Goal: Task Accomplishment & Management: Use online tool/utility

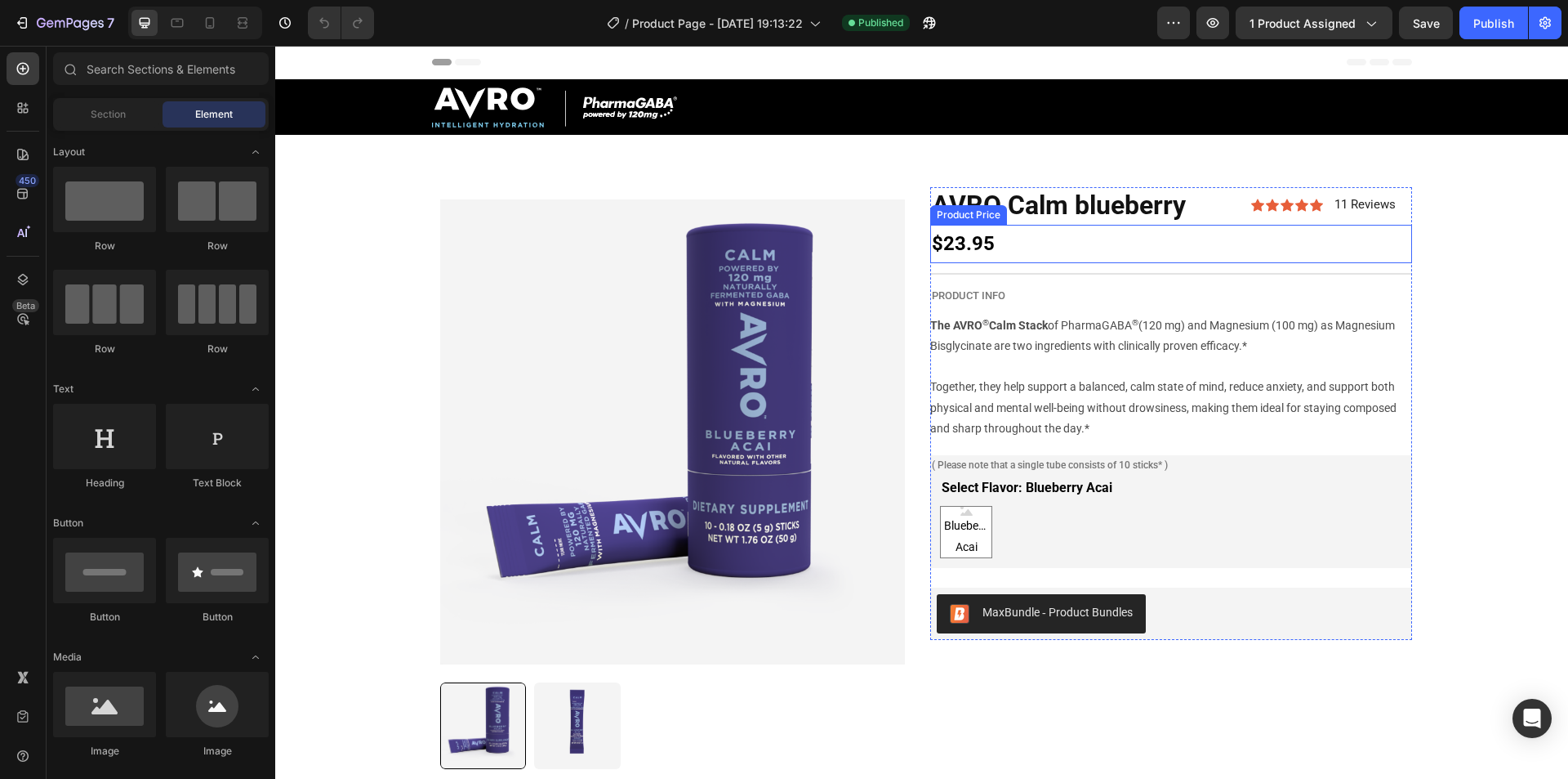
click at [973, 243] on div "$23.95" at bounding box center [1171, 244] width 482 height 38
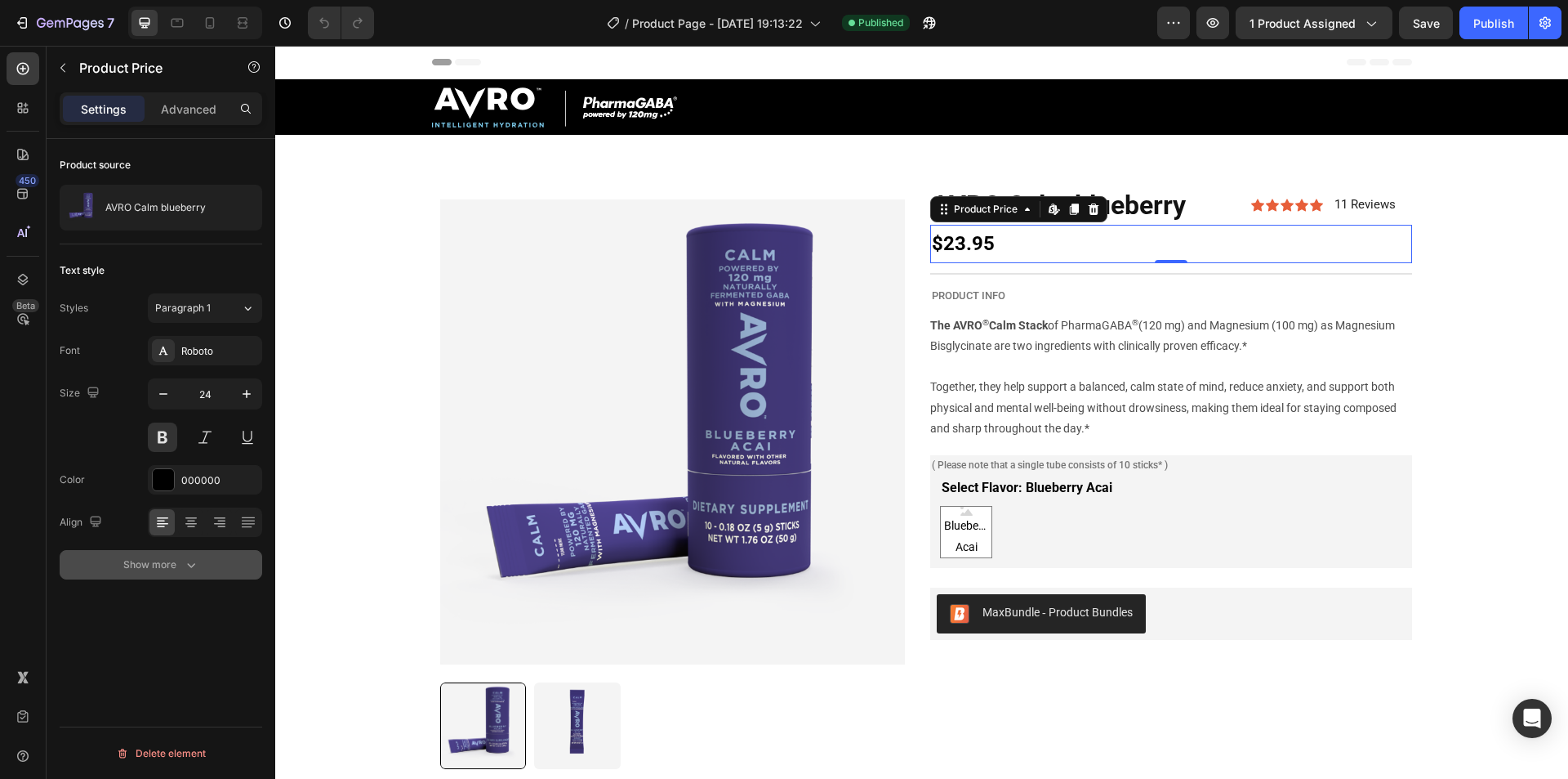
click at [168, 561] on div "Show more" at bounding box center [161, 565] width 76 height 17
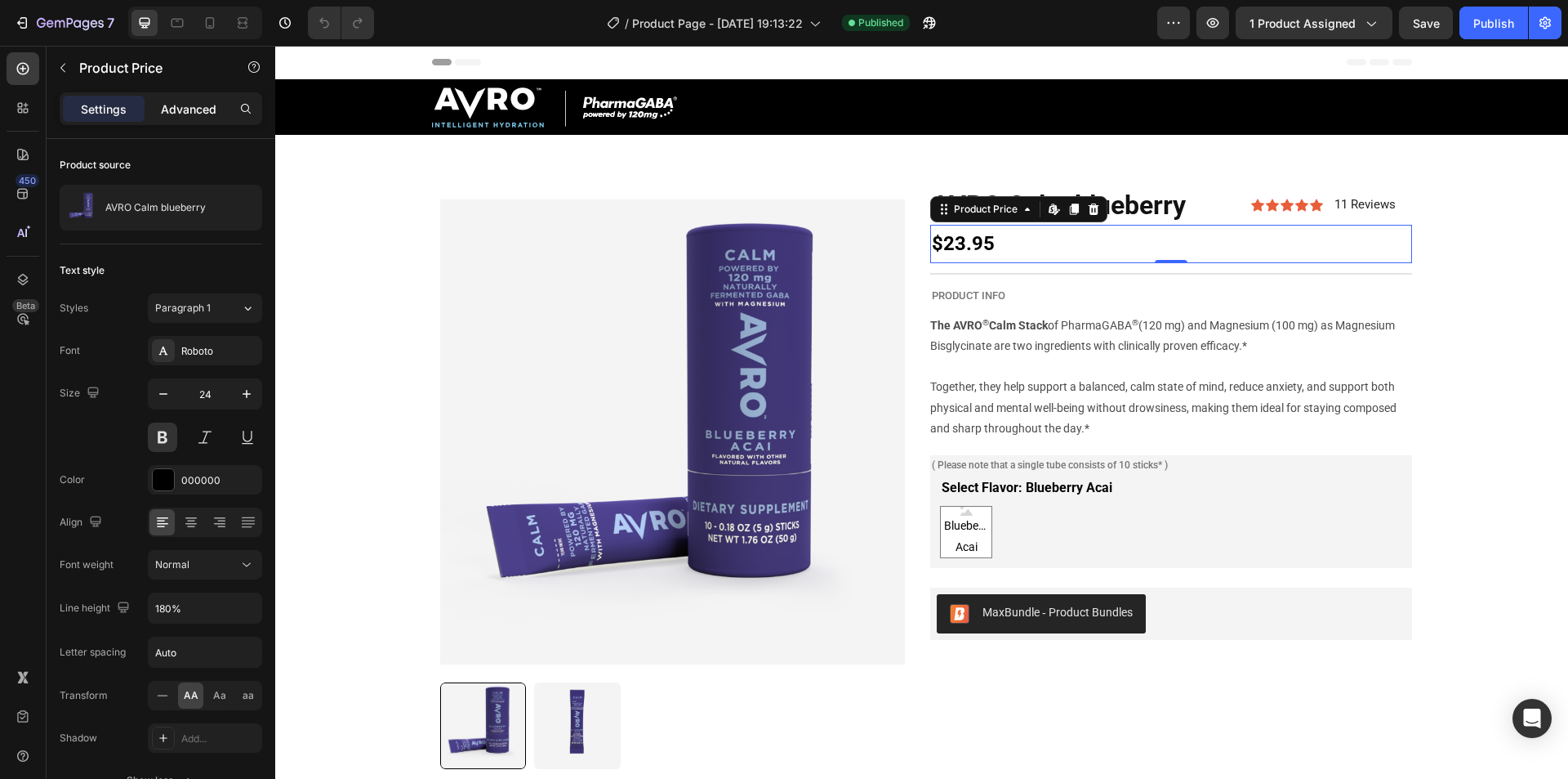
click at [187, 110] on p "Advanced" at bounding box center [188, 109] width 55 height 18
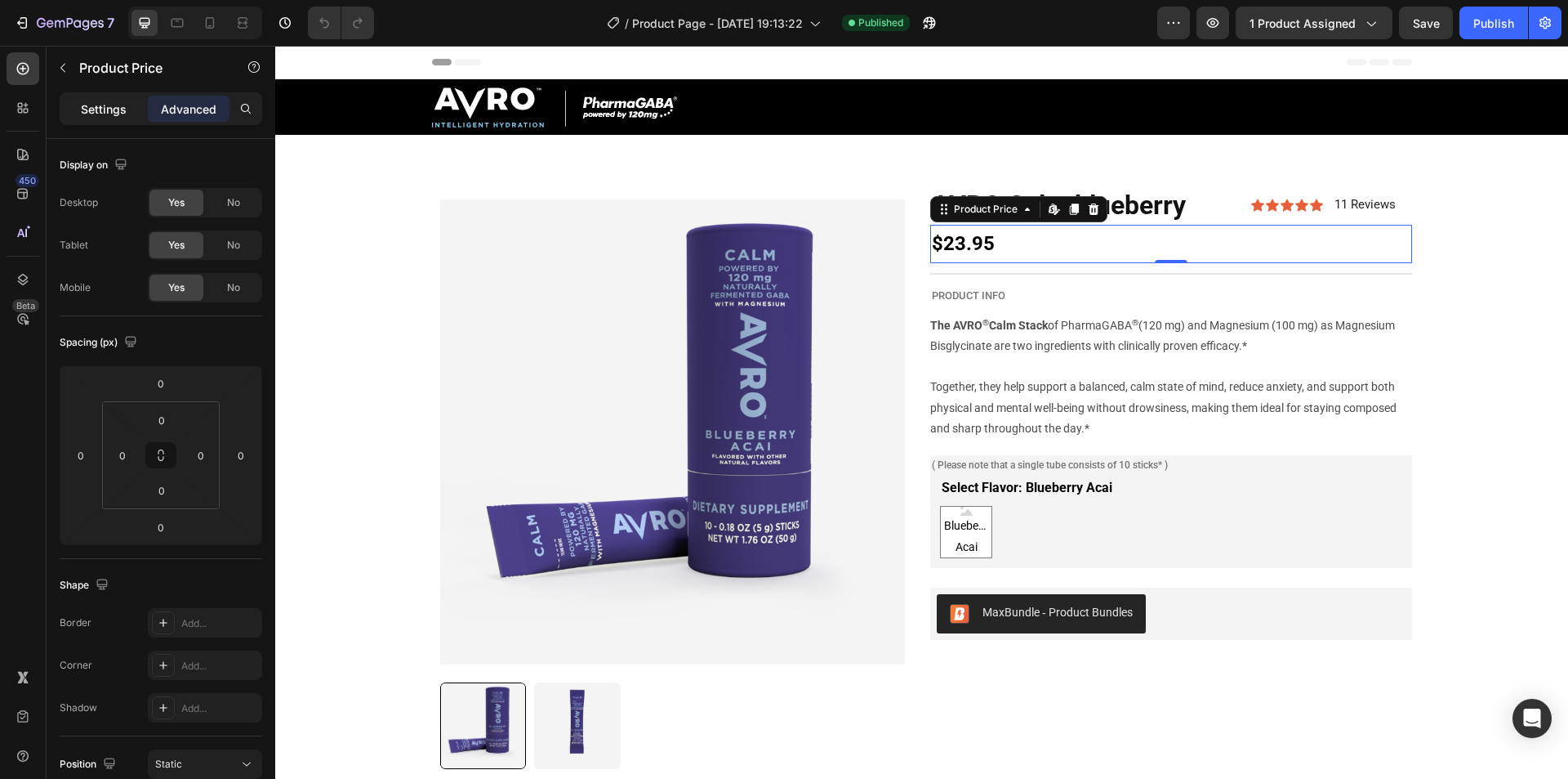
click at [86, 116] on p "Settings" at bounding box center [104, 109] width 46 height 18
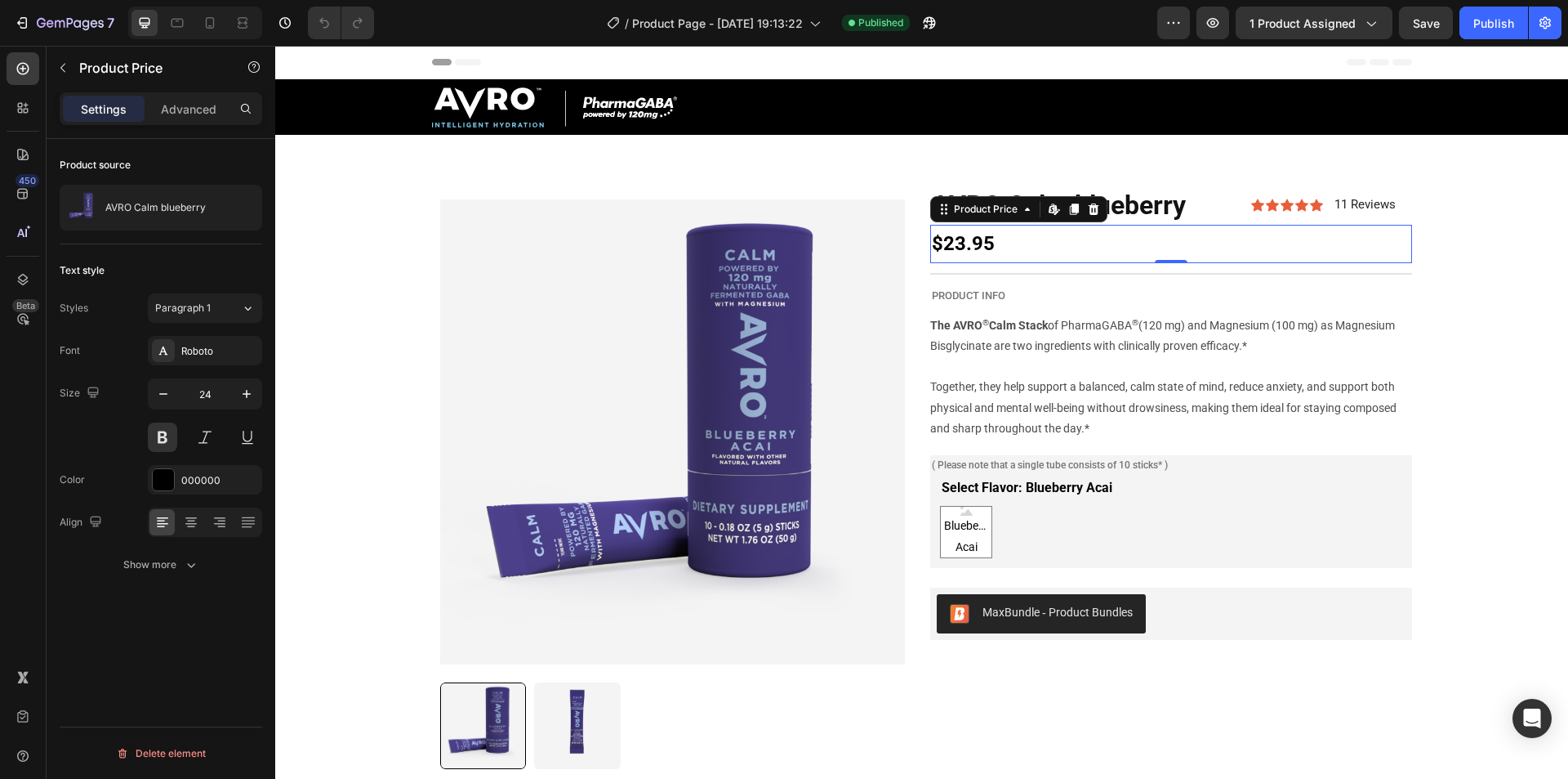
drag, startPoint x: 120, startPoint y: 121, endPoint x: 84, endPoint y: 147, distance: 44.4
click at [84, 147] on div "Product source AVRO Calm blueberry" at bounding box center [161, 192] width 202 height 105
click at [92, 138] on div "Settings Advanced" at bounding box center [161, 115] width 228 height 47
click at [113, 163] on div "Product source" at bounding box center [94, 165] width 71 height 15
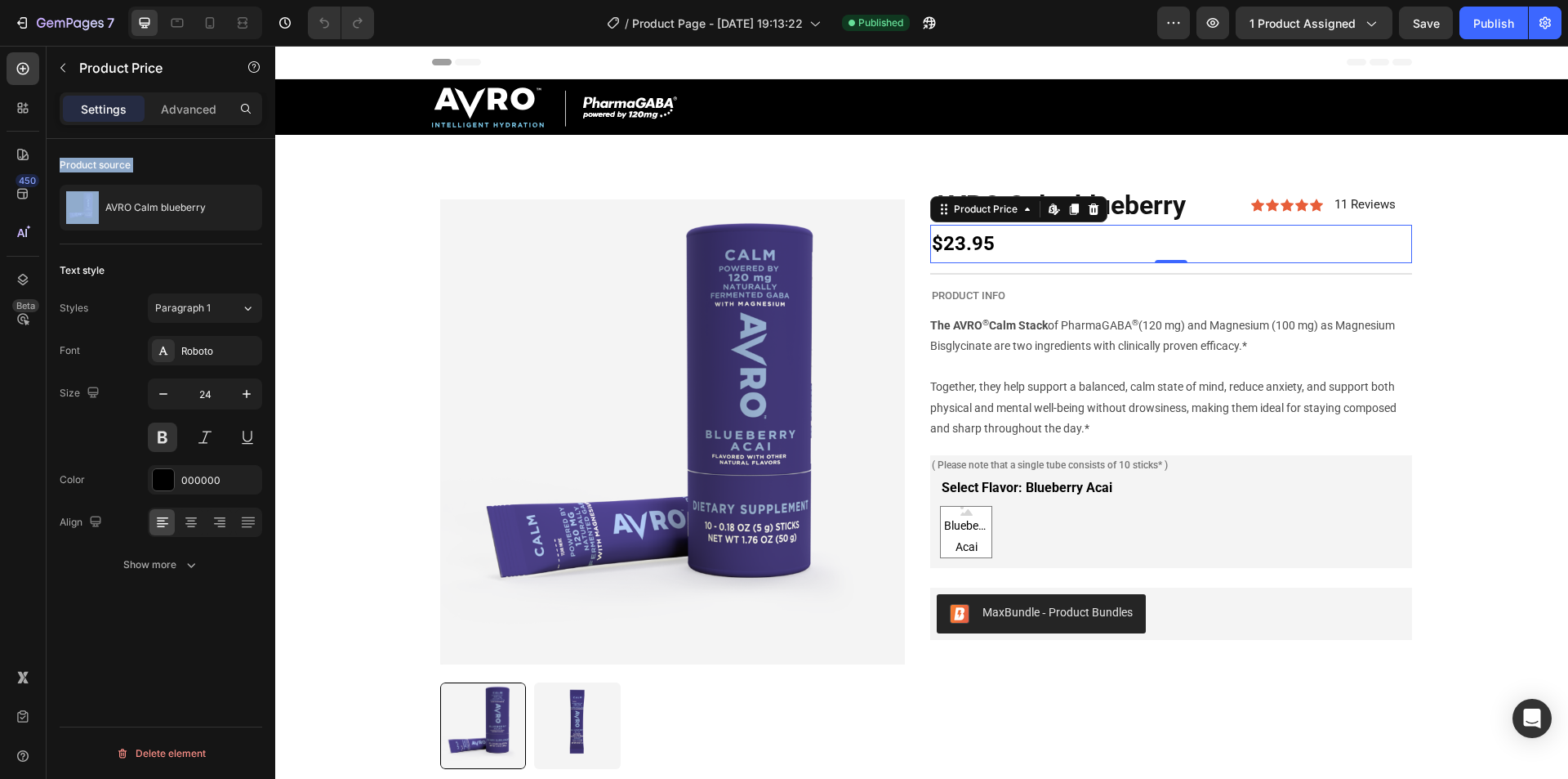
click at [113, 163] on div "Product source" at bounding box center [94, 165] width 71 height 15
click at [96, 162] on div "Product source" at bounding box center [94, 165] width 71 height 15
drag, startPoint x: 59, startPoint y: 166, endPoint x: 152, endPoint y: 166, distance: 93.0
click at [152, 166] on div "Product source" at bounding box center [161, 165] width 202 height 26
click at [148, 160] on div "Product source" at bounding box center [161, 165] width 202 height 26
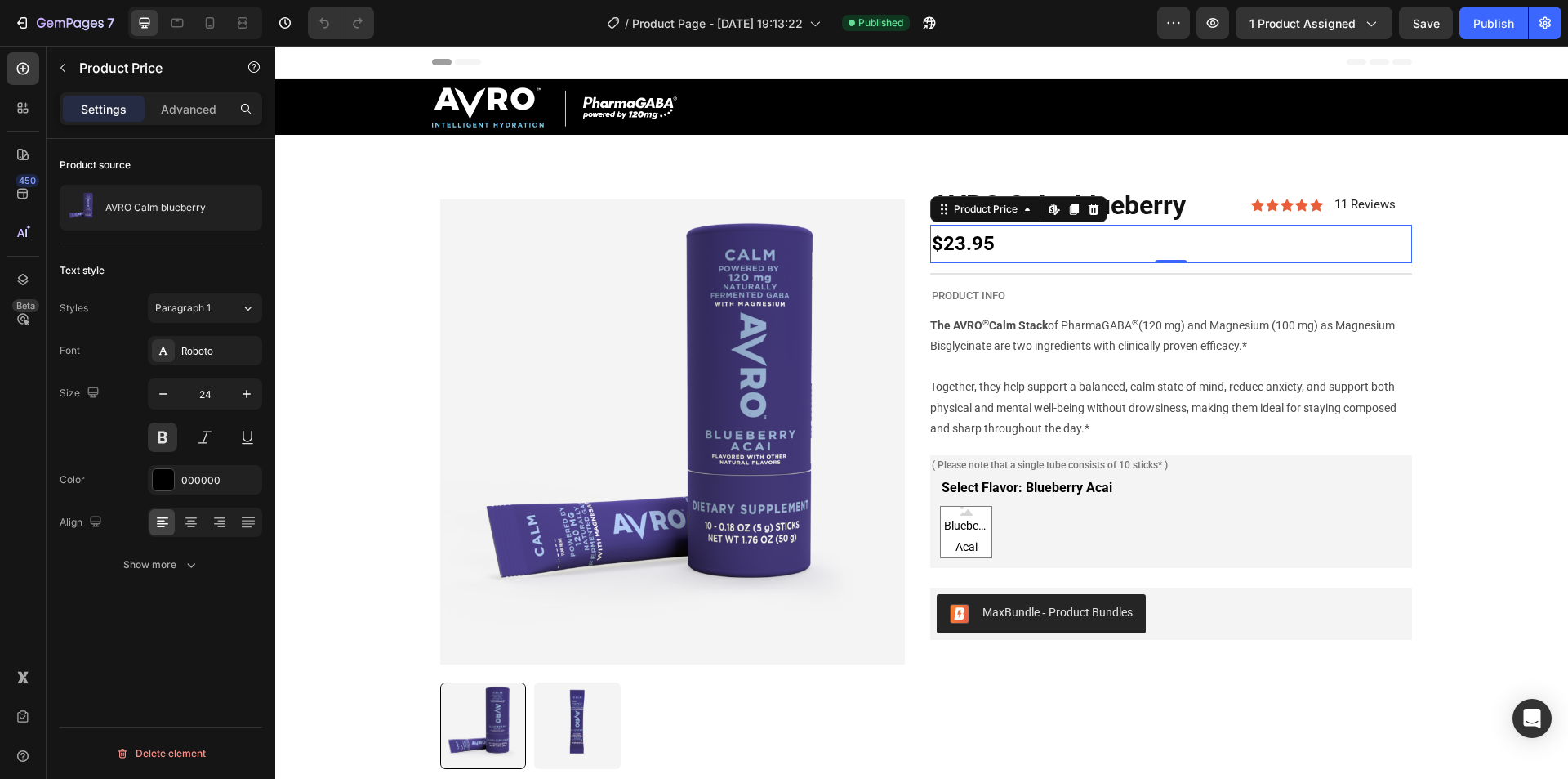
click at [148, 160] on div "Product source" at bounding box center [161, 165] width 202 height 26
click at [170, 566] on div "Show more" at bounding box center [161, 565] width 76 height 17
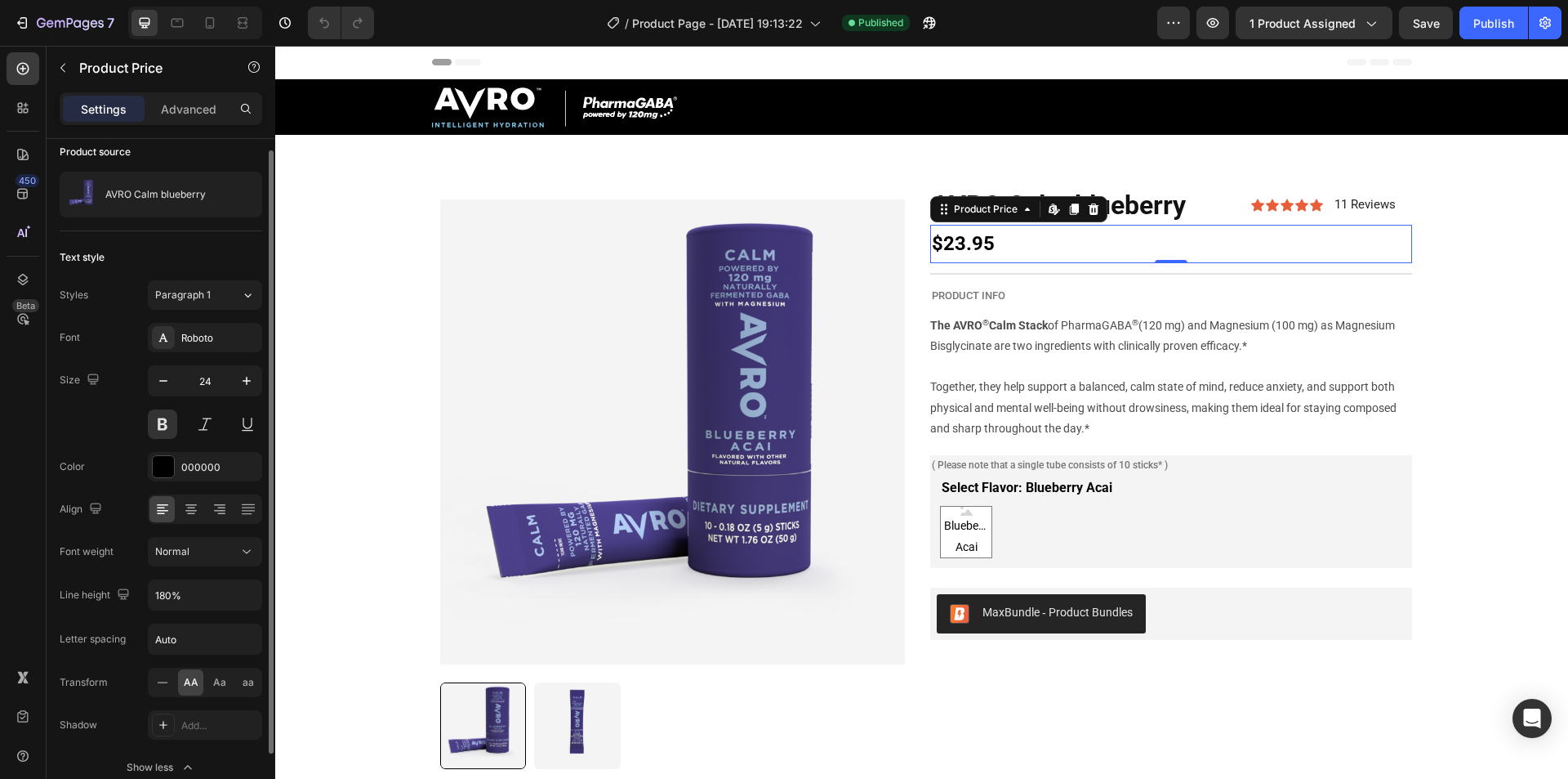
scroll to position [95, 0]
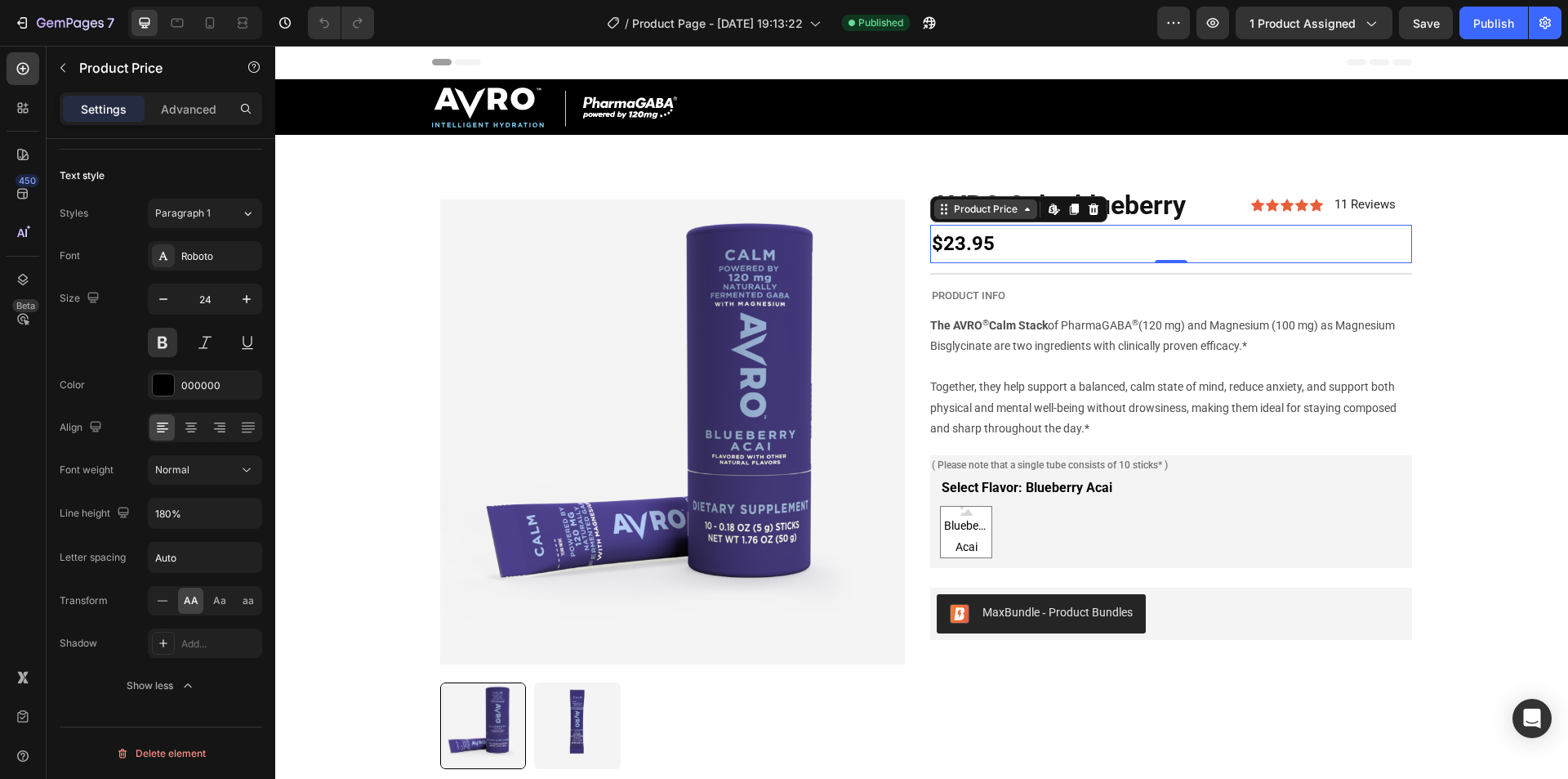
click at [1025, 215] on icon at bounding box center [1028, 209] width 13 height 13
click at [1049, 206] on icon at bounding box center [1052, 208] width 7 height 10
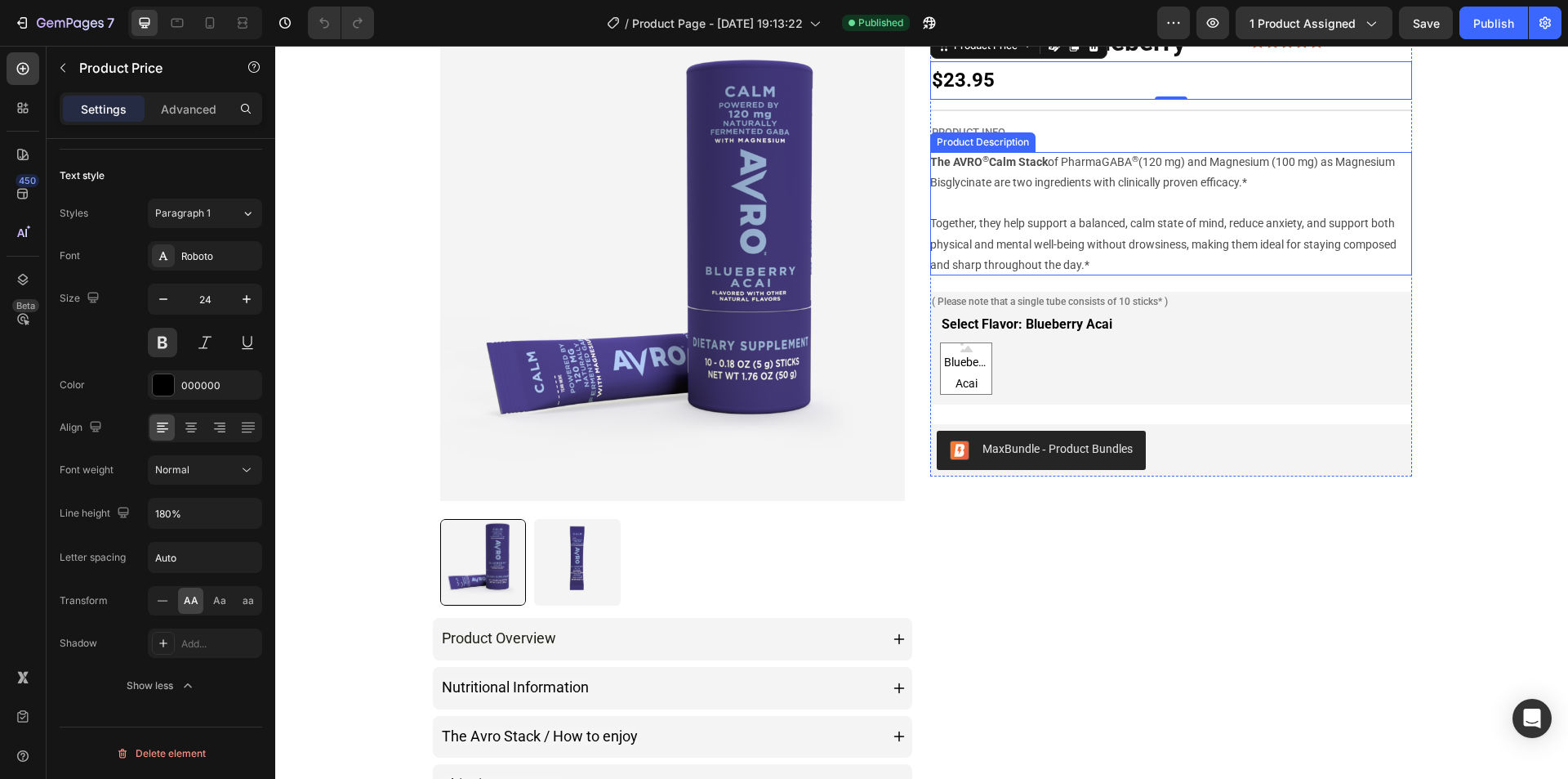
scroll to position [0, 0]
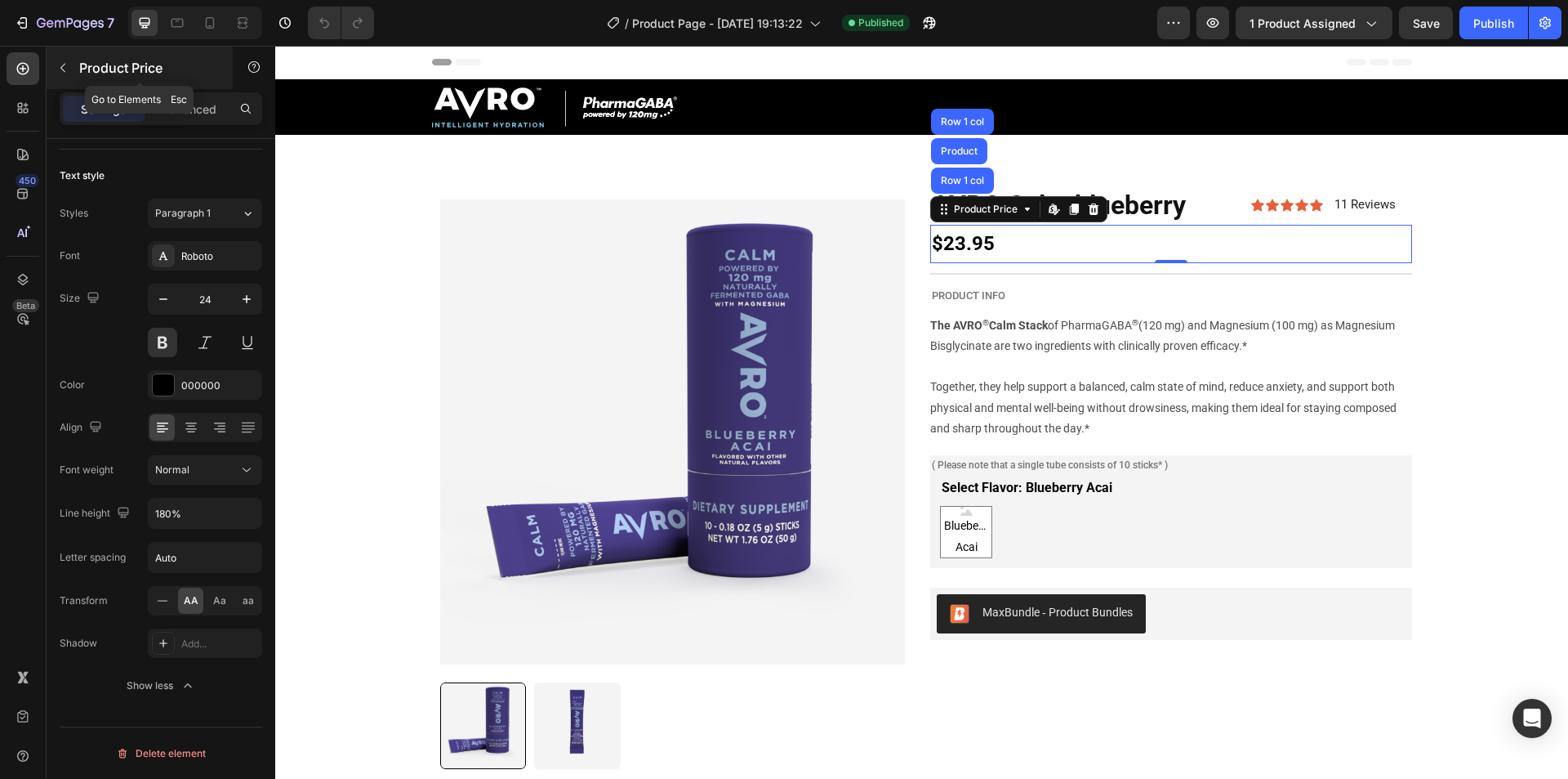
click at [69, 73] on icon "button" at bounding box center [63, 68] width 13 height 13
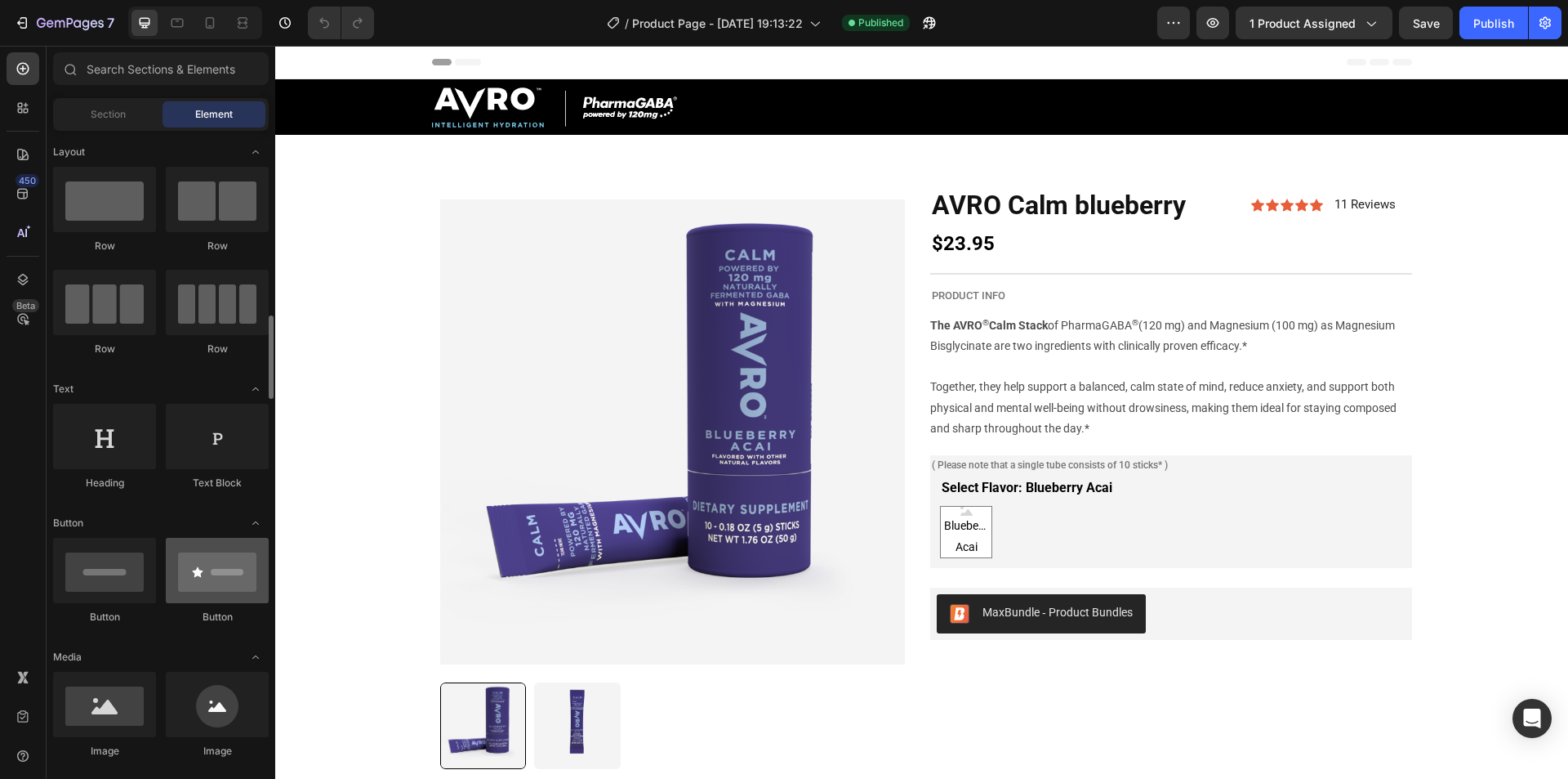
scroll to position [245, 0]
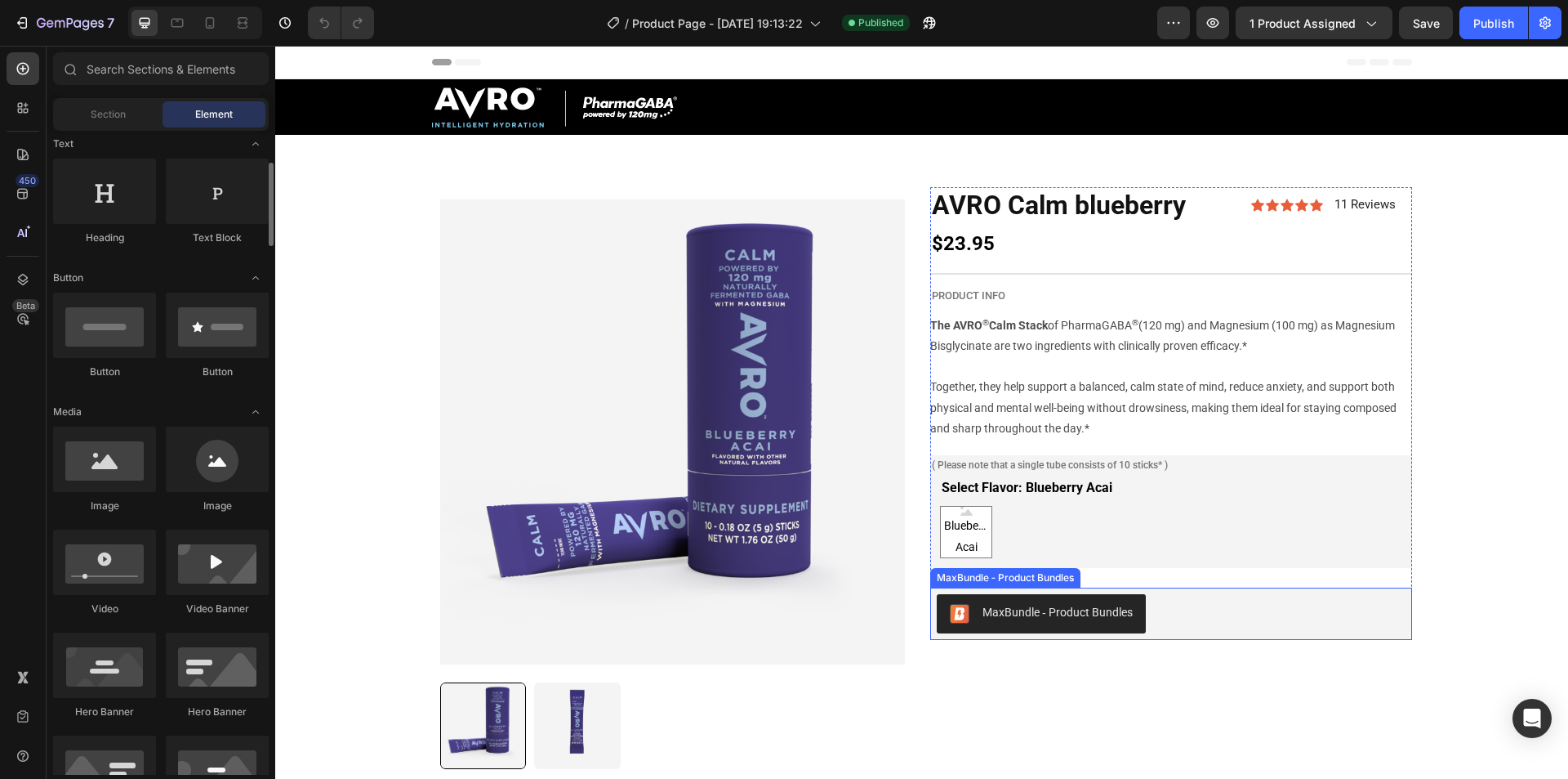
click at [1241, 620] on div "MaxBundle ‑ Product Bundles" at bounding box center [1171, 613] width 469 height 39
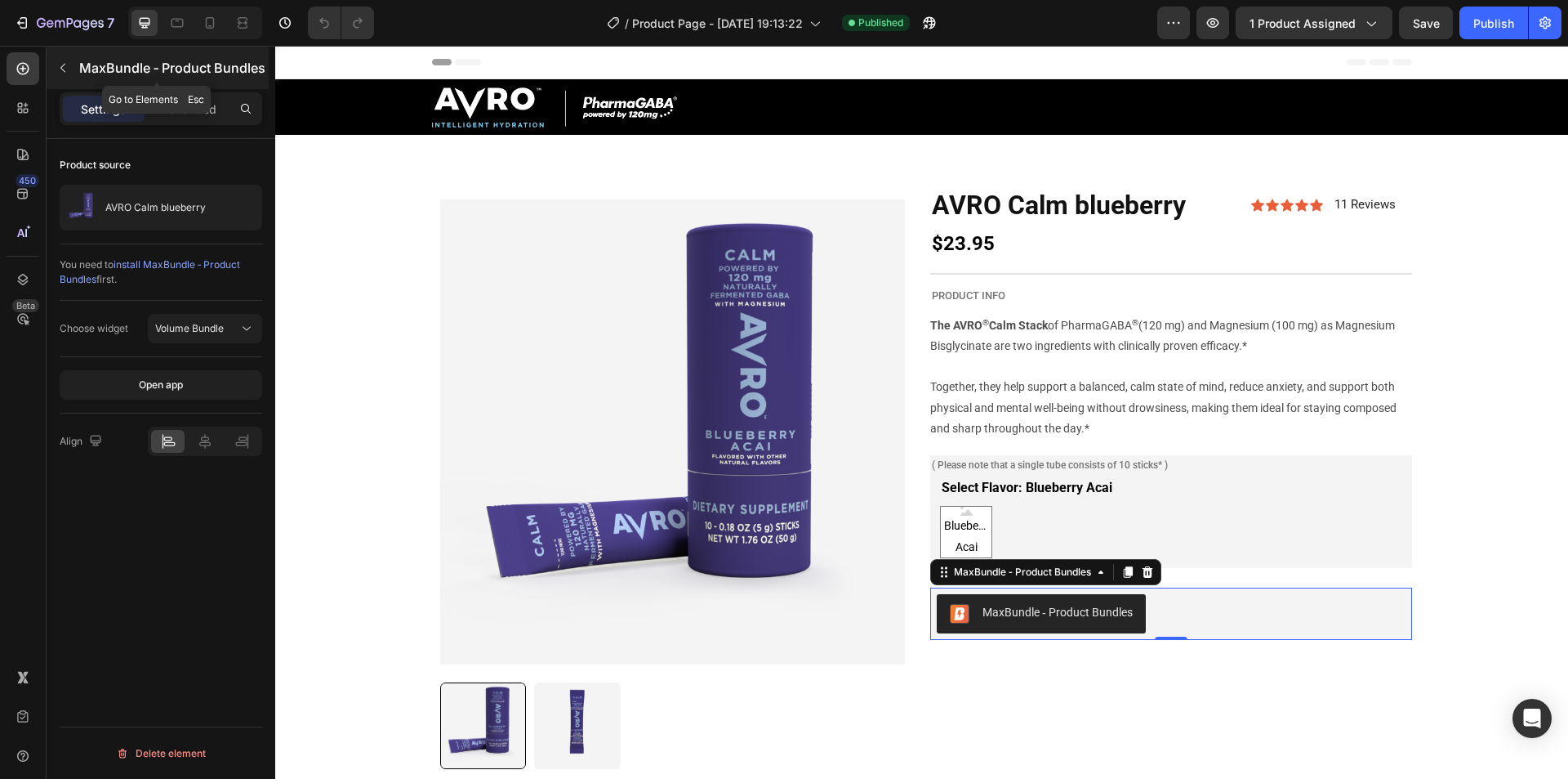
click at [66, 63] on icon "button" at bounding box center [63, 68] width 13 height 13
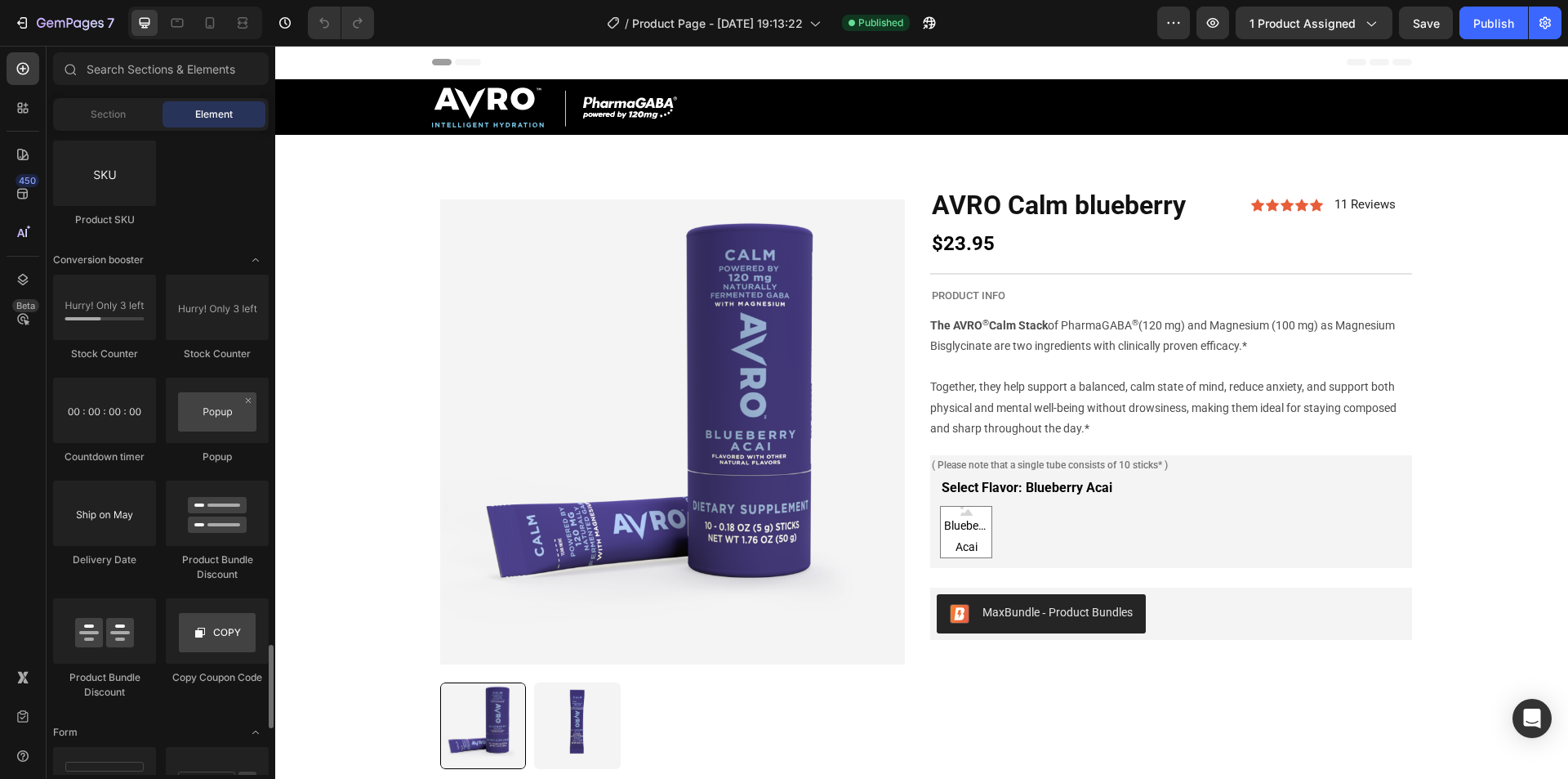
scroll to position [3407, 0]
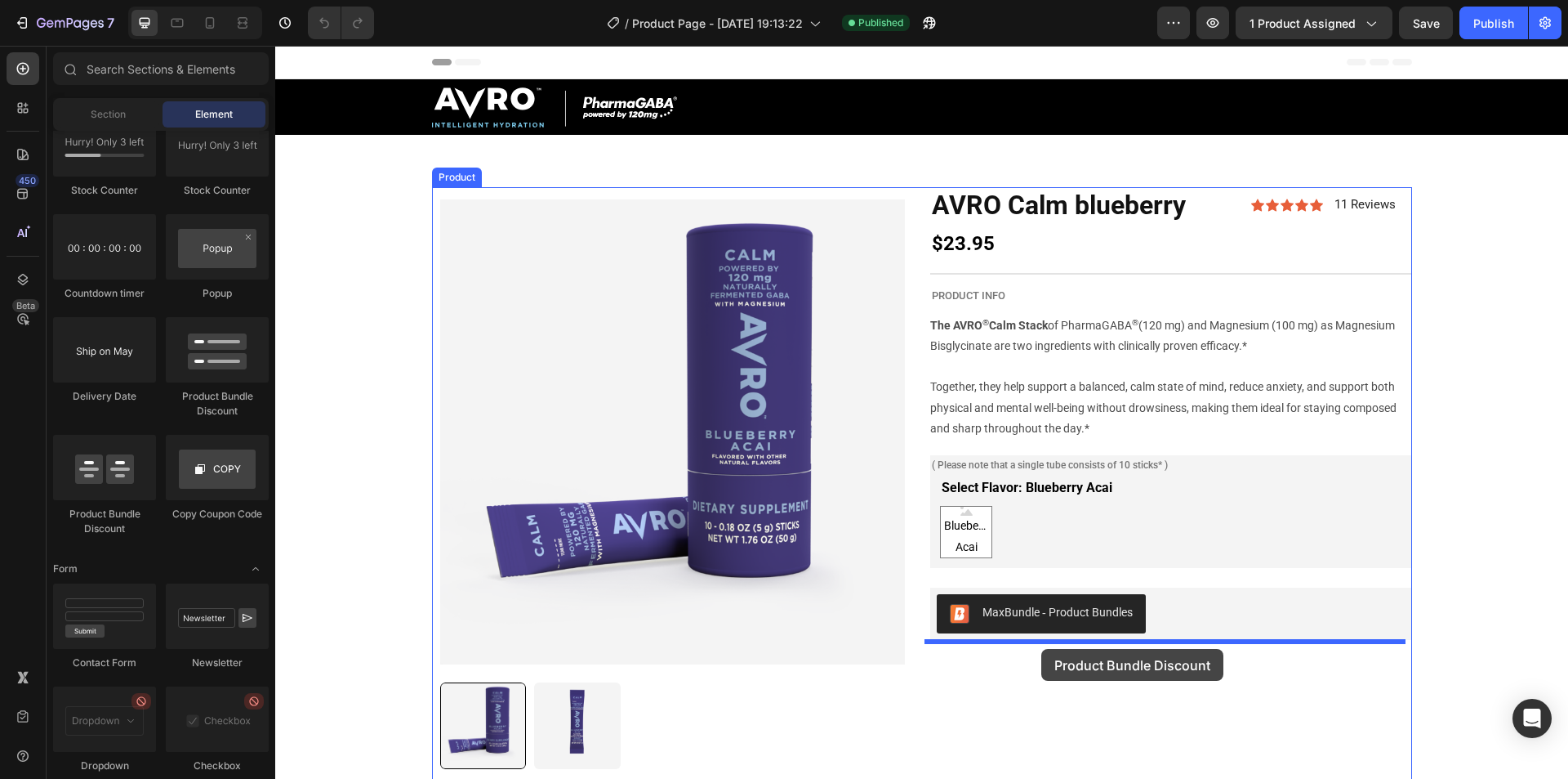
drag, startPoint x: 1014, startPoint y: 642, endPoint x: 1041, endPoint y: 648, distance: 27.7
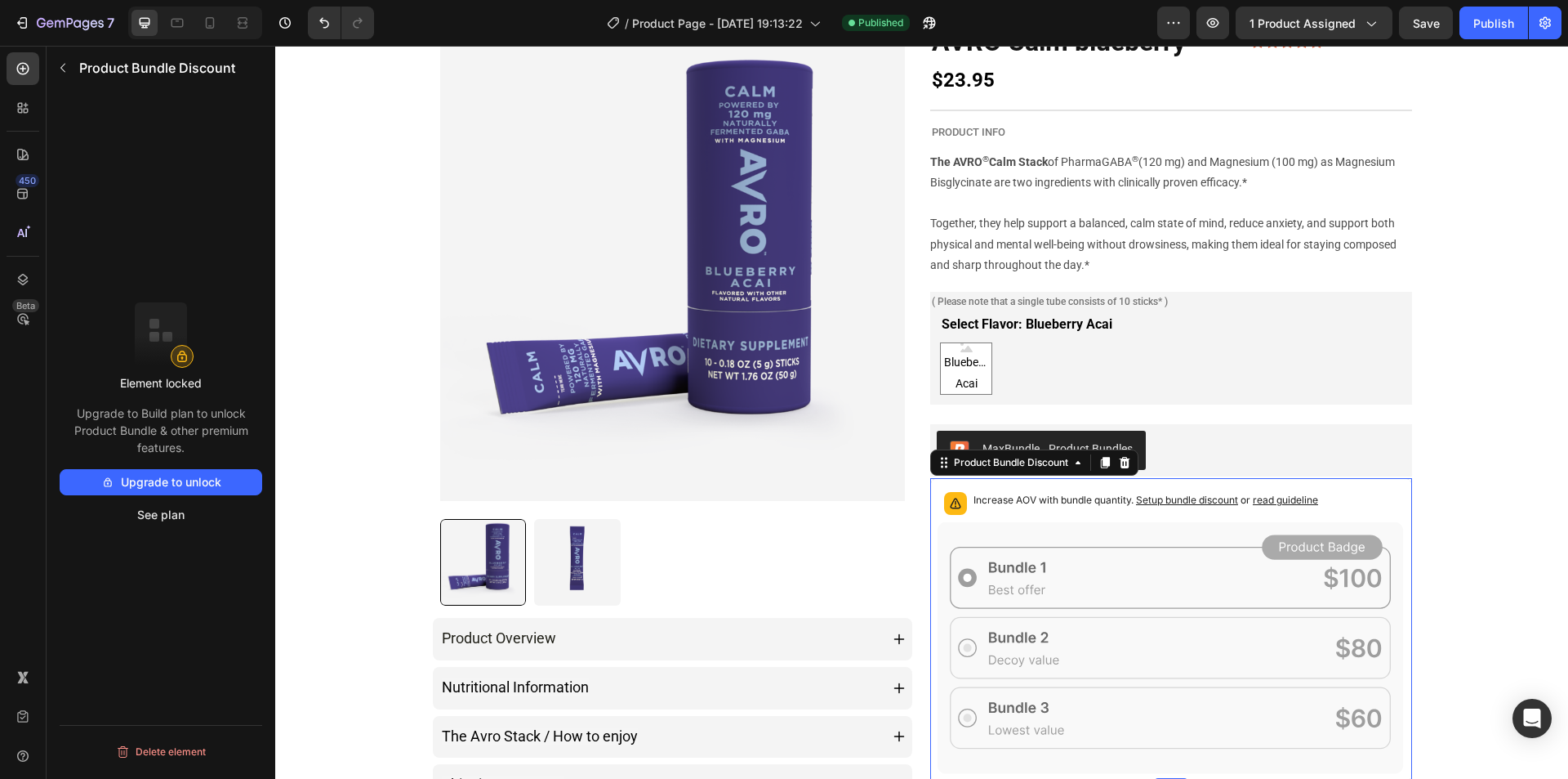
scroll to position [245, 0]
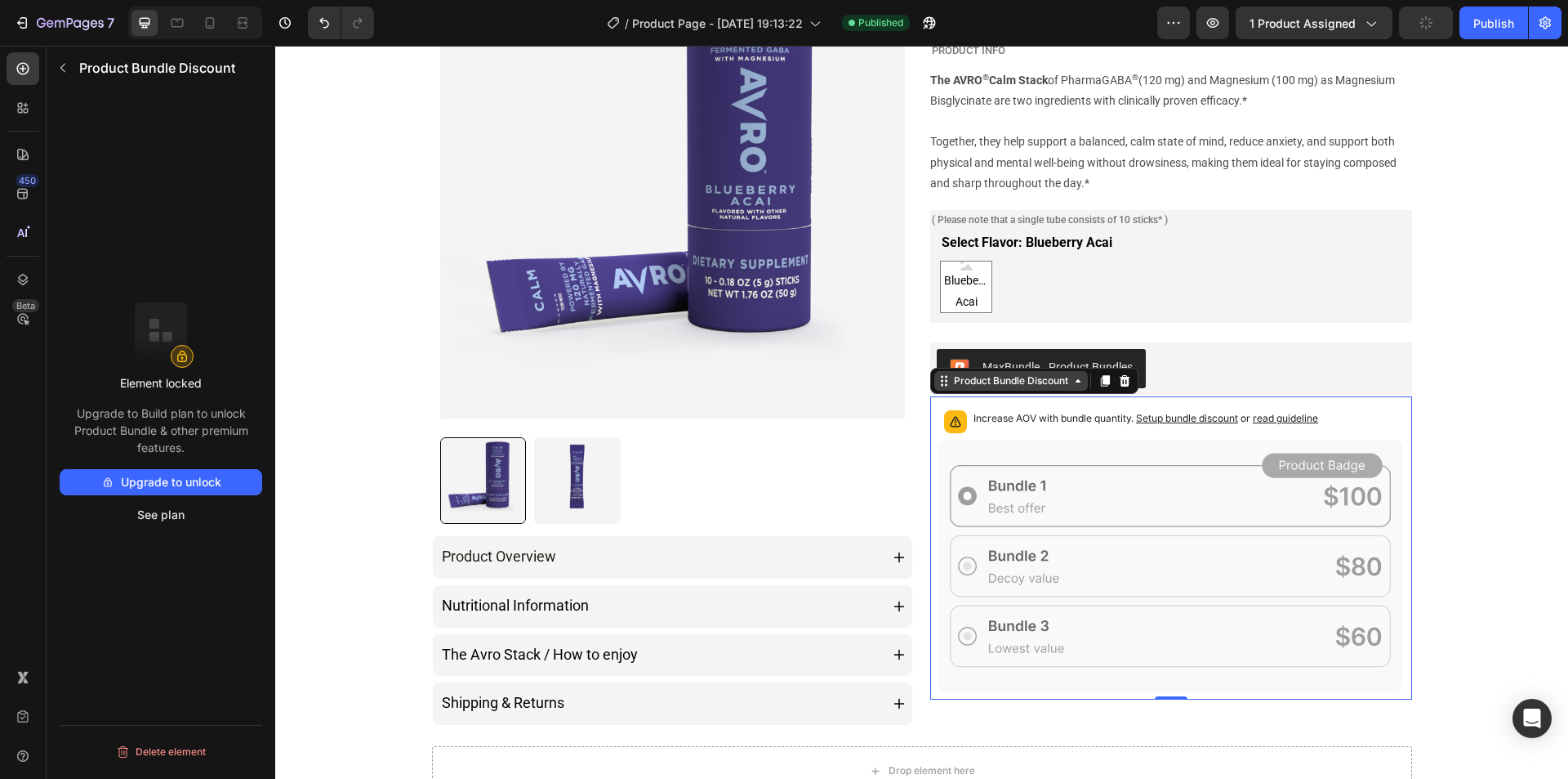
click at [1071, 385] on icon at bounding box center [1078, 381] width 13 height 13
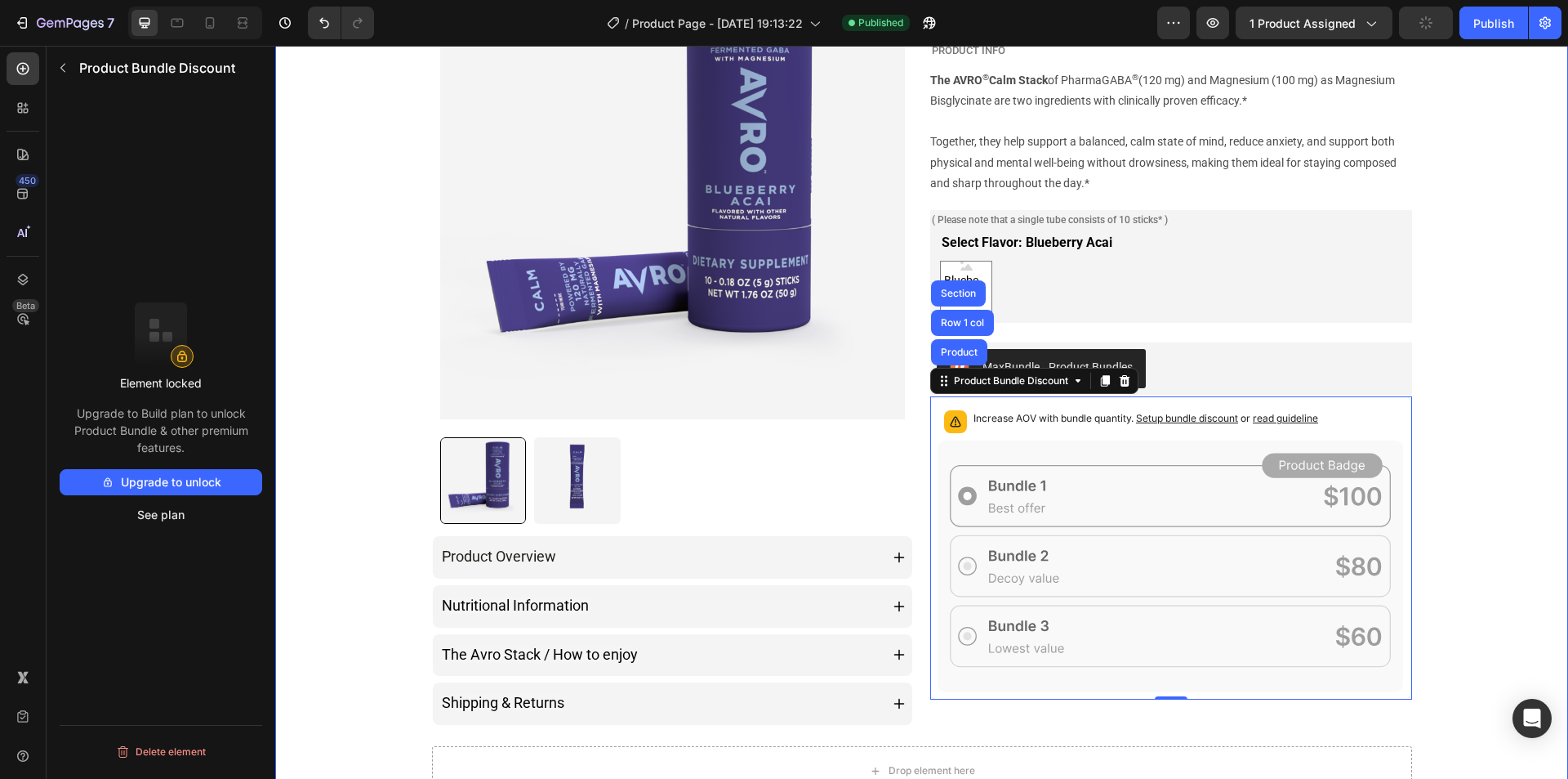
click at [1474, 458] on div "Product Images Product Overview Nutritional Information The Avro Stack / How to…" at bounding box center [922, 686] width 1293 height 1489
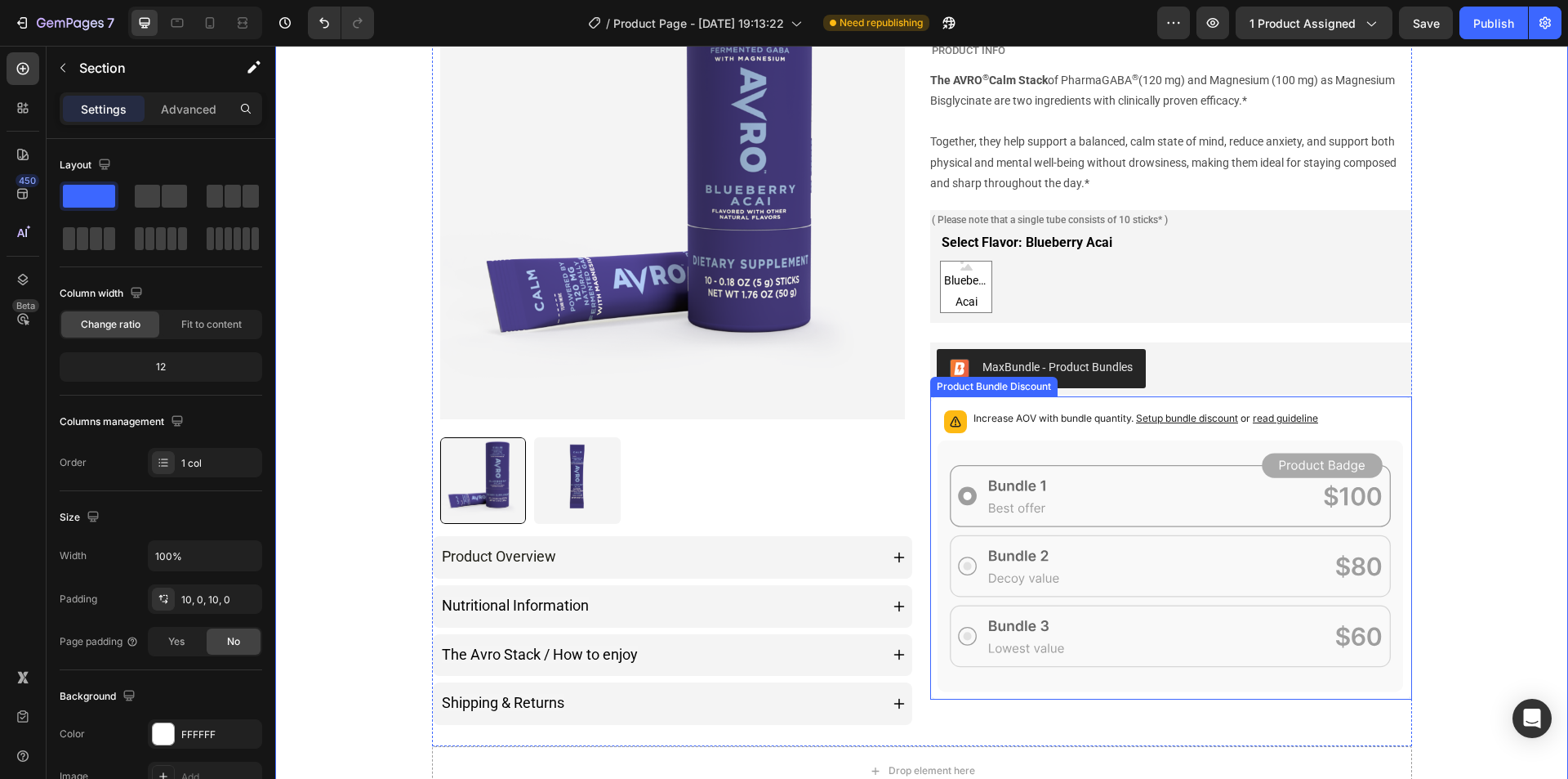
click at [1048, 572] on icon at bounding box center [1171, 566] width 467 height 253
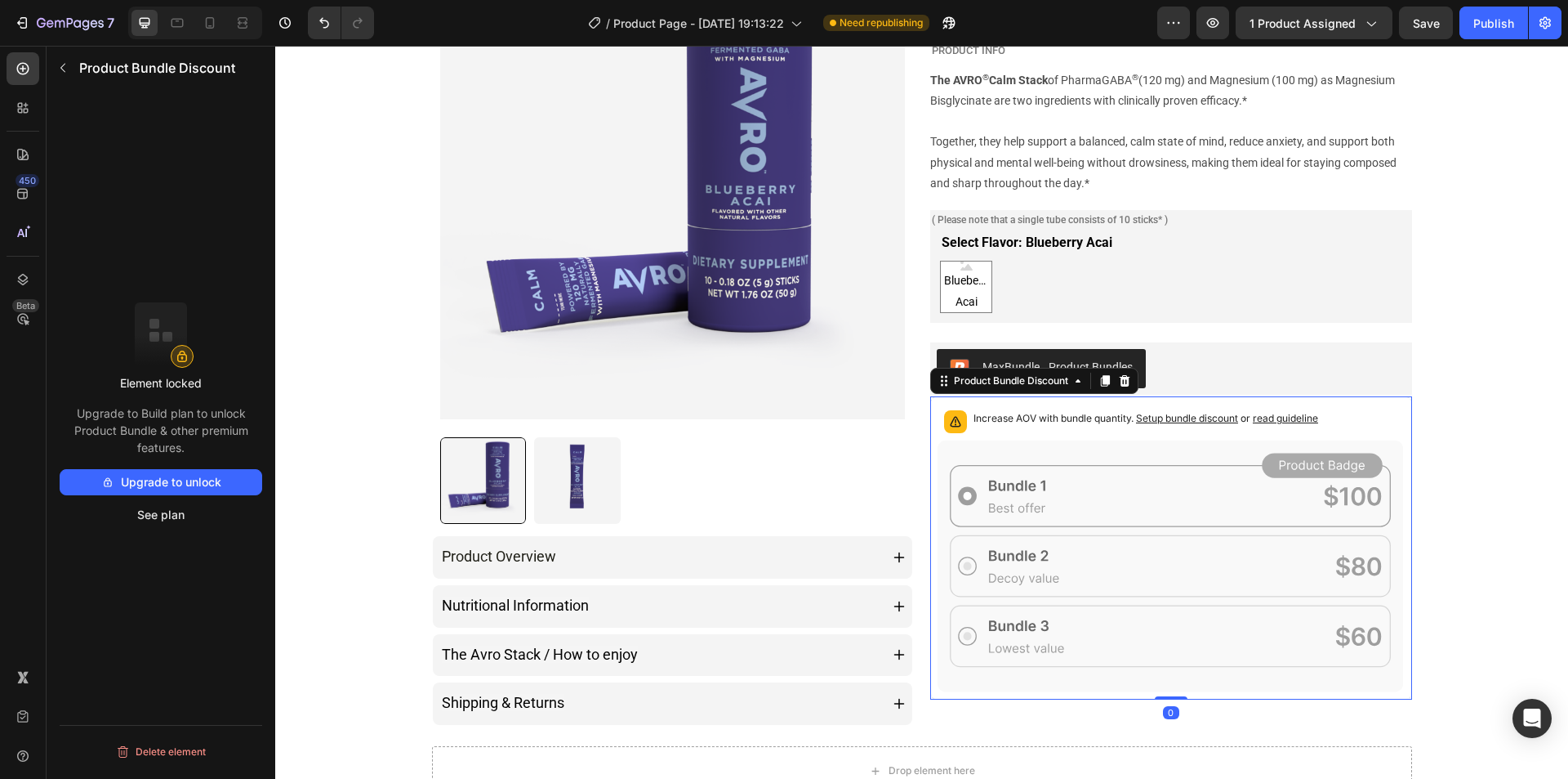
click at [1041, 475] on icon at bounding box center [1171, 566] width 467 height 253
click at [1029, 429] on div "Increase AOV with bundle quantity. Setup bundle discount or read guideline" at bounding box center [1146, 421] width 345 height 23
click at [1242, 372] on div "MaxBundle ‑ Product Bundles" at bounding box center [1171, 368] width 469 height 39
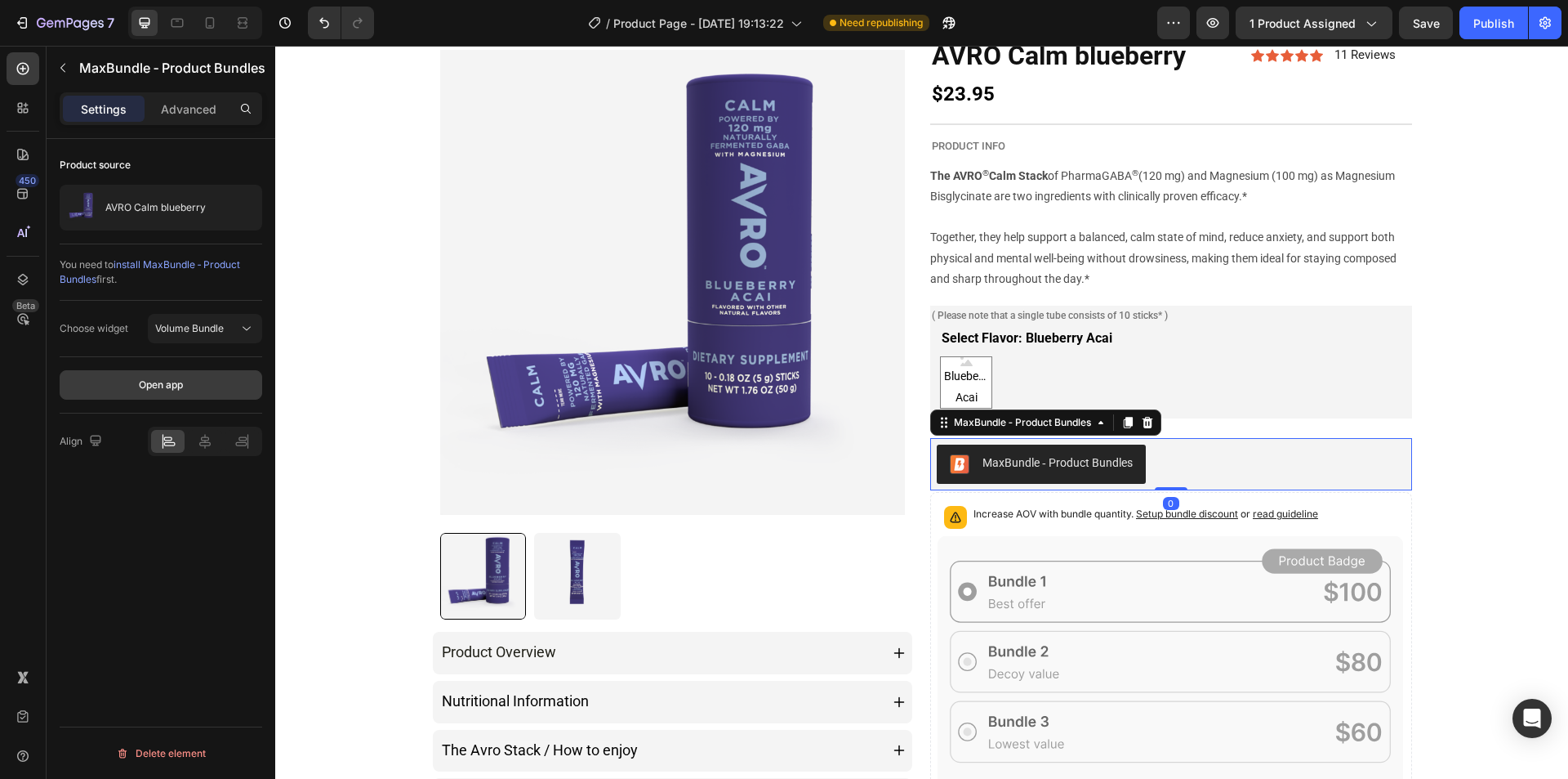
scroll to position [82, 0]
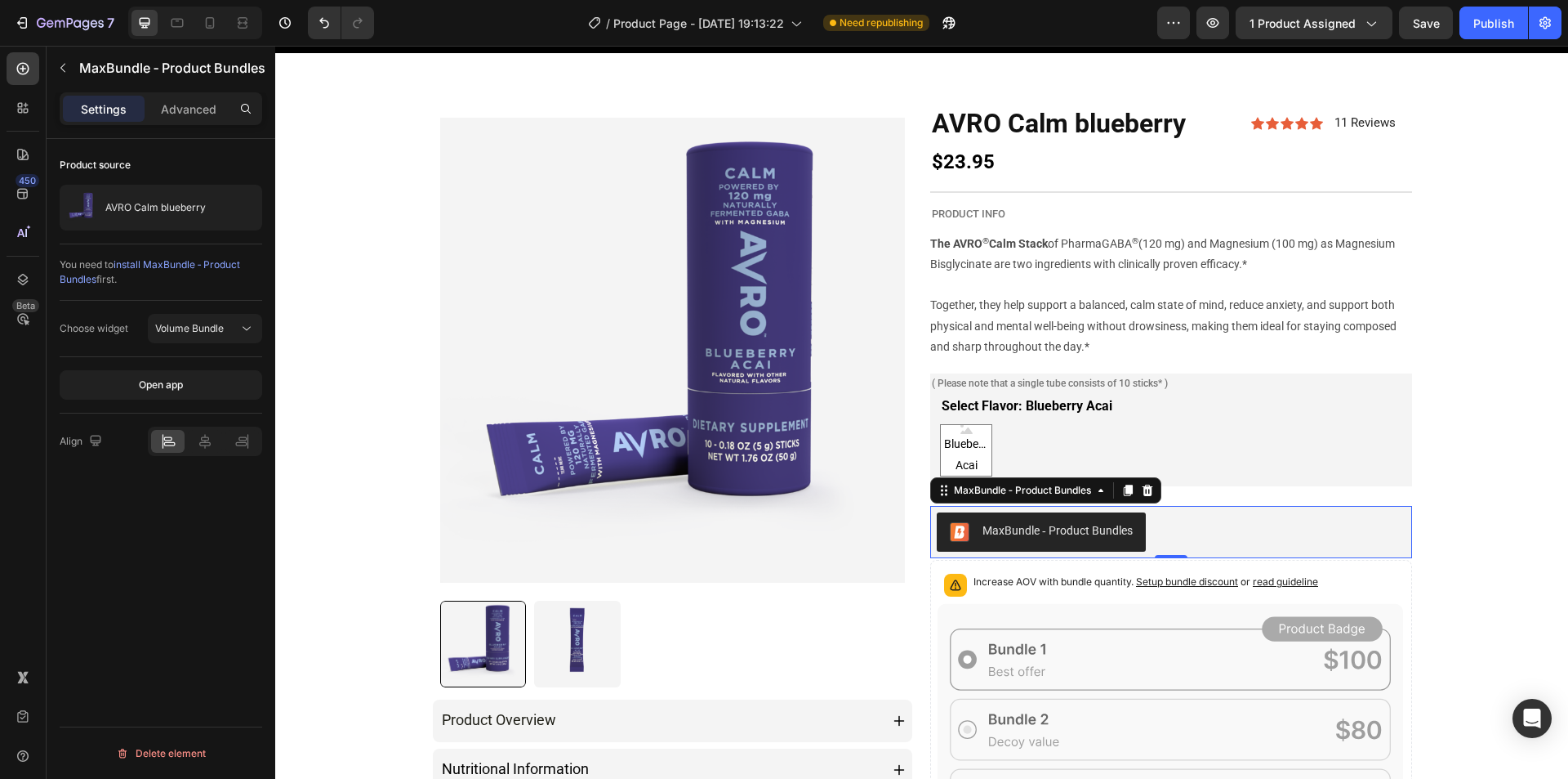
click at [1203, 527] on div "MaxBundle ‑ Product Bundles" at bounding box center [1171, 531] width 469 height 39
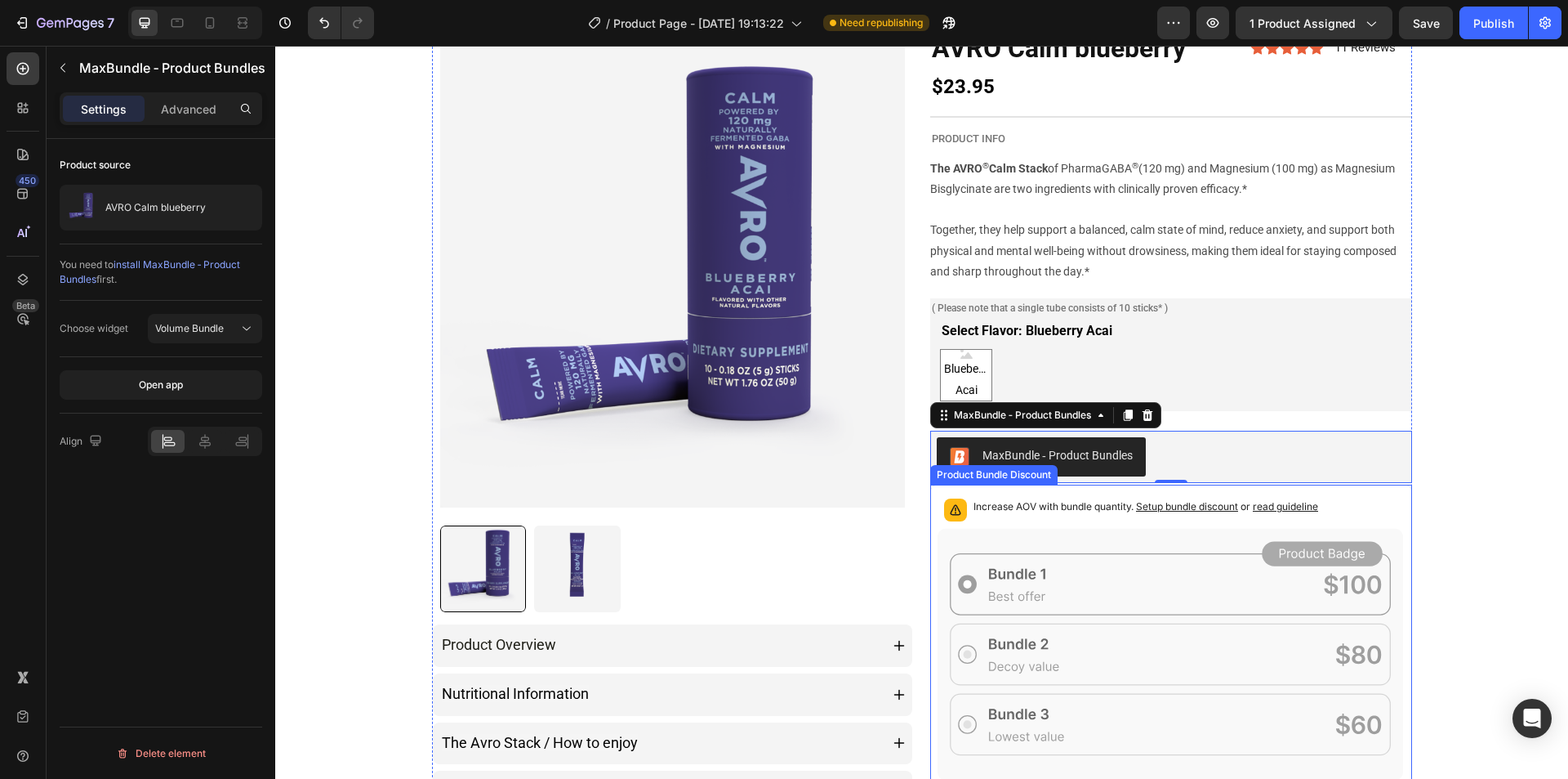
scroll to position [245, 0]
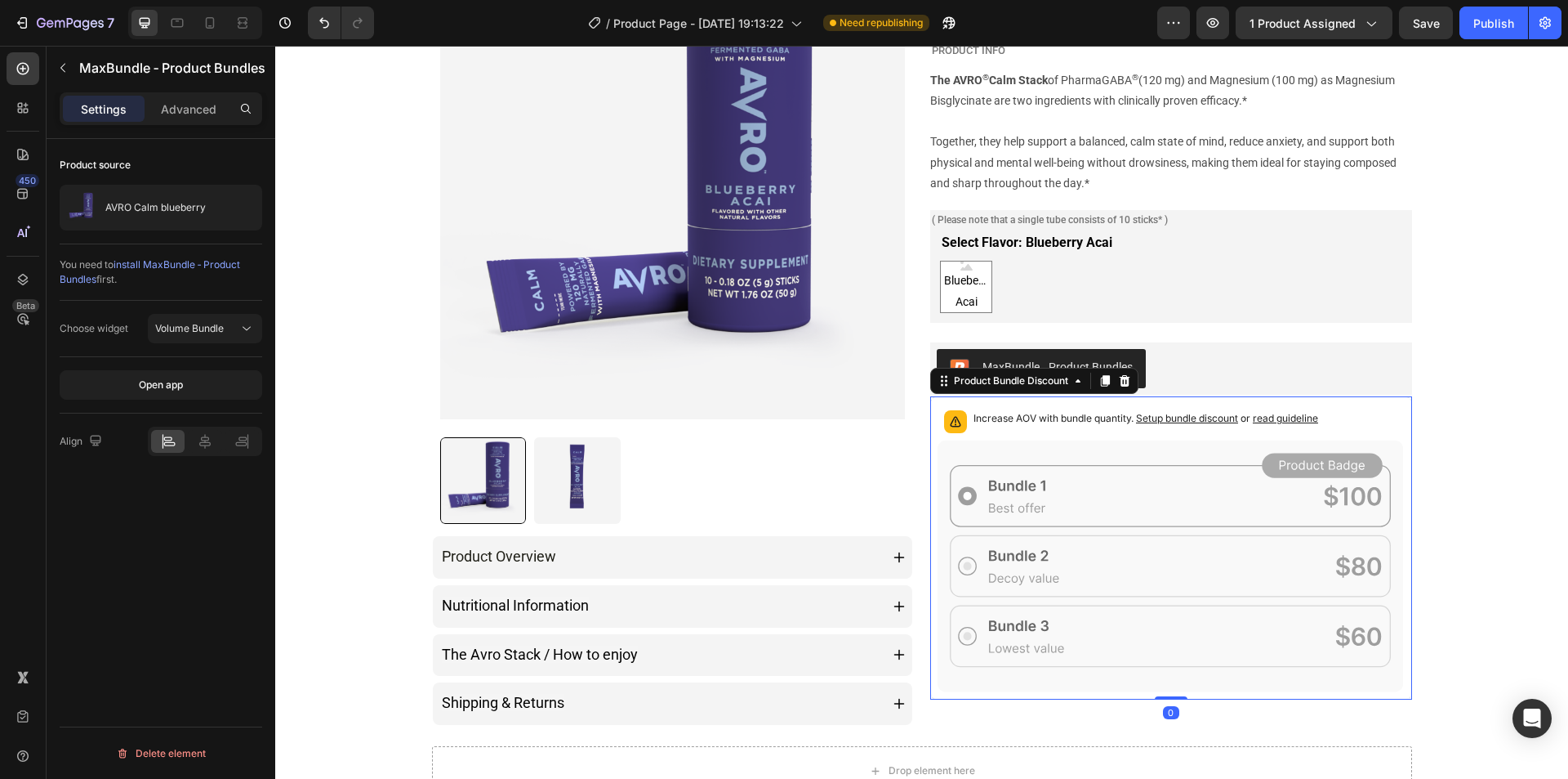
click at [1130, 565] on icon at bounding box center [1171, 566] width 467 height 253
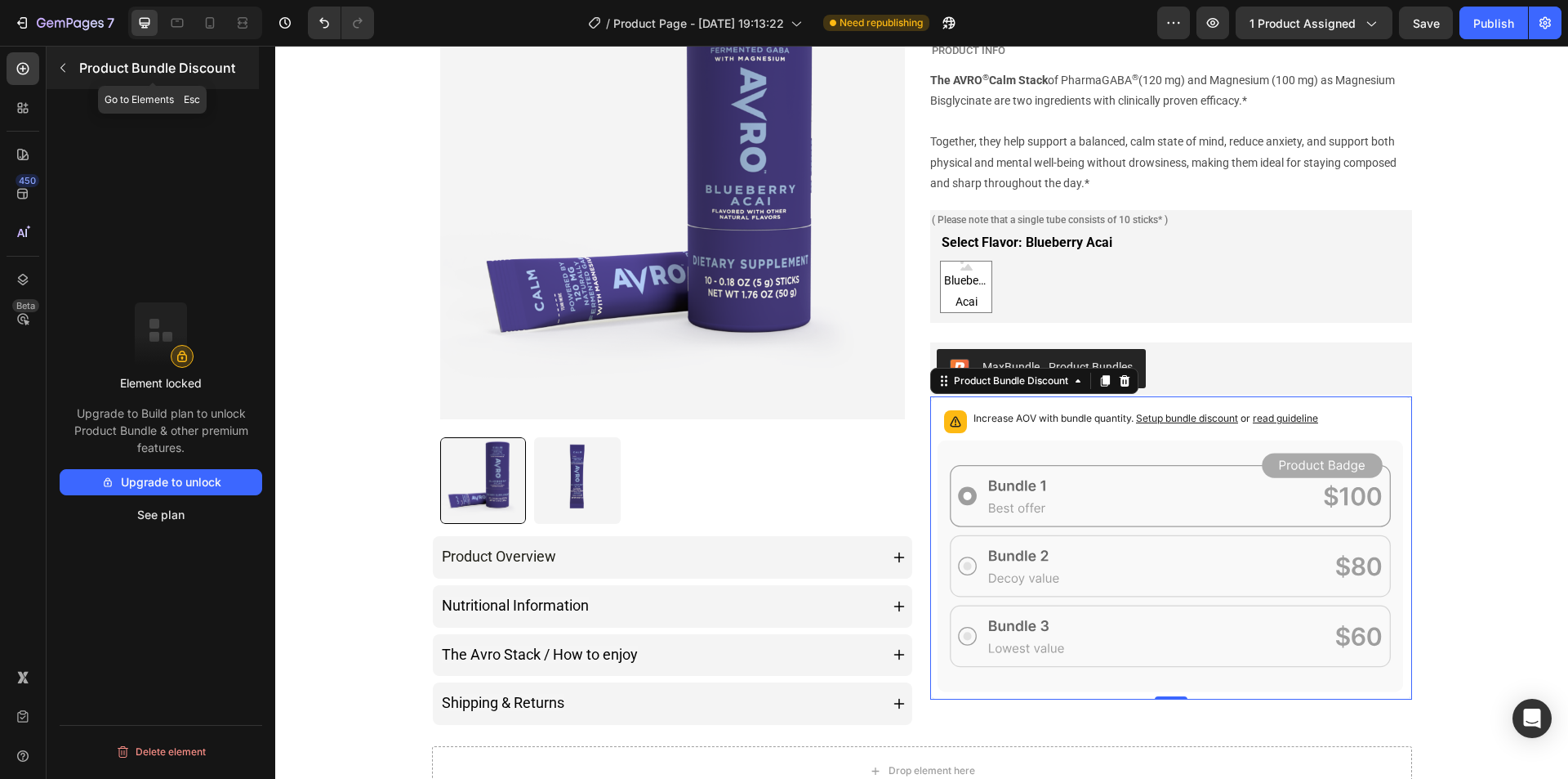
click at [56, 65] on icon "button" at bounding box center [63, 68] width 13 height 13
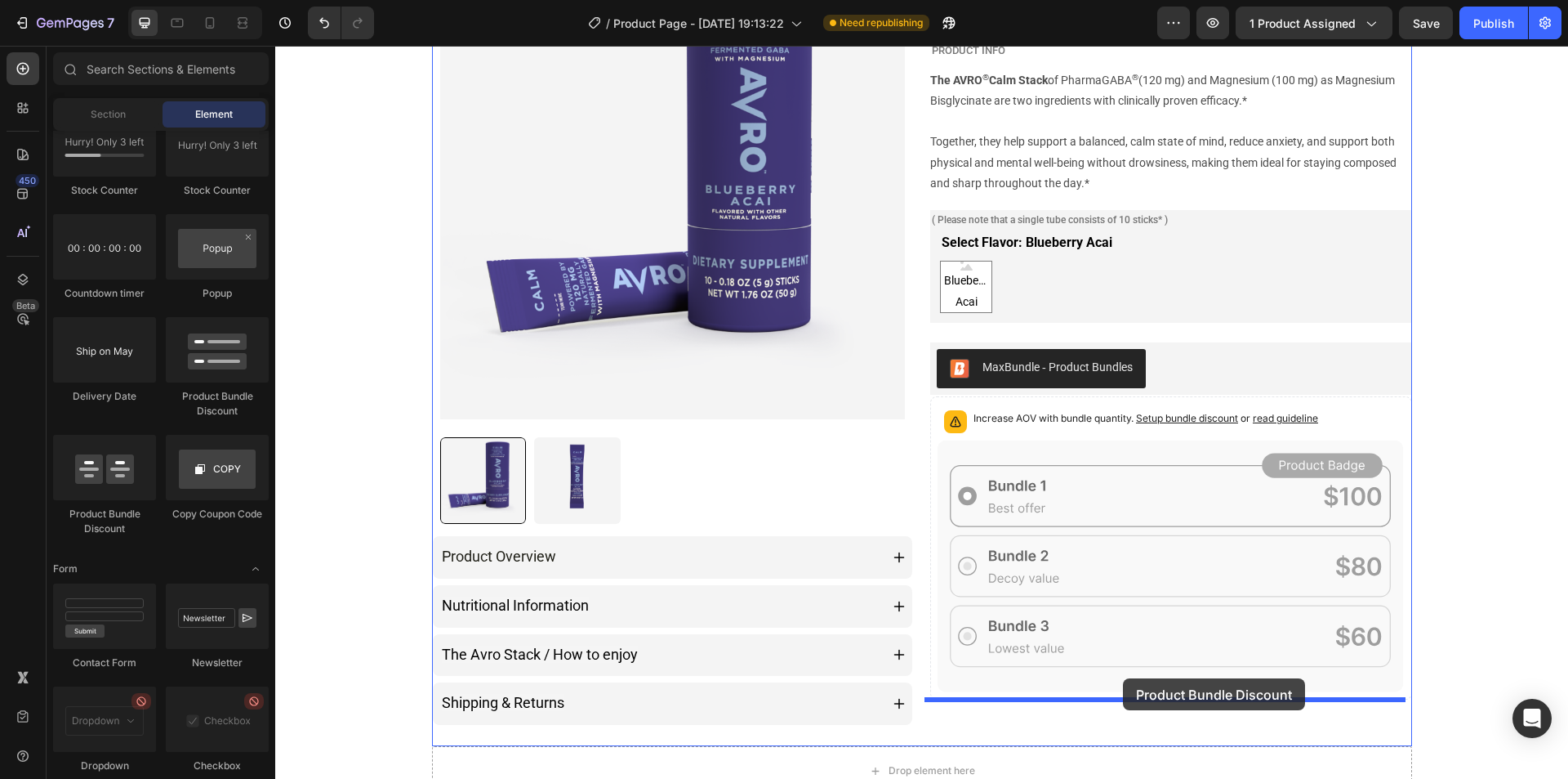
drag, startPoint x: 484, startPoint y: 400, endPoint x: 1123, endPoint y: 678, distance: 696.9
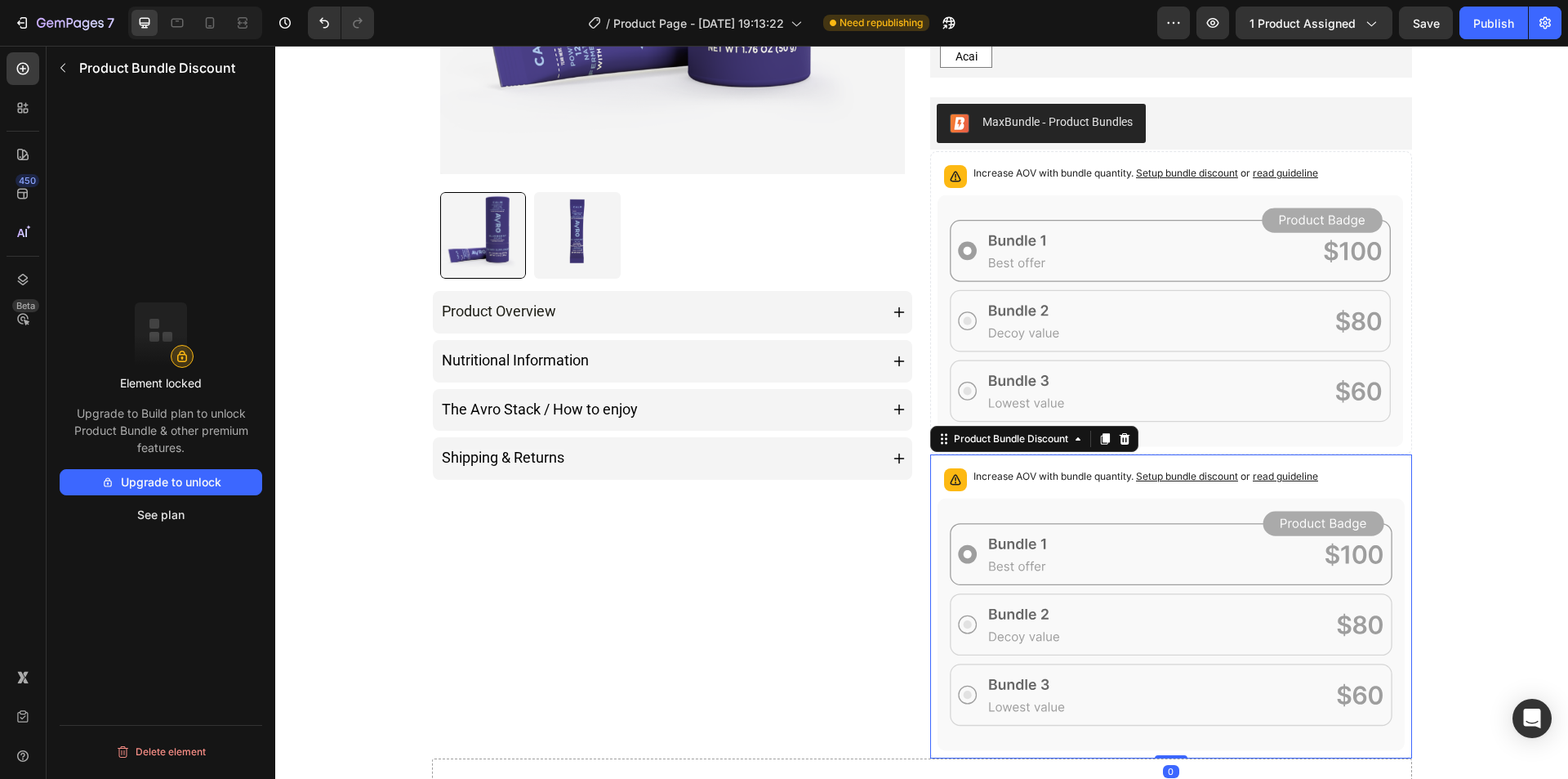
scroll to position [572, 0]
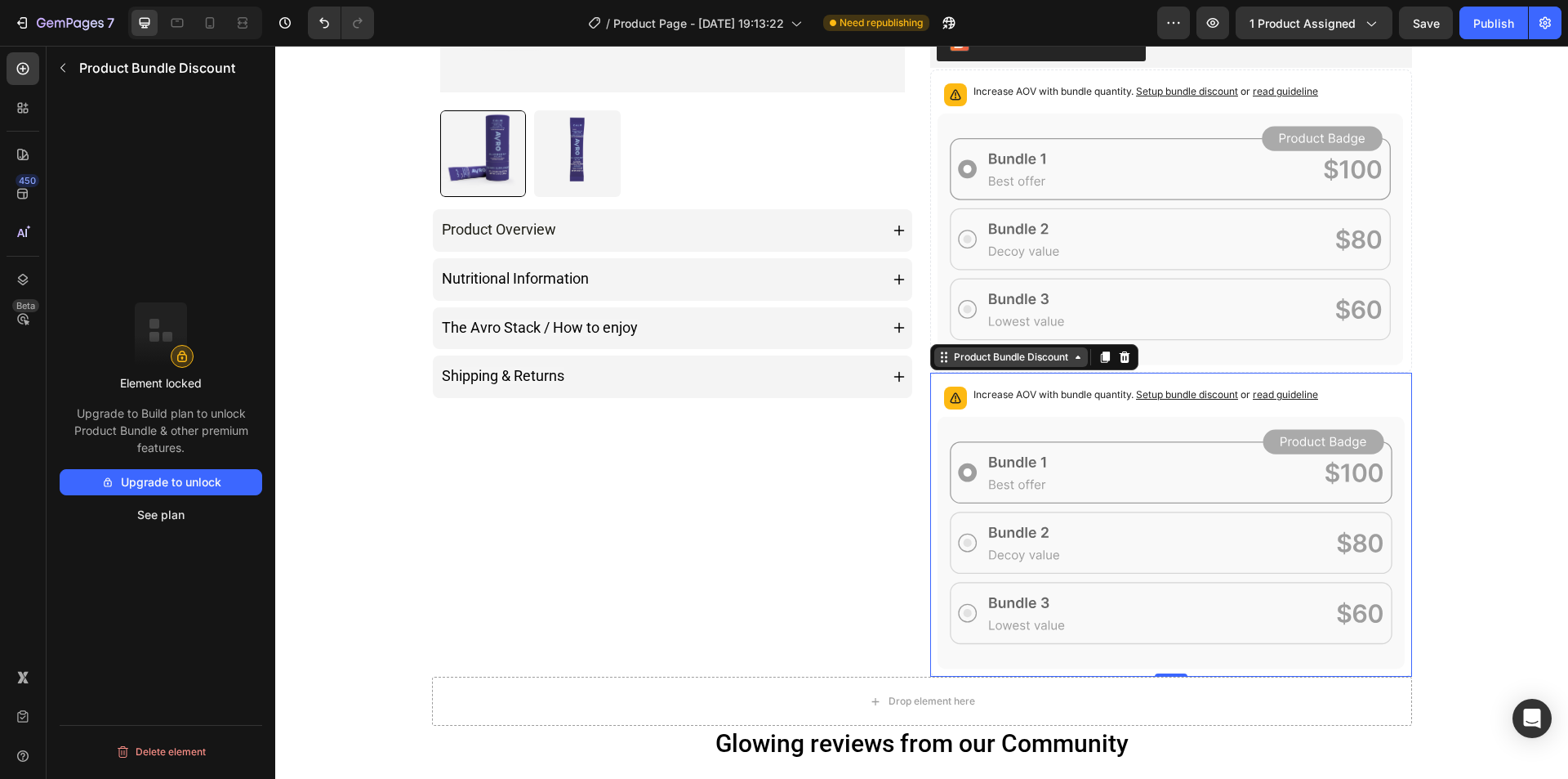
click at [1050, 361] on div "Product Bundle Discount" at bounding box center [1011, 357] width 121 height 15
click at [1044, 356] on div "Product Bundle Discount" at bounding box center [1011, 357] width 121 height 15
click at [164, 508] on button "See plan" at bounding box center [161, 515] width 202 height 26
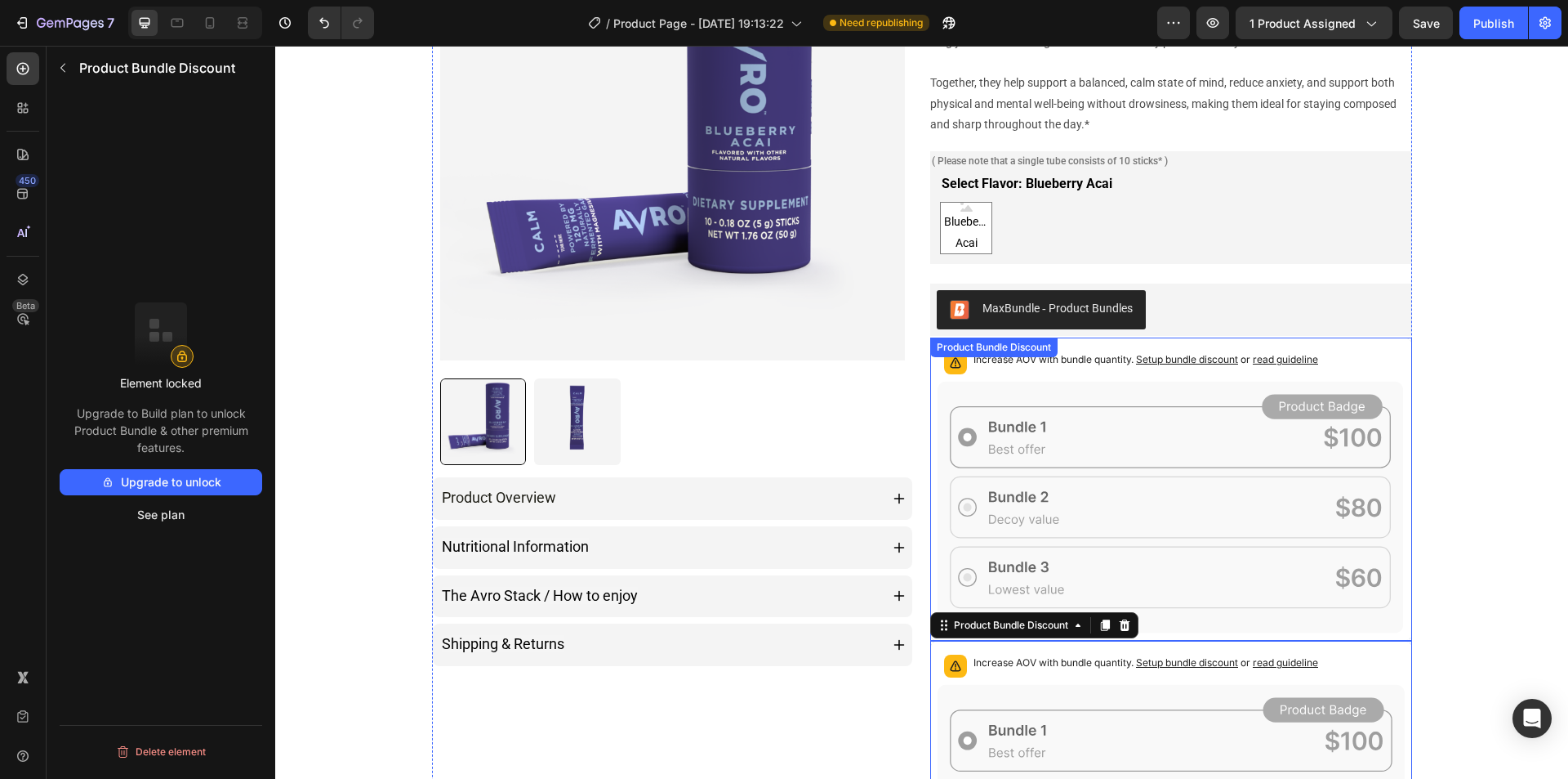
scroll to position [245, 0]
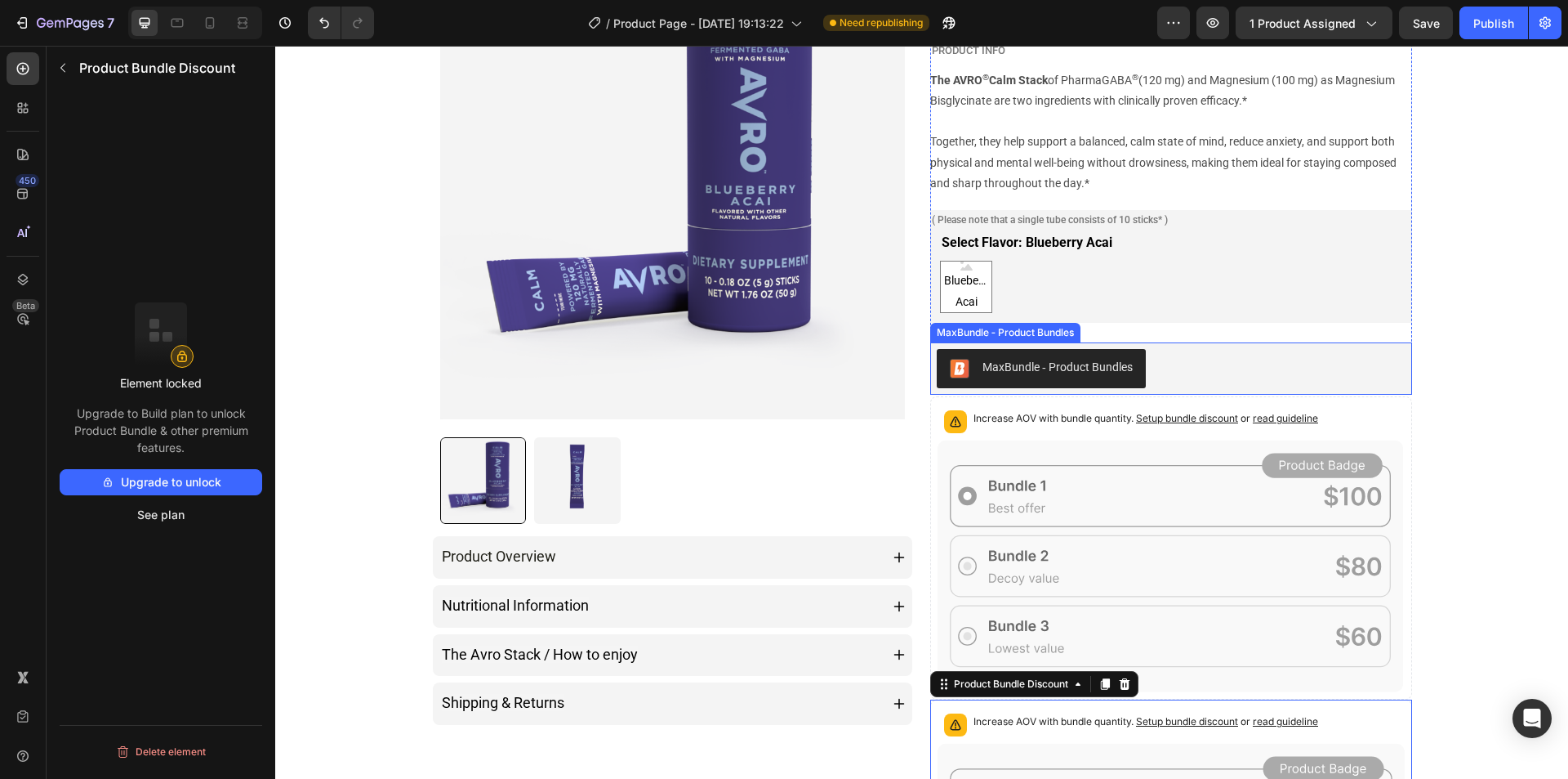
click at [1189, 377] on div "MaxBundle ‑ Product Bundles" at bounding box center [1171, 368] width 469 height 39
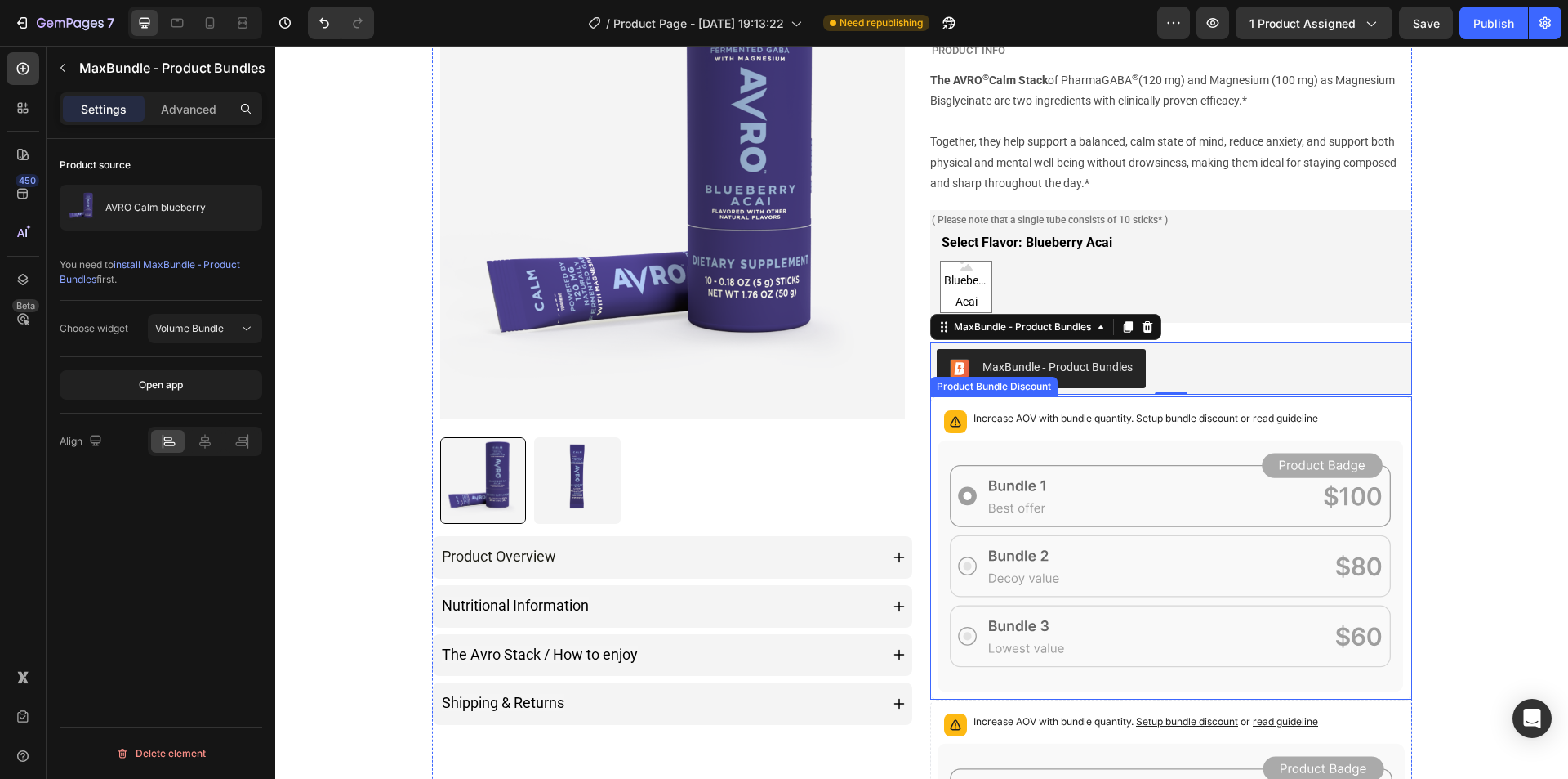
click at [1225, 507] on icon at bounding box center [1171, 566] width 467 height 253
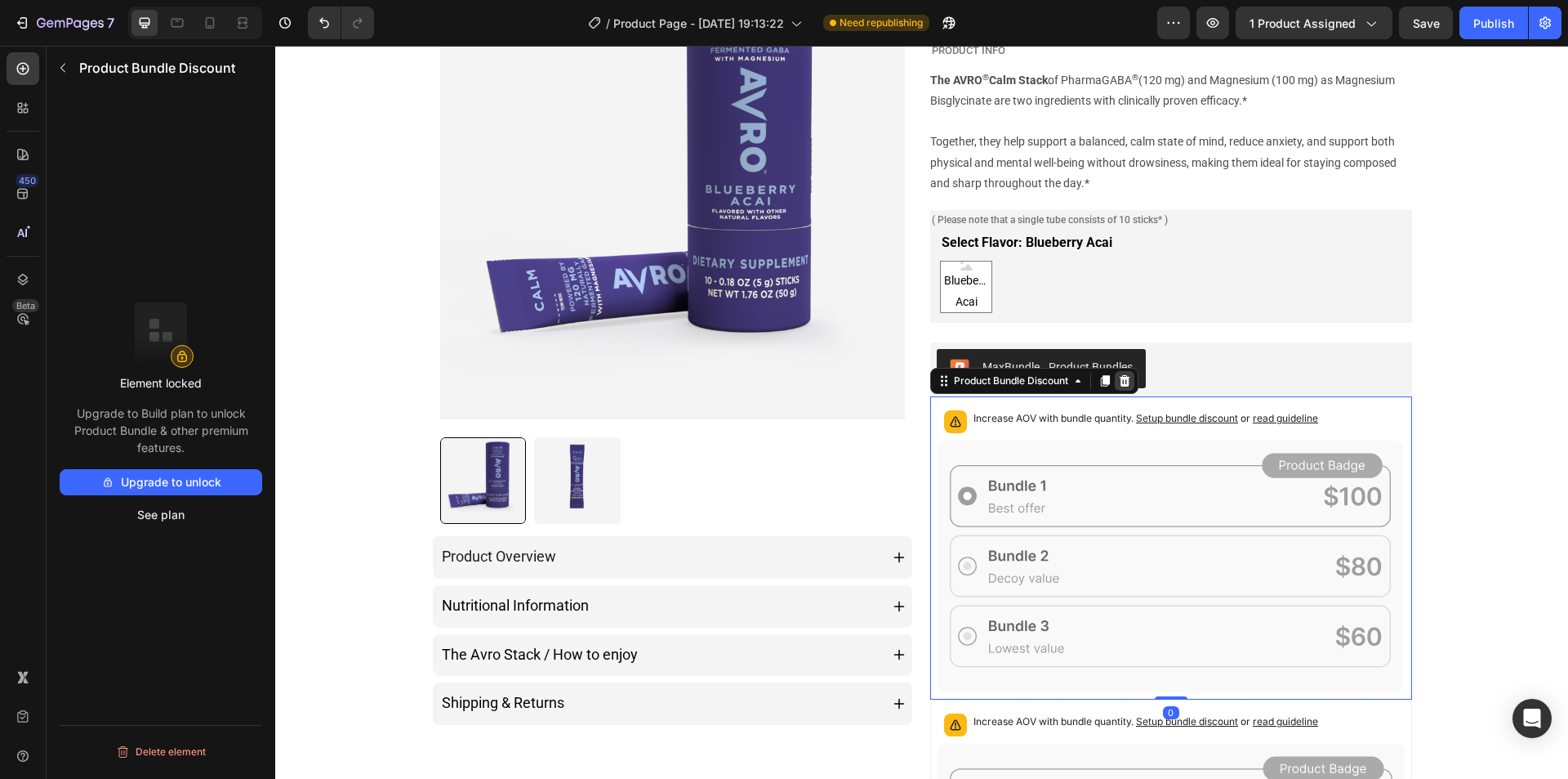
click at [1126, 377] on icon at bounding box center [1125, 381] width 13 height 13
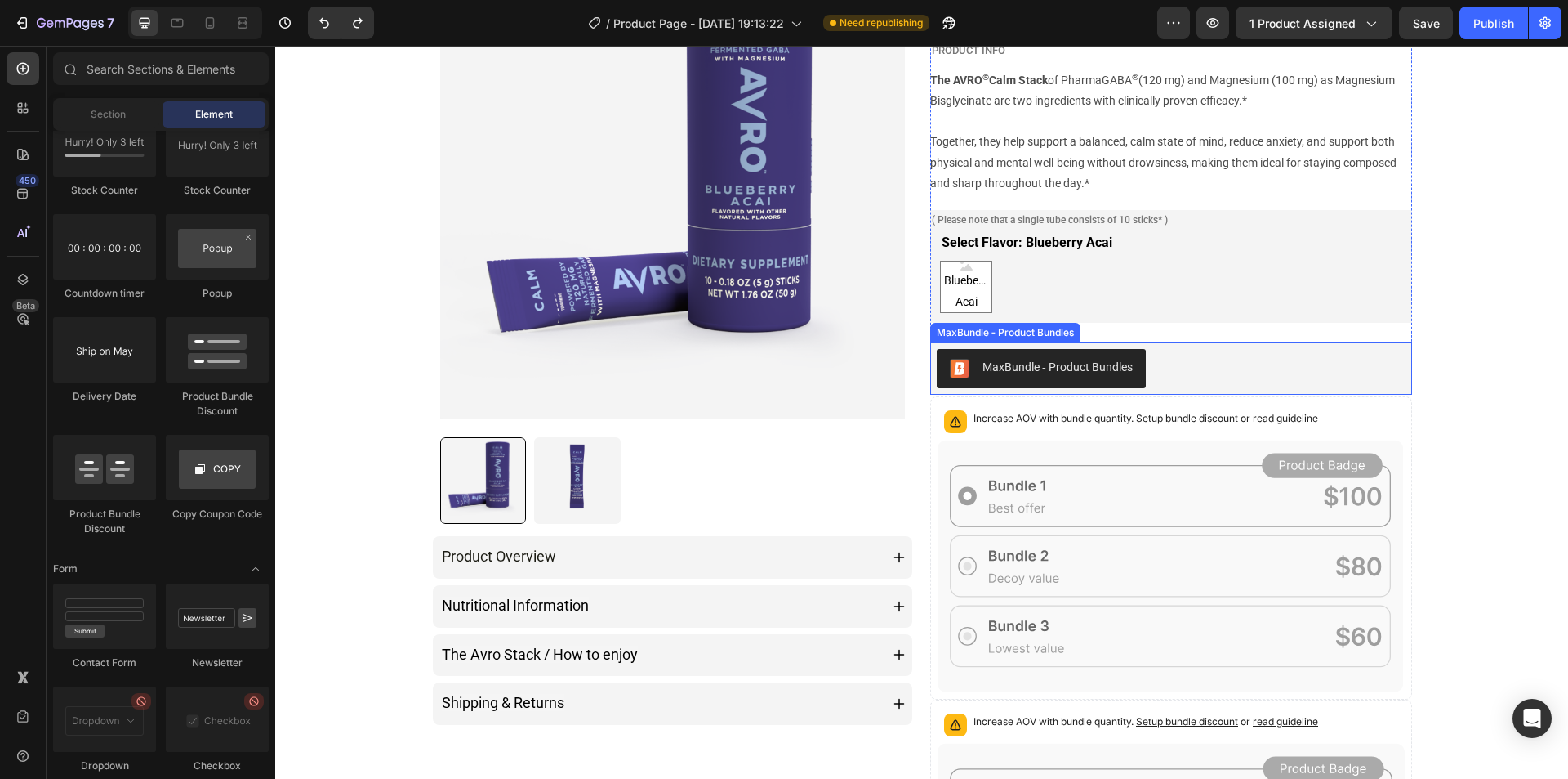
click at [1148, 364] on div "MaxBundle ‑ Product Bundles" at bounding box center [1171, 368] width 469 height 39
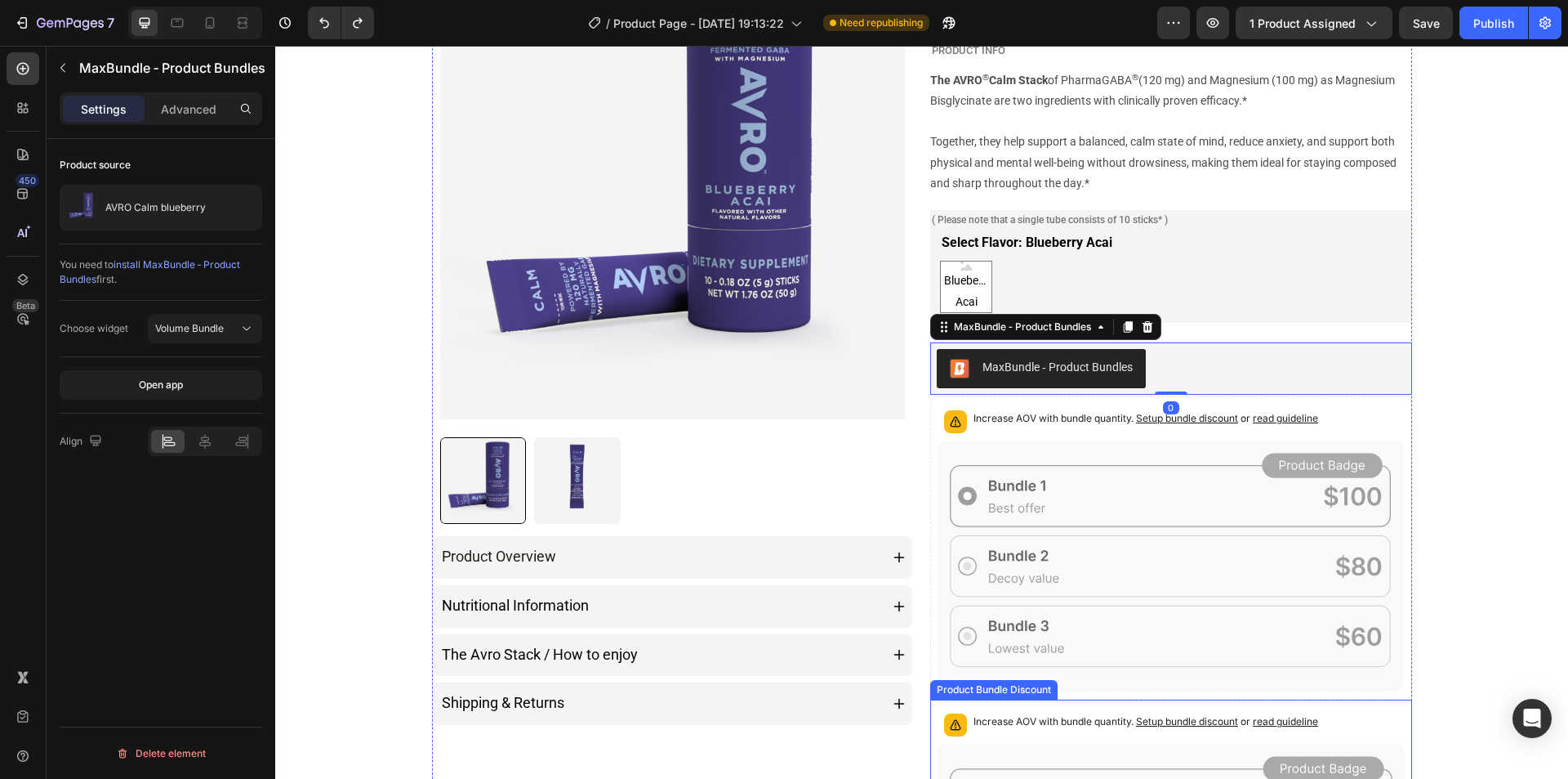
click at [1274, 724] on span "read guideline" at bounding box center [1285, 720] width 65 height 13
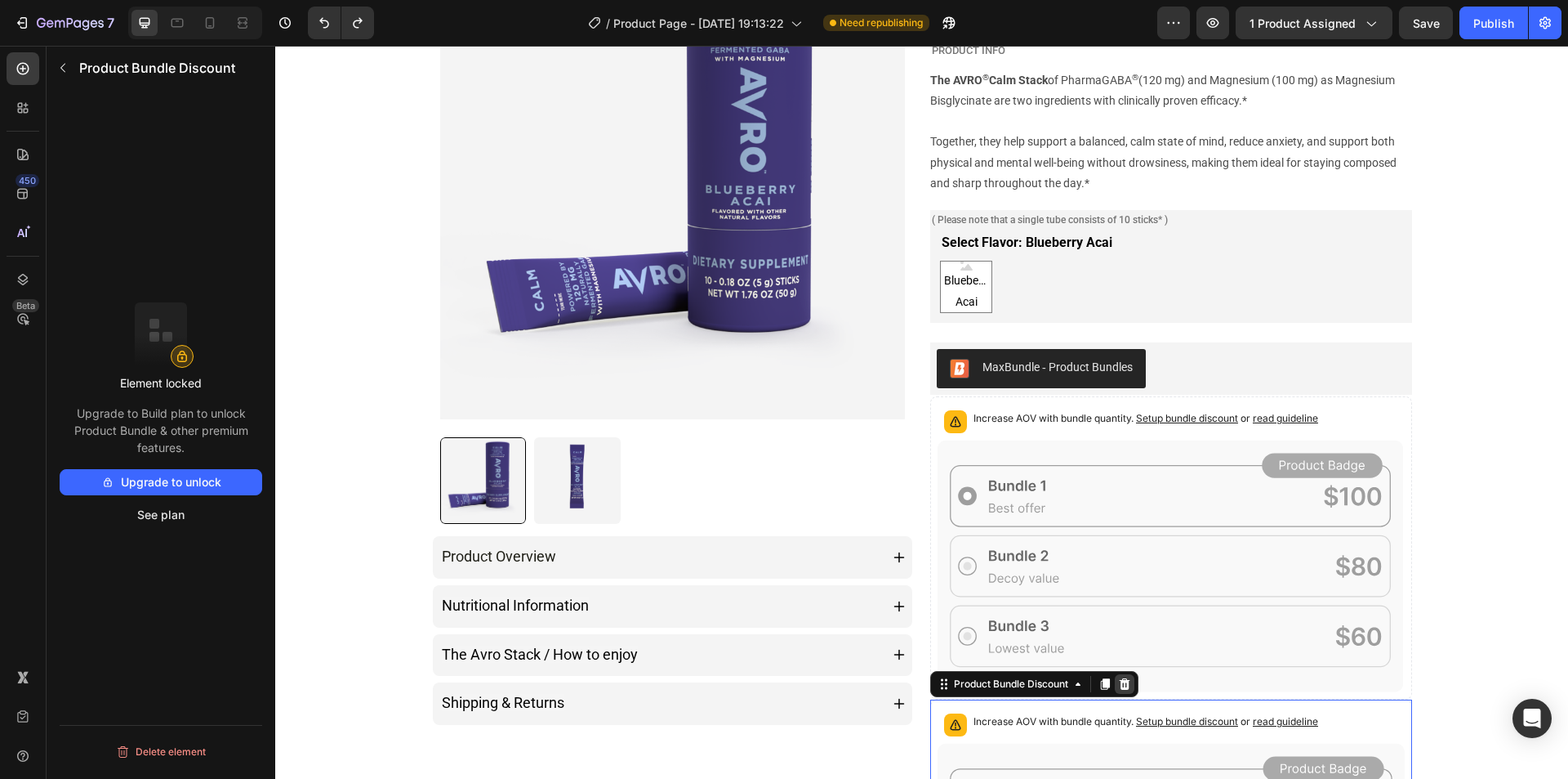
click at [1122, 690] on icon at bounding box center [1125, 684] width 13 height 13
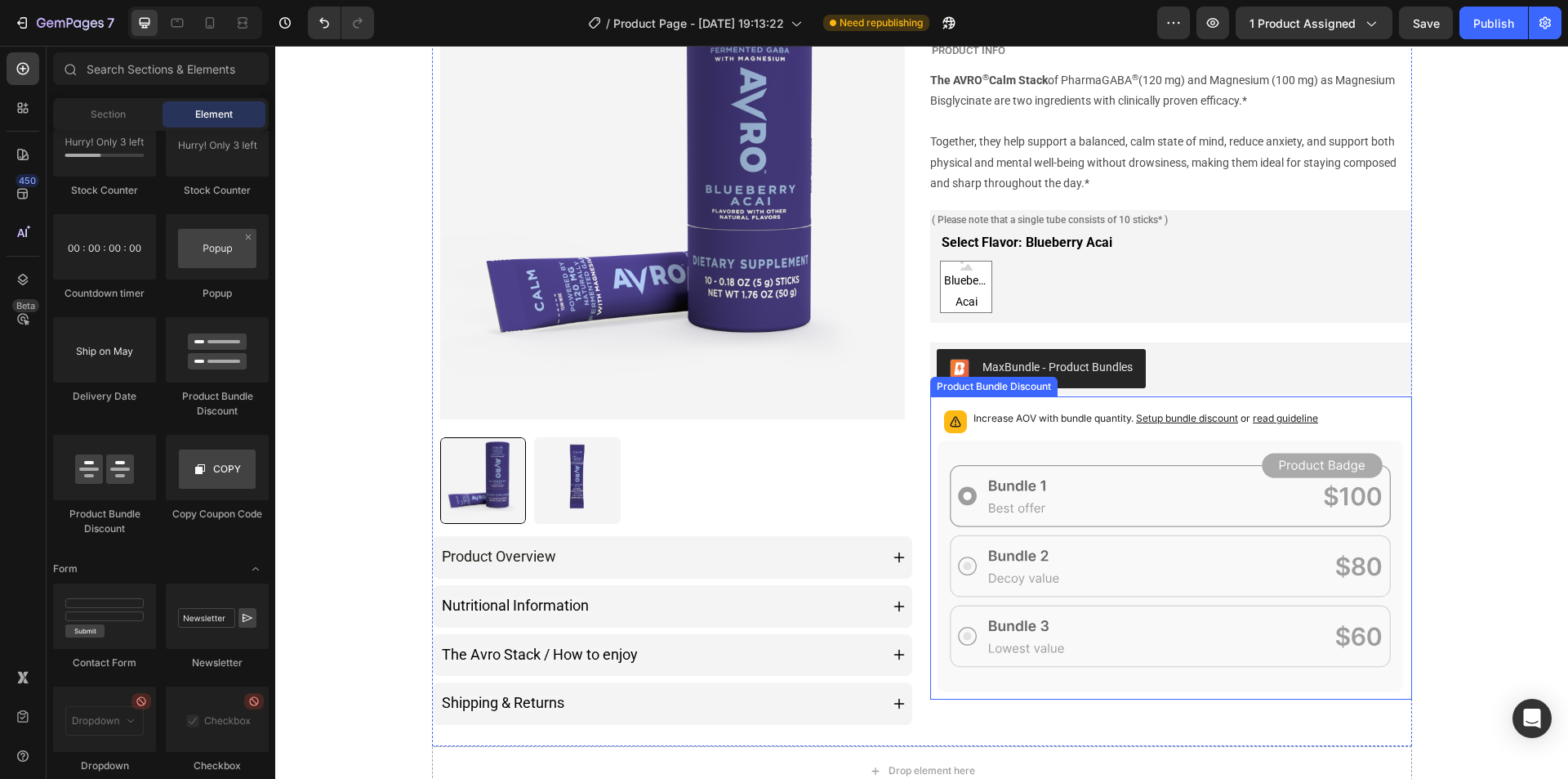
click at [1036, 446] on icon at bounding box center [1171, 566] width 467 height 253
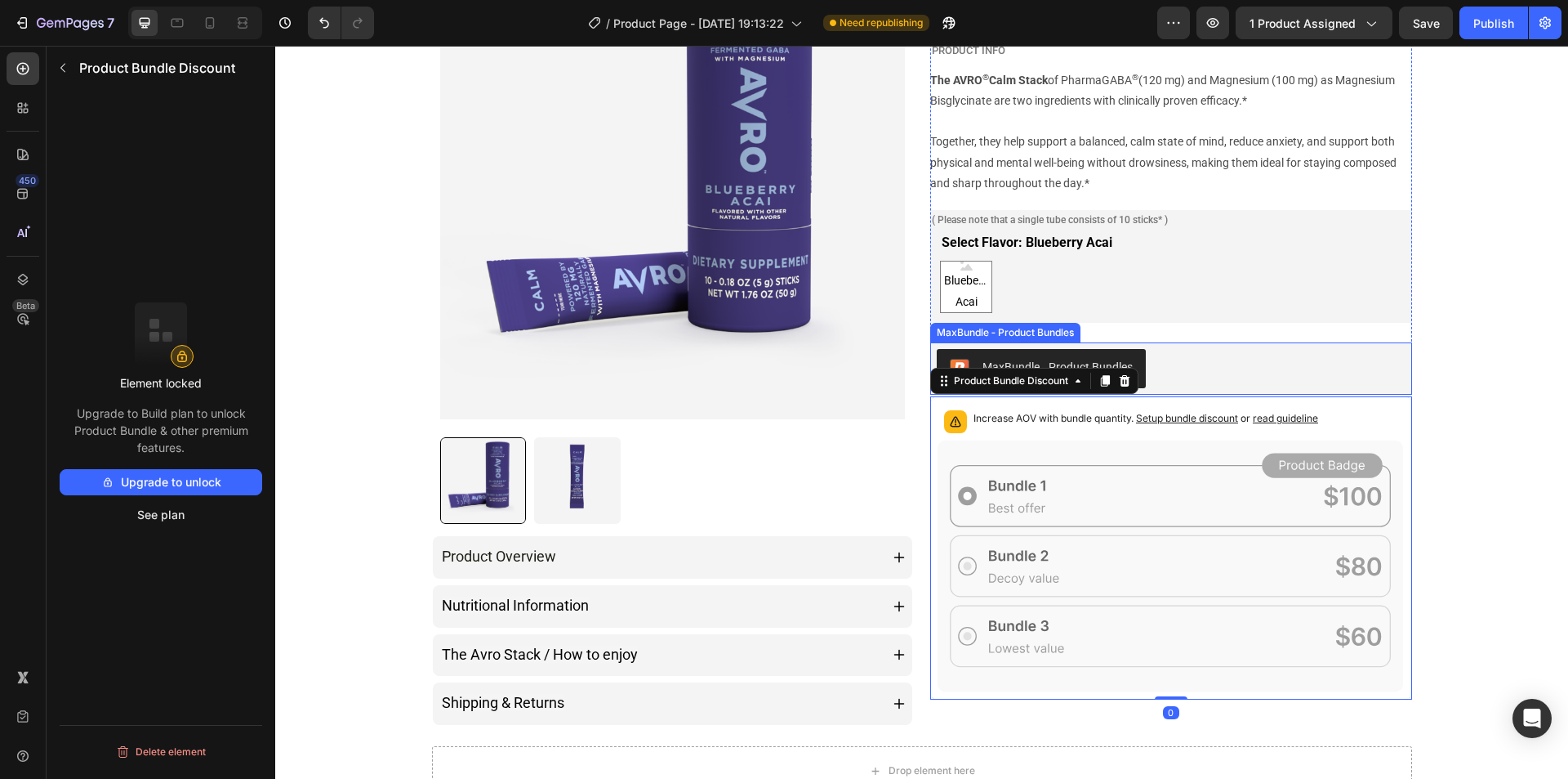
click at [1200, 356] on div "MaxBundle ‑ Product Bundles" at bounding box center [1171, 368] width 469 height 39
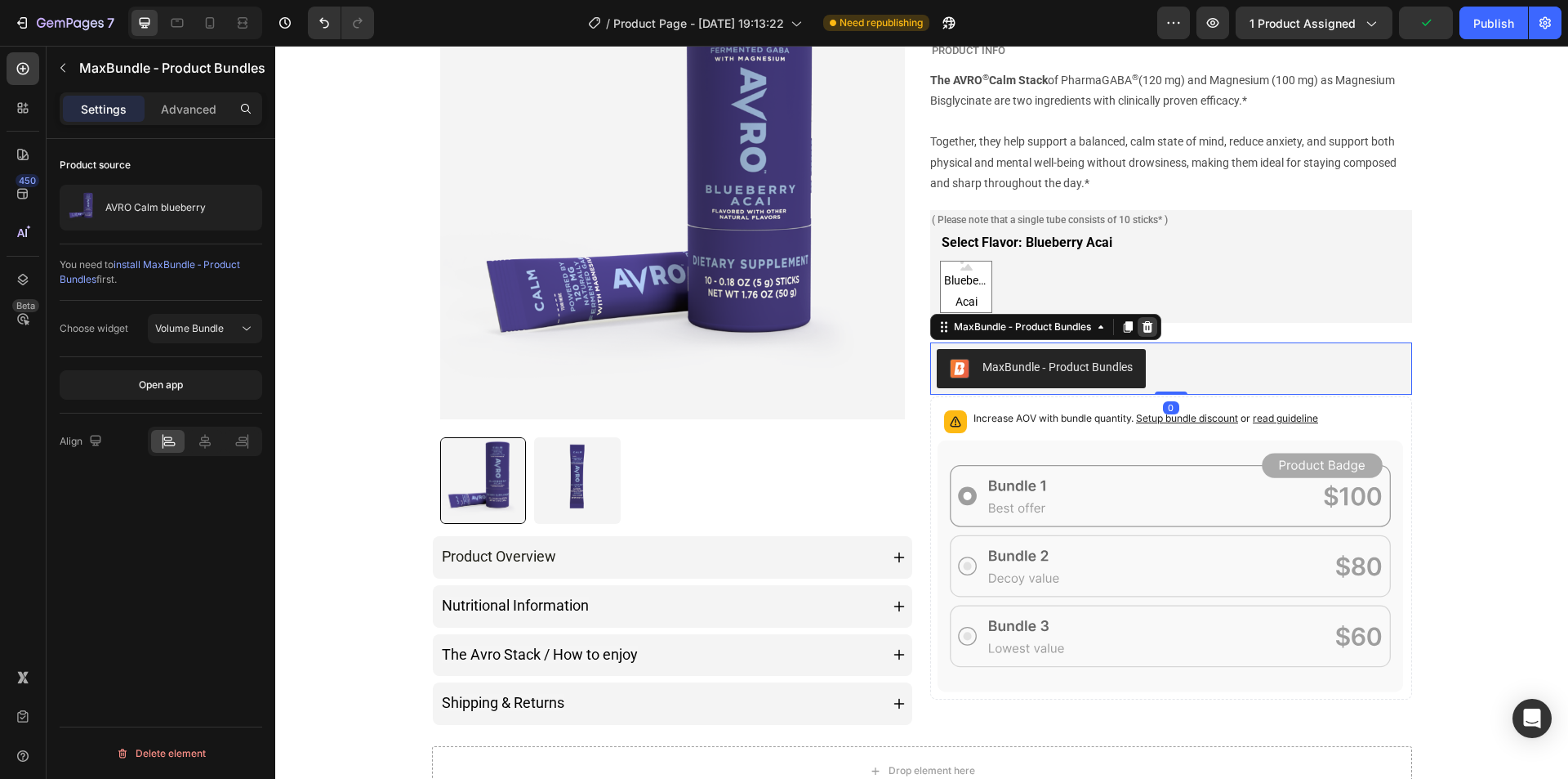
click at [1151, 333] on div at bounding box center [1147, 326] width 19 height 19
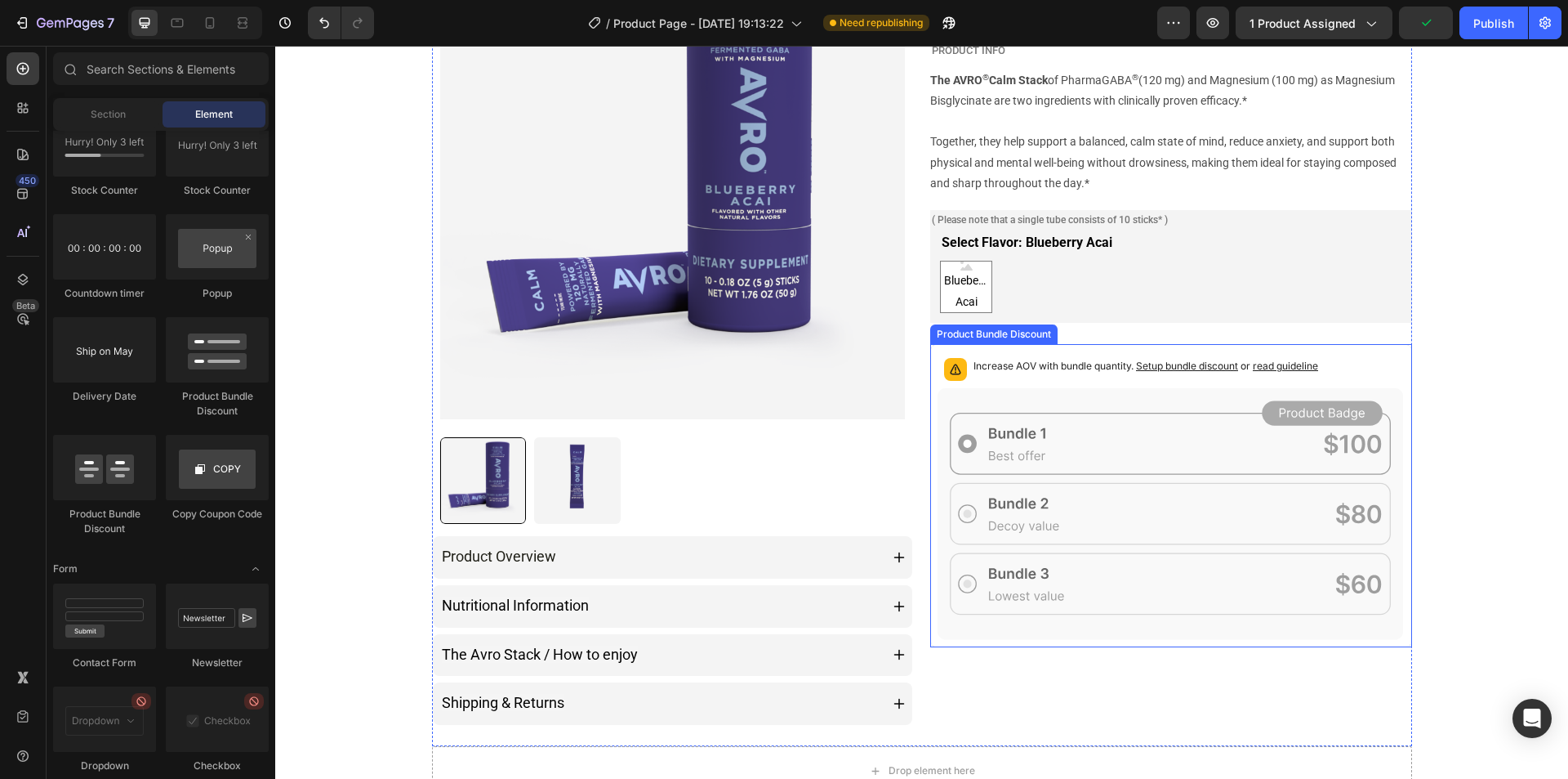
click at [1113, 381] on div "Increase AOV with bundle quantity. Setup bundle discount or read guideline" at bounding box center [1171, 369] width 467 height 36
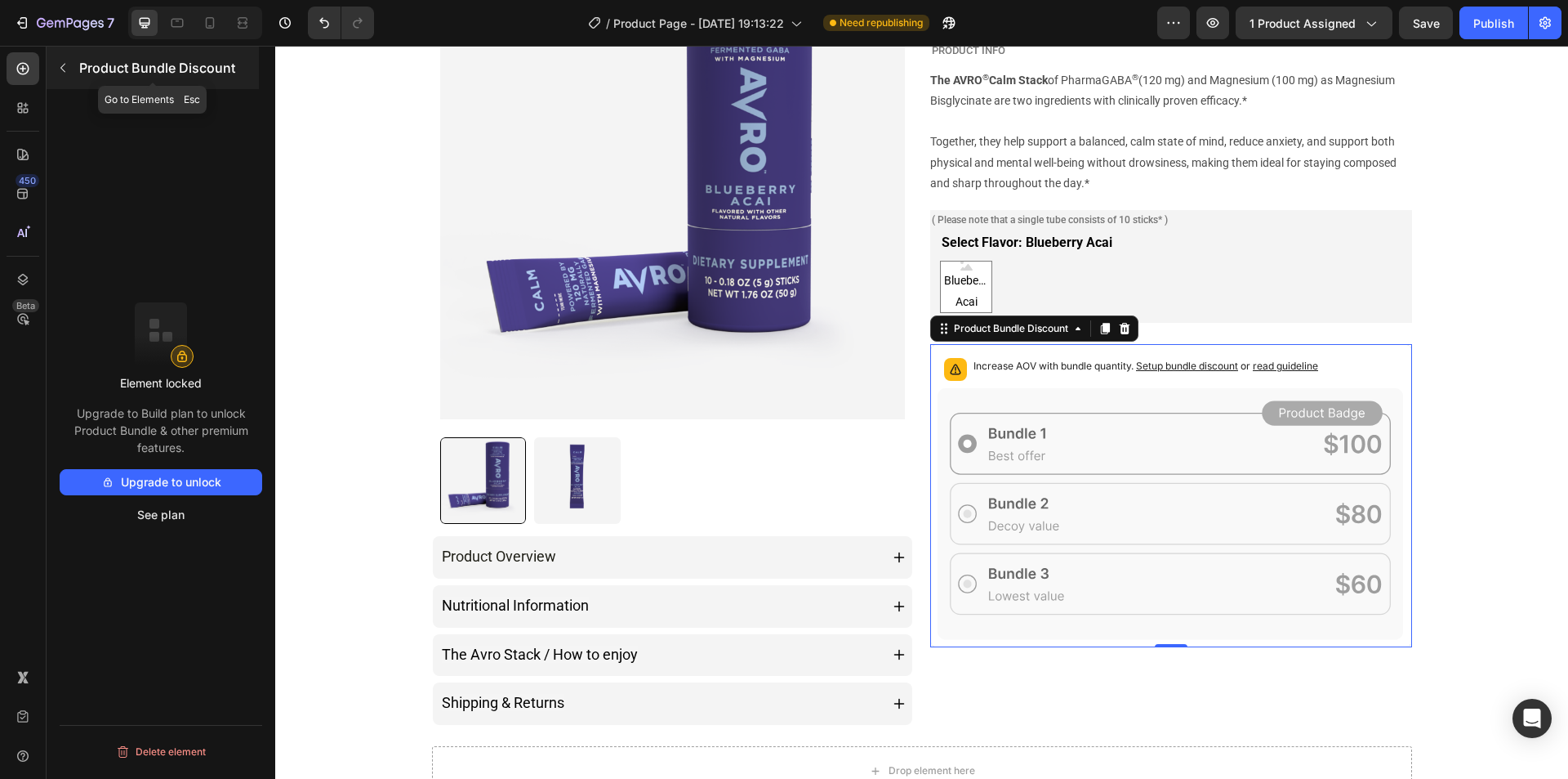
click at [67, 65] on icon "button" at bounding box center [63, 68] width 13 height 13
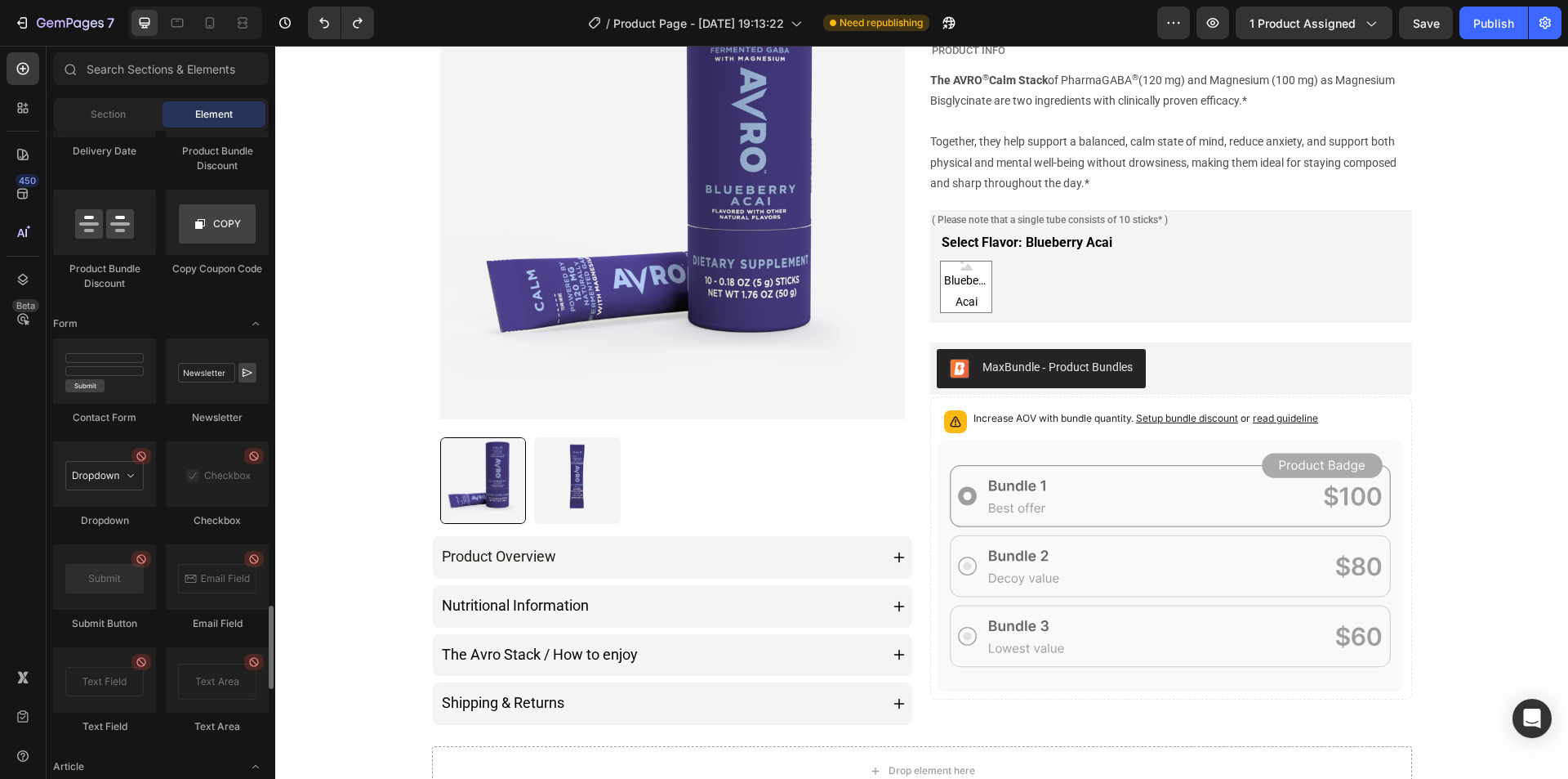
scroll to position [3162, 0]
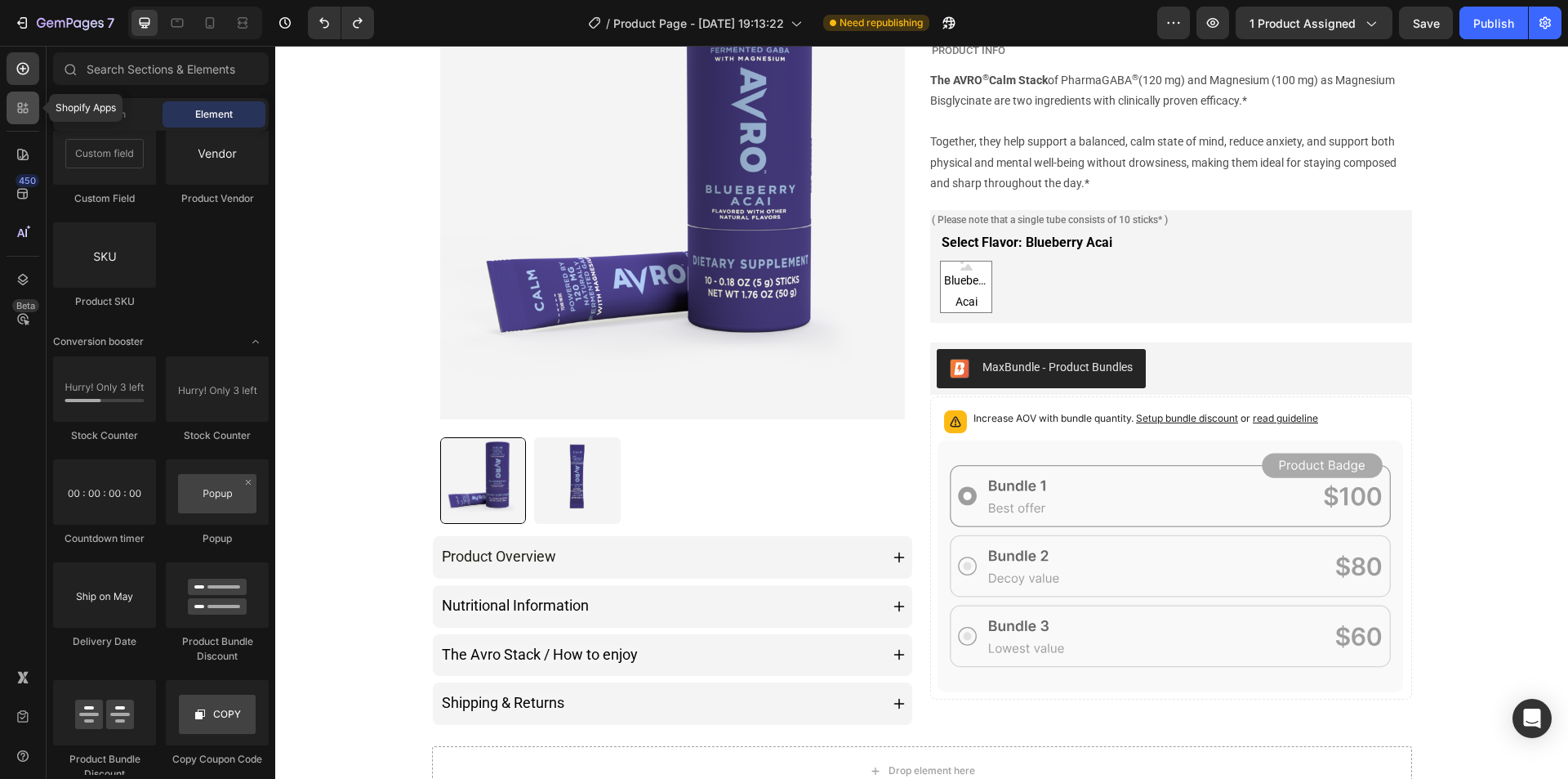
click at [23, 120] on div at bounding box center [23, 107] width 33 height 33
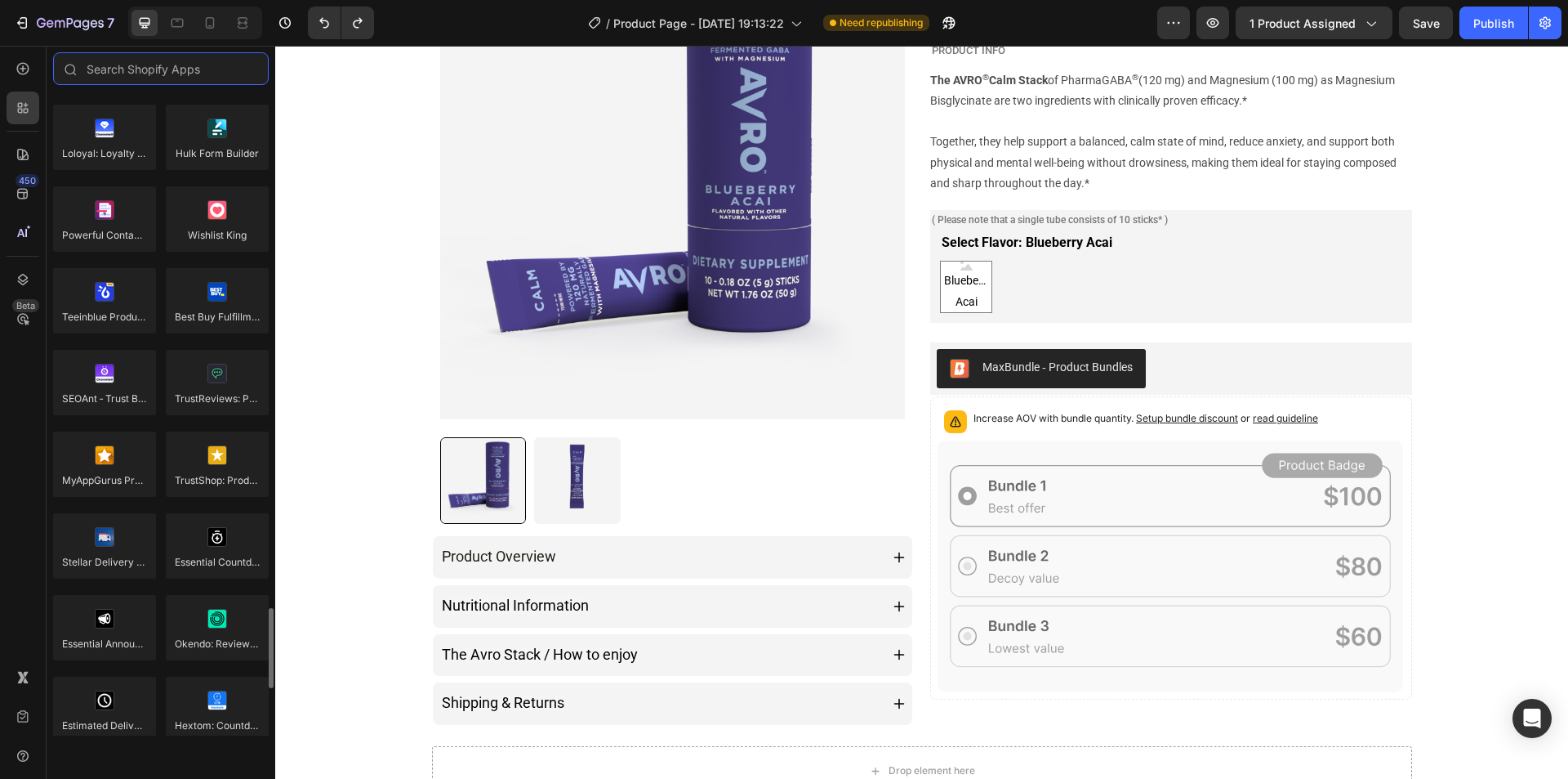
scroll to position [4224, 0]
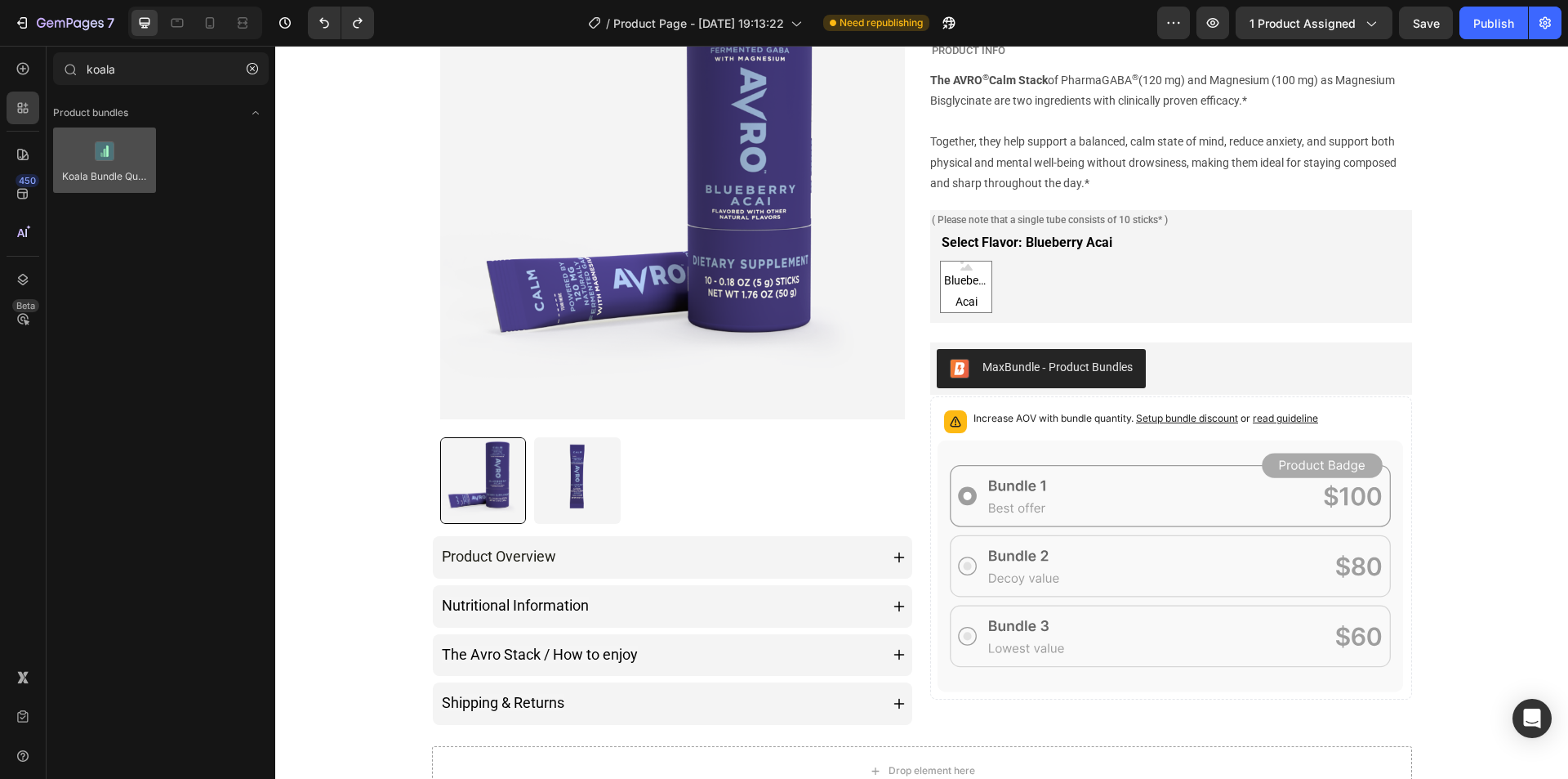
click at [116, 167] on div at bounding box center [104, 160] width 103 height 65
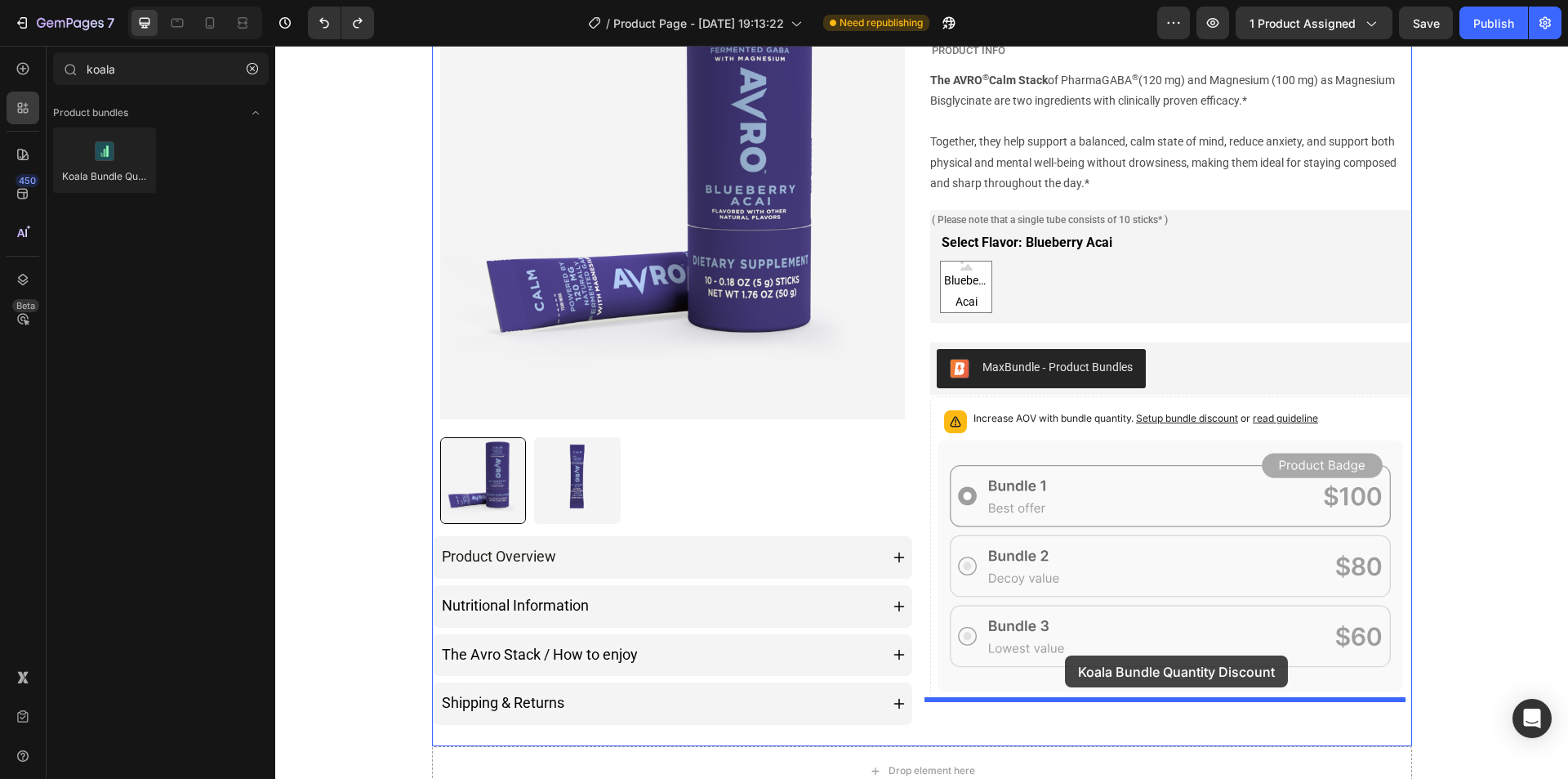
drag, startPoint x: 396, startPoint y: 214, endPoint x: 1065, endPoint y: 655, distance: 801.3
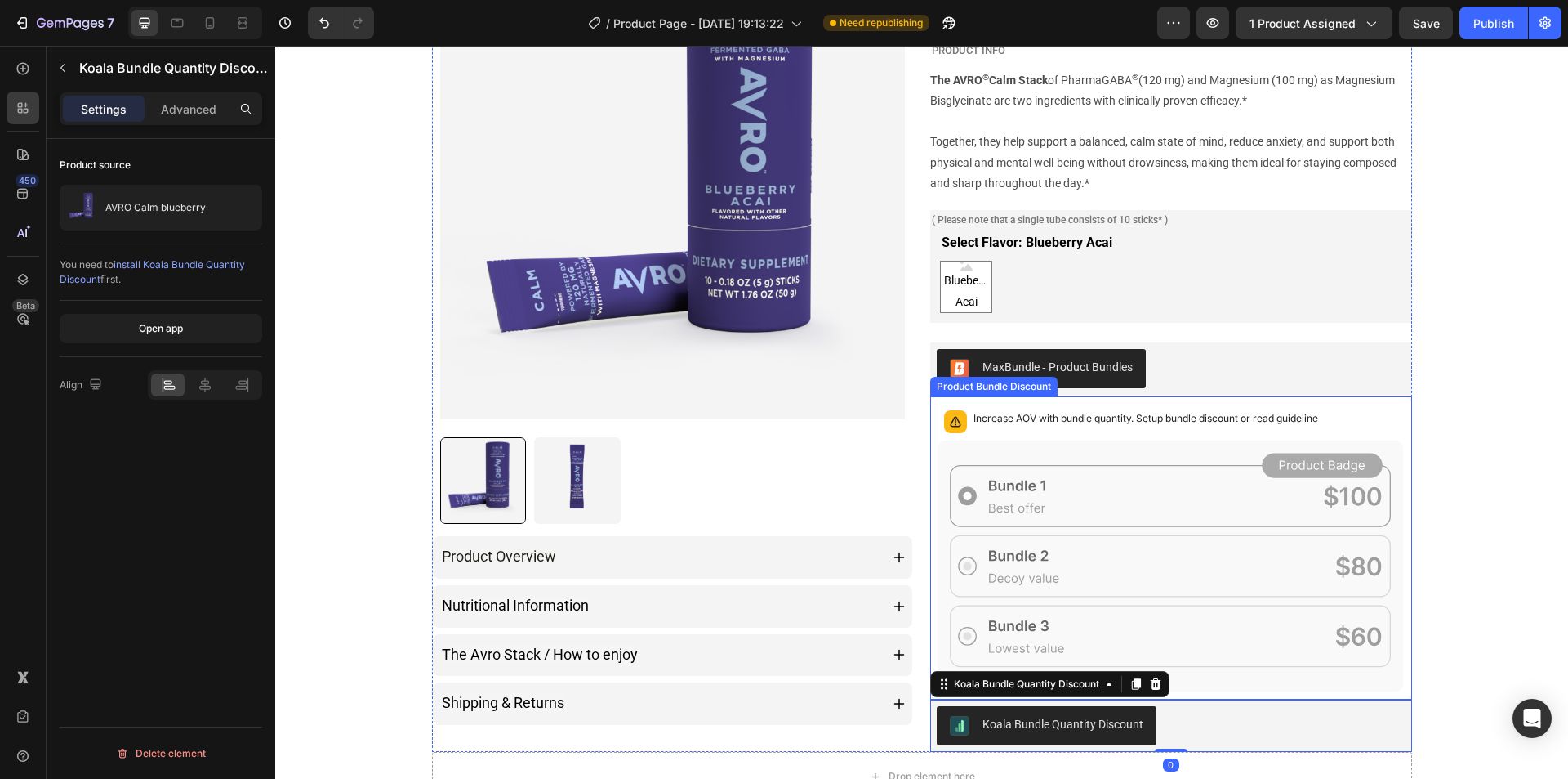
scroll to position [408, 0]
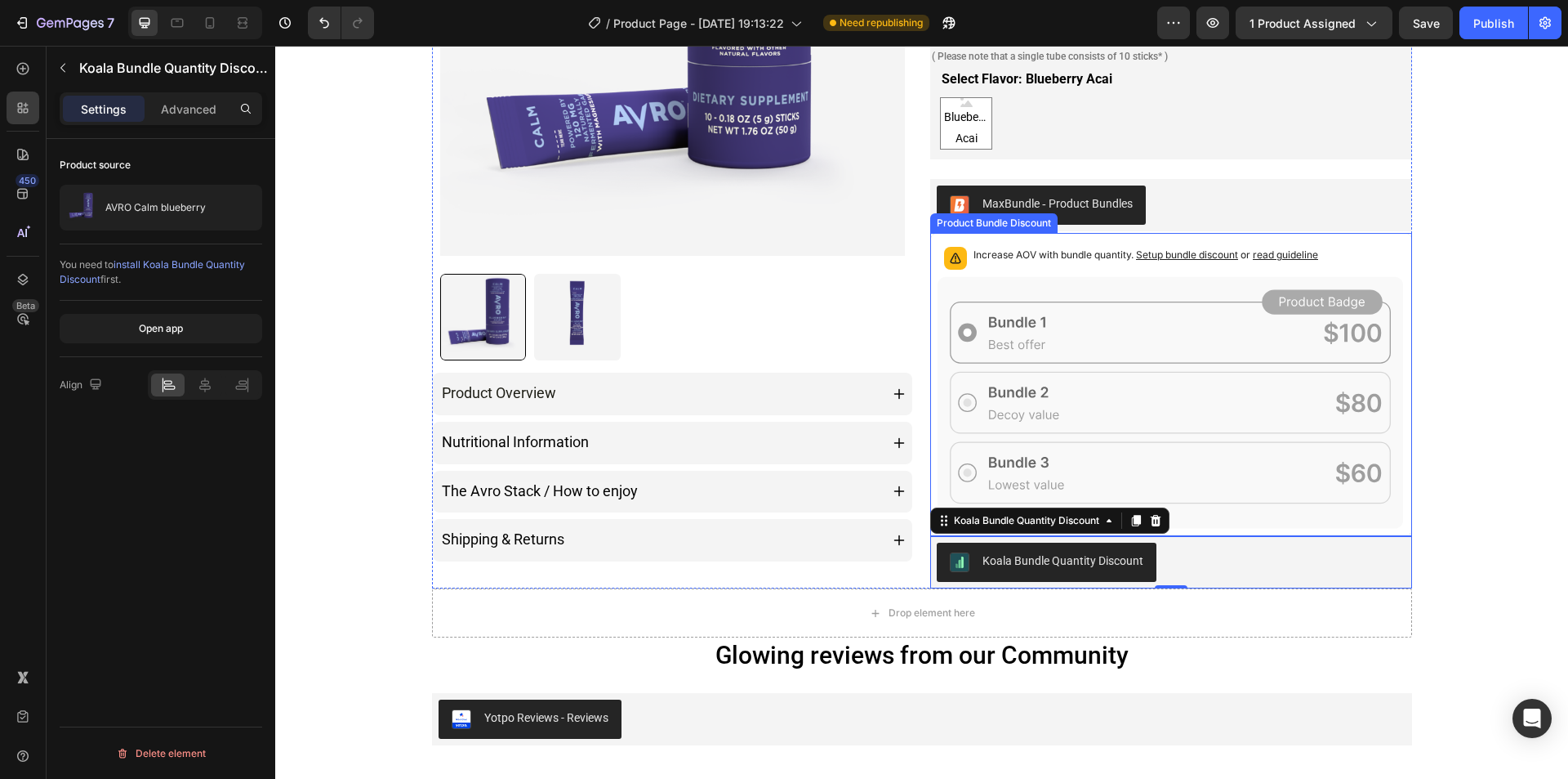
click at [1265, 280] on icon at bounding box center [1171, 402] width 467 height 253
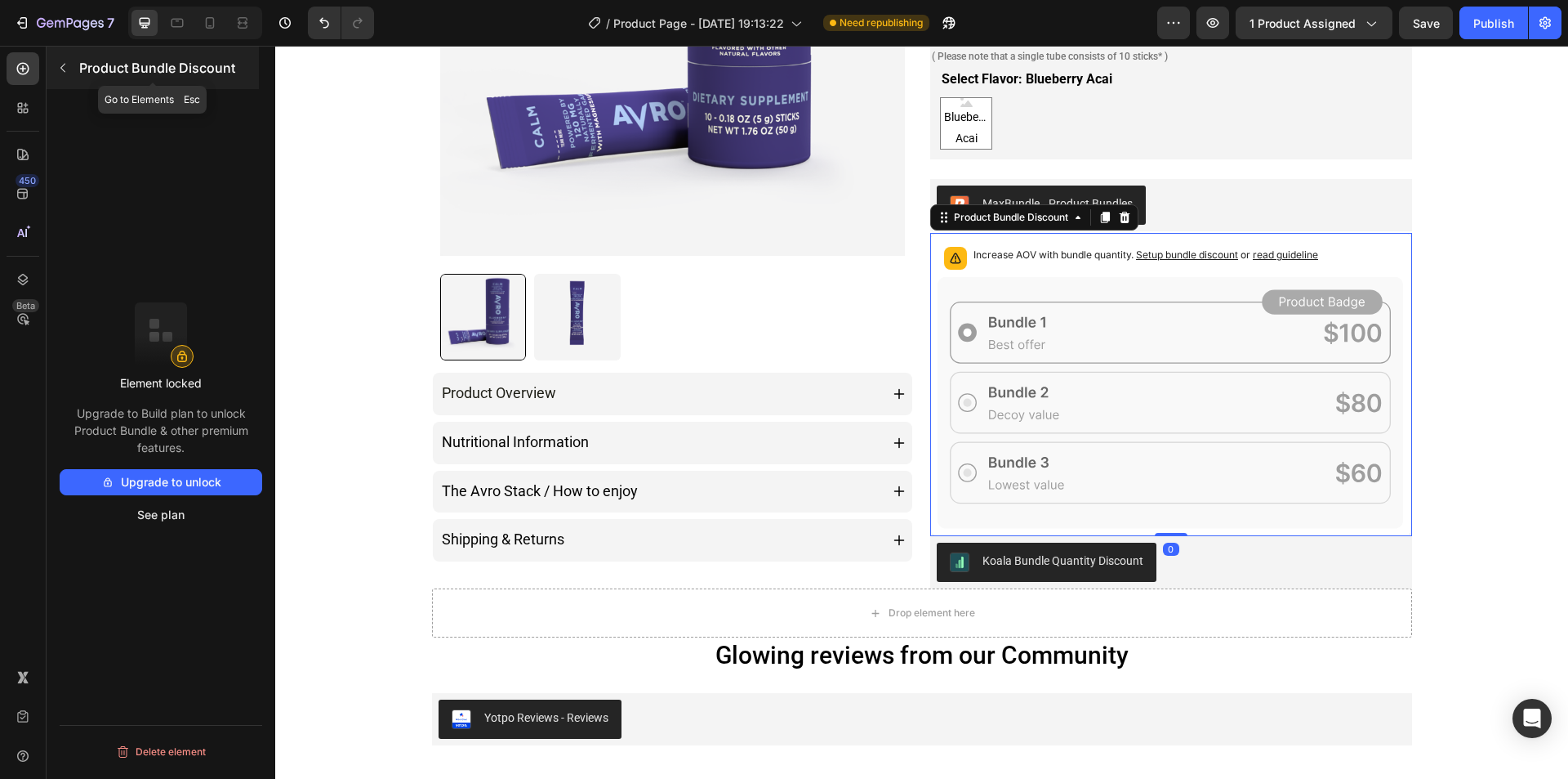
click at [67, 68] on icon "button" at bounding box center [63, 68] width 13 height 13
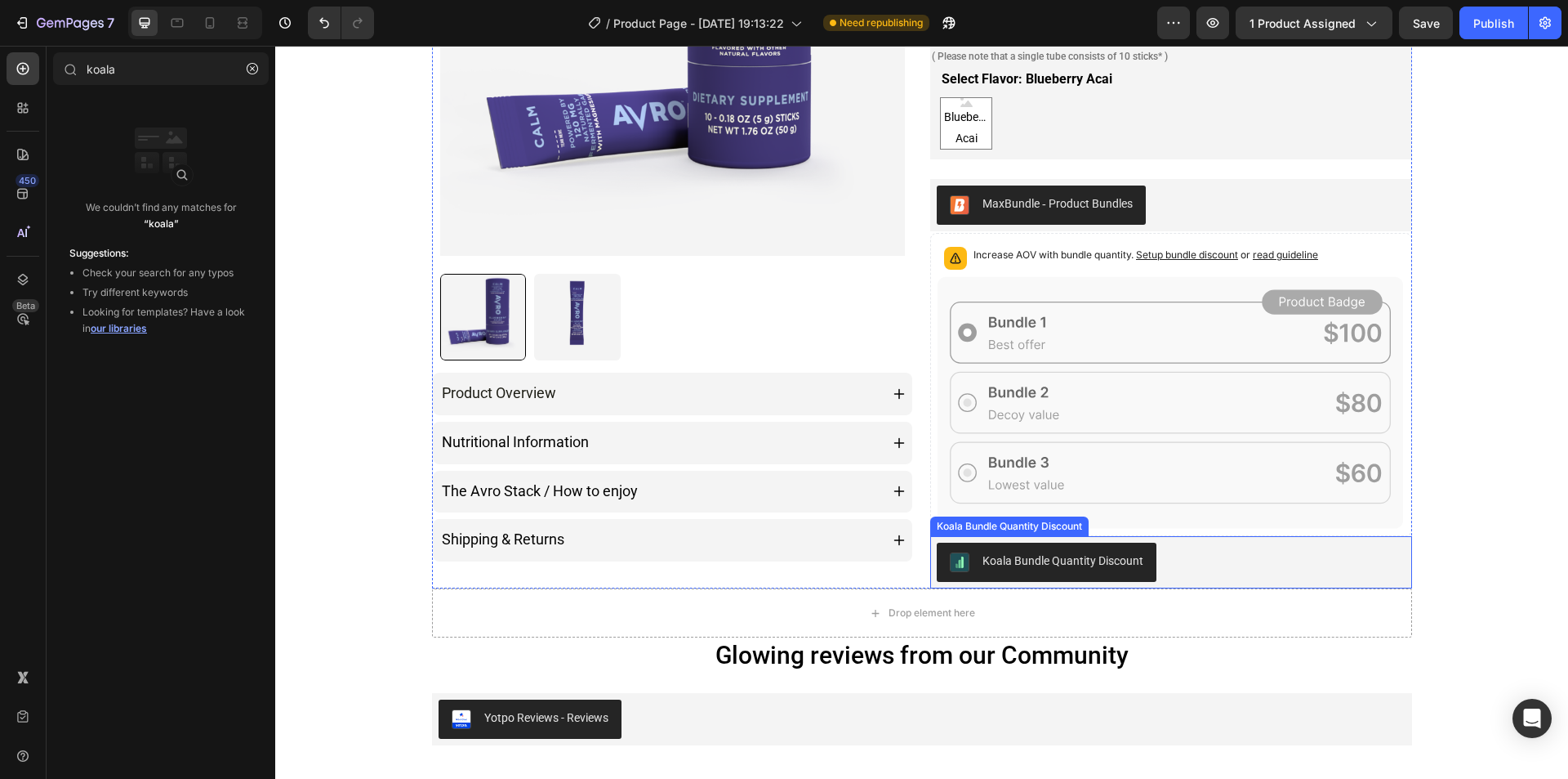
click at [1276, 546] on div "Koala Bundle Quantity Discount" at bounding box center [1171, 561] width 469 height 39
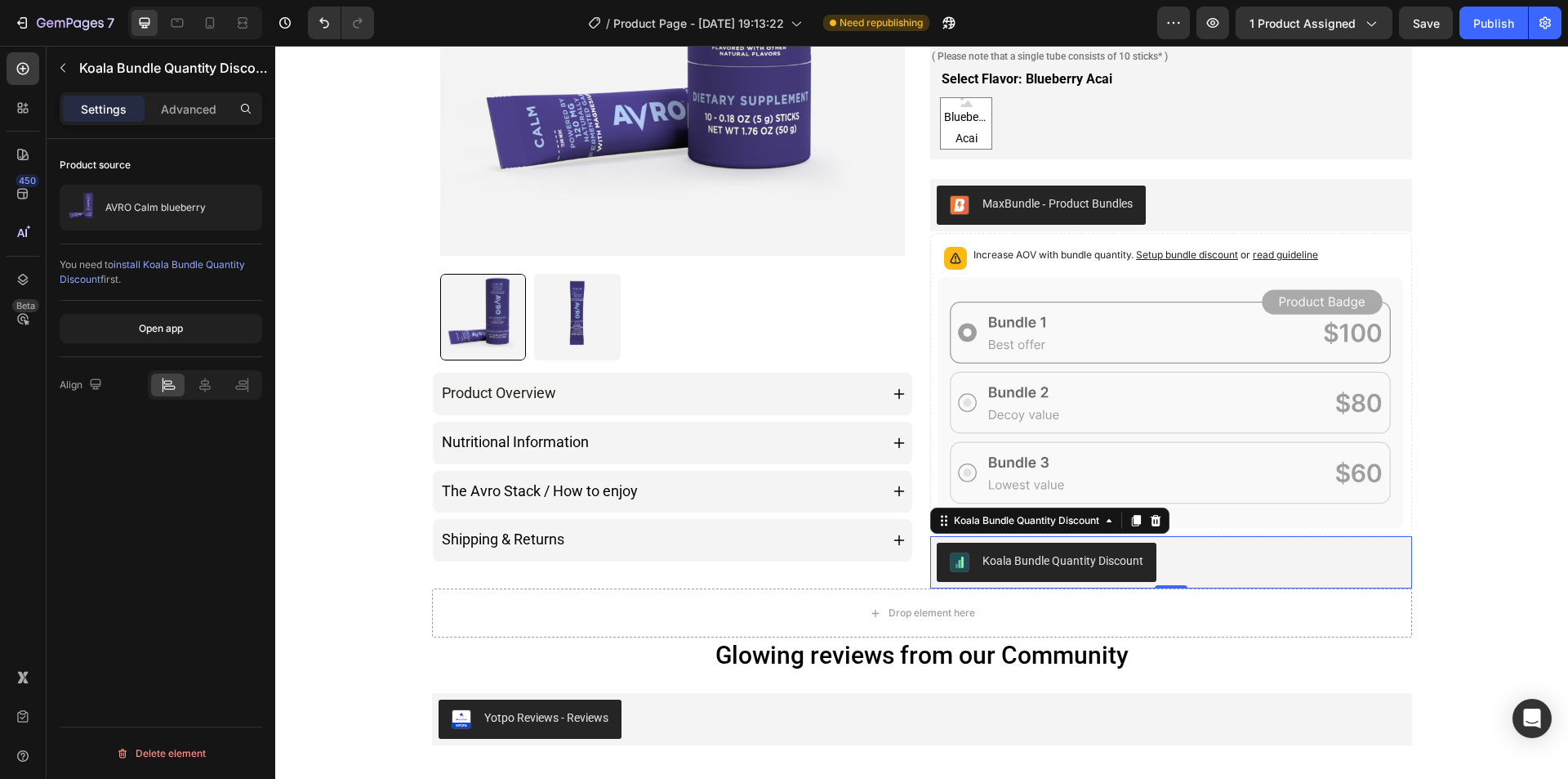
click at [154, 260] on span "install Koala Bundle Quantity Discount" at bounding box center [152, 272] width 186 height 27
click at [54, 74] on button "button" at bounding box center [63, 67] width 26 height 26
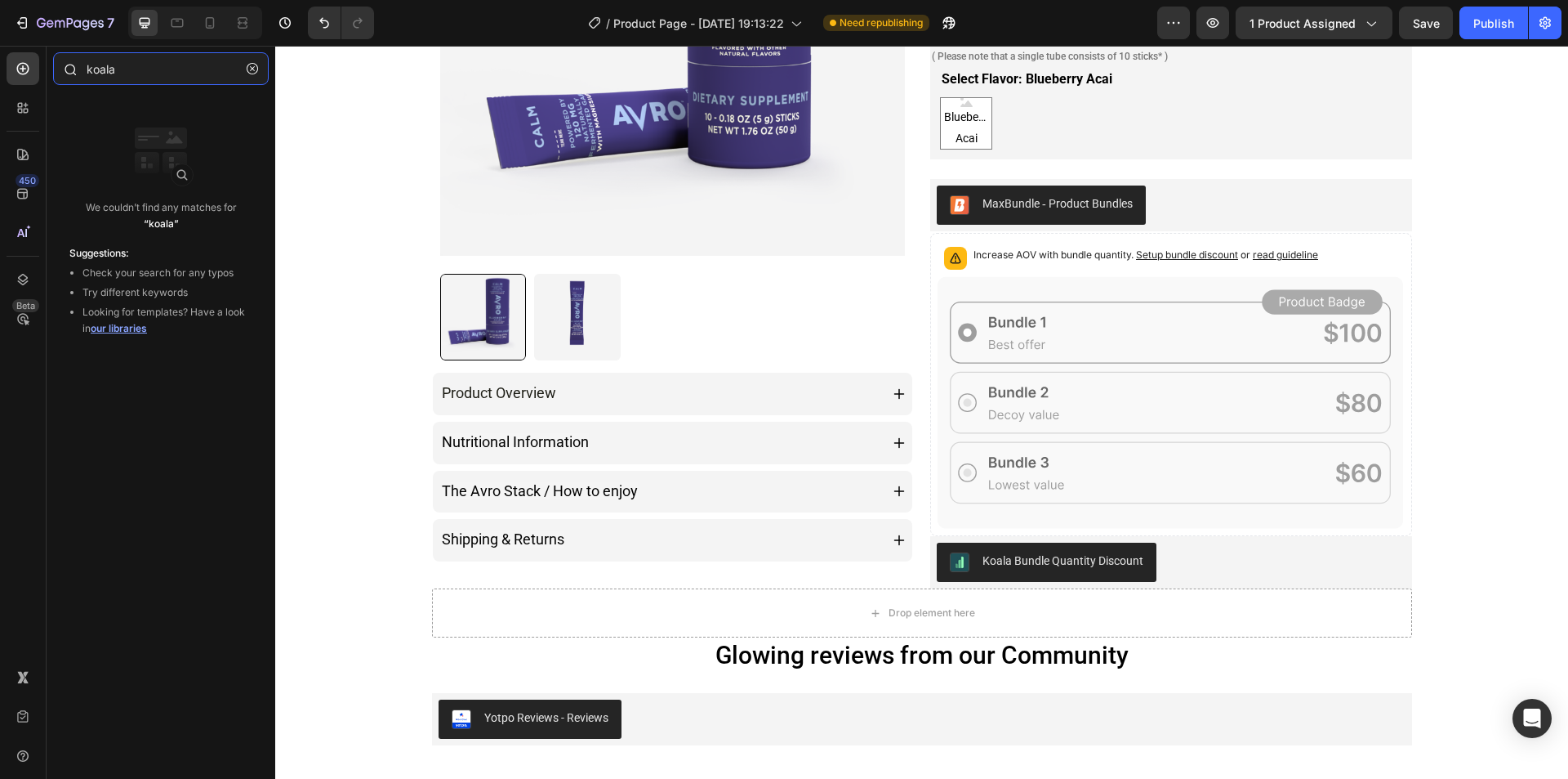
click at [141, 73] on input "koala" at bounding box center [161, 68] width 216 height 33
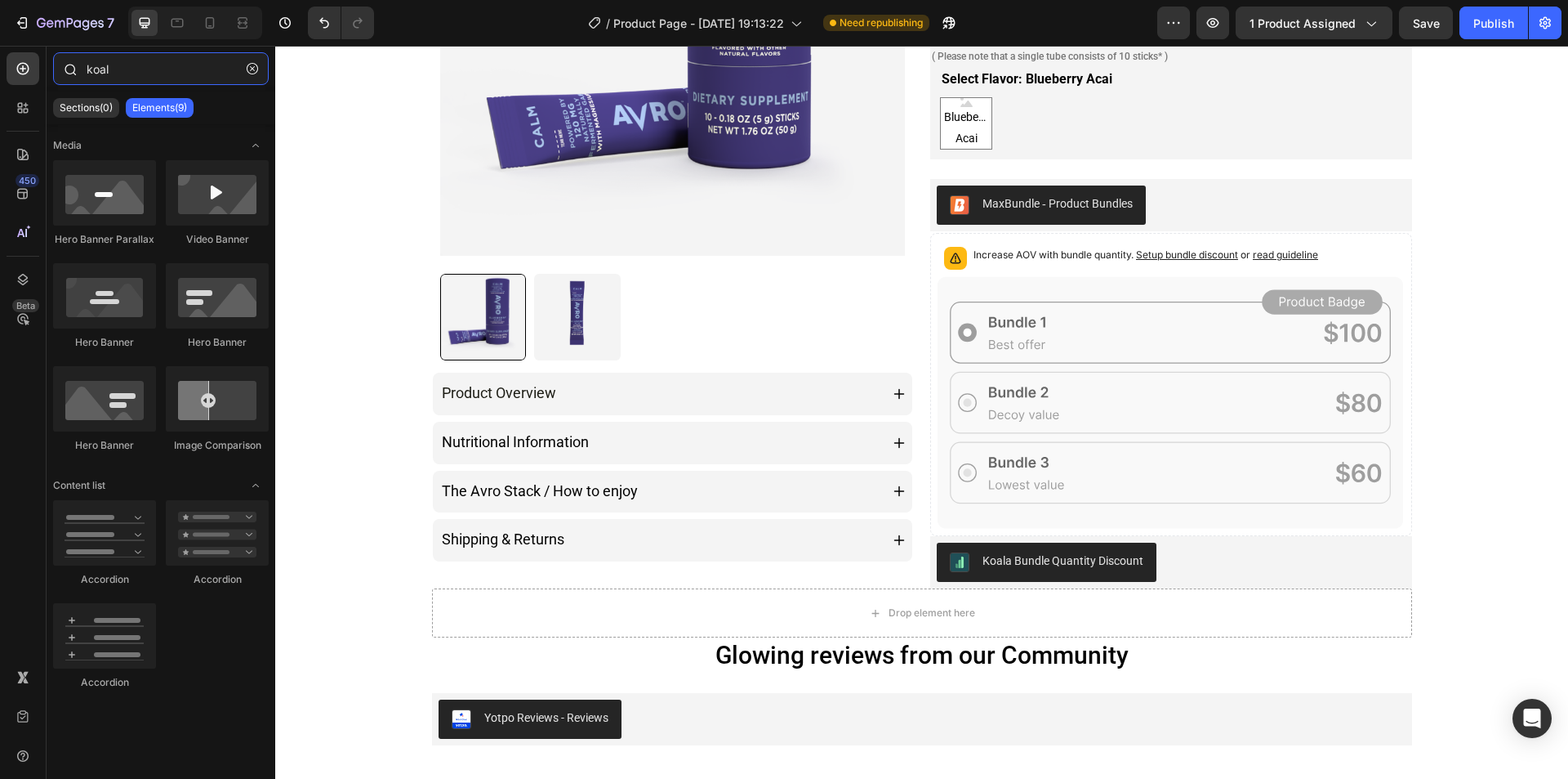
type input "koala"
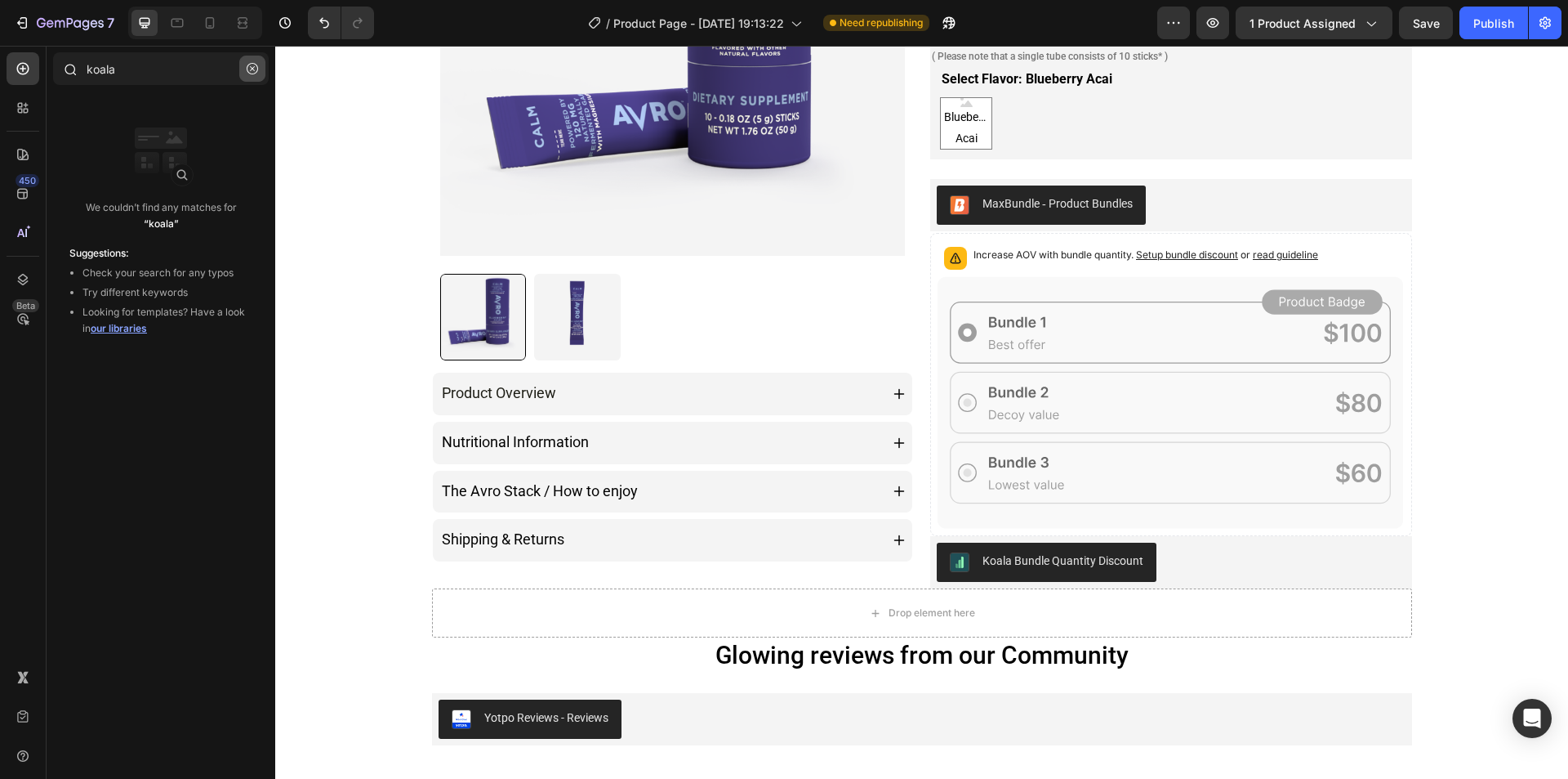
click at [243, 71] on button "button" at bounding box center [252, 68] width 26 height 26
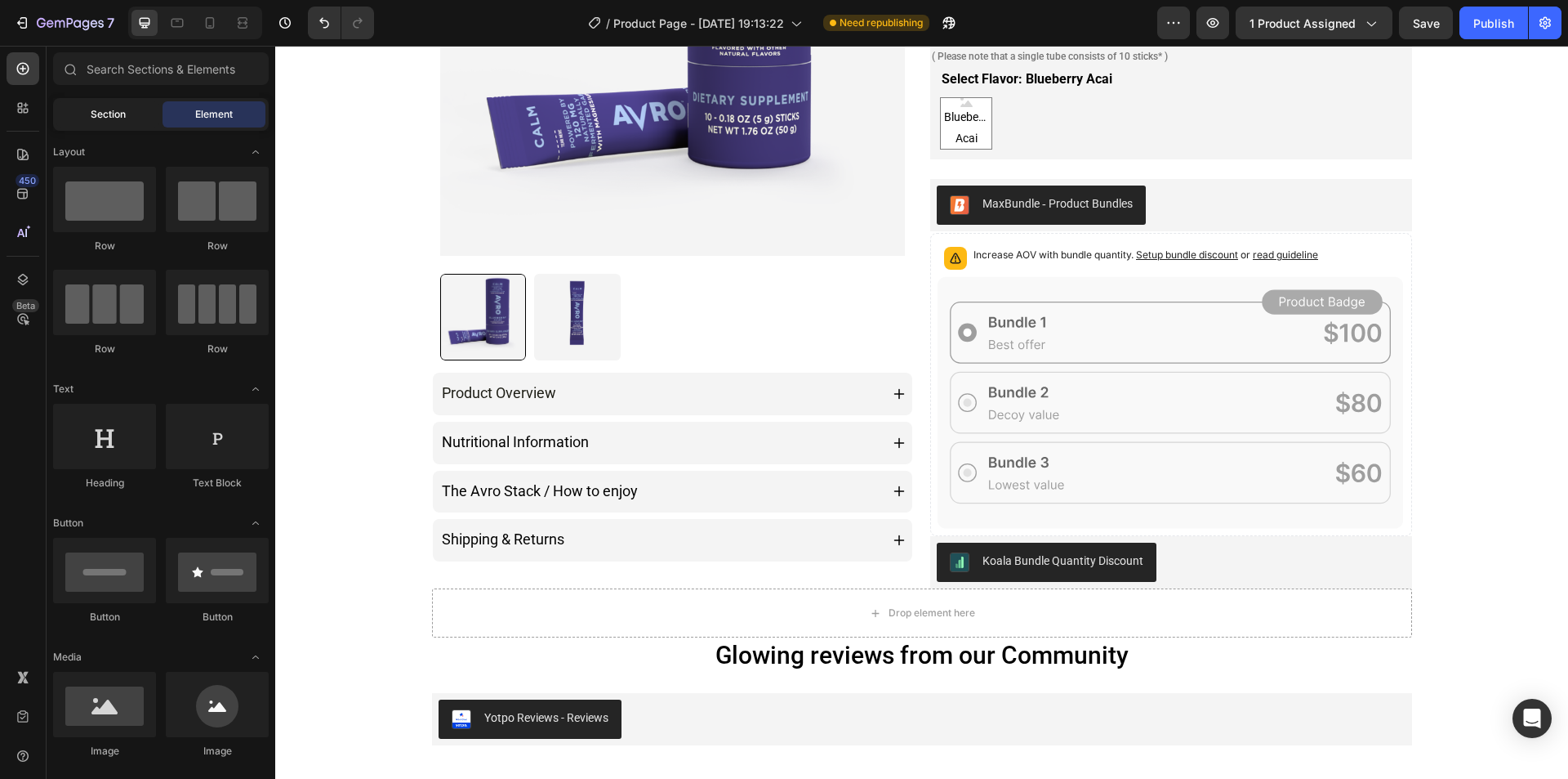
click at [135, 120] on div "Section" at bounding box center [107, 114] width 103 height 26
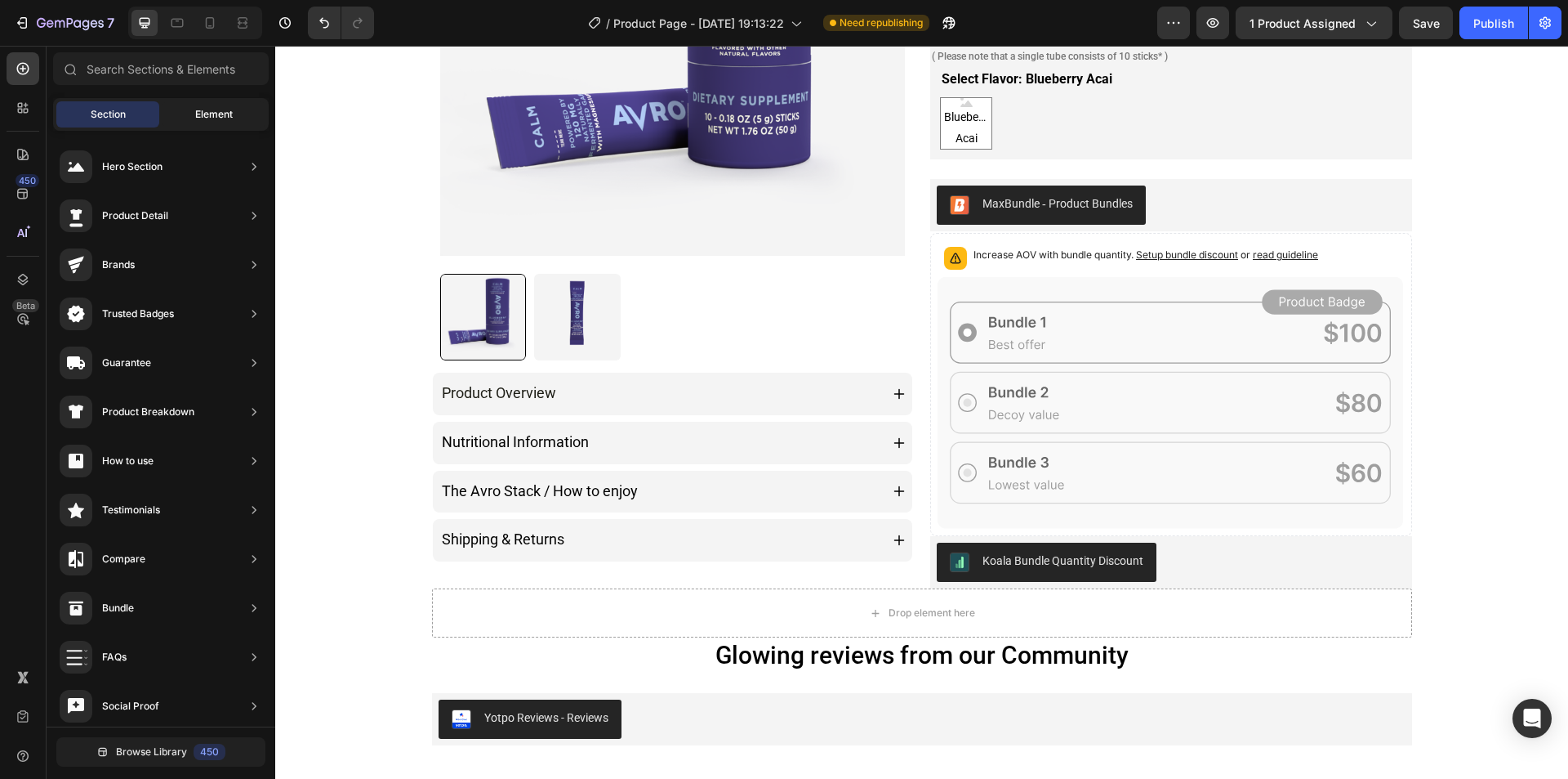
click at [224, 116] on span "Element" at bounding box center [213, 115] width 38 height 15
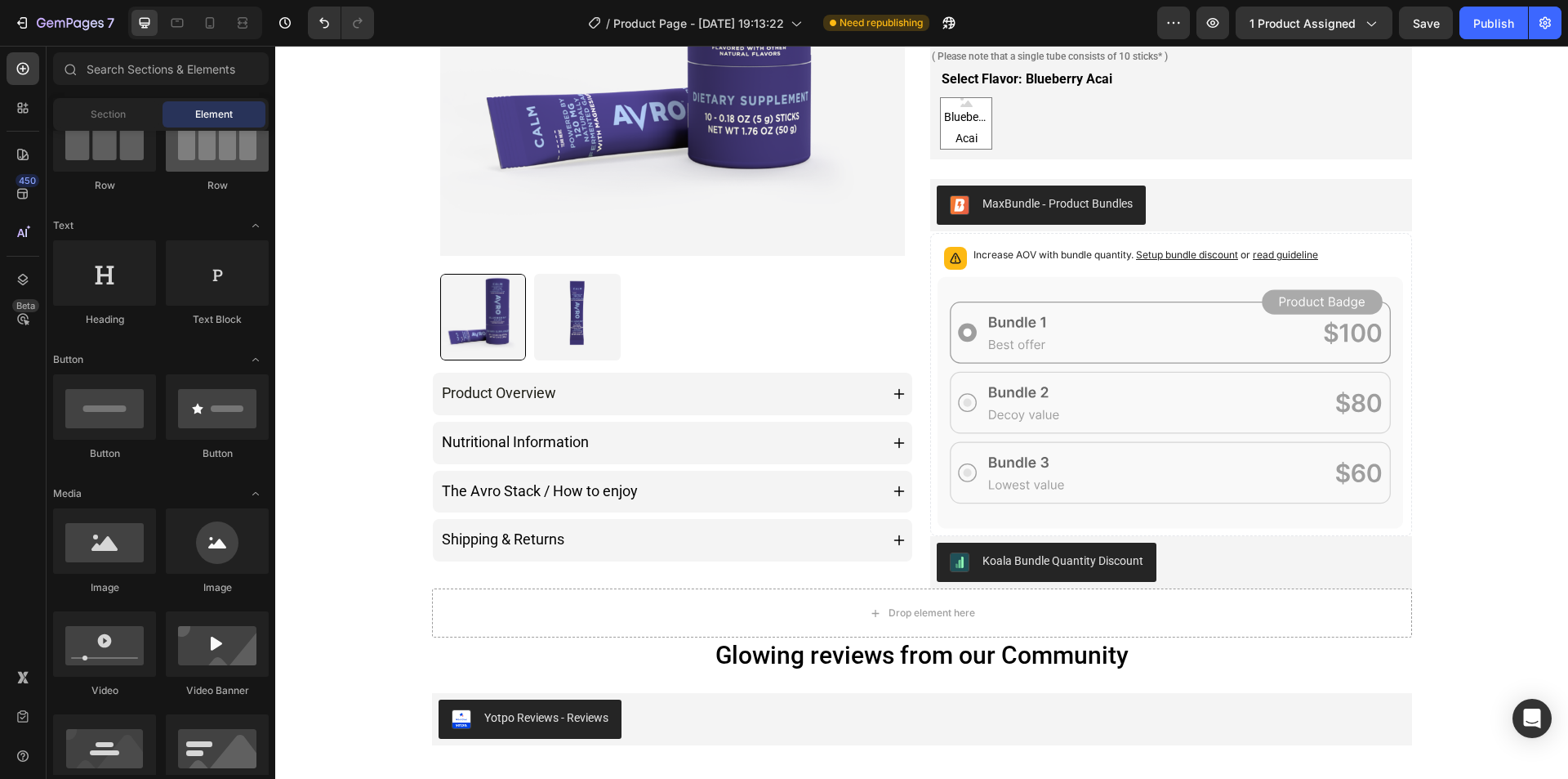
scroll to position [0, 0]
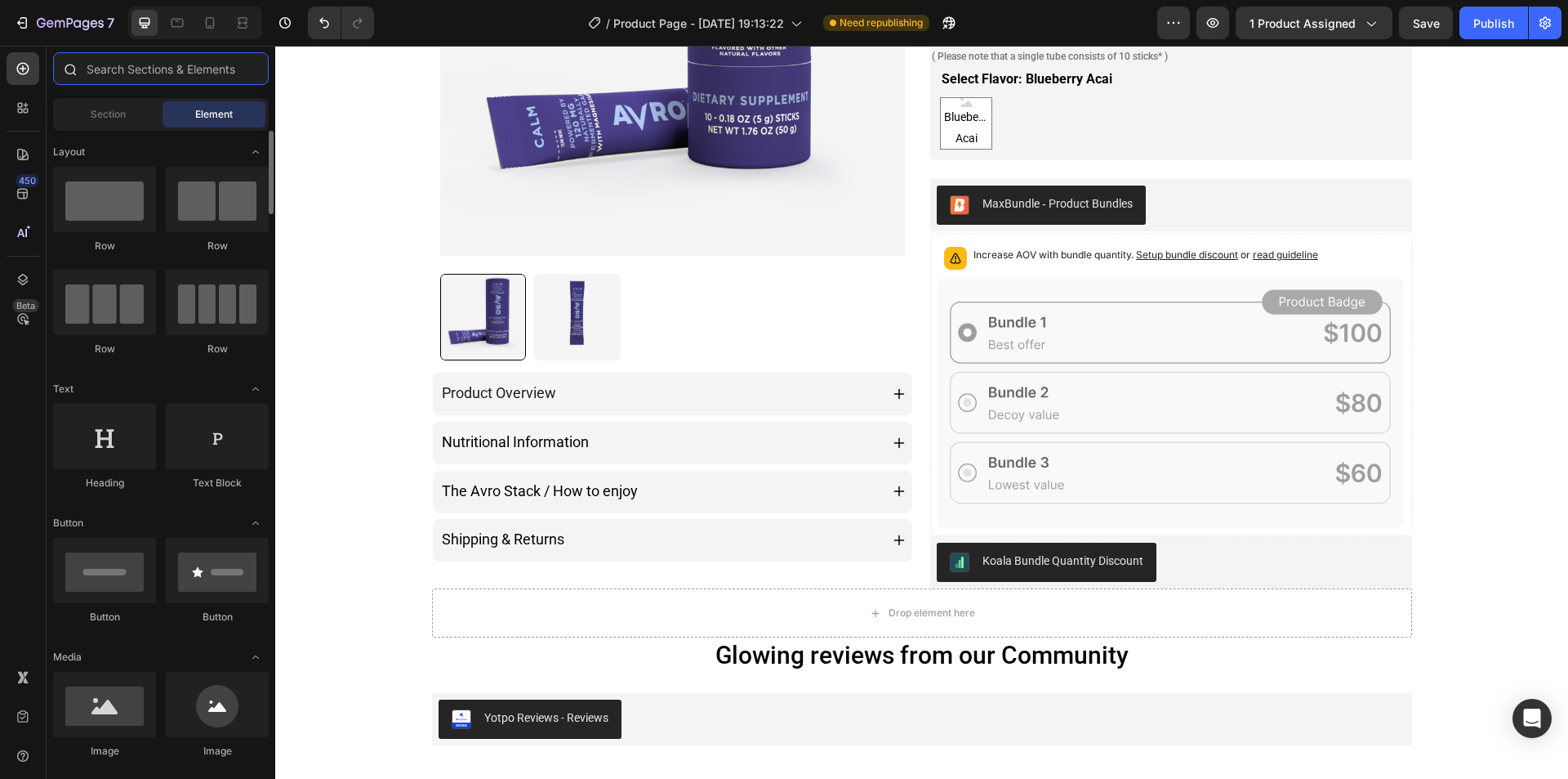
click at [154, 70] on input "text" at bounding box center [161, 68] width 216 height 33
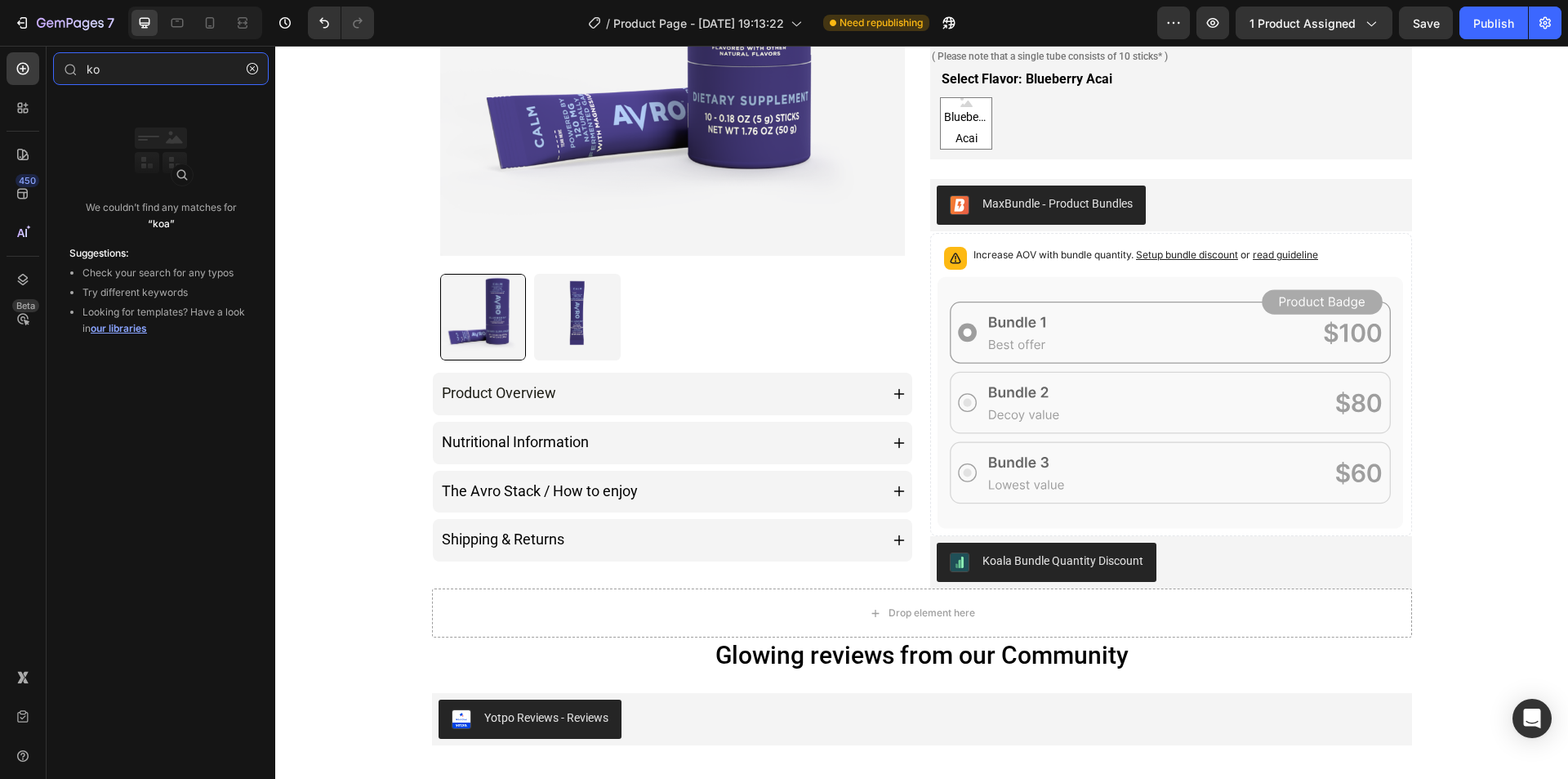
type input "k"
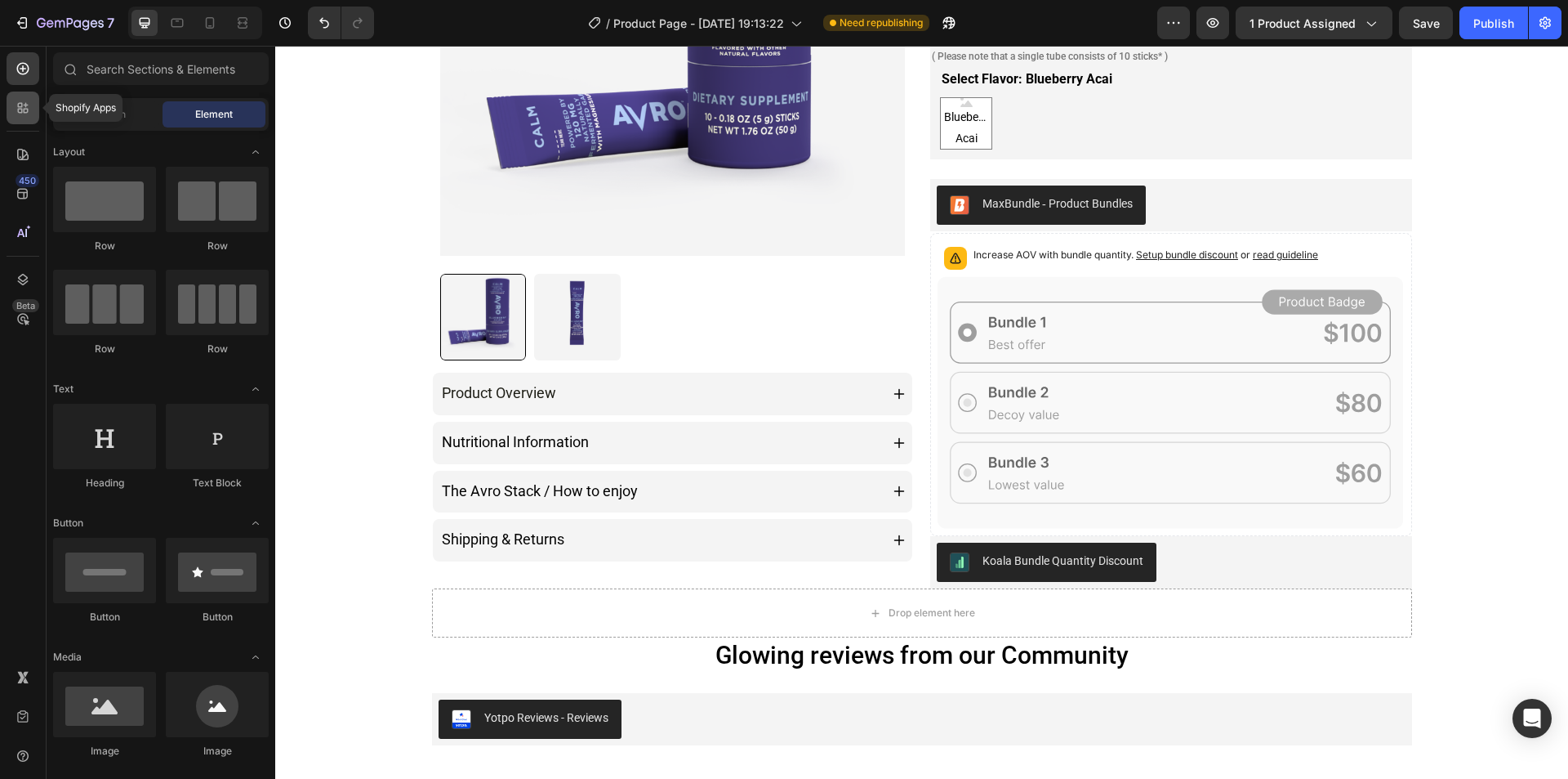
click at [28, 115] on icon at bounding box center [23, 108] width 17 height 17
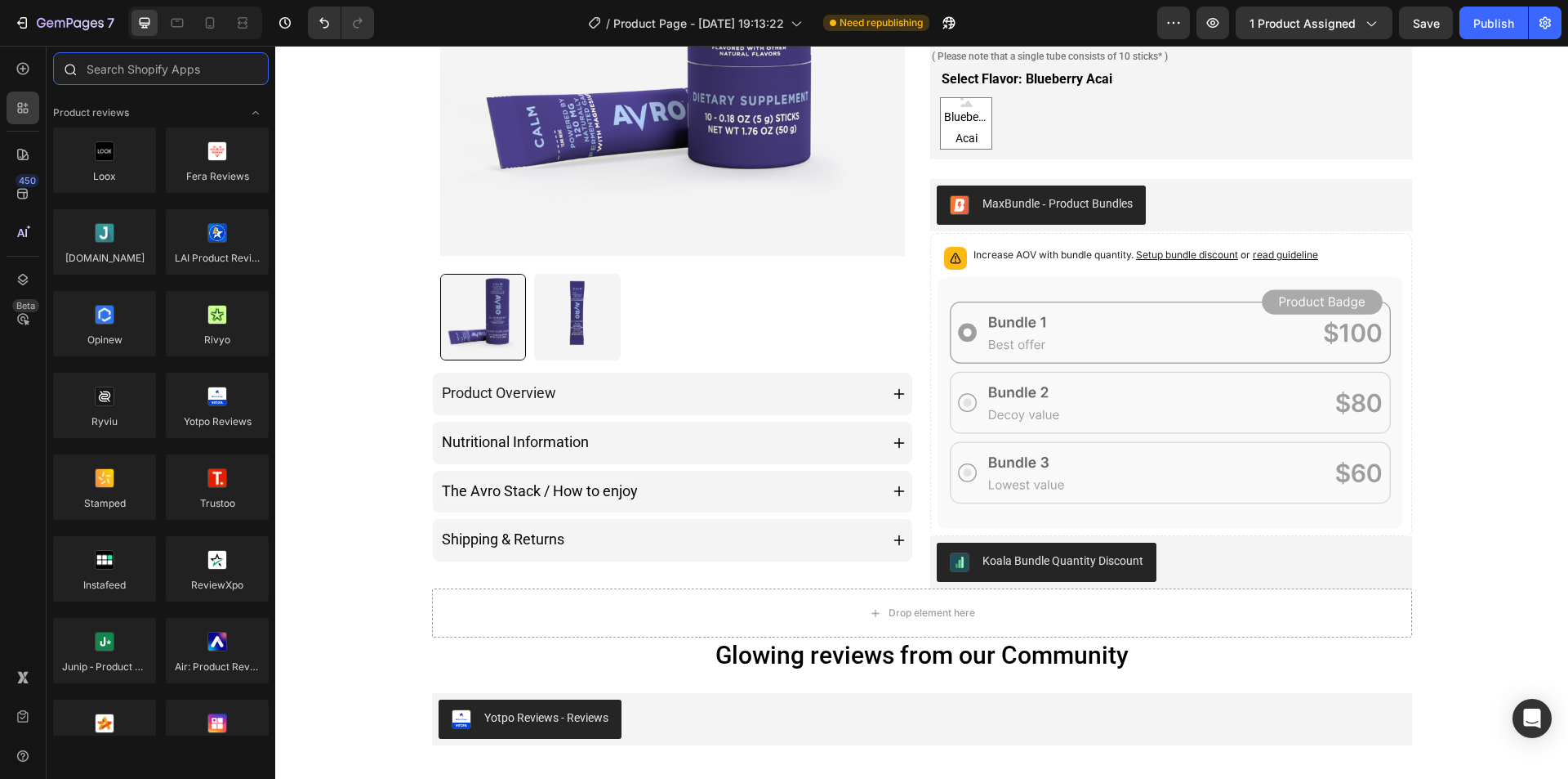
type input "k"
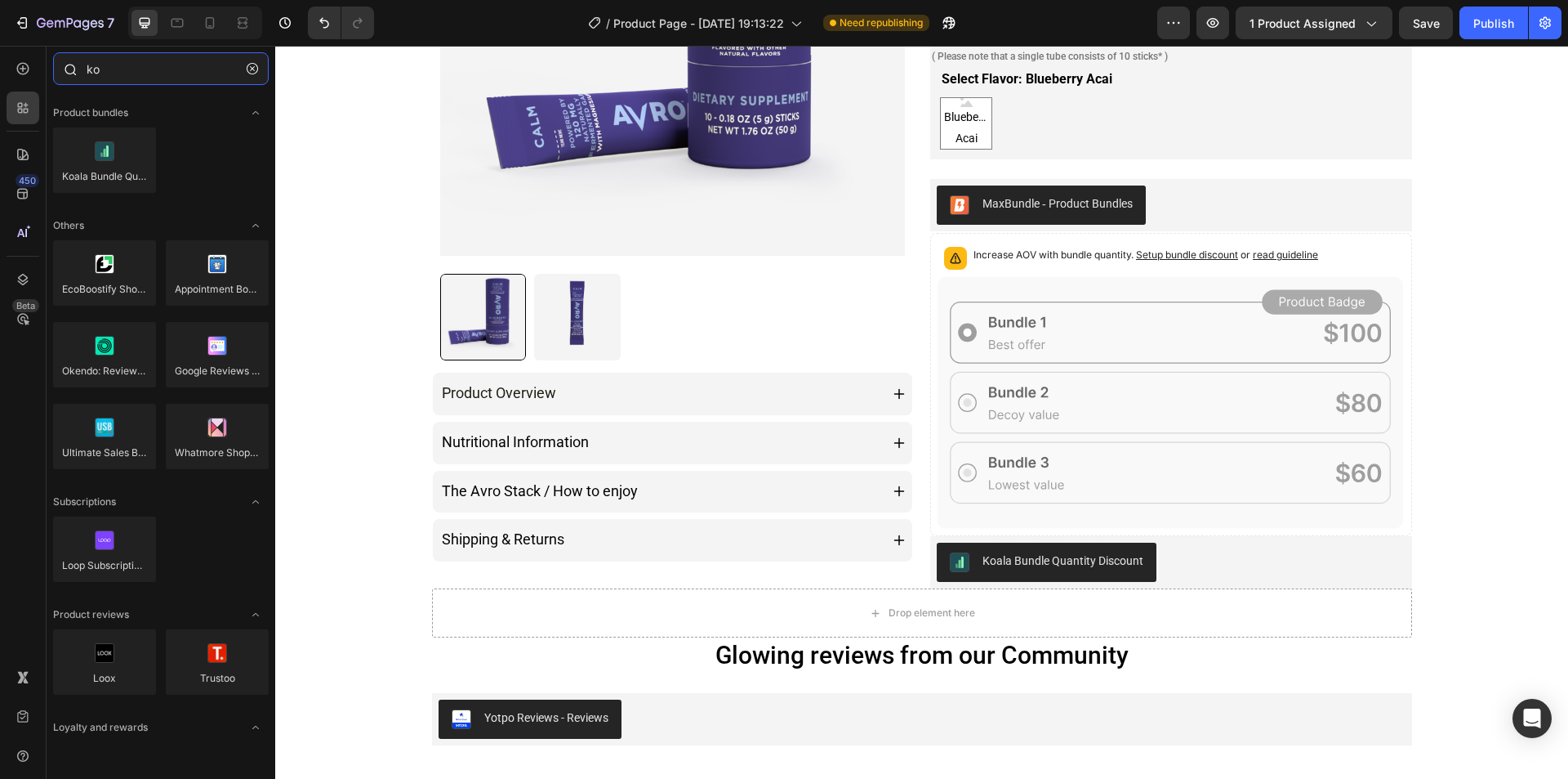
type input "k"
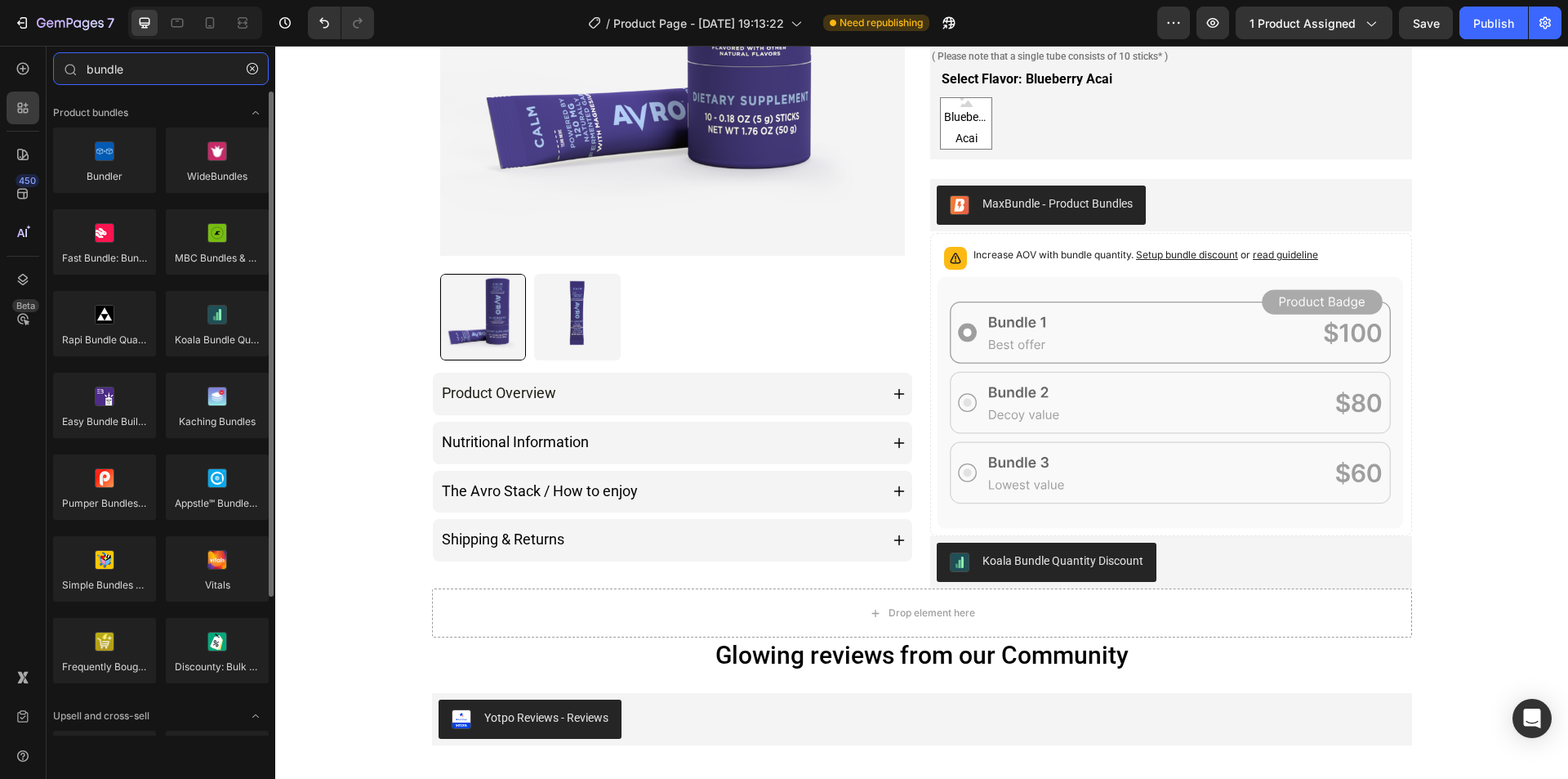
type input "bundle"
click at [146, 102] on div "Product bundles Bundler WideBundles Fast Bundle: Bundles Discounts MBC Bundles …" at bounding box center [161, 501] width 228 height 820
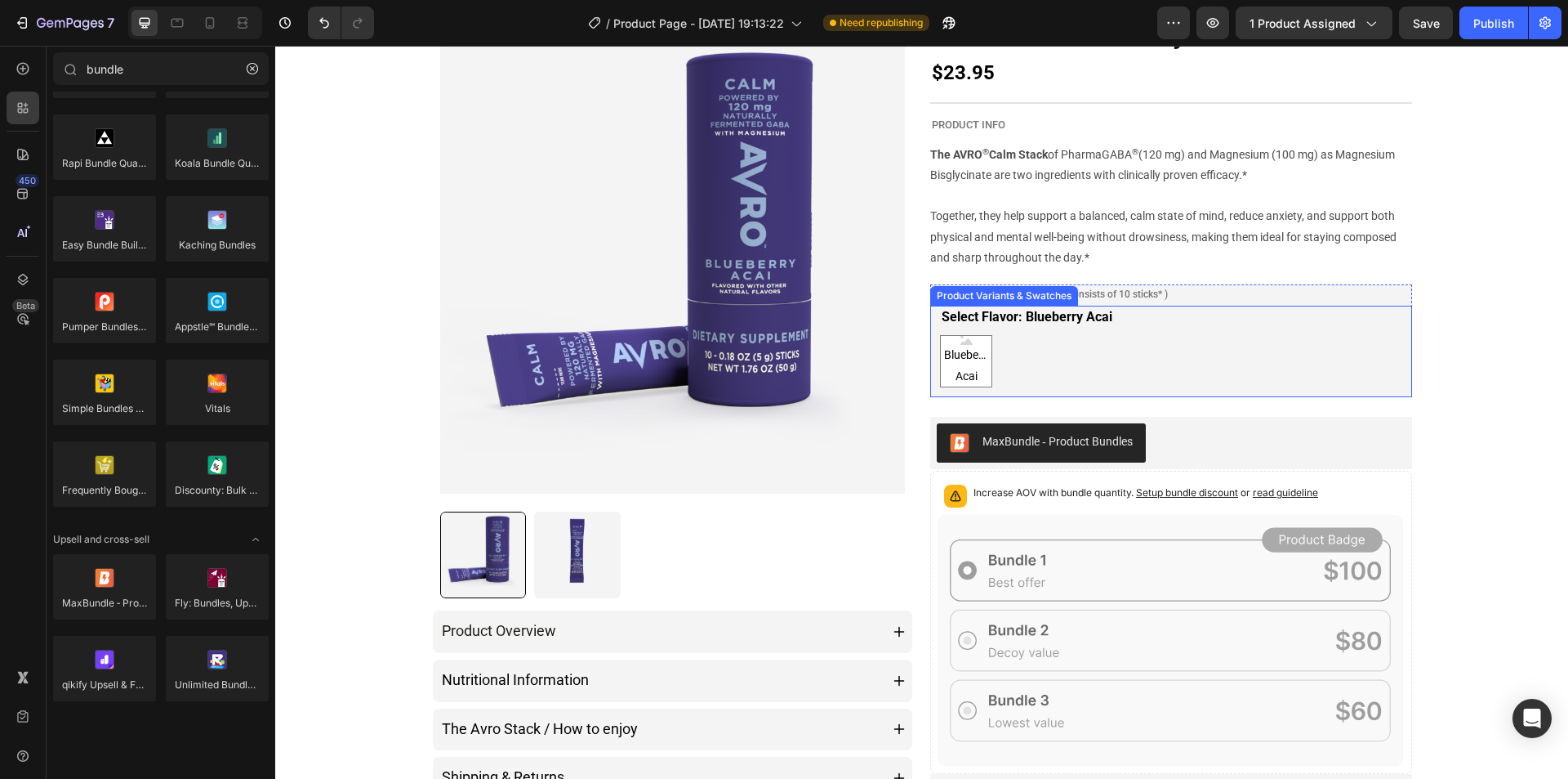
scroll to position [327, 0]
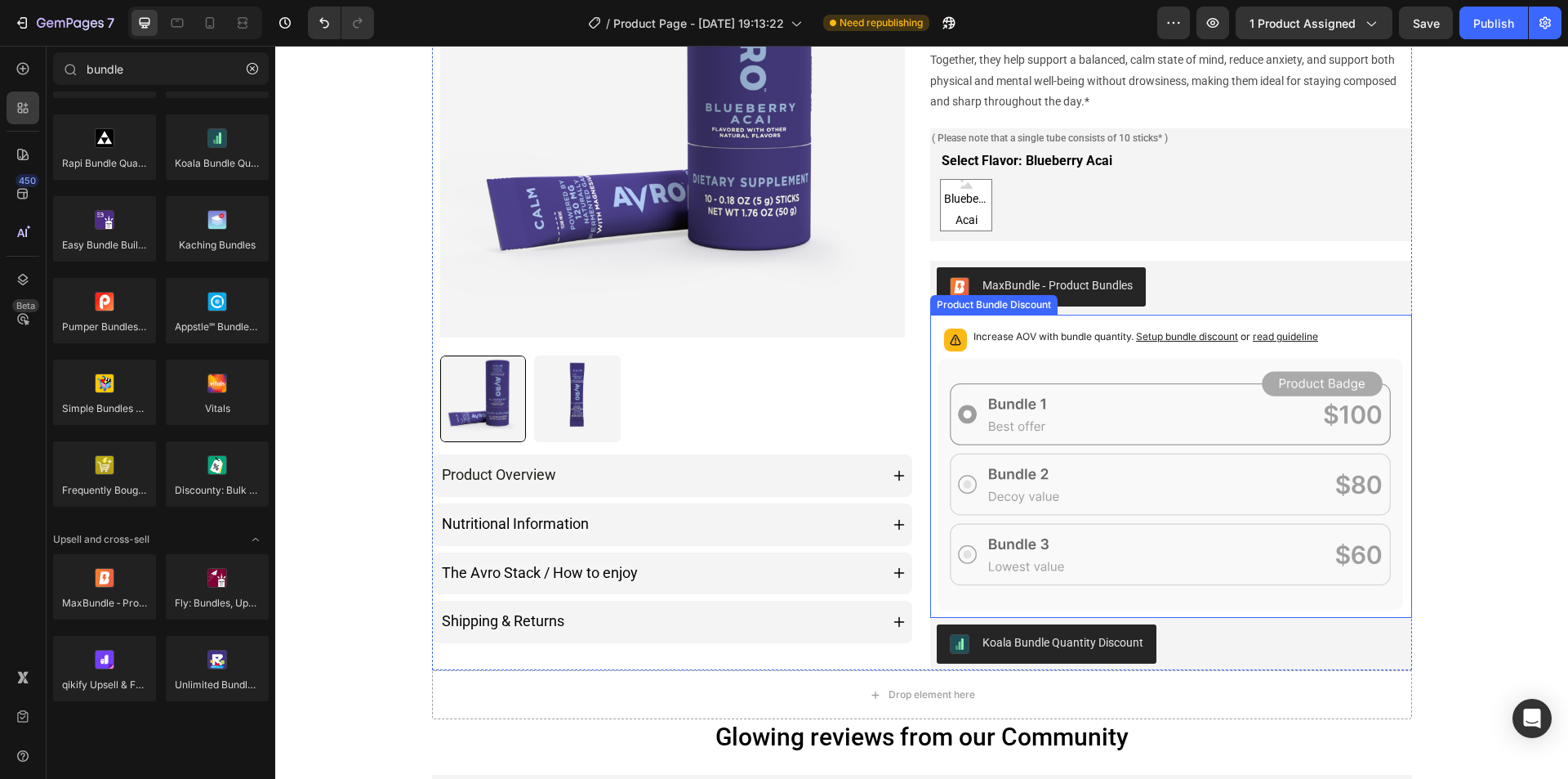
click at [1105, 346] on div "Increase AOV with bundle quantity. Setup bundle discount or read guideline" at bounding box center [1146, 340] width 345 height 23
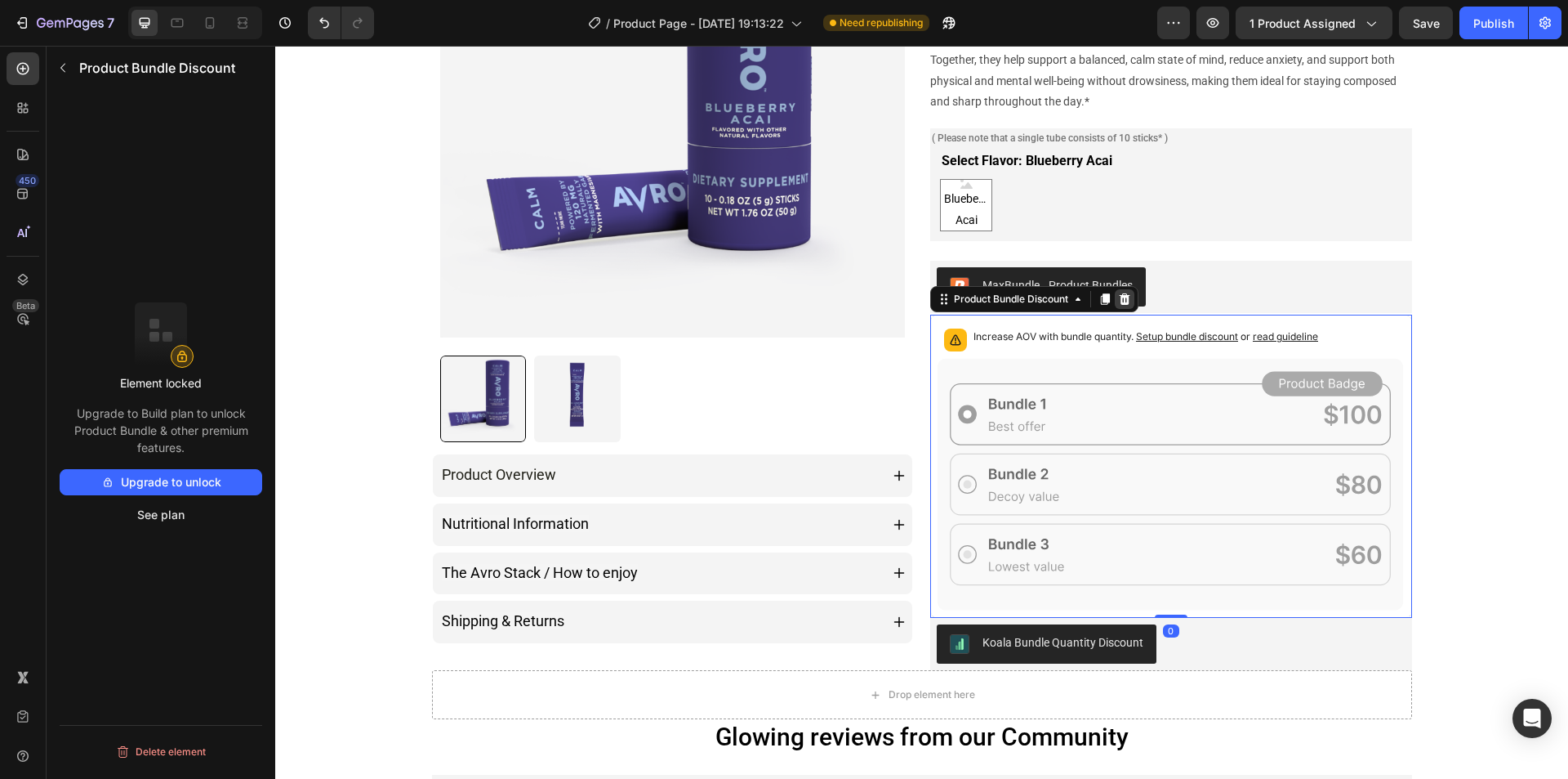
click at [1123, 301] on icon at bounding box center [1125, 299] width 11 height 12
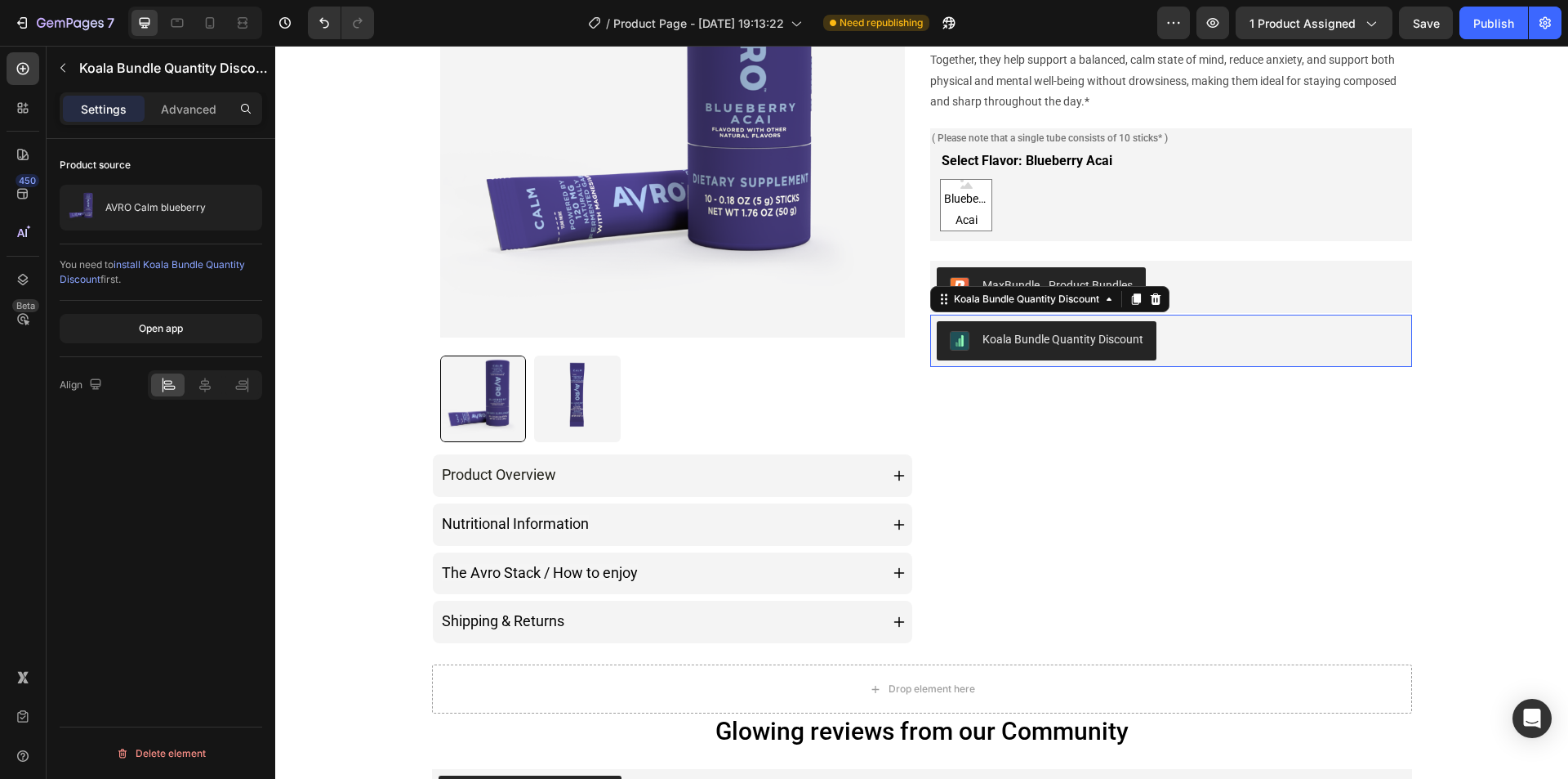
click at [1232, 341] on div "Koala Bundle Quantity Discount" at bounding box center [1171, 341] width 469 height 39
click at [154, 327] on div "Open app" at bounding box center [161, 329] width 44 height 15
click at [1155, 298] on icon at bounding box center [1156, 299] width 11 height 12
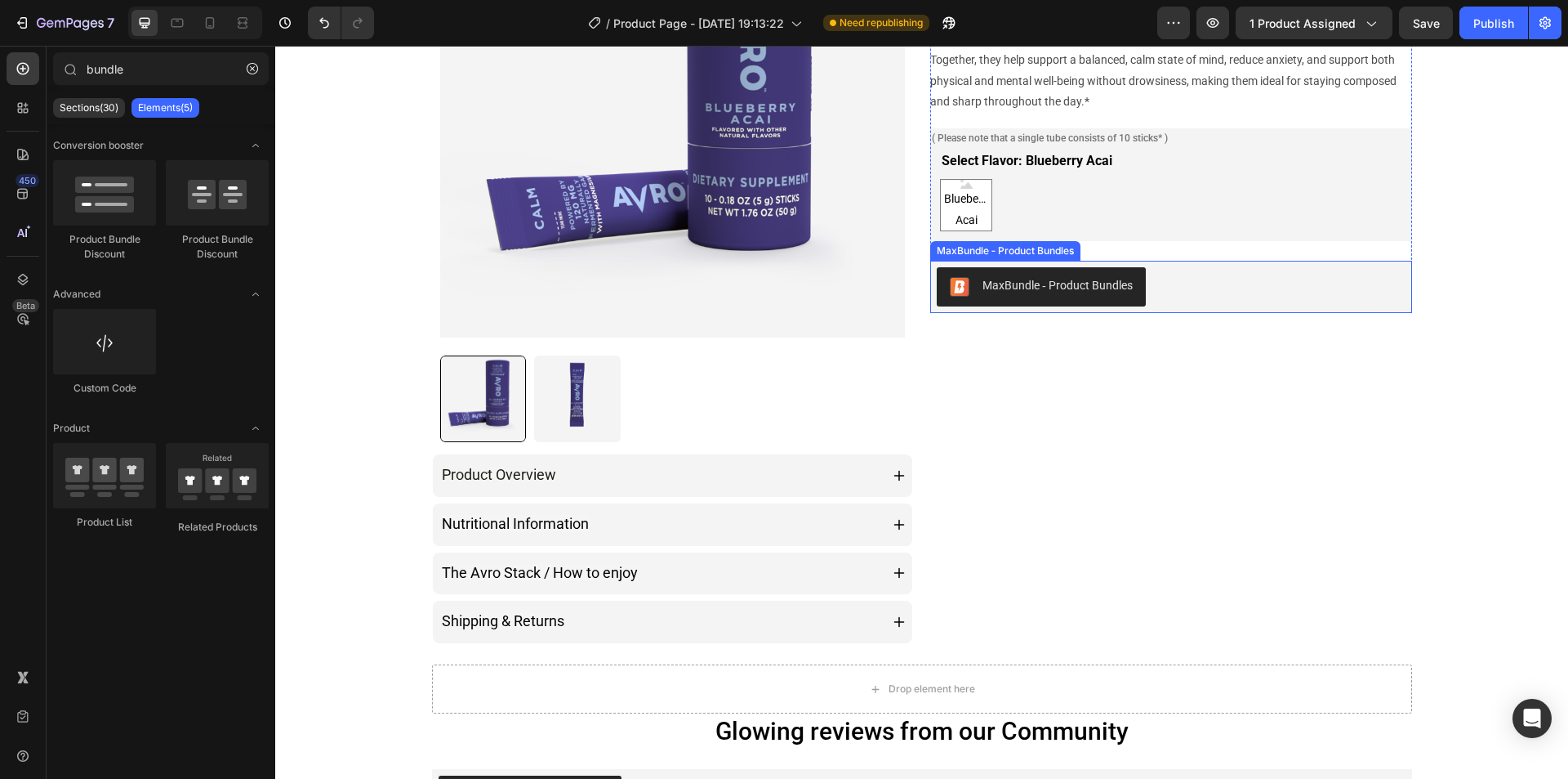
click at [1164, 279] on div "MaxBundle ‑ Product Bundles" at bounding box center [1171, 286] width 469 height 39
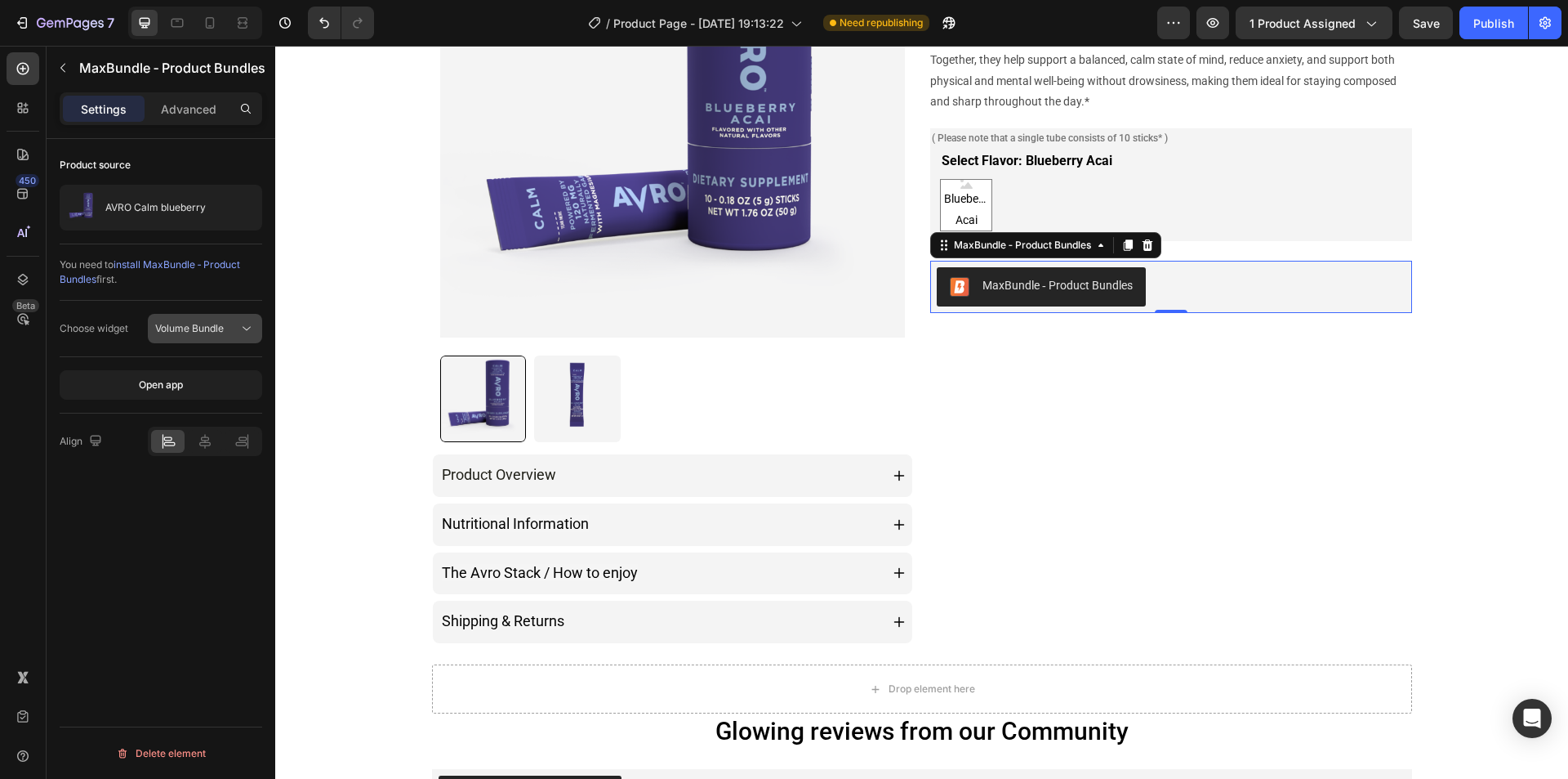
click at [202, 341] on button "Volume Bundle" at bounding box center [205, 328] width 115 height 29
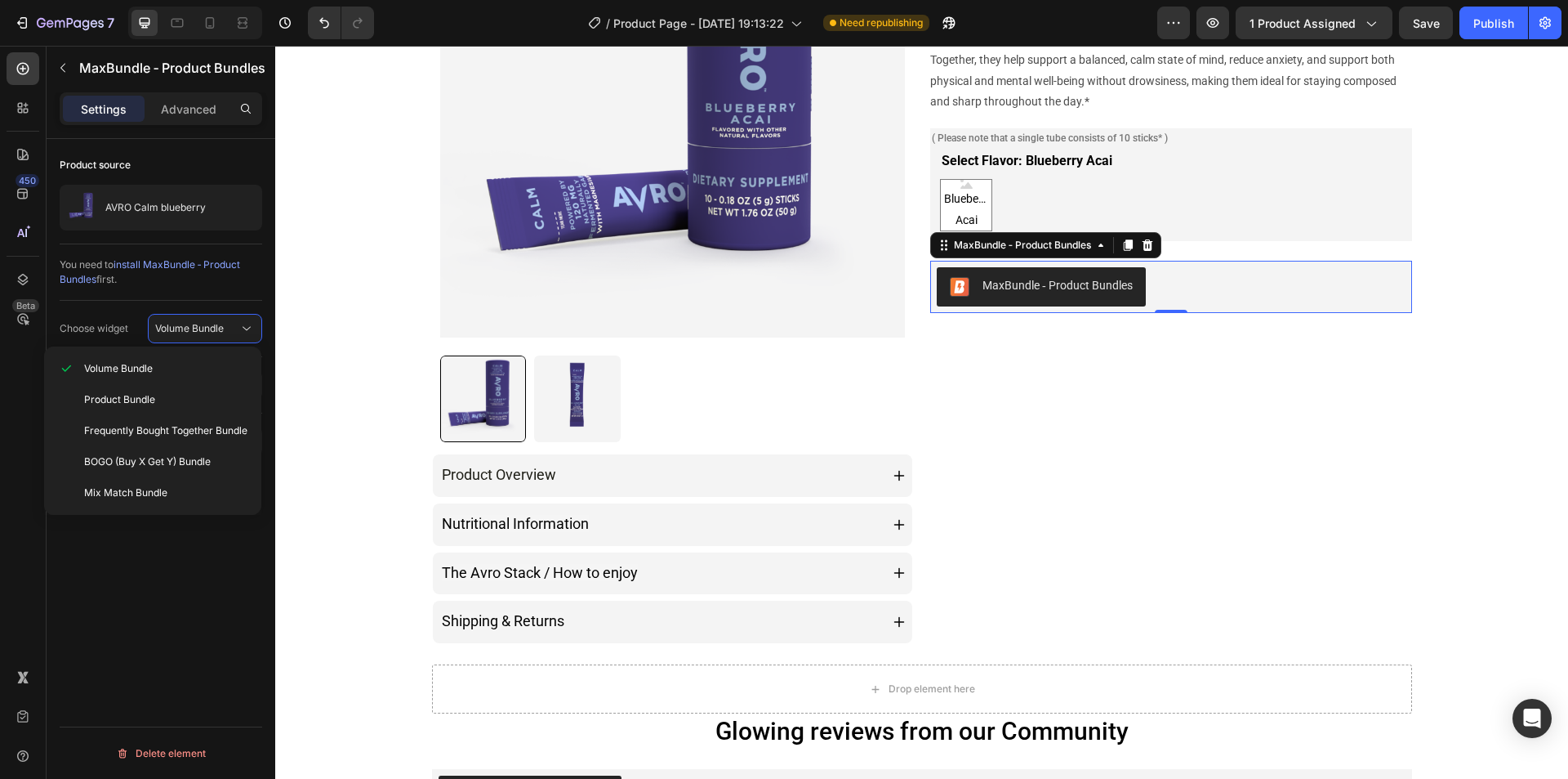
click at [166, 558] on div "Product source AVRO Calm blueberry You need to install MaxBundle ‑ Product Bund…" at bounding box center [161, 482] width 228 height 686
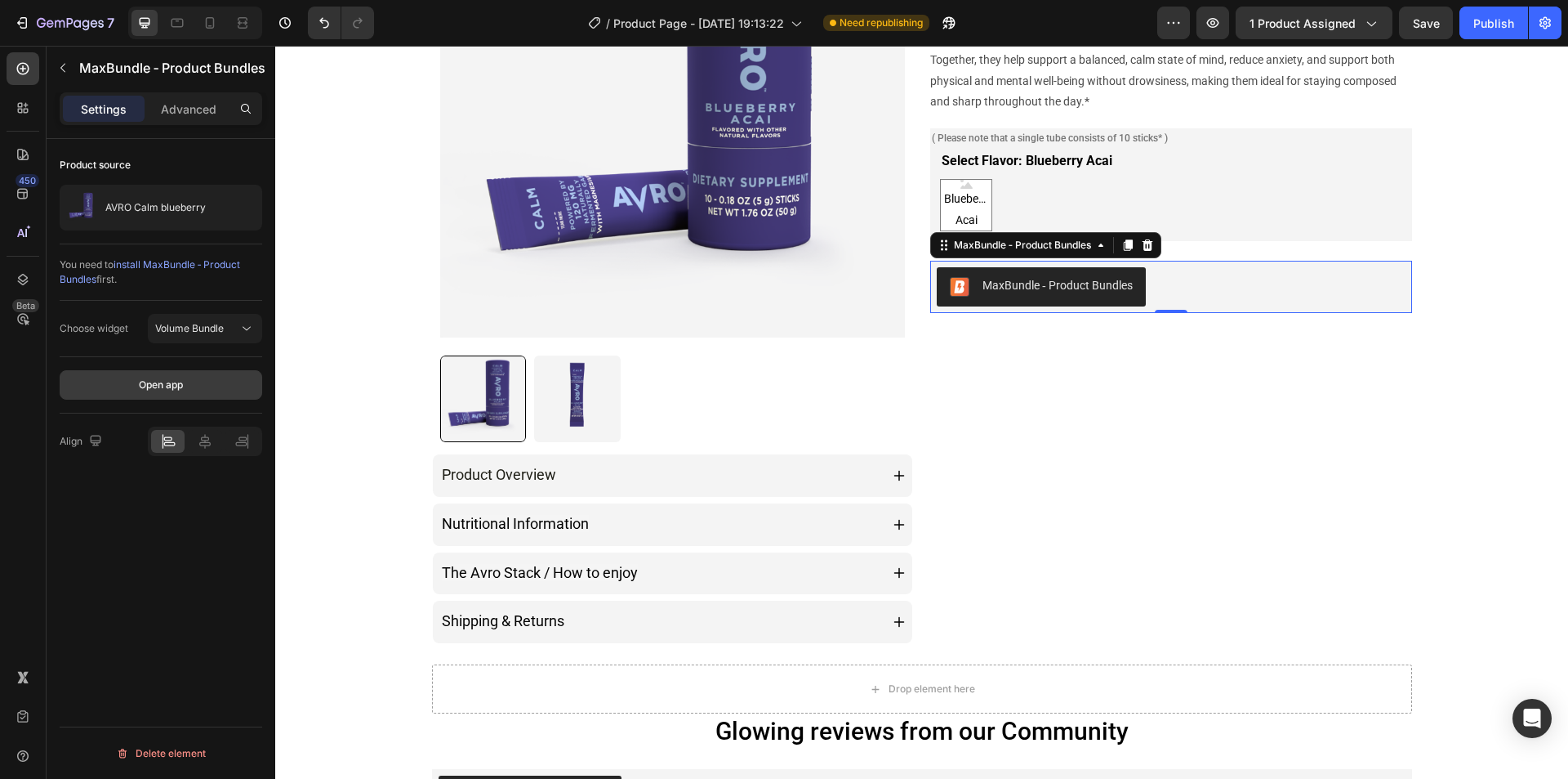
click at [156, 385] on div "Open app" at bounding box center [161, 385] width 44 height 15
click at [1504, 32] on button "Publish" at bounding box center [1494, 23] width 69 height 33
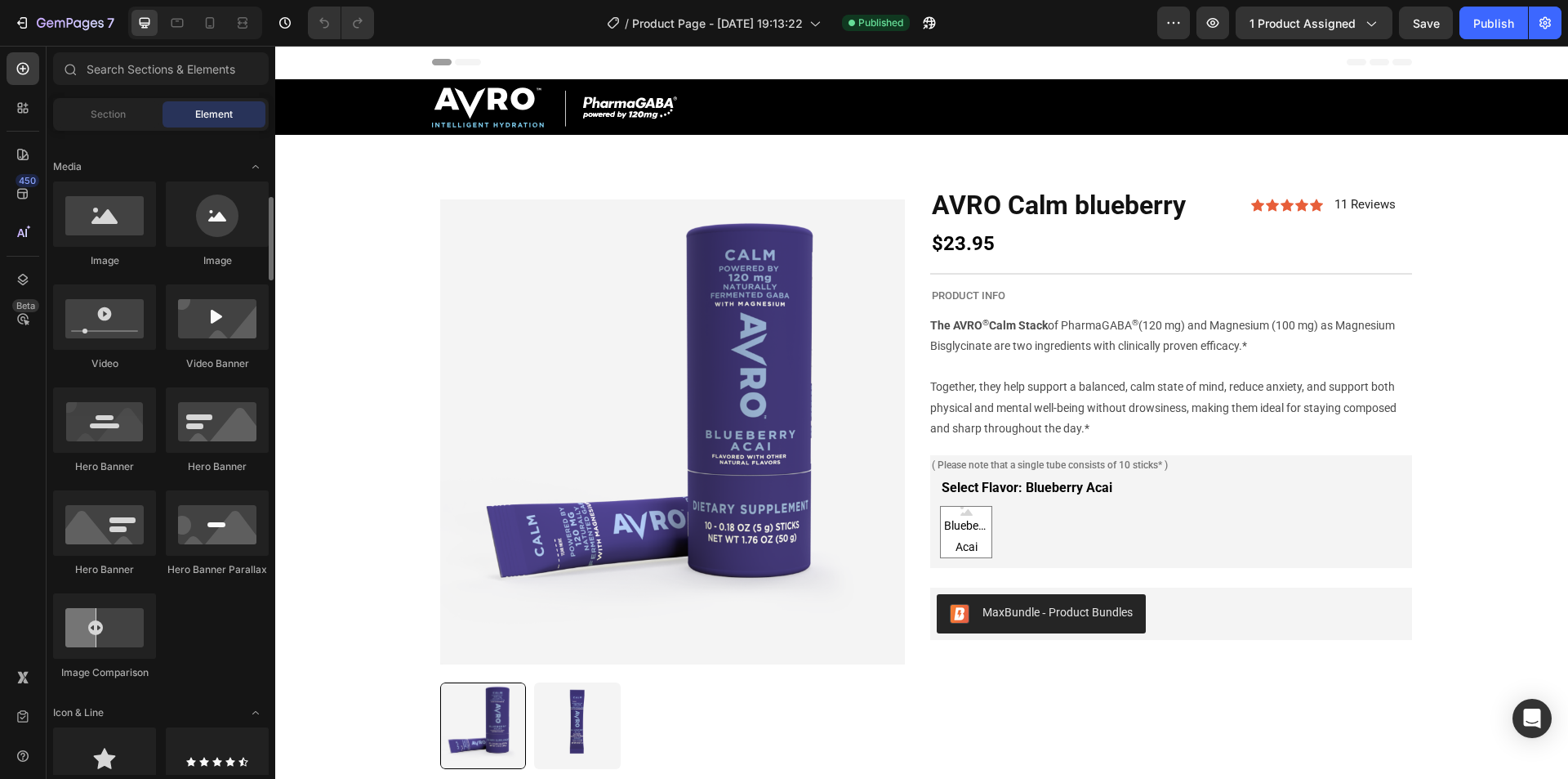
scroll to position [487, 0]
click at [23, 113] on icon at bounding box center [23, 108] width 17 height 17
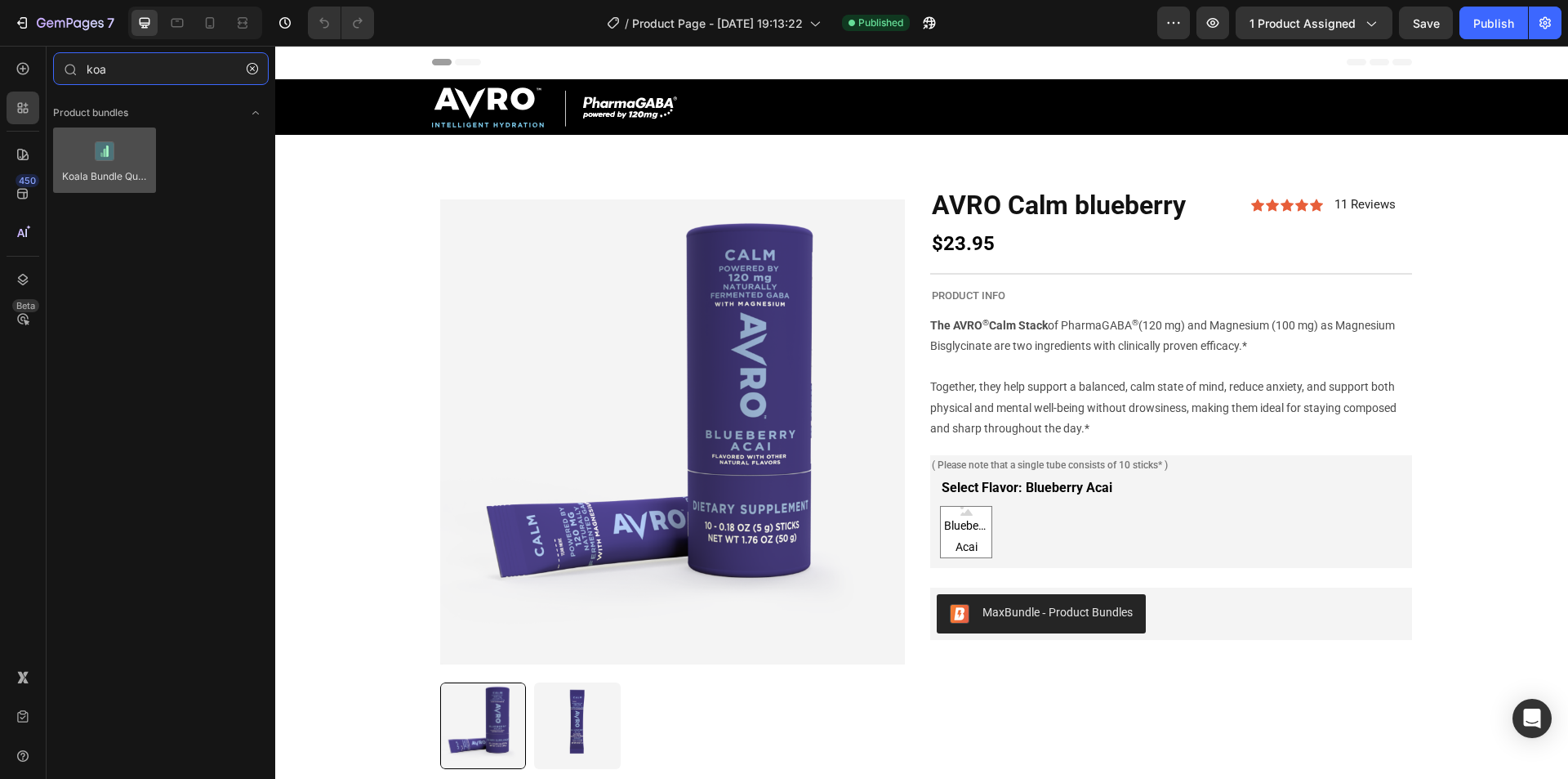
type input "koa"
click at [117, 141] on div at bounding box center [104, 160] width 103 height 65
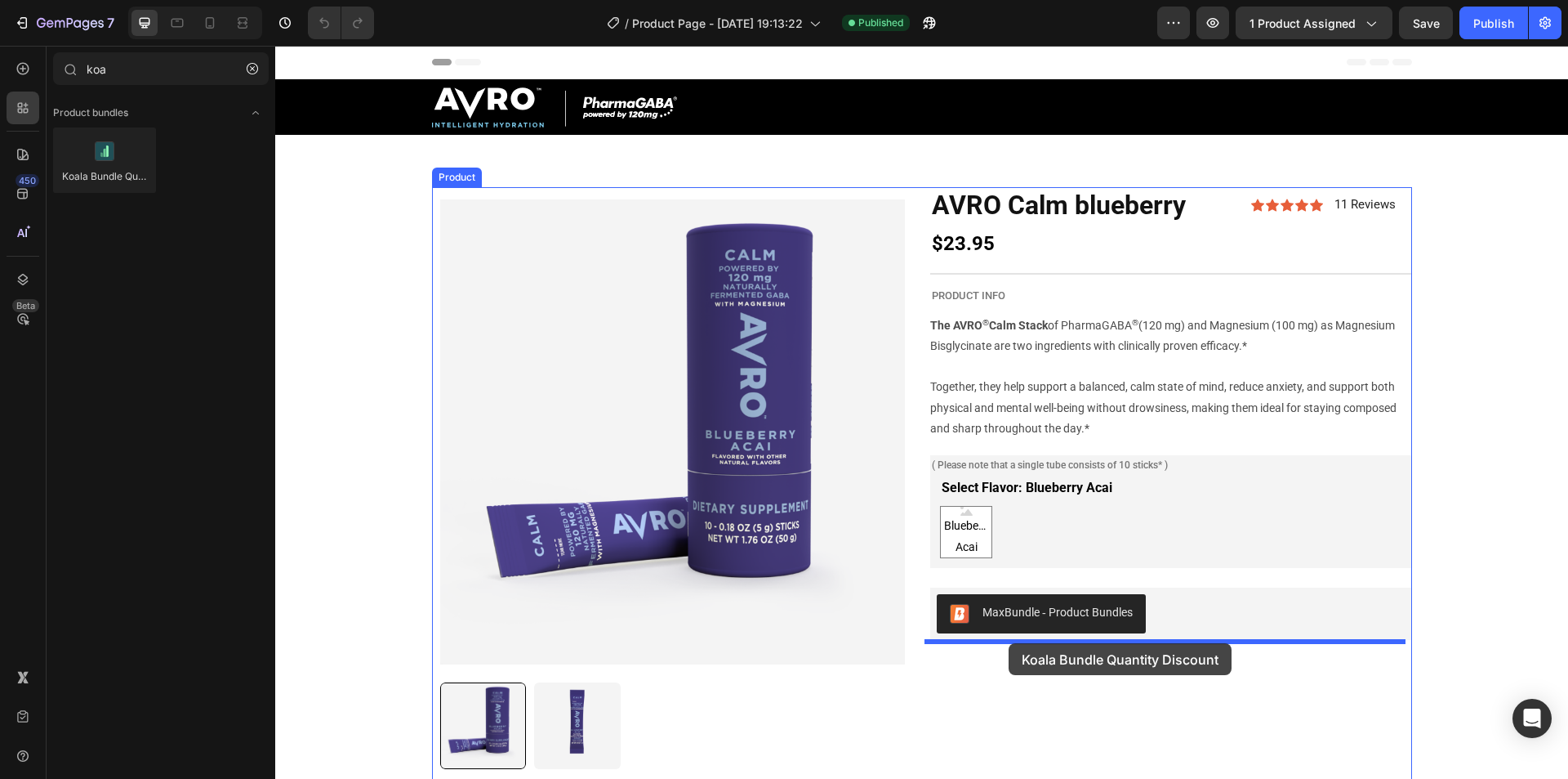
drag, startPoint x: 392, startPoint y: 187, endPoint x: 1010, endPoint y: 643, distance: 768.0
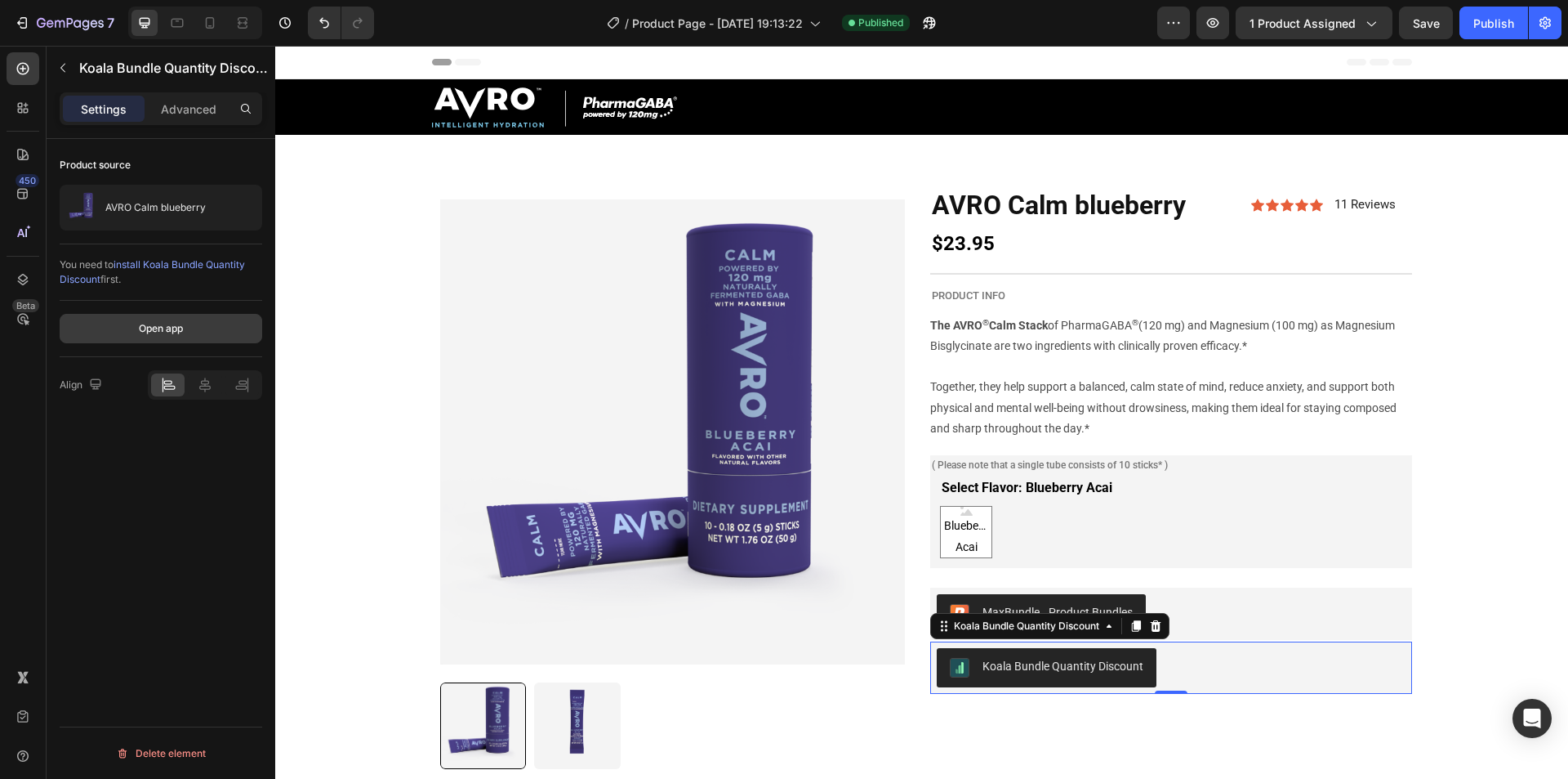
click at [157, 327] on div "Open app" at bounding box center [161, 329] width 44 height 15
click at [1481, 28] on div "Publish" at bounding box center [1494, 23] width 41 height 18
click at [171, 339] on button "Open app" at bounding box center [161, 328] width 202 height 29
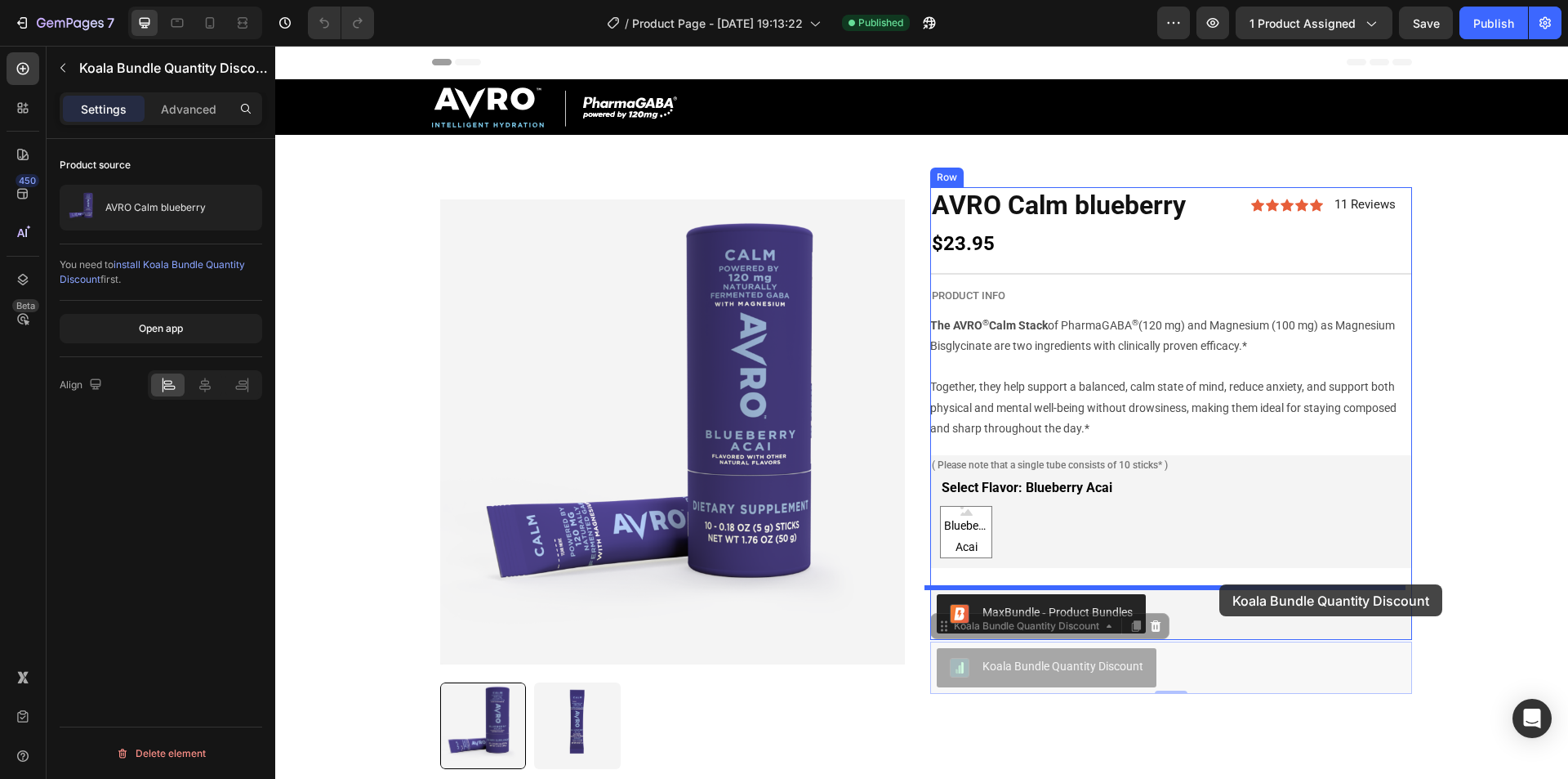
drag, startPoint x: 1227, startPoint y: 657, endPoint x: 1219, endPoint y: 586, distance: 71.4
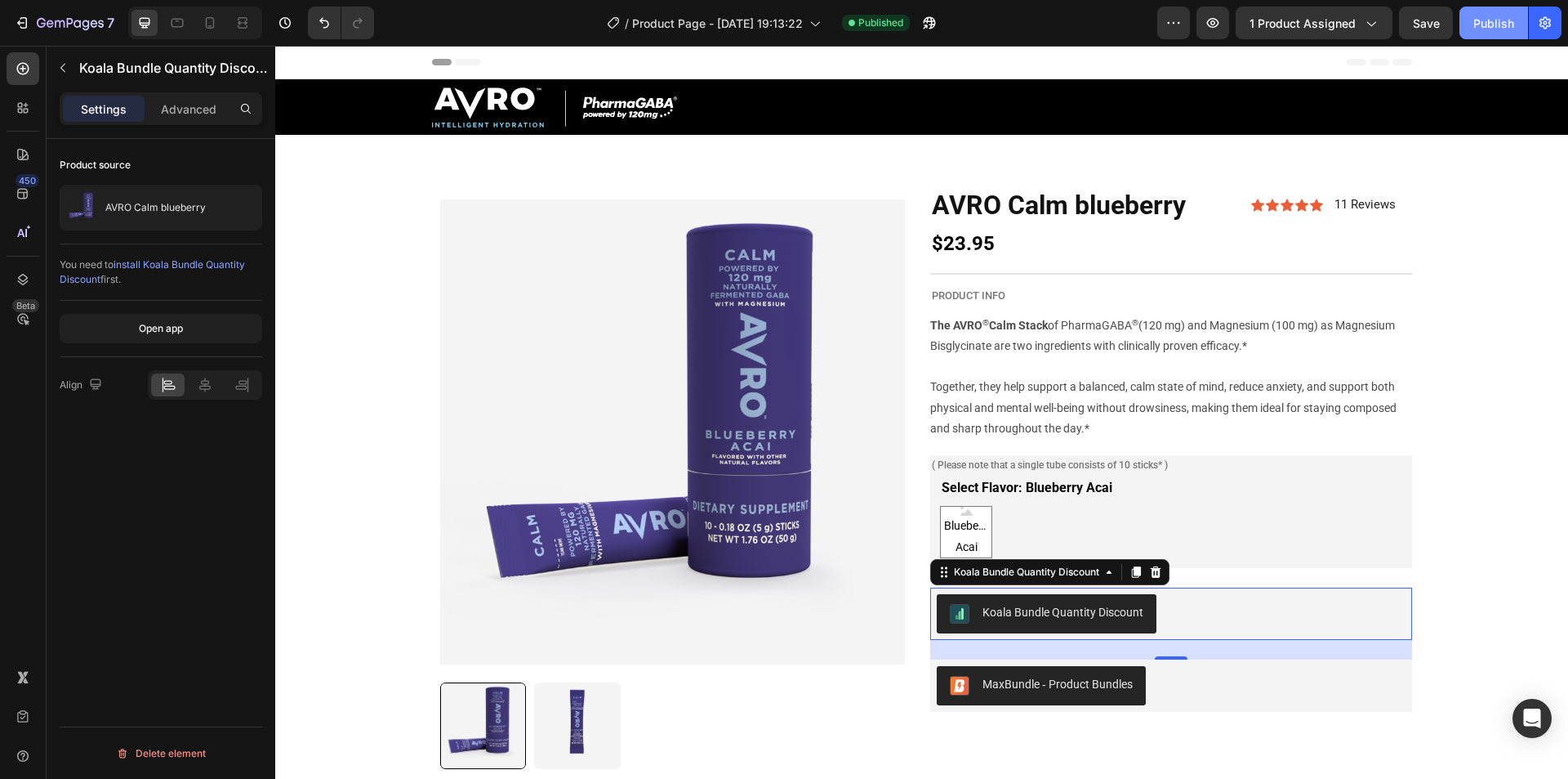
click at [1490, 12] on button "Publish" at bounding box center [1494, 23] width 69 height 33
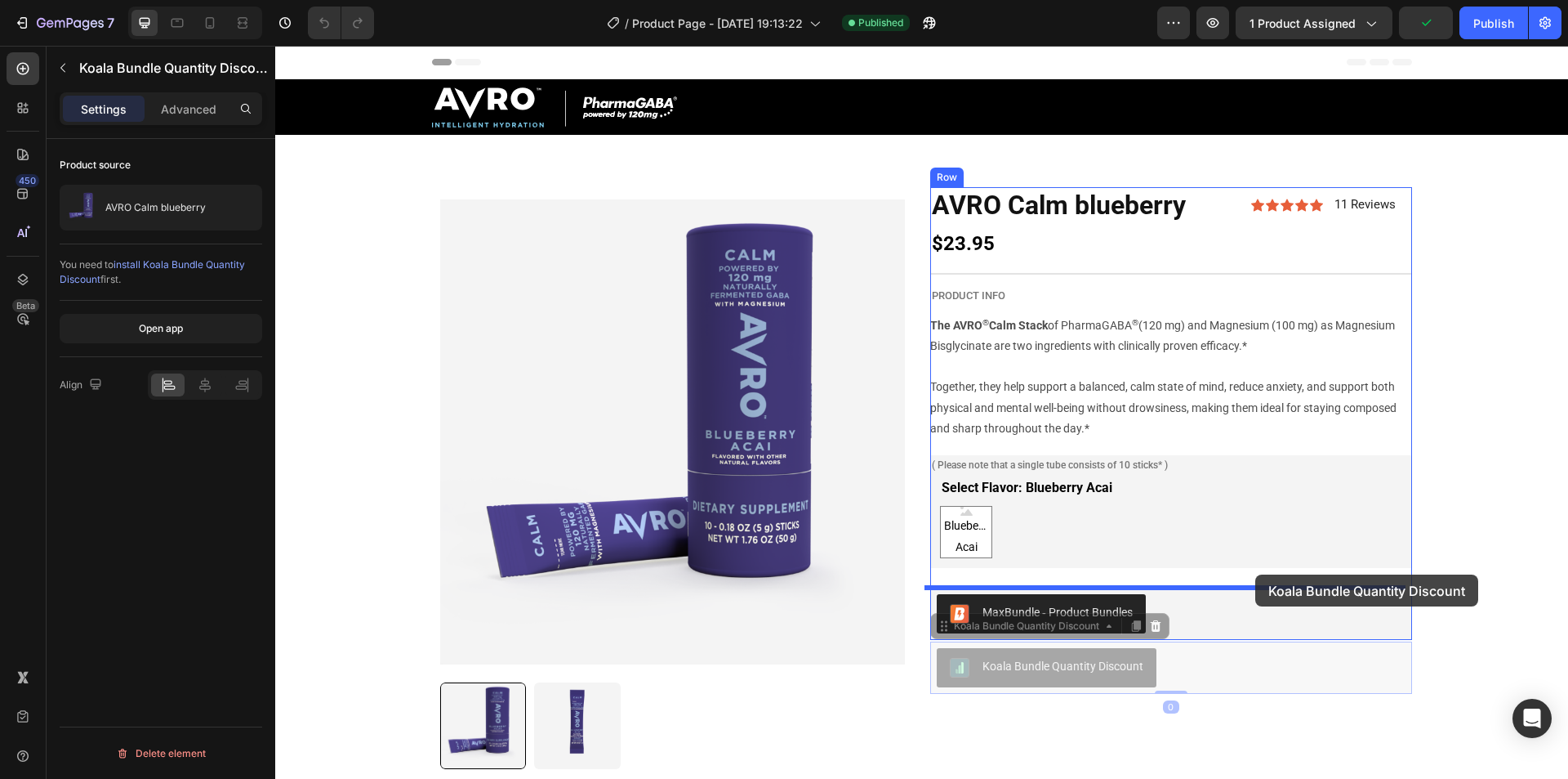
drag, startPoint x: 1275, startPoint y: 660, endPoint x: 1254, endPoint y: 574, distance: 88.5
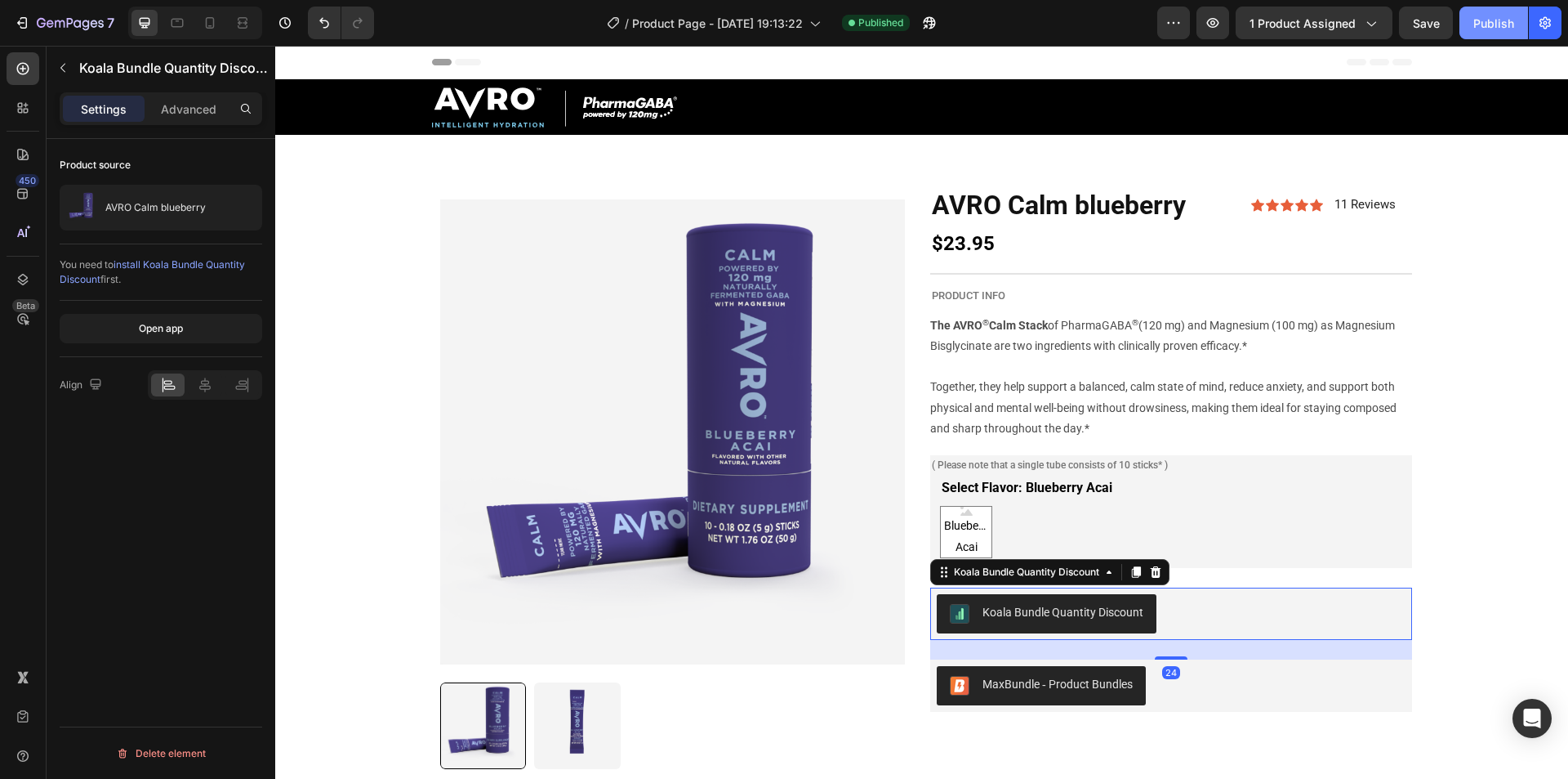
click at [1479, 15] on div "Publish" at bounding box center [1494, 23] width 41 height 18
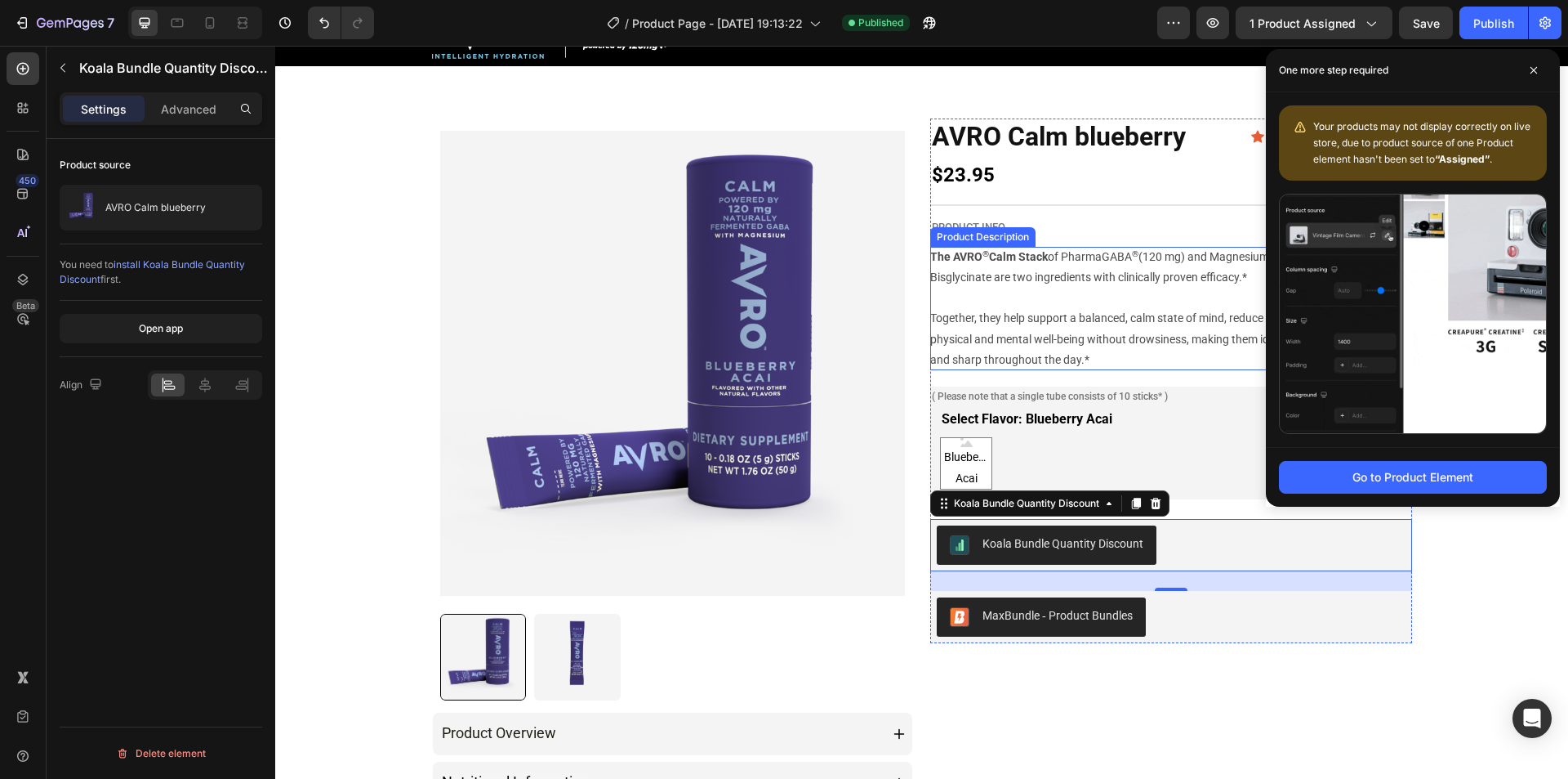
scroll to position [82, 0]
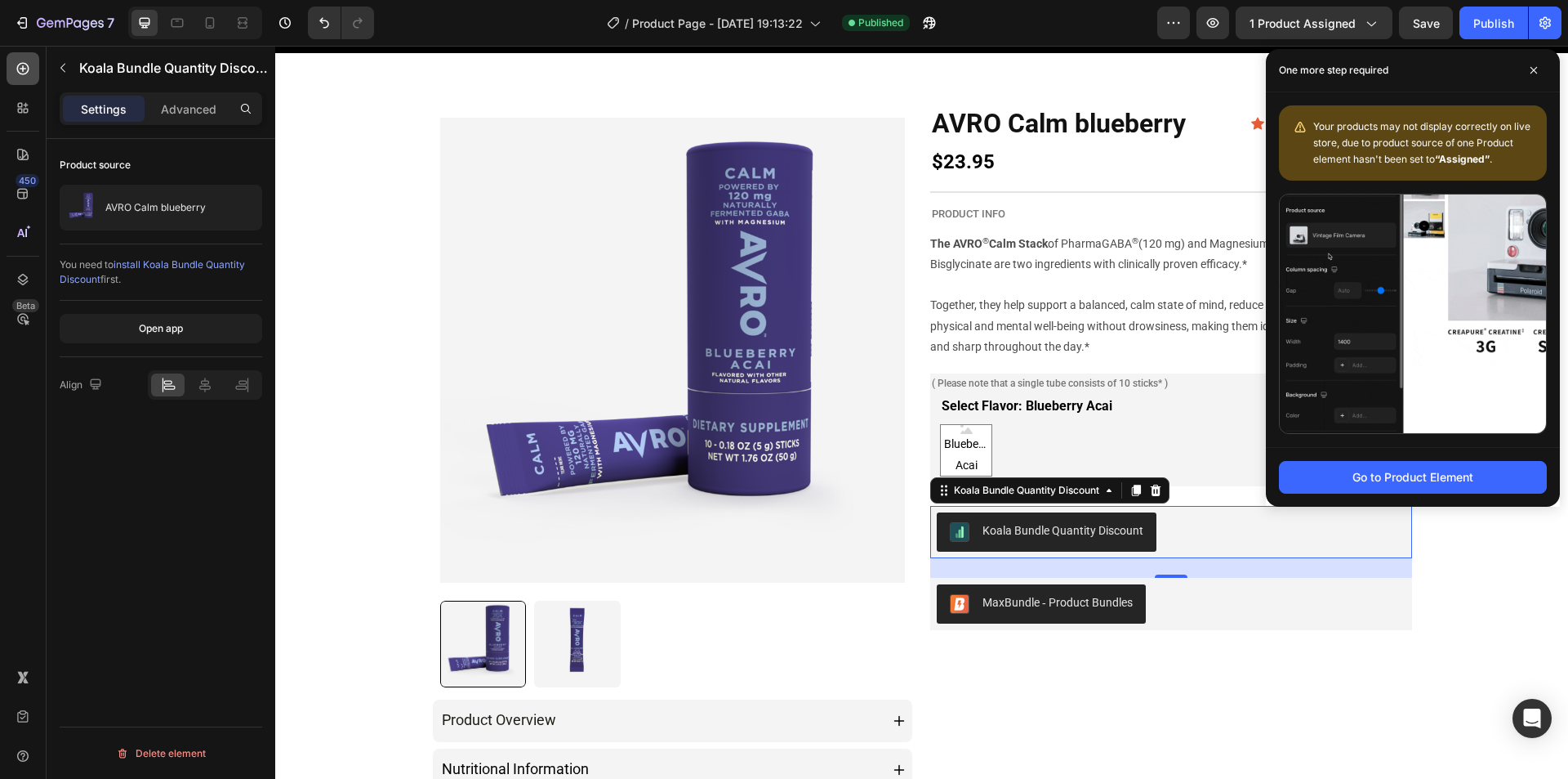
click at [14, 80] on div at bounding box center [23, 68] width 33 height 33
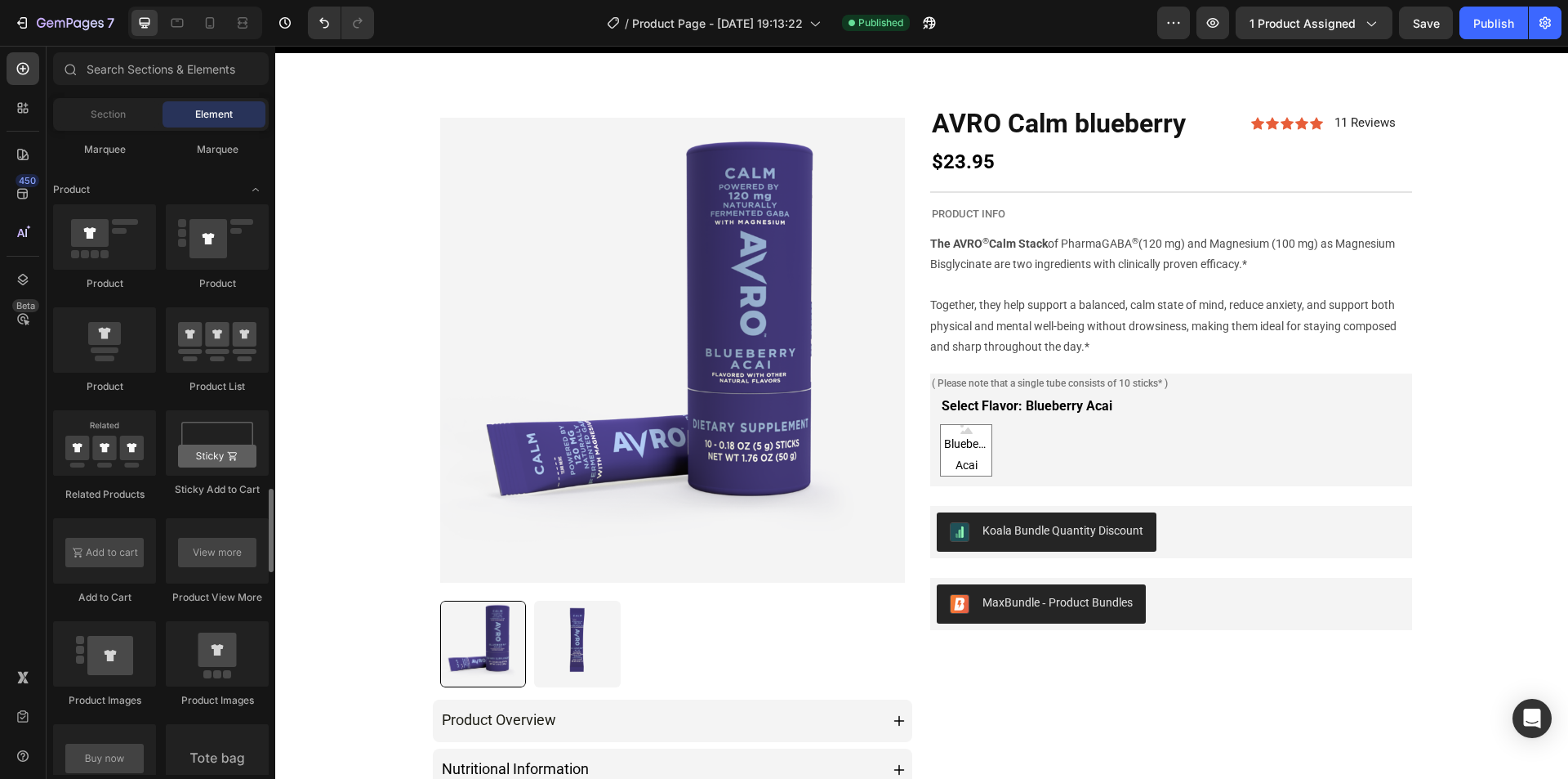
scroll to position [2124, 0]
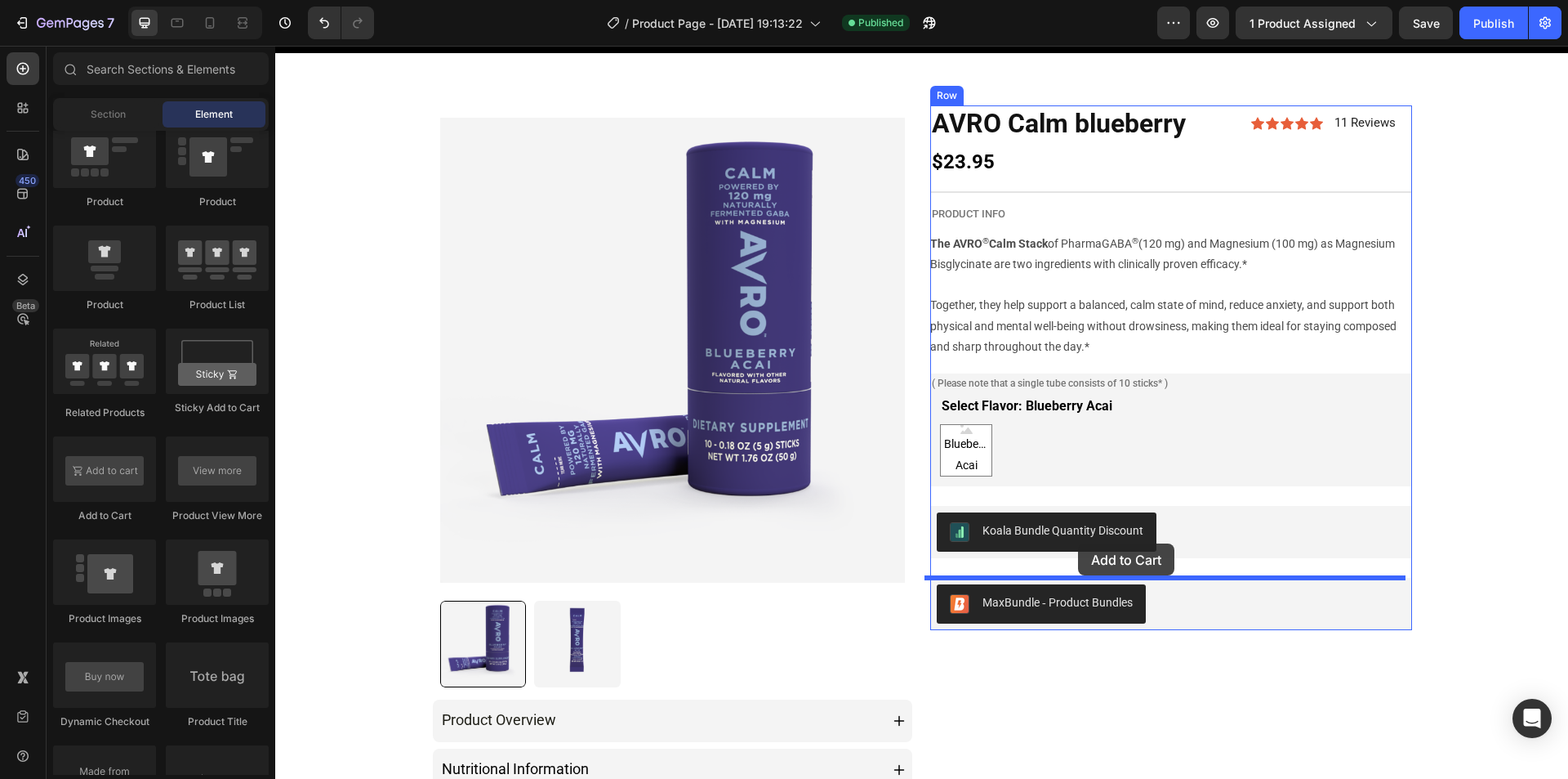
drag, startPoint x: 397, startPoint y: 501, endPoint x: 1078, endPoint y: 543, distance: 682.3
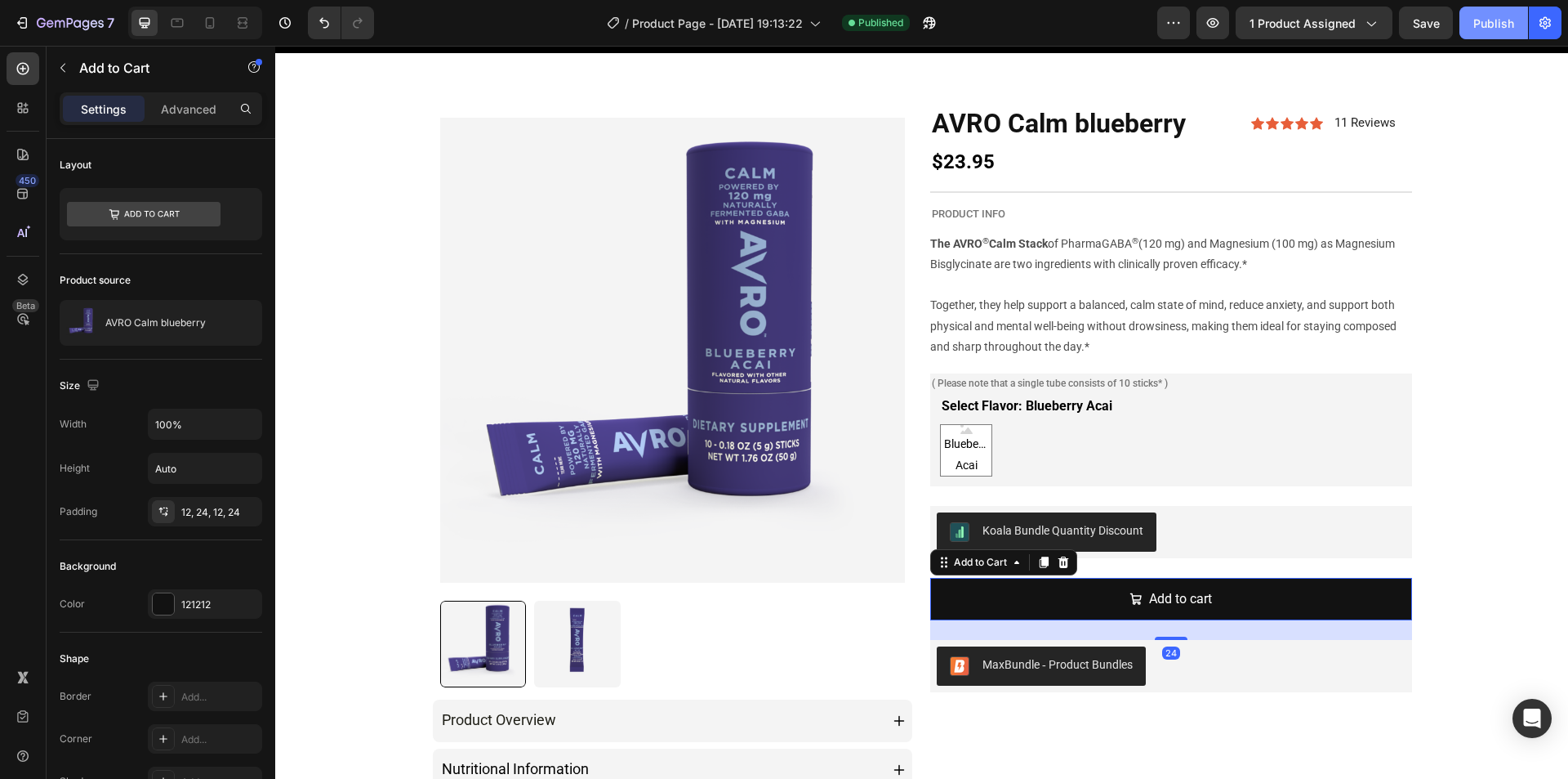
click at [1470, 33] on button "Publish" at bounding box center [1494, 23] width 69 height 33
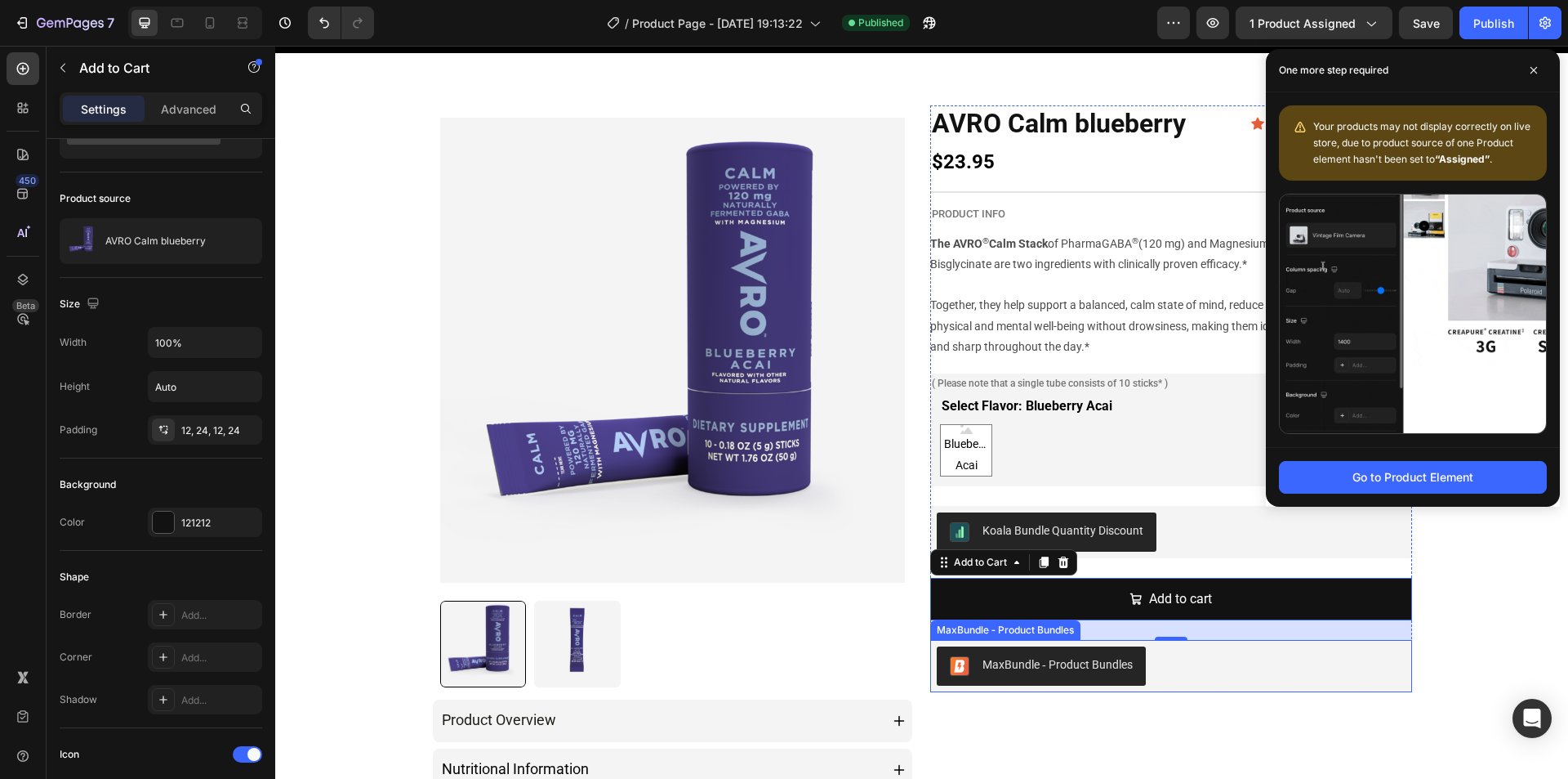
click at [1198, 669] on div "MaxBundle ‑ Product Bundles" at bounding box center [1171, 665] width 469 height 39
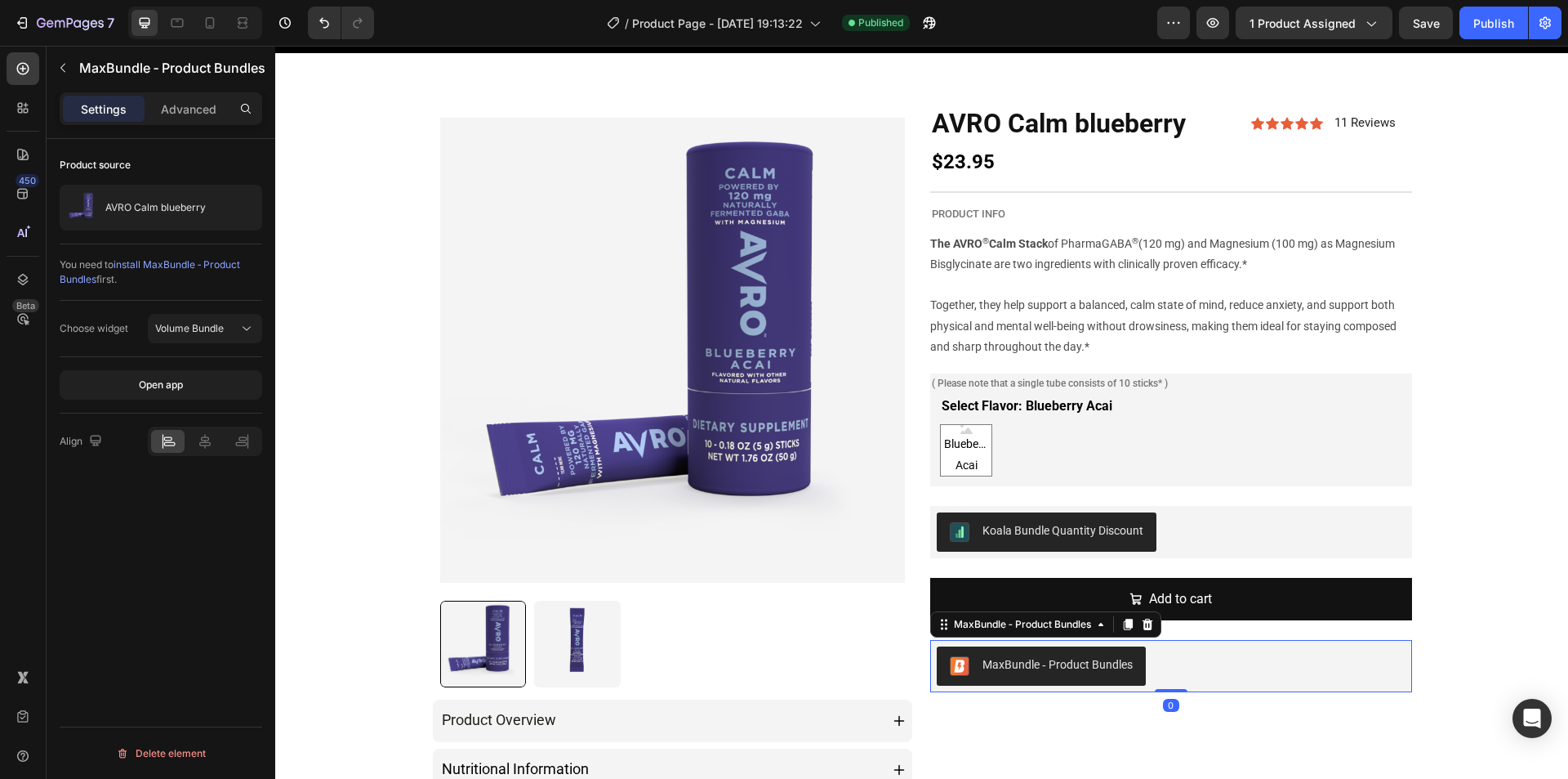
scroll to position [0, 0]
click at [1142, 625] on icon at bounding box center [1147, 624] width 11 height 12
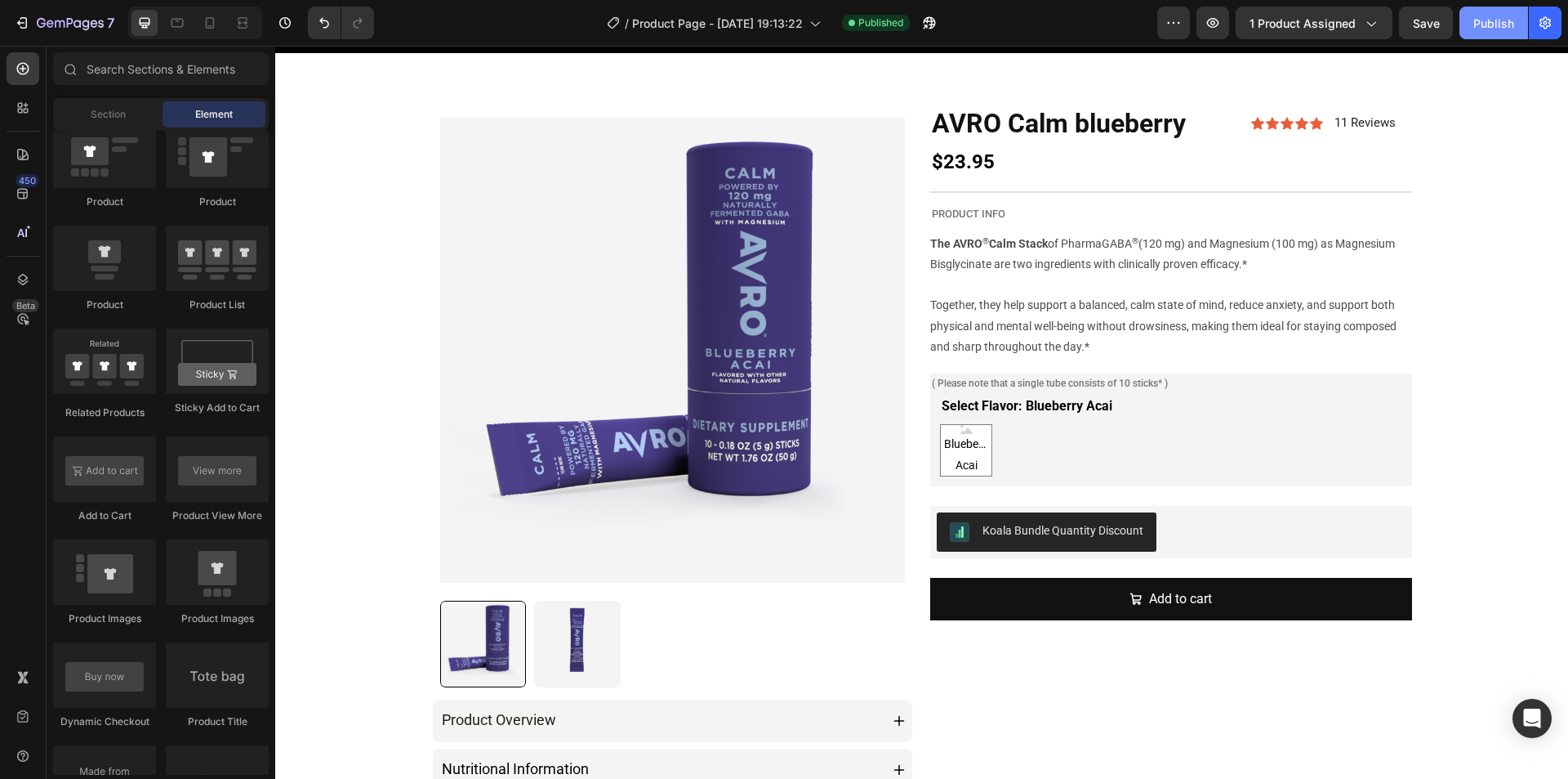
click at [1503, 30] on div "Publish" at bounding box center [1494, 23] width 41 height 18
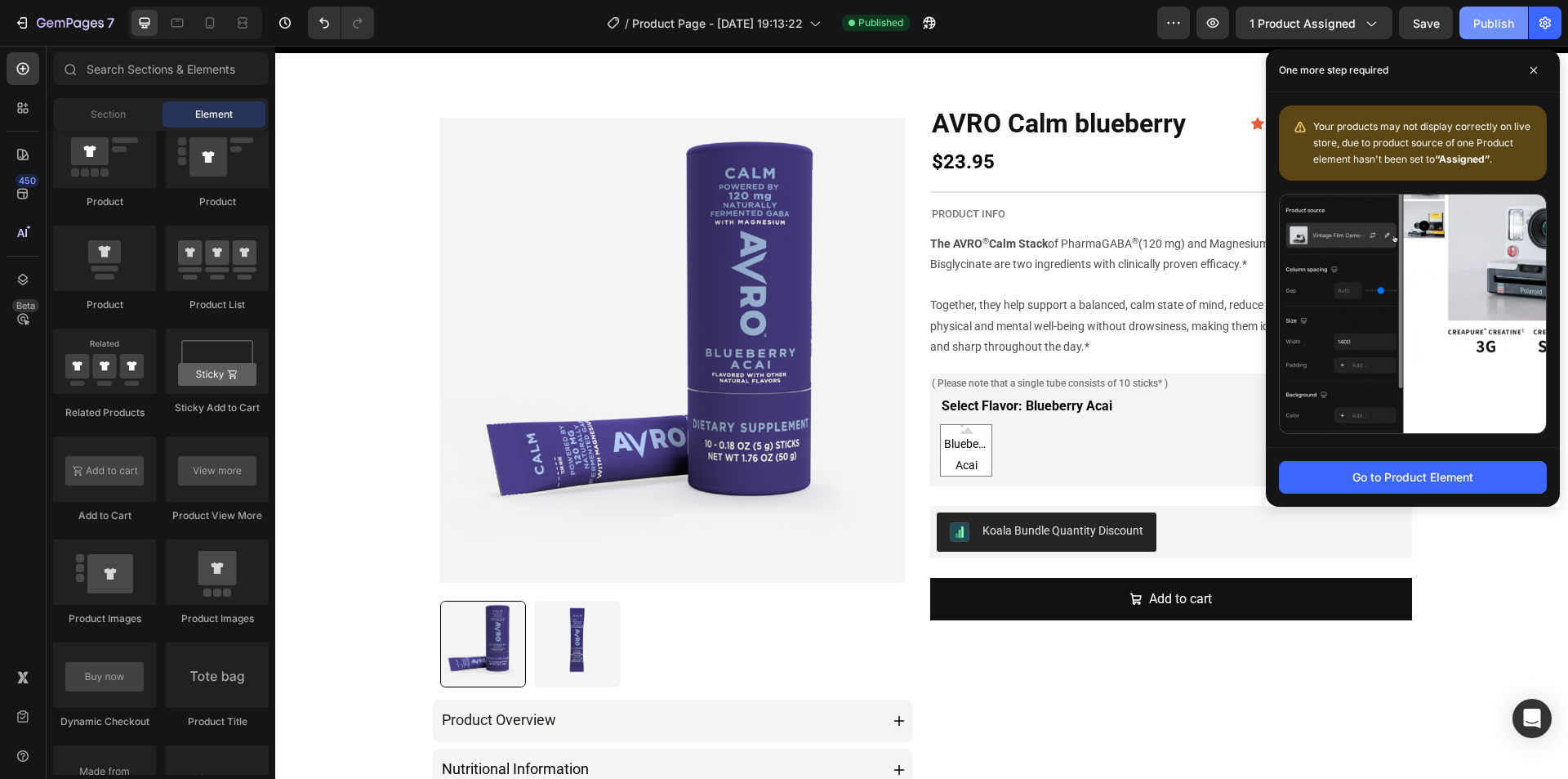
click at [1494, 26] on div "Publish" at bounding box center [1494, 23] width 41 height 18
click at [1200, 521] on div "Koala Bundle Quantity Discount" at bounding box center [1171, 531] width 469 height 39
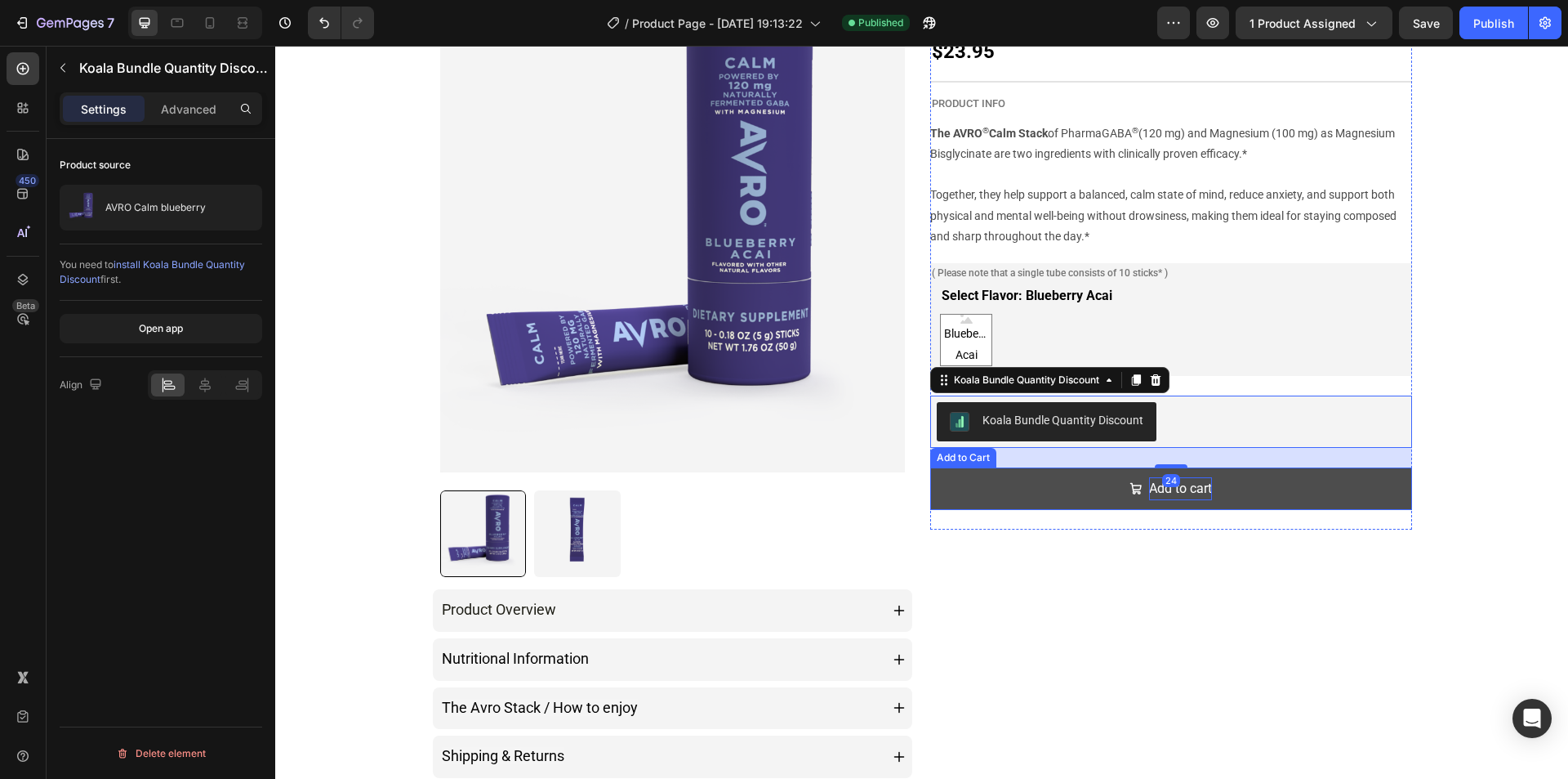
scroll to position [572, 0]
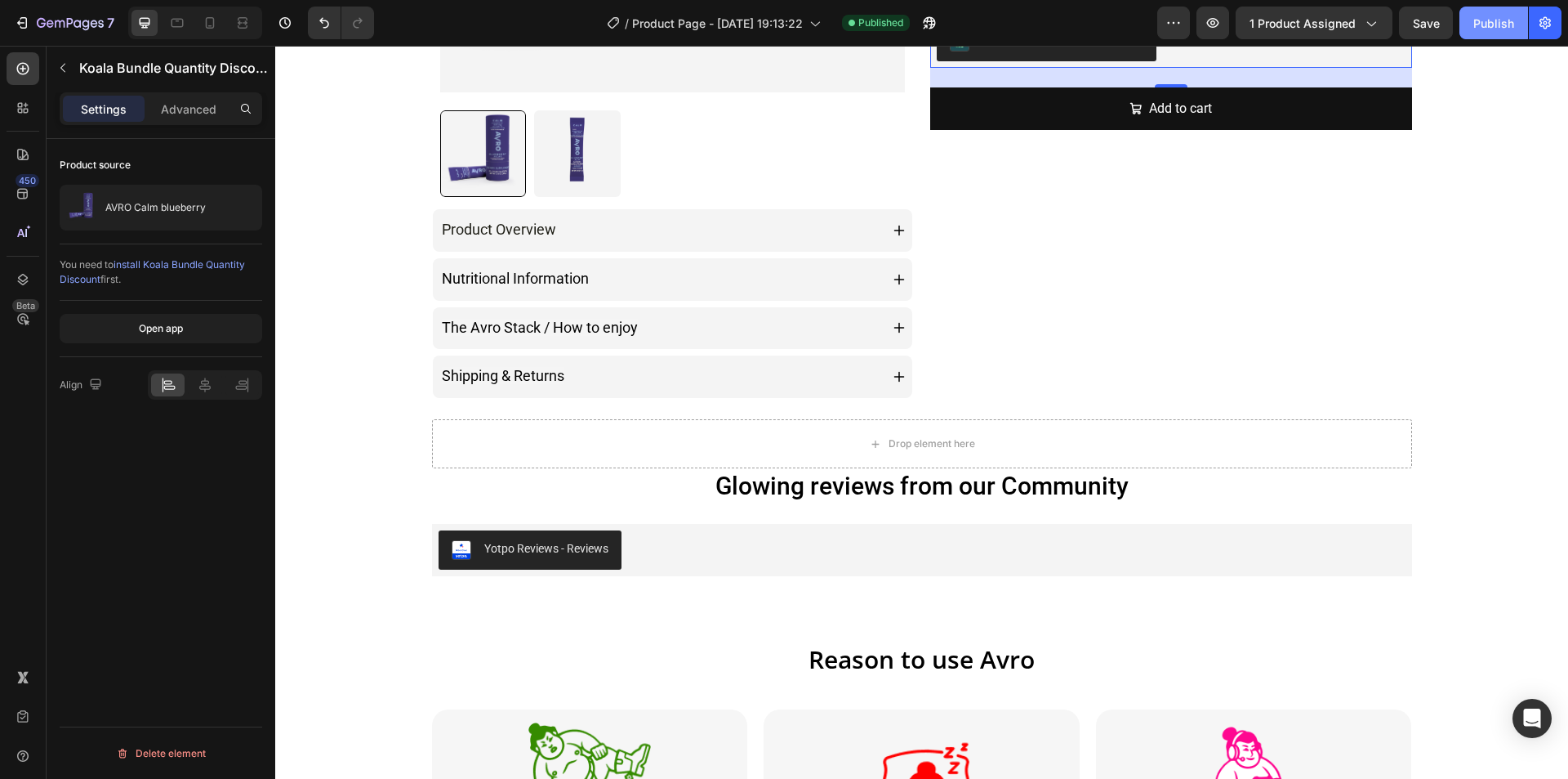
click at [1485, 32] on button "Publish" at bounding box center [1494, 23] width 69 height 33
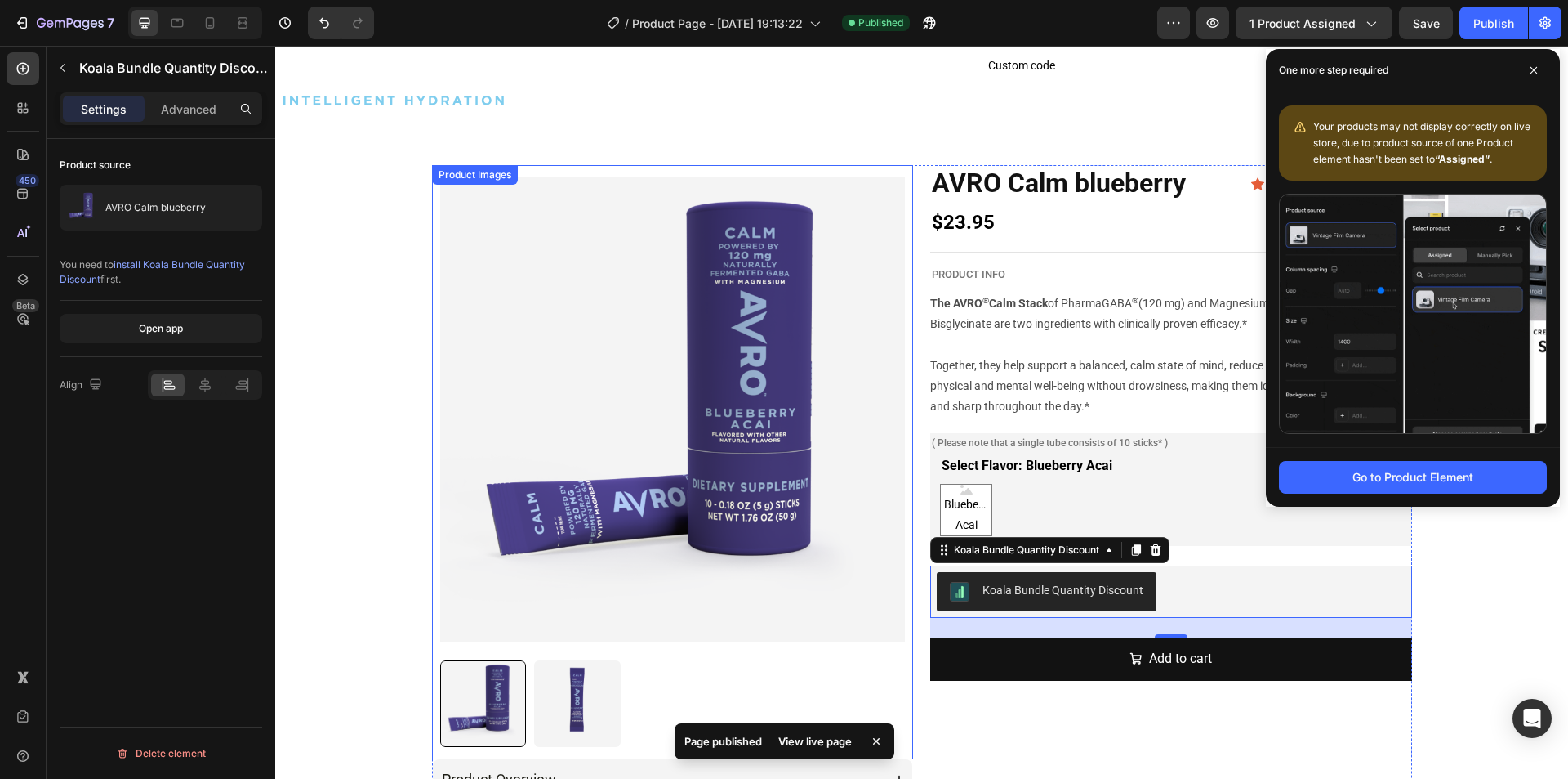
scroll to position [0, 0]
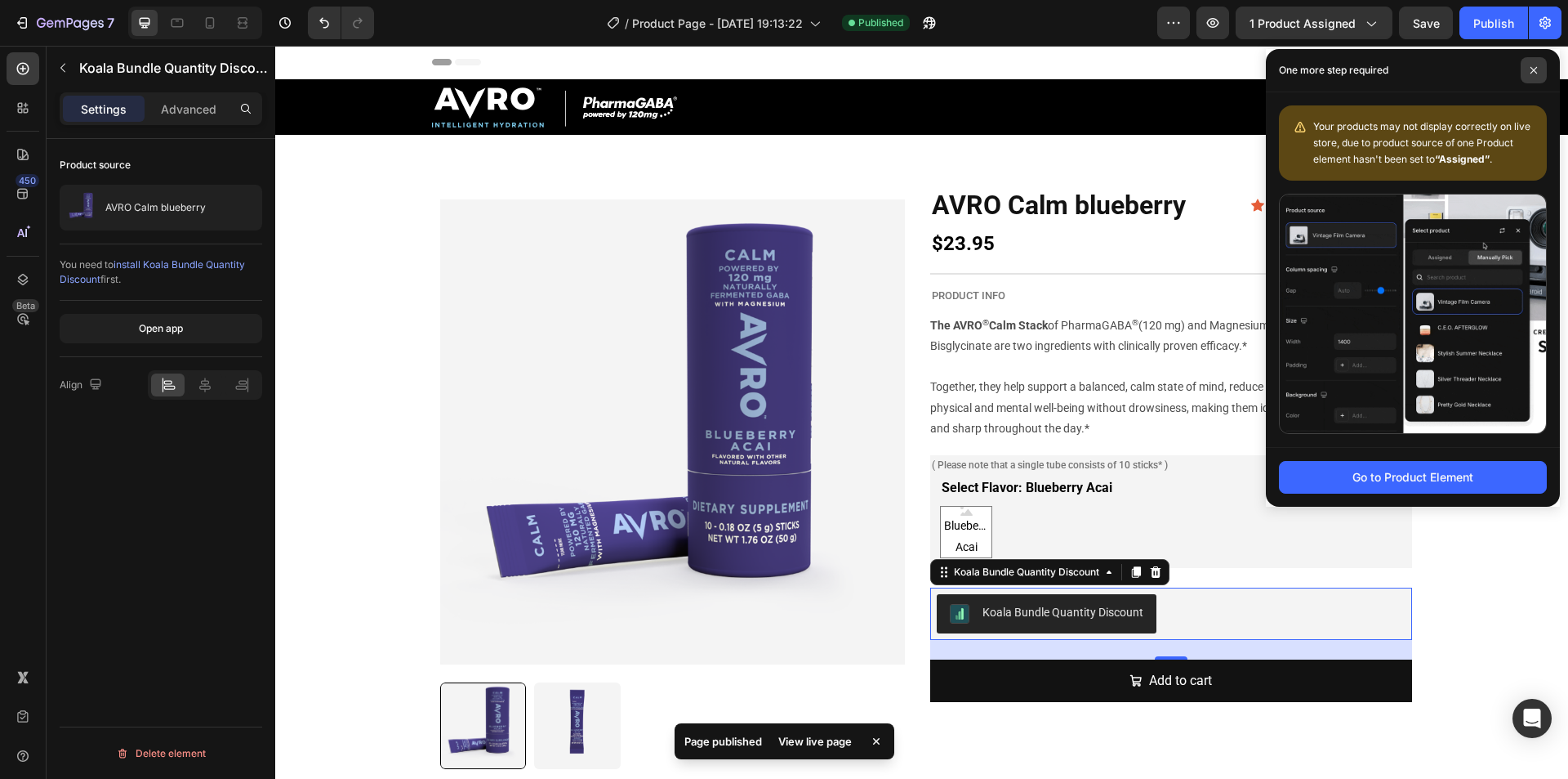
click at [1527, 74] on span at bounding box center [1533, 69] width 26 height 26
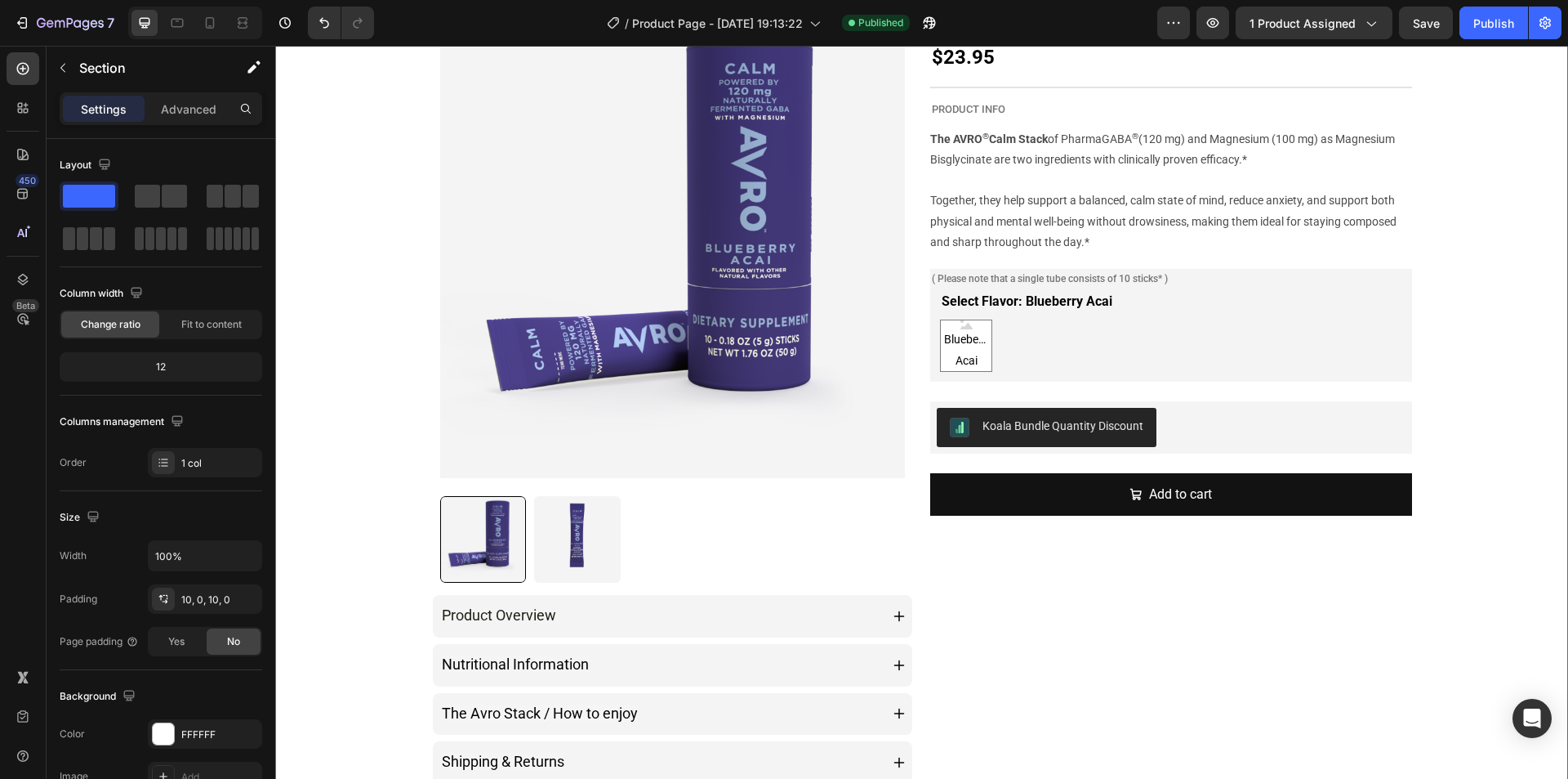
scroll to position [245, 0]
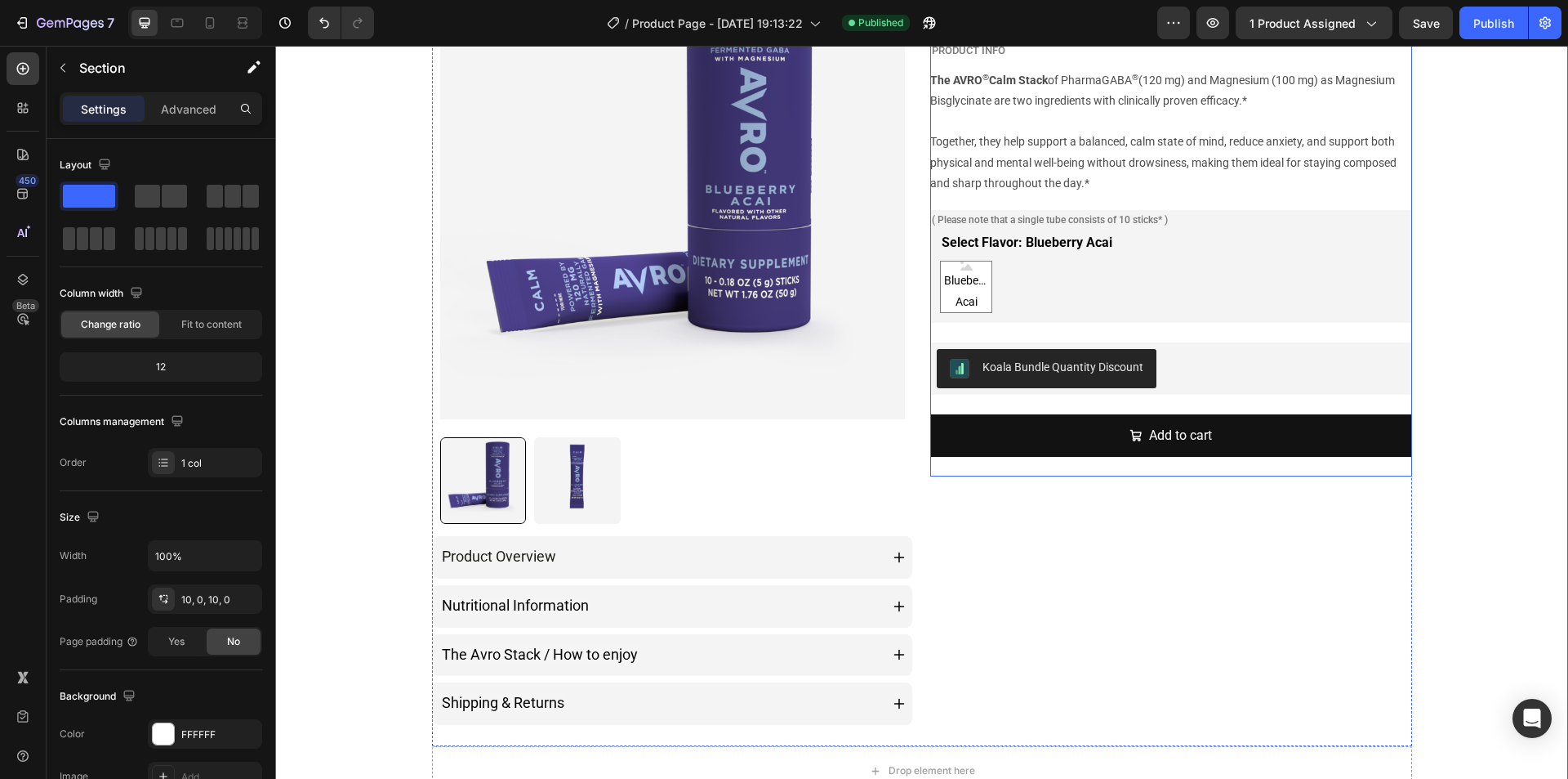
click at [1158, 404] on div "AVRO Calm blueberry Product Title Icon Icon Icon Icon Icon Icon List 11 Reviews…" at bounding box center [1171, 210] width 482 height 536
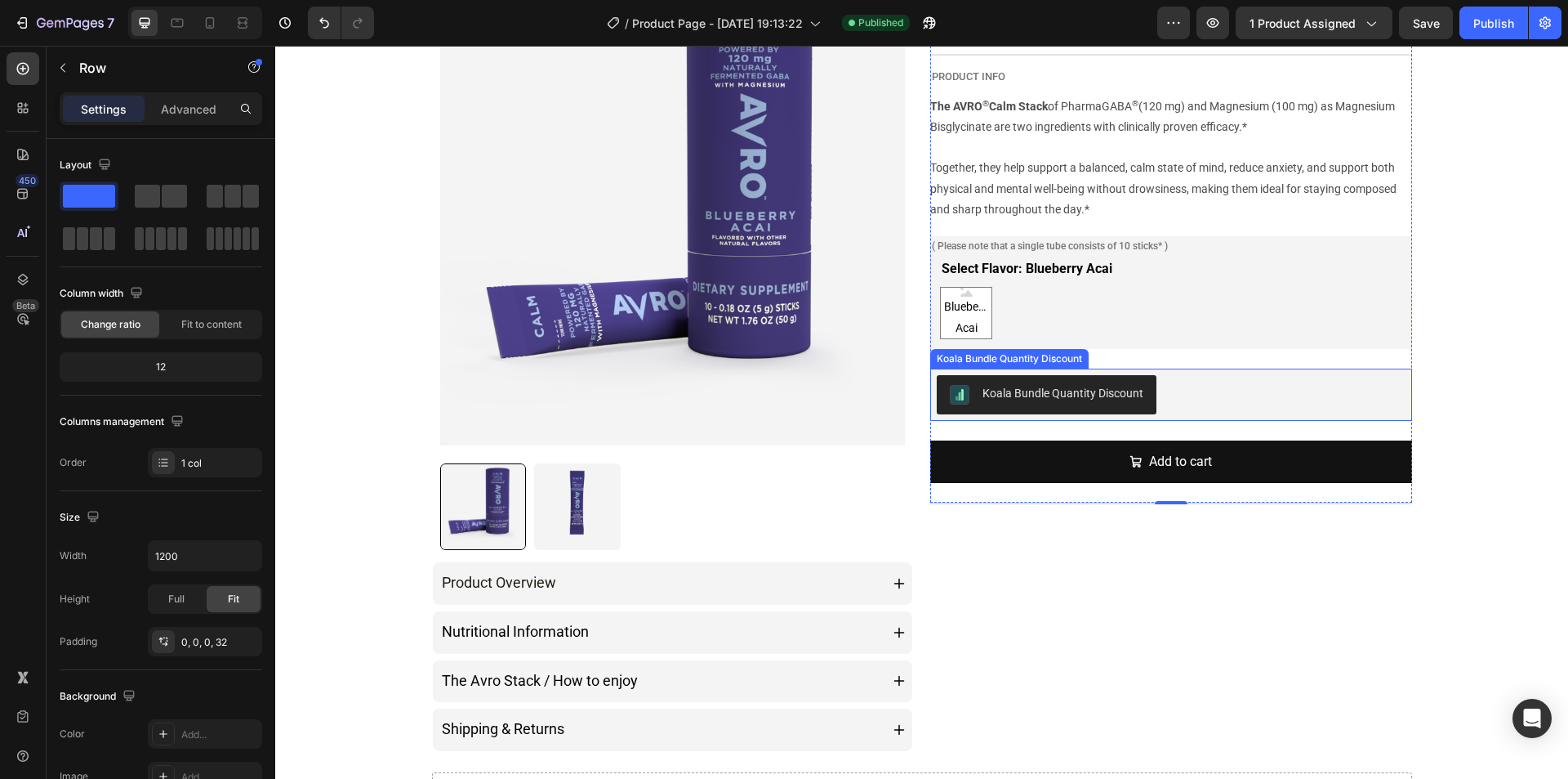
scroll to position [82, 0]
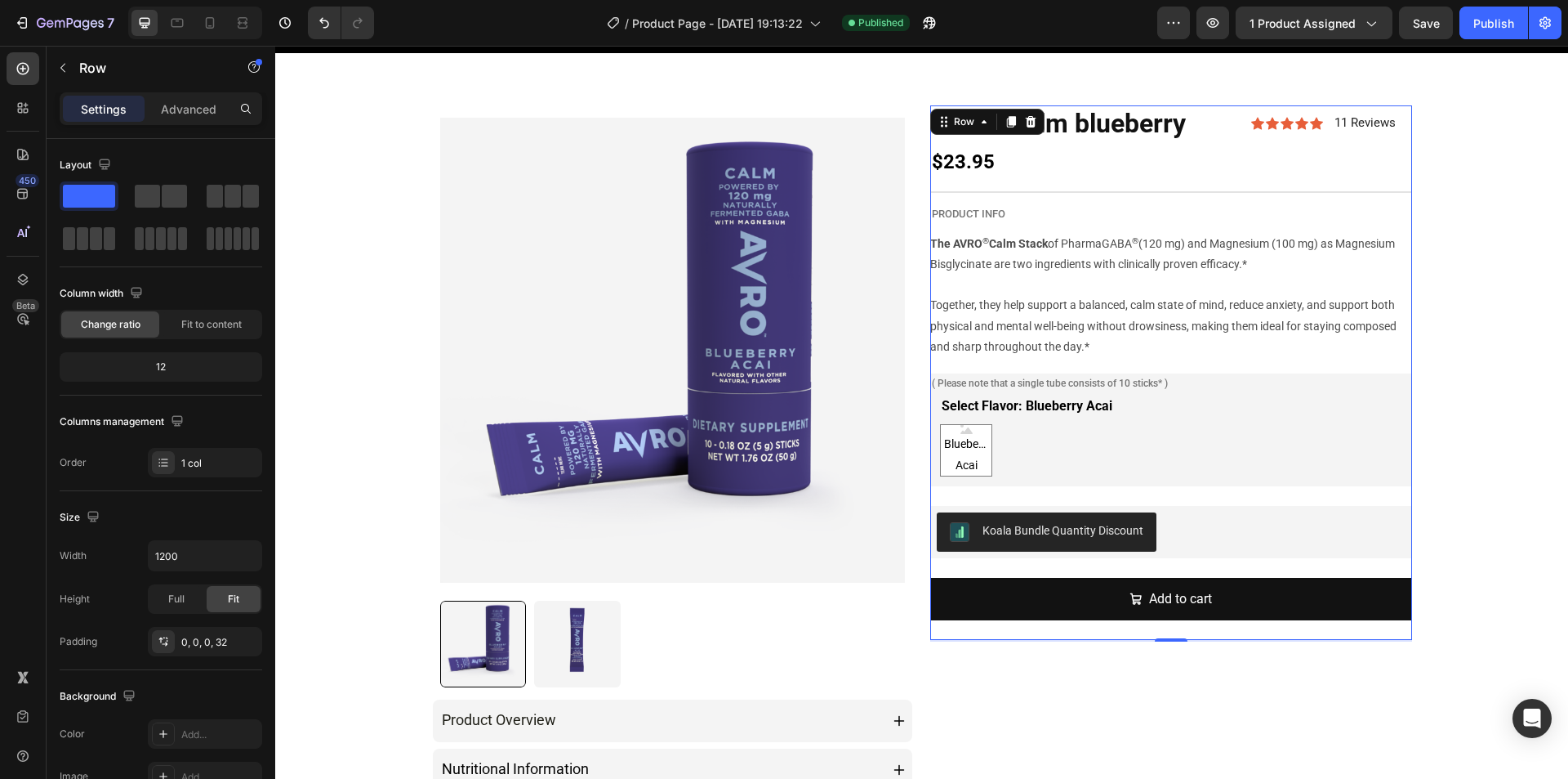
click at [1147, 569] on div "AVRO Calm blueberry Product Title Icon Icon Icon Icon Icon Icon List 11 Reviews…" at bounding box center [1171, 373] width 482 height 536
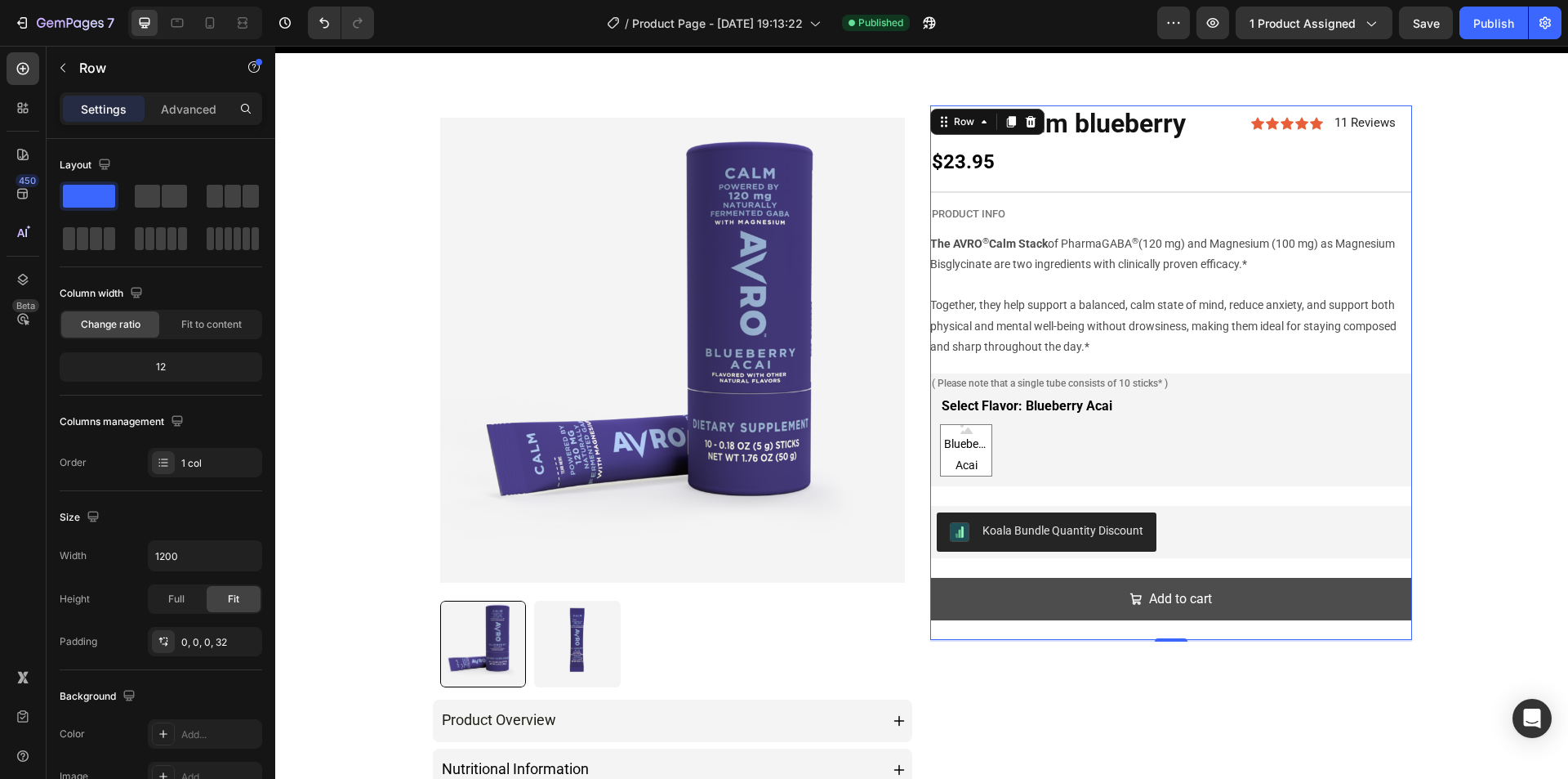
click at [1085, 587] on button "Add to cart" at bounding box center [1171, 599] width 482 height 44
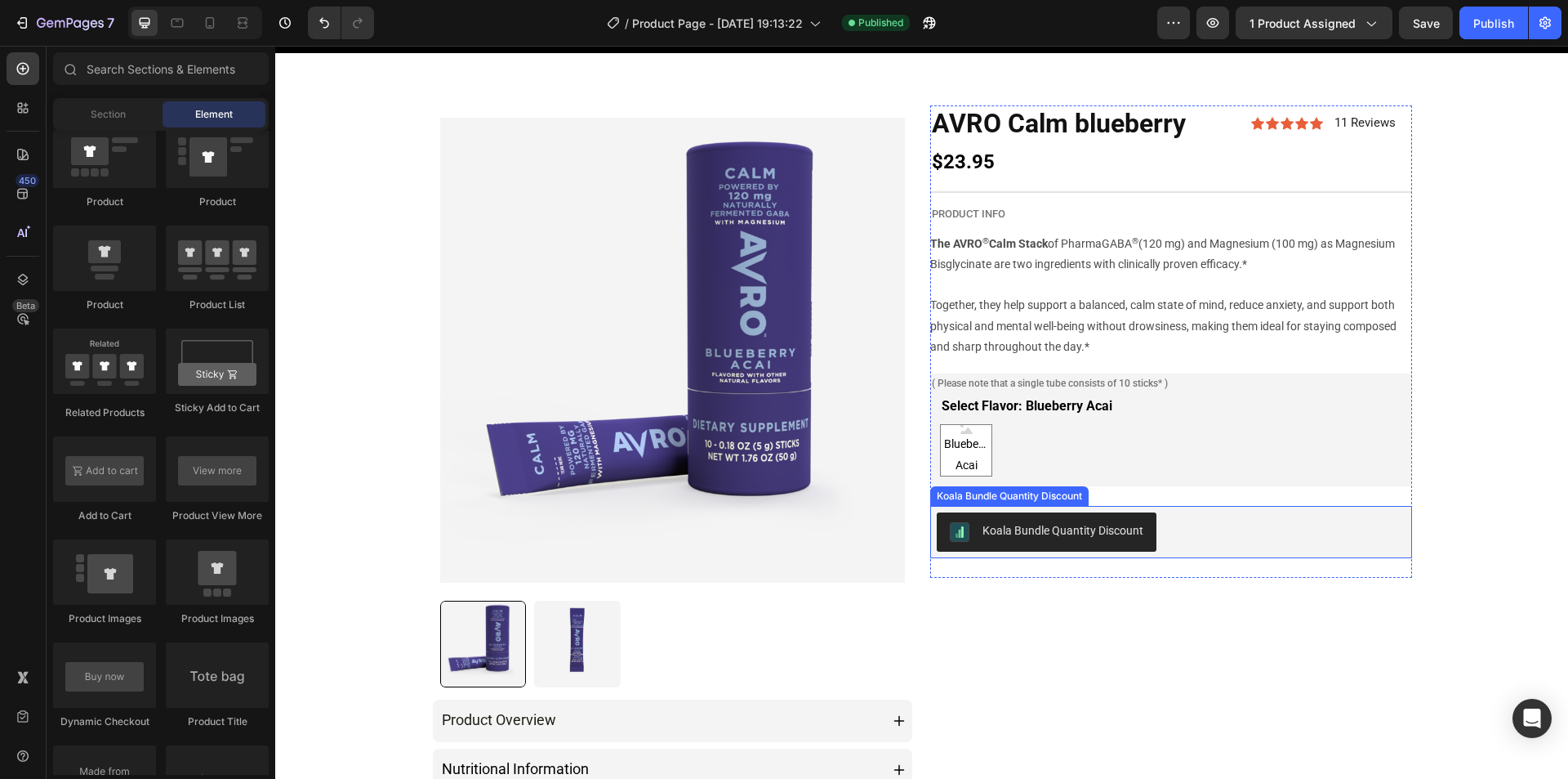
click at [1148, 533] on button "Koala Bundle Quantity Discount" at bounding box center [1046, 531] width 220 height 39
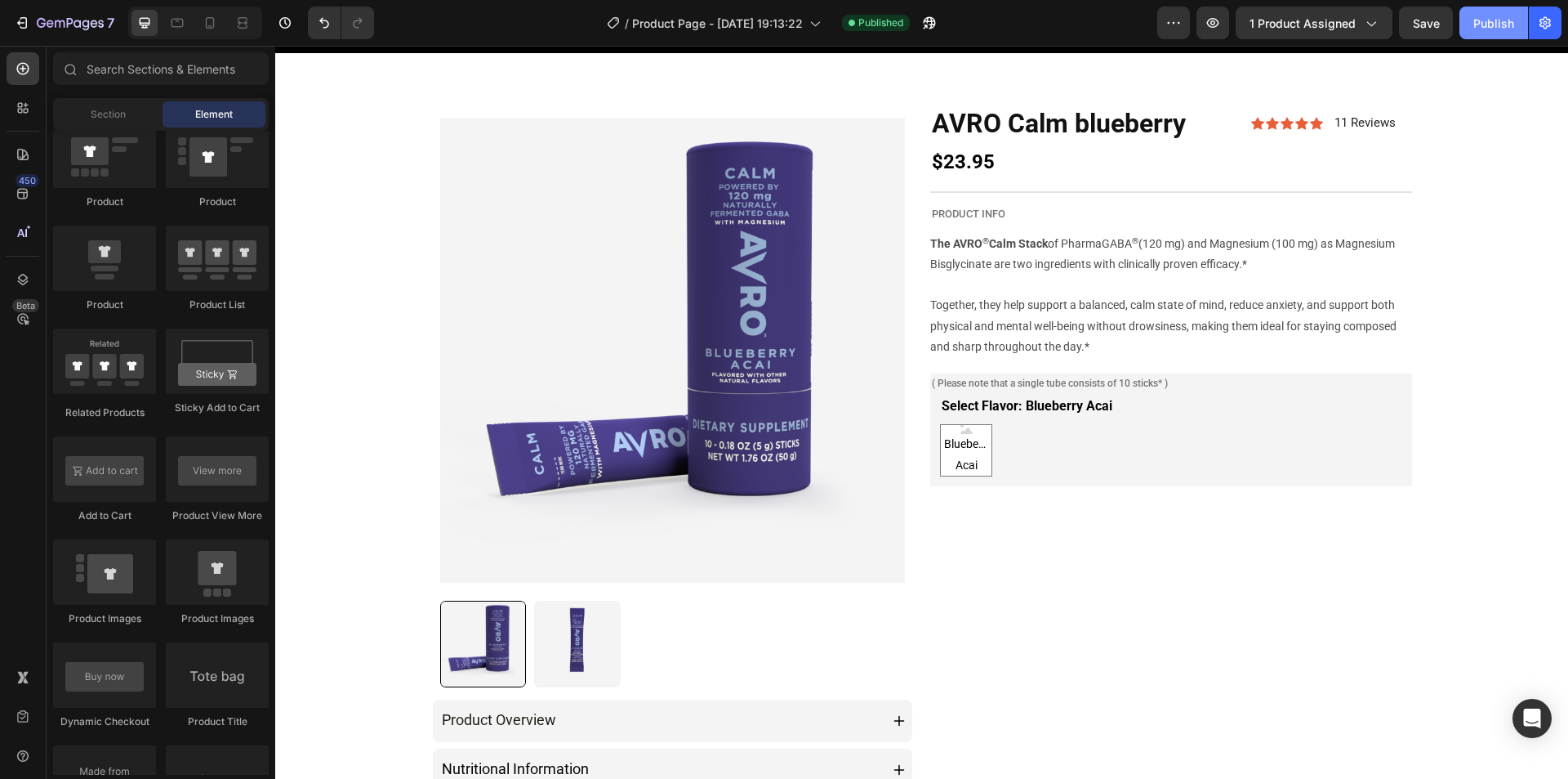
click at [1476, 18] on div "Publish" at bounding box center [1494, 23] width 41 height 18
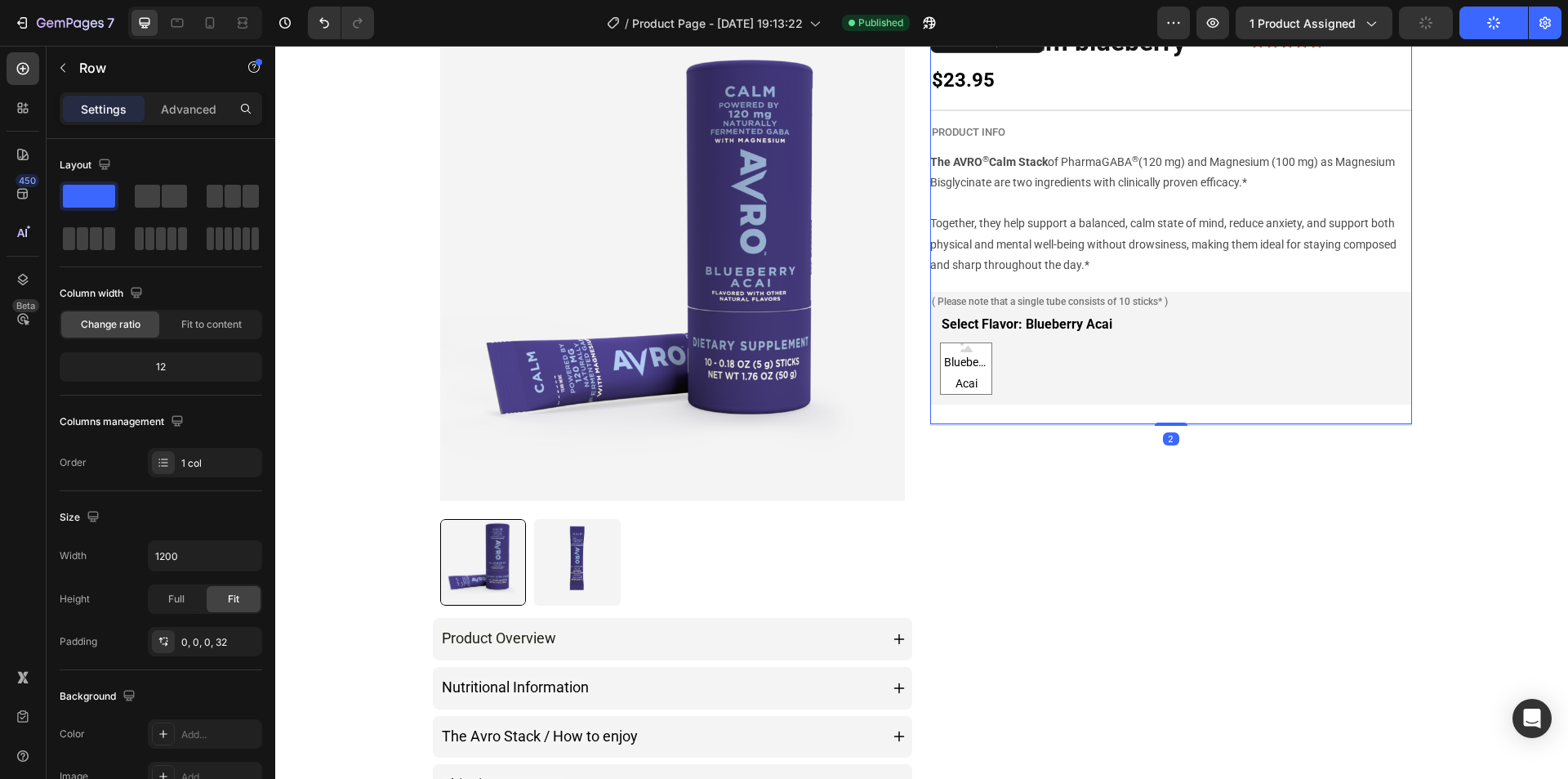
scroll to position [0, 0]
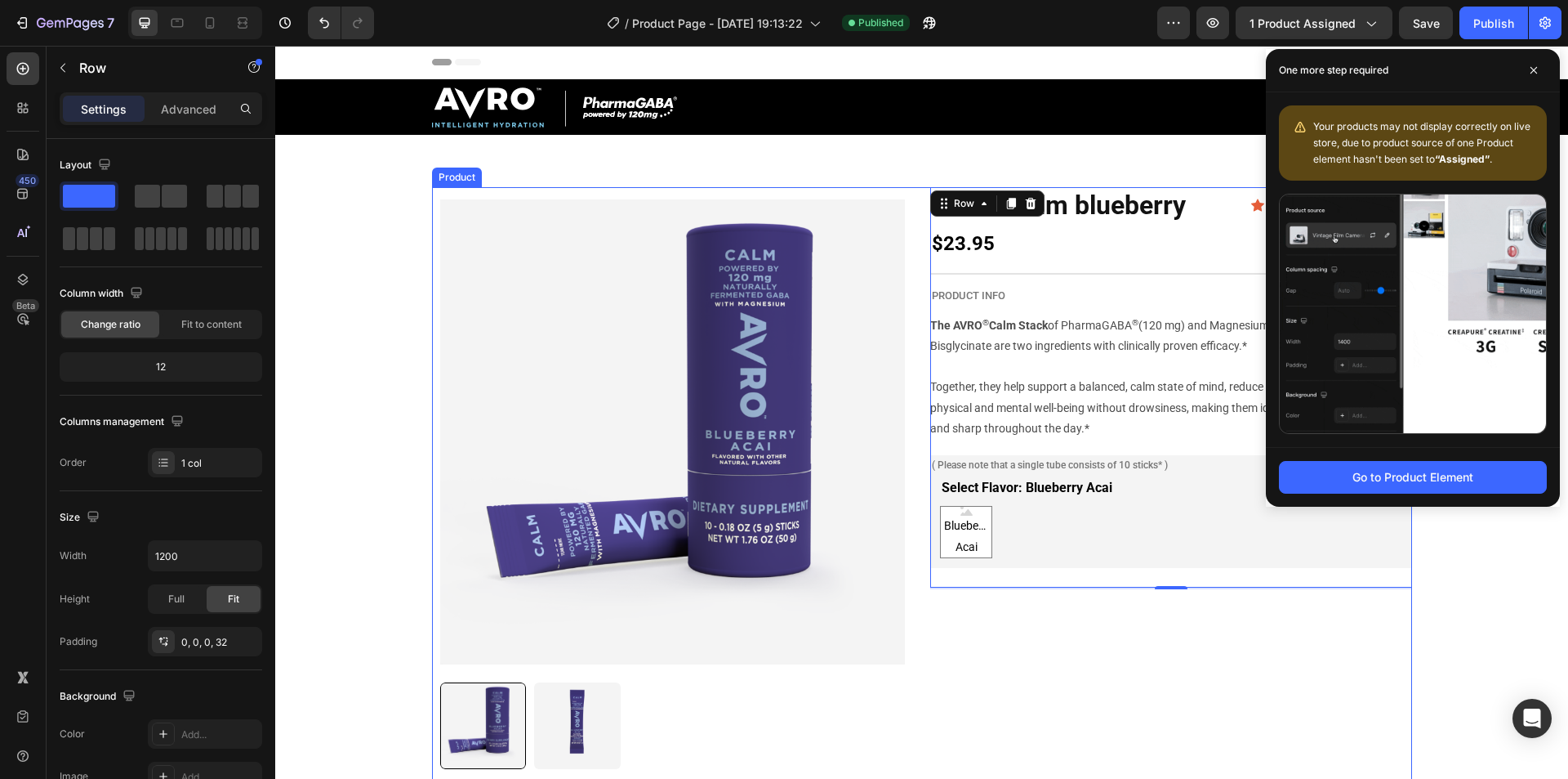
click at [1150, 591] on div "AVRO Calm blueberry Product Title Icon Icon Icon Icon Icon Icon List 11 Reviews…" at bounding box center [1171, 590] width 482 height 805
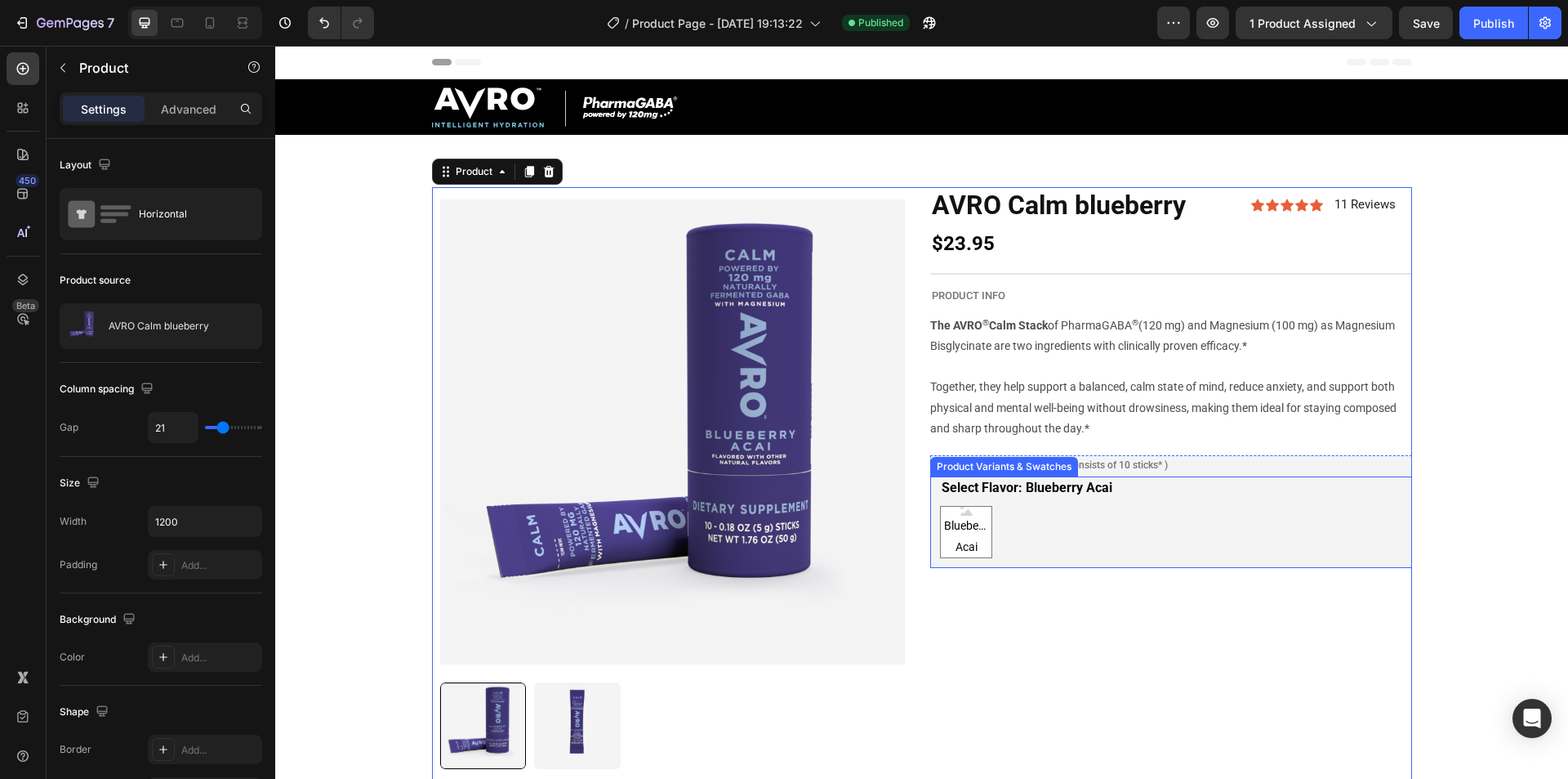
click at [1157, 561] on div "Select Flavor: Blueberry Acai Blueberry Acai Blueberry Acai Blueberry Acai Prod…" at bounding box center [1171, 521] width 482 height 91
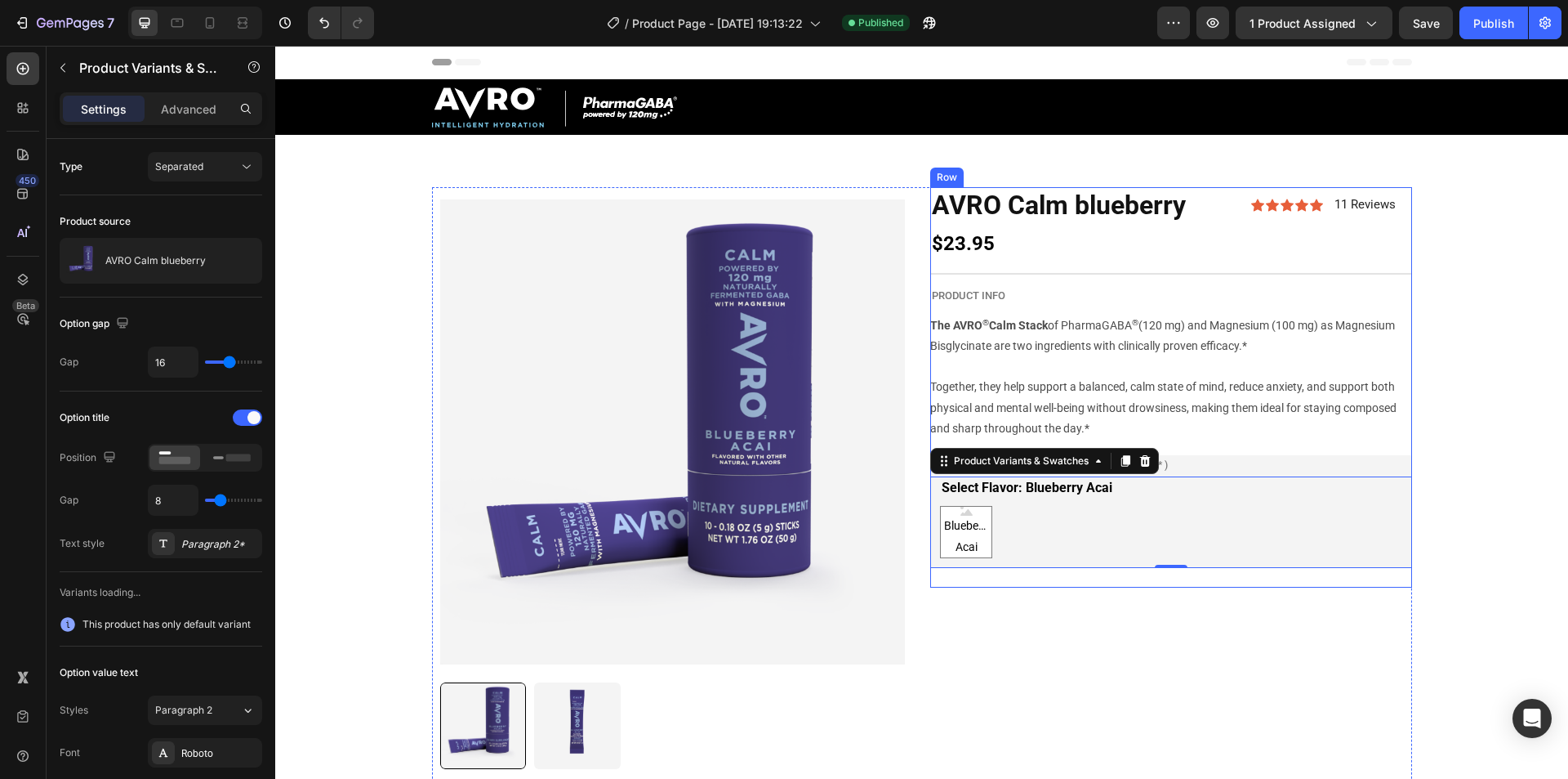
click at [1161, 578] on div "AVRO Calm blueberry Product Title Icon Icon Icon Icon Icon Icon List 11 Reviews…" at bounding box center [1171, 387] width 482 height 400
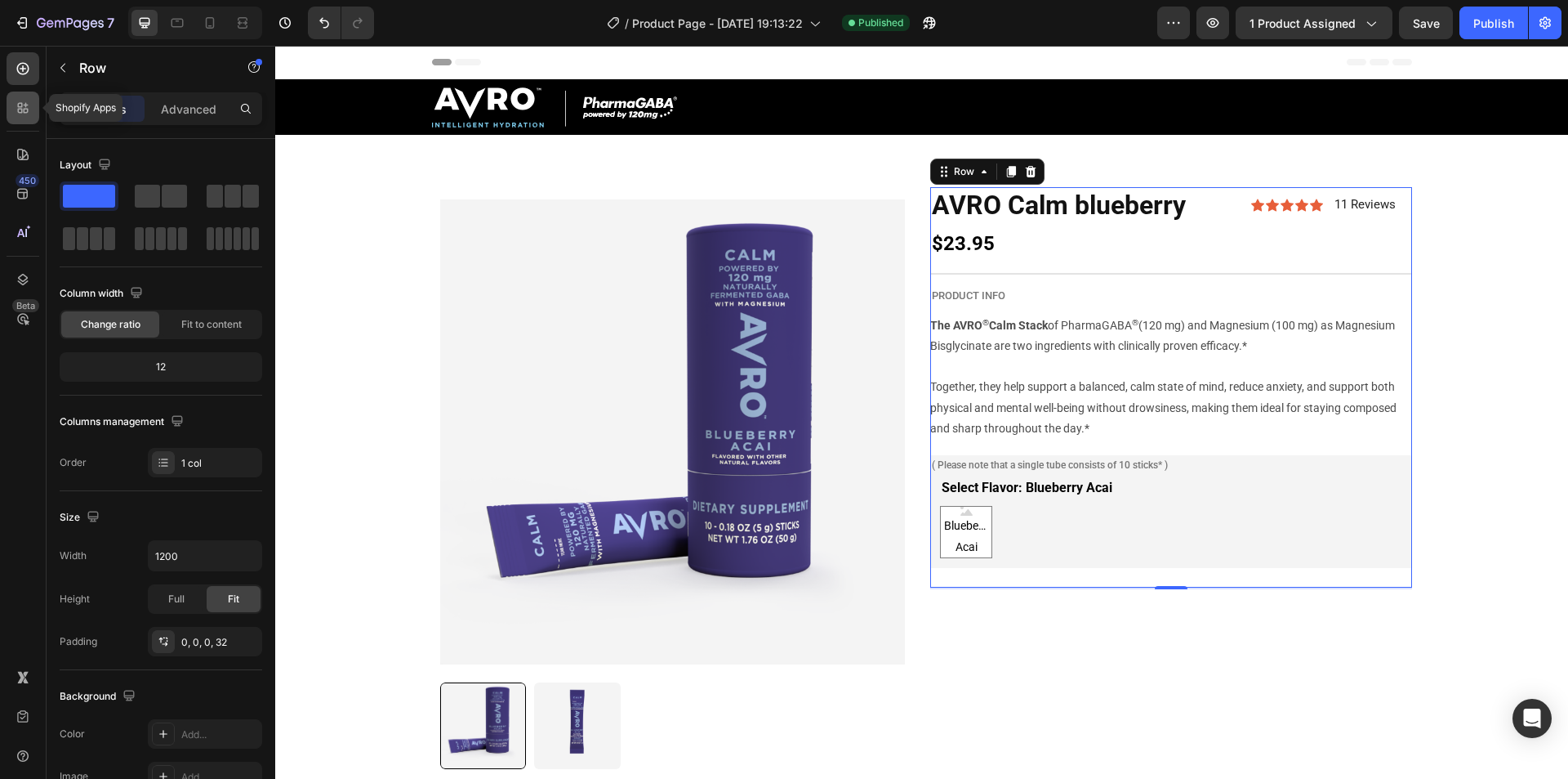
click at [32, 116] on div at bounding box center [23, 107] width 33 height 33
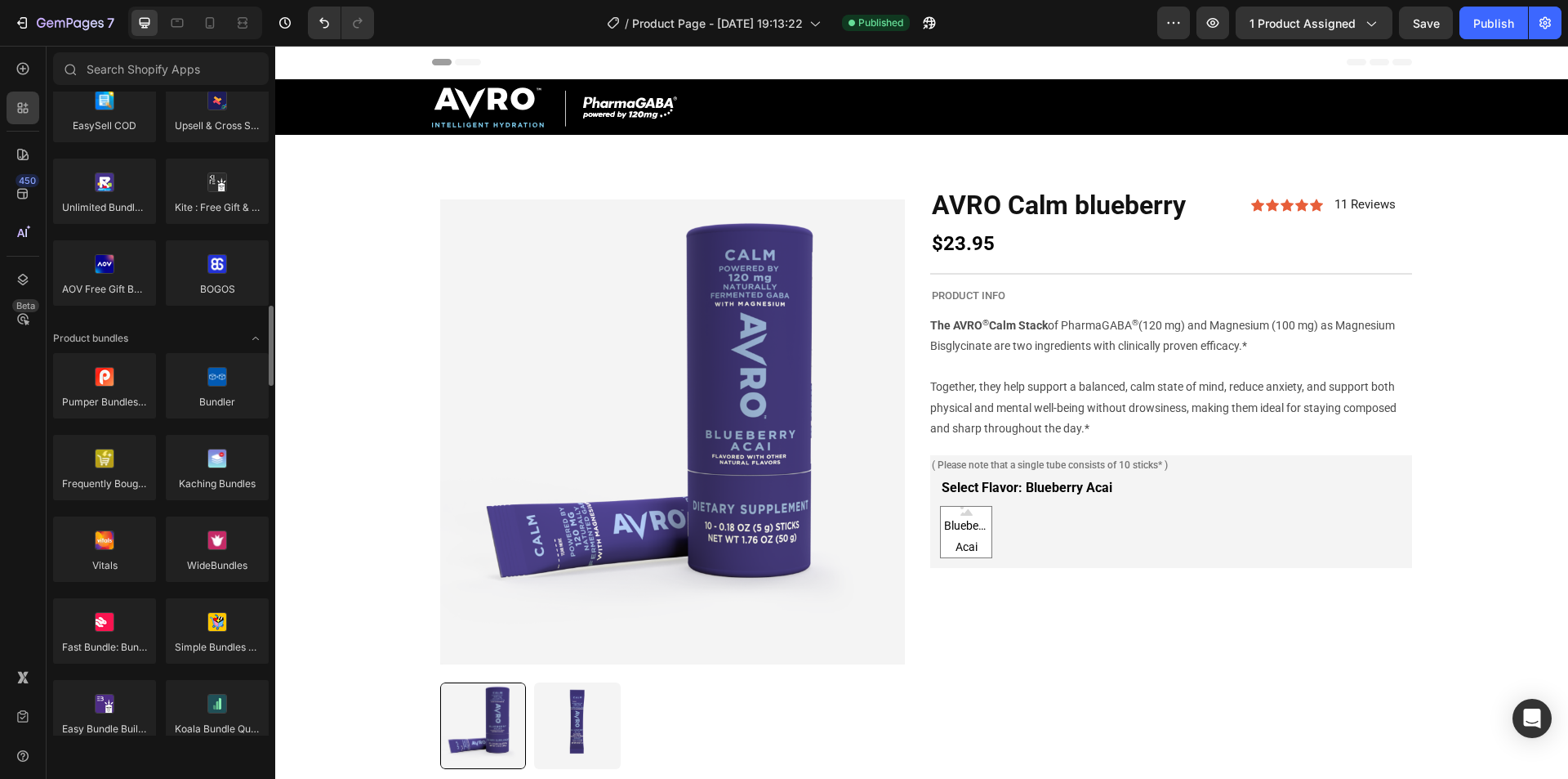
scroll to position [1062, 0]
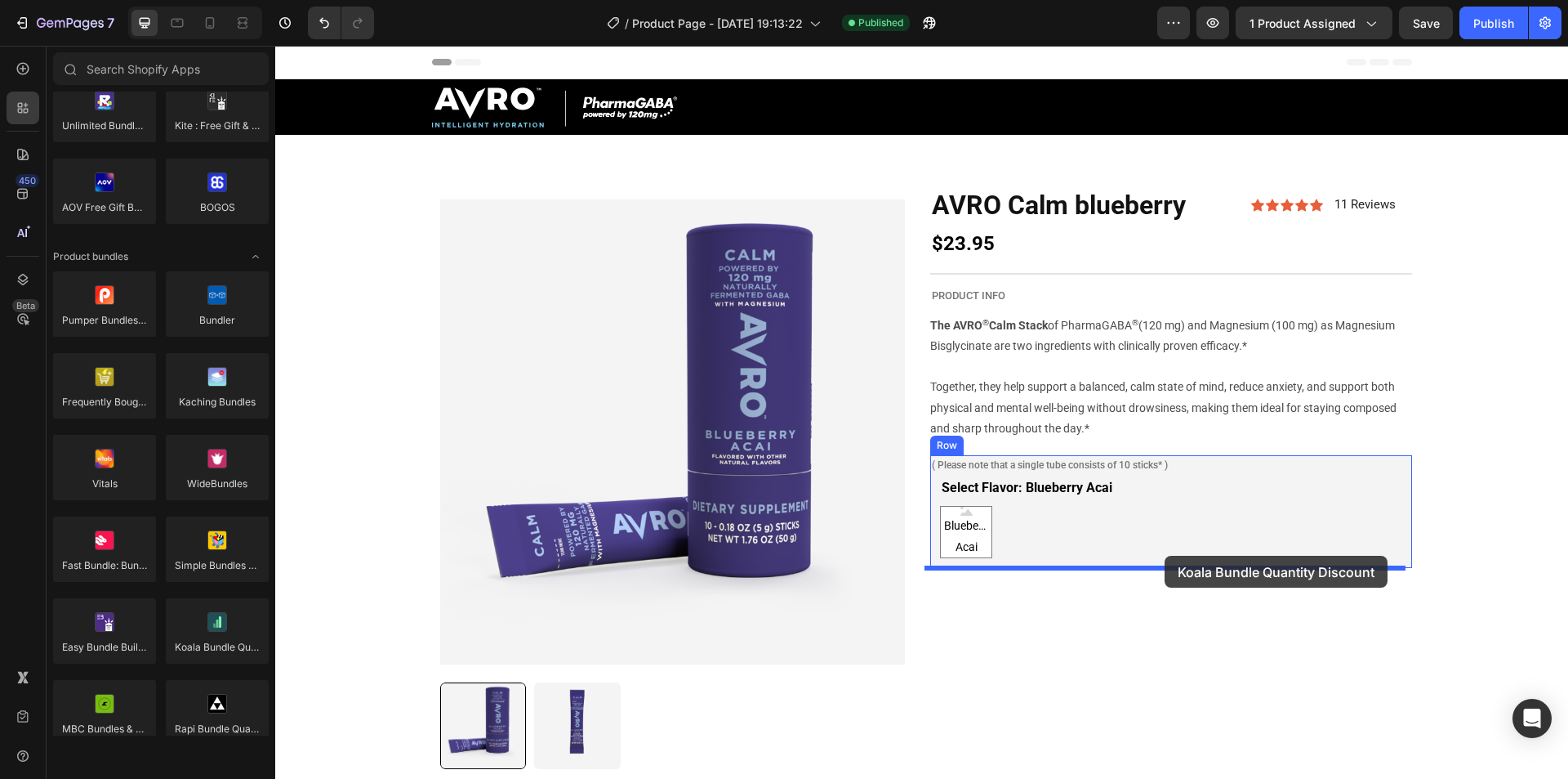
drag, startPoint x: 1161, startPoint y: 640, endPoint x: 1164, endPoint y: 556, distance: 84.1
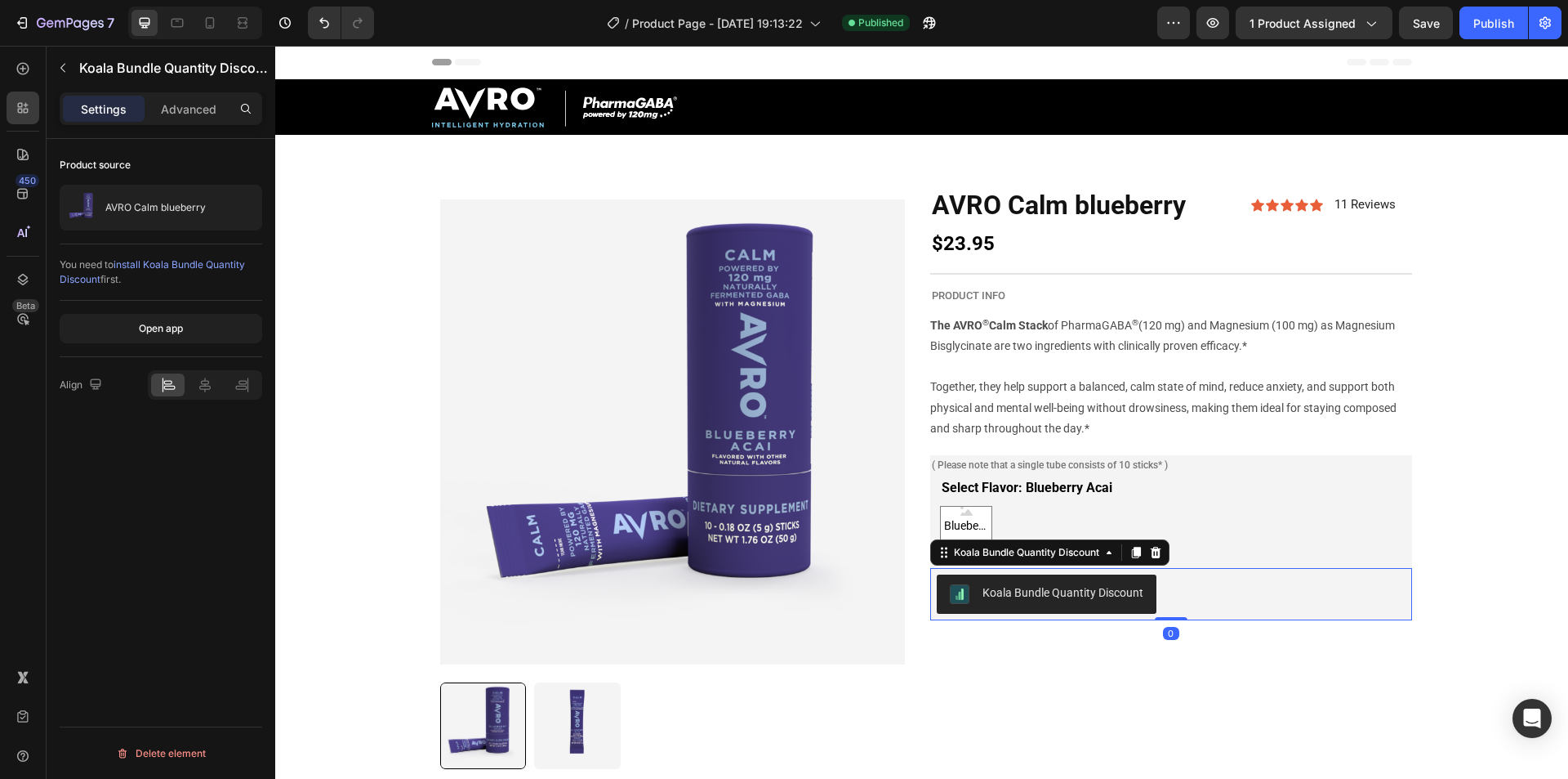
click at [1164, 596] on div "Koala Bundle Quantity Discount" at bounding box center [1171, 593] width 469 height 39
click at [1485, 31] on div "Publish" at bounding box center [1494, 23] width 41 height 18
click at [1485, 36] on button "Publish" at bounding box center [1494, 23] width 69 height 33
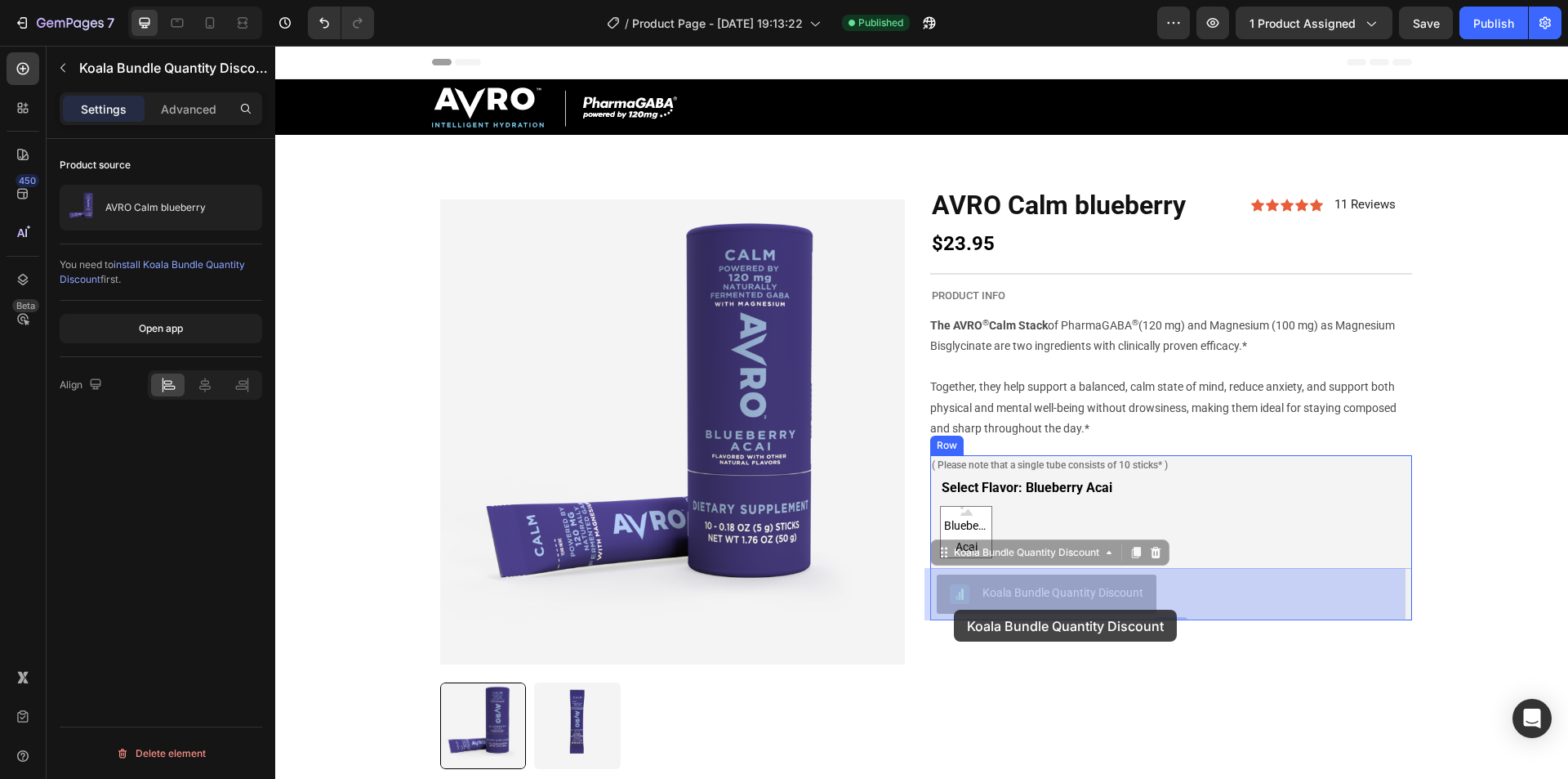
drag, startPoint x: 939, startPoint y: 557, endPoint x: 958, endPoint y: 609, distance: 55.4
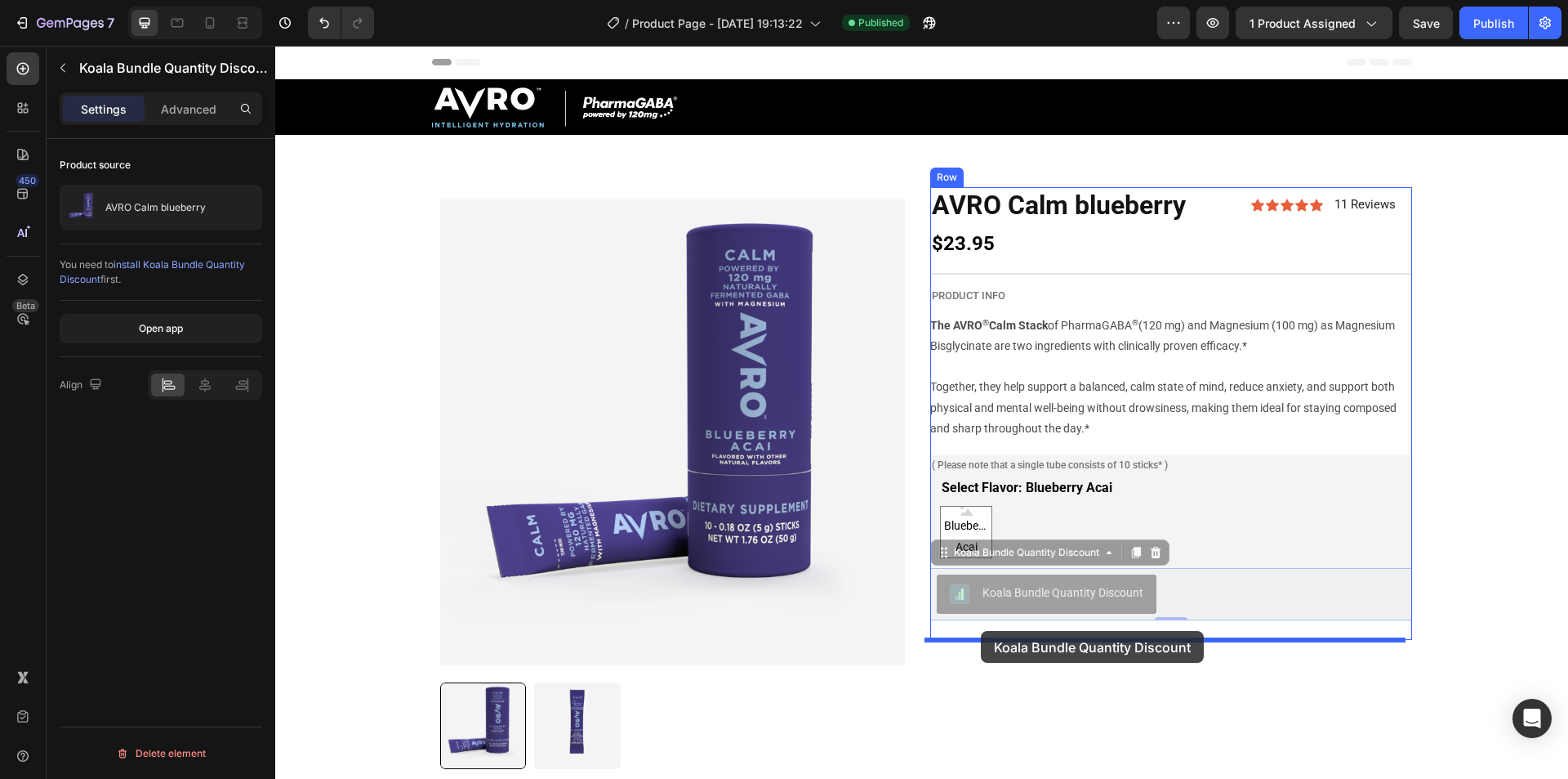
drag, startPoint x: 934, startPoint y: 553, endPoint x: 981, endPoint y: 631, distance: 91.1
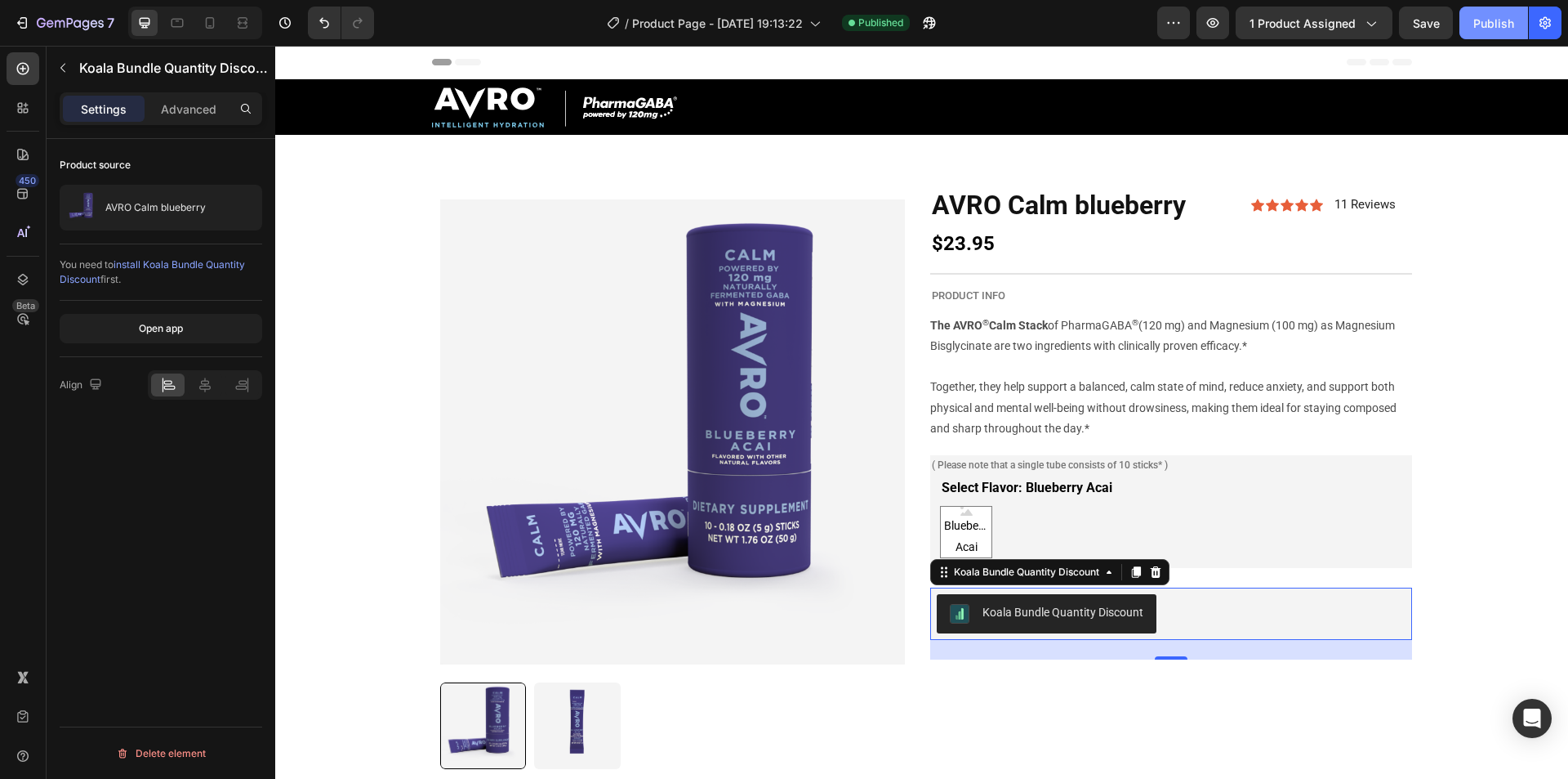
click at [1499, 28] on div "Publish" at bounding box center [1494, 23] width 41 height 18
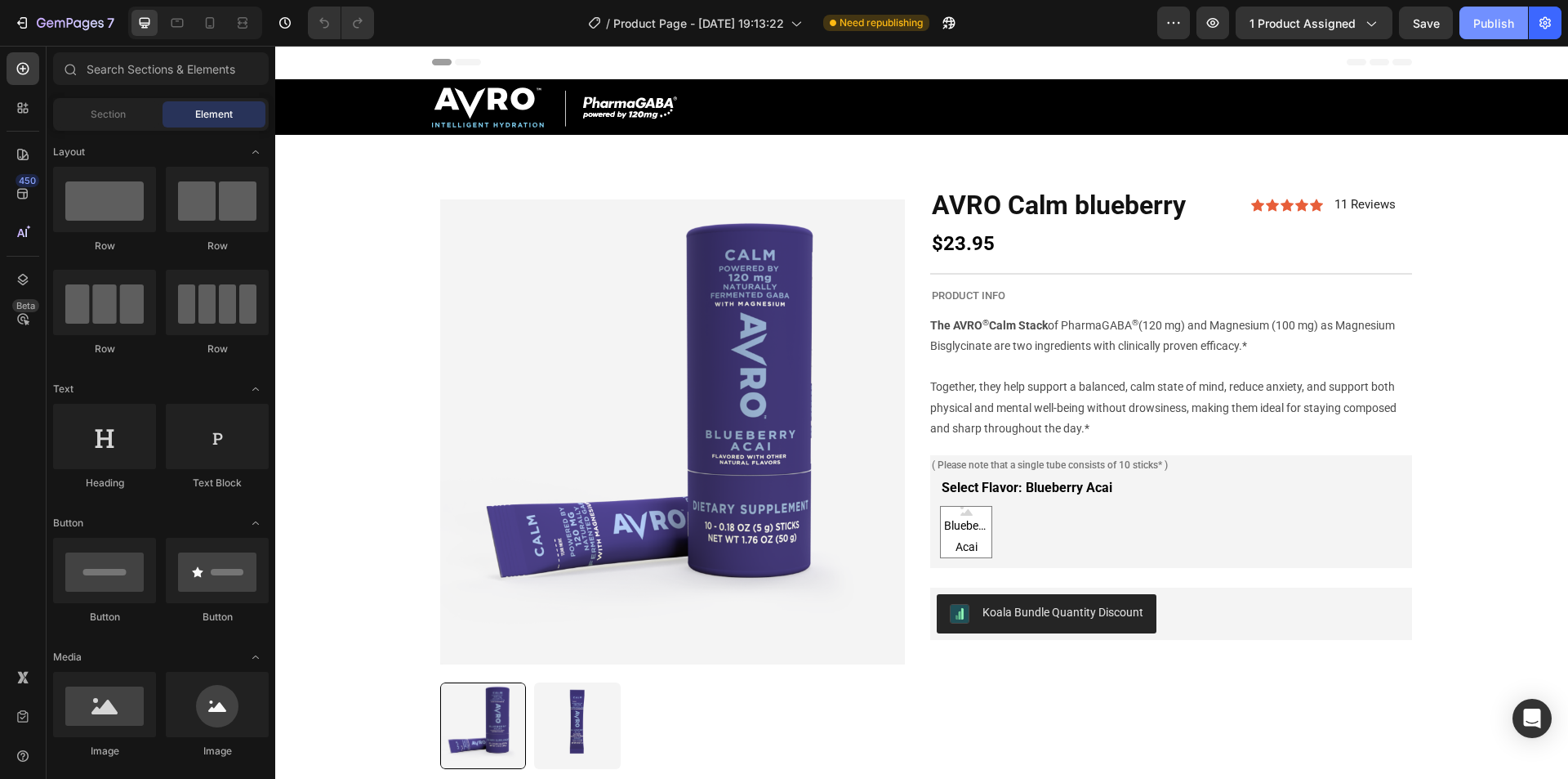
click at [1481, 15] on div "Publish" at bounding box center [1494, 23] width 41 height 18
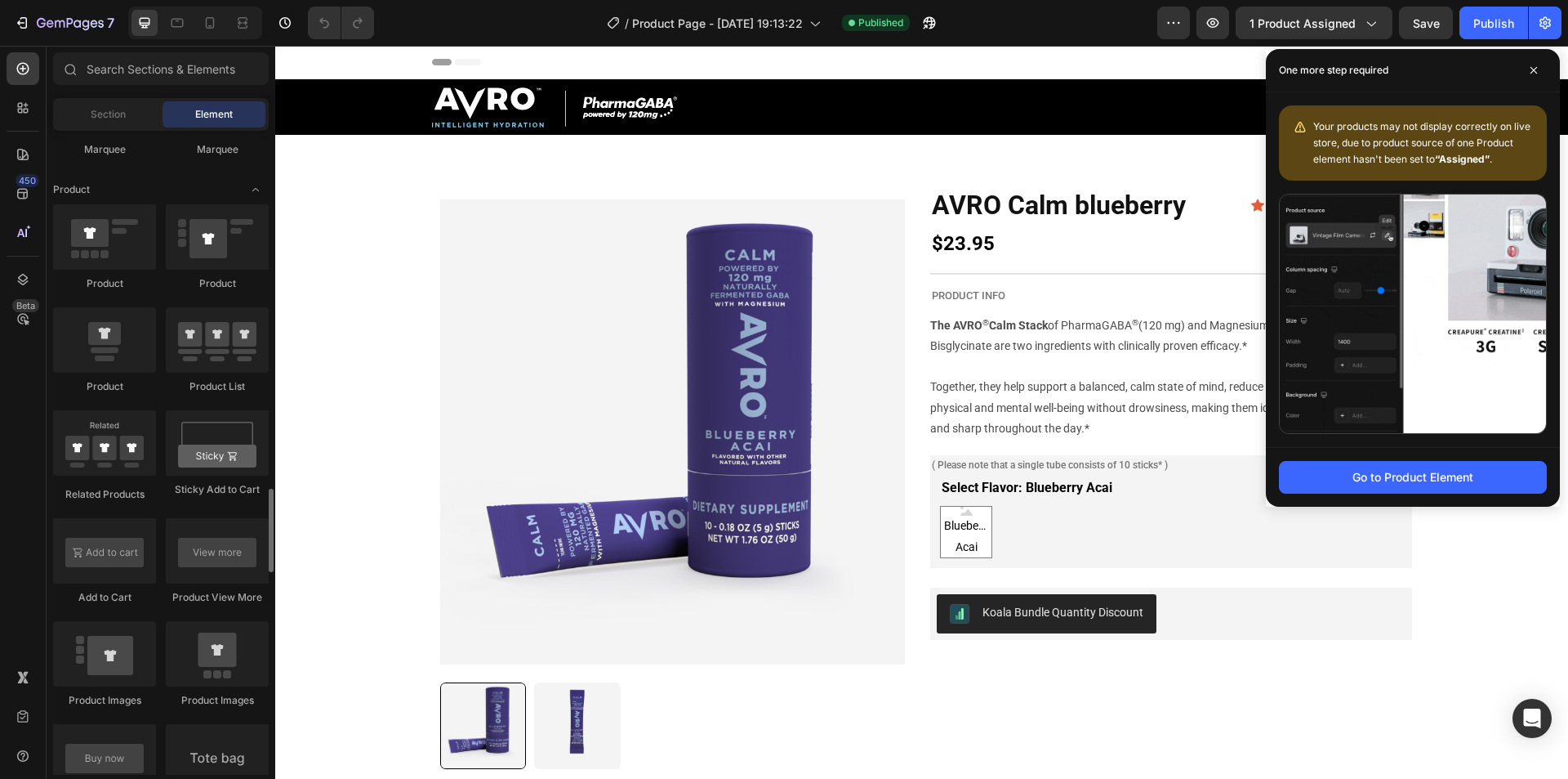
scroll to position [2124, 0]
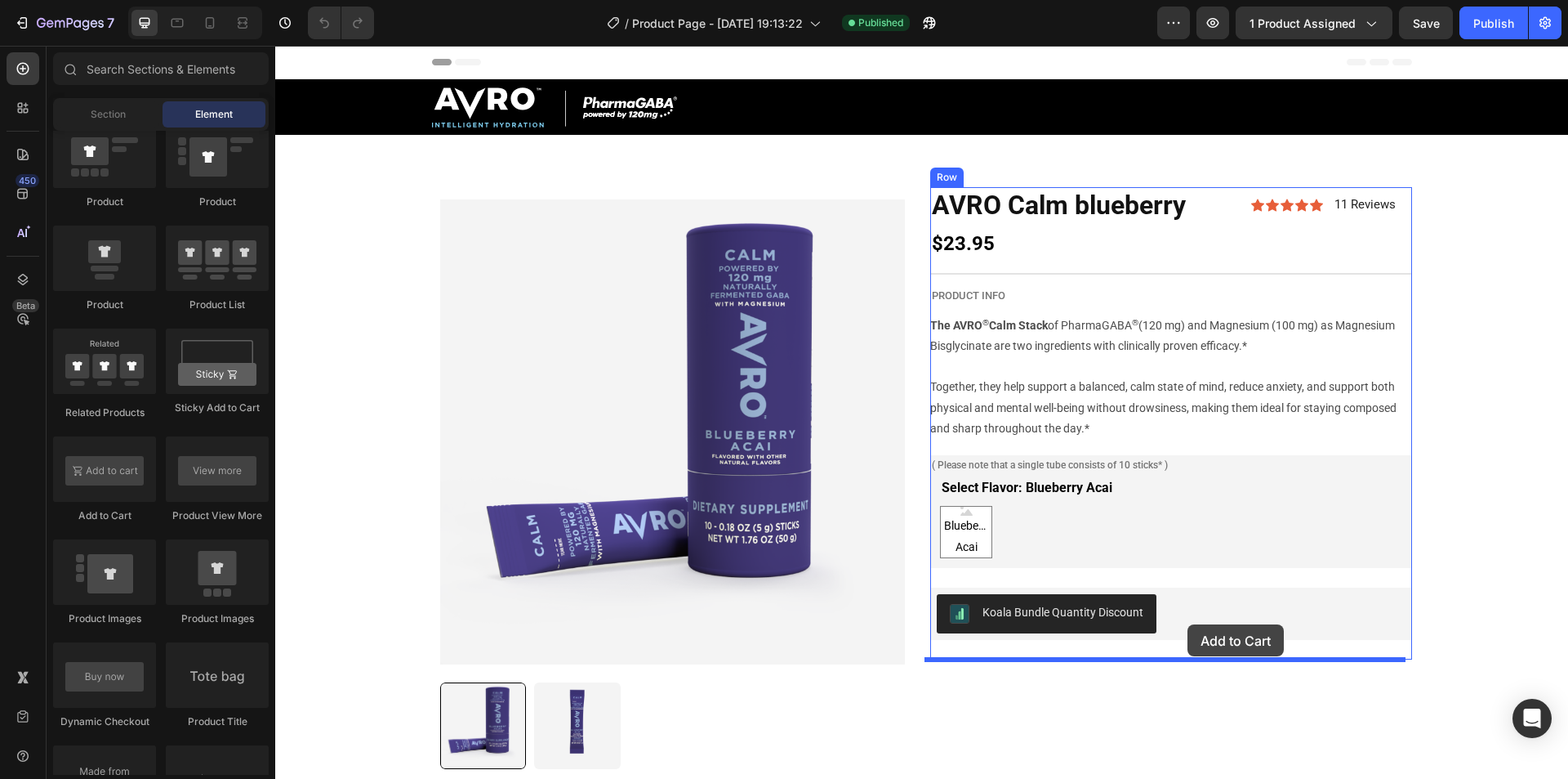
drag, startPoint x: 478, startPoint y: 515, endPoint x: 1382, endPoint y: 52, distance: 1015.7
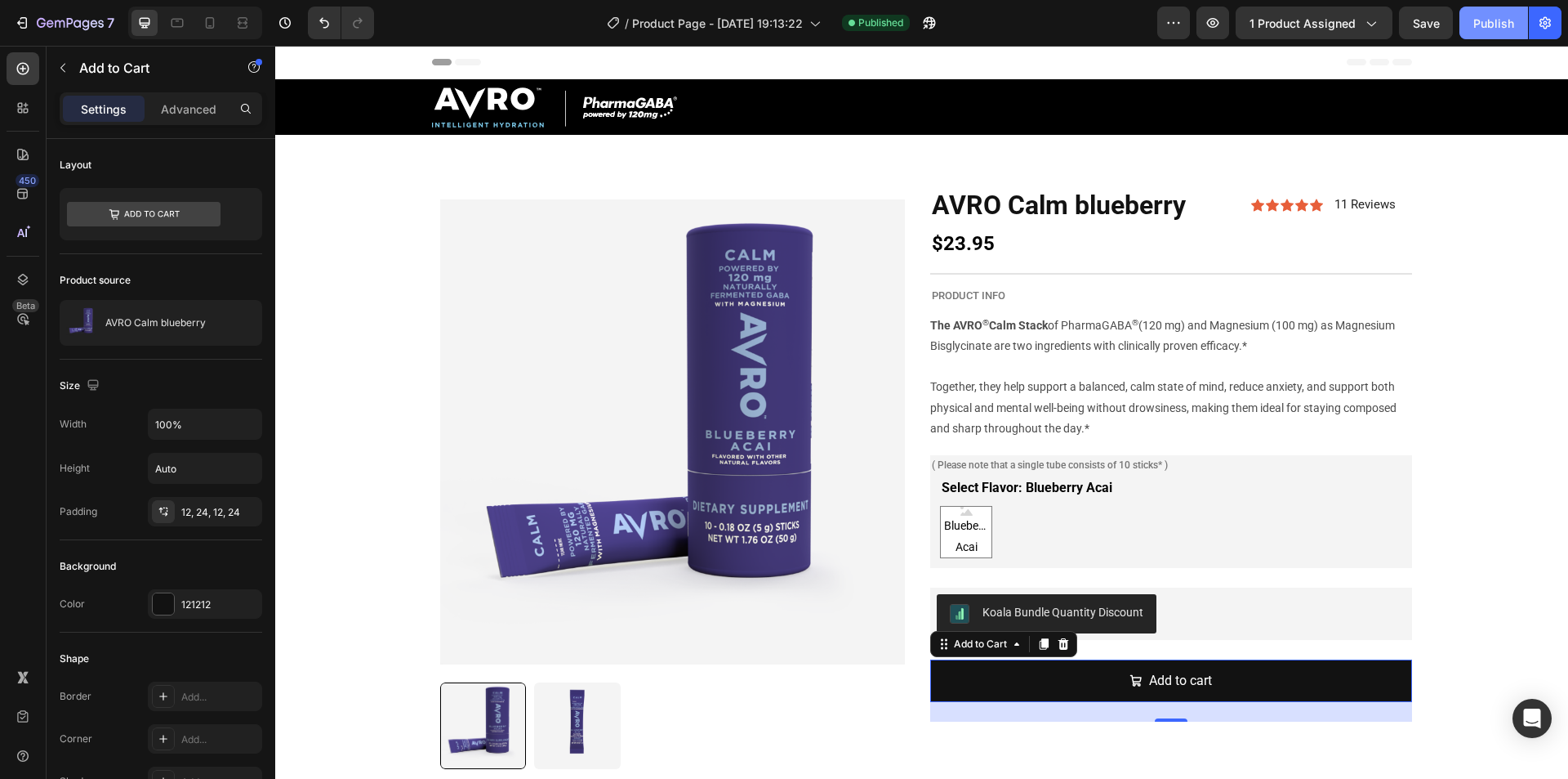
click at [1510, 21] on div "Publish" at bounding box center [1494, 23] width 41 height 18
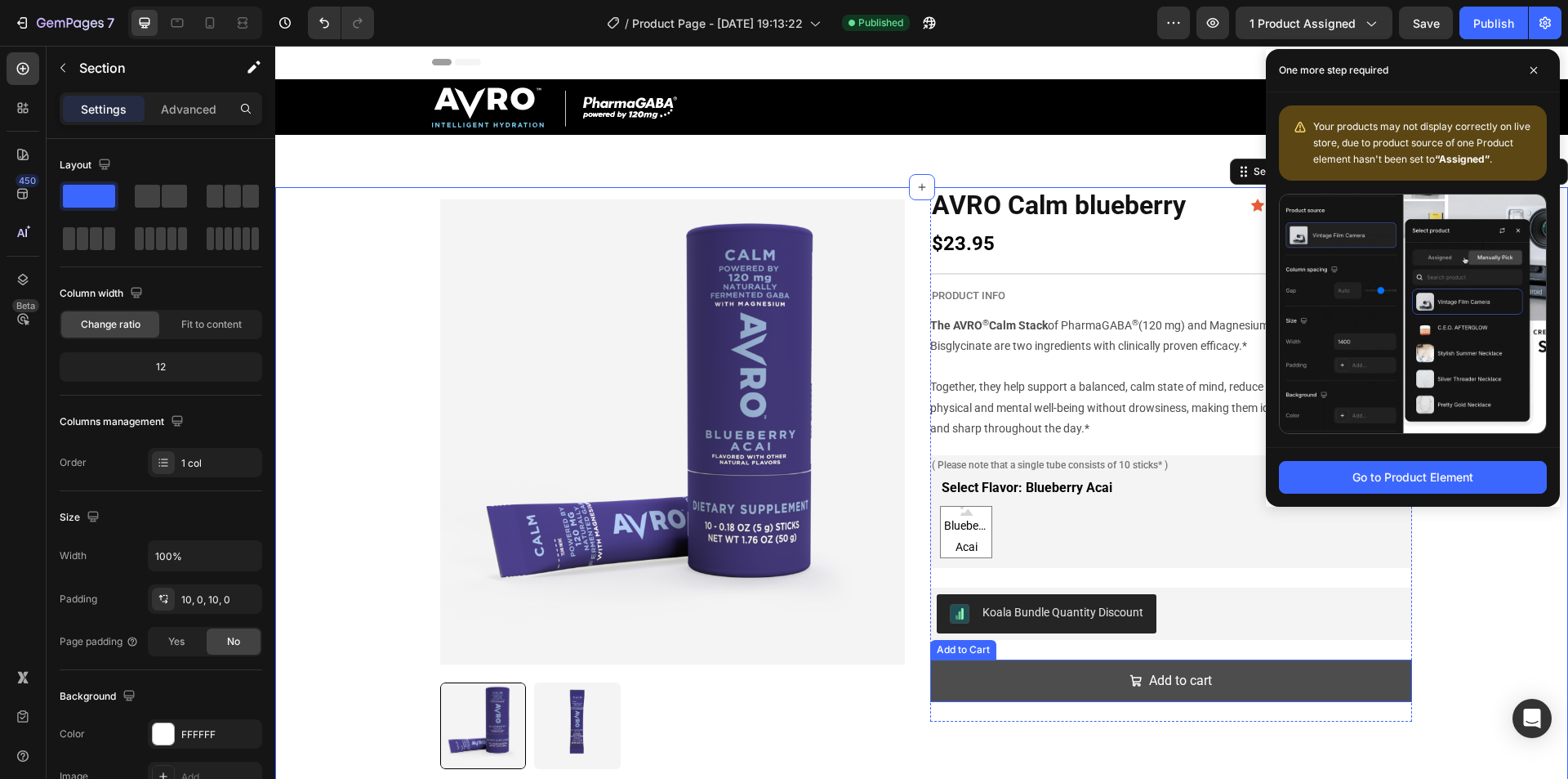
click at [1255, 687] on button "Add to cart" at bounding box center [1171, 681] width 482 height 44
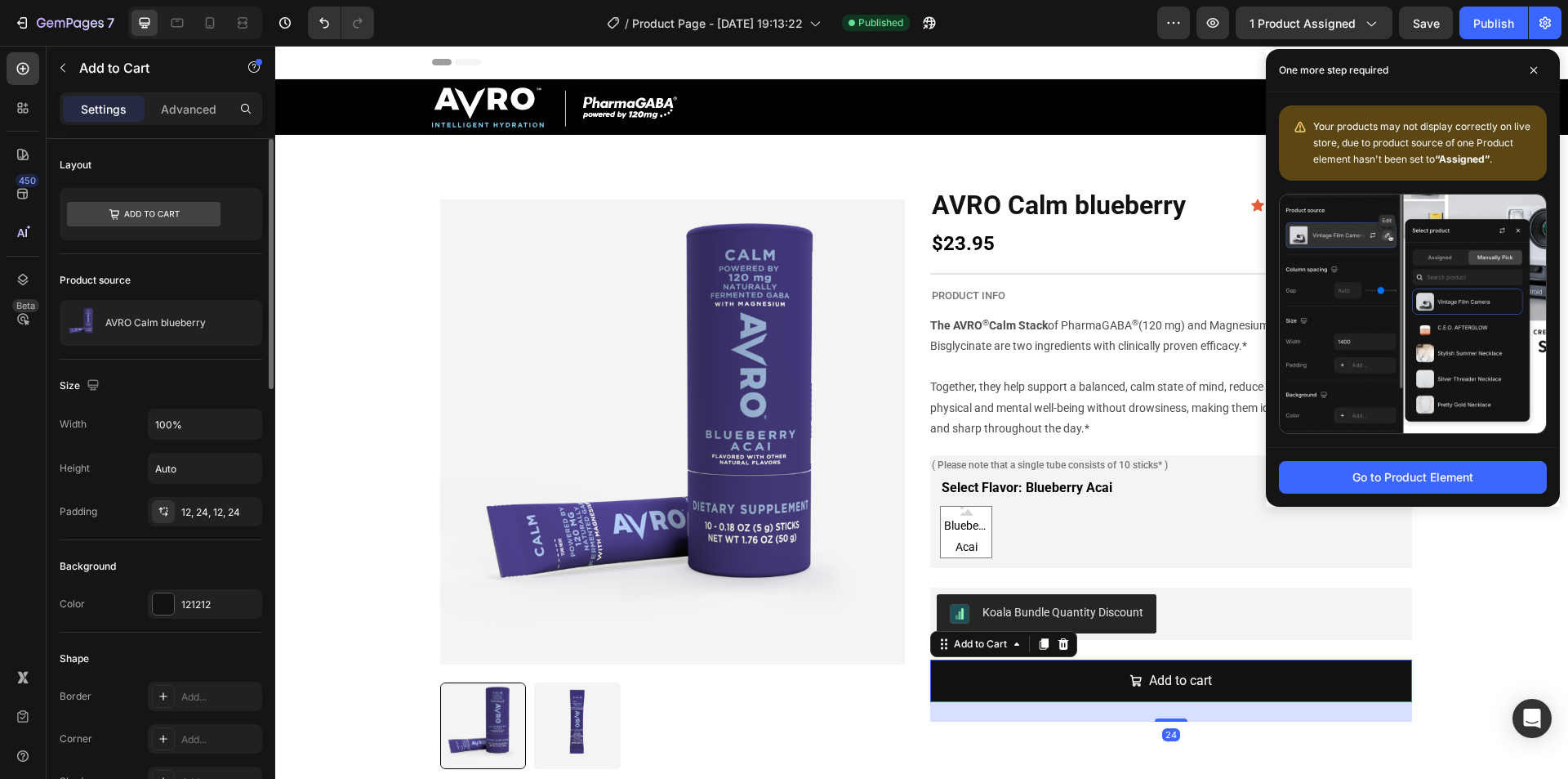
click at [173, 279] on div "Product source" at bounding box center [161, 279] width 202 height 26
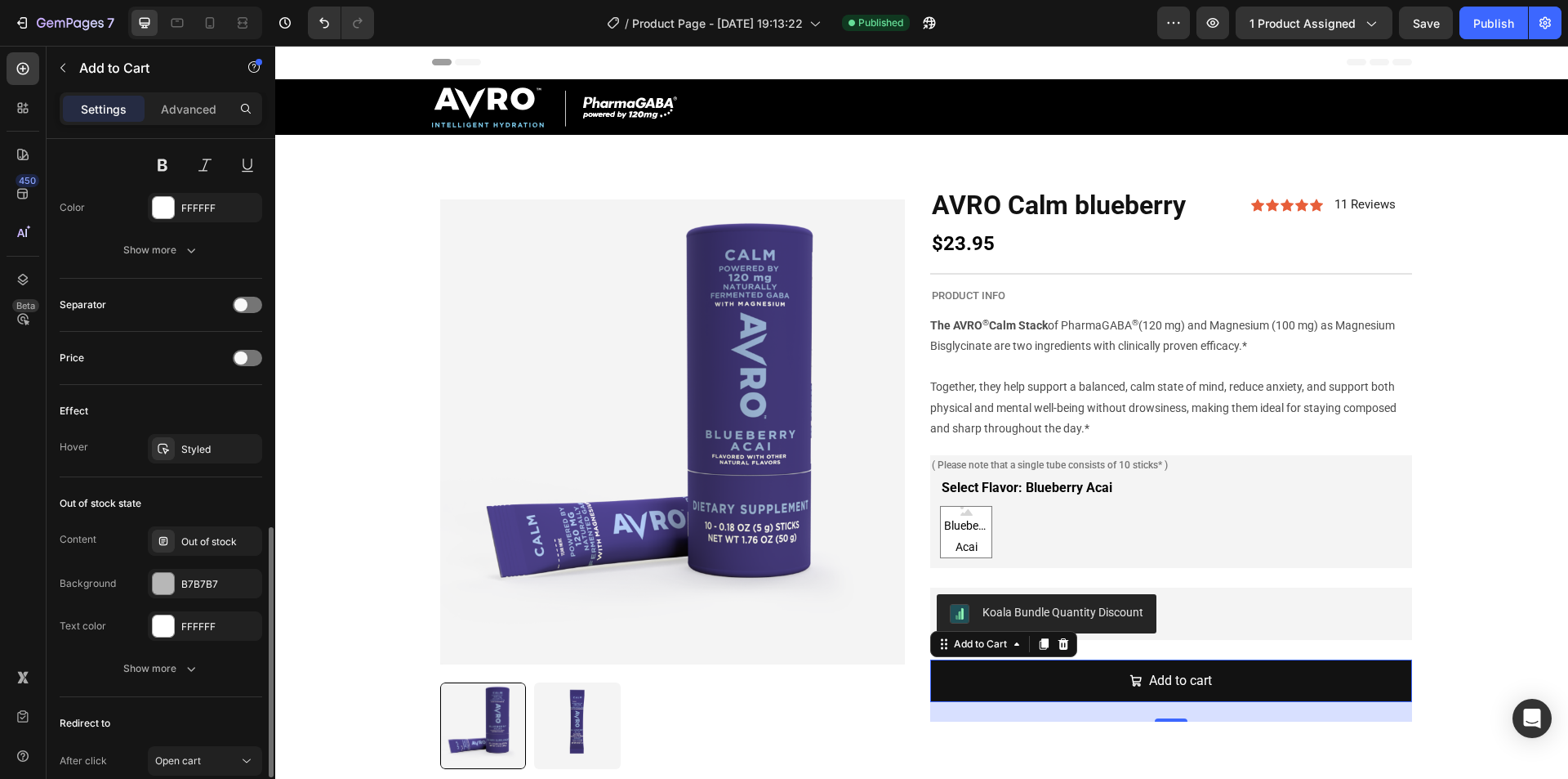
scroll to position [1194, 0]
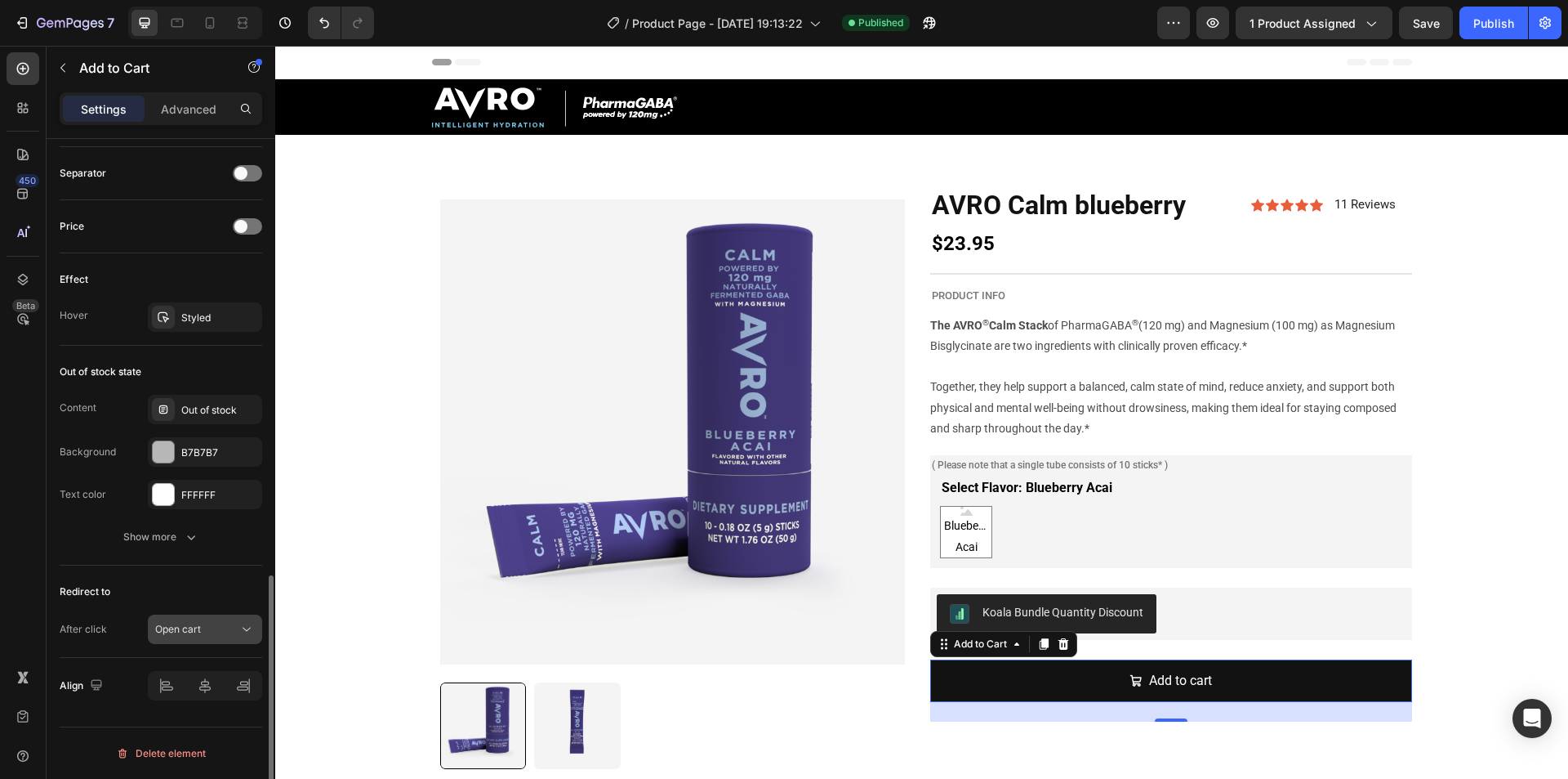
click at [226, 636] on div "Open cart" at bounding box center [197, 629] width 84 height 15
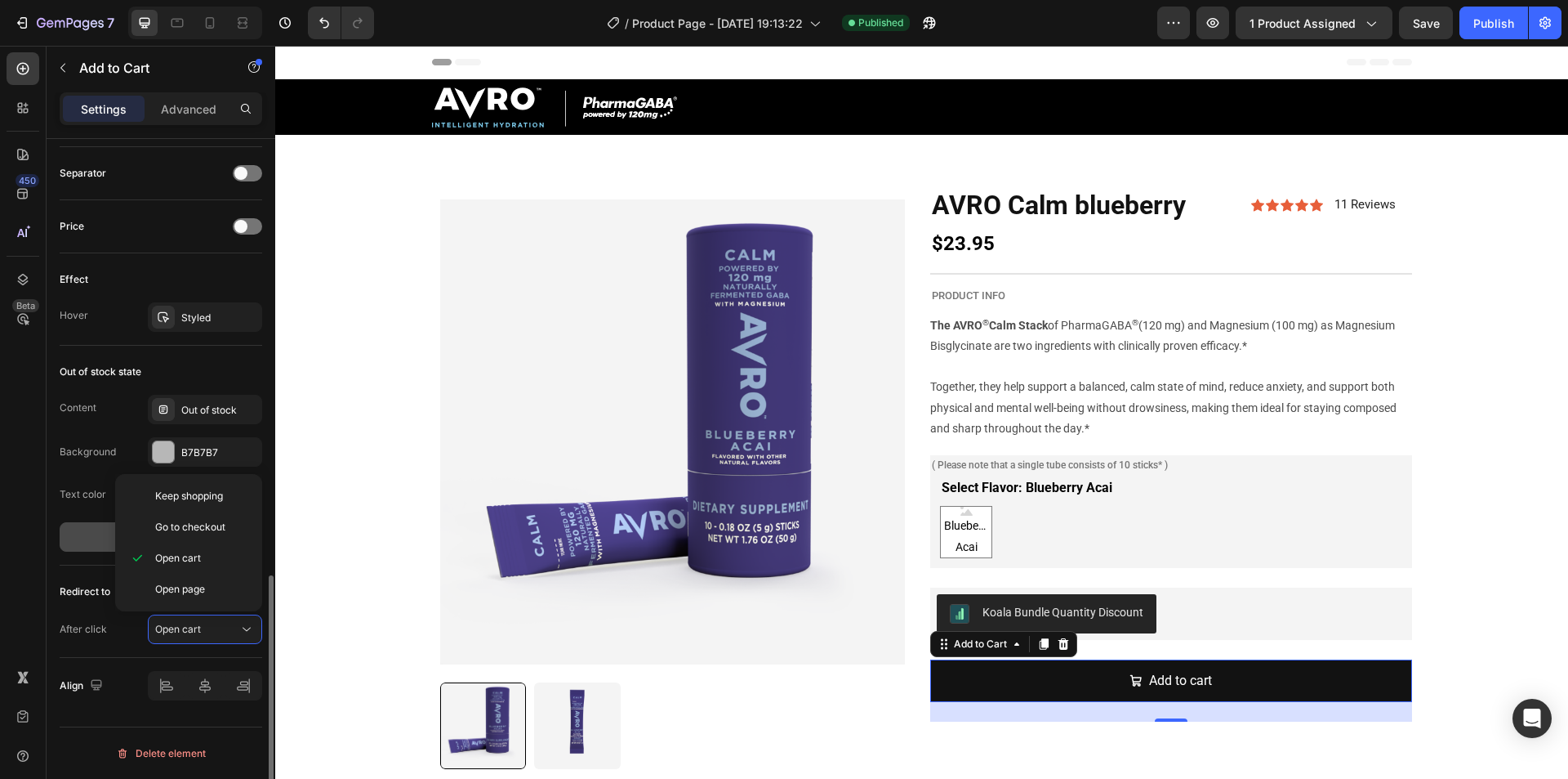
click at [92, 547] on button "Show more" at bounding box center [161, 536] width 202 height 29
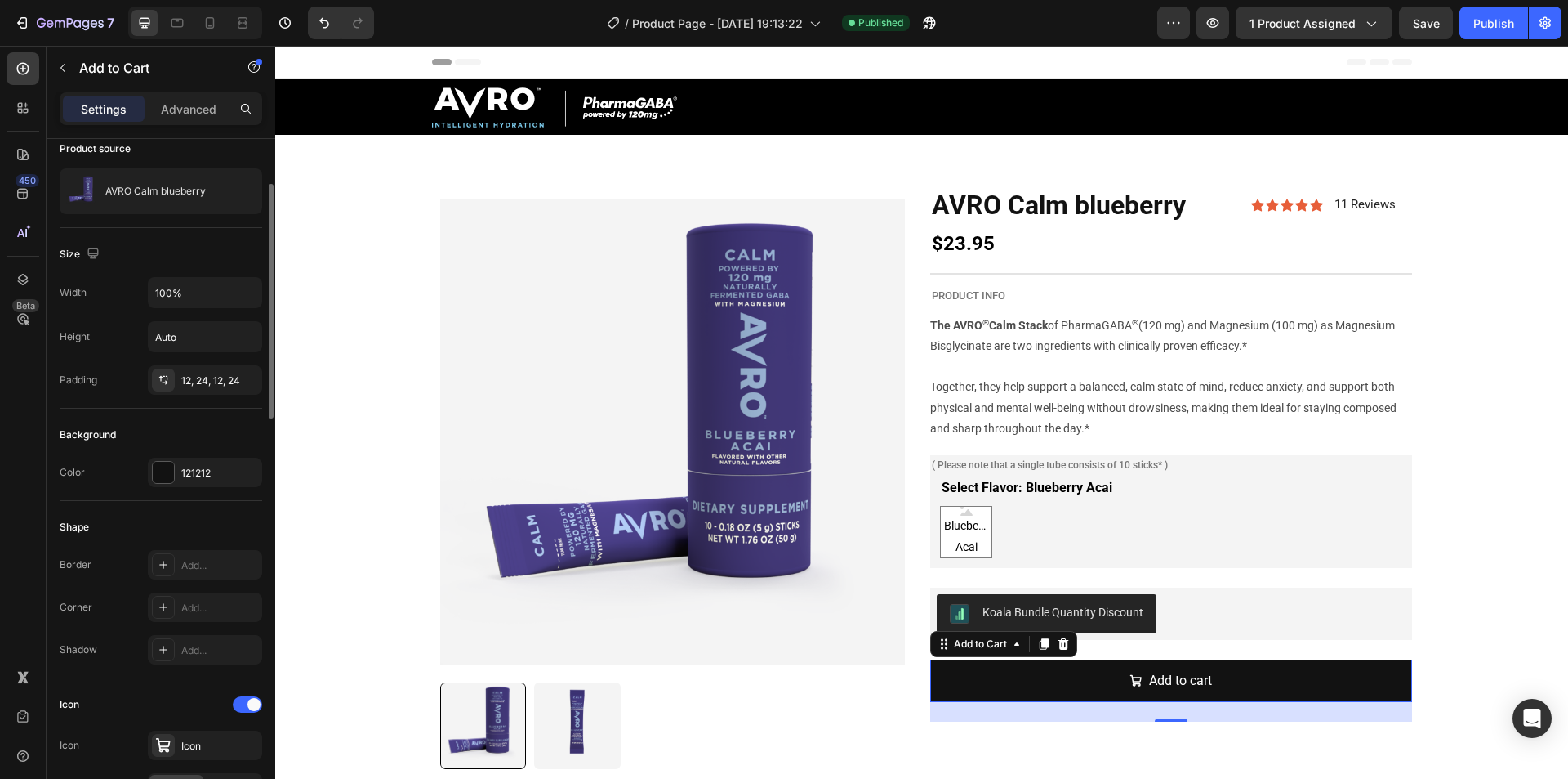
scroll to position [0, 0]
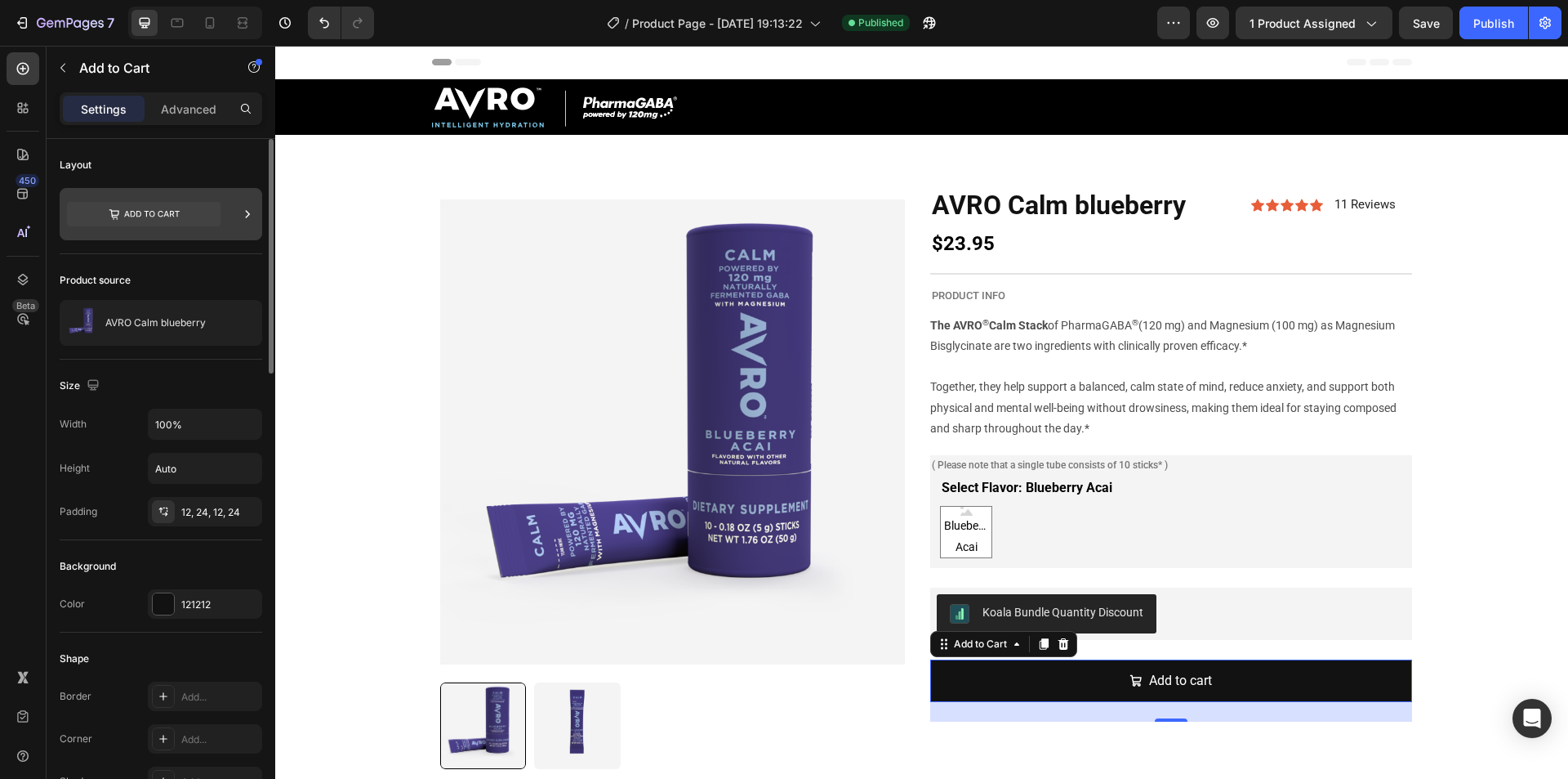
click at [175, 203] on icon at bounding box center [144, 213] width 154 height 24
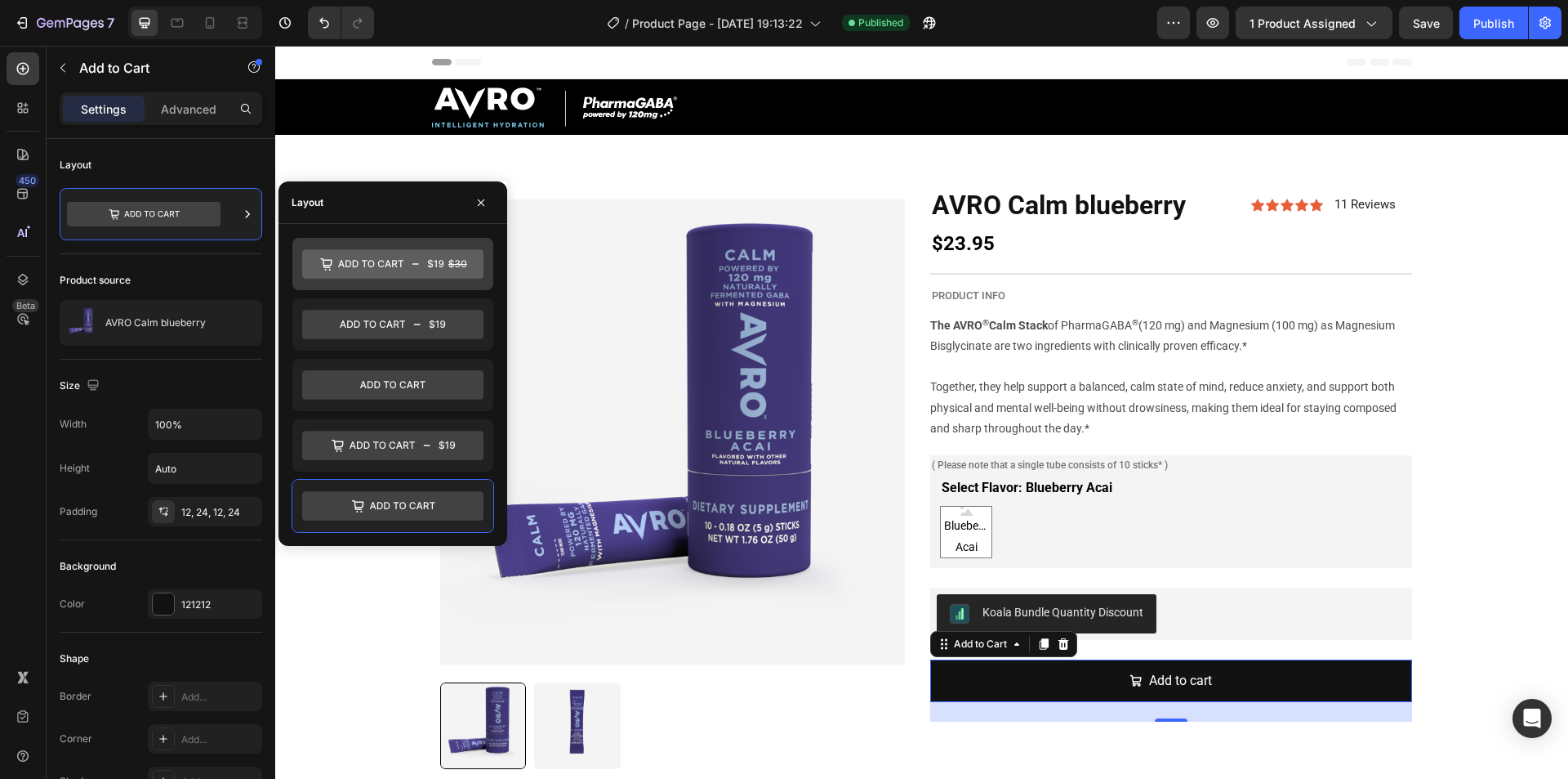
click at [360, 264] on icon at bounding box center [392, 264] width 181 height 29
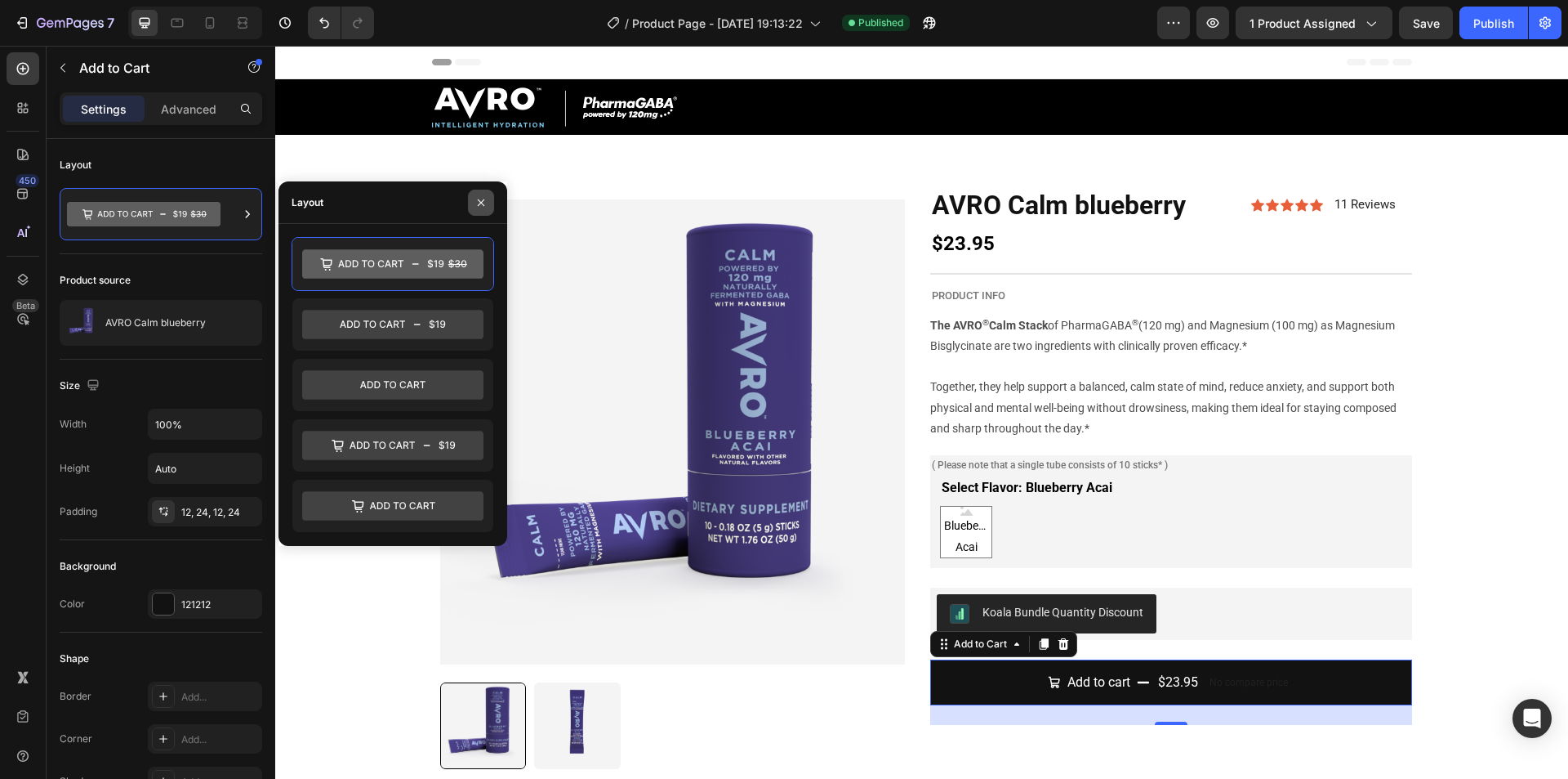
click at [479, 206] on icon "button" at bounding box center [481, 202] width 13 height 13
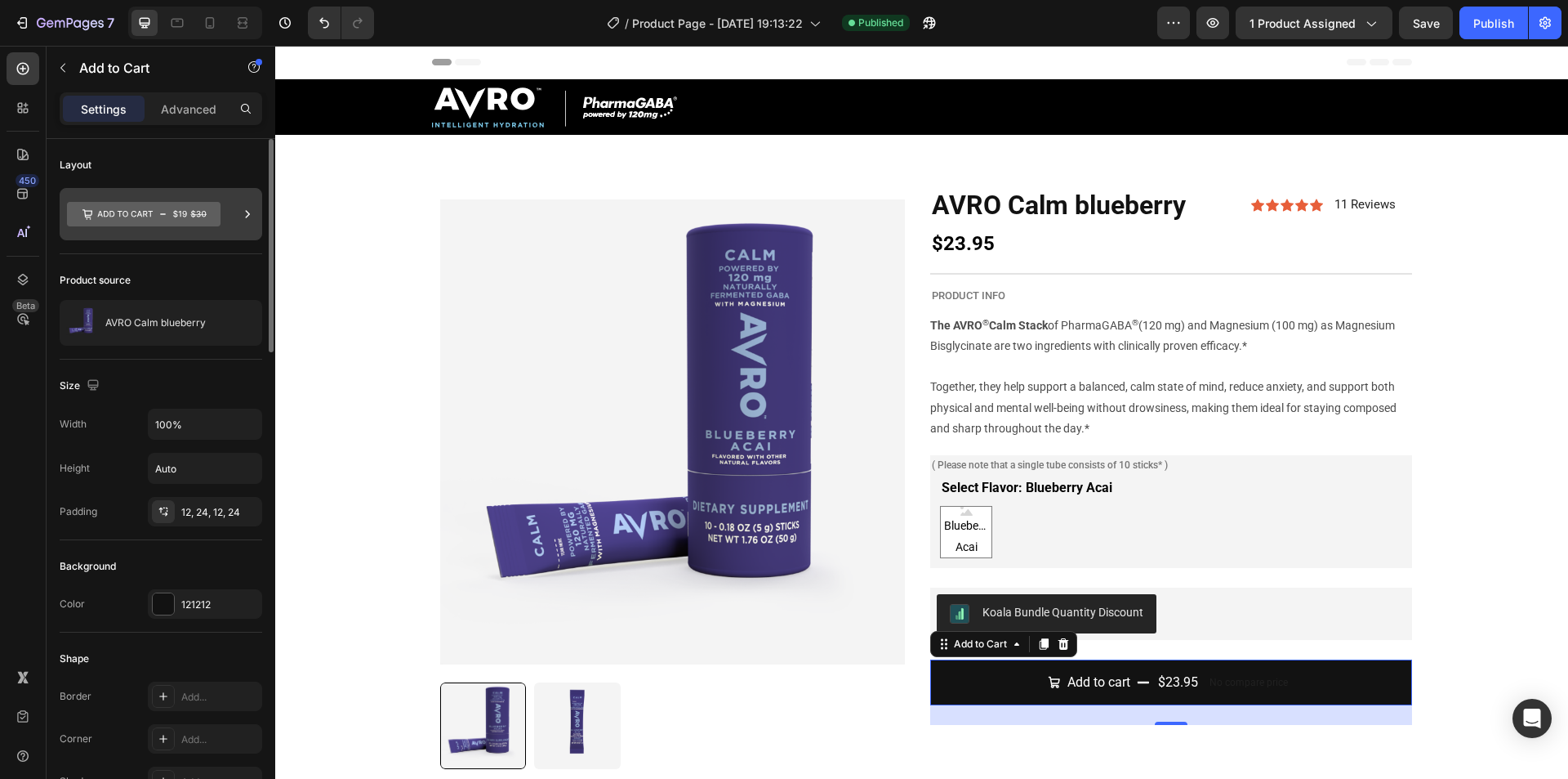
click at [202, 226] on icon at bounding box center [144, 213] width 154 height 24
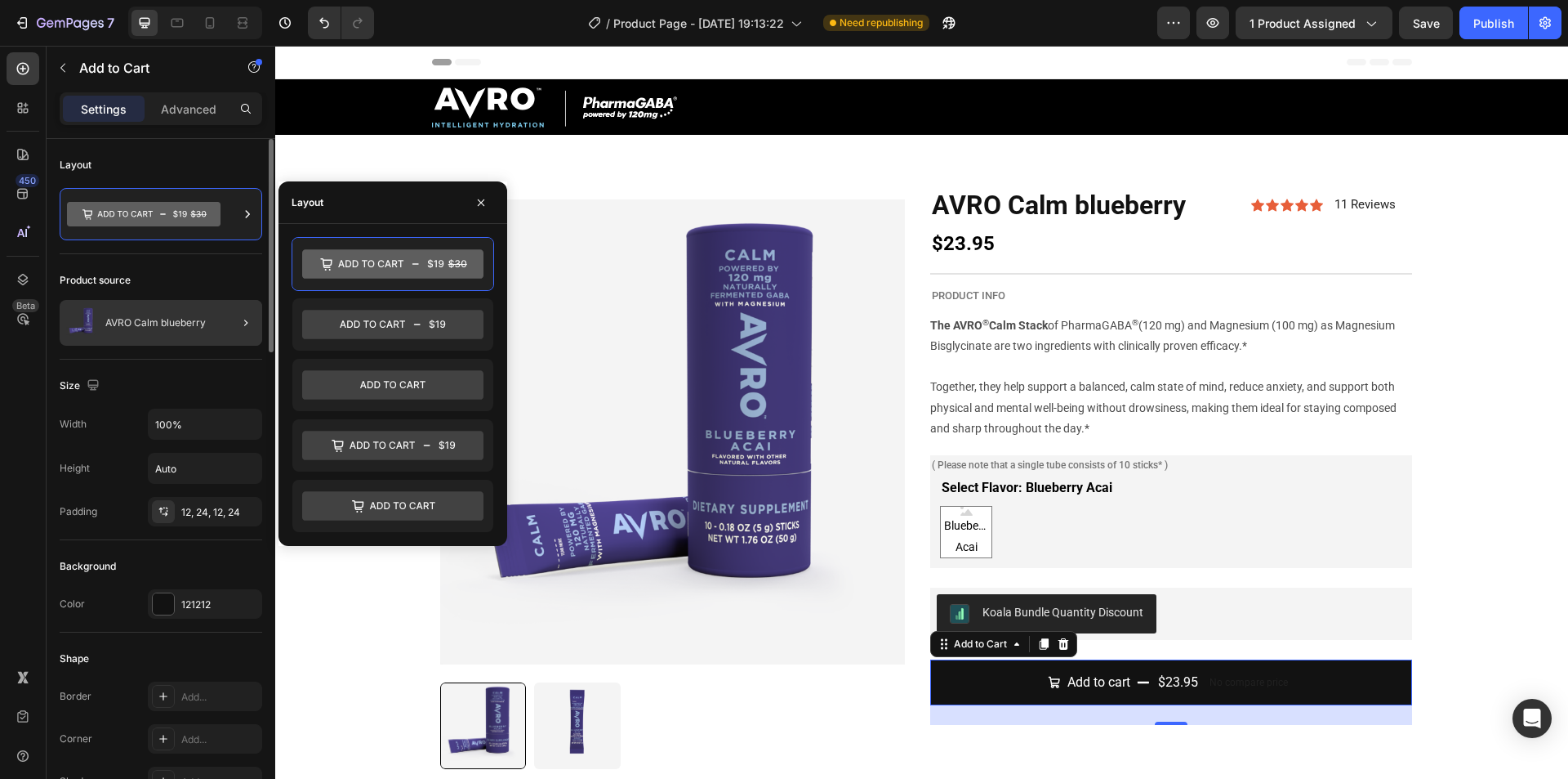
drag, startPoint x: 453, startPoint y: 430, endPoint x: 187, endPoint y: 301, distance: 295.6
click at [453, 430] on icon at bounding box center [392, 445] width 181 height 33
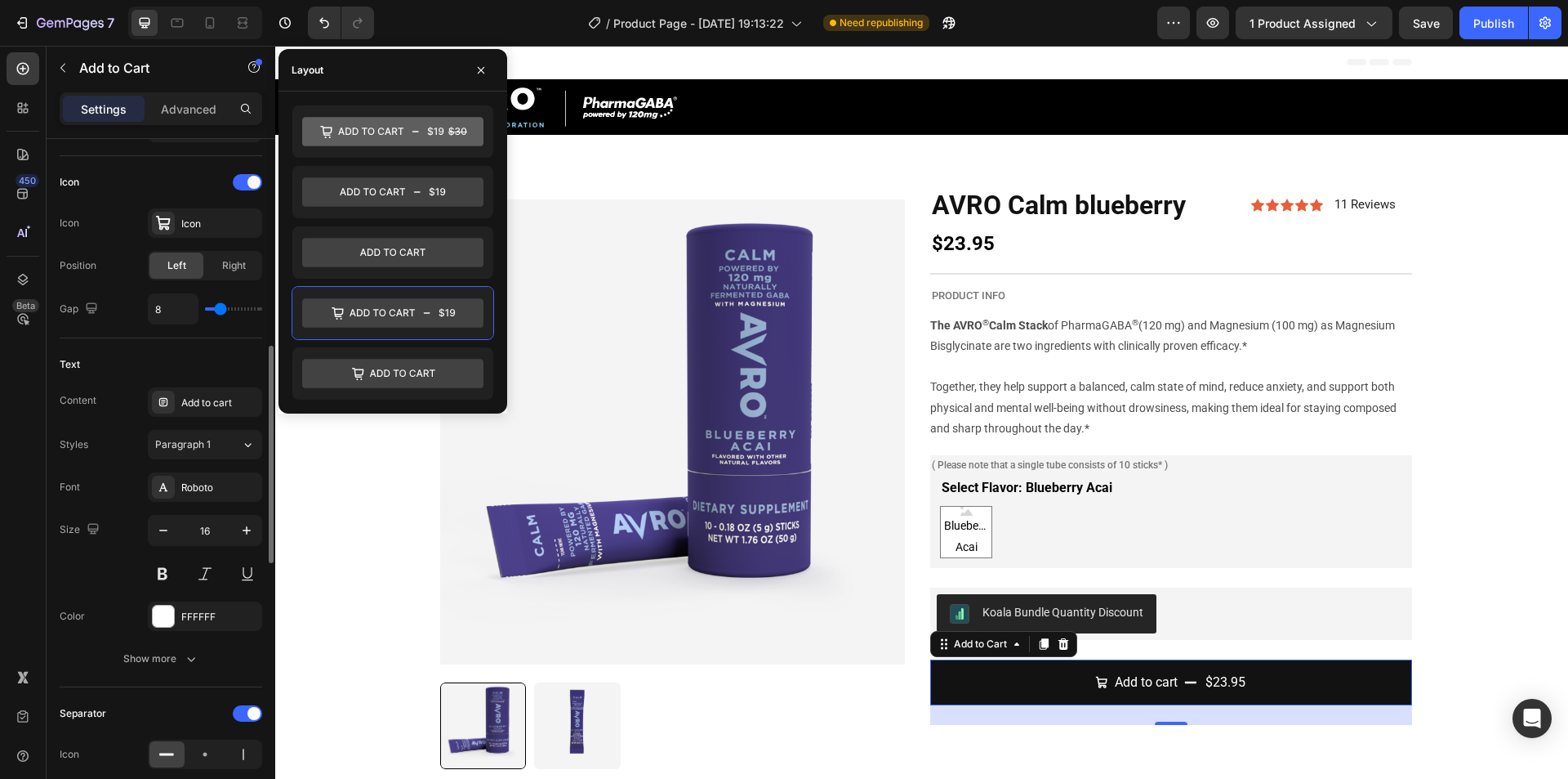
scroll to position [817, 0]
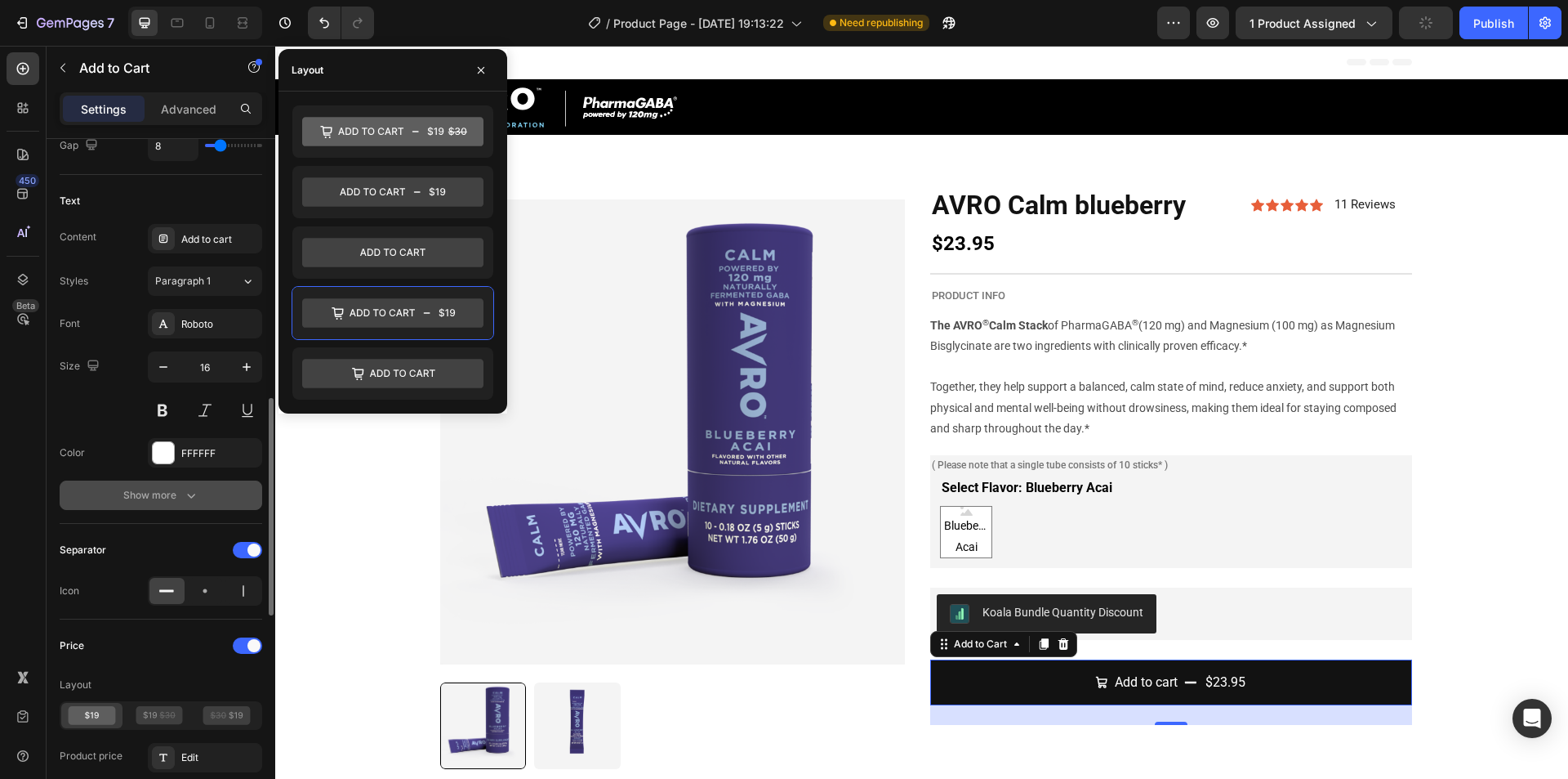
click at [177, 498] on div "Show more" at bounding box center [161, 495] width 76 height 17
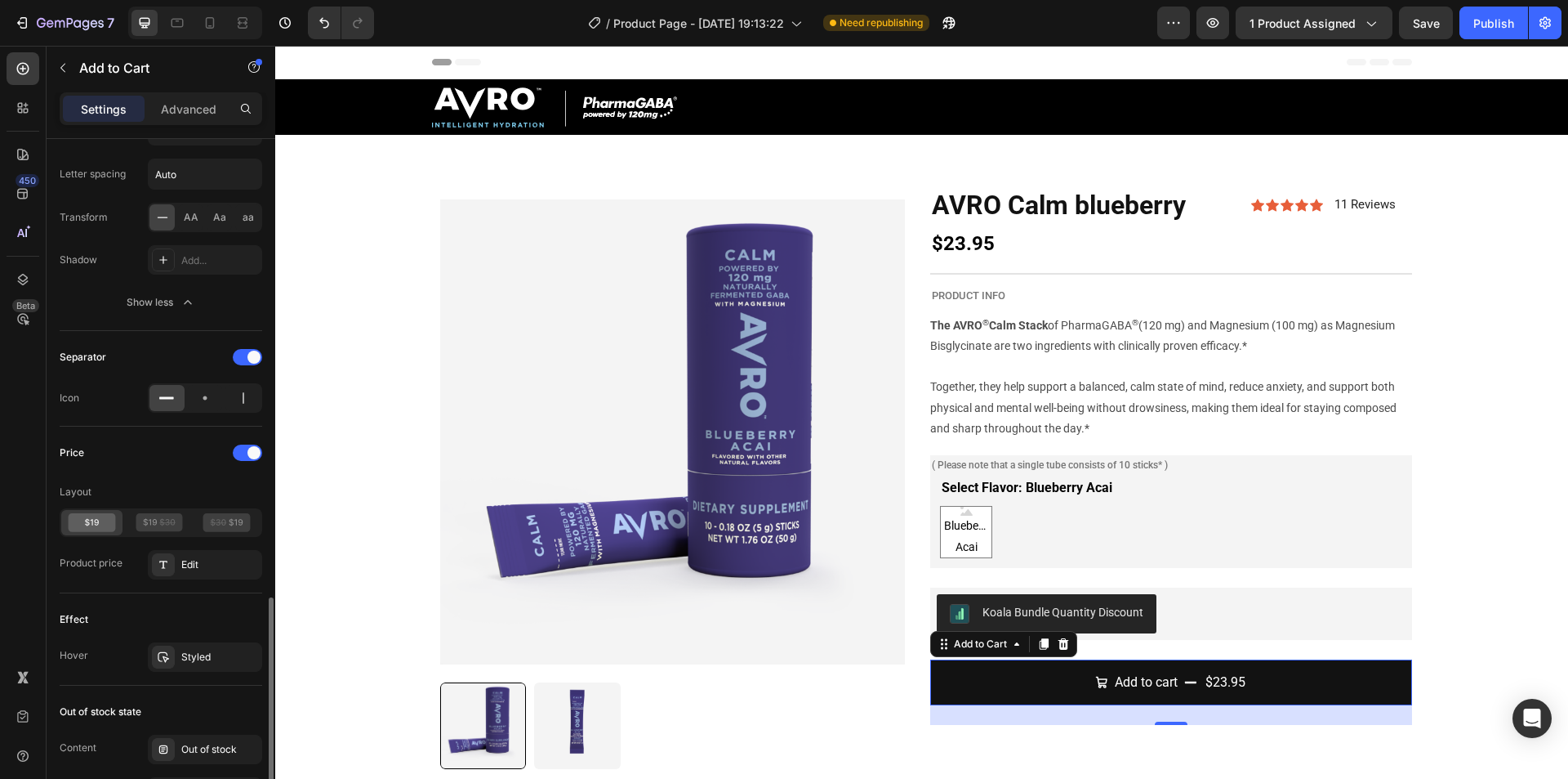
scroll to position [1307, 0]
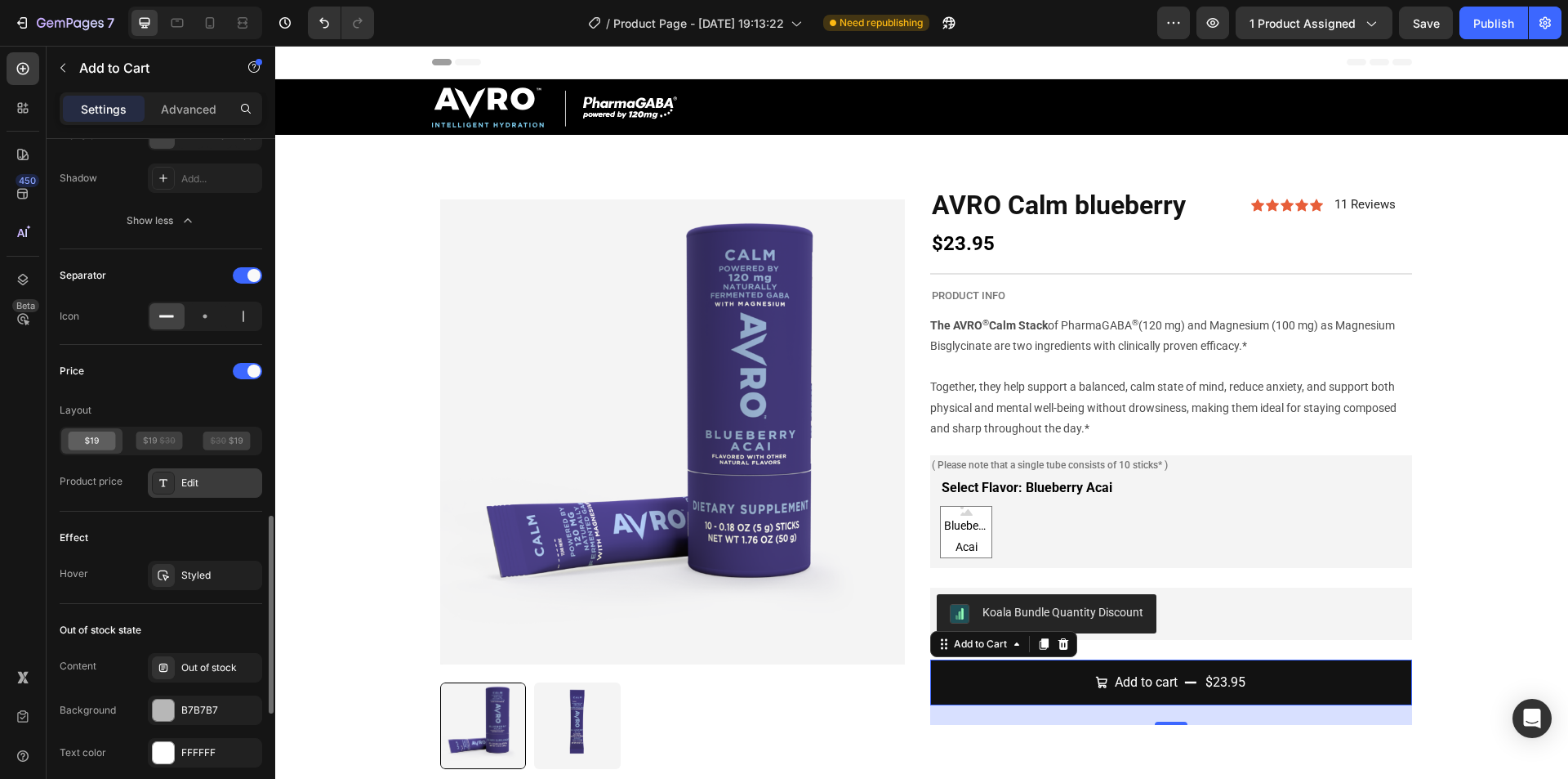
click at [227, 484] on div "Edit" at bounding box center [220, 483] width 77 height 15
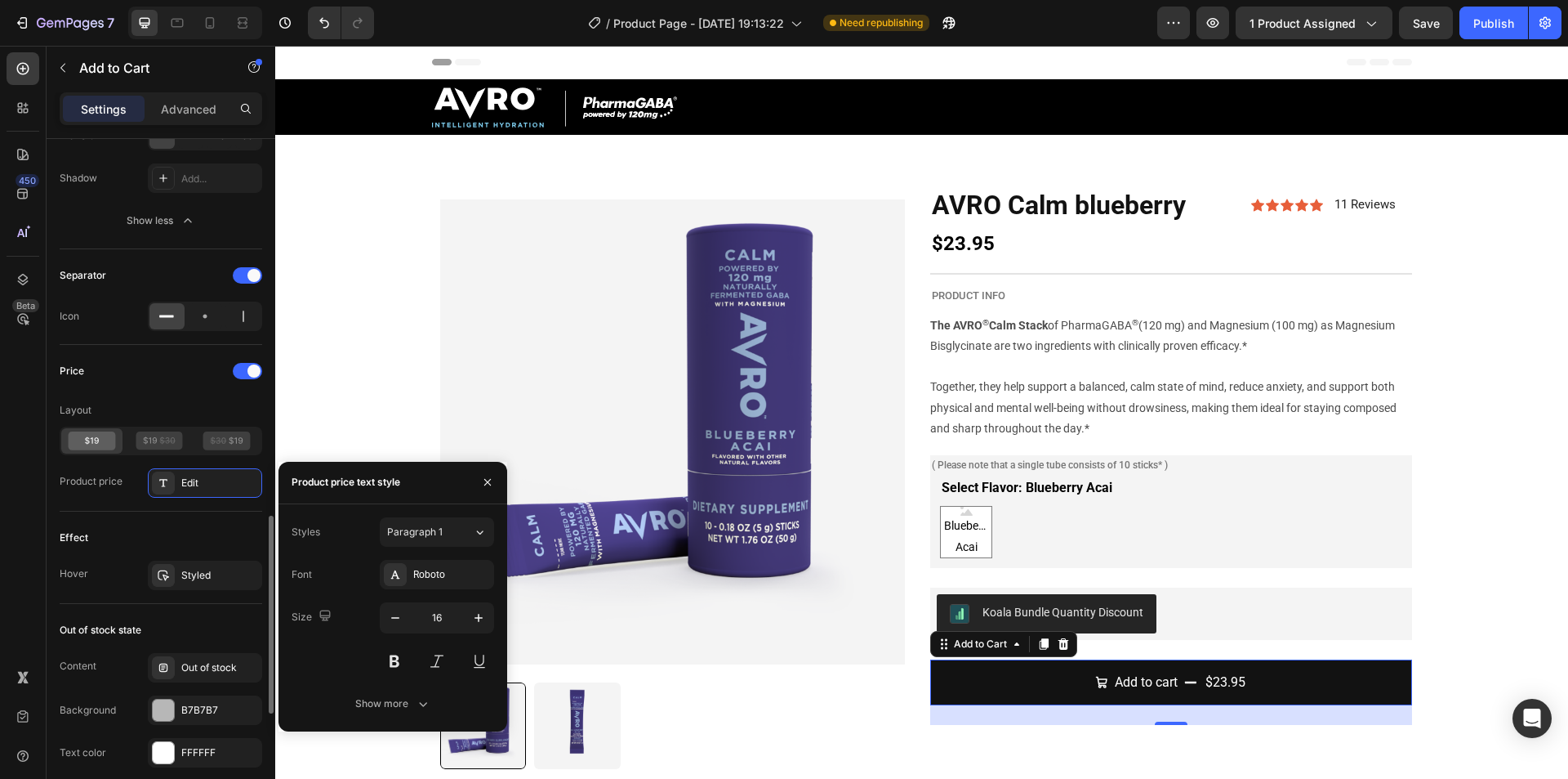
click at [158, 383] on div "Price" at bounding box center [161, 371] width 202 height 26
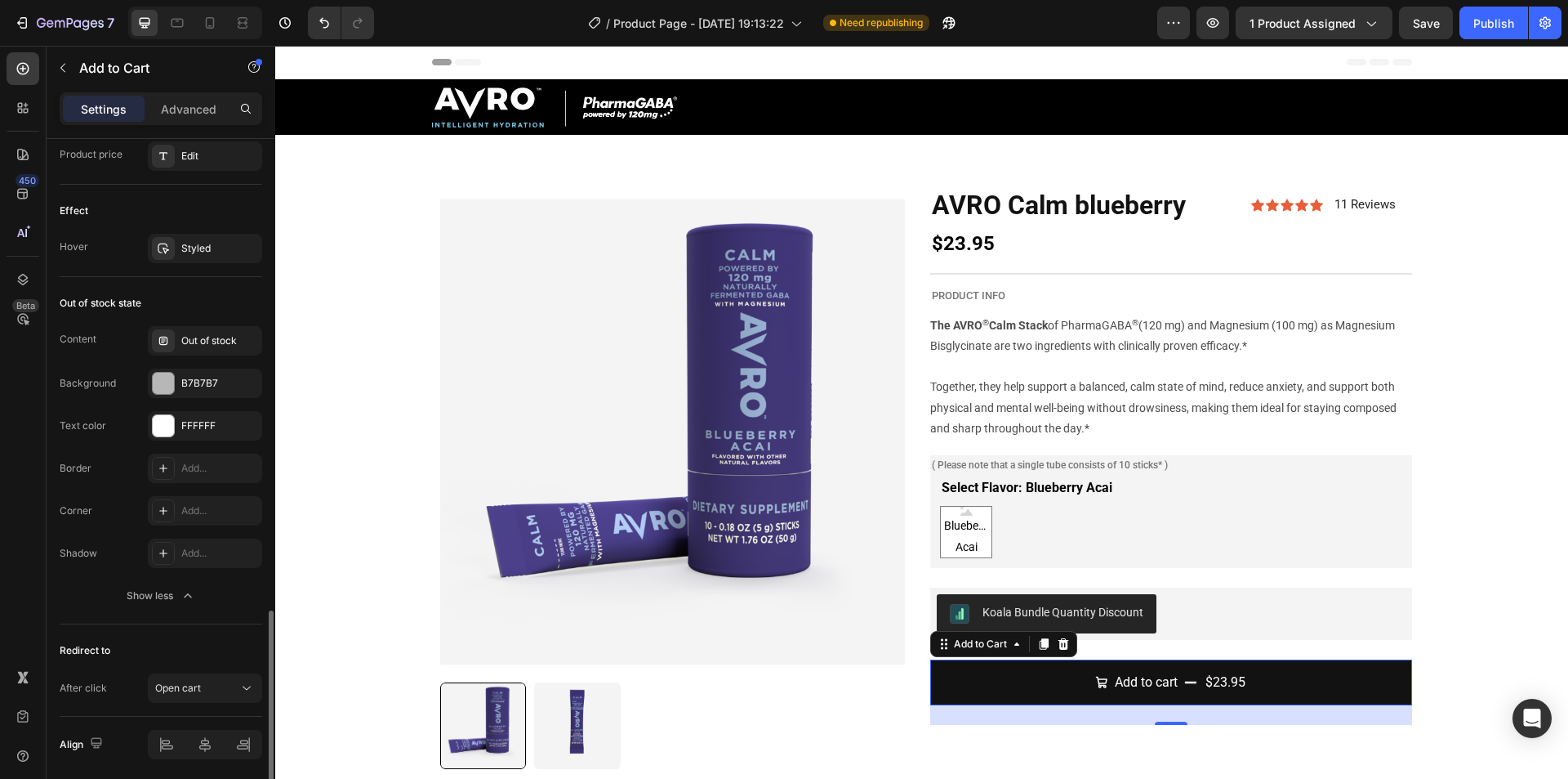
scroll to position [1693, 0]
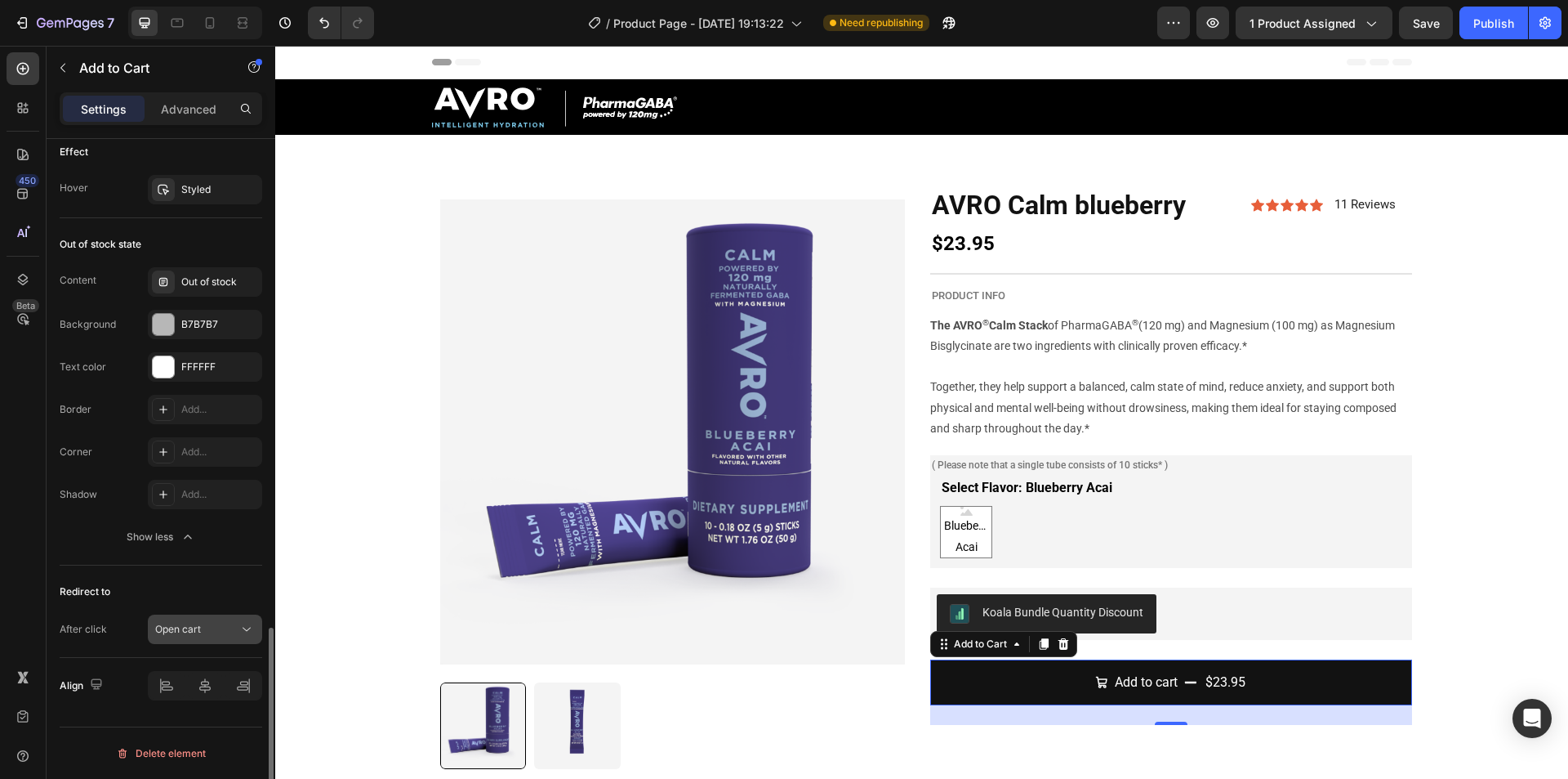
click at [200, 633] on span "Open cart" at bounding box center [178, 628] width 46 height 13
click at [90, 518] on div "Border Add... Corner Add... Shadow Add... Show less" at bounding box center [161, 473] width 202 height 156
click at [191, 622] on span "Open cart" at bounding box center [178, 629] width 46 height 15
click at [100, 558] on div "Out of stock state Content Out of stock Background B7B7B7 Text color FFFFFF Bor…" at bounding box center [161, 392] width 202 height 347
click at [1503, 11] on button "Publish" at bounding box center [1494, 23] width 69 height 33
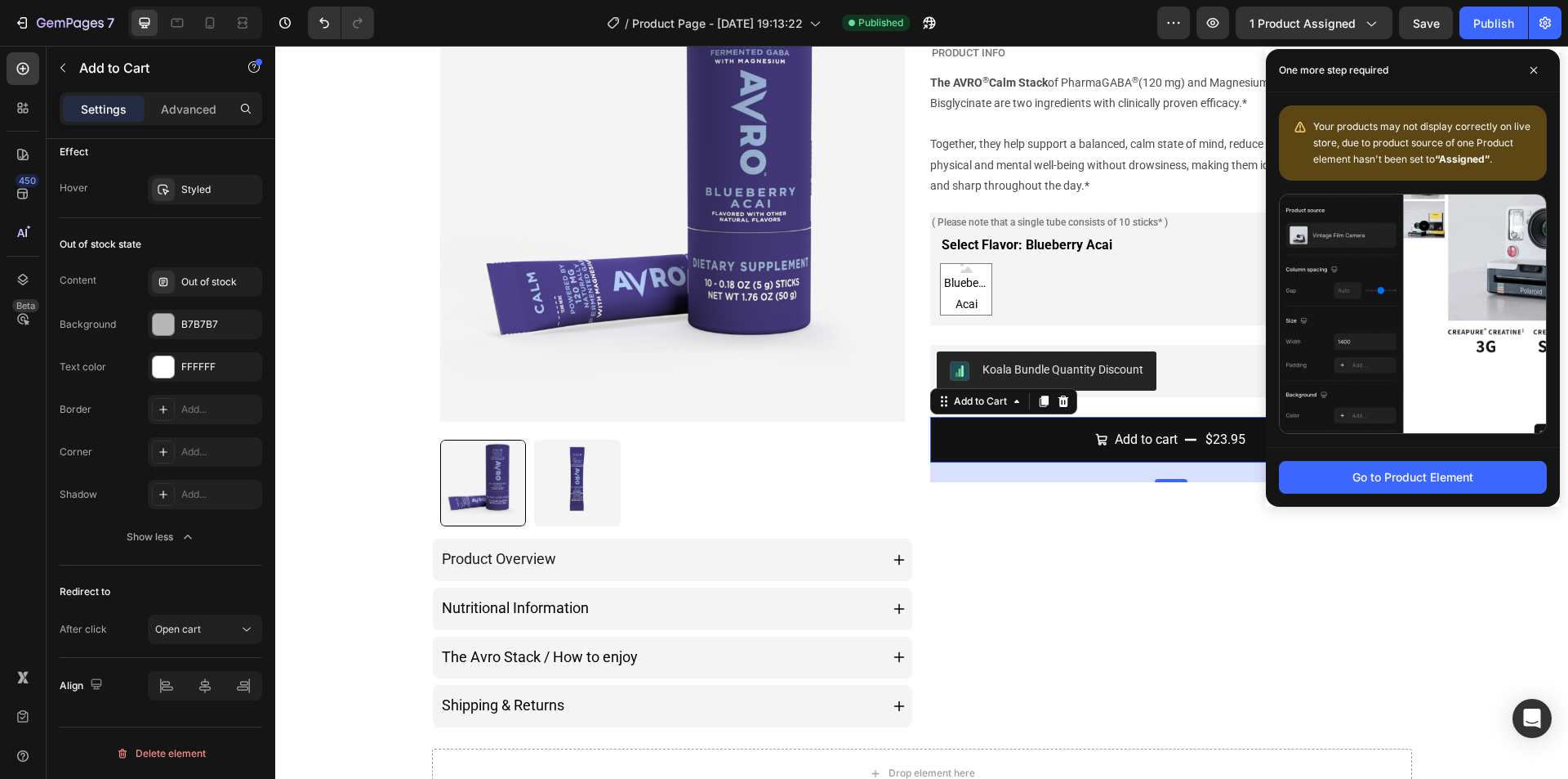
scroll to position [327, 0]
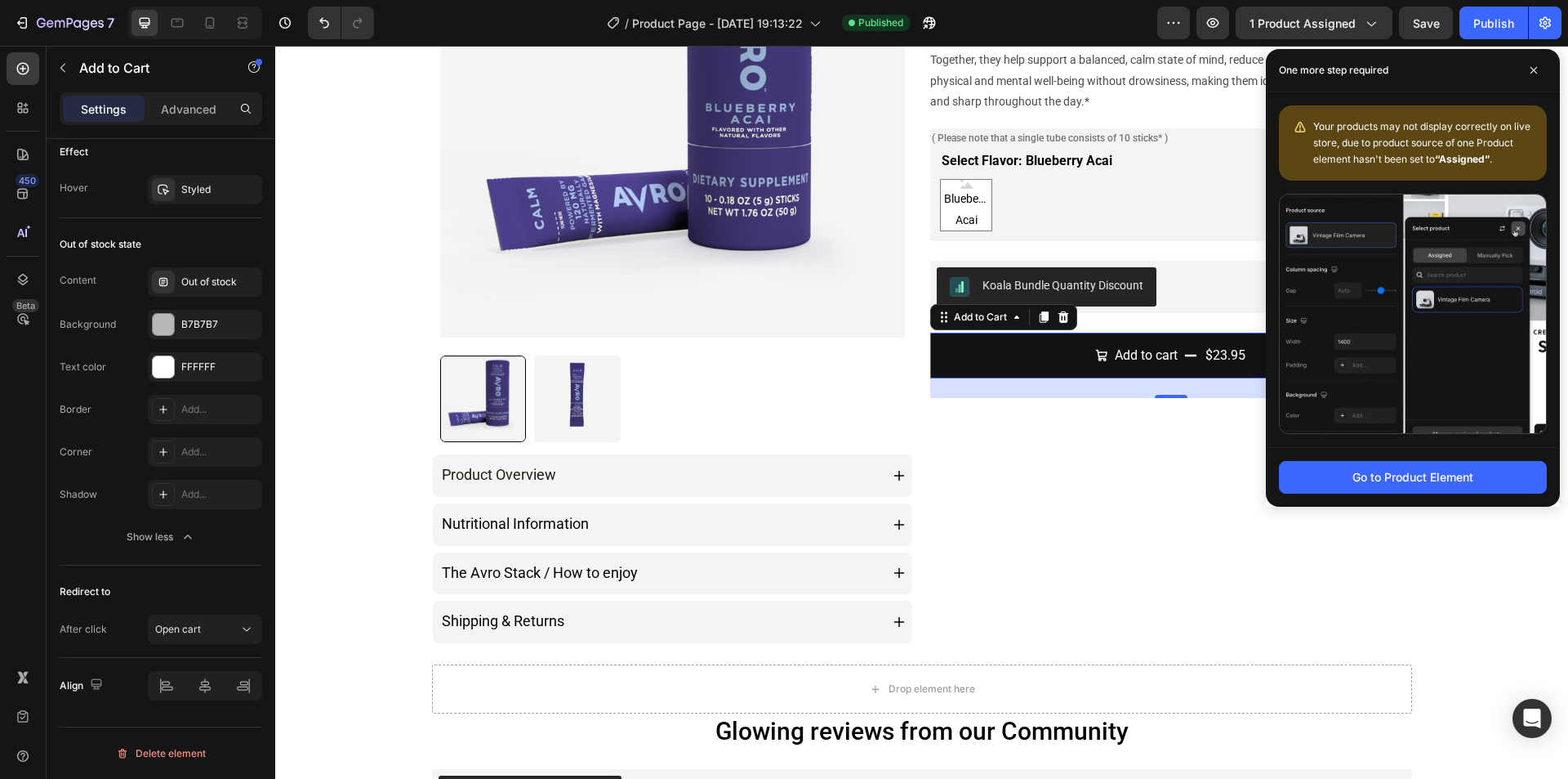
click at [1155, 309] on div "Koala Bundle Quantity Discount" at bounding box center [1171, 286] width 482 height 52
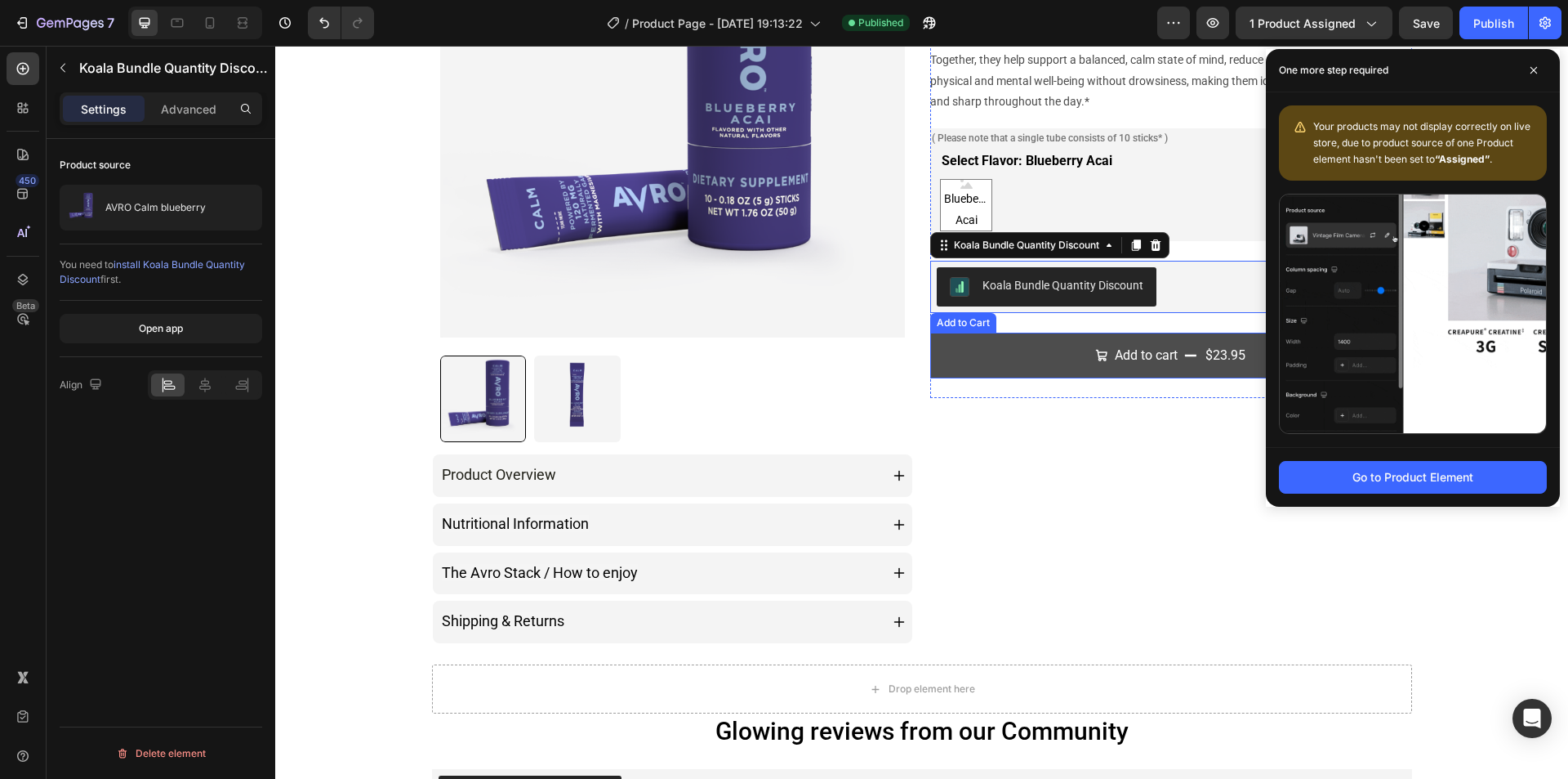
scroll to position [0, 0]
click at [1097, 377] on button "Add to cart $23.95" at bounding box center [1171, 356] width 482 height 47
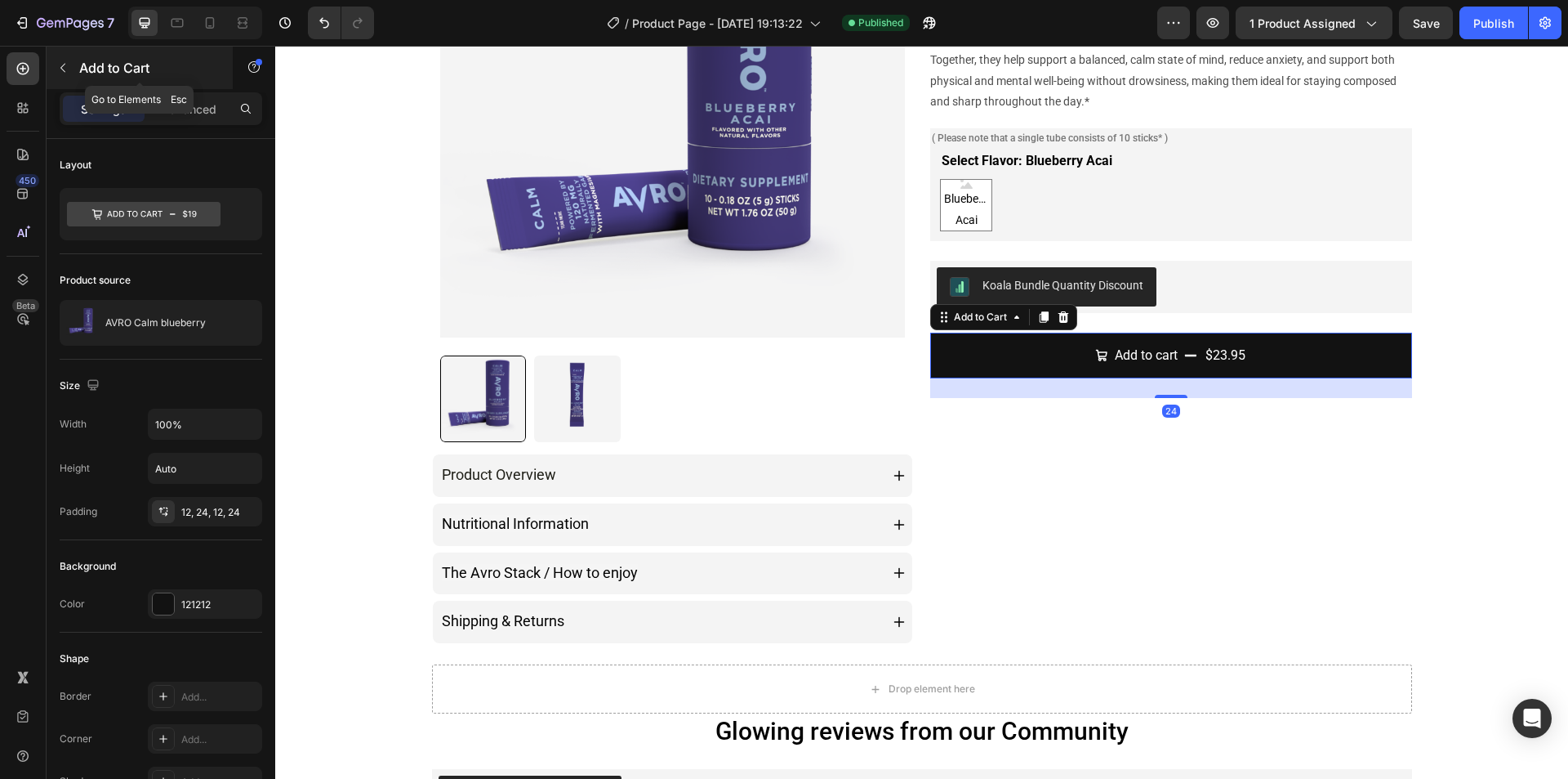
click at [56, 76] on button "button" at bounding box center [63, 67] width 26 height 26
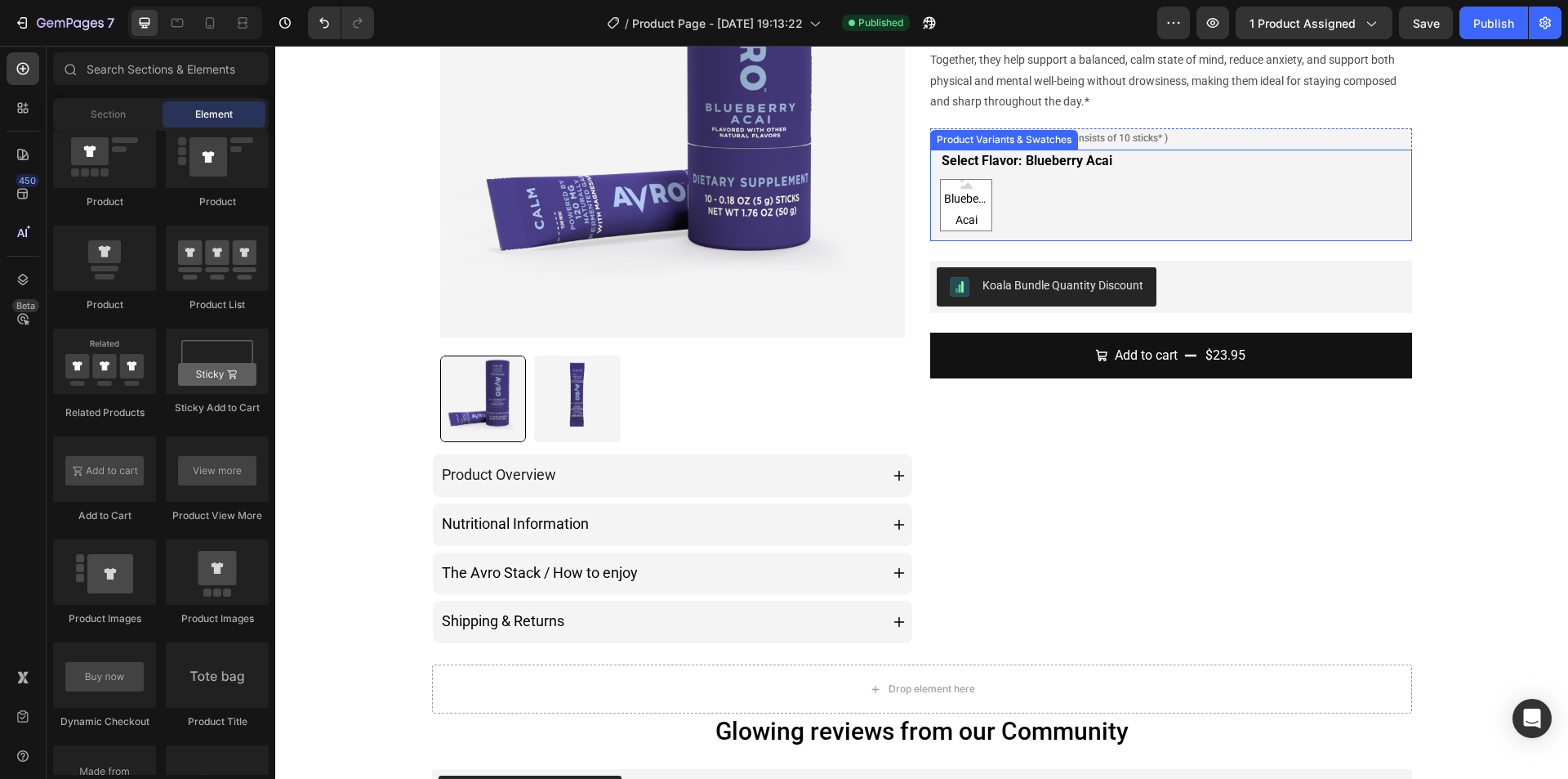
scroll to position [163, 0]
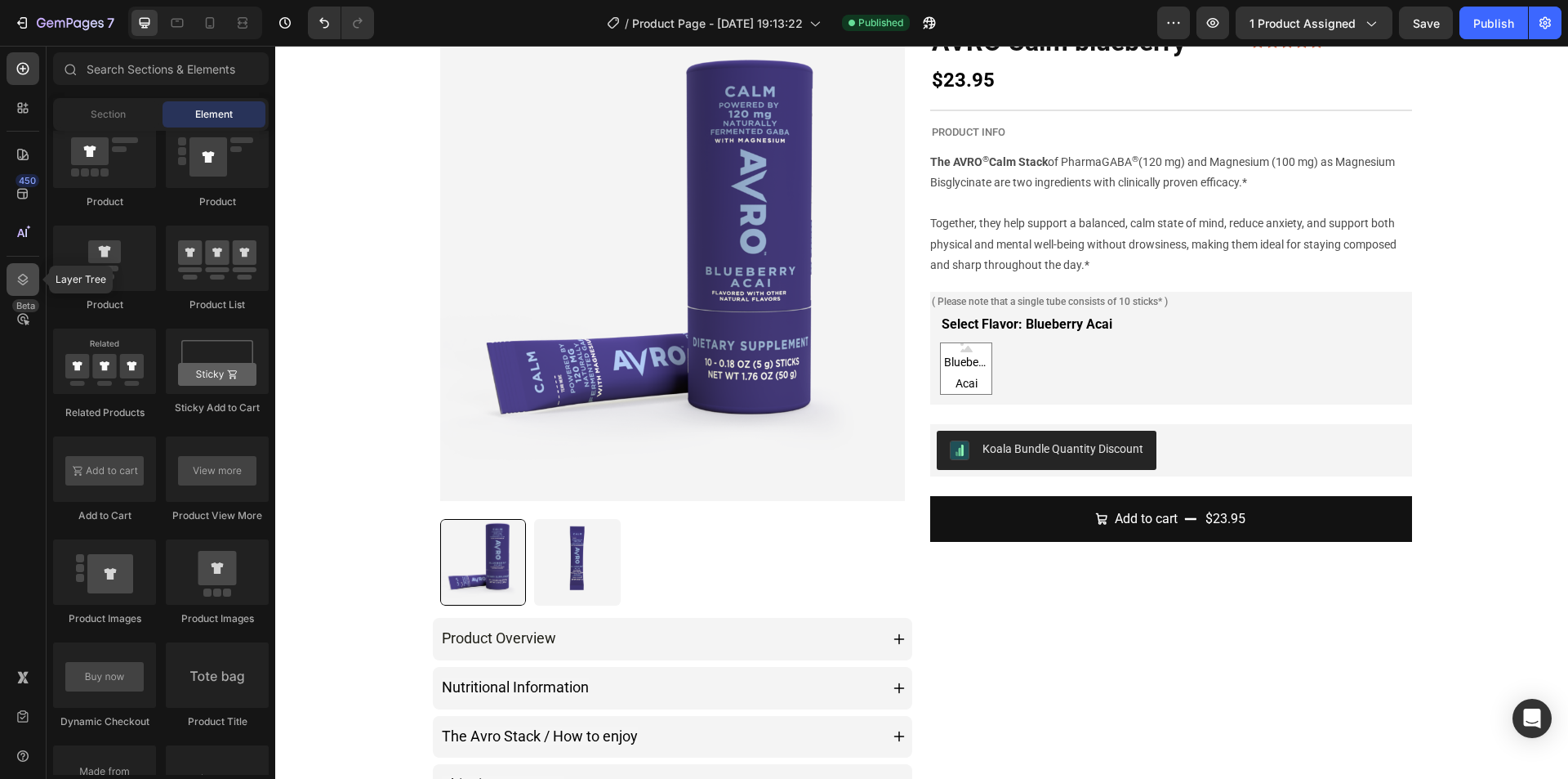
click at [24, 280] on icon at bounding box center [23, 279] width 11 height 12
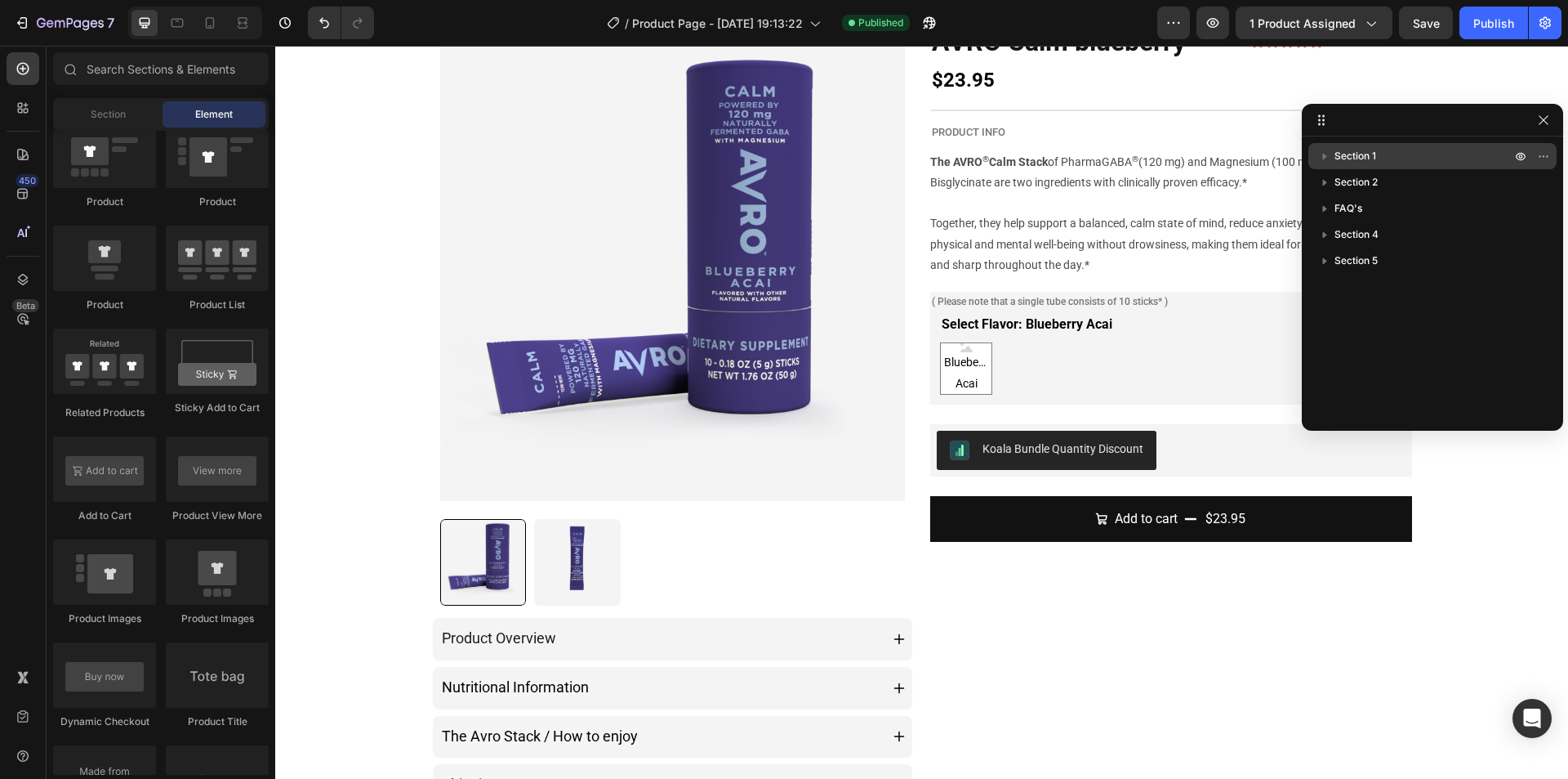
click at [1354, 161] on span "Section 1" at bounding box center [1356, 156] width 42 height 17
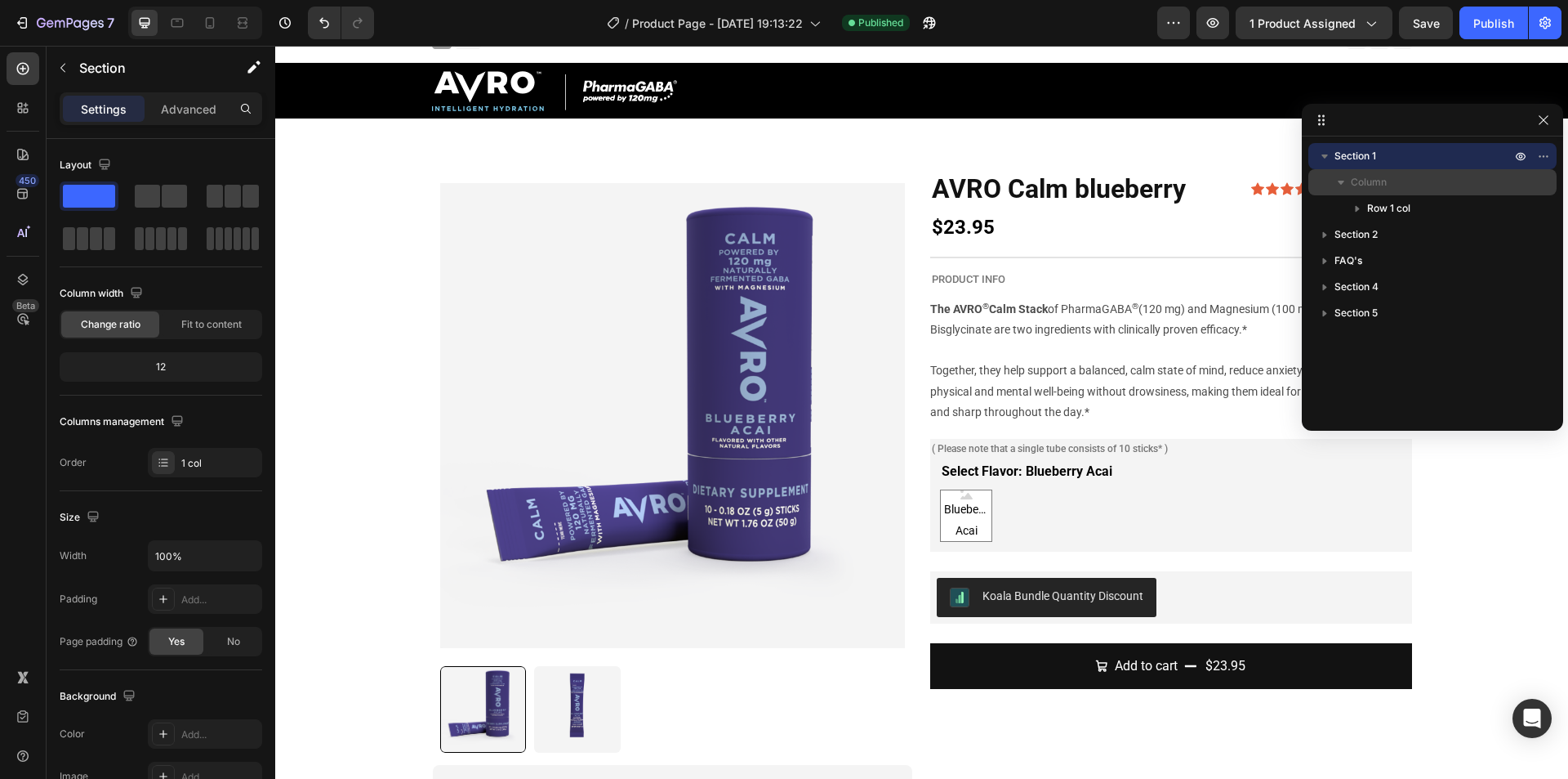
scroll to position [0, 0]
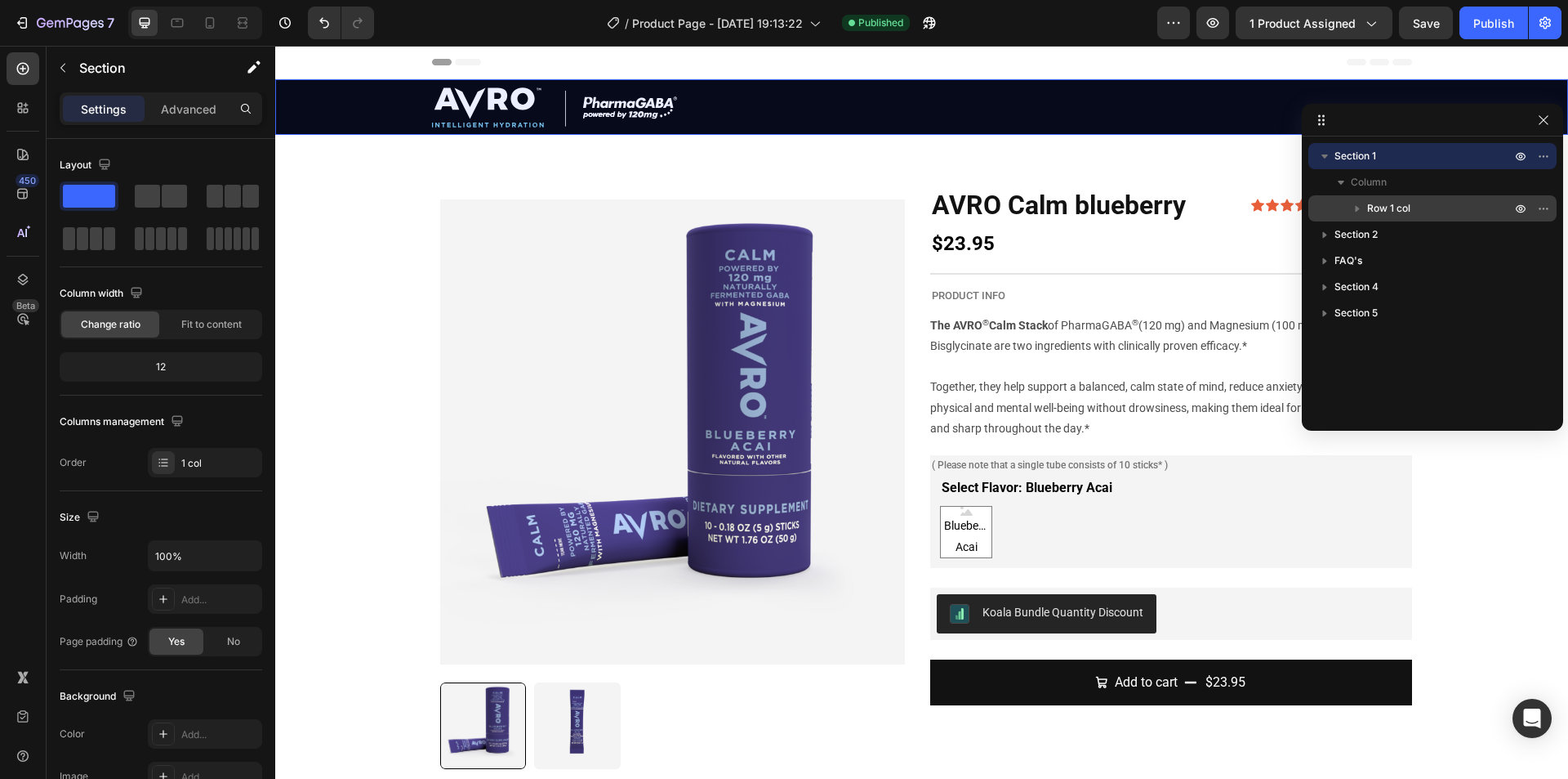
click at [1360, 210] on icon "button" at bounding box center [1357, 208] width 17 height 17
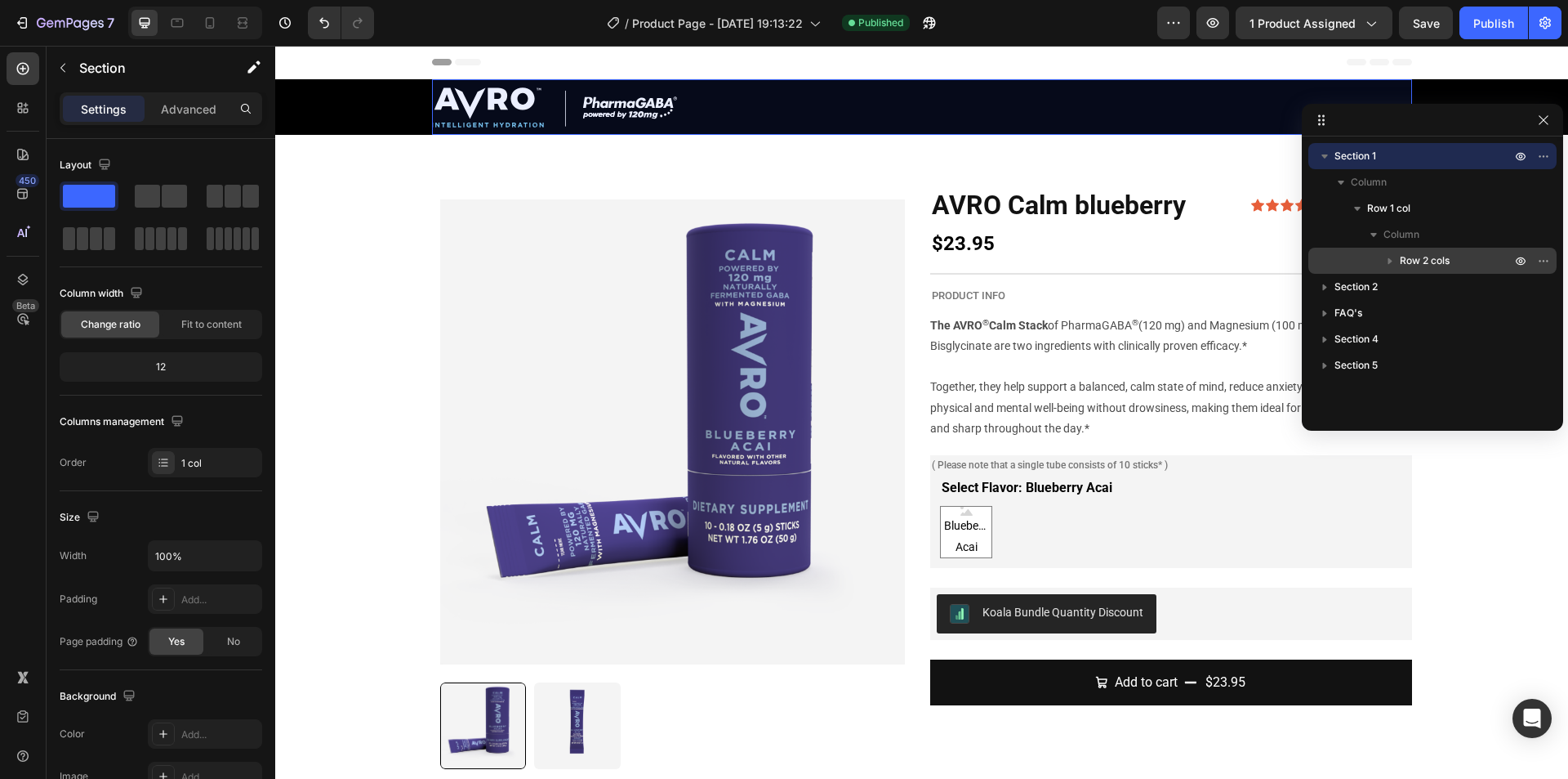
click at [1386, 267] on icon "button" at bounding box center [1390, 261] width 17 height 17
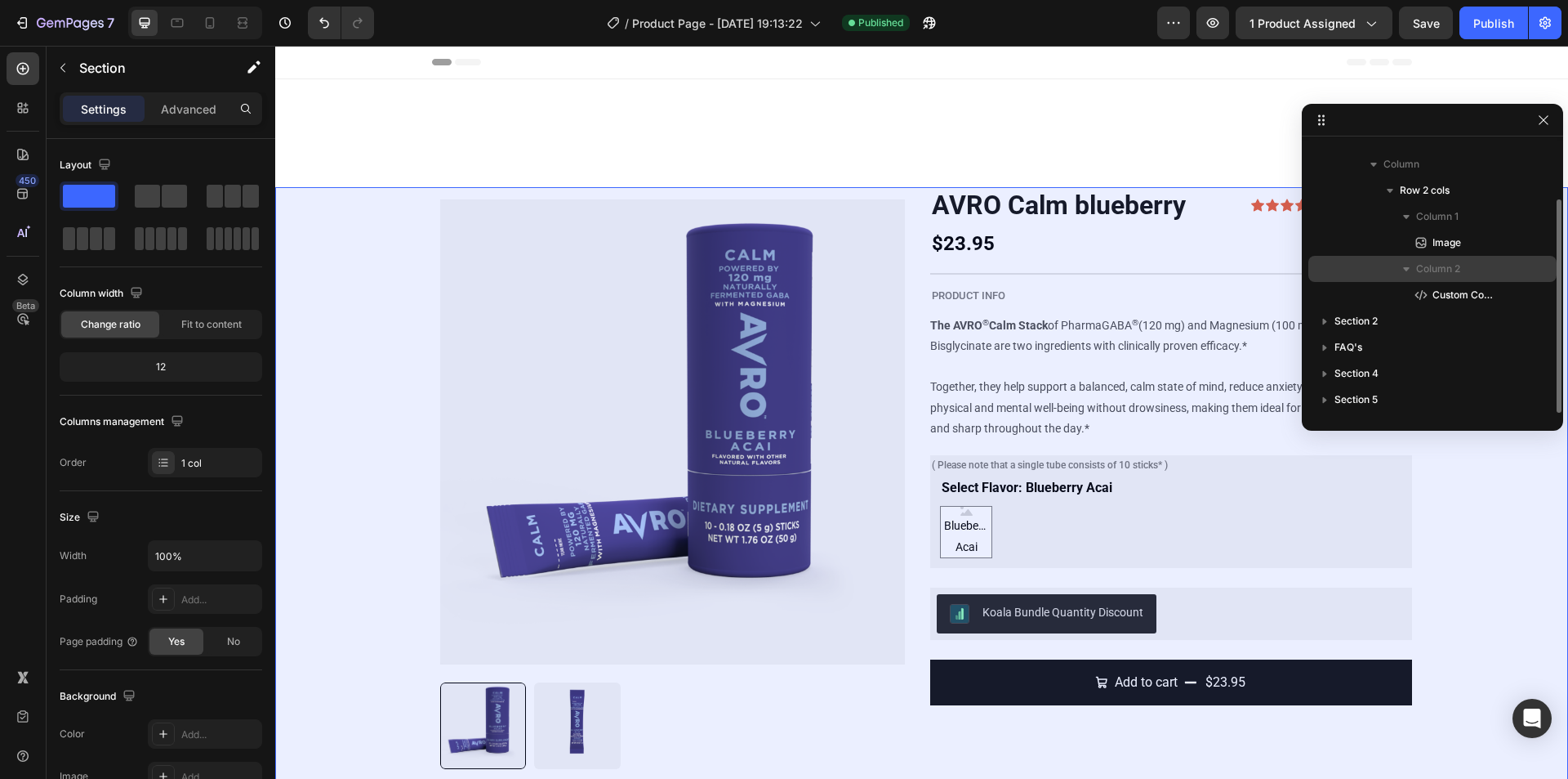
scroll to position [163, 0]
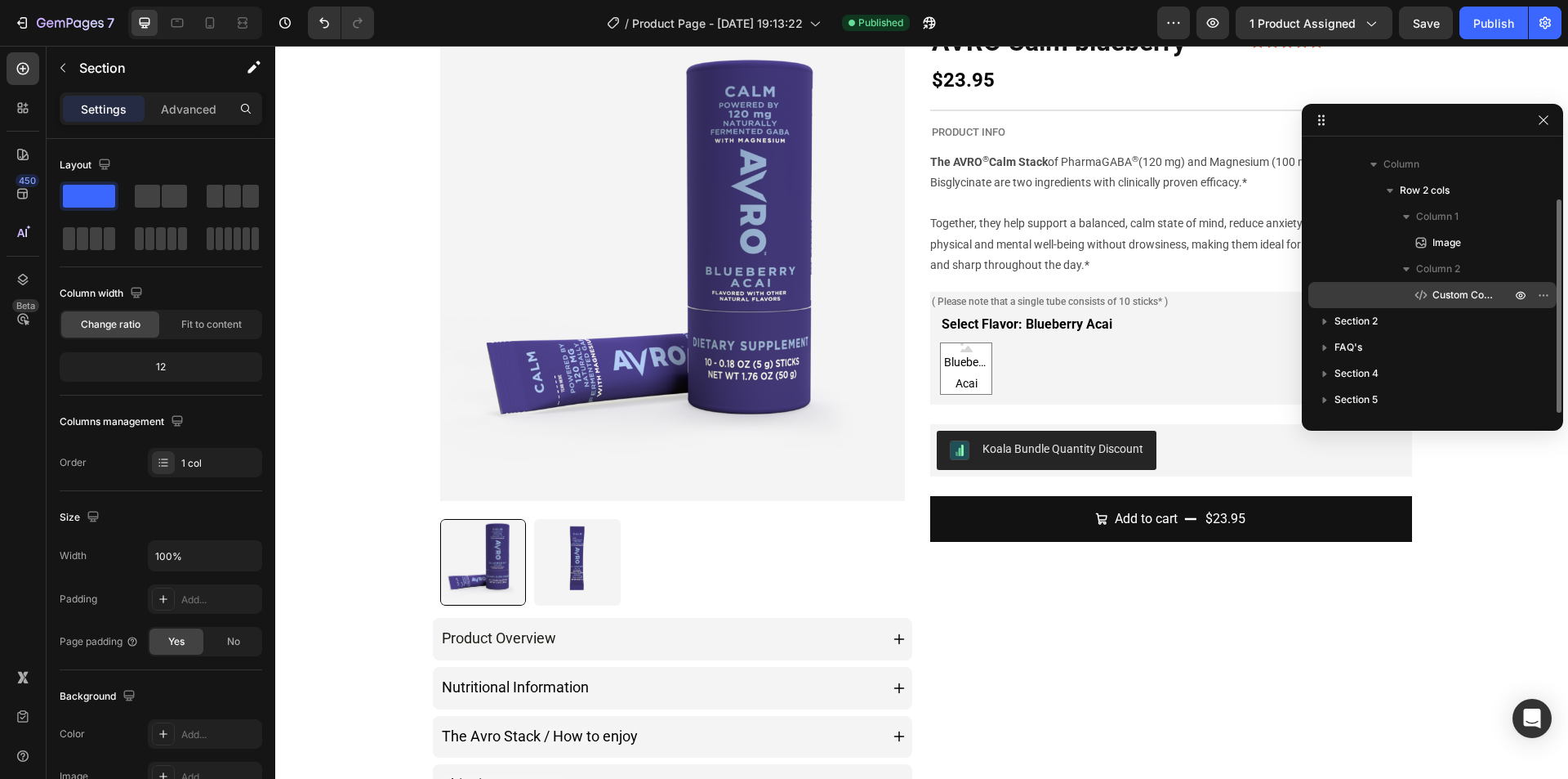
click at [1419, 297] on icon at bounding box center [1417, 295] width 4 height 7
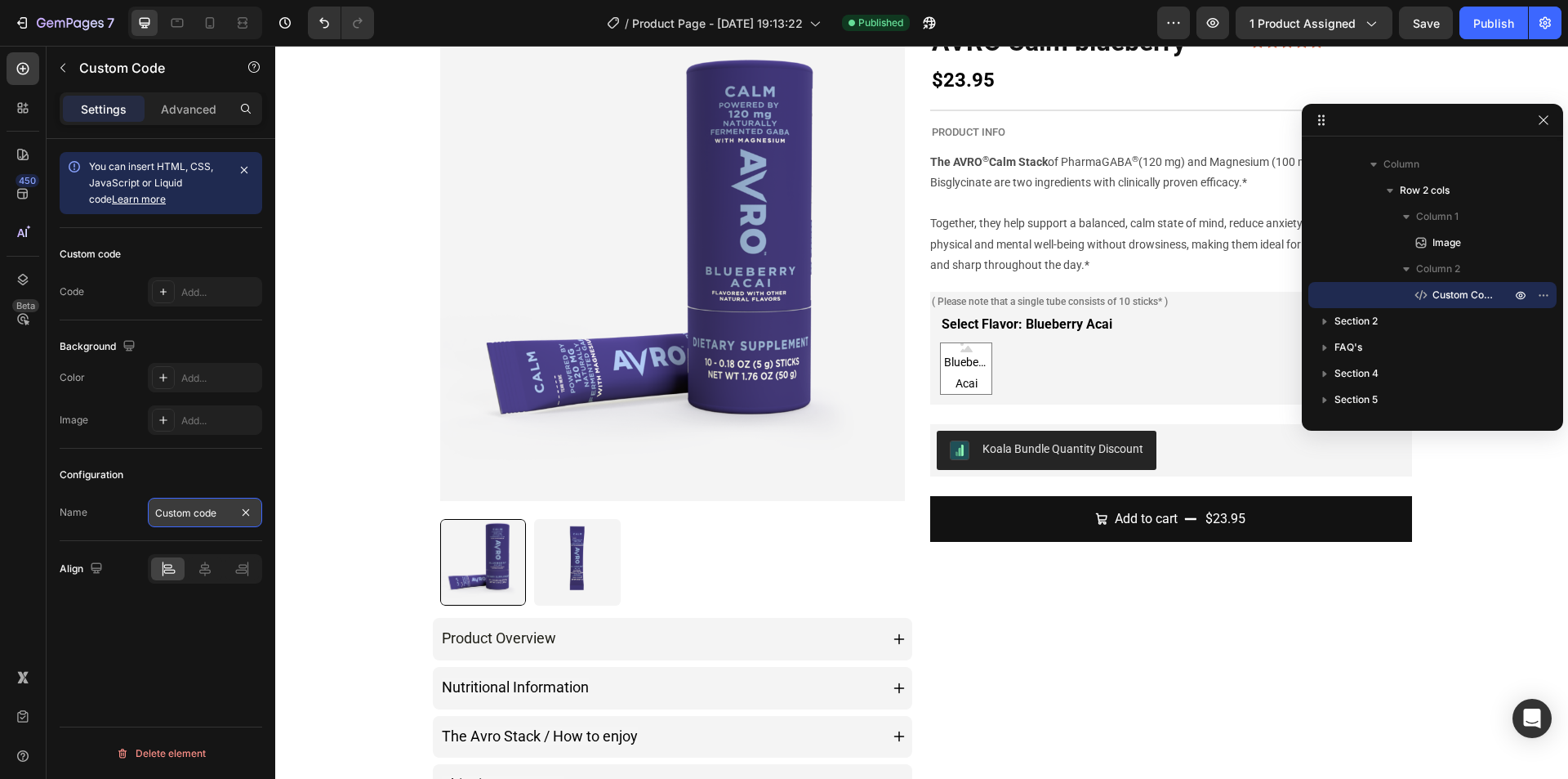
click at [207, 512] on input "Custom code" at bounding box center [205, 512] width 115 height 29
click at [219, 467] on div "Configuration" at bounding box center [161, 474] width 202 height 26
click at [202, 121] on div "Advanced" at bounding box center [189, 108] width 82 height 26
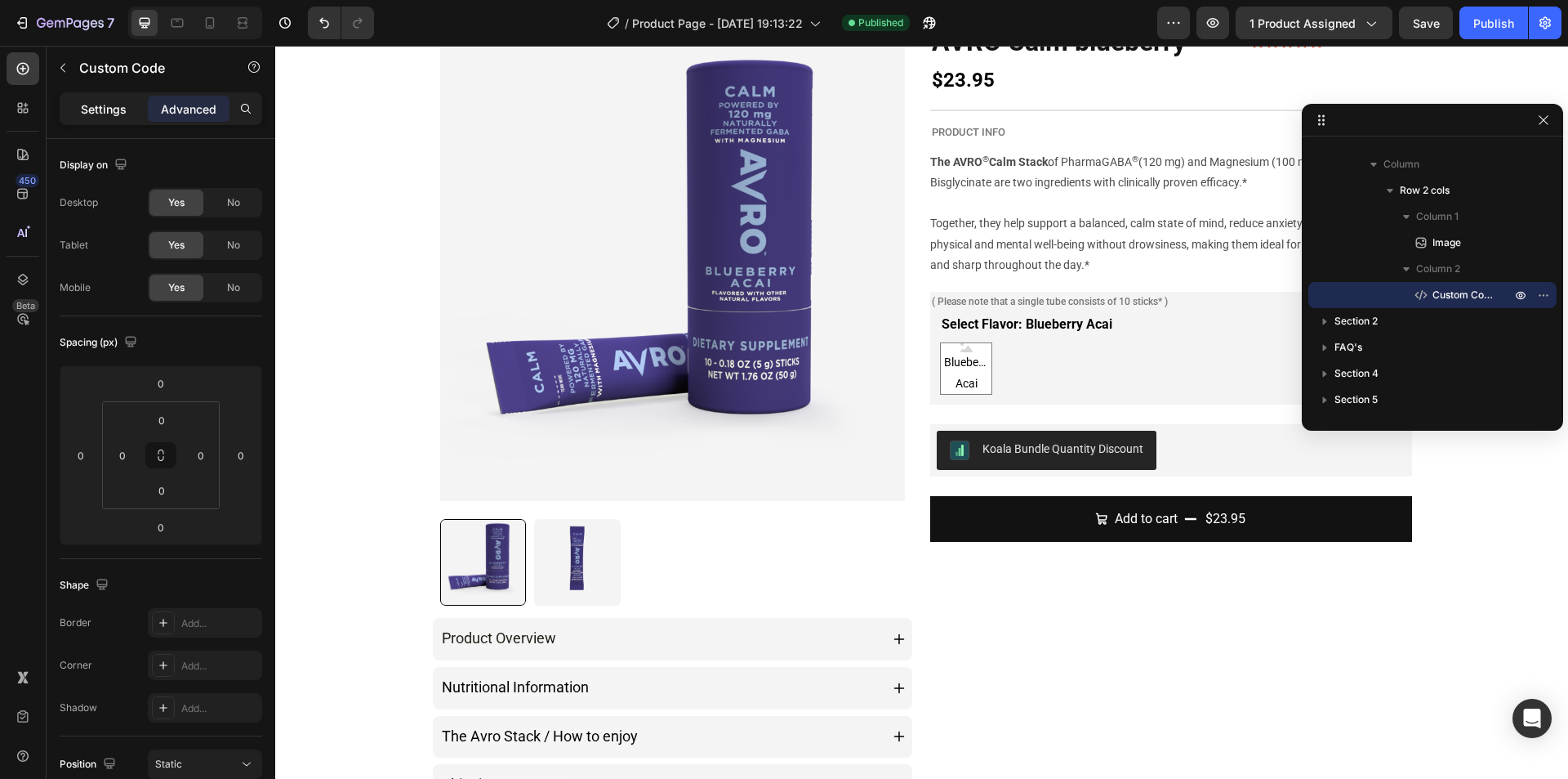
click at [93, 109] on p "Settings" at bounding box center [104, 109] width 46 height 18
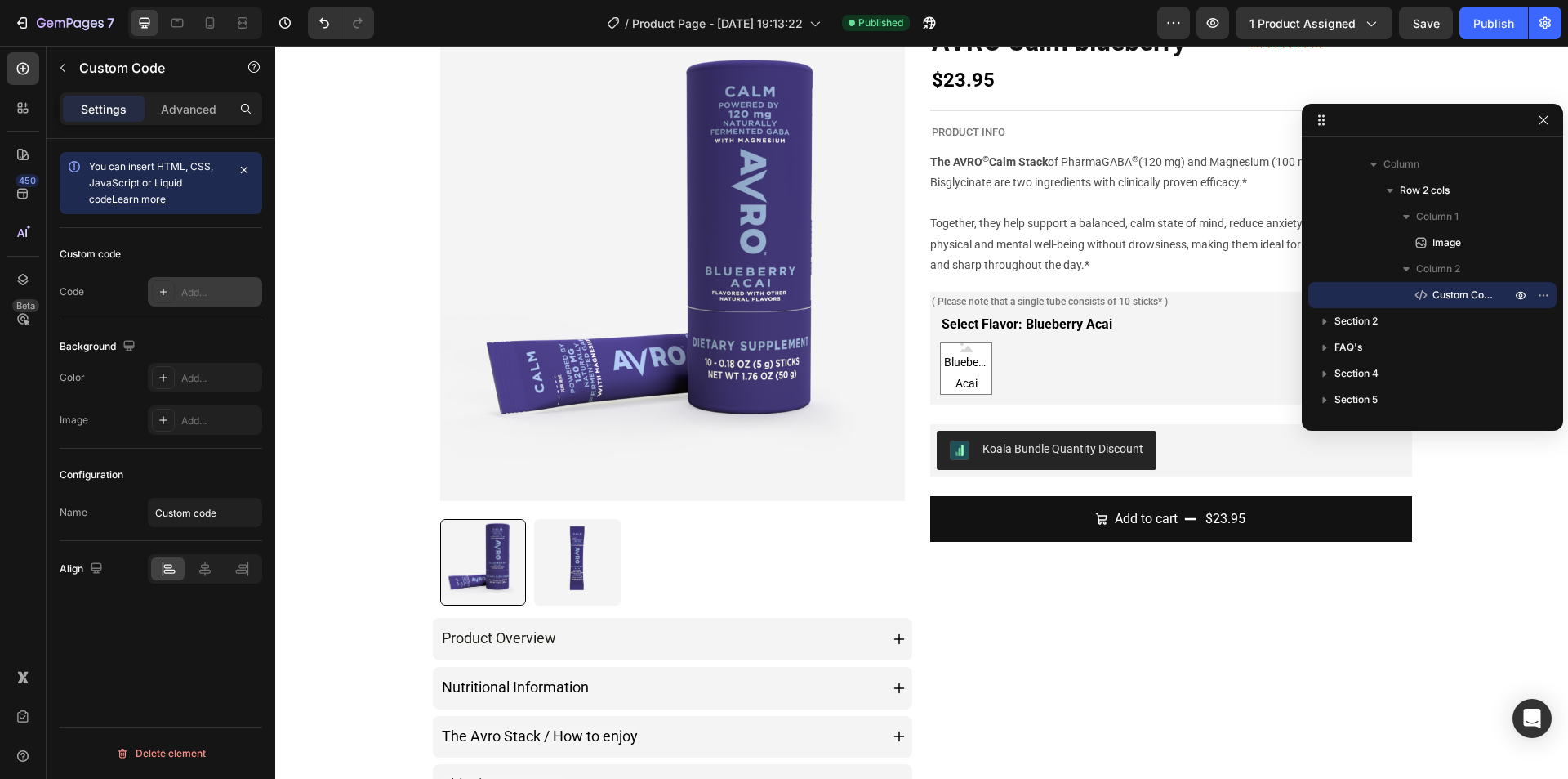
click at [210, 292] on div "Add..." at bounding box center [220, 293] width 77 height 15
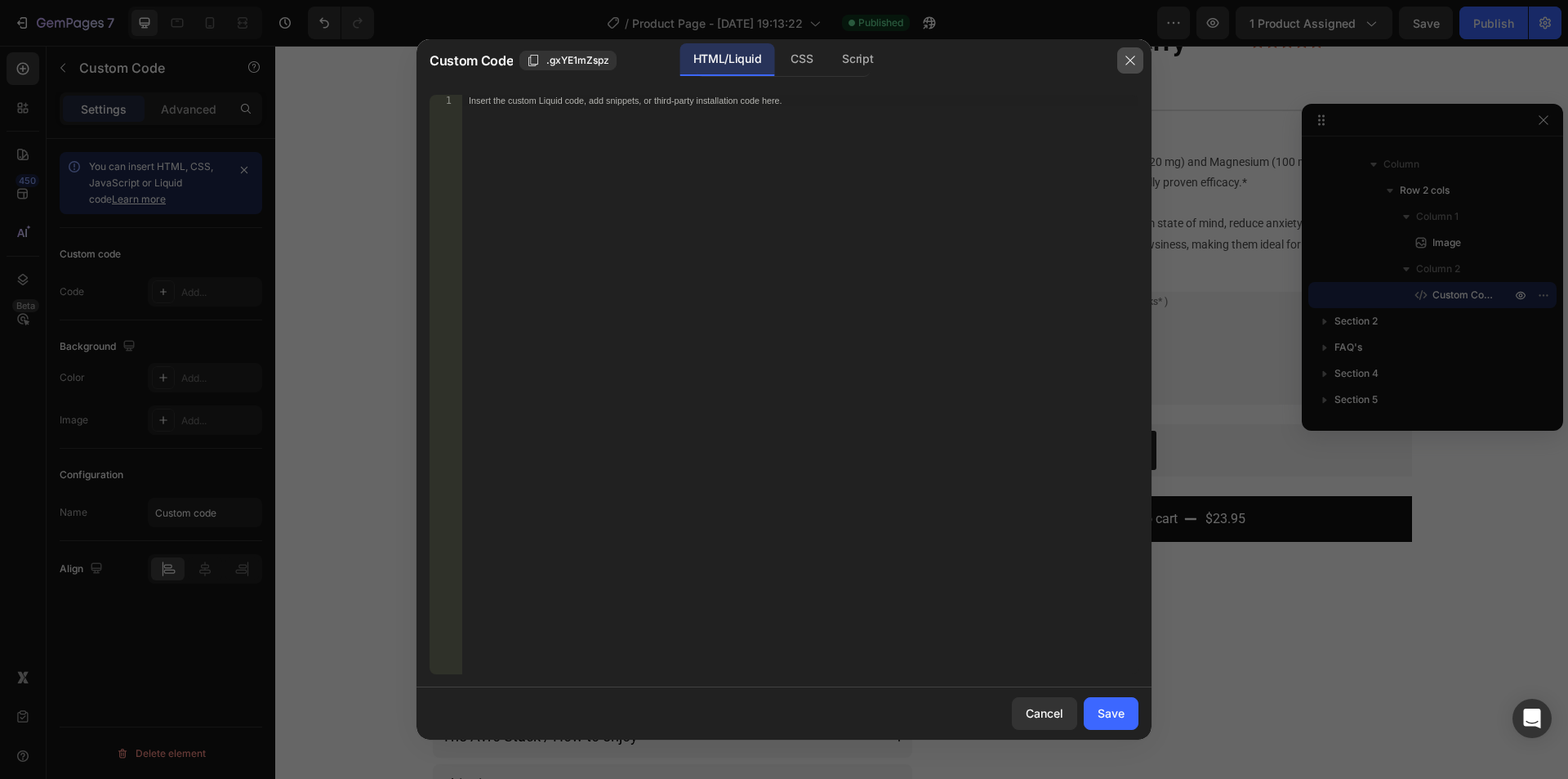
click at [1139, 57] on button "button" at bounding box center [1130, 60] width 26 height 26
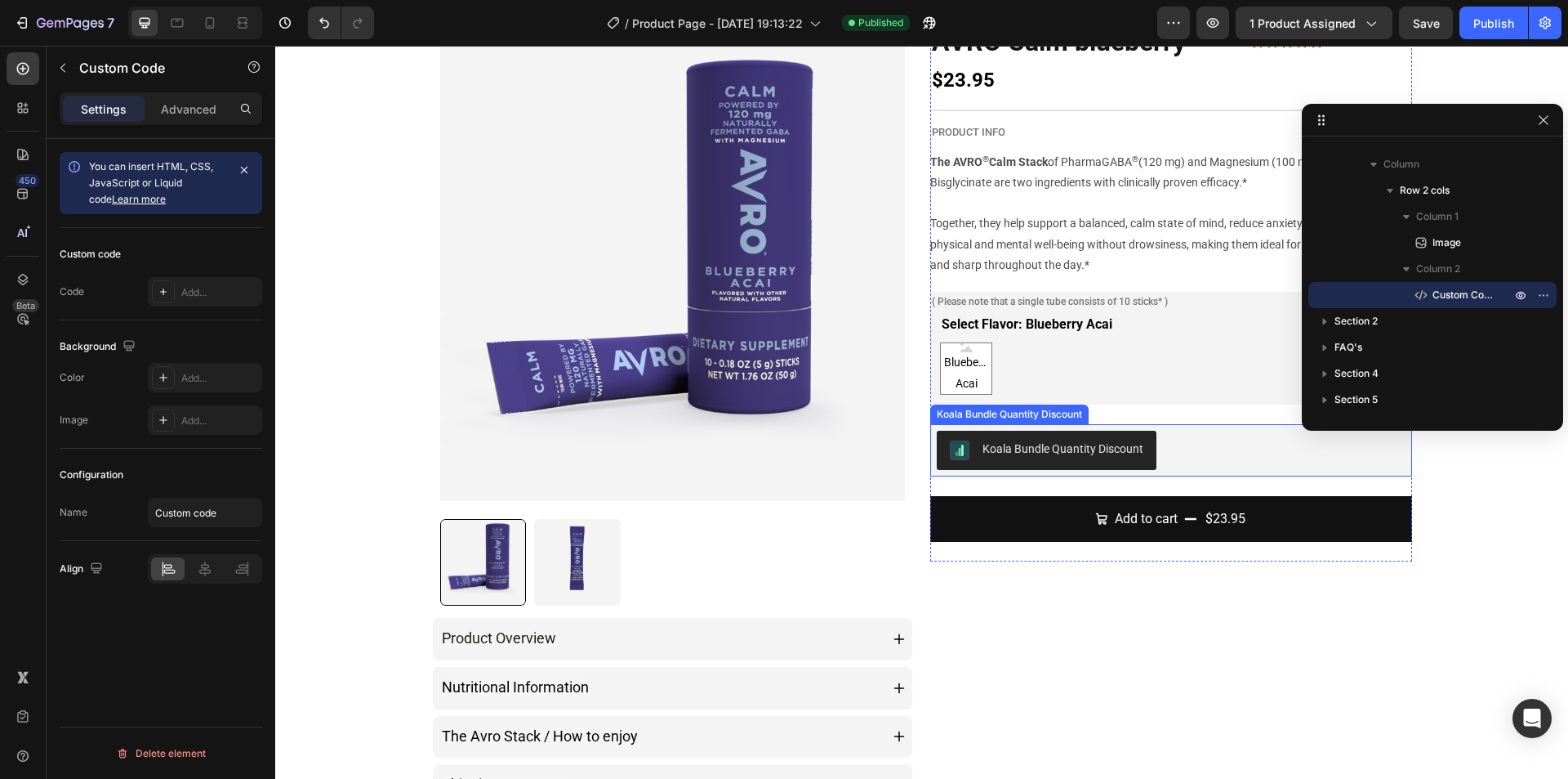
click at [1231, 454] on div "Koala Bundle Quantity Discount" at bounding box center [1171, 450] width 469 height 39
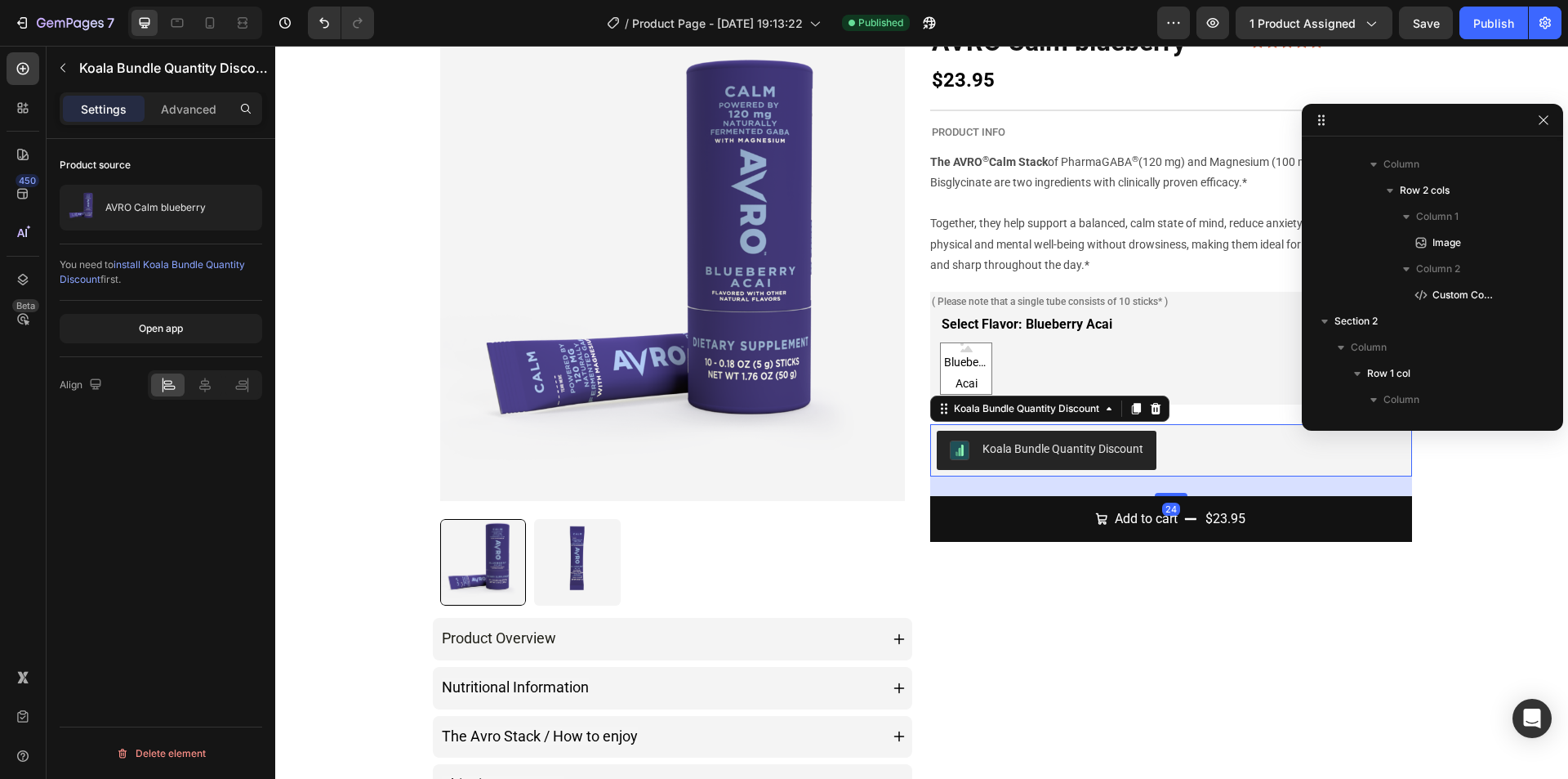
scroll to position [571, 0]
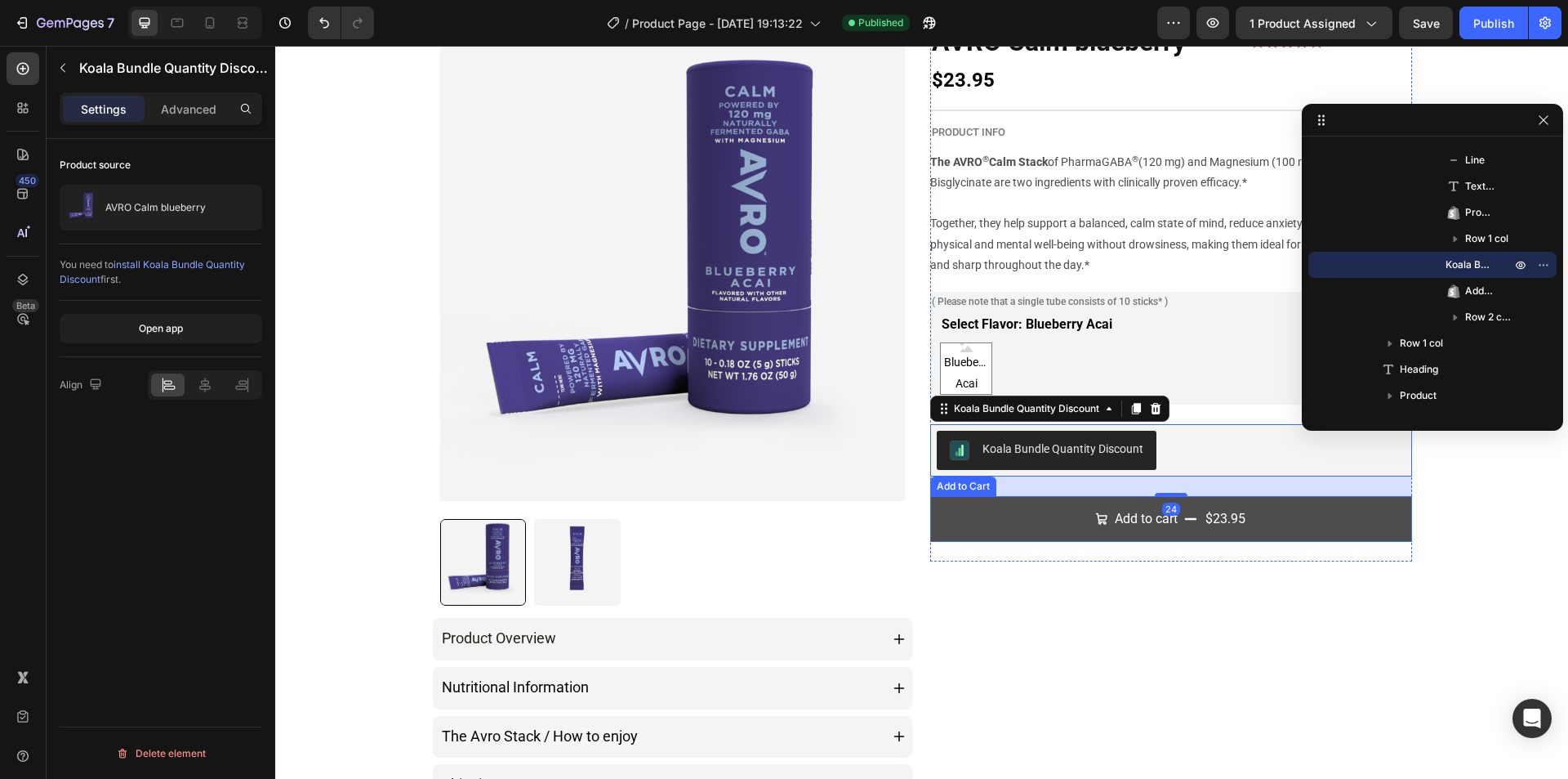
click at [1231, 539] on button "Add to cart $23.95" at bounding box center [1171, 520] width 482 height 47
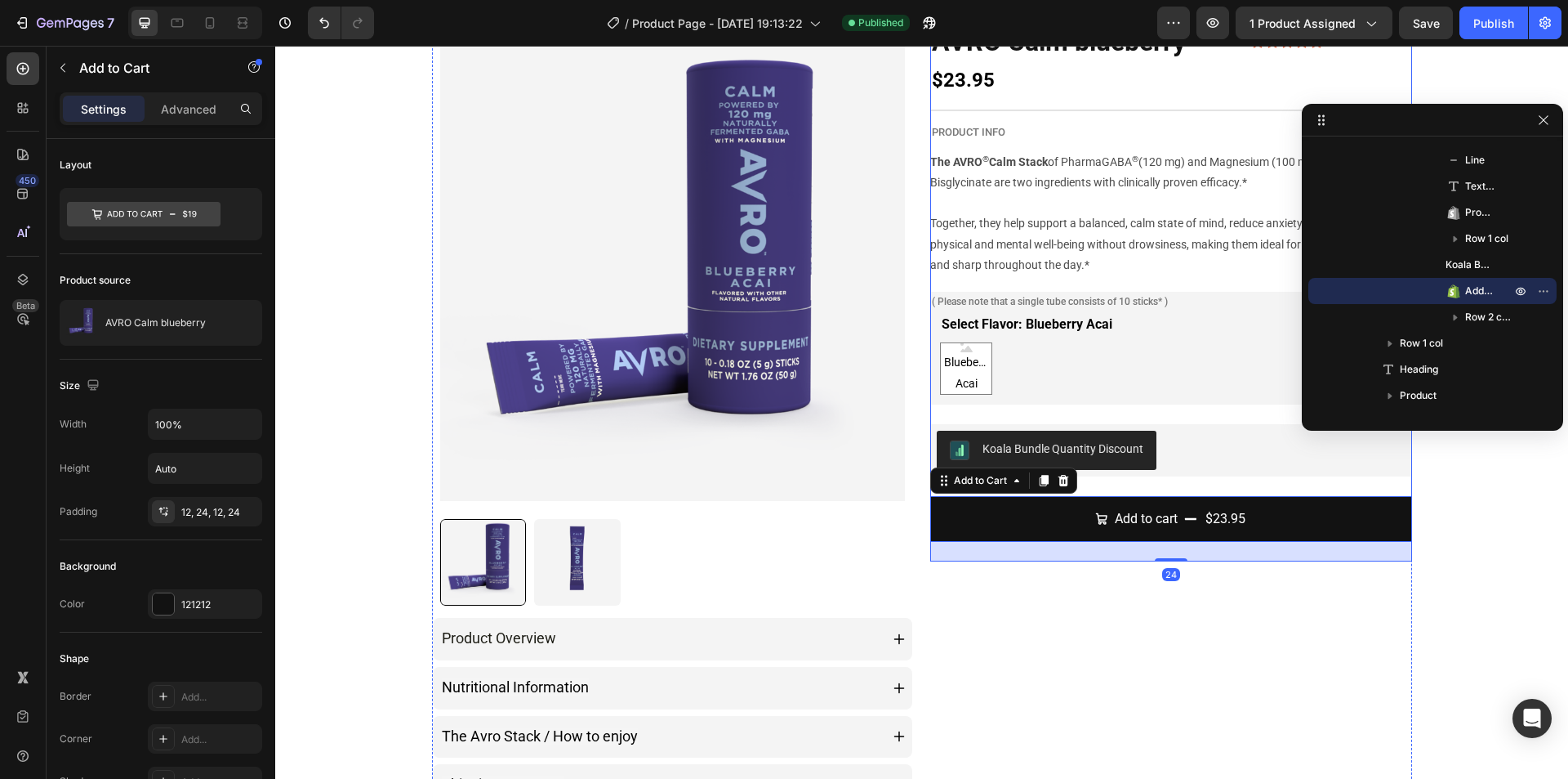
click at [1186, 487] on div "AVRO Calm blueberry Product Title Icon Icon Icon Icon Icon Icon List 11 Reviews…" at bounding box center [1171, 293] width 482 height 539
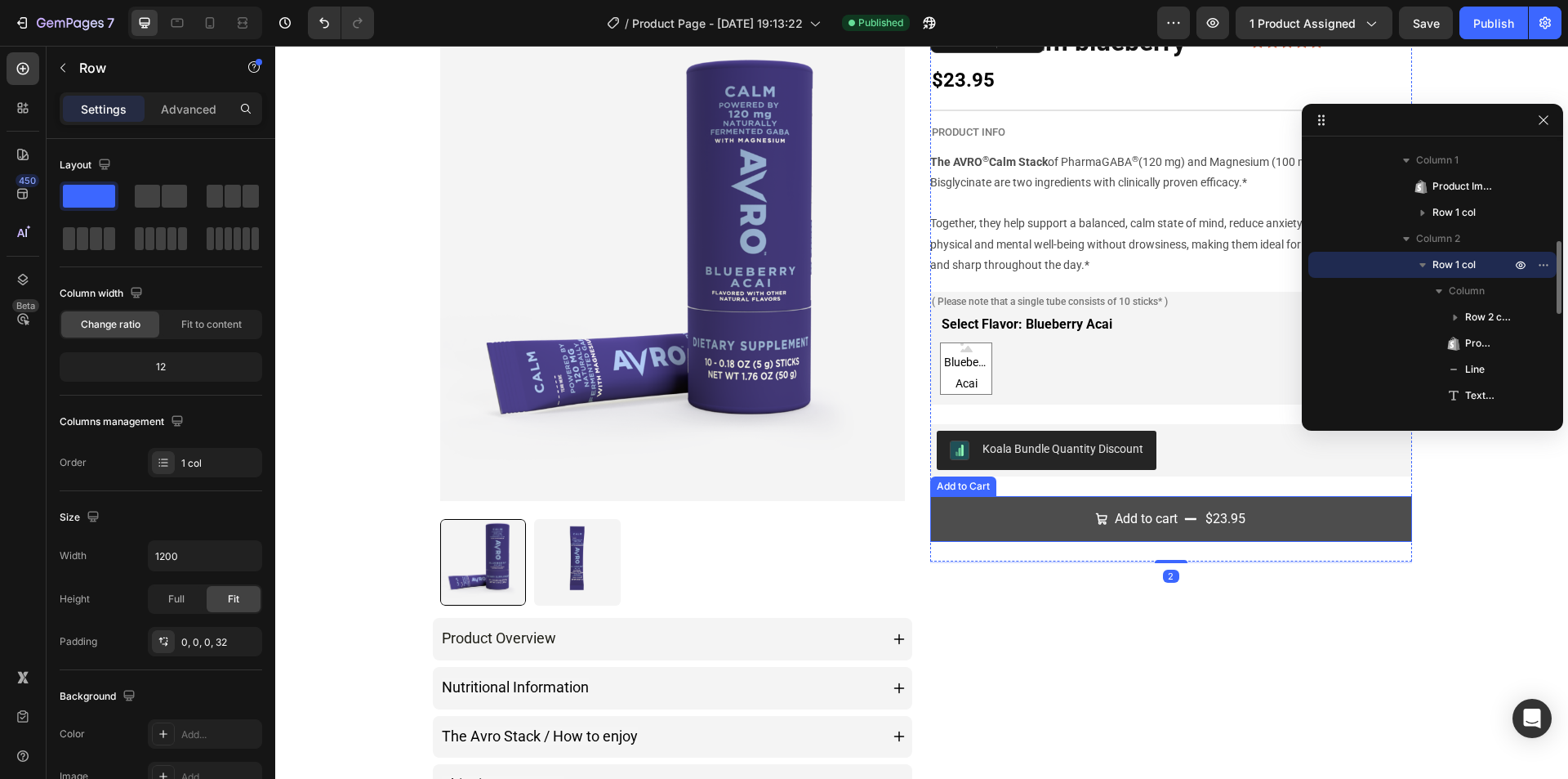
click at [1095, 499] on button "Add to cart $23.95" at bounding box center [1171, 520] width 482 height 47
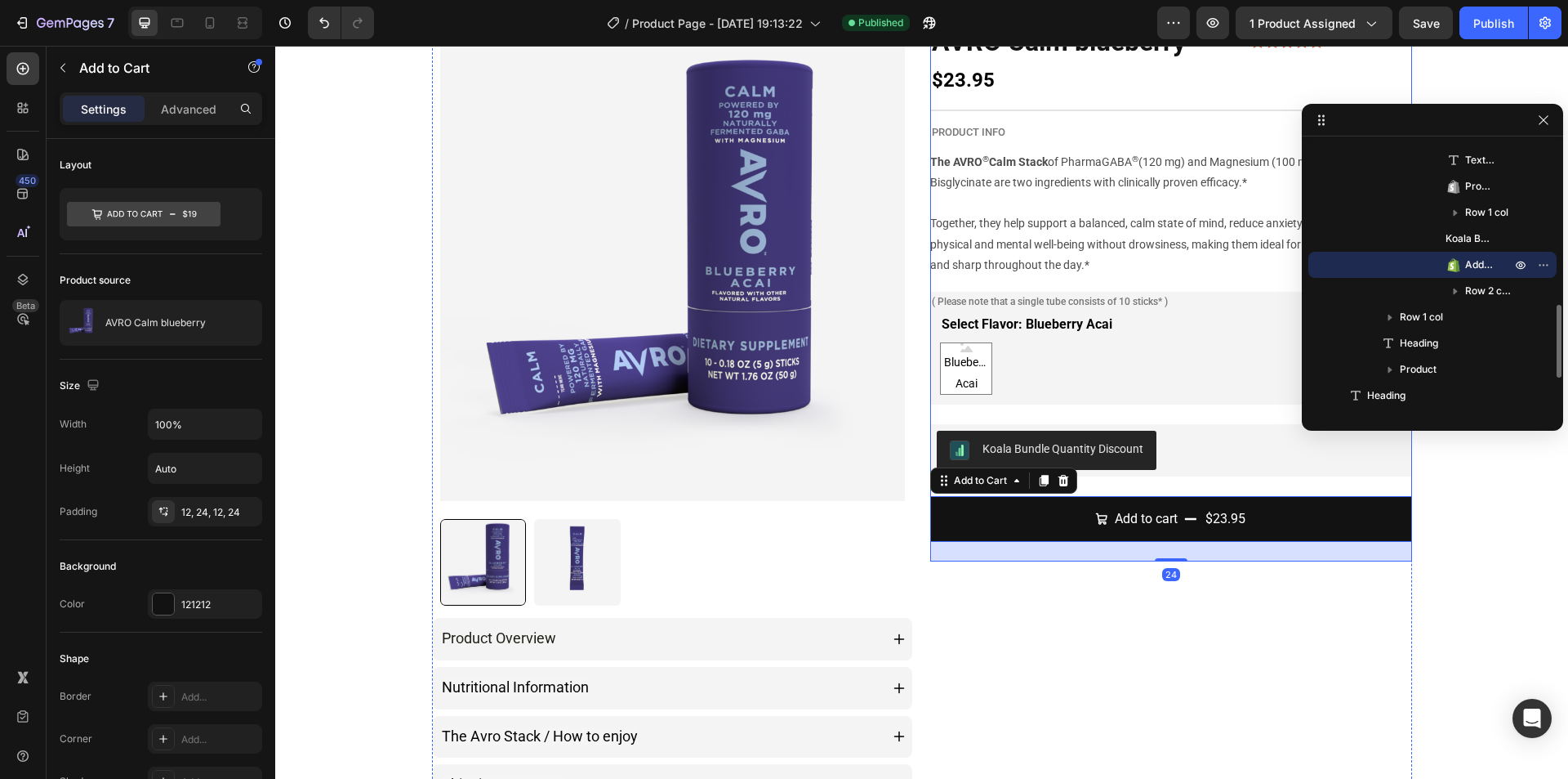
click at [1094, 479] on div "AVRO Calm blueberry Product Title Icon Icon Icon Icon Icon Icon List 11 Reviews…" at bounding box center [1171, 293] width 482 height 539
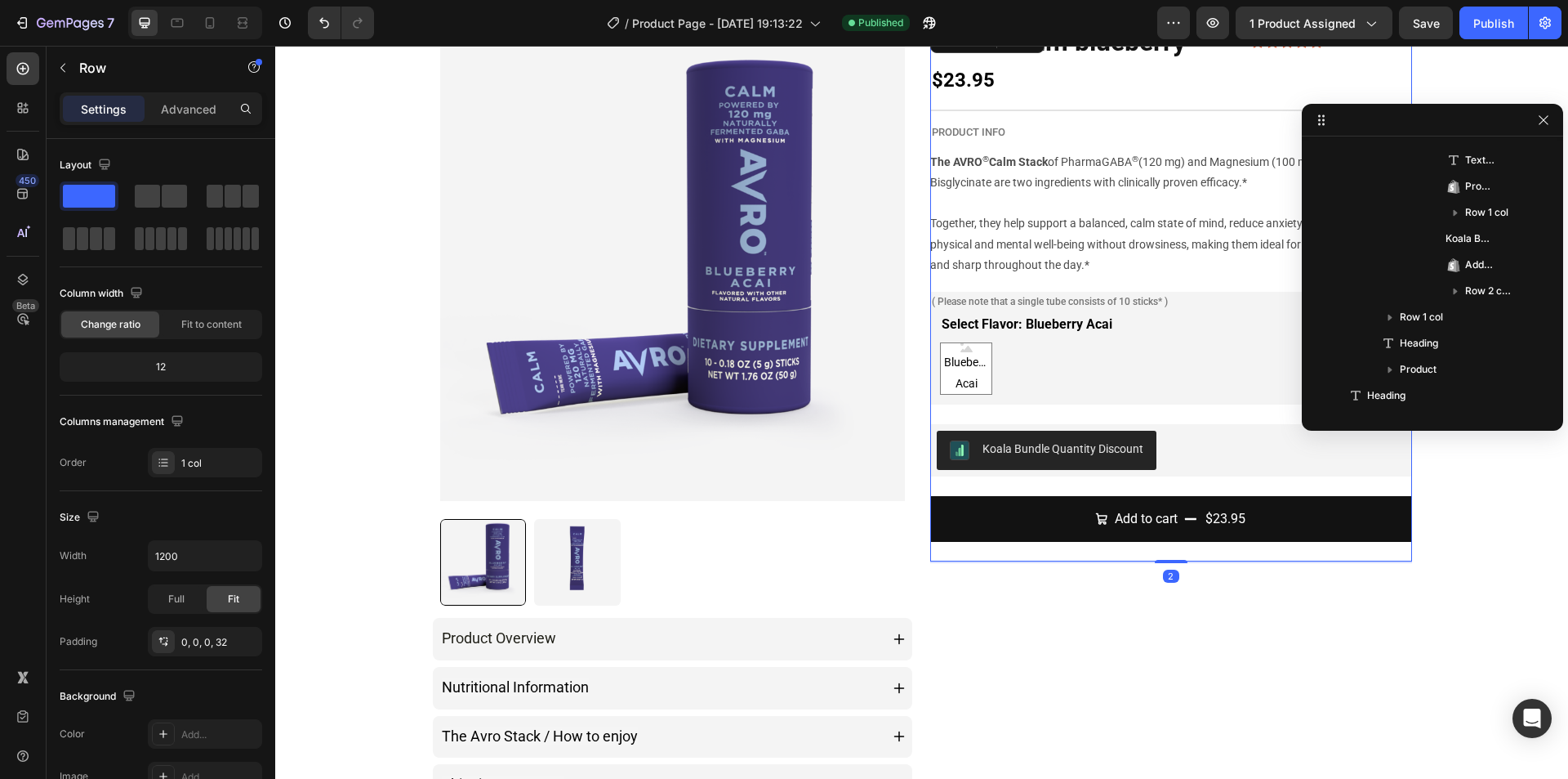
scroll to position [362, 0]
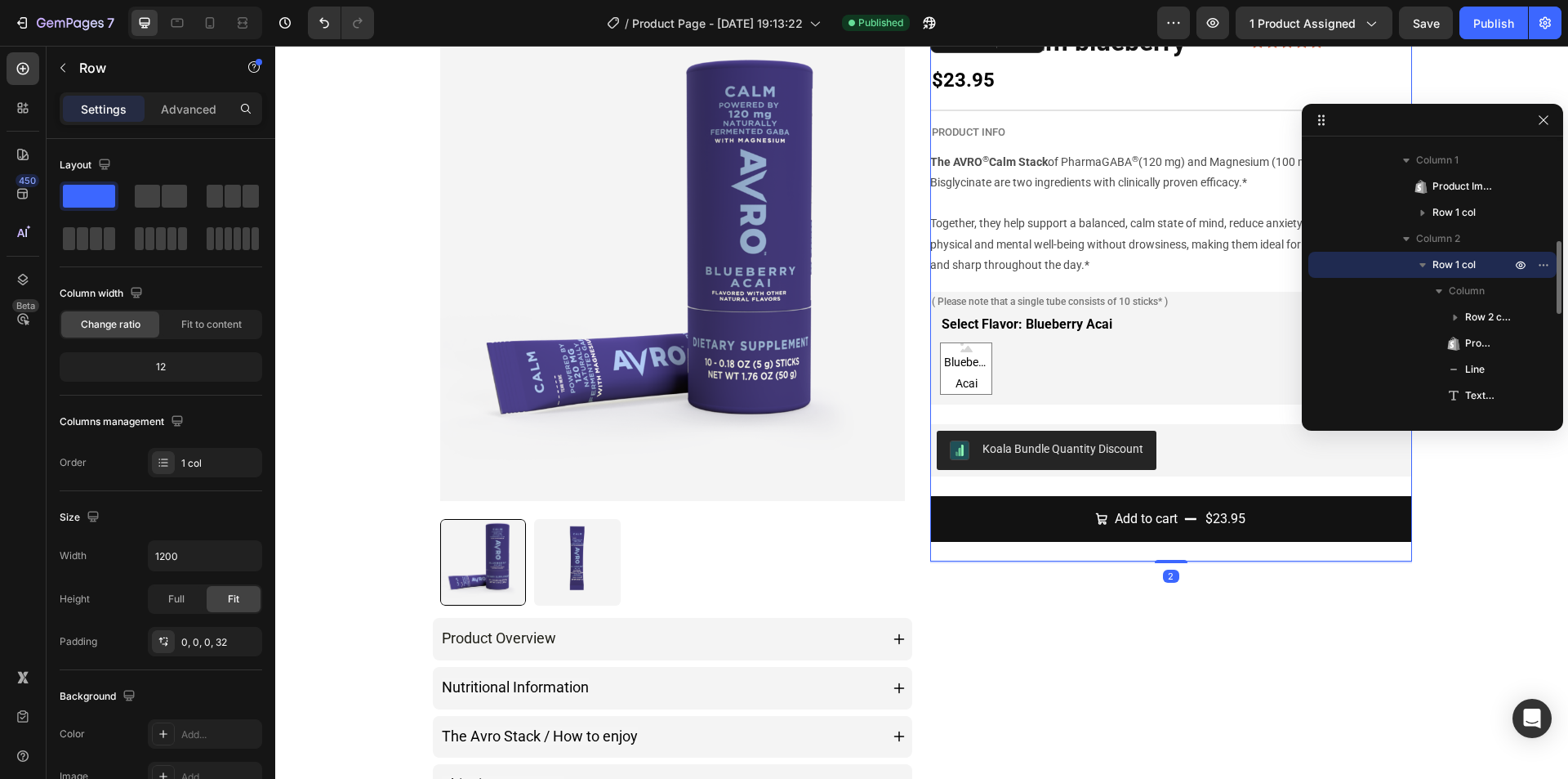
drag, startPoint x: 1167, startPoint y: 490, endPoint x: 1164, endPoint y: 504, distance: 14.3
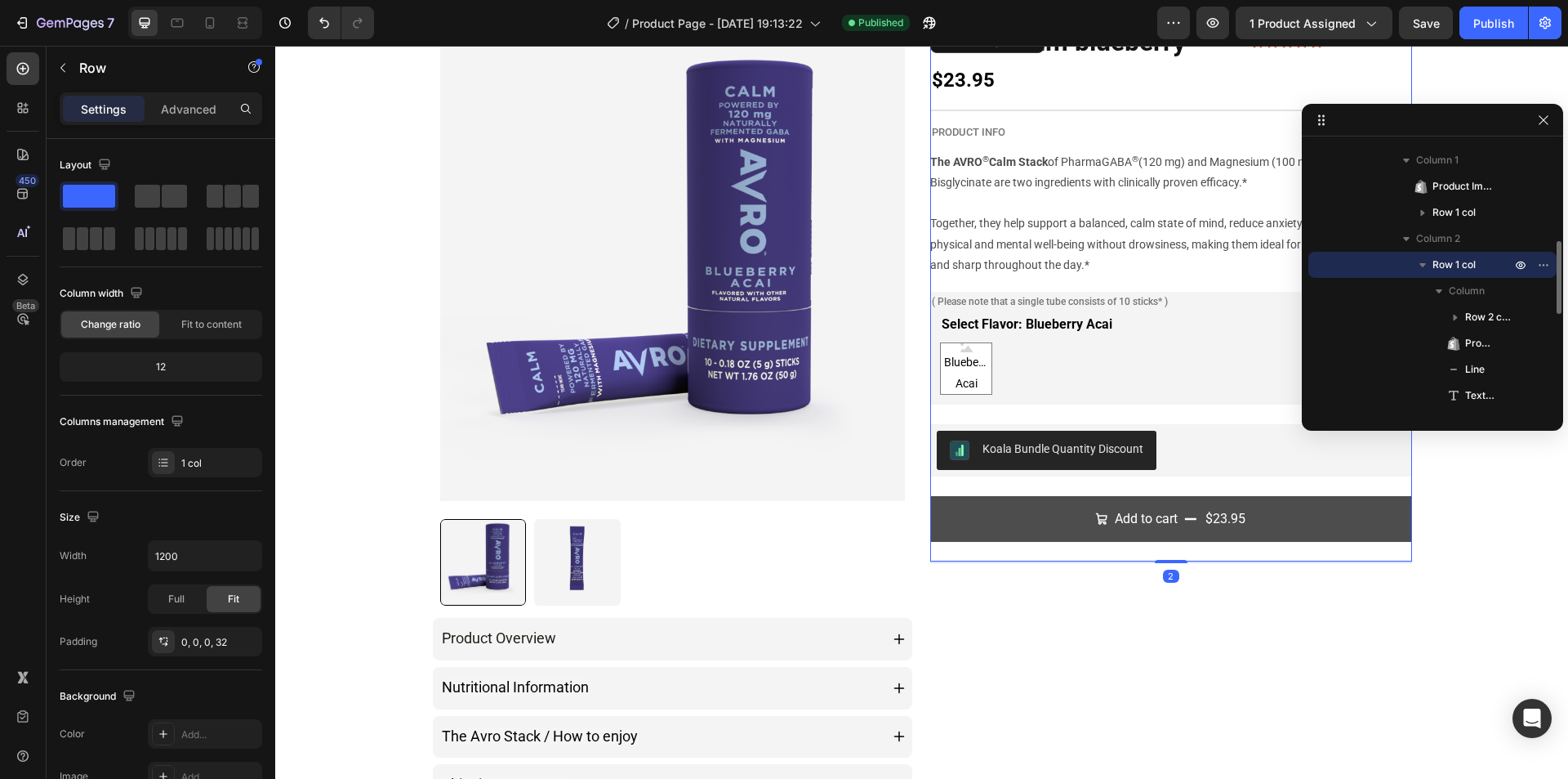
click at [1167, 495] on div "AVRO Calm blueberry Product Title Icon Icon Icon Icon Icon Icon List 11 Reviews…" at bounding box center [1171, 293] width 482 height 539
click at [1164, 504] on button "Add to cart $23.95" at bounding box center [1171, 520] width 482 height 47
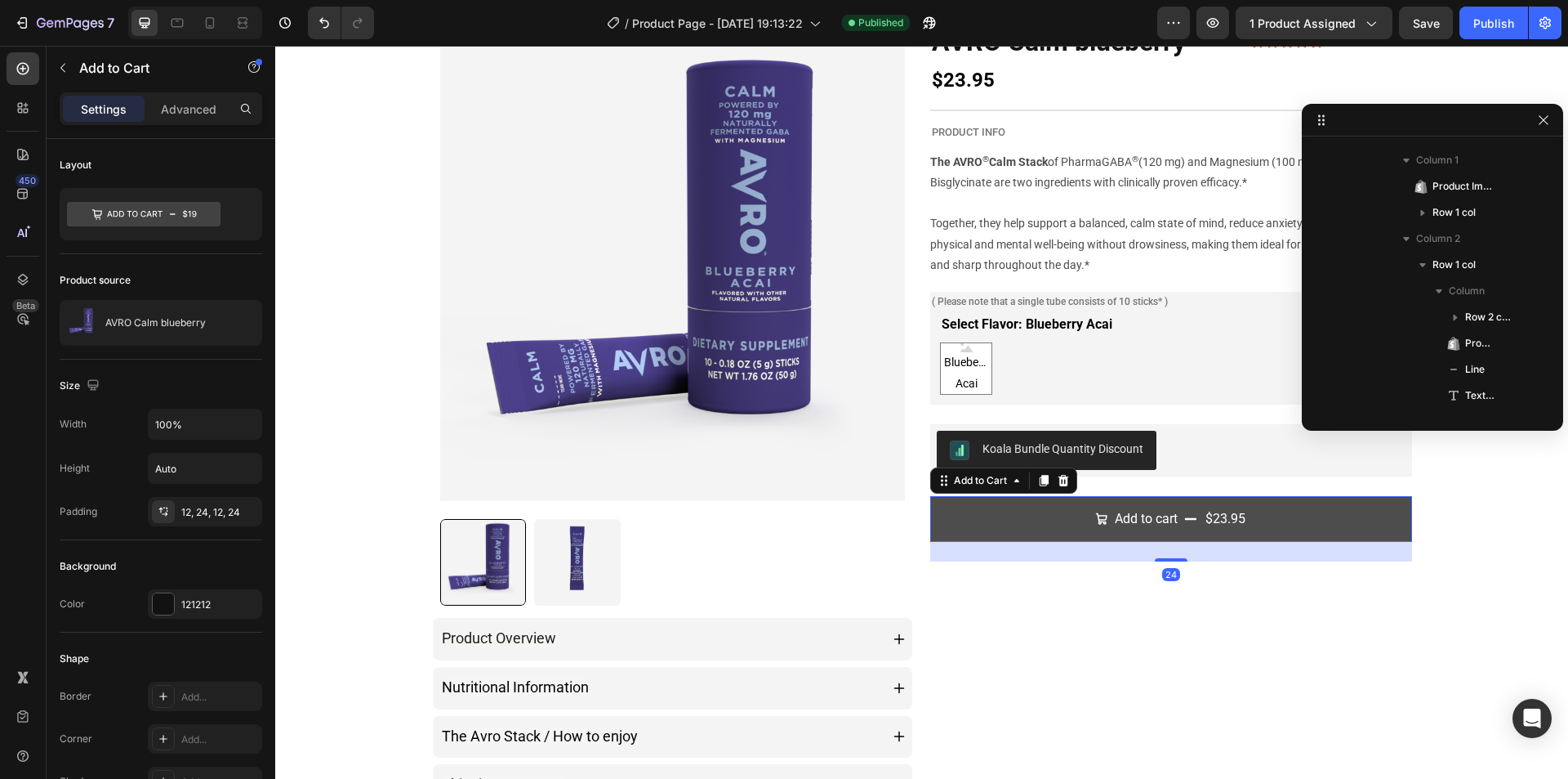
scroll to position [597, 0]
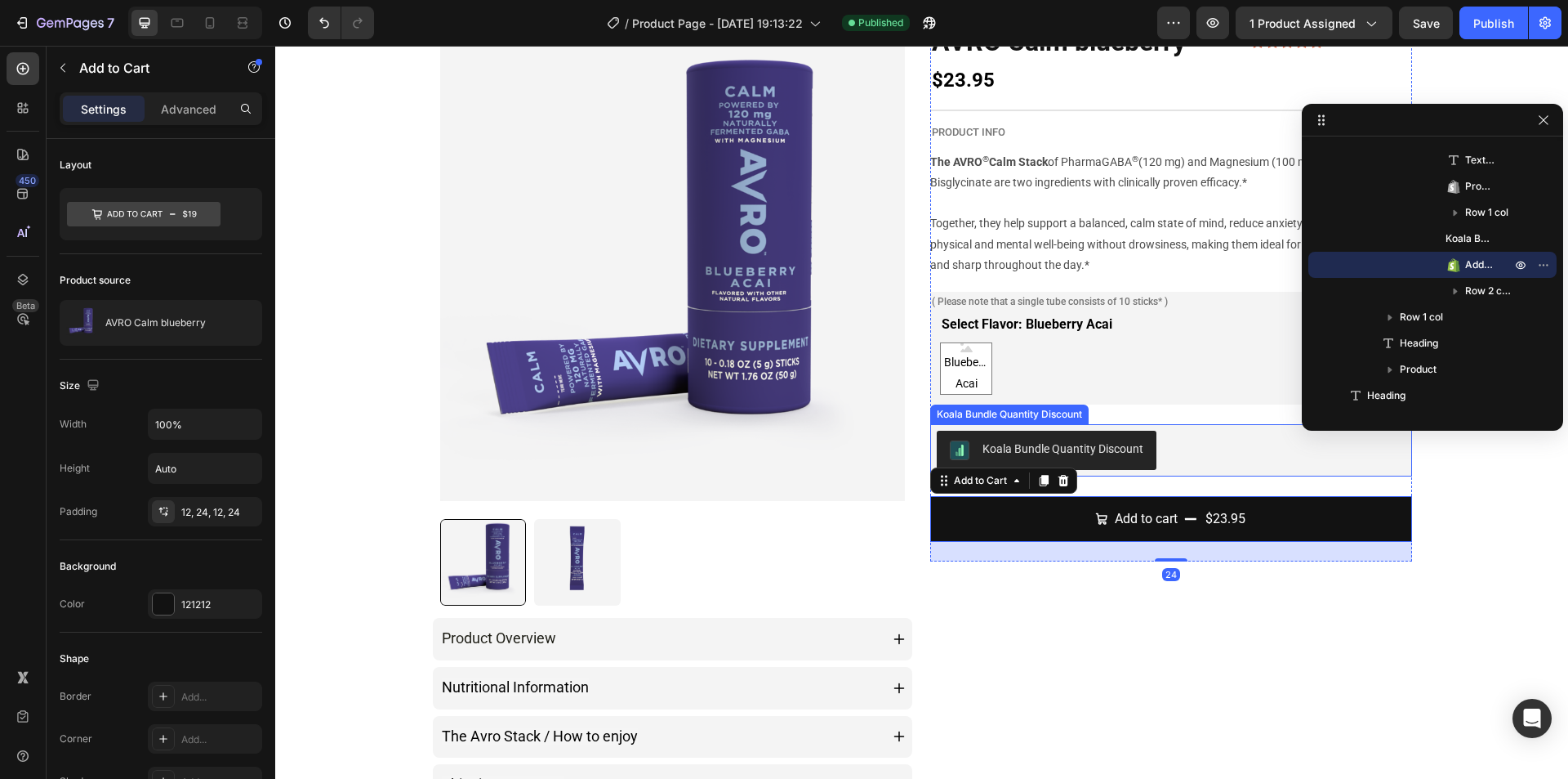
click at [1199, 460] on div "Koala Bundle Quantity Discount" at bounding box center [1171, 450] width 469 height 39
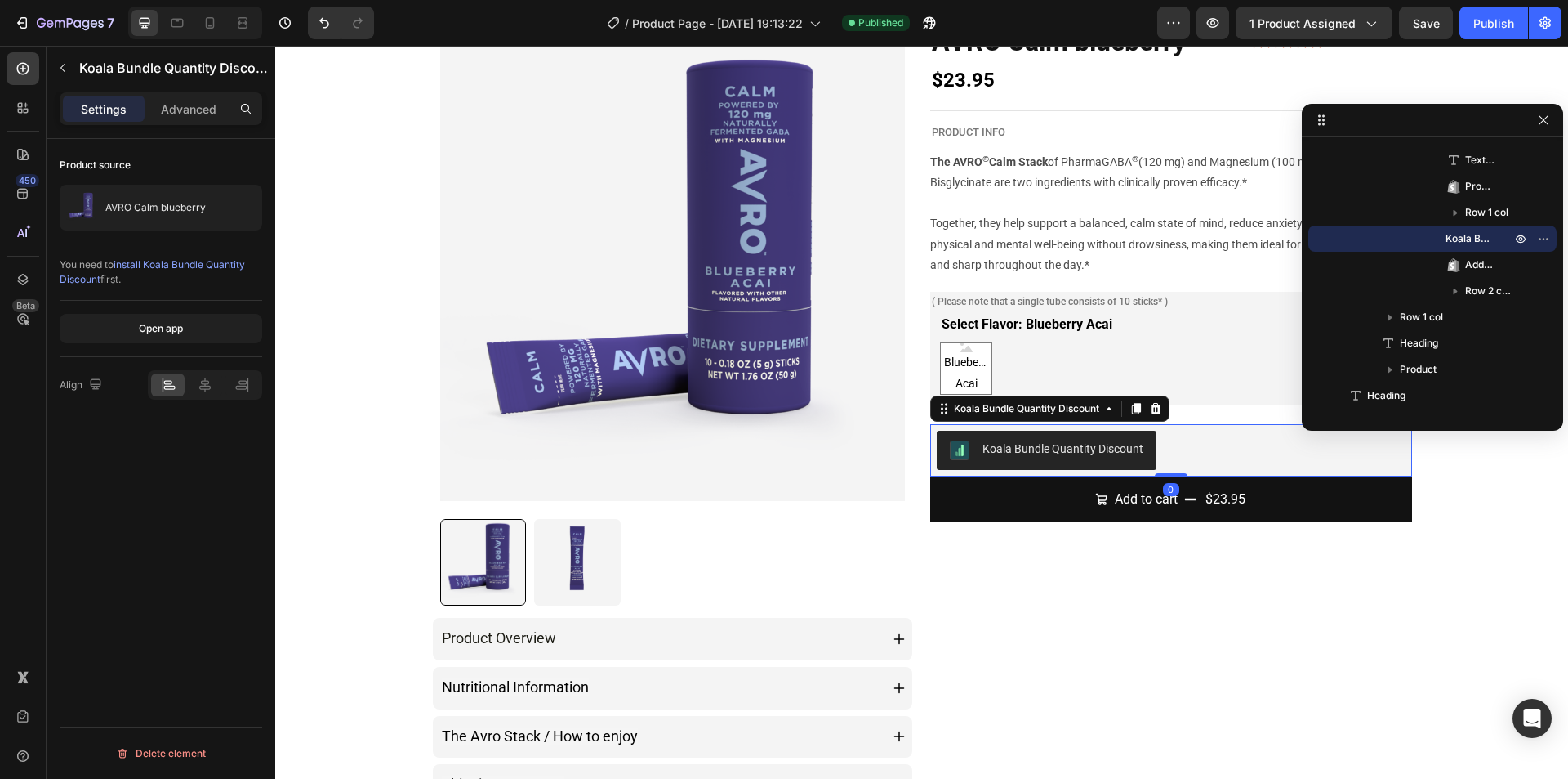
drag, startPoint x: 1169, startPoint y: 495, endPoint x: 1166, endPoint y: 469, distance: 26.2
click at [1166, 469] on div "Koala Bundle Quantity Discount Koala Bundle Quantity Discount 0" at bounding box center [1171, 450] width 482 height 52
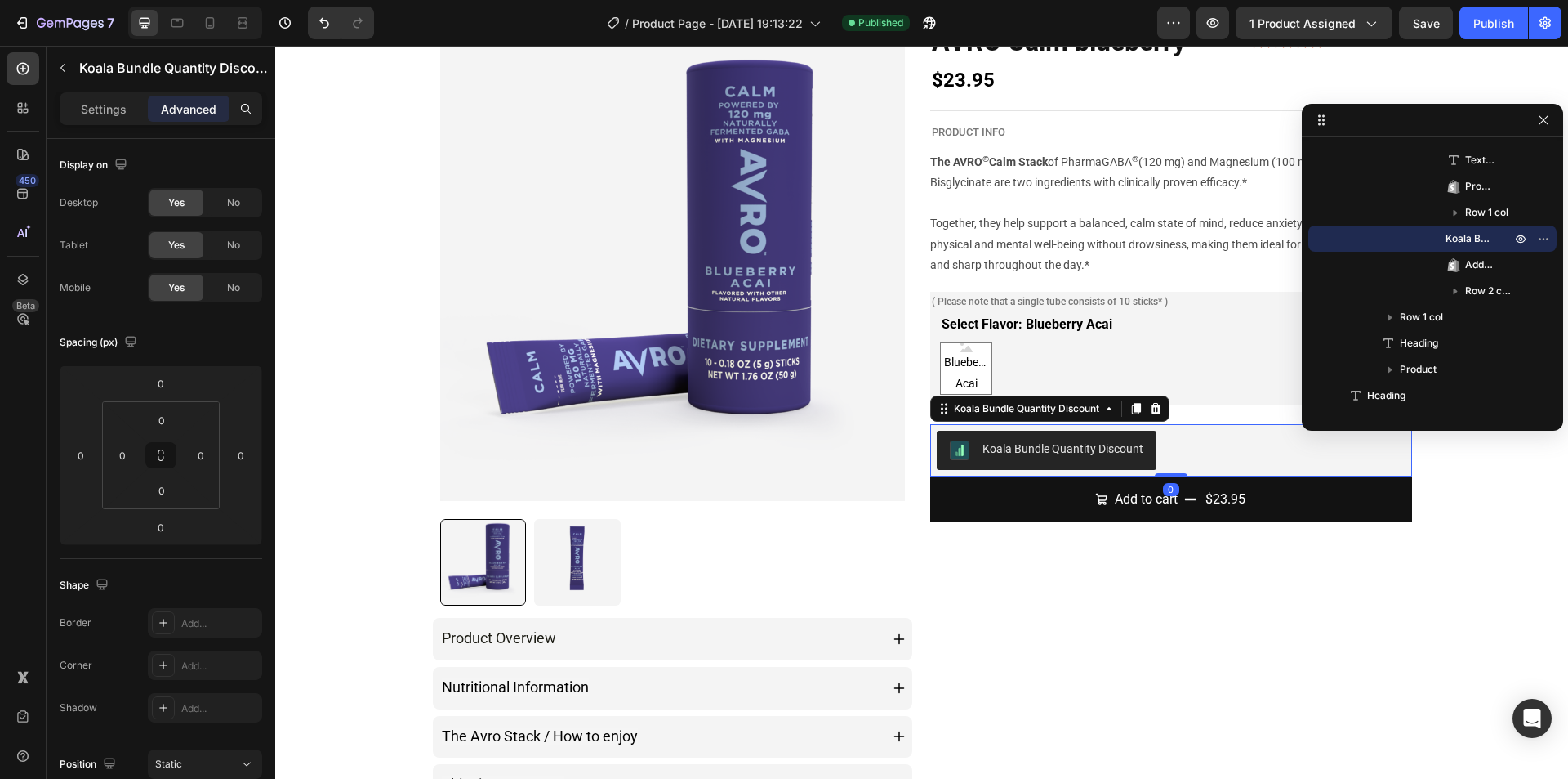
drag, startPoint x: 1167, startPoint y: 475, endPoint x: 1182, endPoint y: 445, distance: 33.5
click at [1182, 445] on div "Koala Bundle Quantity Discount Koala Bundle Quantity Discount 0" at bounding box center [1171, 450] width 482 height 52
click at [1188, 407] on div "AVRO Calm blueberry Product Title Icon Icon Icon Icon Icon Icon List 11 Reviews…" at bounding box center [1171, 283] width 482 height 519
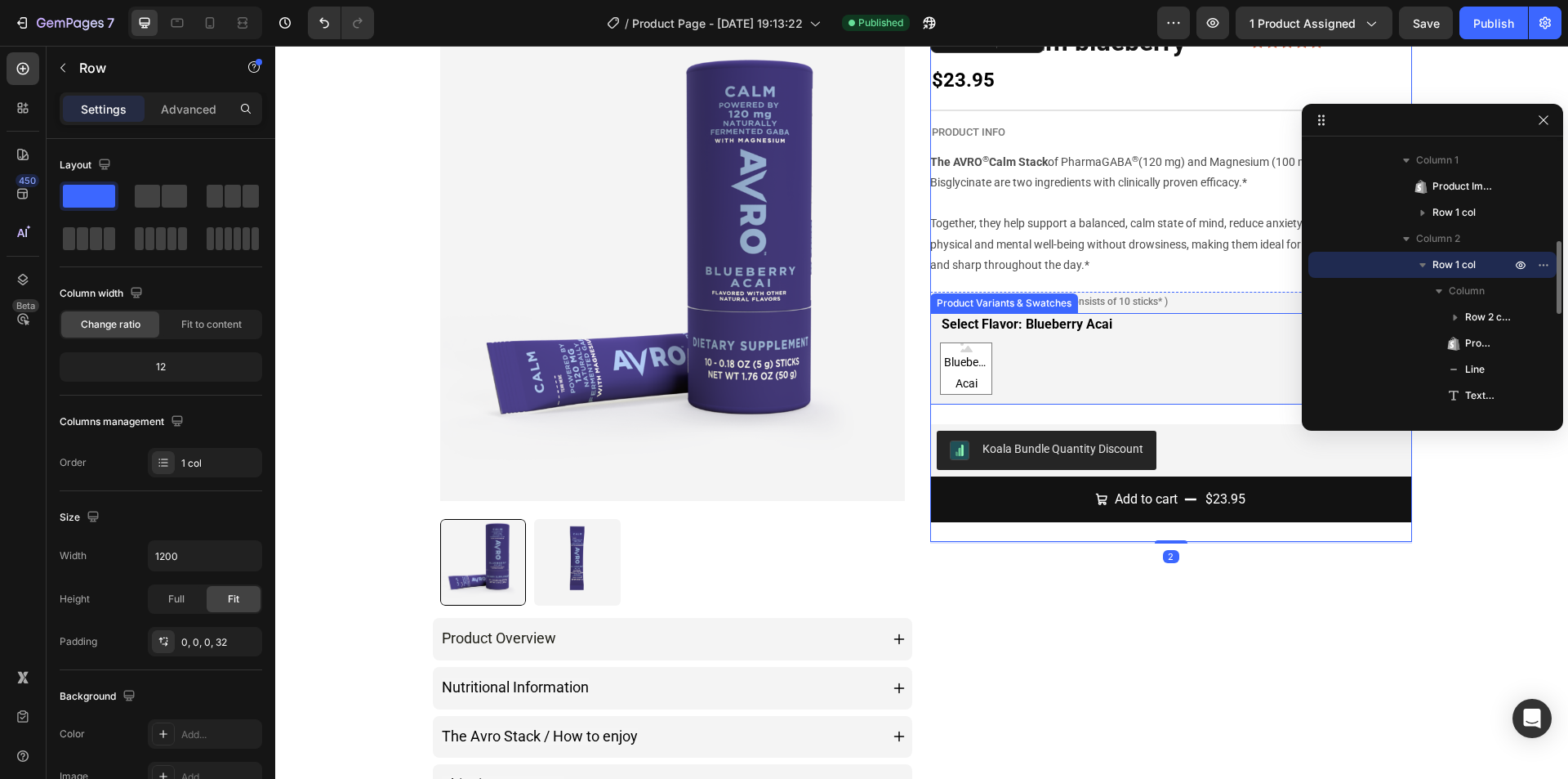
click at [1193, 388] on div "Blueberry Acai Blueberry Acai Blueberry Acai" at bounding box center [1171, 368] width 462 height 52
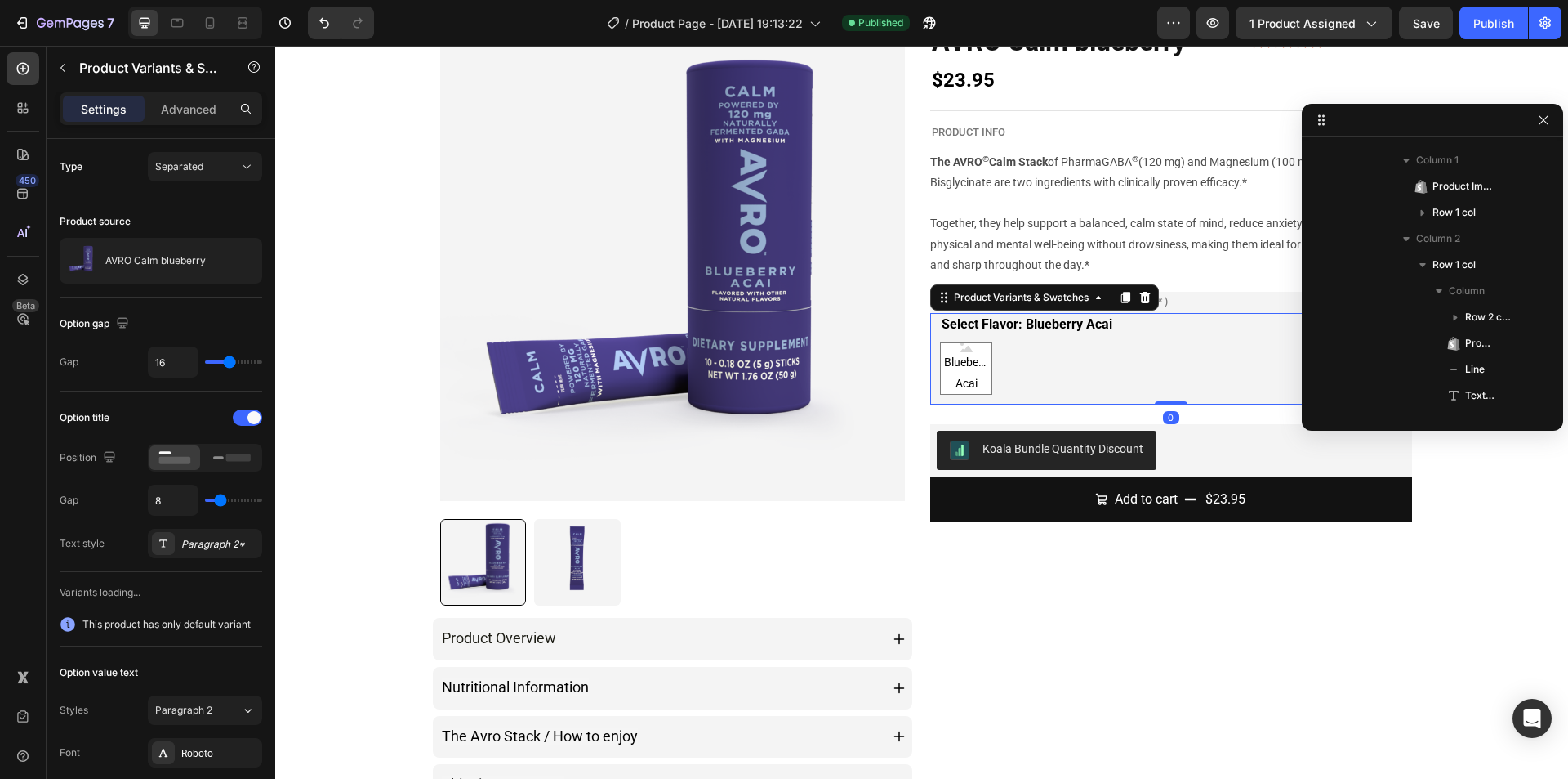
scroll to position [623, 0]
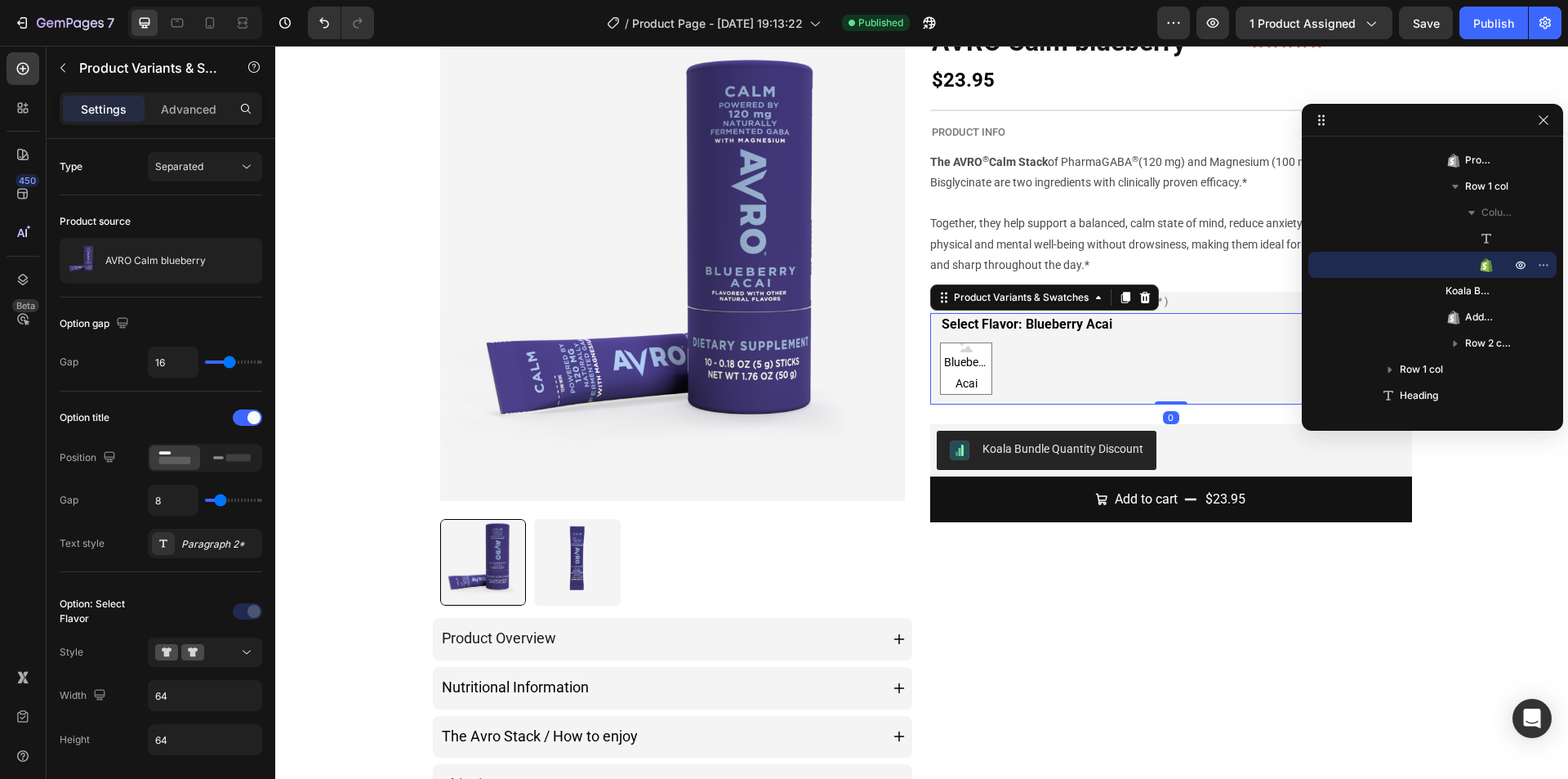
drag, startPoint x: 1167, startPoint y: 402, endPoint x: 1163, endPoint y: 393, distance: 9.8
click at [1163, 393] on div "Select Flavor: Blueberry Acai Blueberry Acai Blueberry Acai Blueberry Acai Prod…" at bounding box center [1171, 358] width 482 height 91
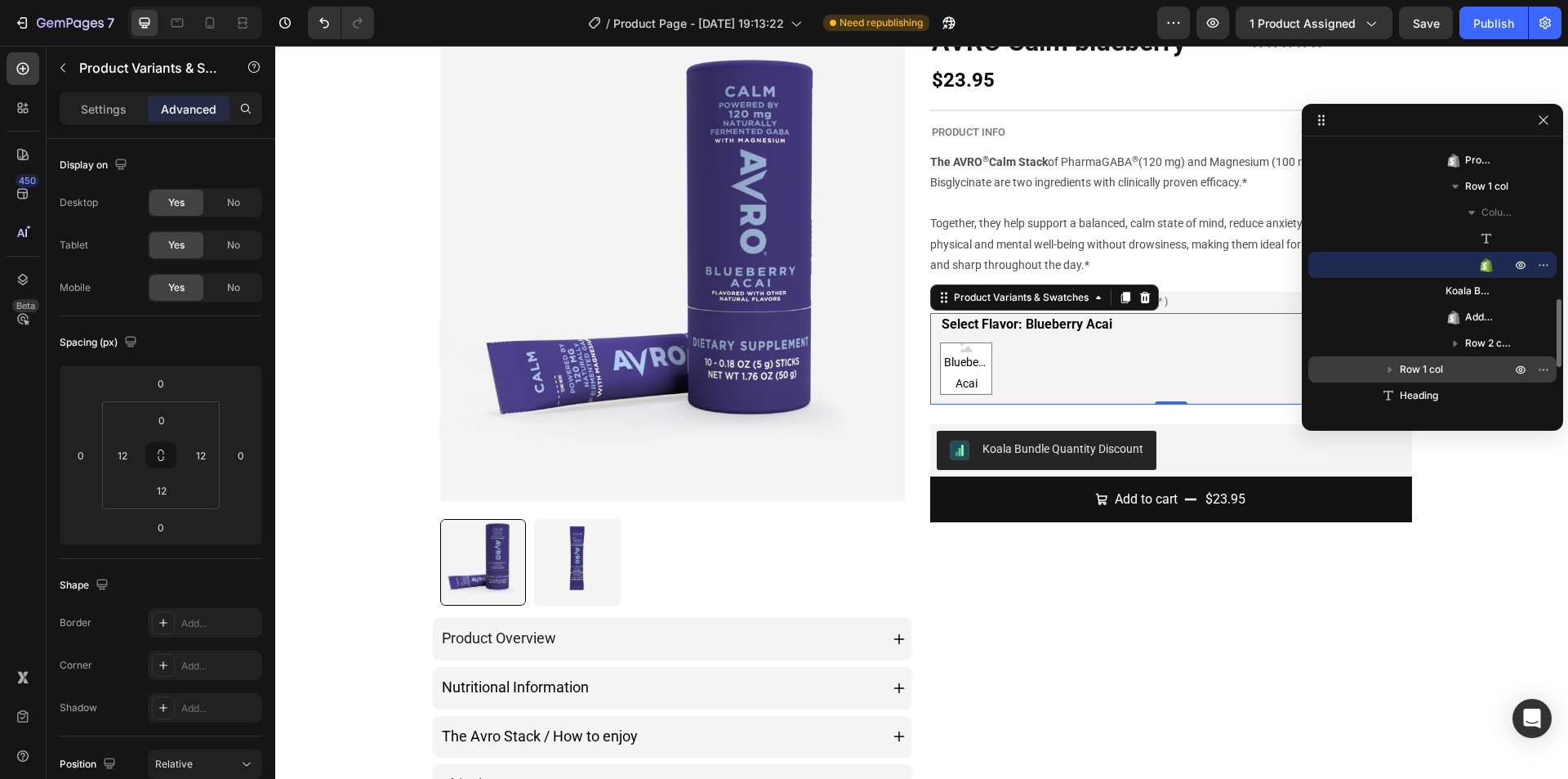
click at [1478, 361] on div "Row 1 col" at bounding box center [1432, 369] width 235 height 26
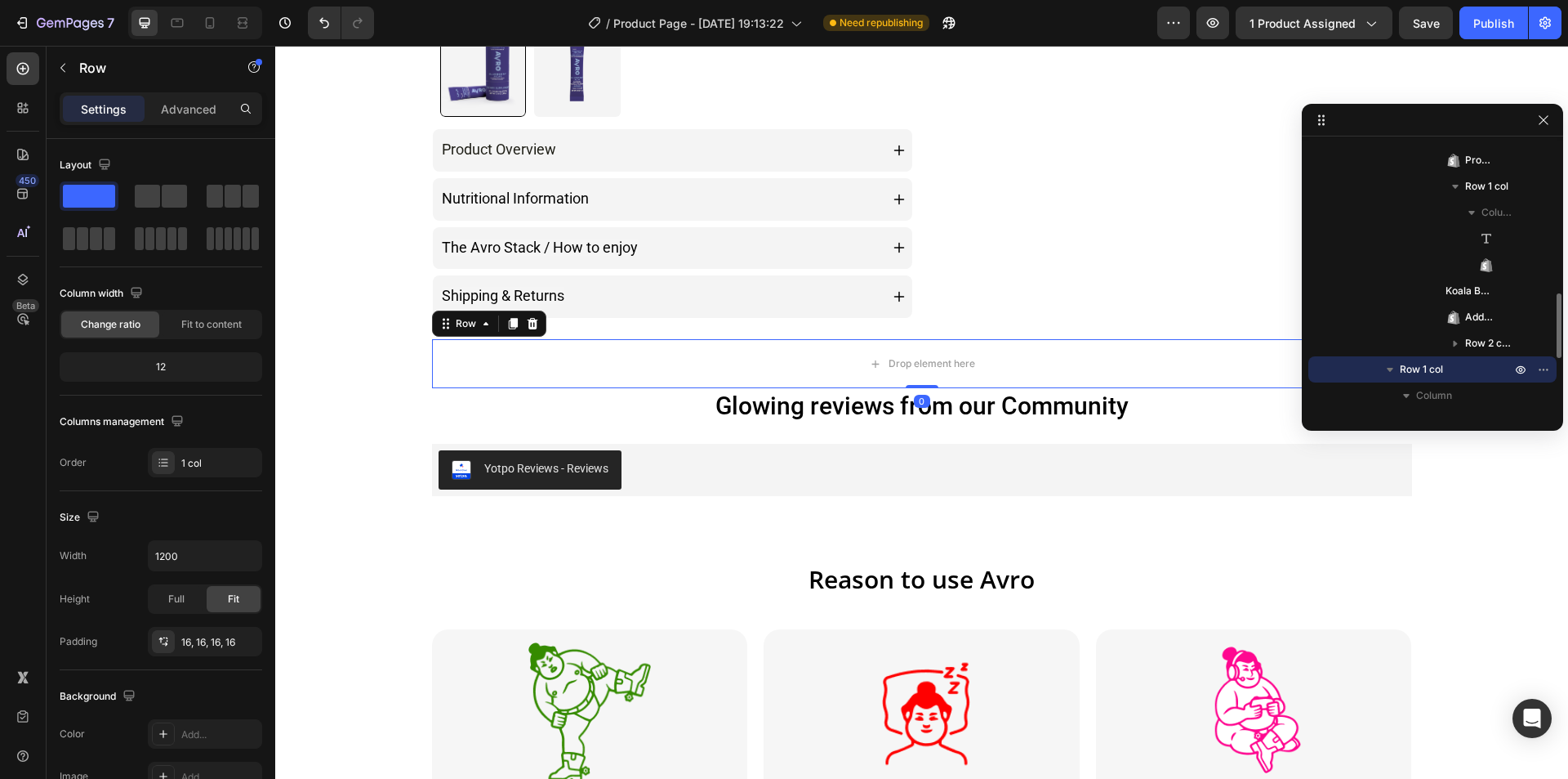
scroll to position [888, 0]
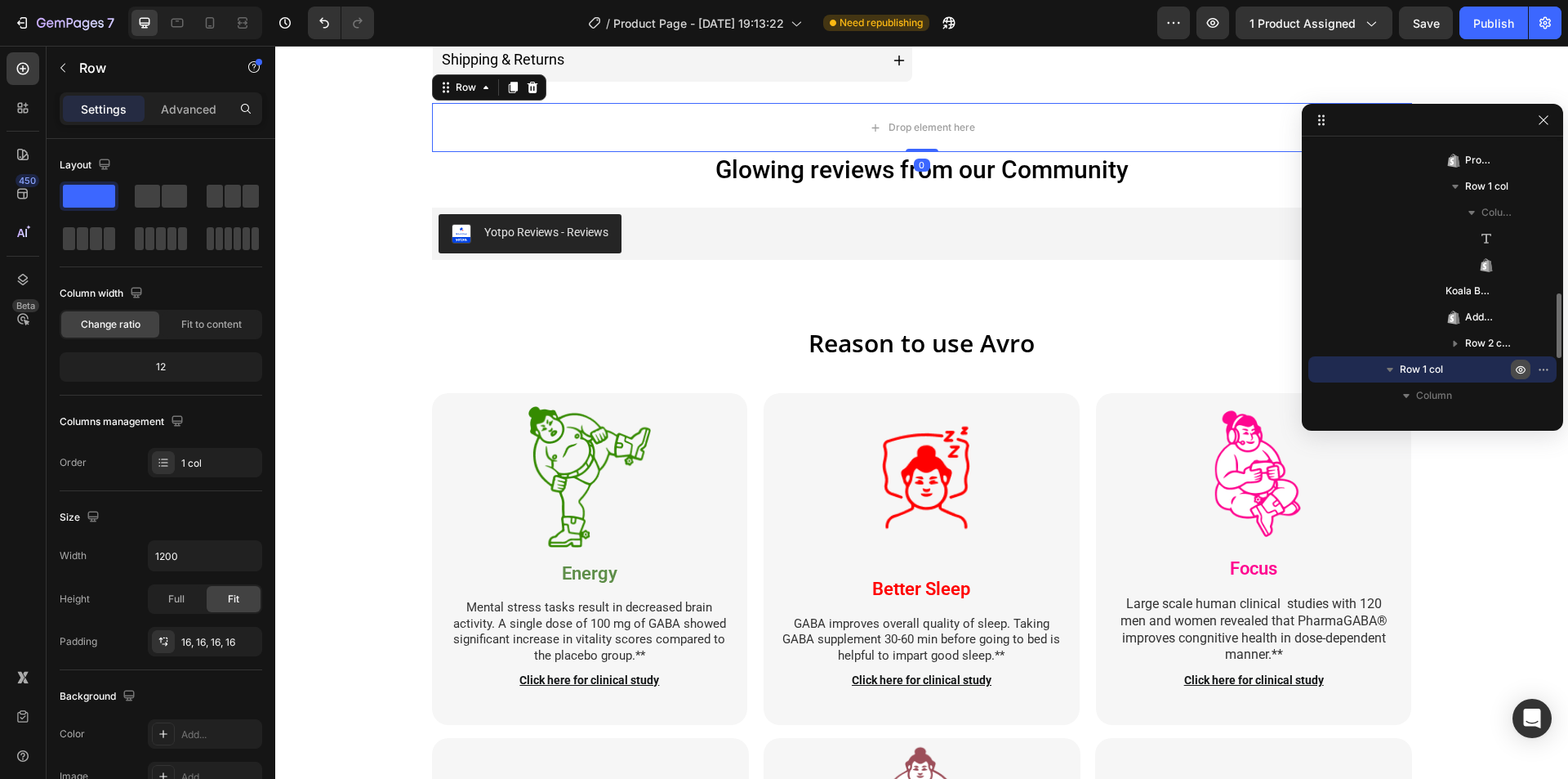
click at [1519, 367] on icon "button" at bounding box center [1520, 370] width 13 height 13
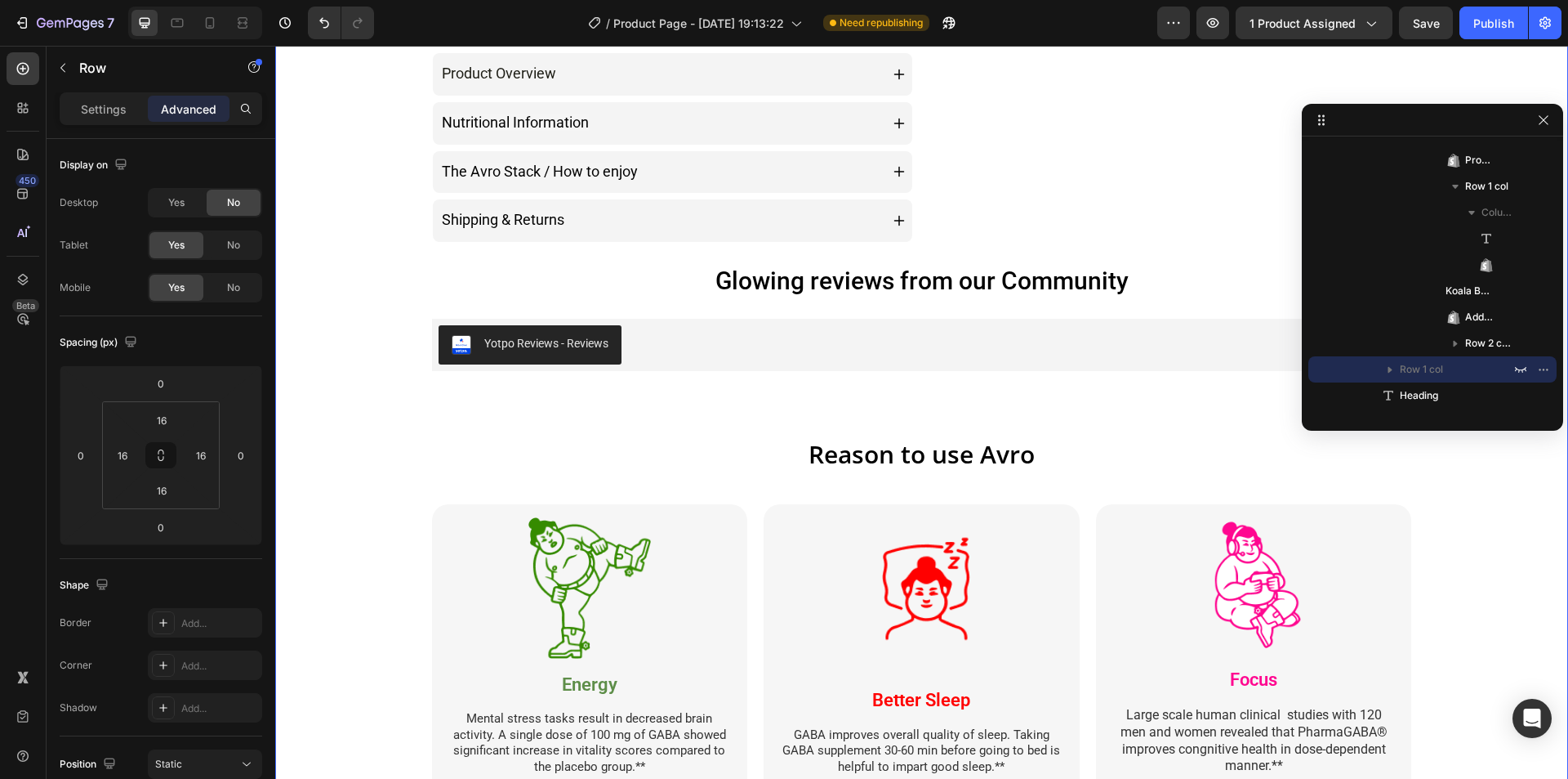
scroll to position [561, 0]
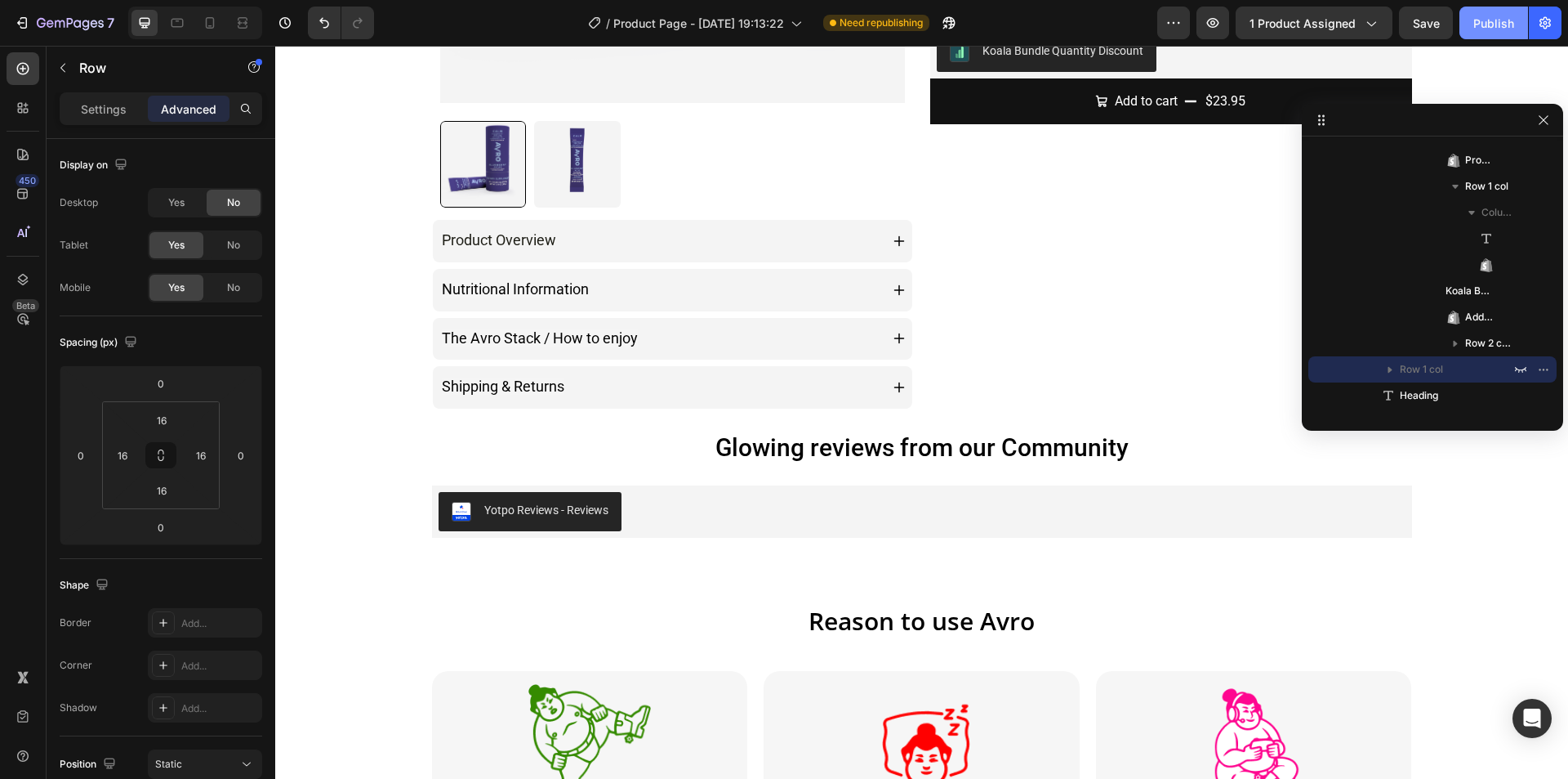
click at [1499, 18] on div "Publish" at bounding box center [1494, 23] width 41 height 18
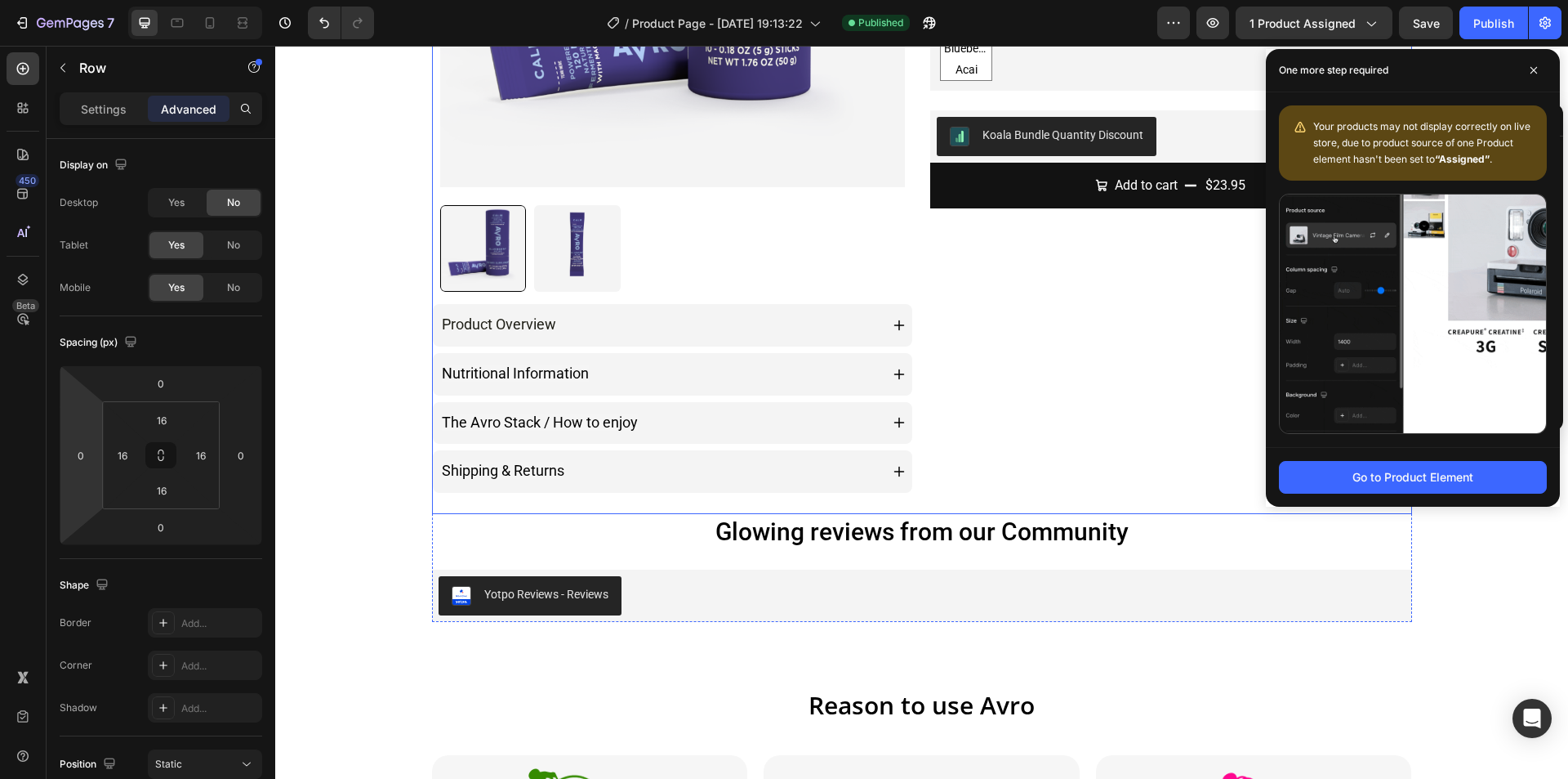
scroll to position [398, 0]
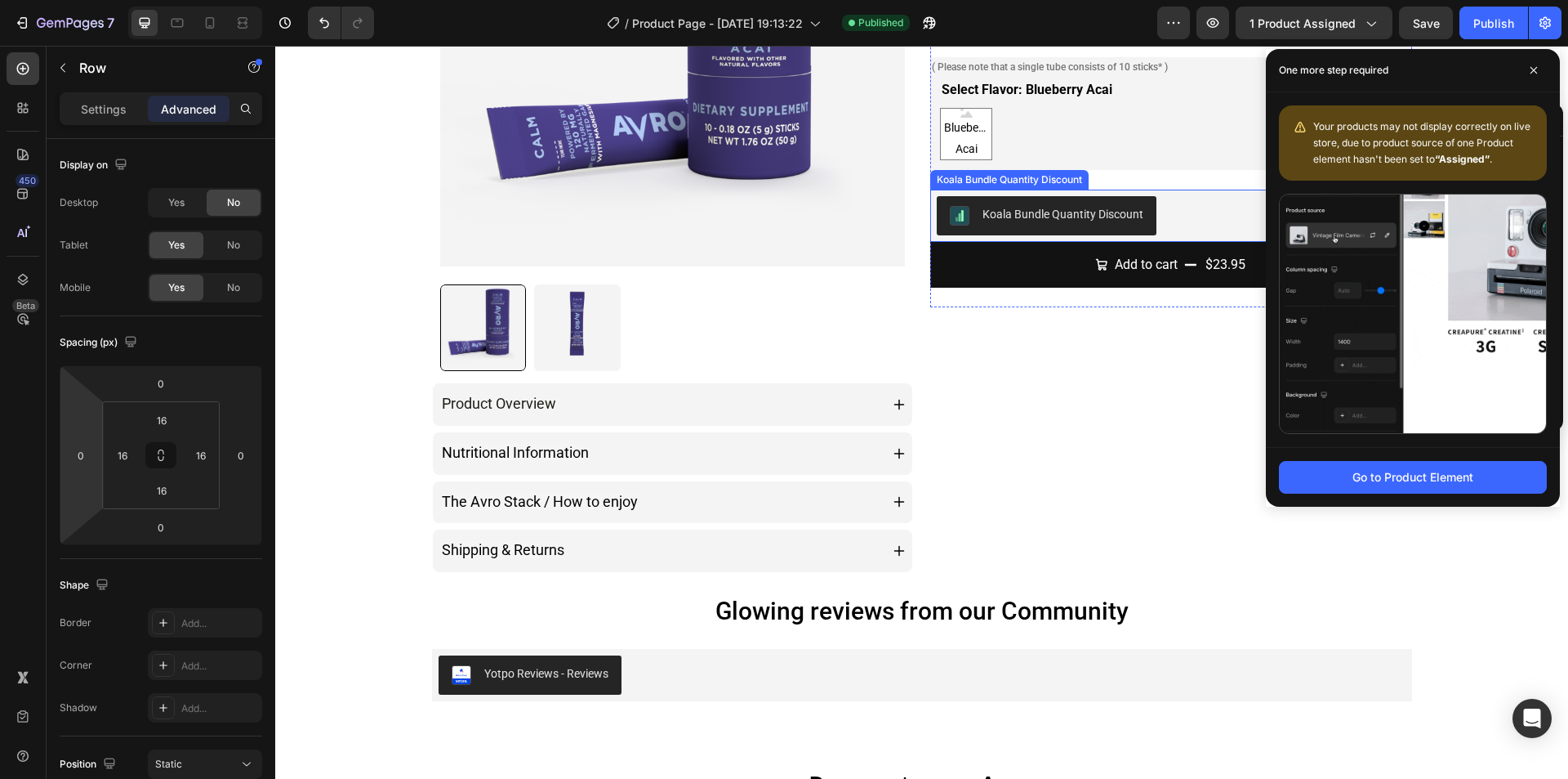
click at [1215, 222] on div "Koala Bundle Quantity Discount" at bounding box center [1171, 215] width 469 height 39
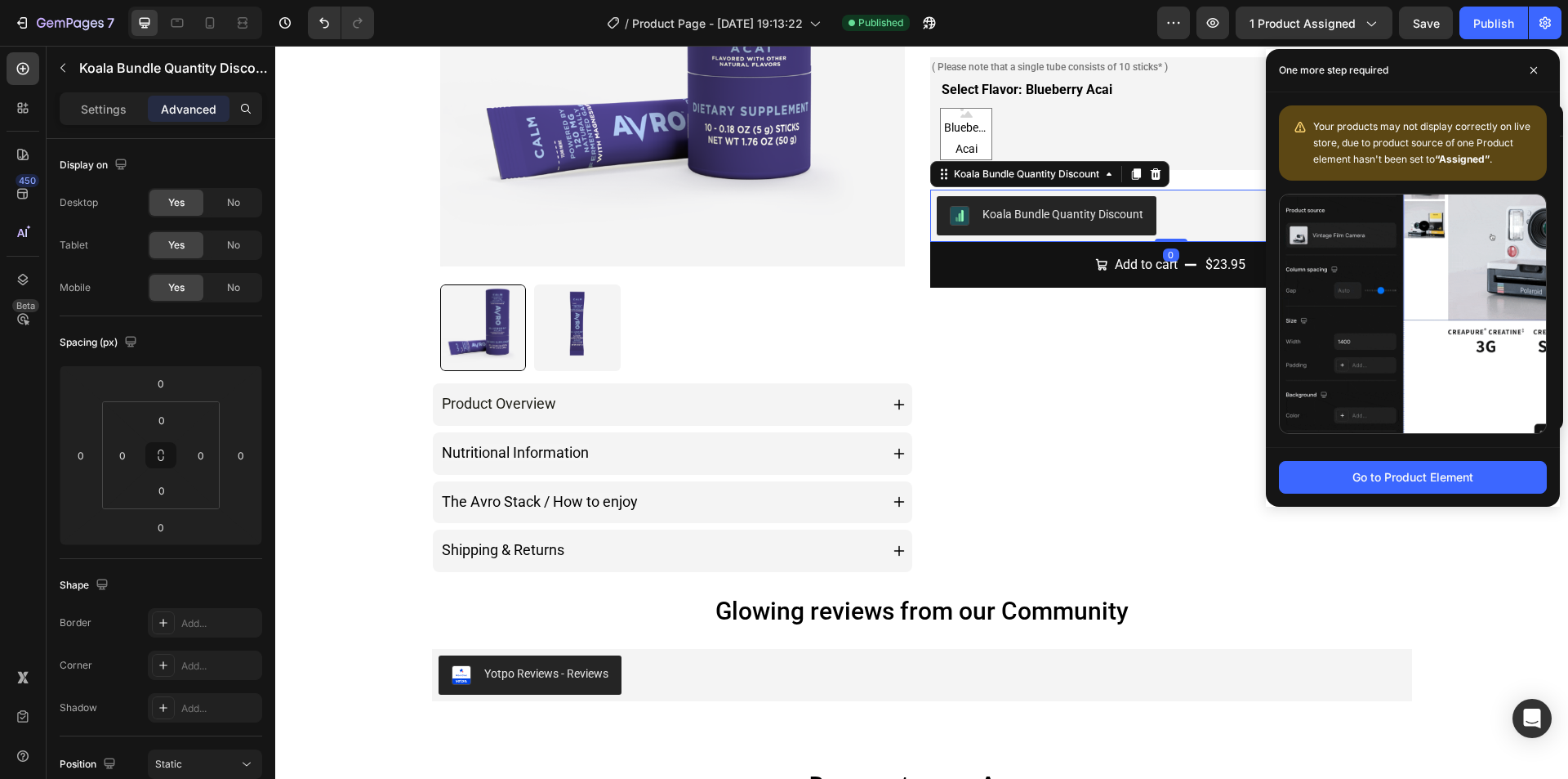
click at [1160, 212] on div "Koala Bundle Quantity Discount" at bounding box center [1171, 215] width 469 height 39
click at [1525, 75] on span at bounding box center [1533, 69] width 26 height 26
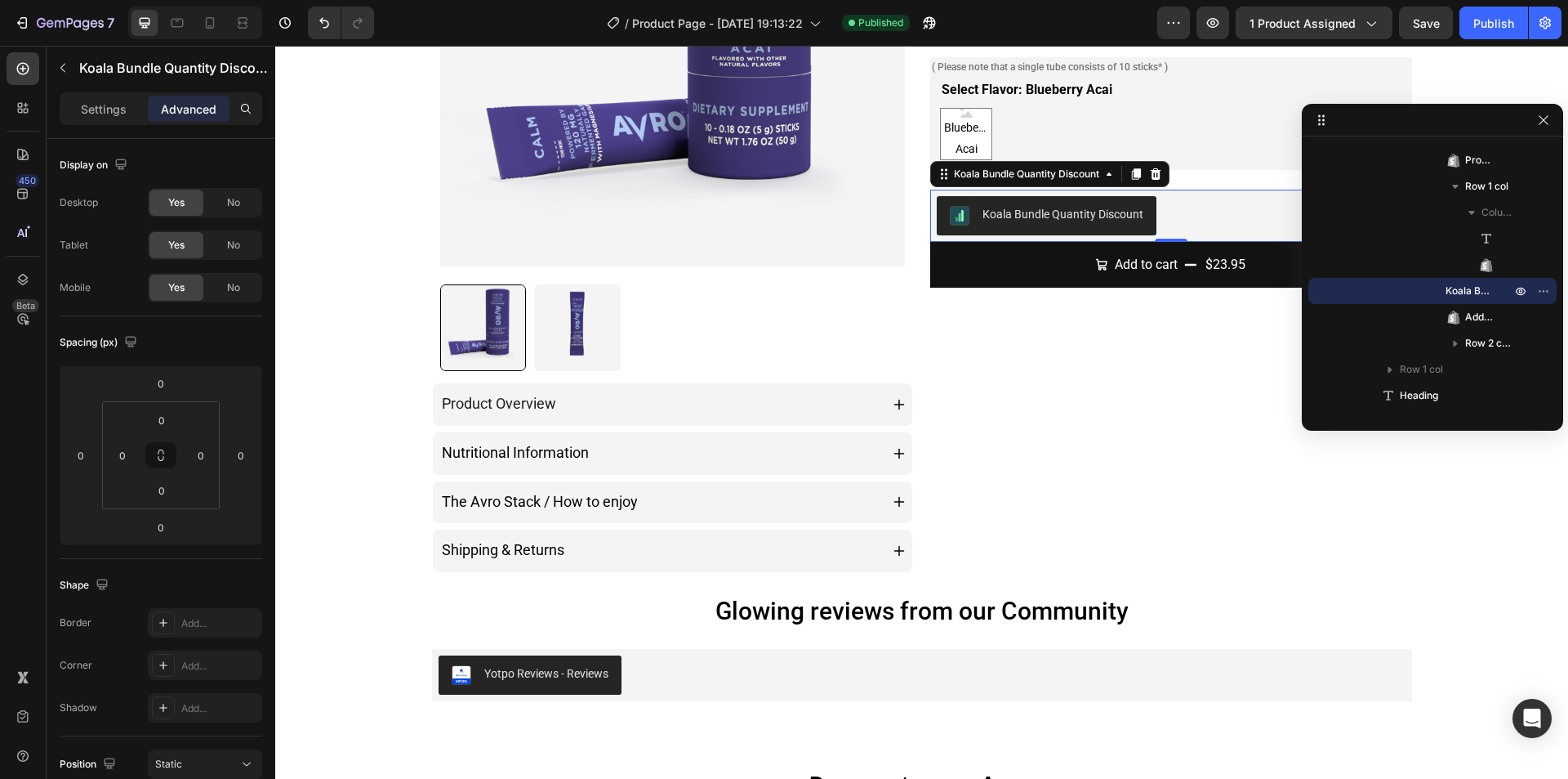
click at [1204, 228] on div "Koala Bundle Quantity Discount" at bounding box center [1171, 215] width 469 height 39
click at [1545, 120] on icon "button" at bounding box center [1544, 120] width 13 height 13
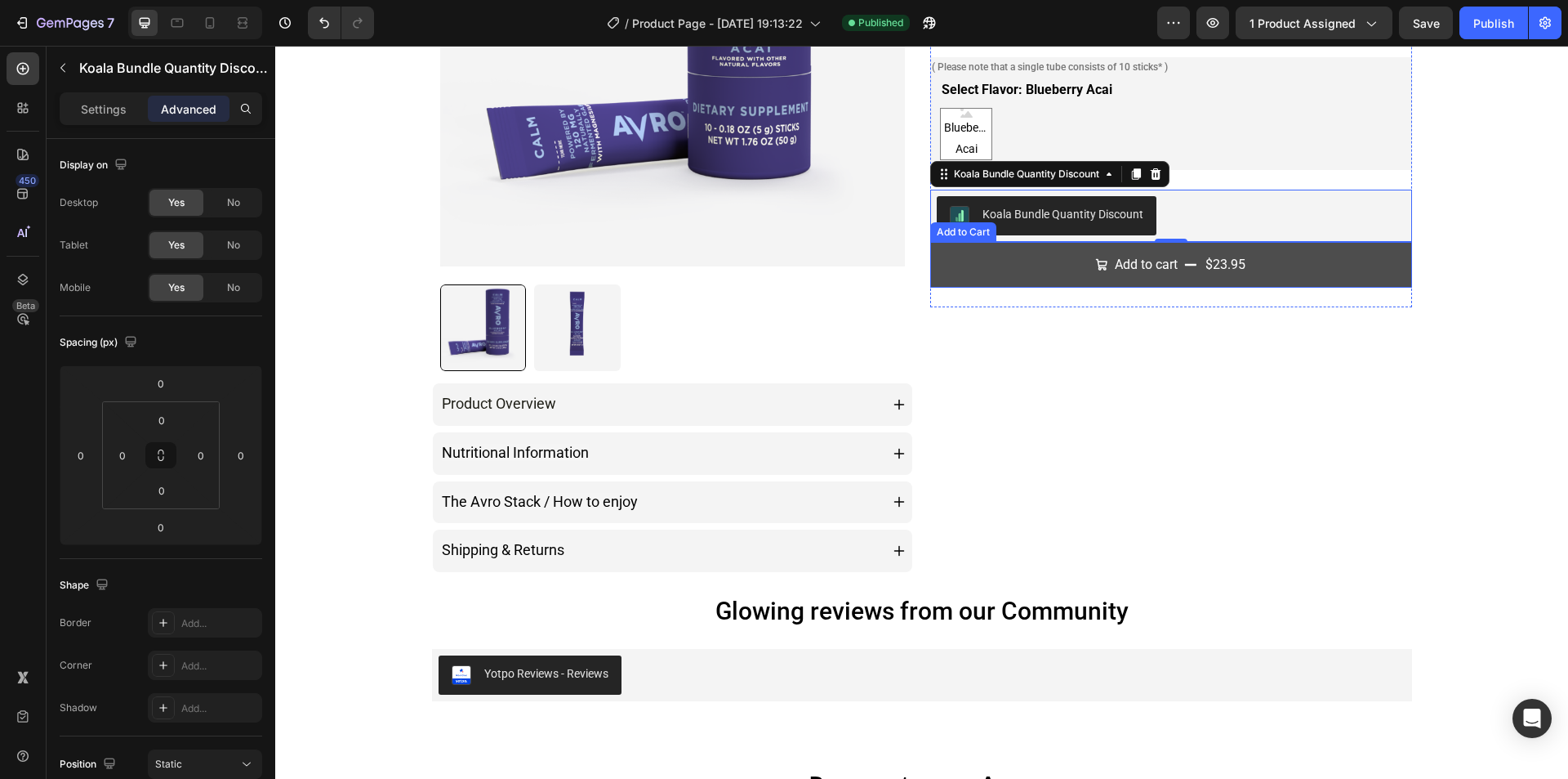
click at [1187, 257] on button "Add to cart $23.95" at bounding box center [1171, 265] width 482 height 47
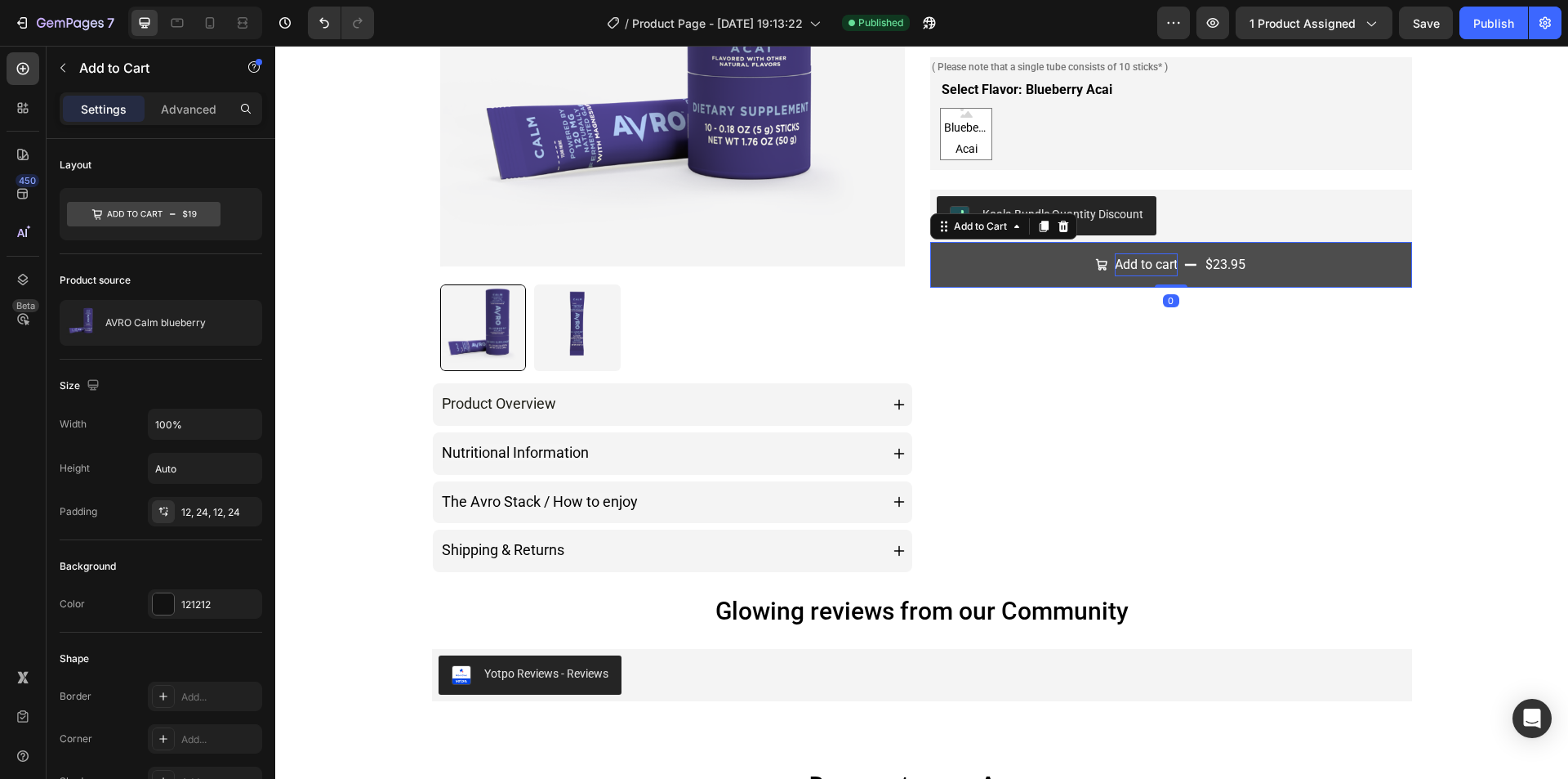
drag, startPoint x: 1165, startPoint y: 306, endPoint x: 1166, endPoint y: 272, distance: 34.0
click at [1166, 272] on div "Add to cart $23.95 Add to Cart 0" at bounding box center [1171, 265] width 482 height 47
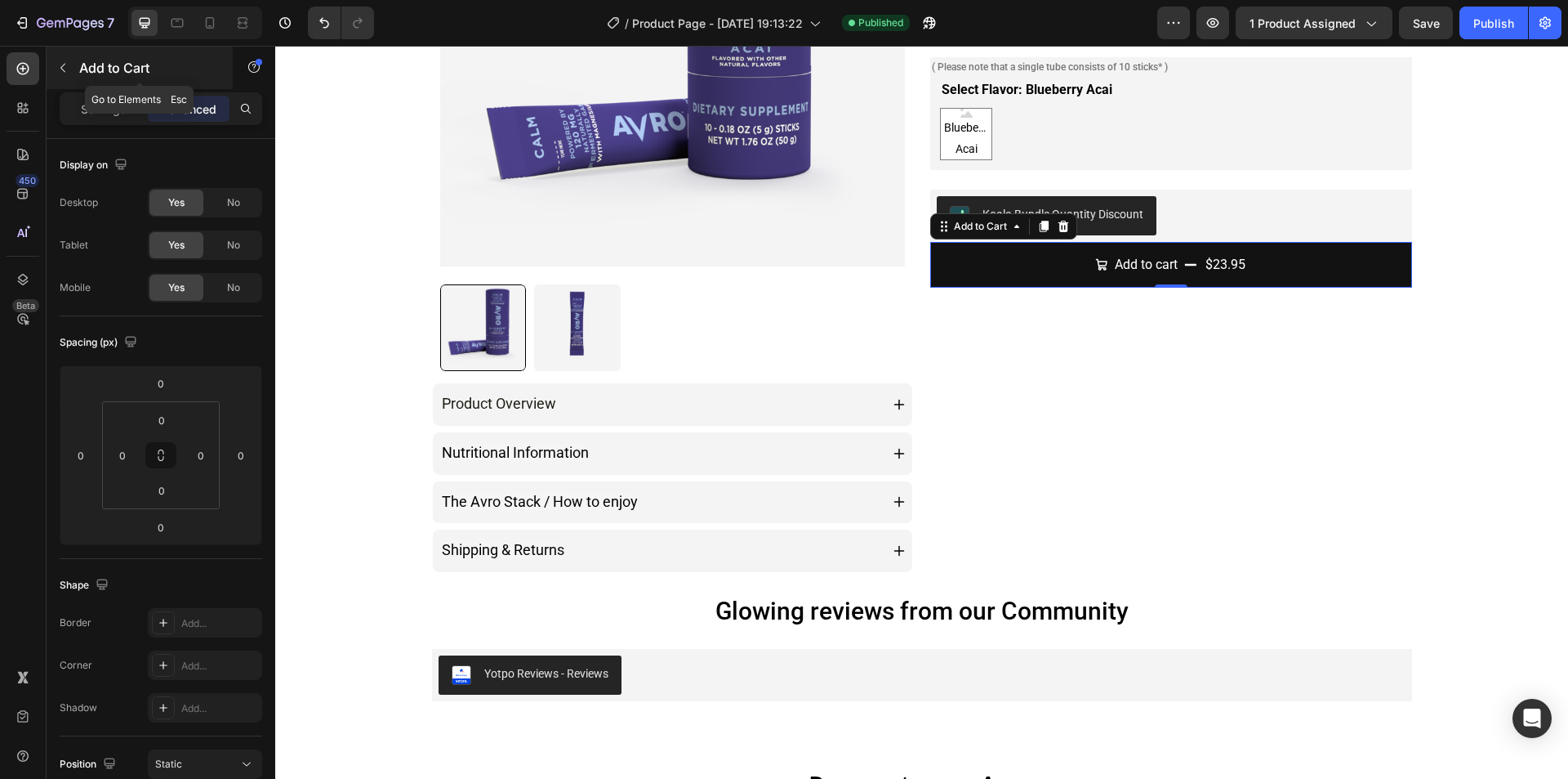
click at [65, 72] on icon "button" at bounding box center [63, 68] width 5 height 9
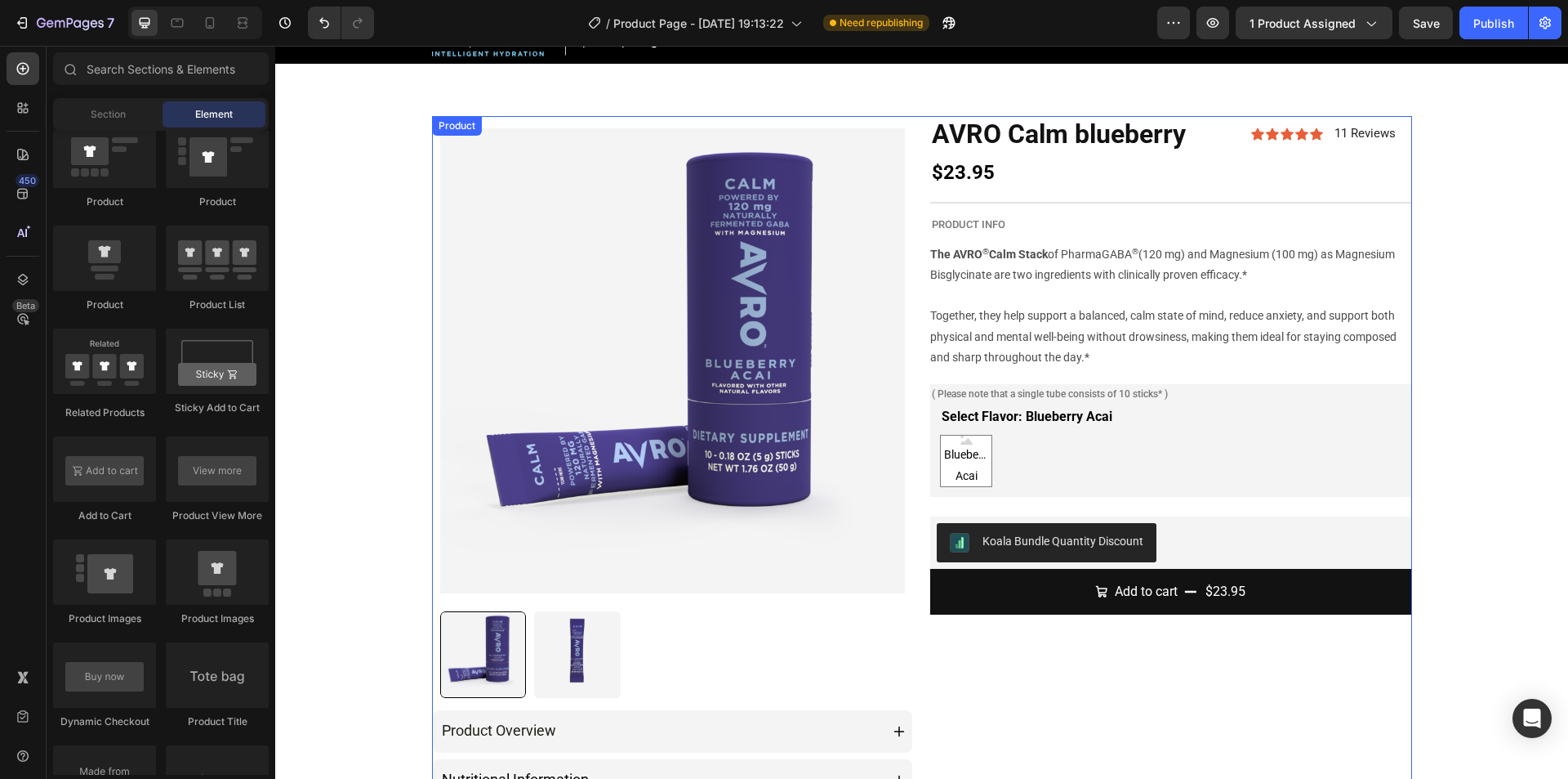
scroll to position [82, 0]
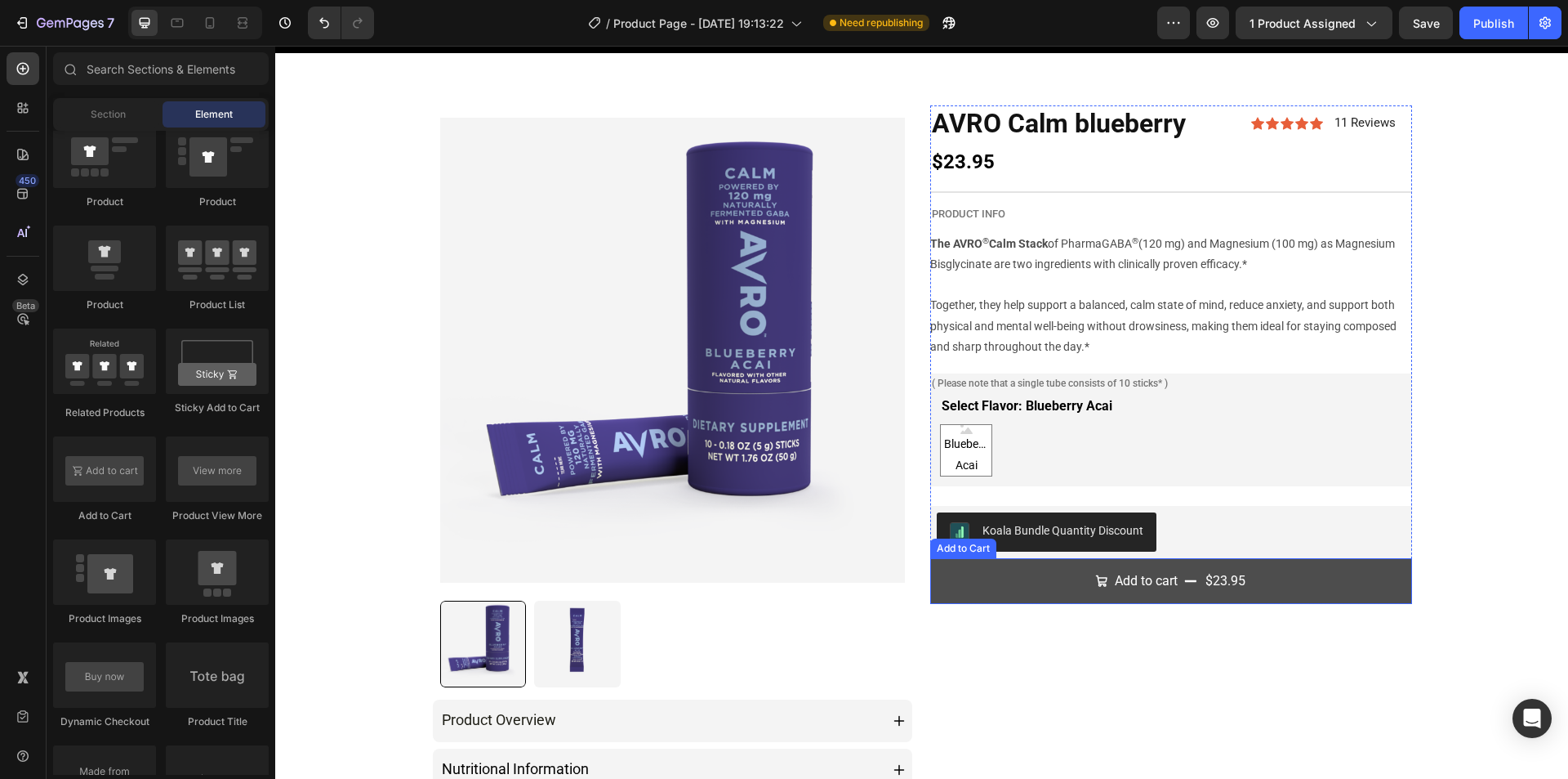
click at [1292, 573] on button "Add to cart $23.95" at bounding box center [1171, 582] width 482 height 47
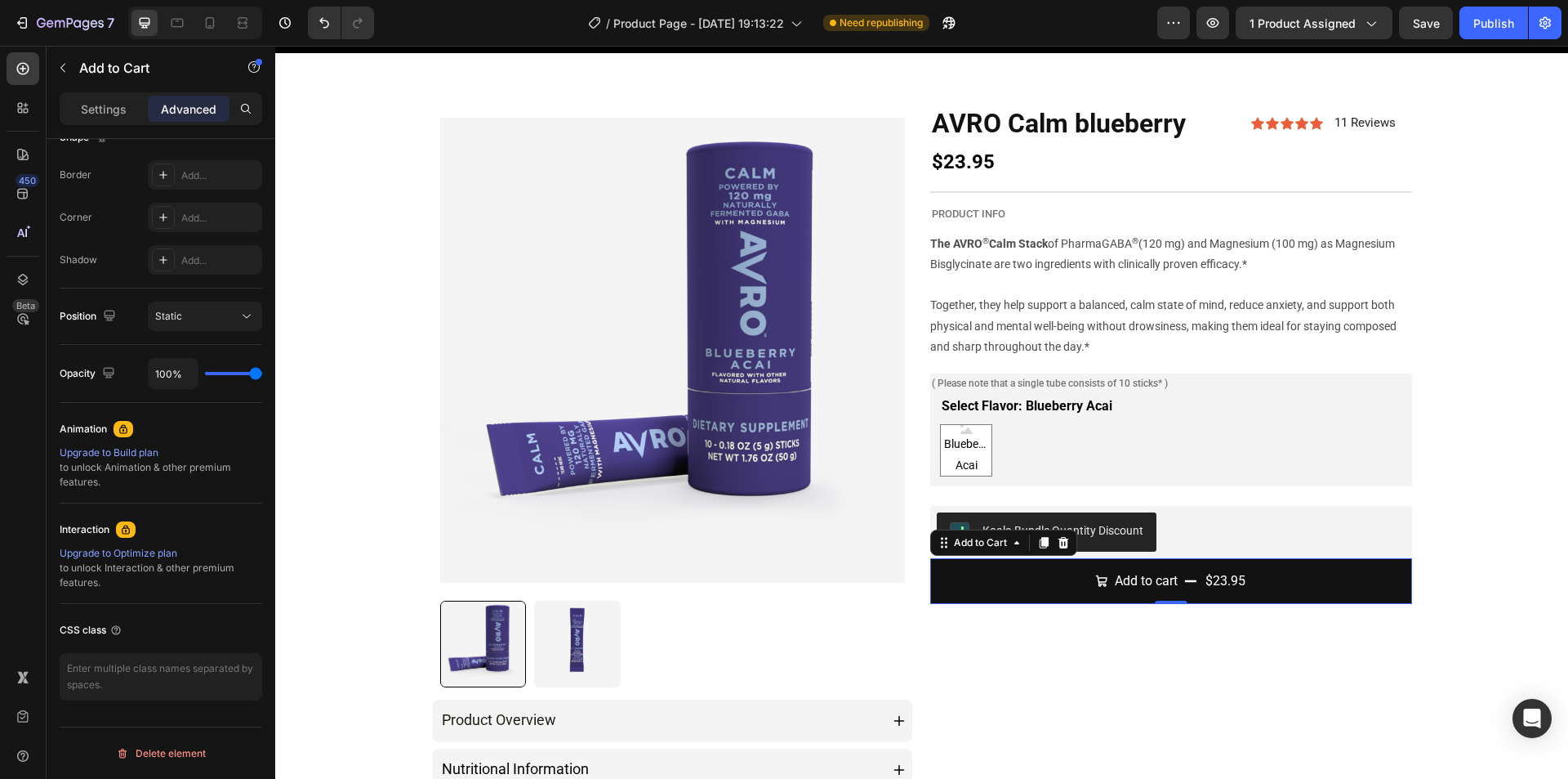
scroll to position [0, 0]
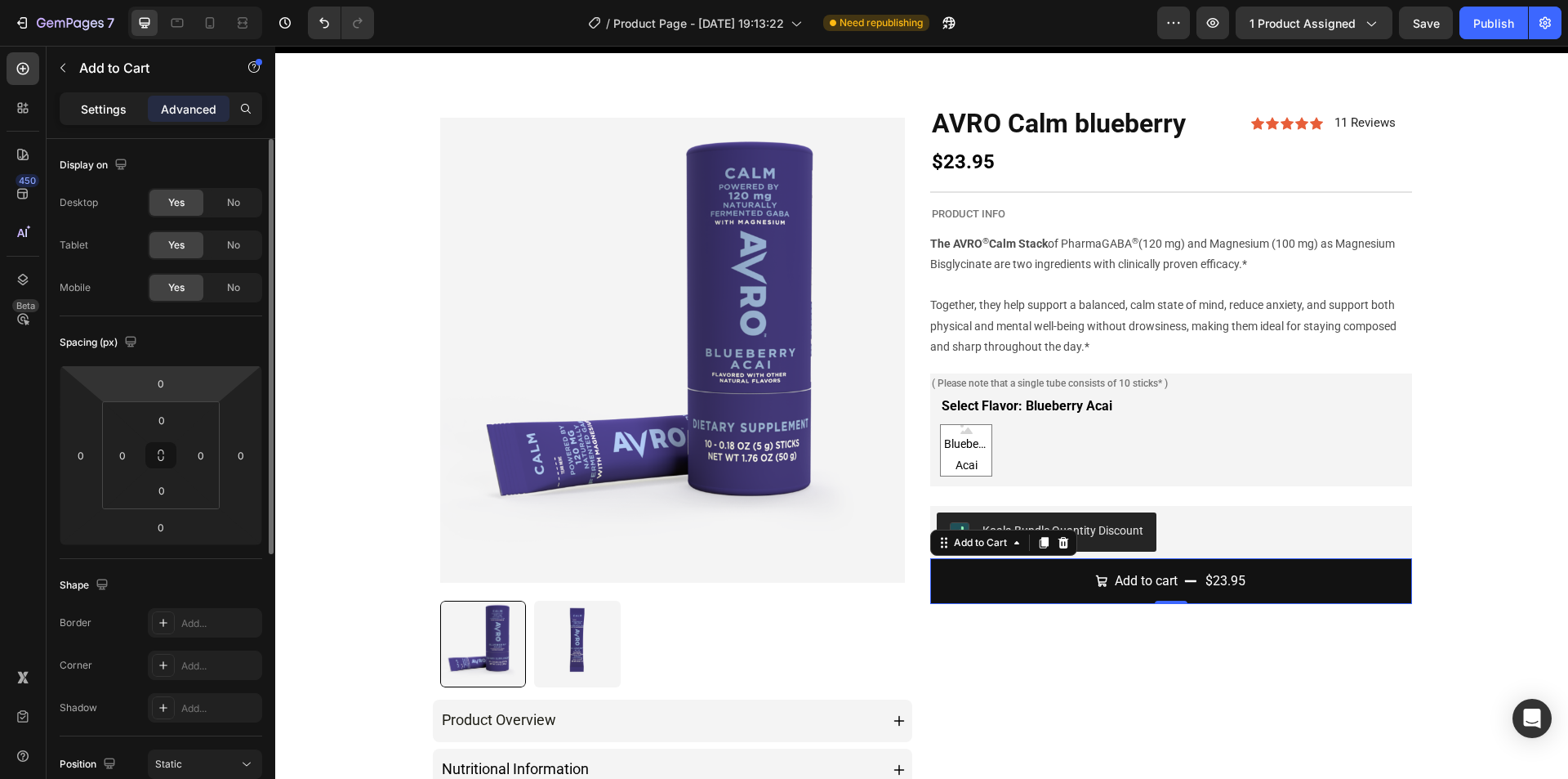
click at [96, 112] on p "Settings" at bounding box center [104, 109] width 46 height 18
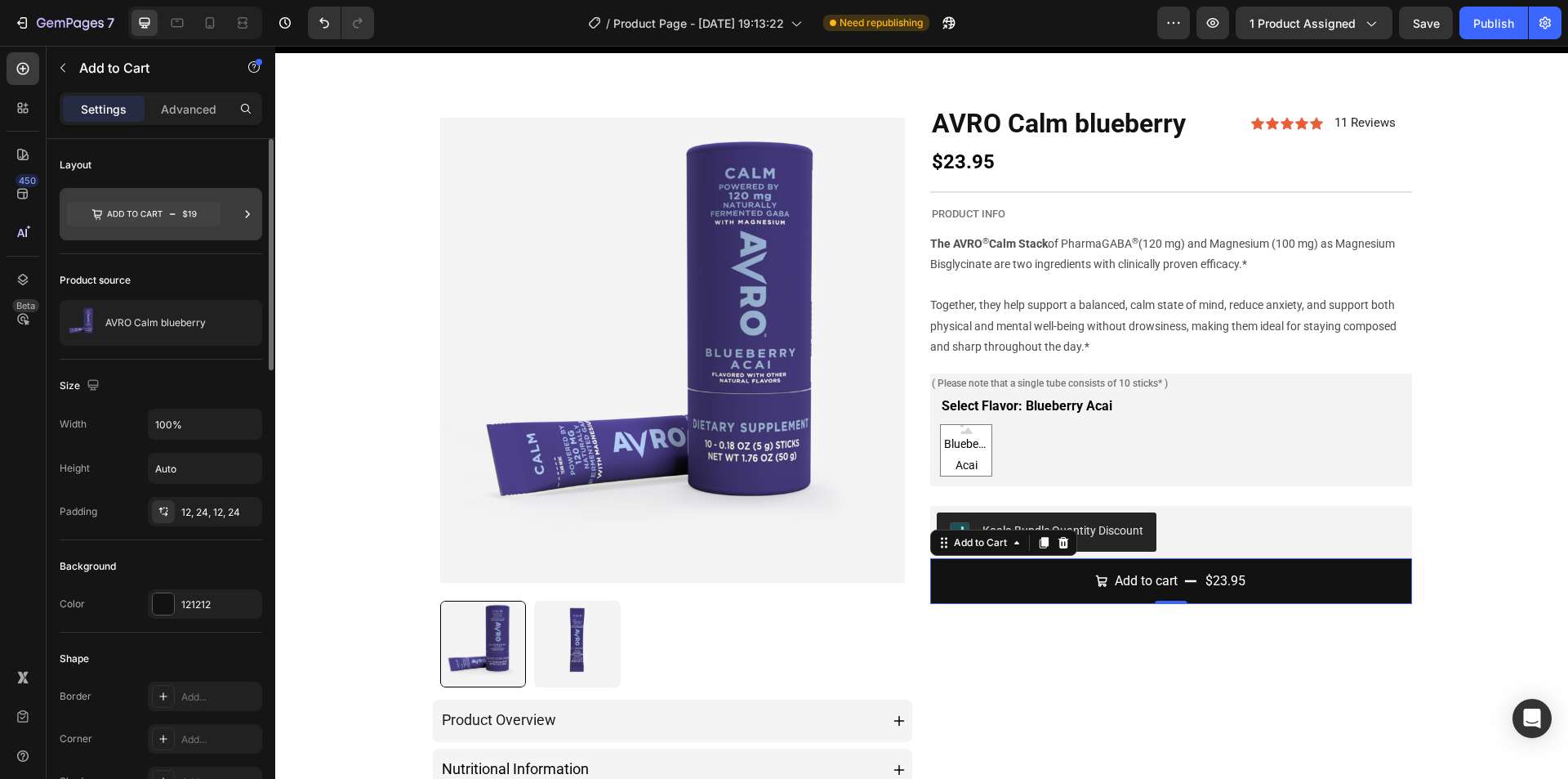
click at [150, 223] on icon at bounding box center [144, 213] width 154 height 24
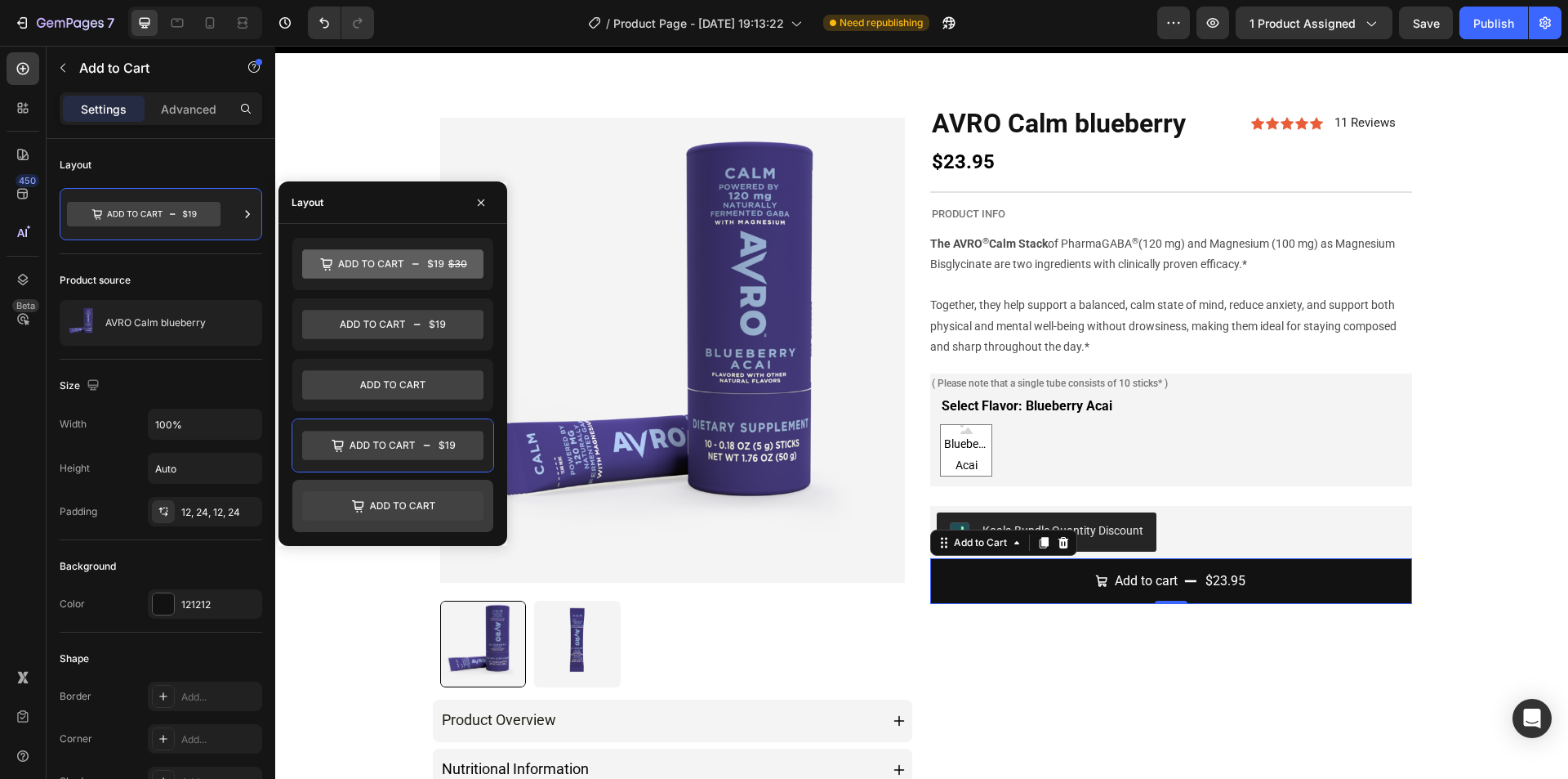
click at [432, 506] on icon at bounding box center [392, 505] width 181 height 29
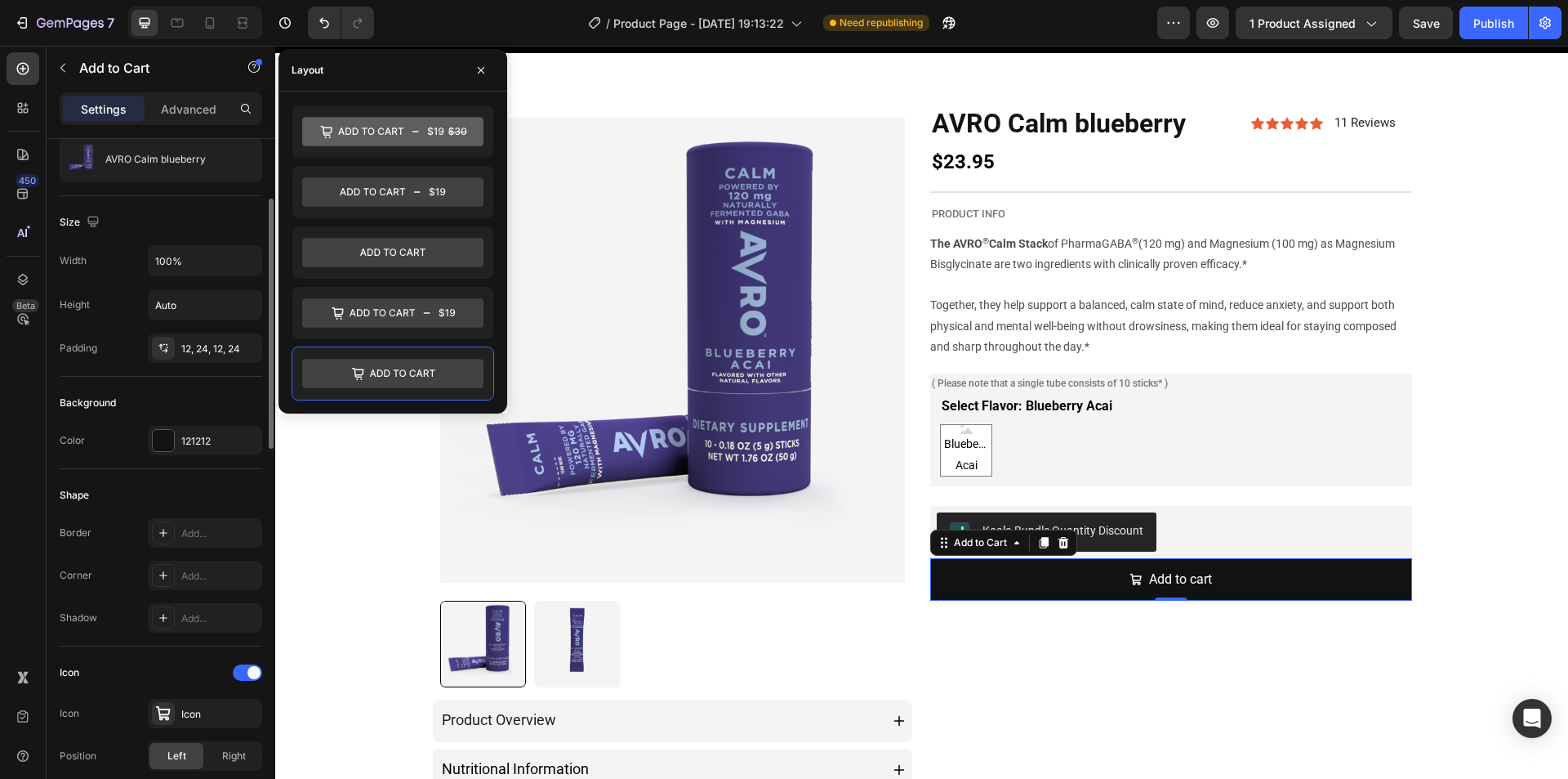
scroll to position [245, 0]
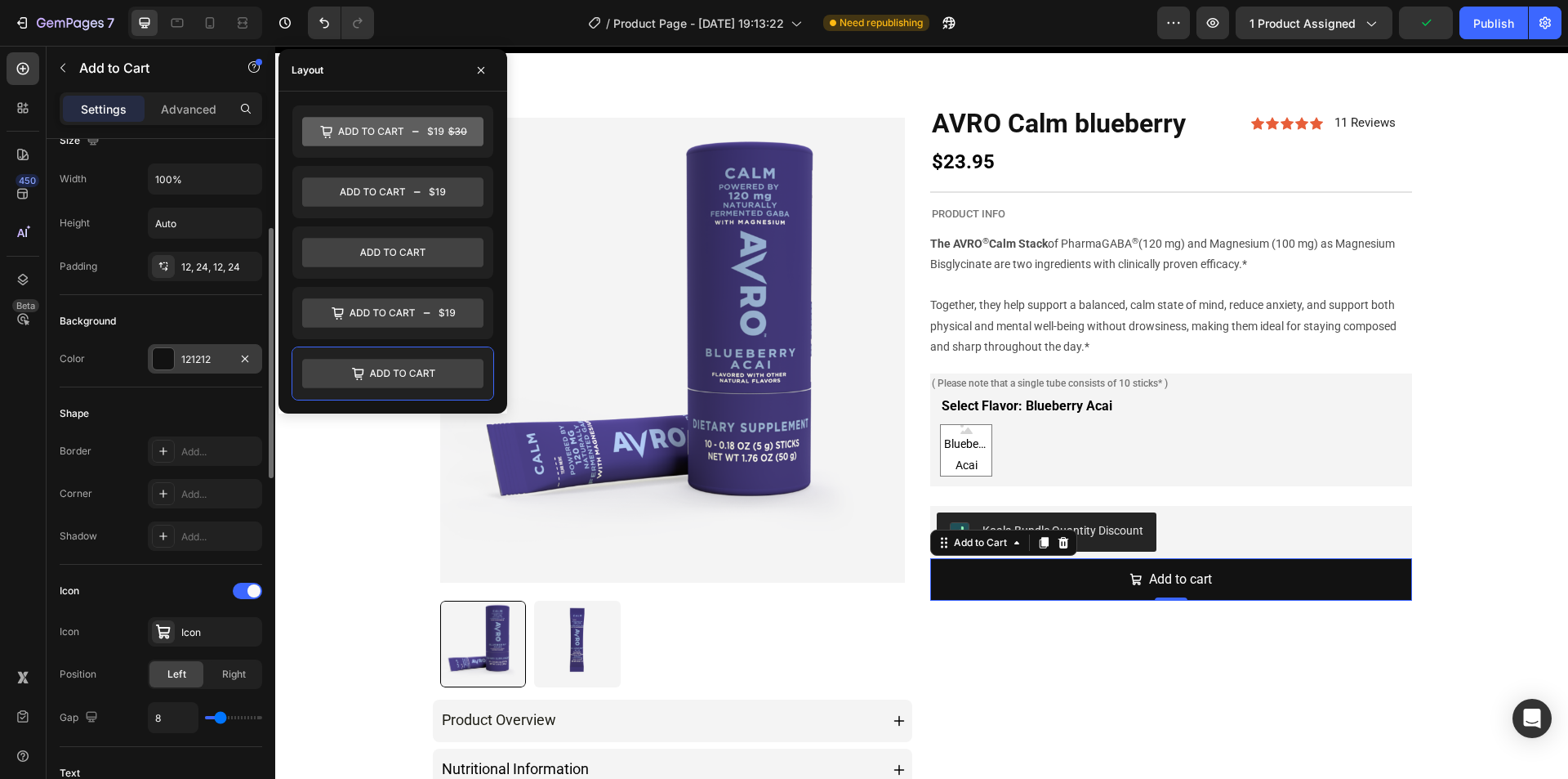
click at [201, 366] on div "121212" at bounding box center [205, 360] width 48 height 15
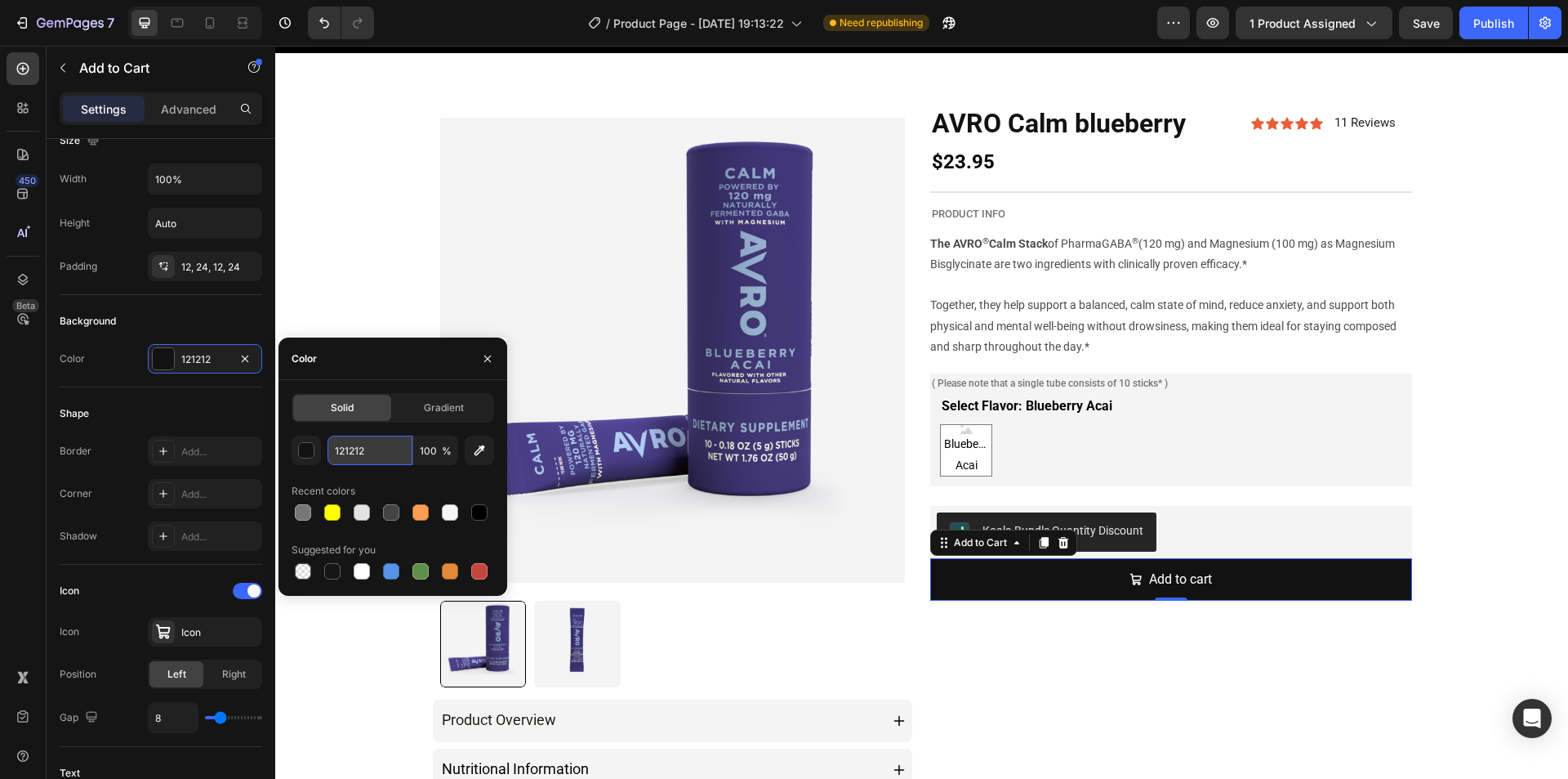
click at [365, 440] on input "121212" at bounding box center [370, 449] width 85 height 29
paste input "#001C77"
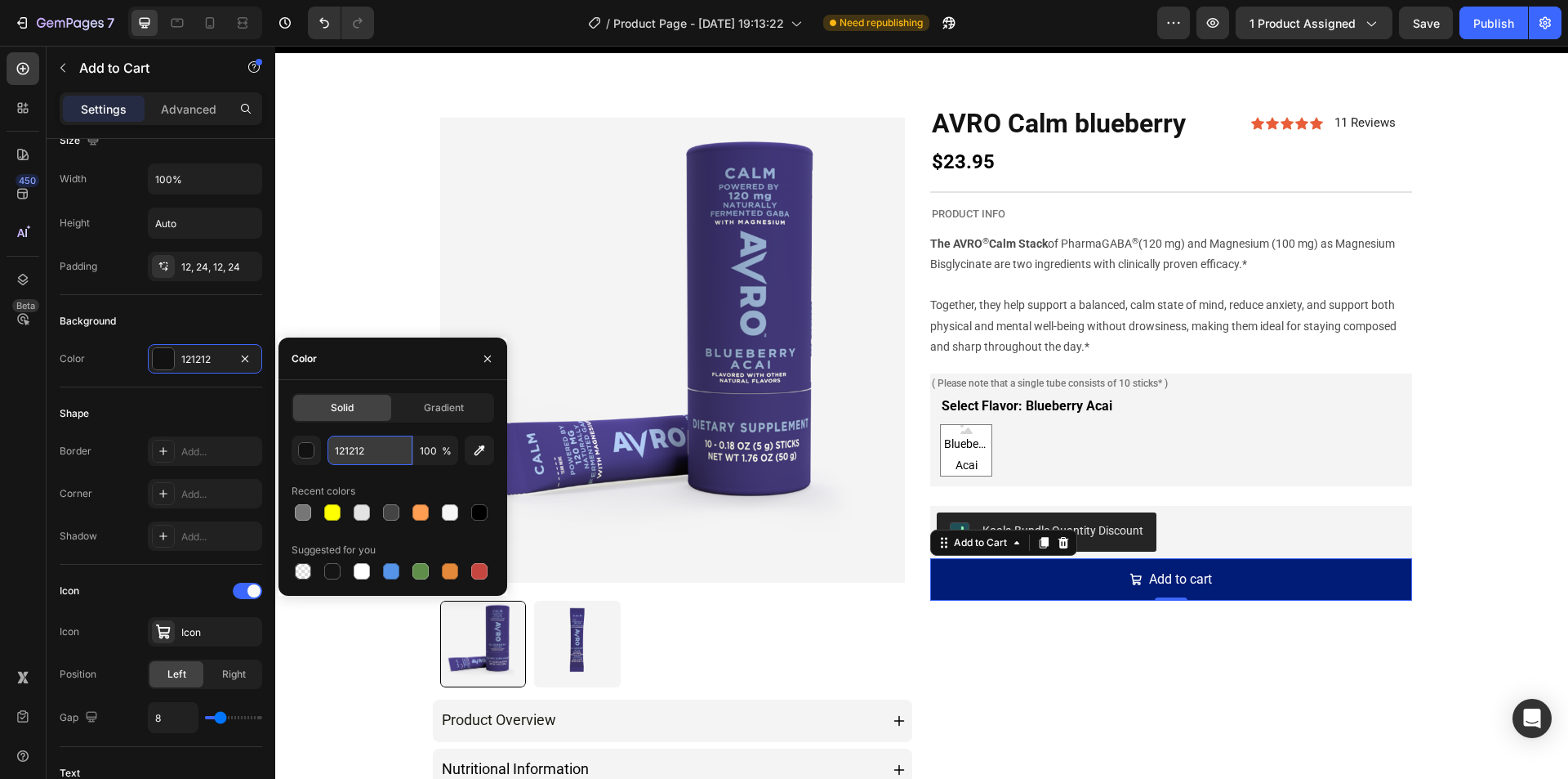
type input "#001C77"
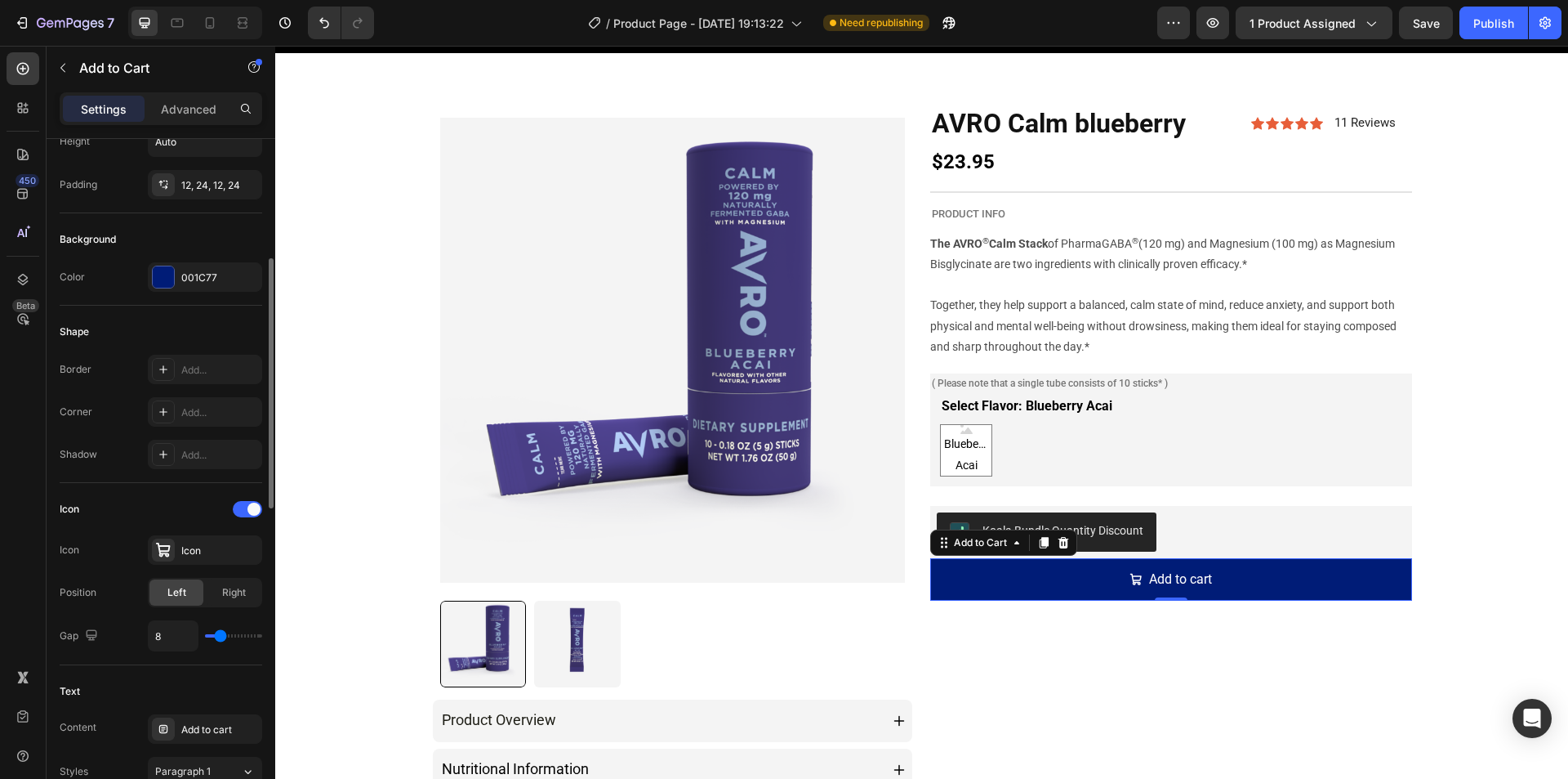
scroll to position [408, 0]
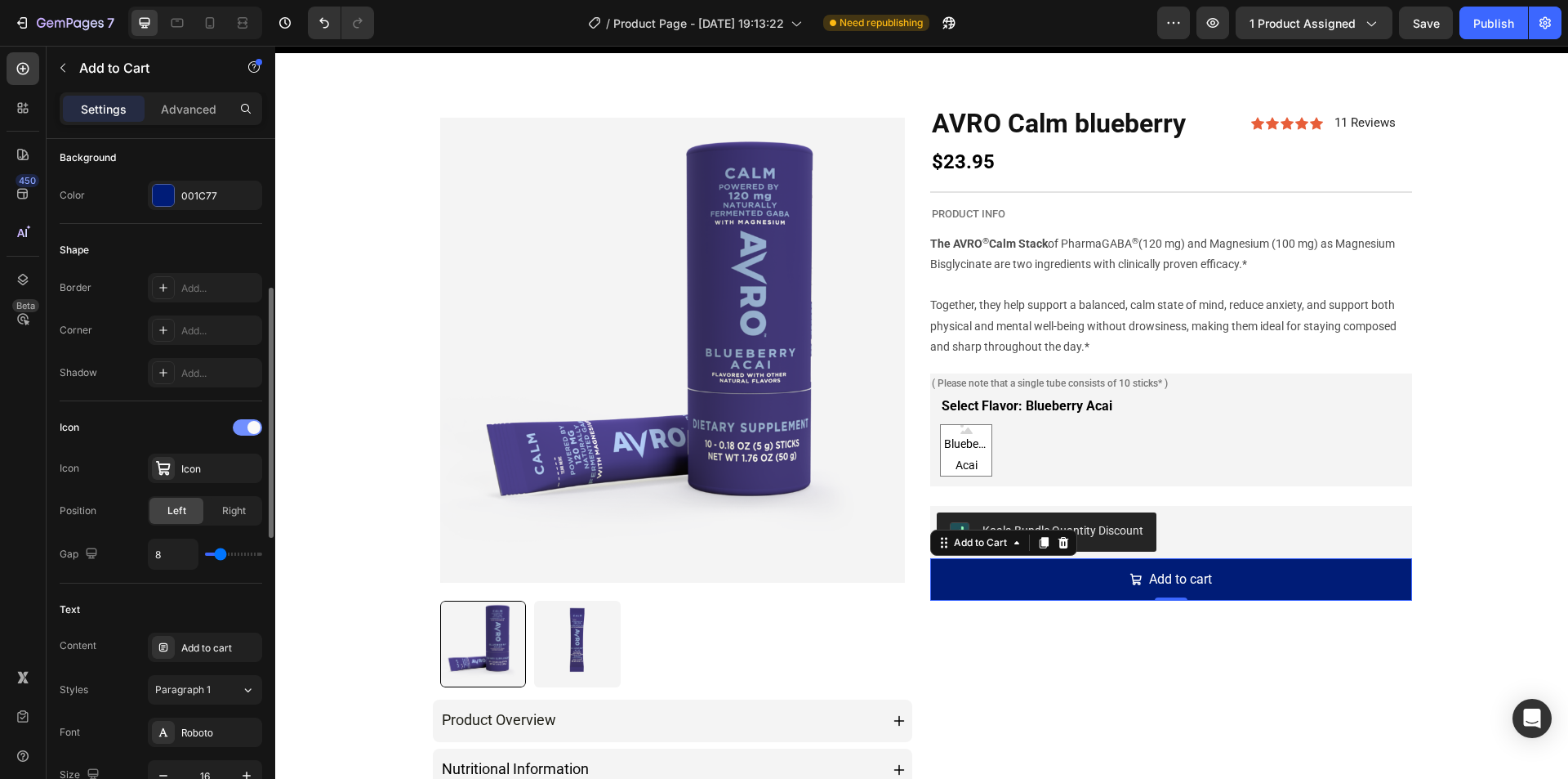
click at [241, 429] on div at bounding box center [247, 428] width 29 height 17
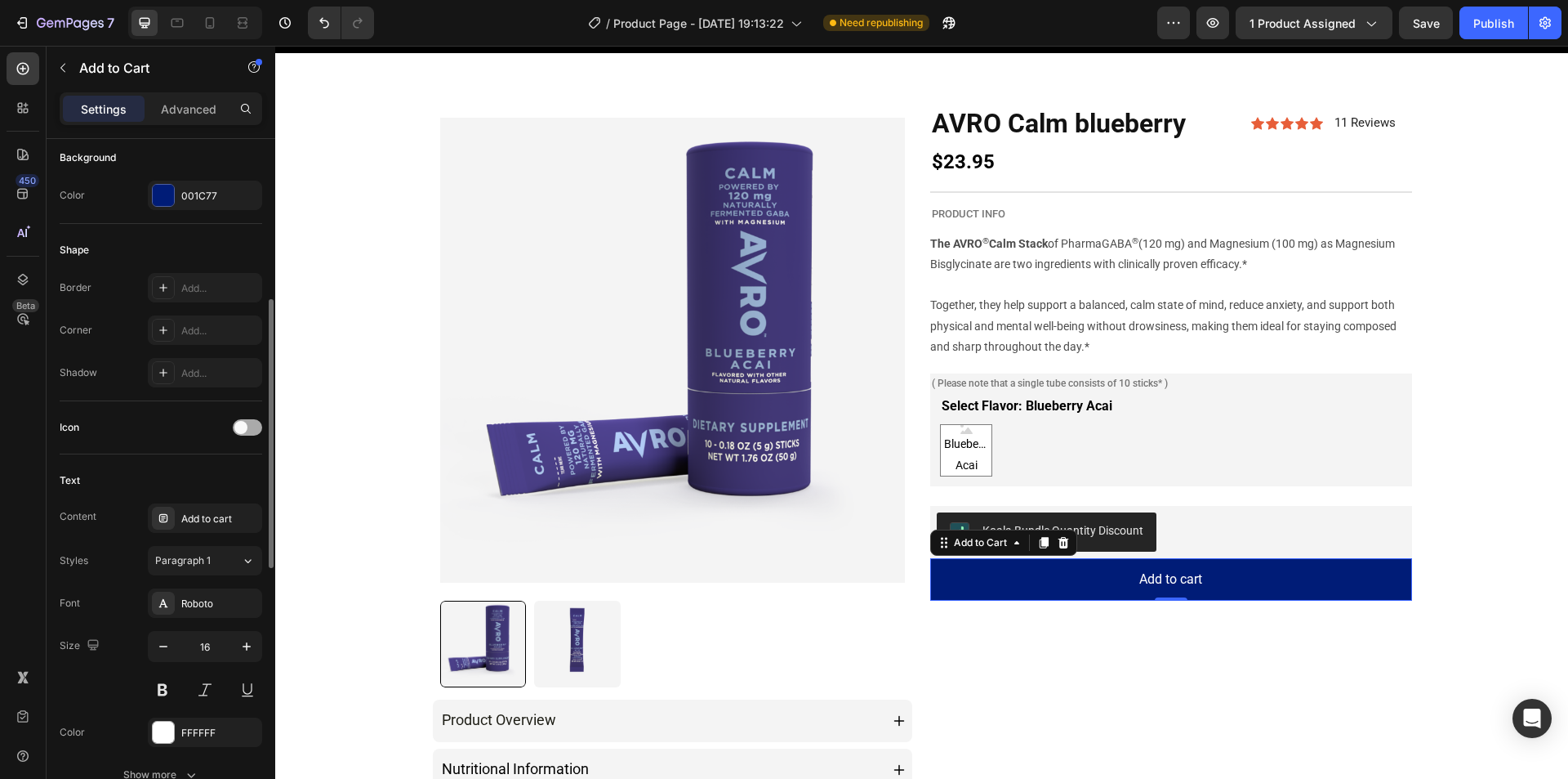
click at [241, 429] on span at bounding box center [241, 428] width 13 height 13
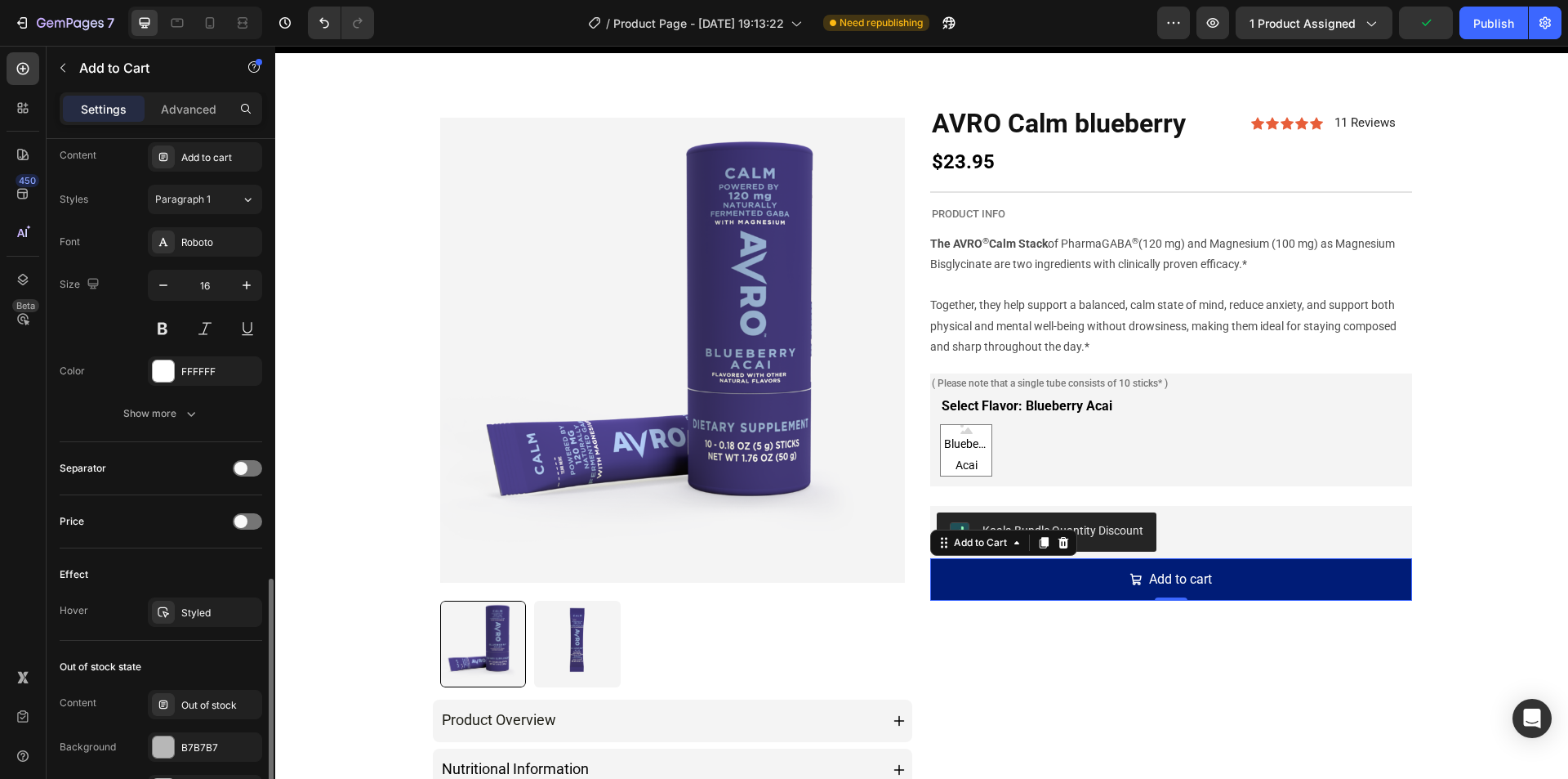
scroll to position [1062, 0]
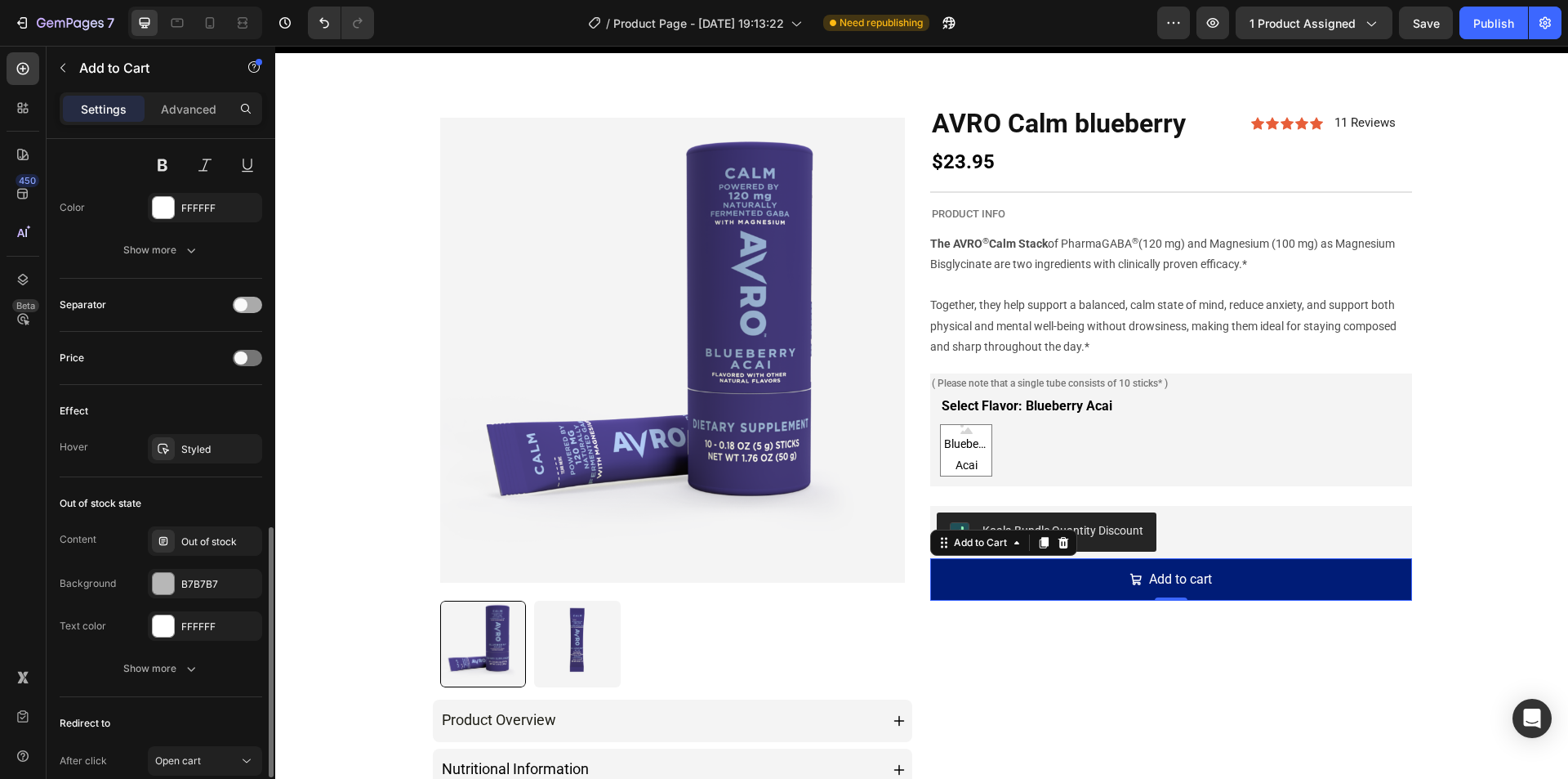
click at [242, 297] on div at bounding box center [247, 305] width 29 height 17
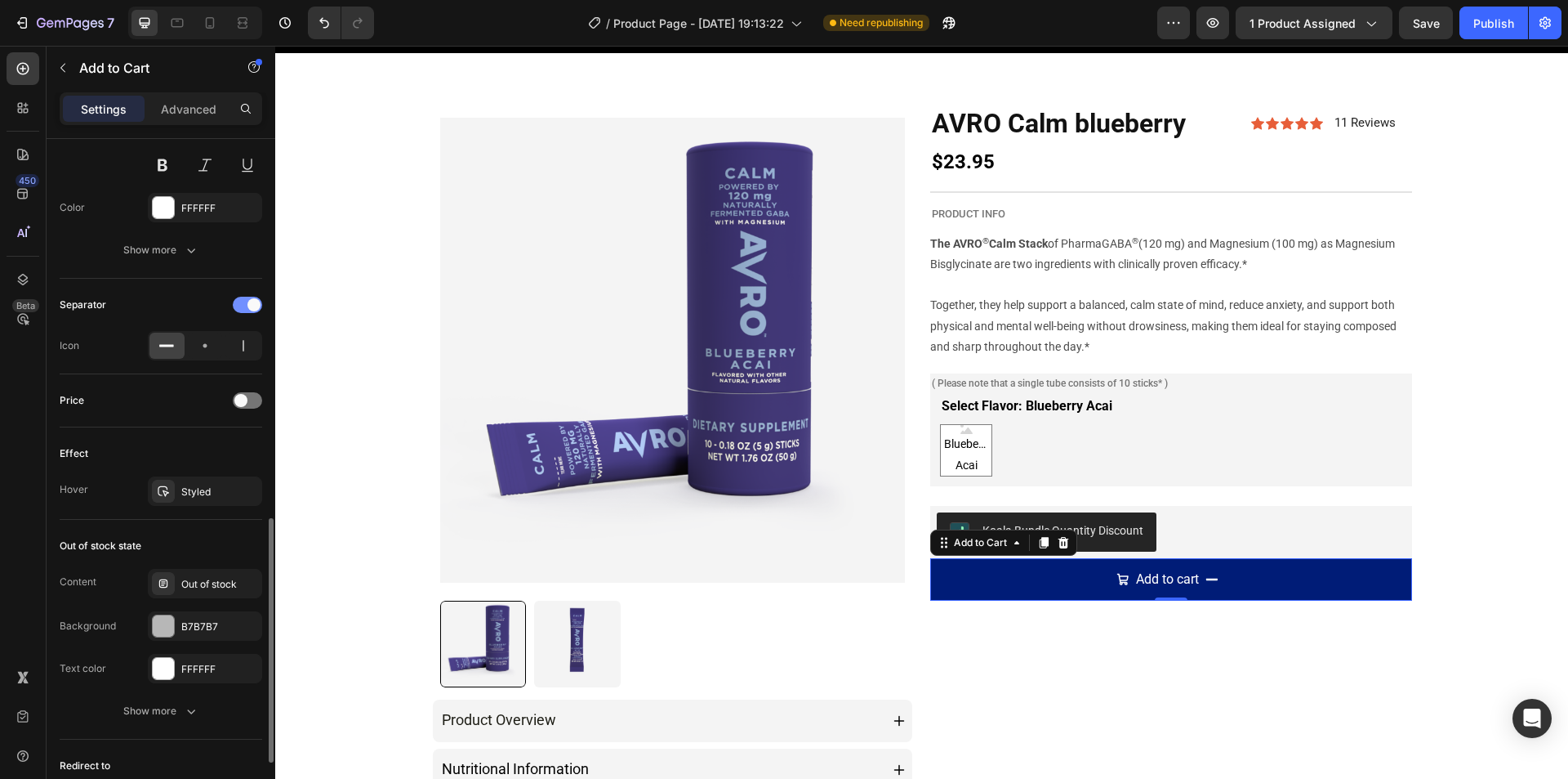
click at [242, 297] on div at bounding box center [247, 305] width 29 height 17
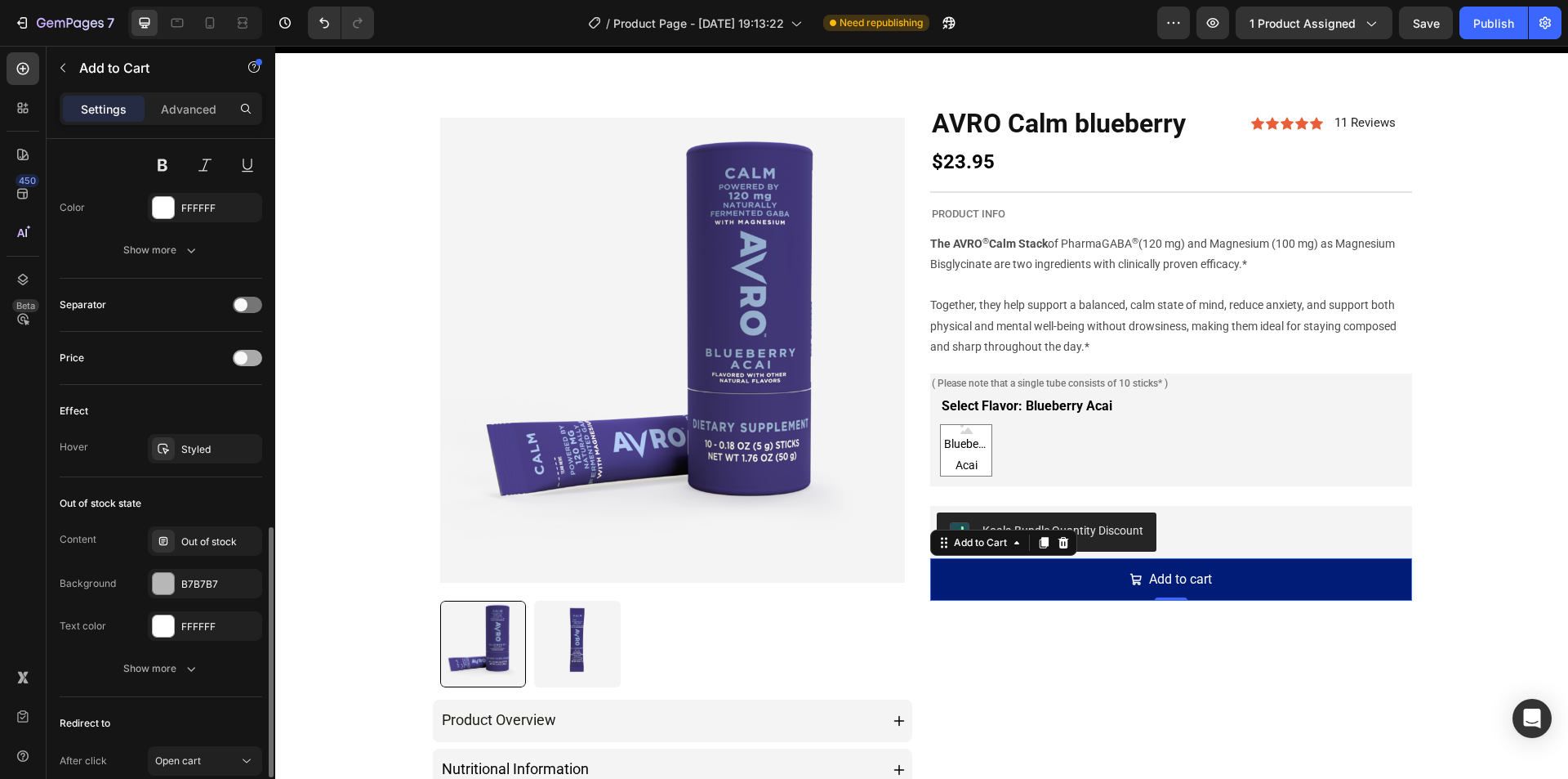
click at [243, 357] on span at bounding box center [241, 358] width 13 height 13
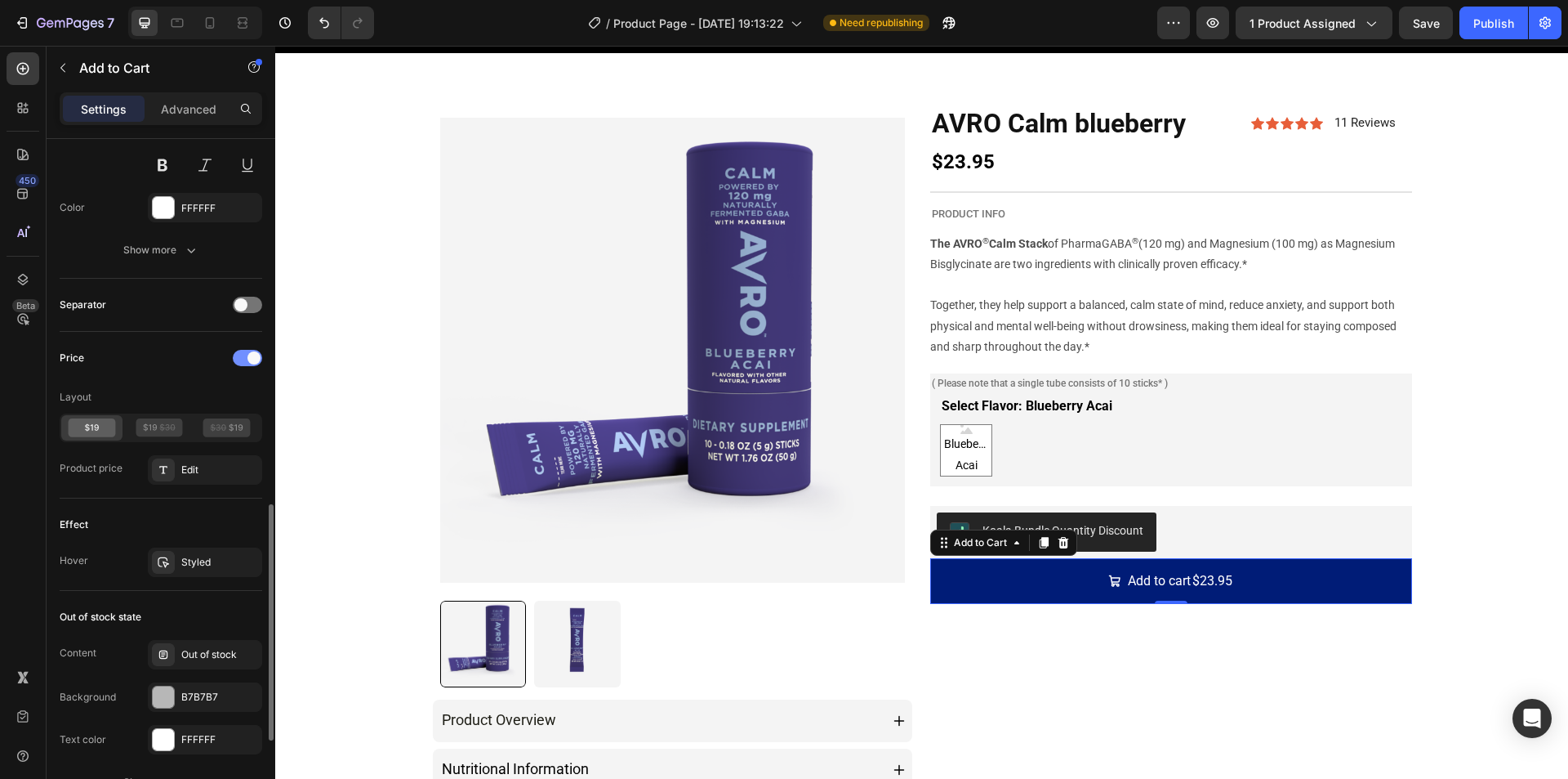
click at [243, 357] on div at bounding box center [247, 358] width 29 height 17
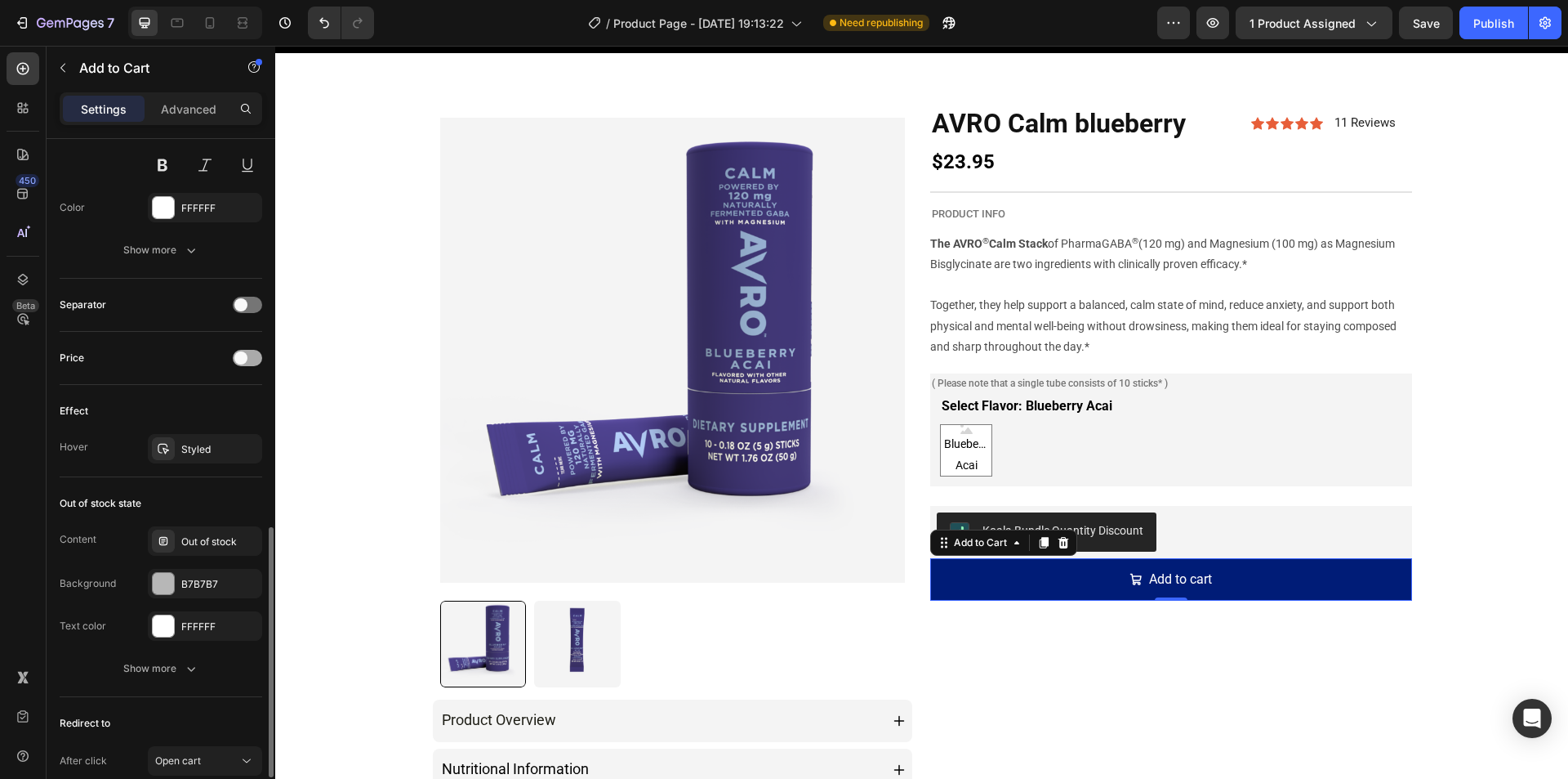
click at [243, 357] on span at bounding box center [241, 358] width 13 height 13
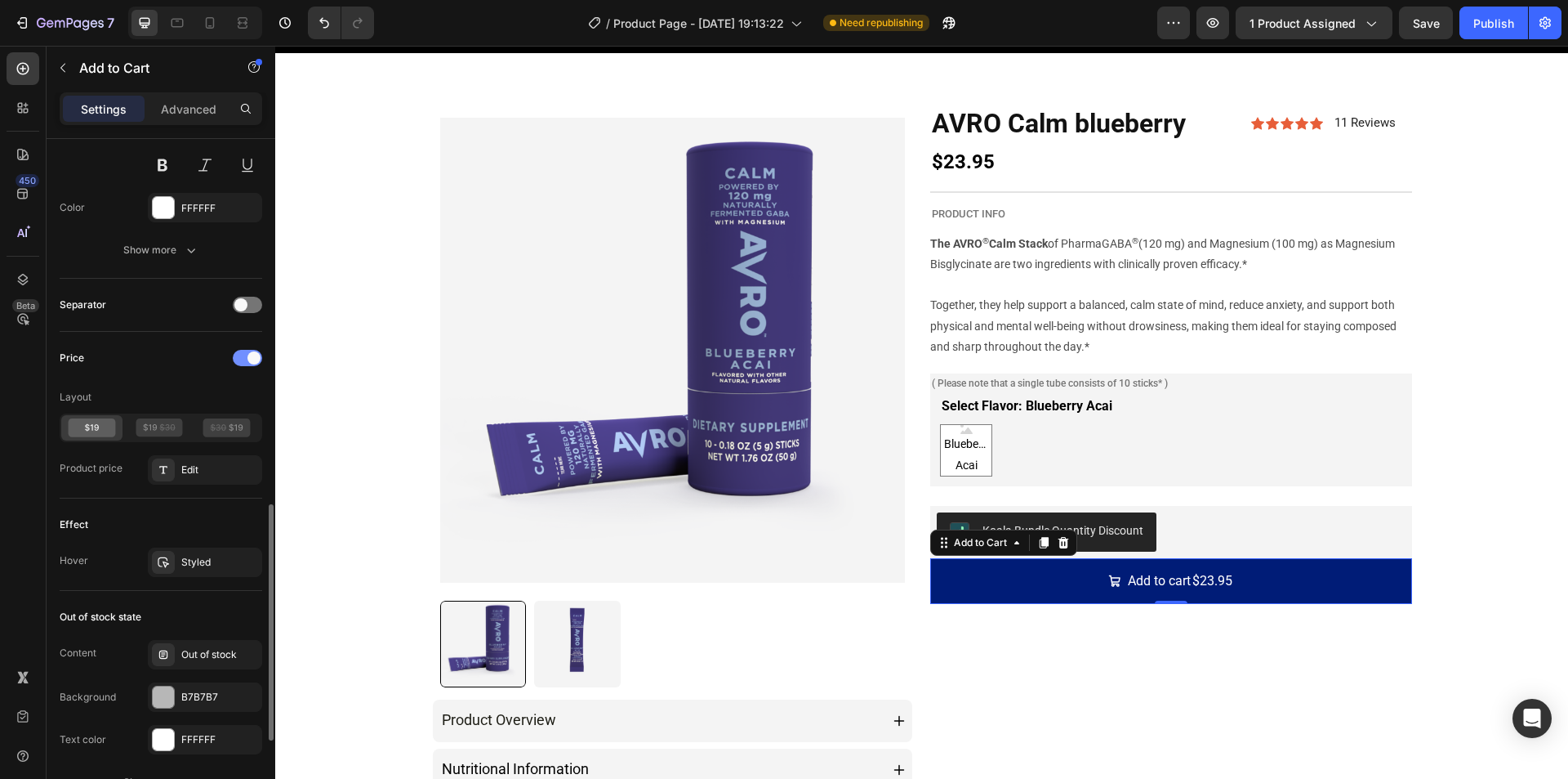
click at [243, 357] on div at bounding box center [247, 358] width 29 height 17
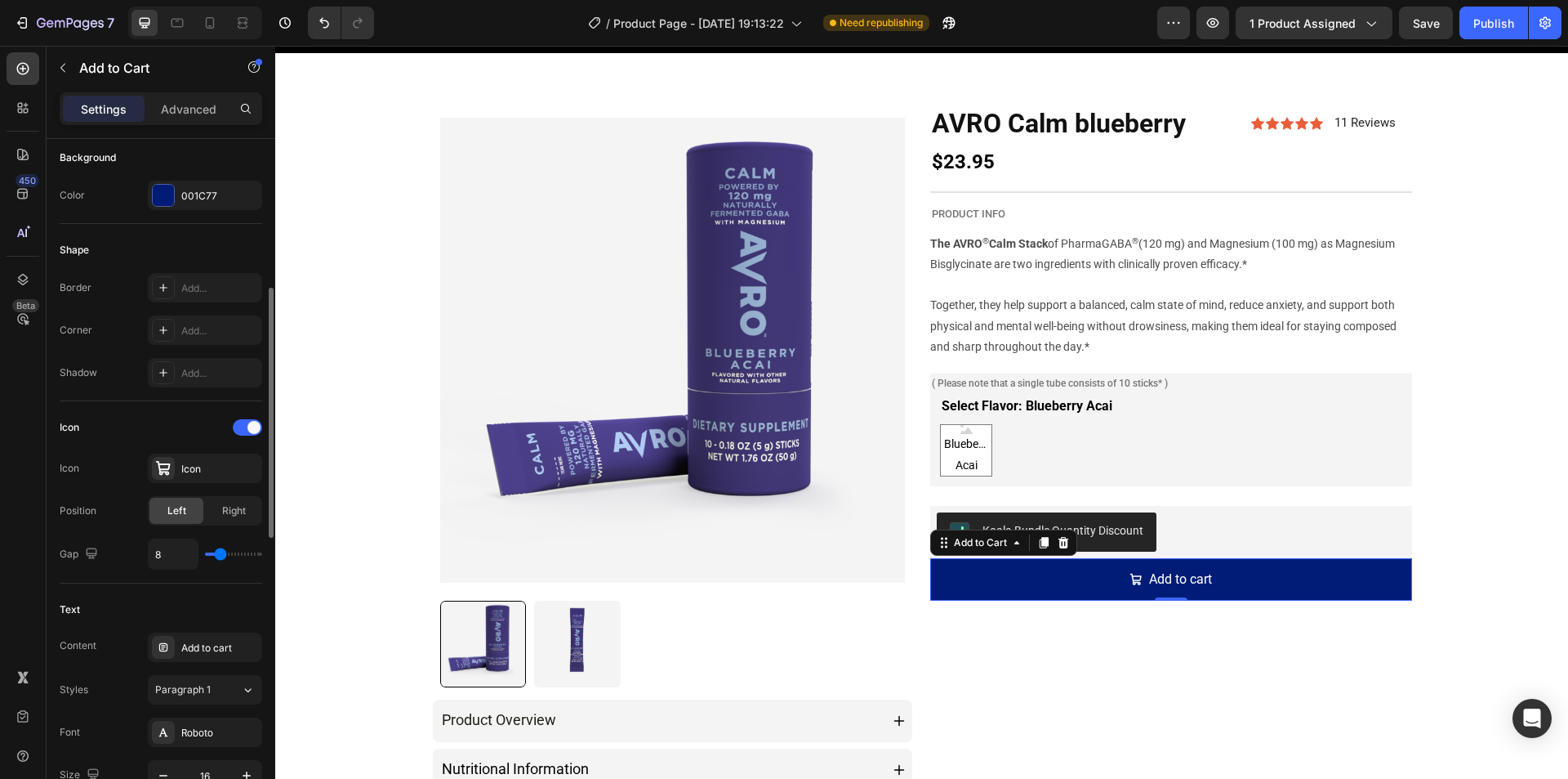
scroll to position [490, 0]
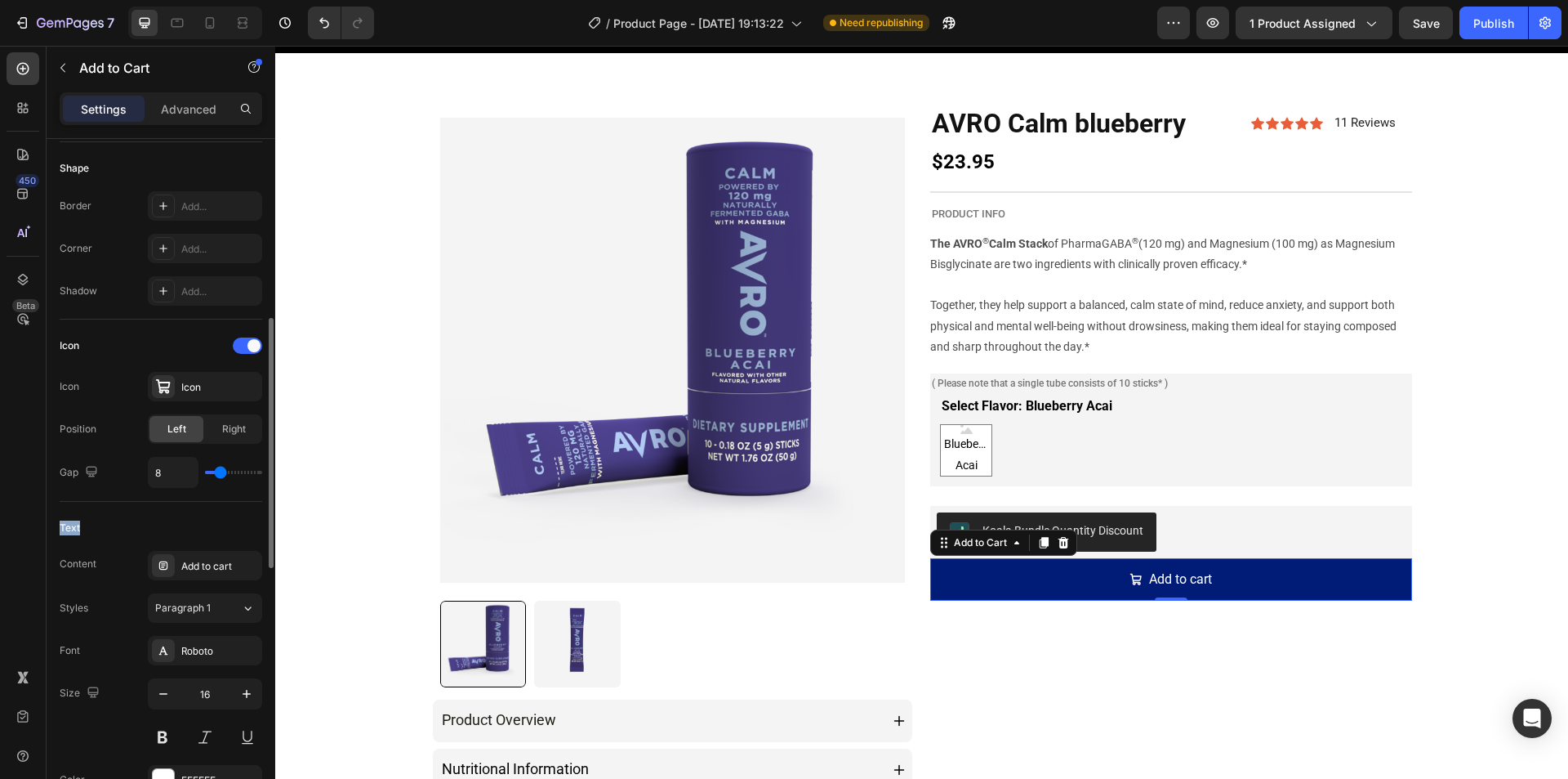
drag, startPoint x: 62, startPoint y: 527, endPoint x: 87, endPoint y: 530, distance: 25.2
click at [87, 530] on div "Text" at bounding box center [161, 527] width 202 height 26
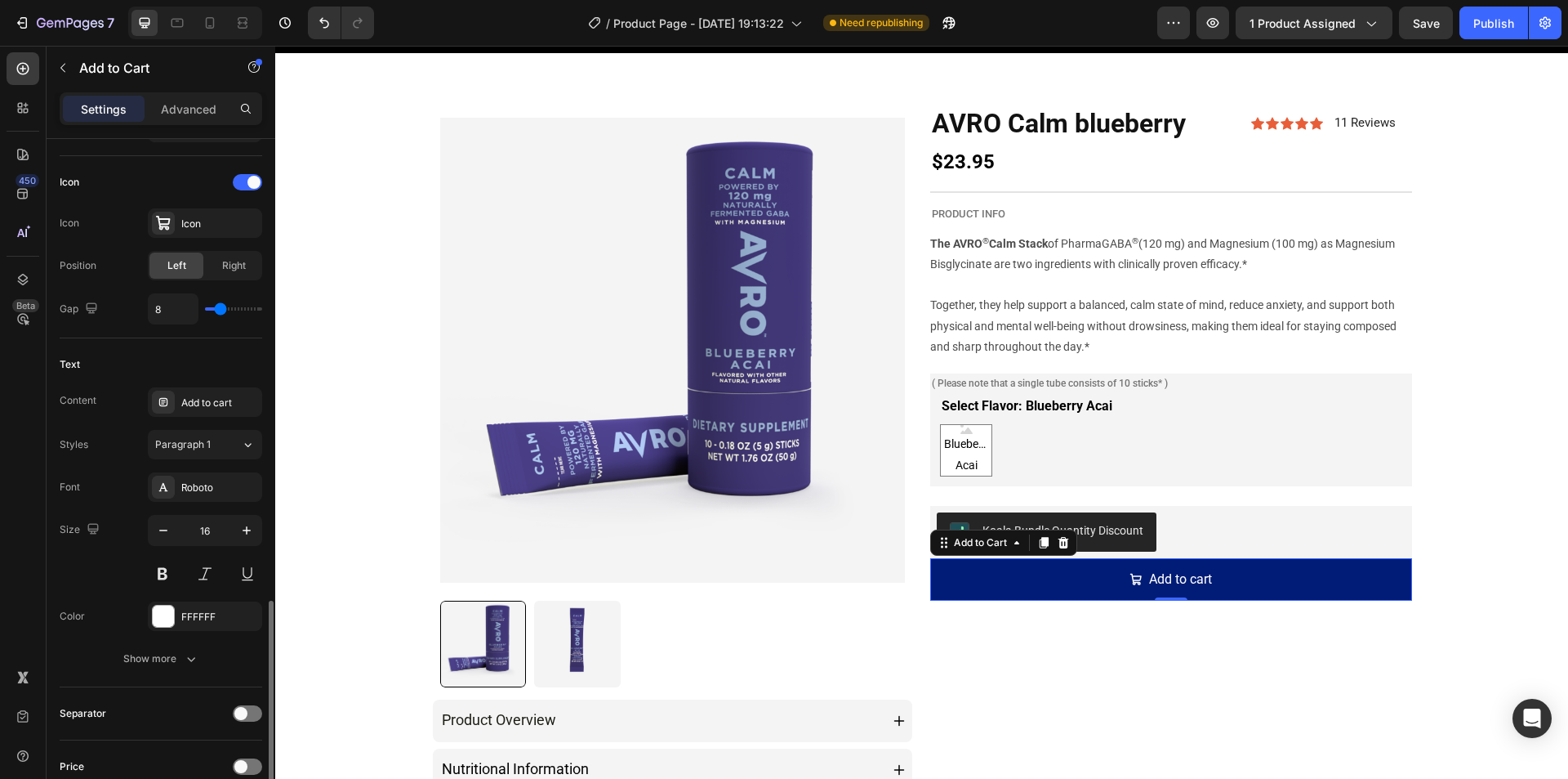
scroll to position [817, 0]
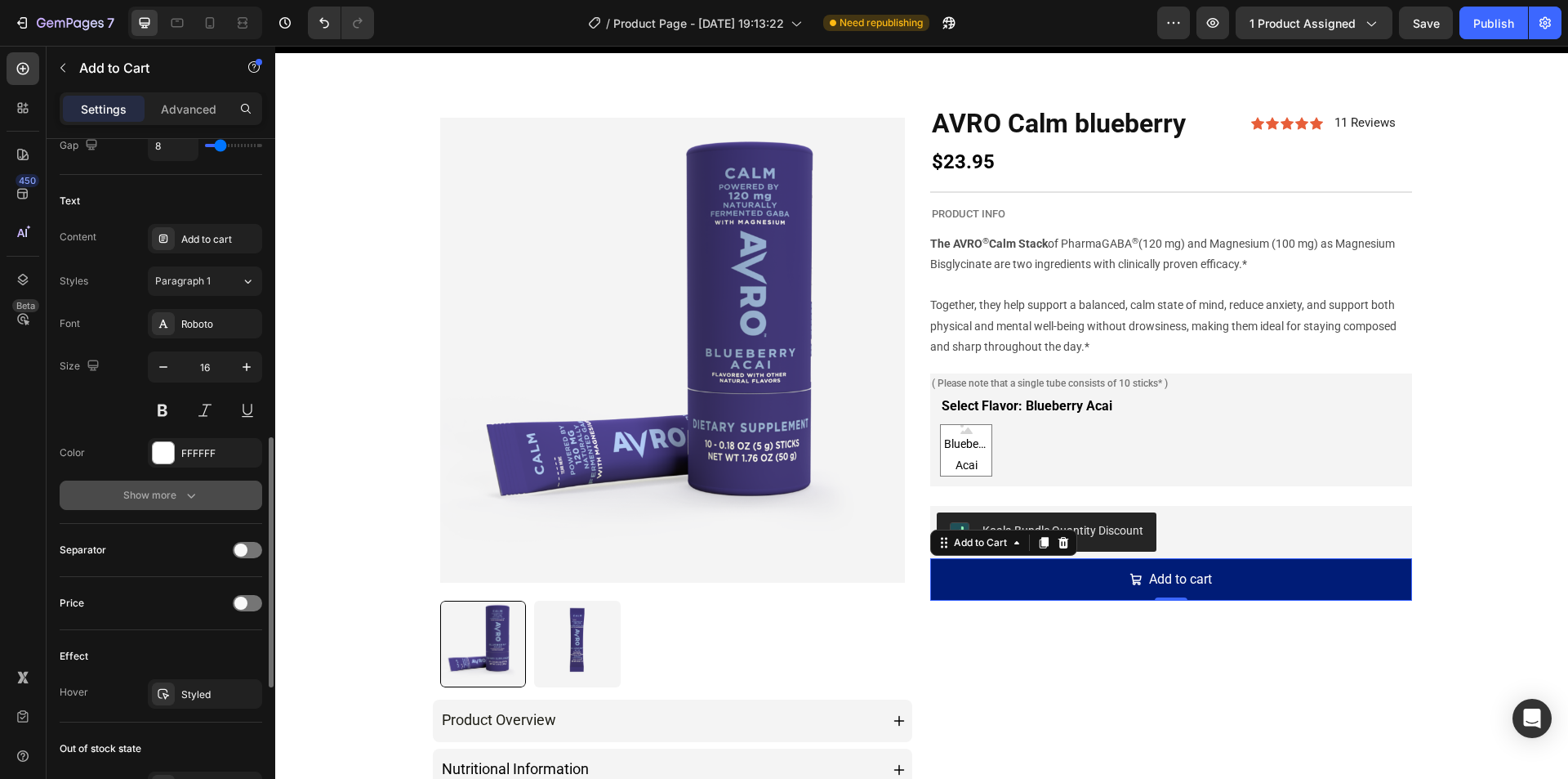
click at [148, 505] on button "Show more" at bounding box center [161, 495] width 202 height 29
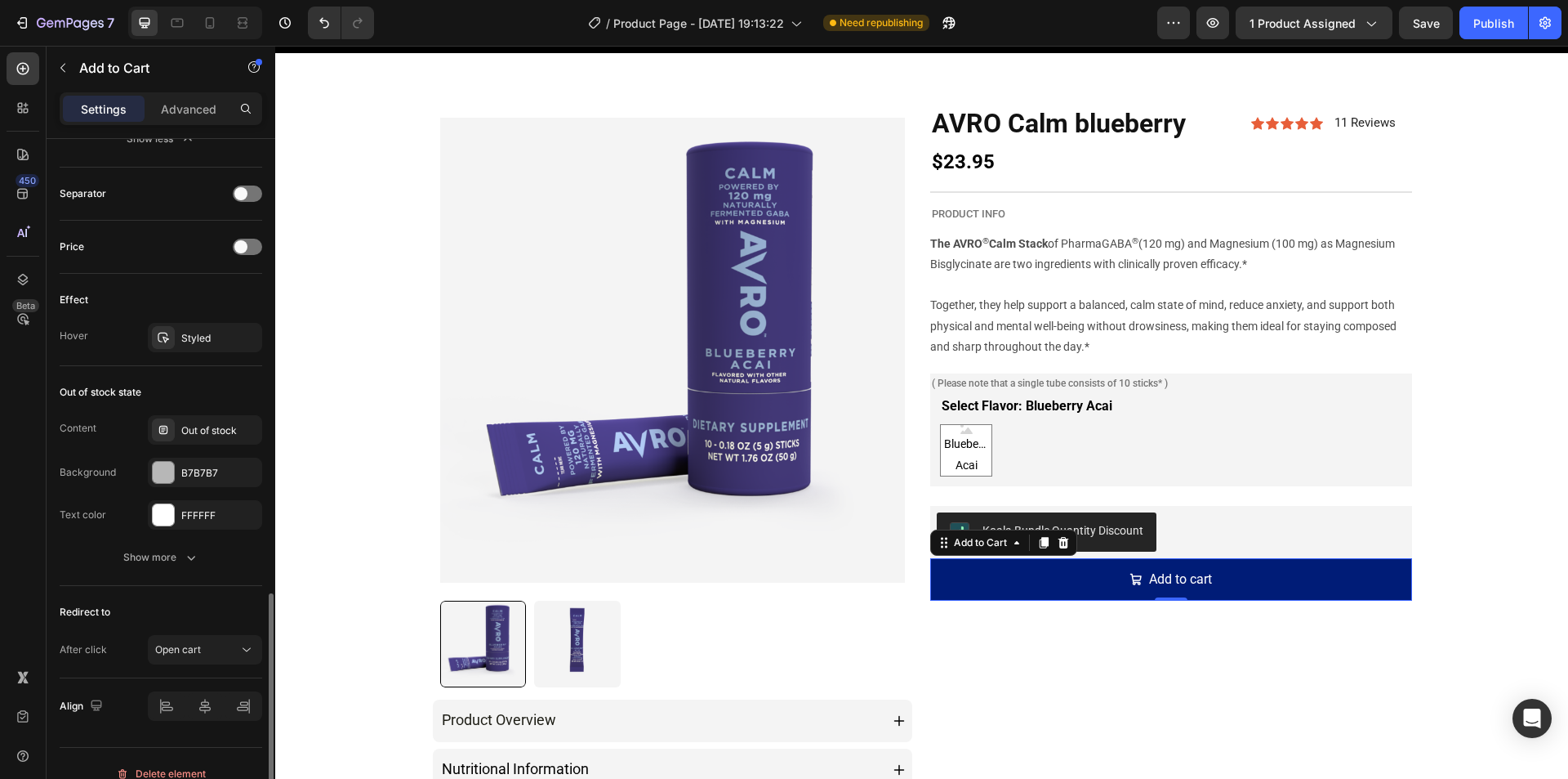
scroll to position [1409, 0]
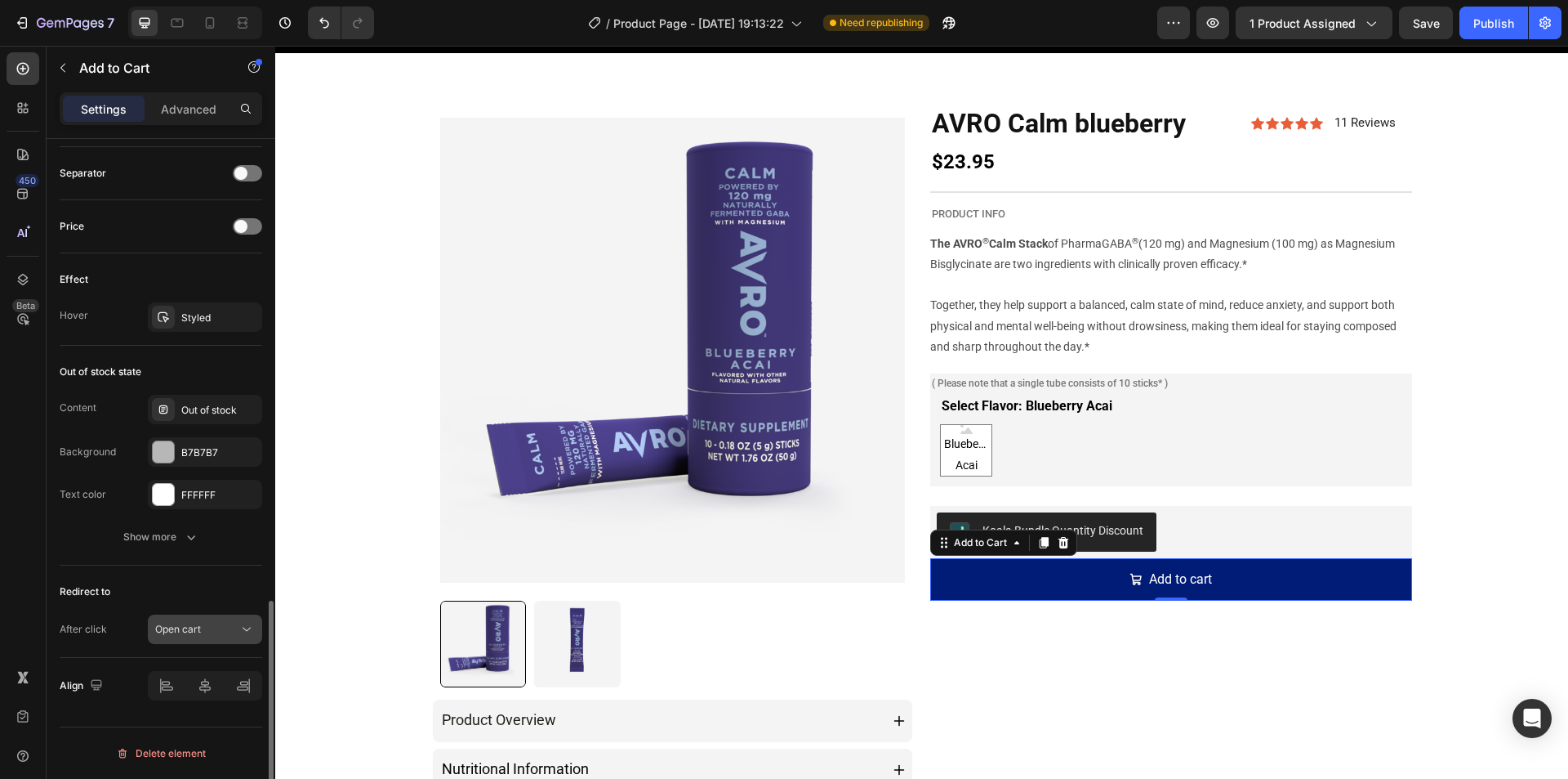
click at [197, 630] on span "Open cart" at bounding box center [178, 628] width 46 height 13
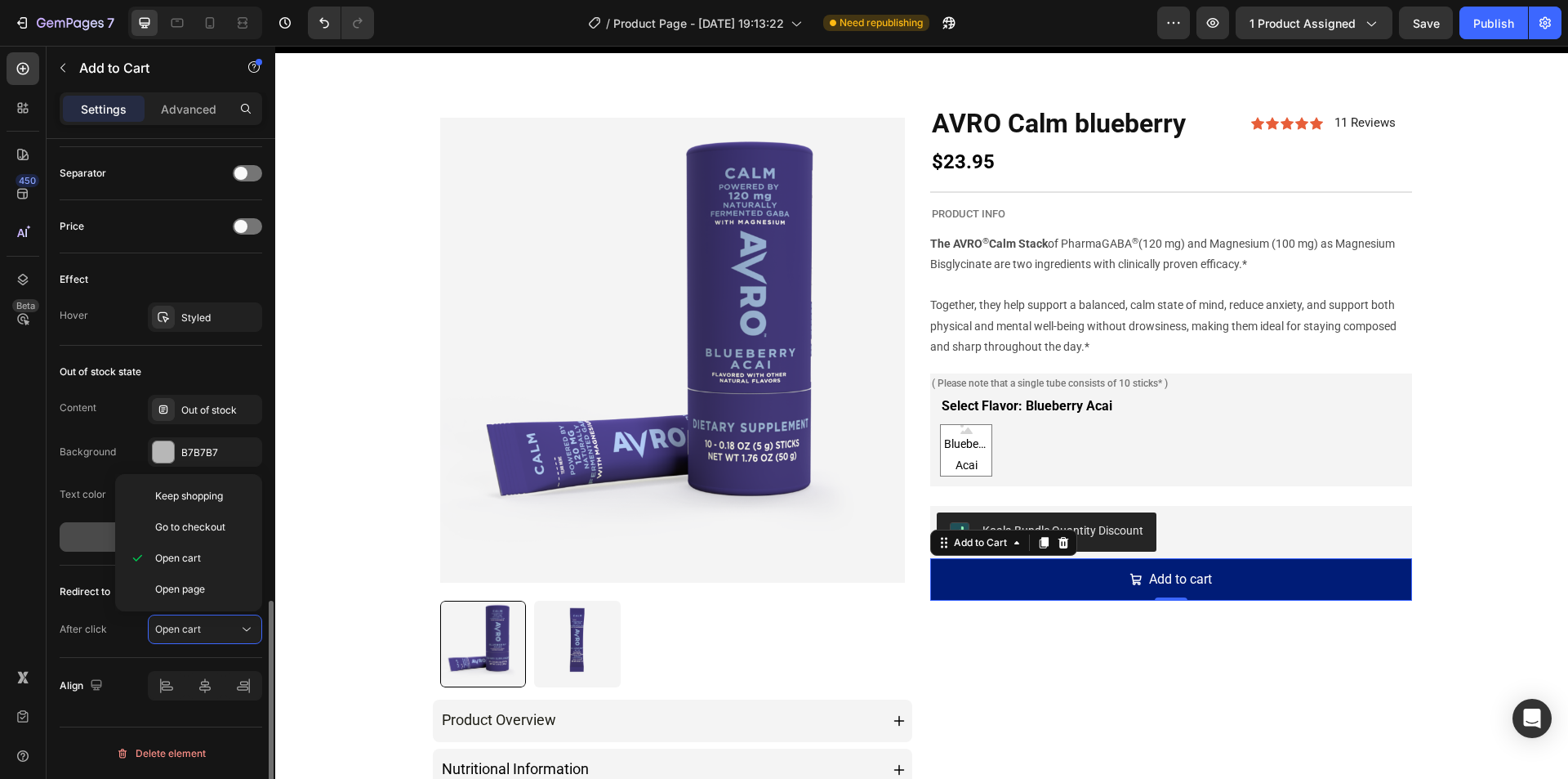
click at [78, 529] on button "Show more" at bounding box center [161, 536] width 202 height 29
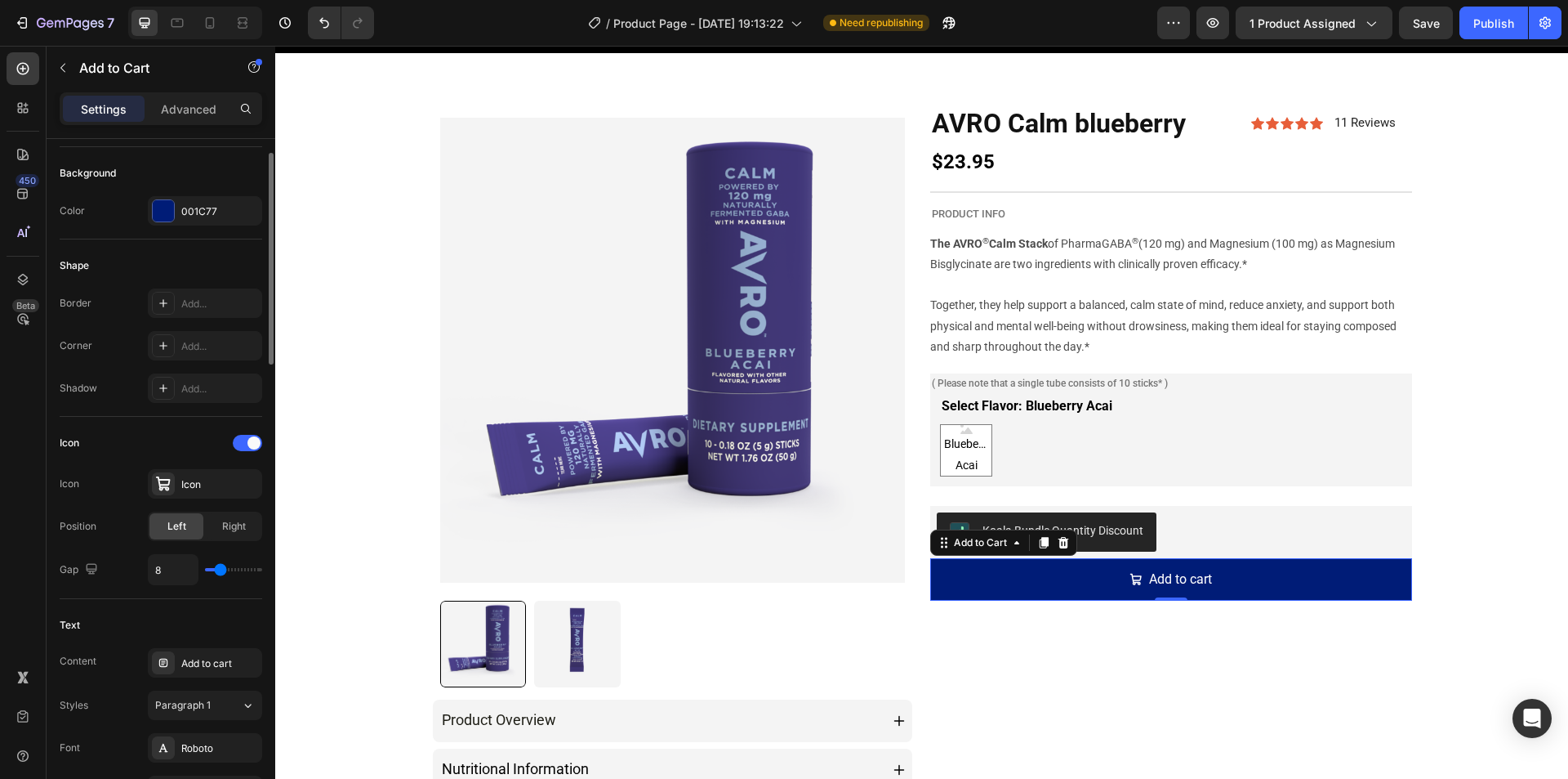
scroll to position [0, 0]
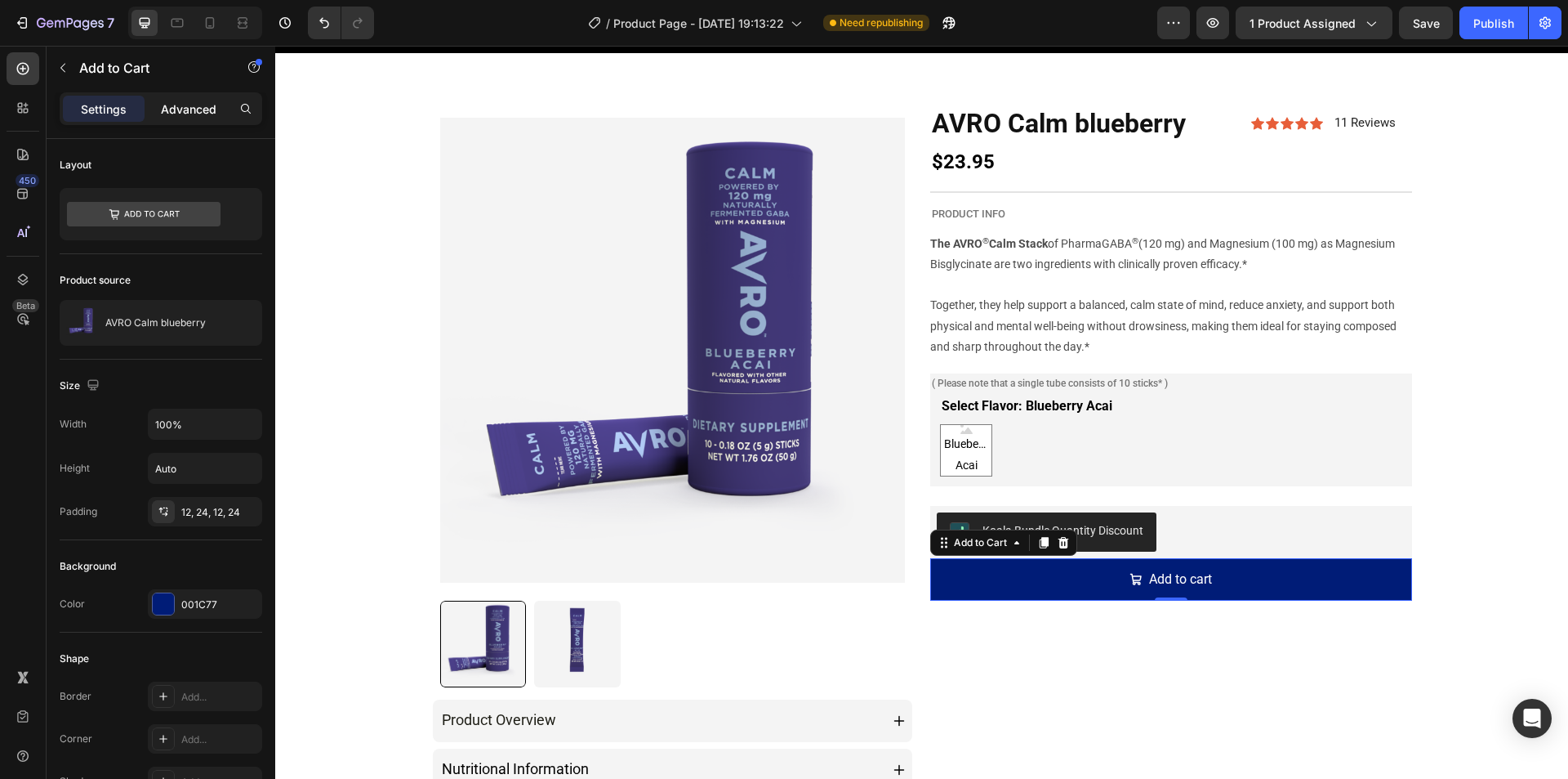
click at [192, 119] on div "Advanced" at bounding box center [189, 108] width 82 height 26
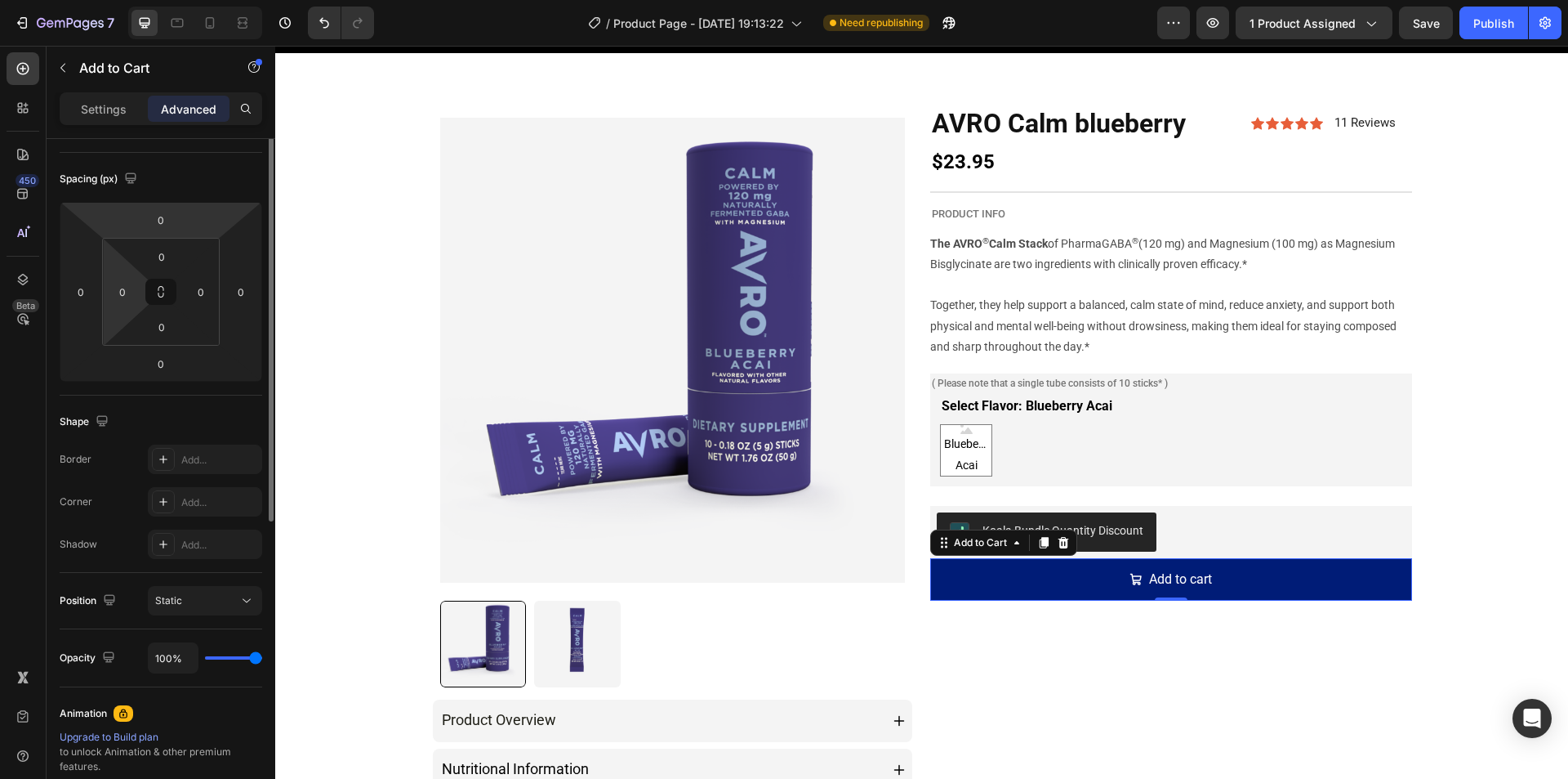
scroll to position [245, 0]
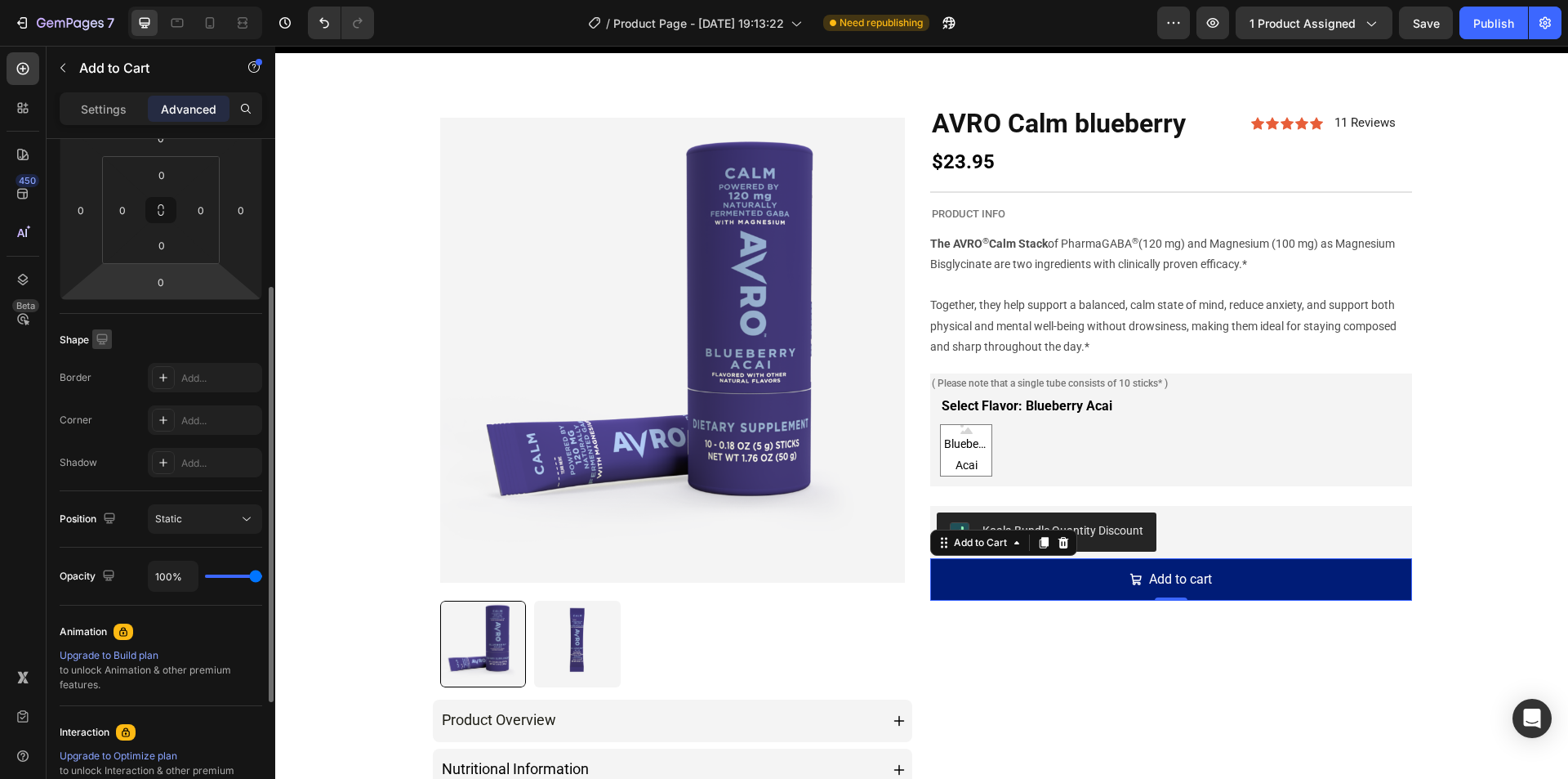
click at [101, 342] on icon "button" at bounding box center [101, 338] width 11 height 11
click at [137, 341] on div "Shape" at bounding box center [161, 340] width 202 height 26
click at [160, 379] on icon at bounding box center [163, 377] width 13 height 13
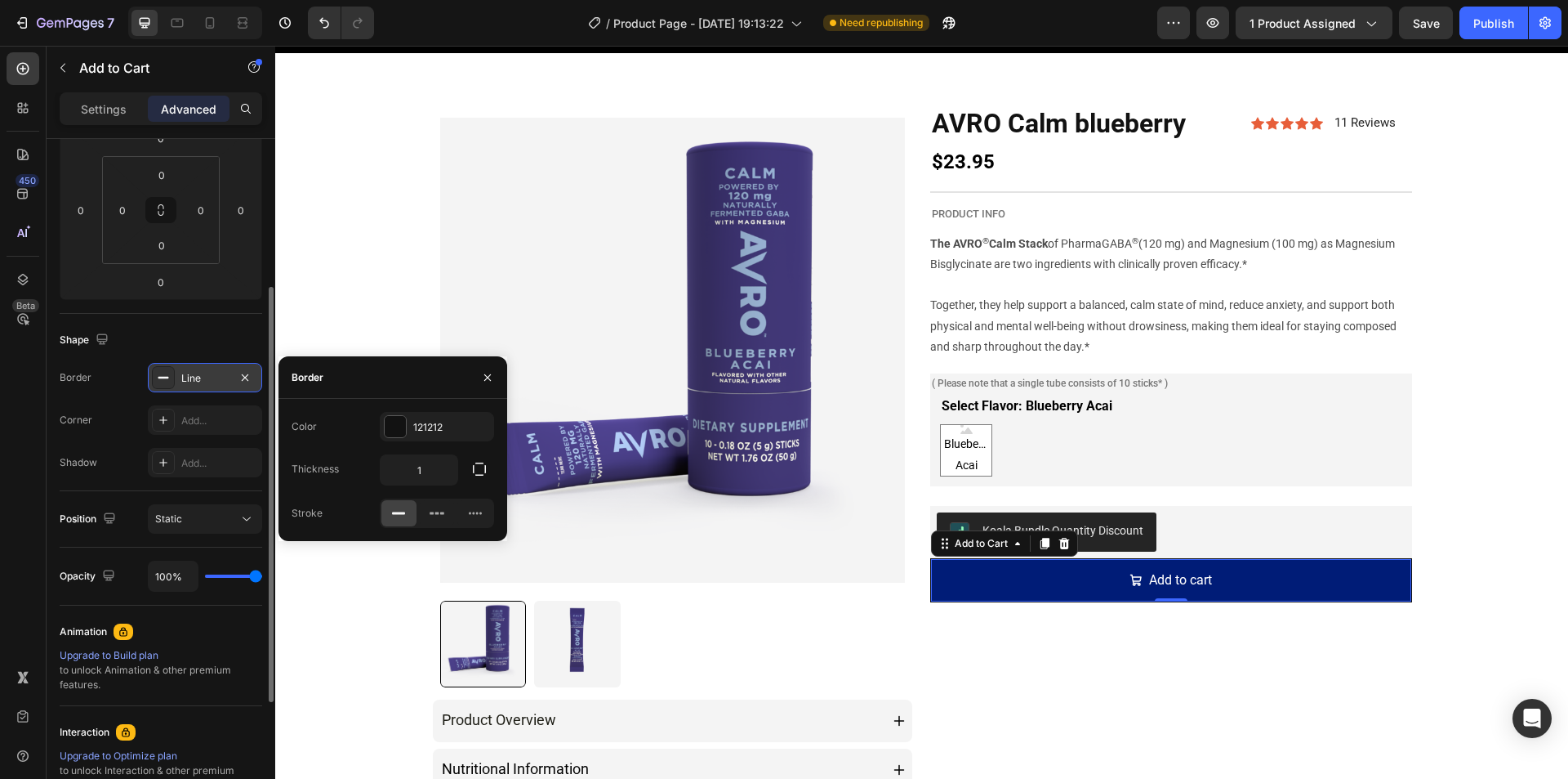
click at [116, 402] on div "Border Line Corner Add... Shadow Add..." at bounding box center [161, 420] width 202 height 115
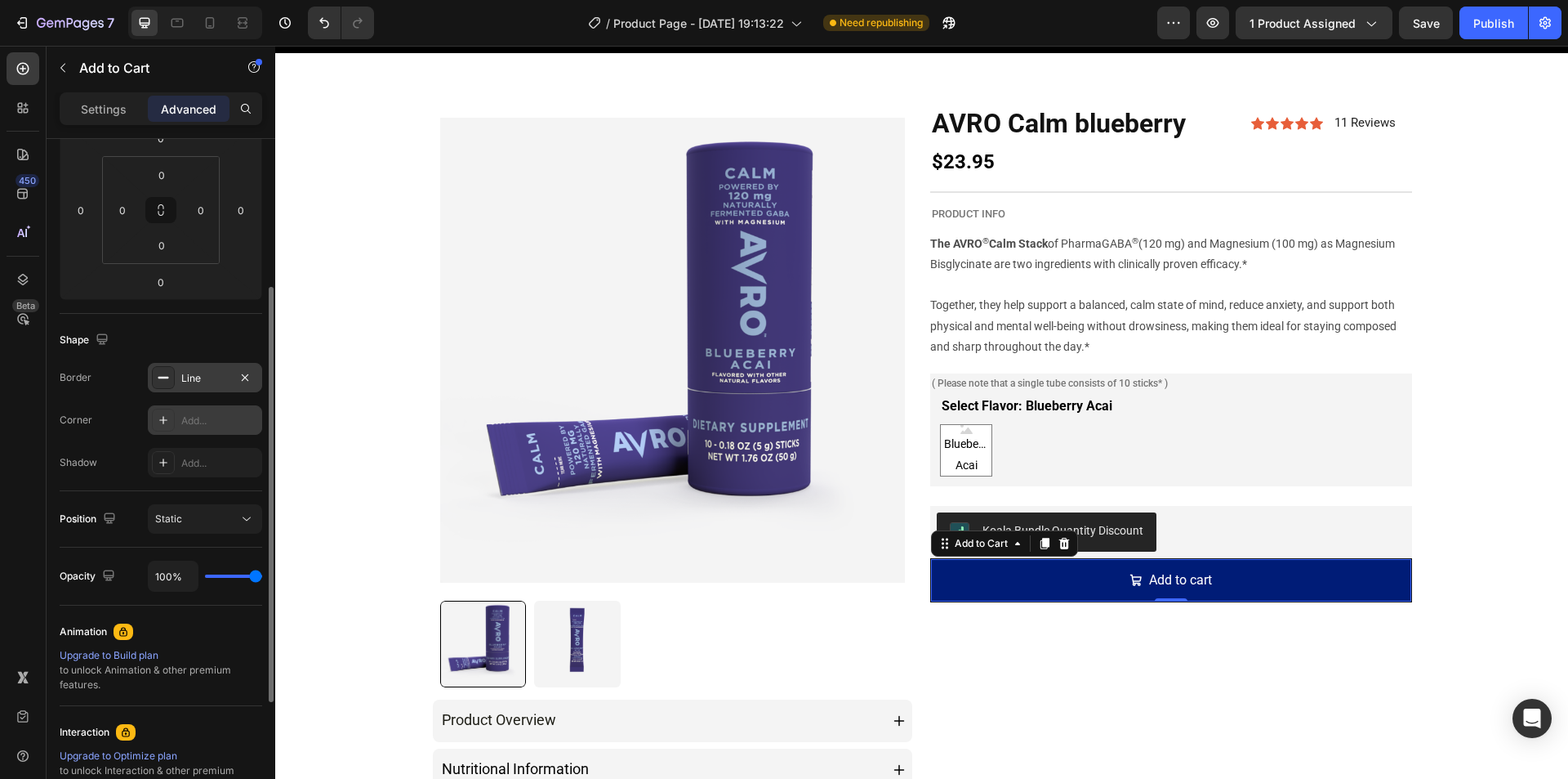
click at [162, 418] on icon at bounding box center [163, 420] width 13 height 13
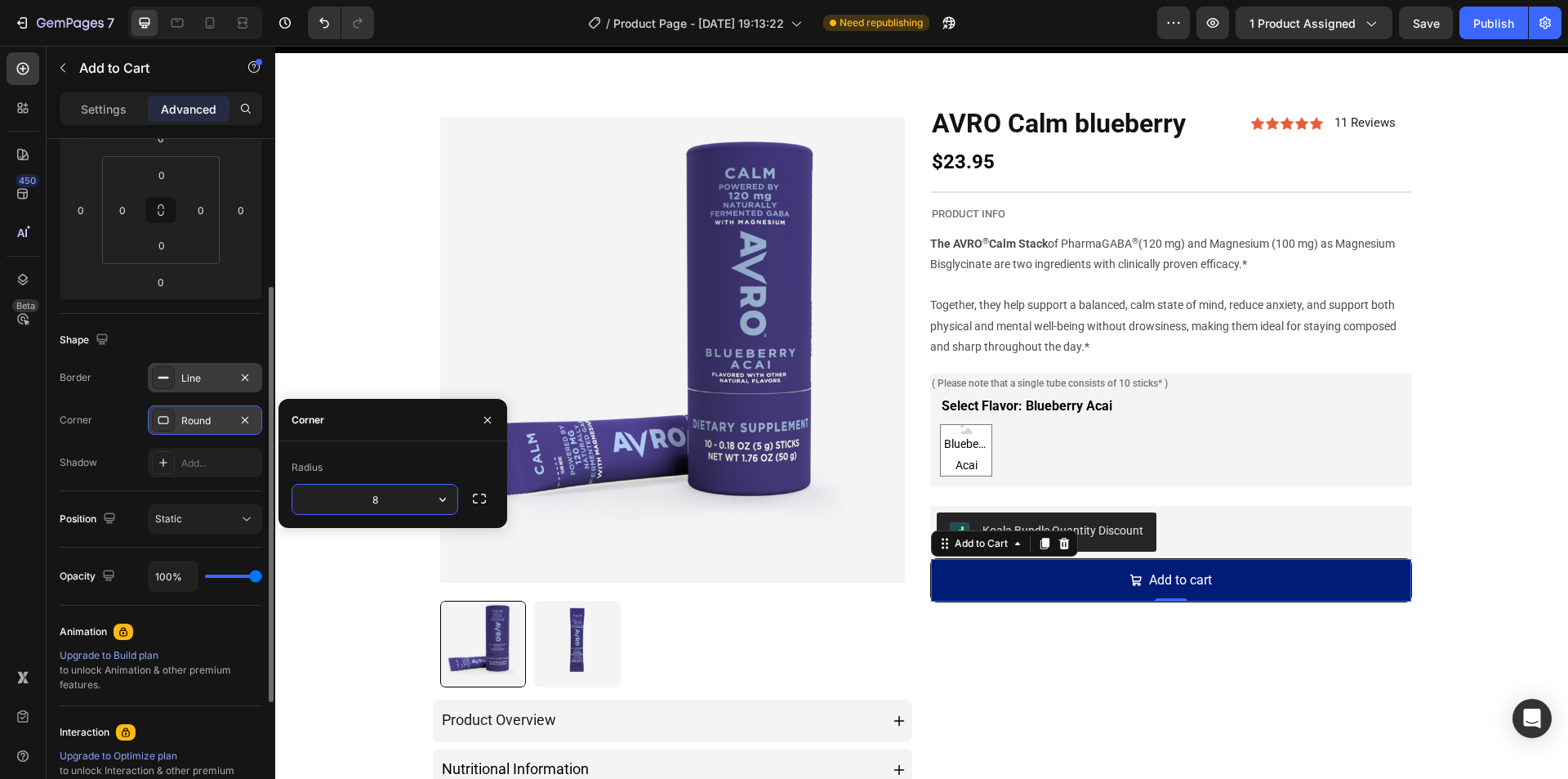
click at [412, 501] on input "8" at bounding box center [375, 499] width 165 height 29
type input "15"
click at [219, 331] on div "Shape" at bounding box center [161, 340] width 202 height 26
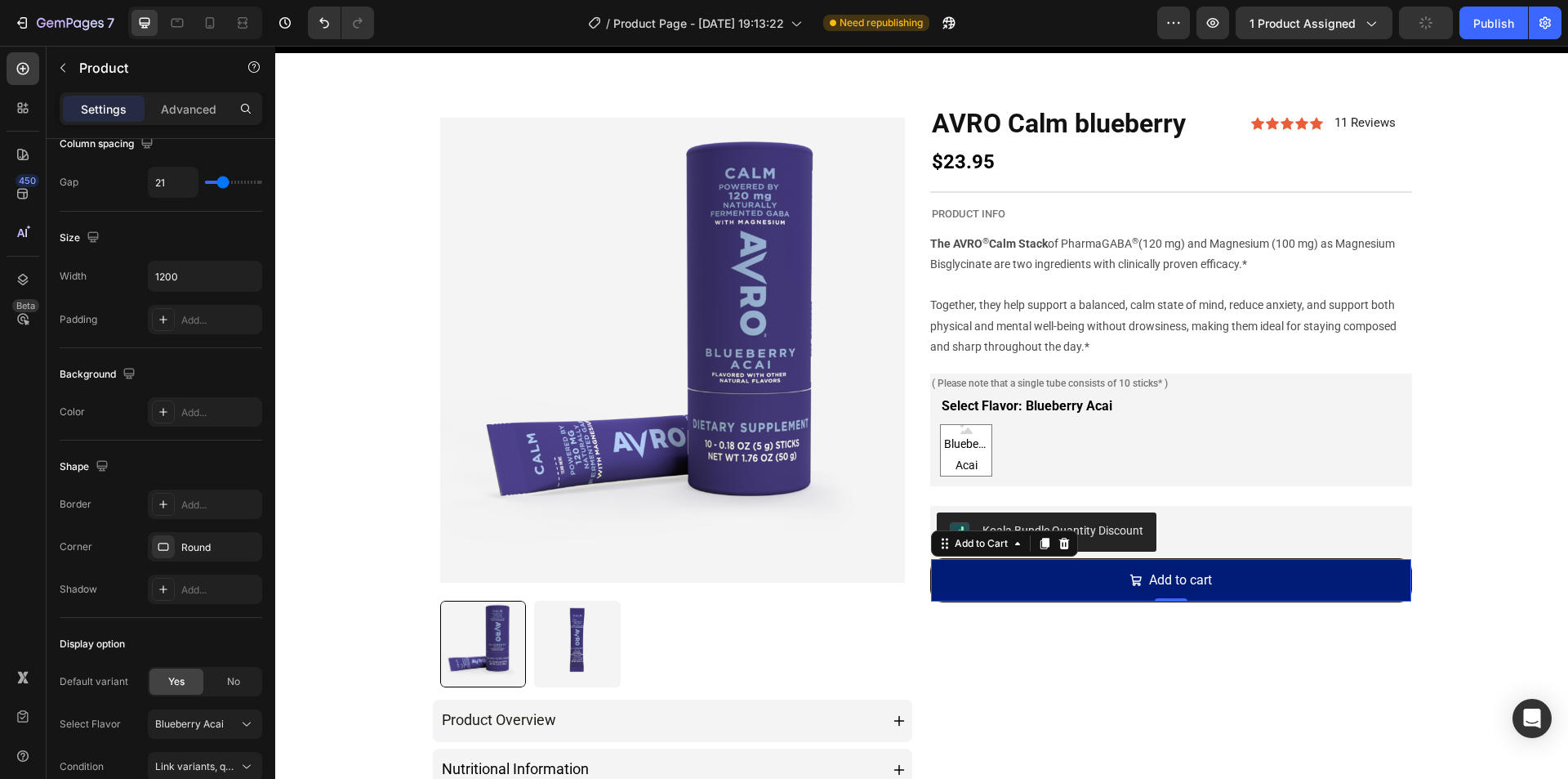
click at [1032, 658] on div "AVRO Calm blueberry Product Title Icon Icon Icon Icon Icon Icon List 11 Reviews…" at bounding box center [1171, 508] width 482 height 805
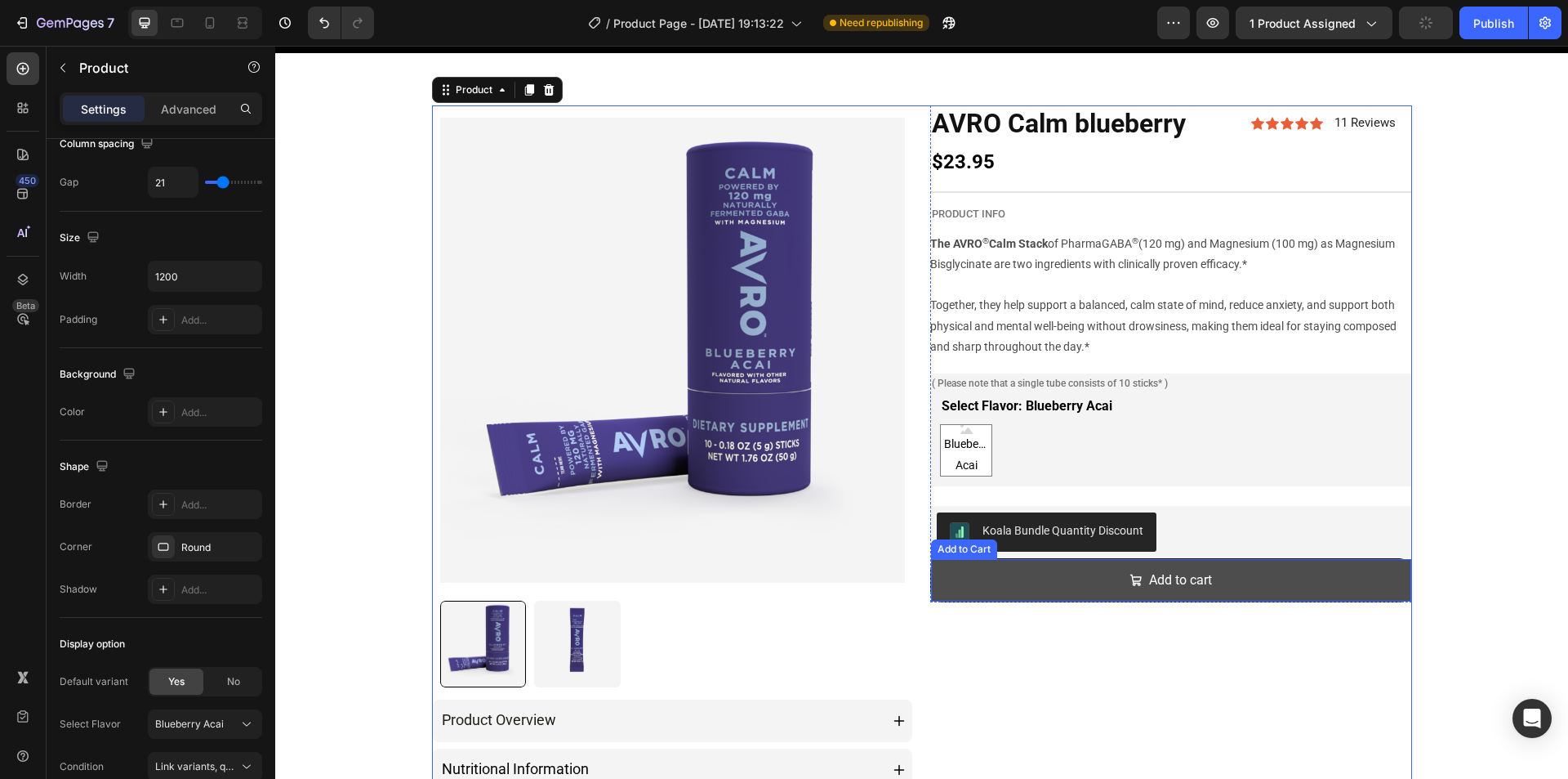
scroll to position [0, 0]
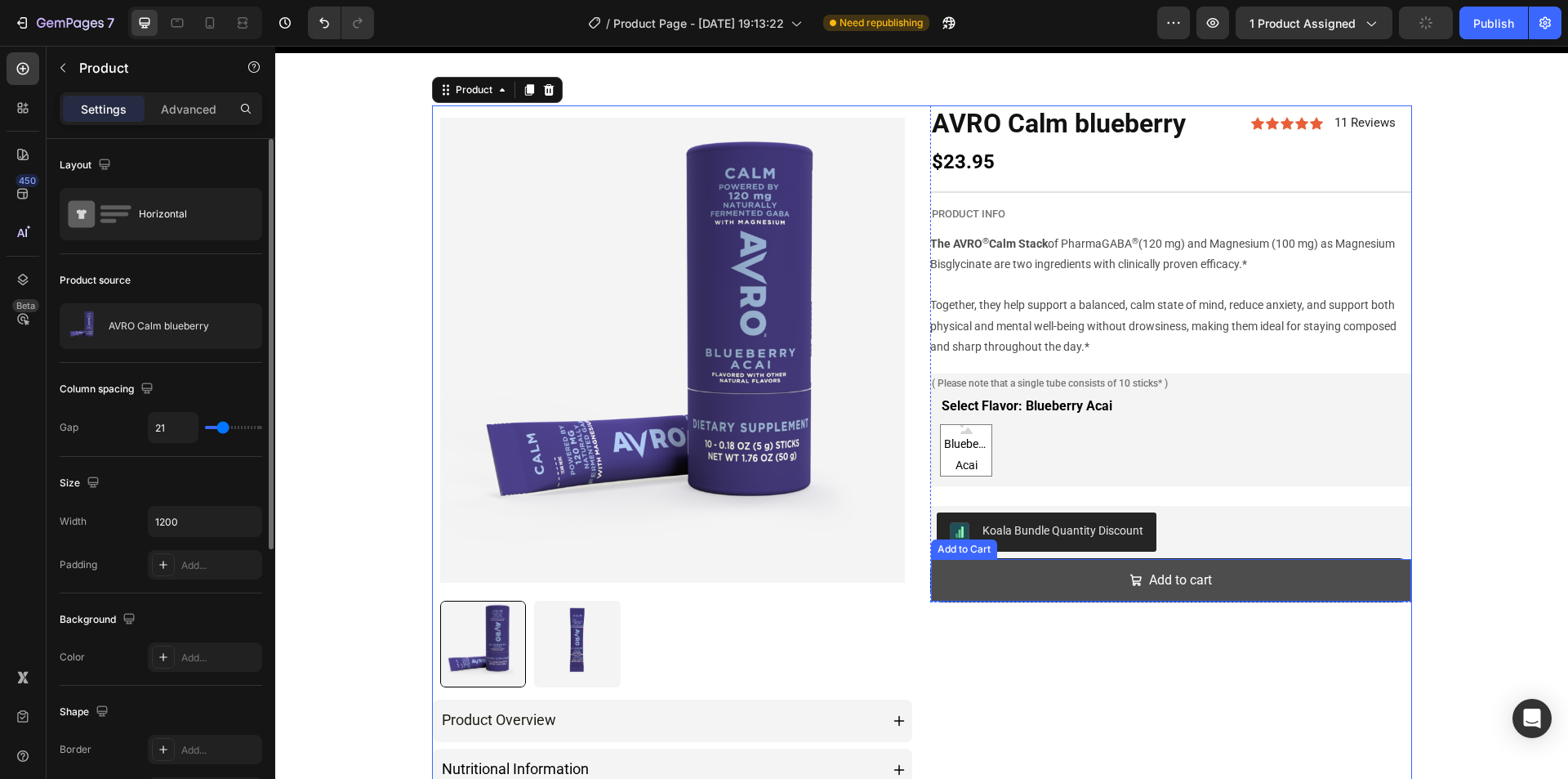
click at [932, 583] on button "Add to cart" at bounding box center [1171, 581] width 480 height 44
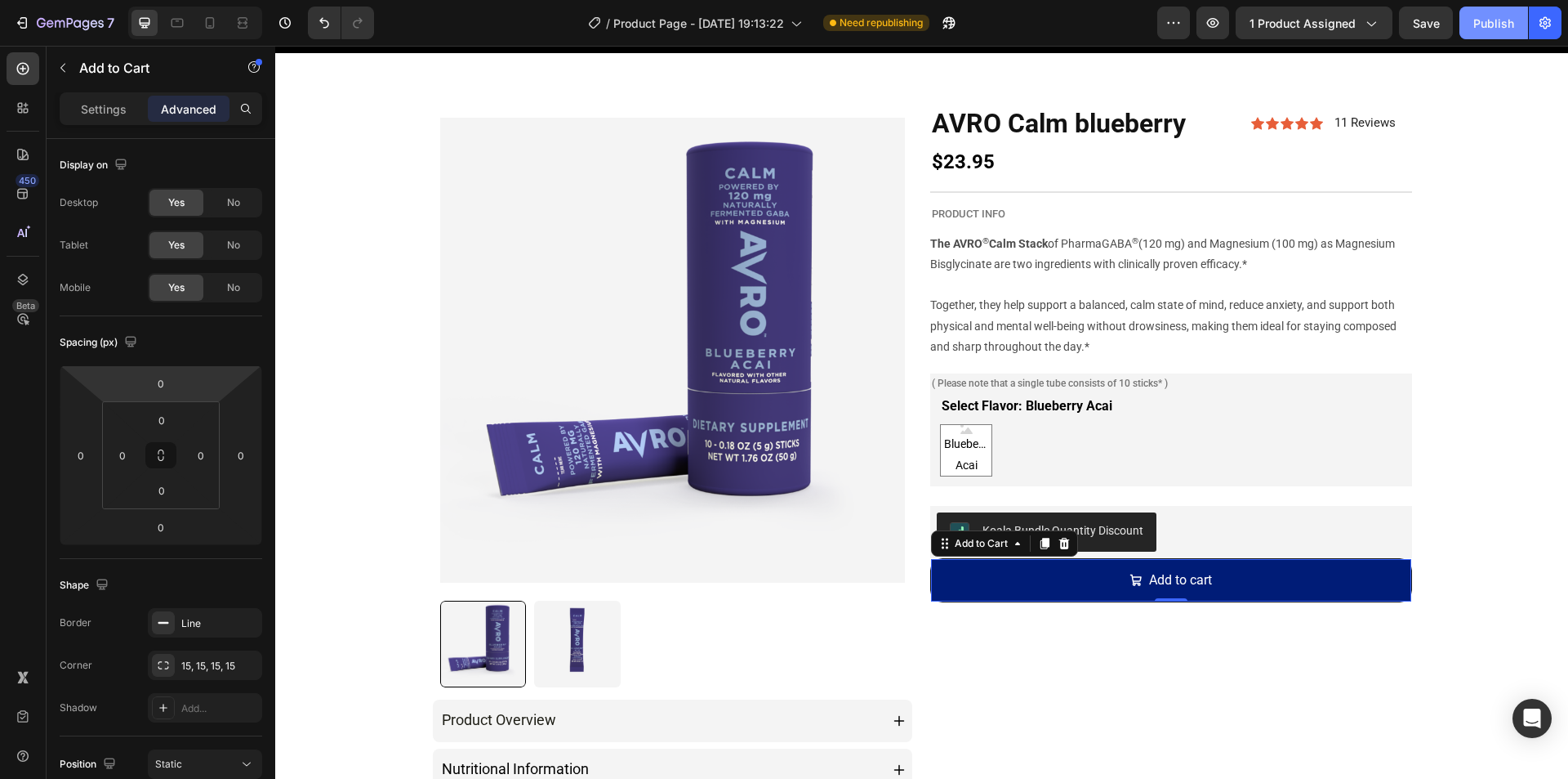
click at [1473, 31] on button "Publish" at bounding box center [1494, 23] width 69 height 33
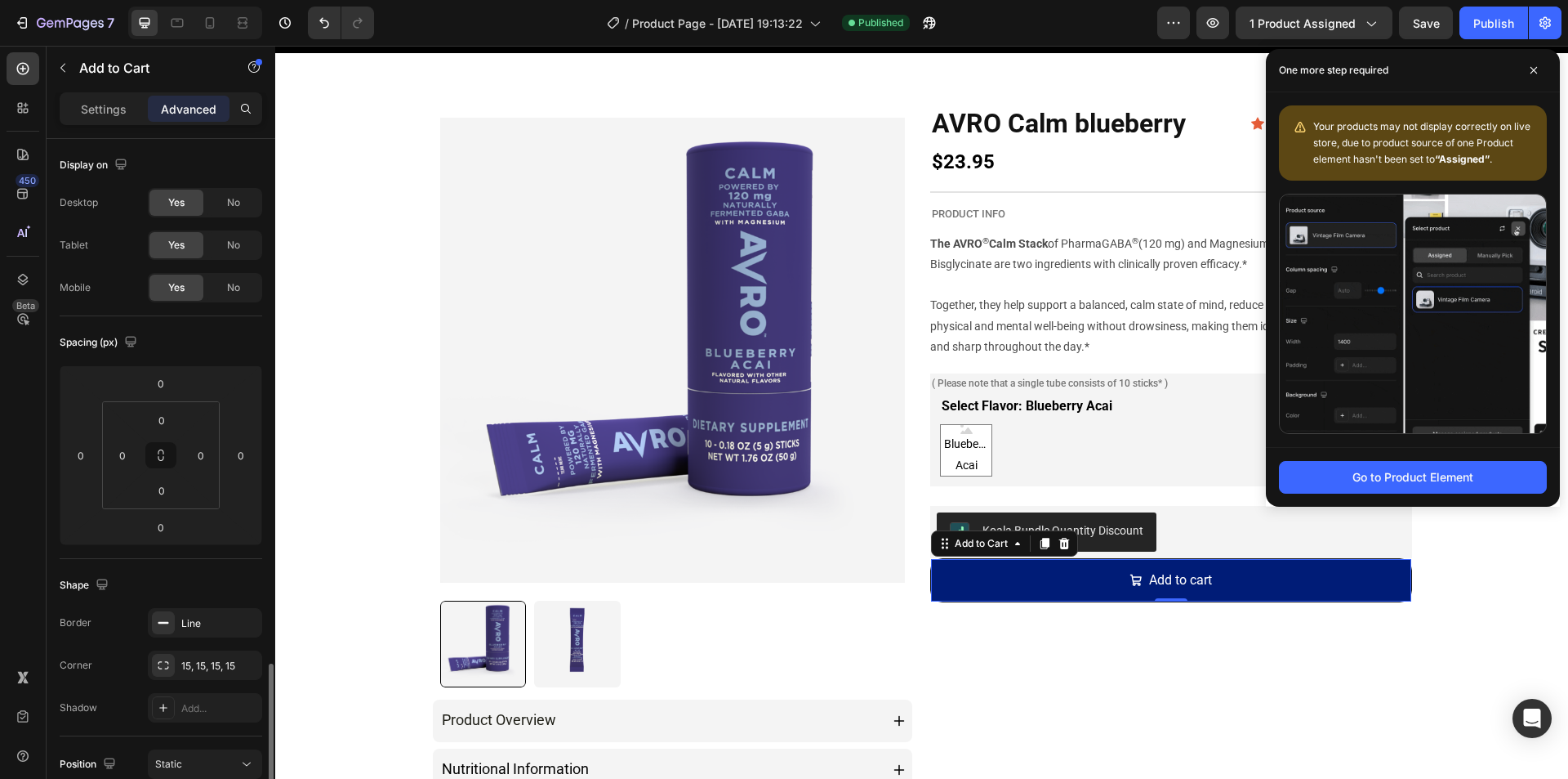
scroll to position [327, 0]
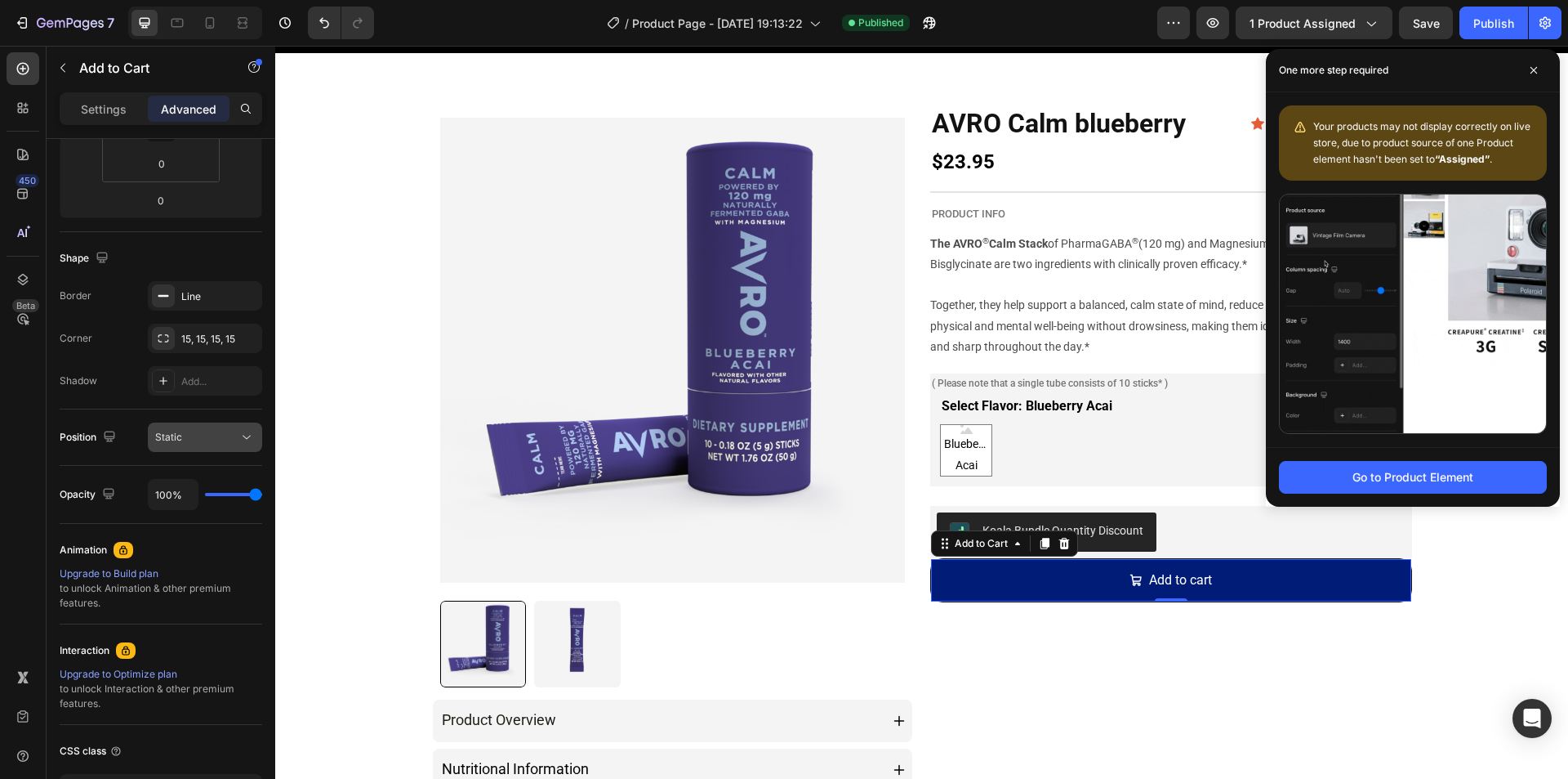
click at [203, 444] on div "Static" at bounding box center [205, 438] width 100 height 17
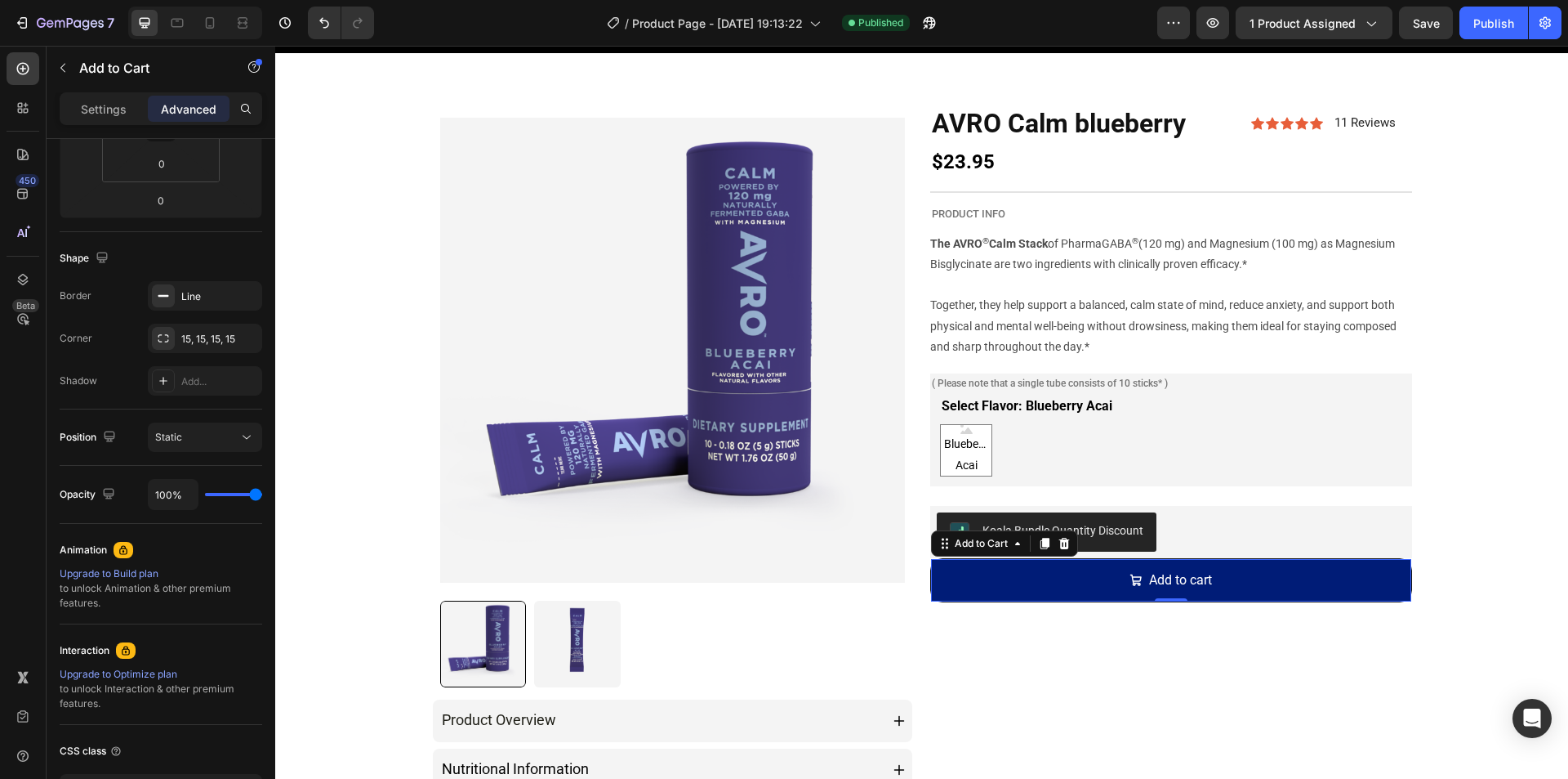
click at [125, 392] on div "Shadow Add..." at bounding box center [161, 380] width 202 height 29
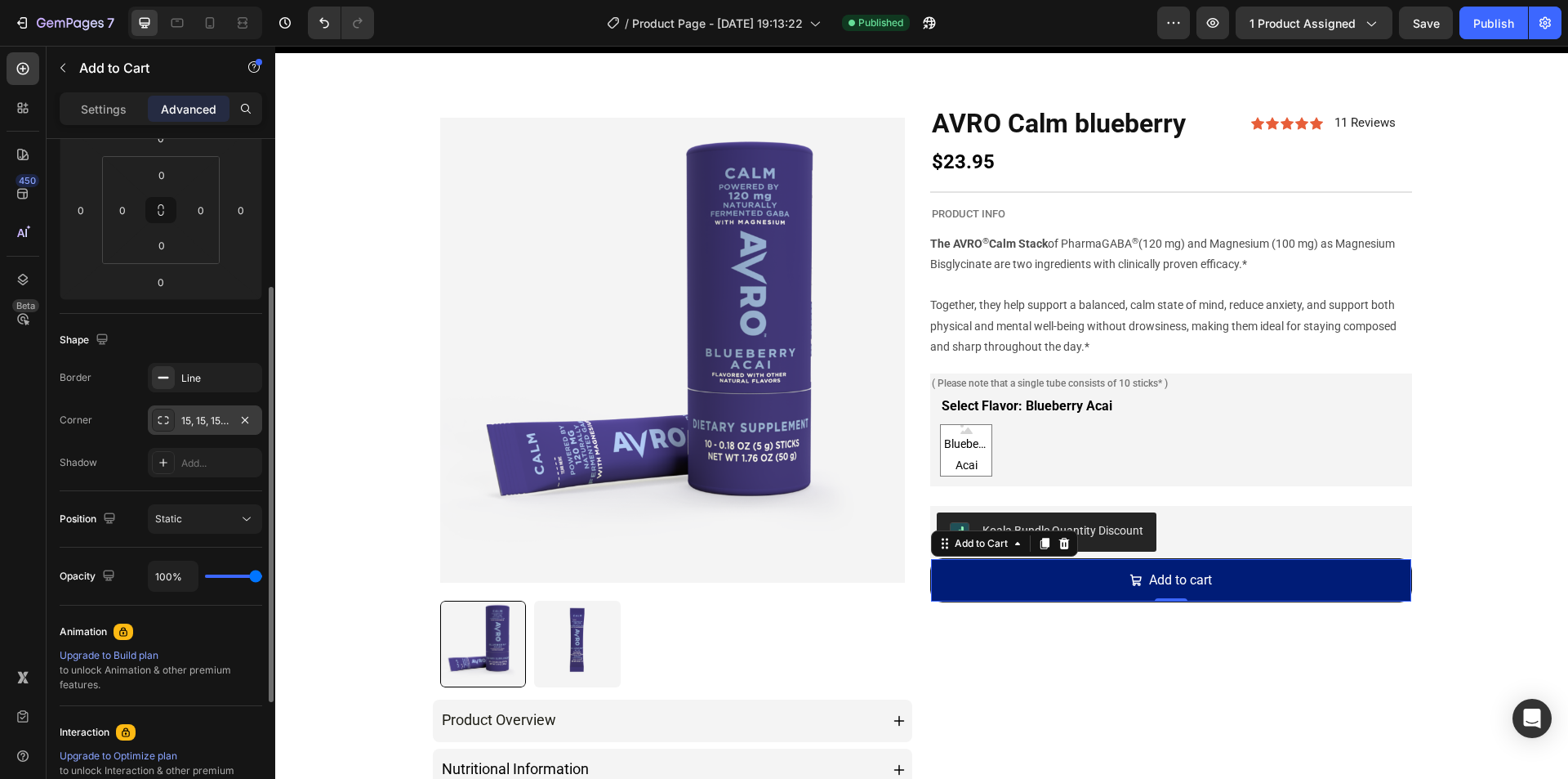
click at [194, 427] on div "15, 15, 15, 15" at bounding box center [205, 421] width 48 height 15
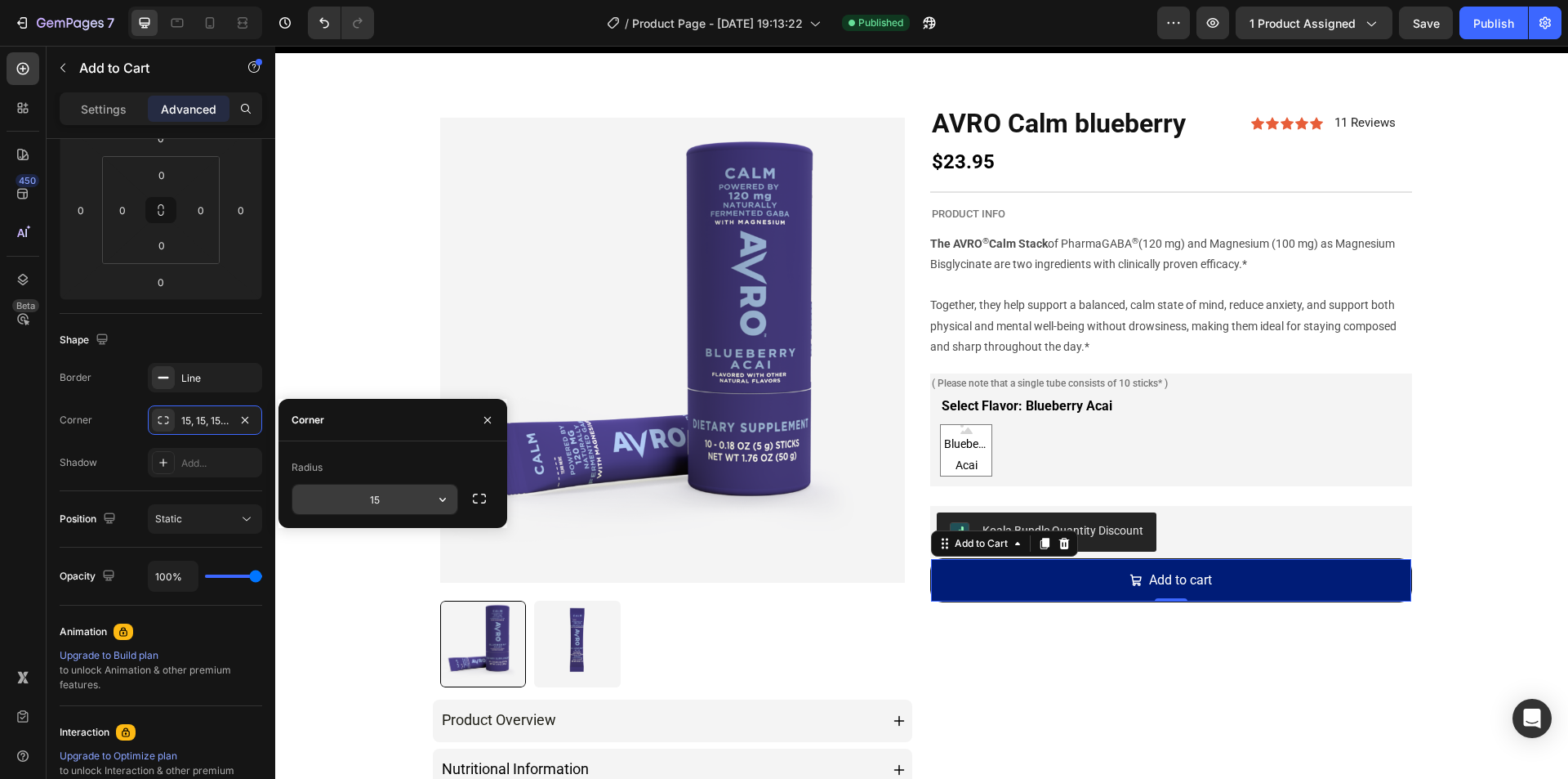
click at [376, 502] on input "15" at bounding box center [375, 499] width 165 height 29
type input "0"
click at [205, 331] on div "Shape" at bounding box center [161, 340] width 202 height 26
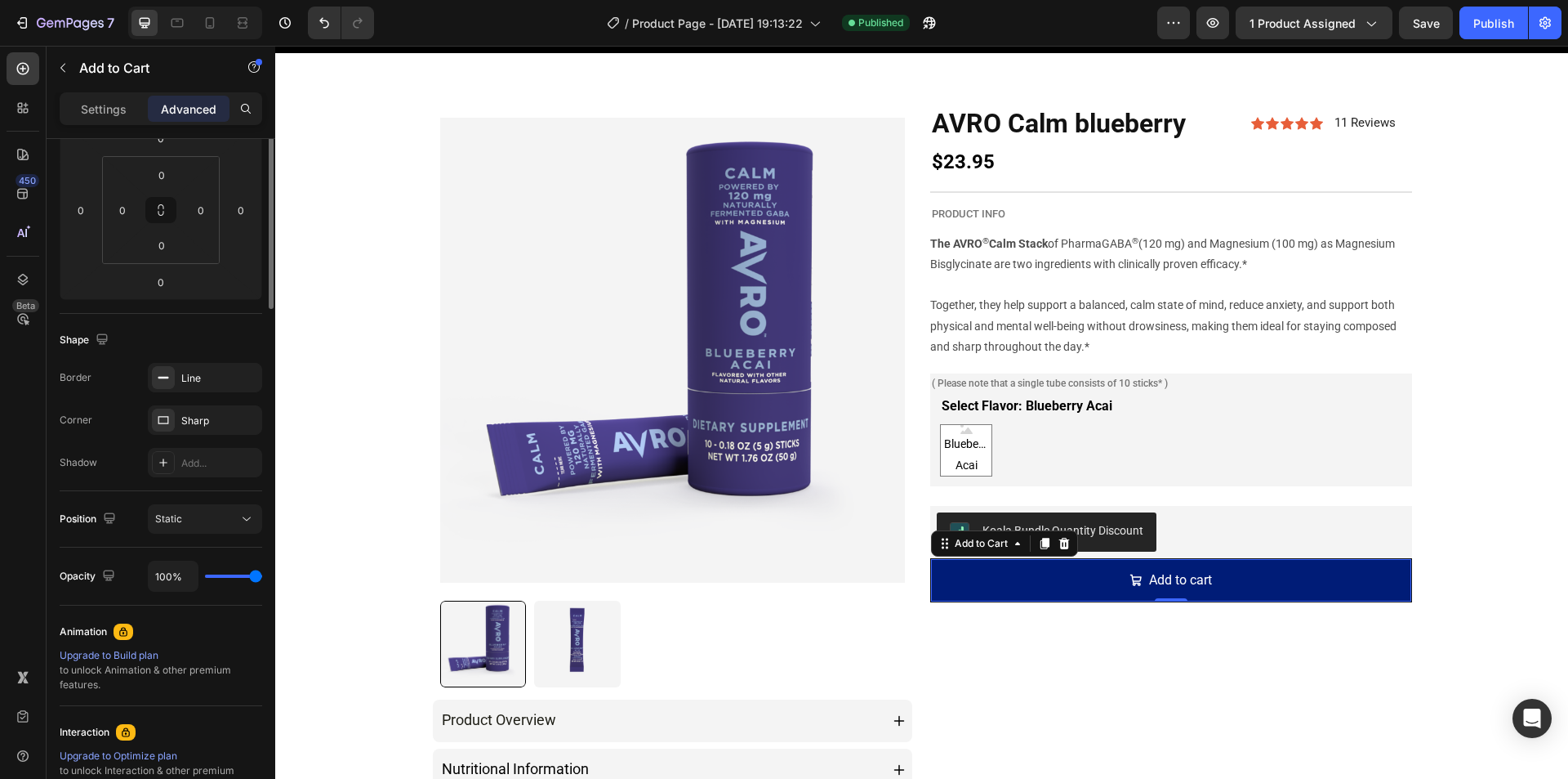
scroll to position [0, 0]
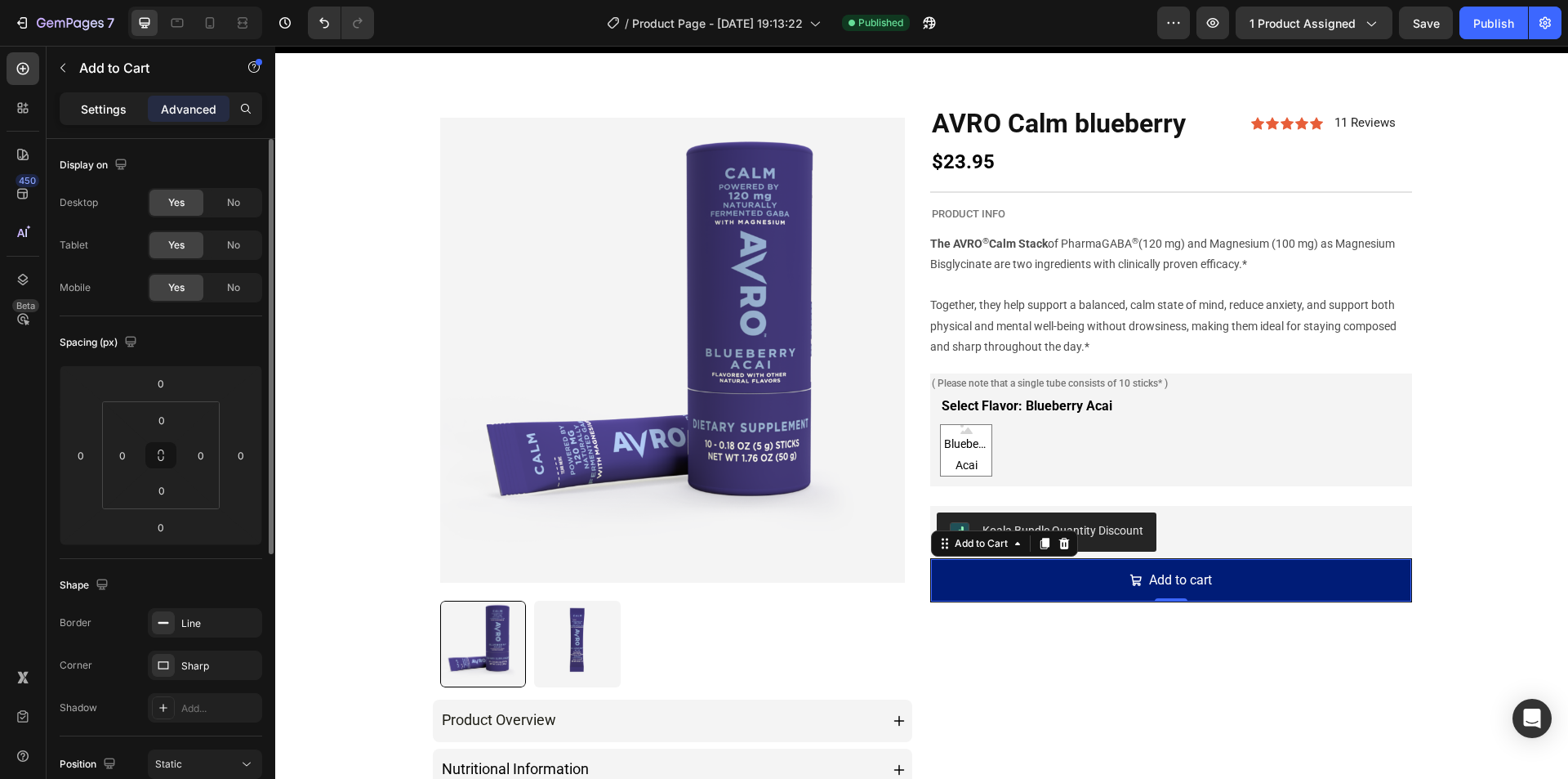
click at [103, 110] on p "Settings" at bounding box center [104, 109] width 46 height 18
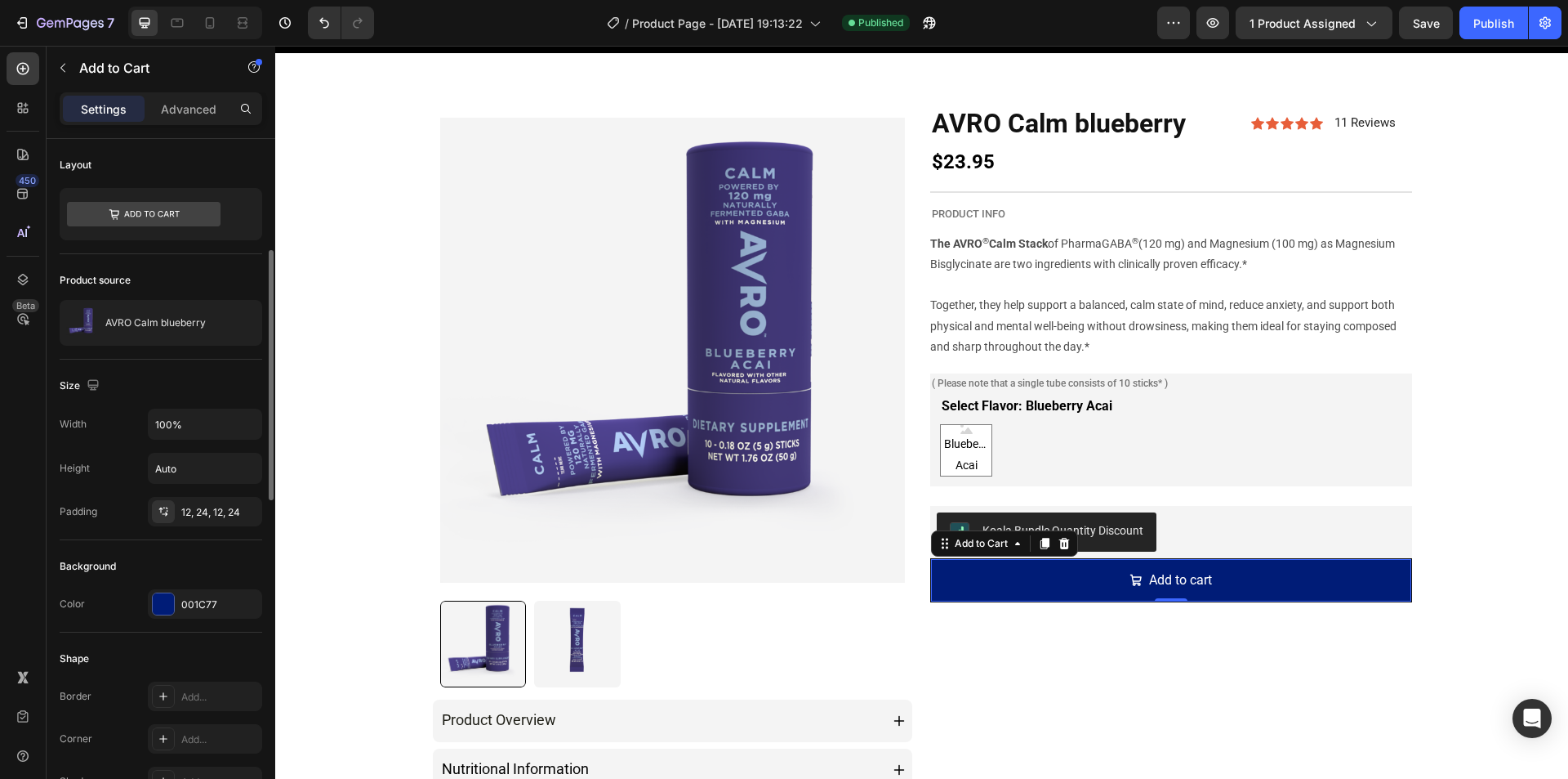
scroll to position [82, 0]
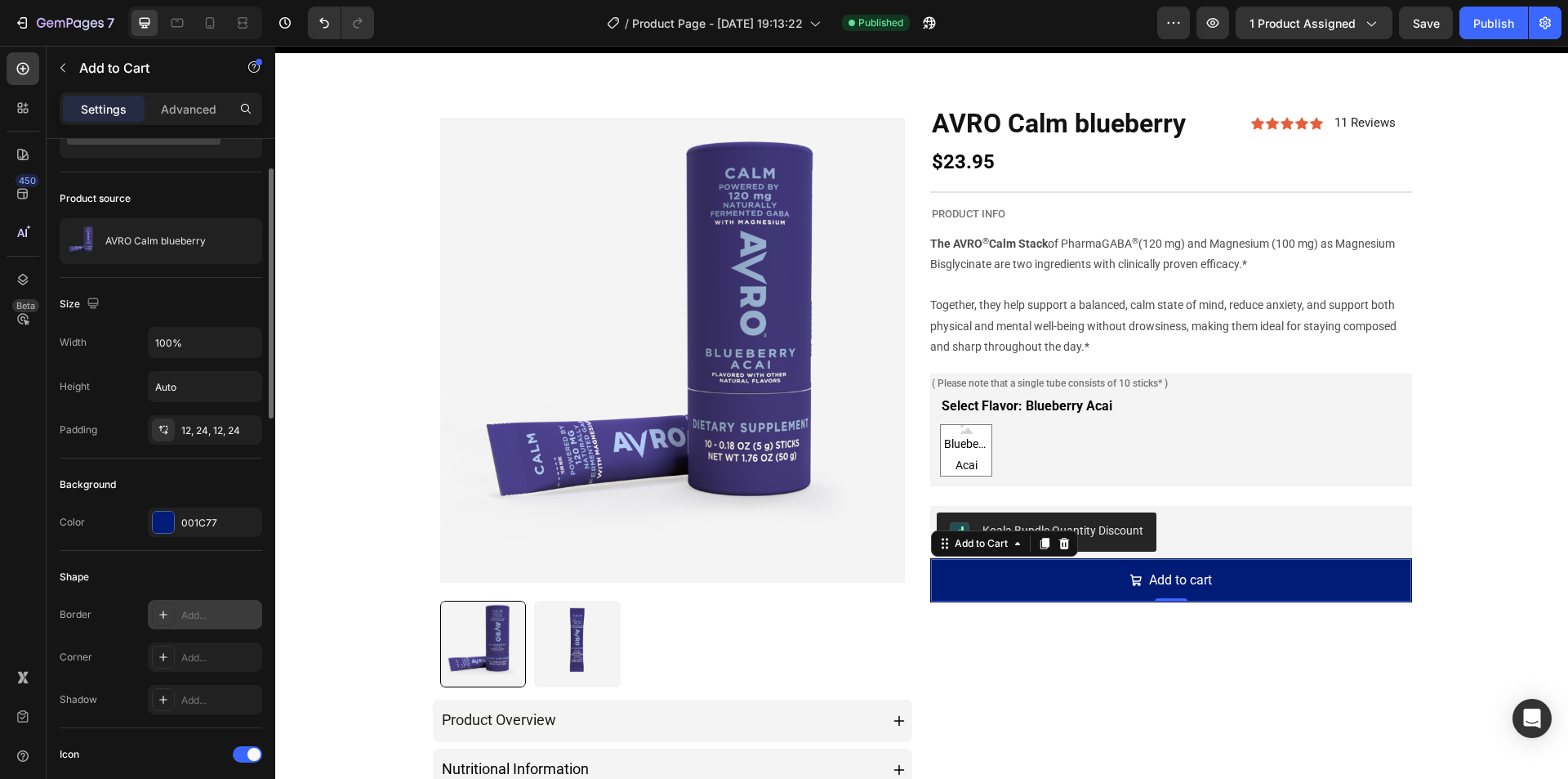
click at [160, 614] on icon at bounding box center [163, 614] width 8 height 8
click at [101, 590] on div "Shape Border Line Corner Add... Shadow Add..." at bounding box center [161, 639] width 202 height 177
click at [161, 655] on icon at bounding box center [163, 657] width 13 height 13
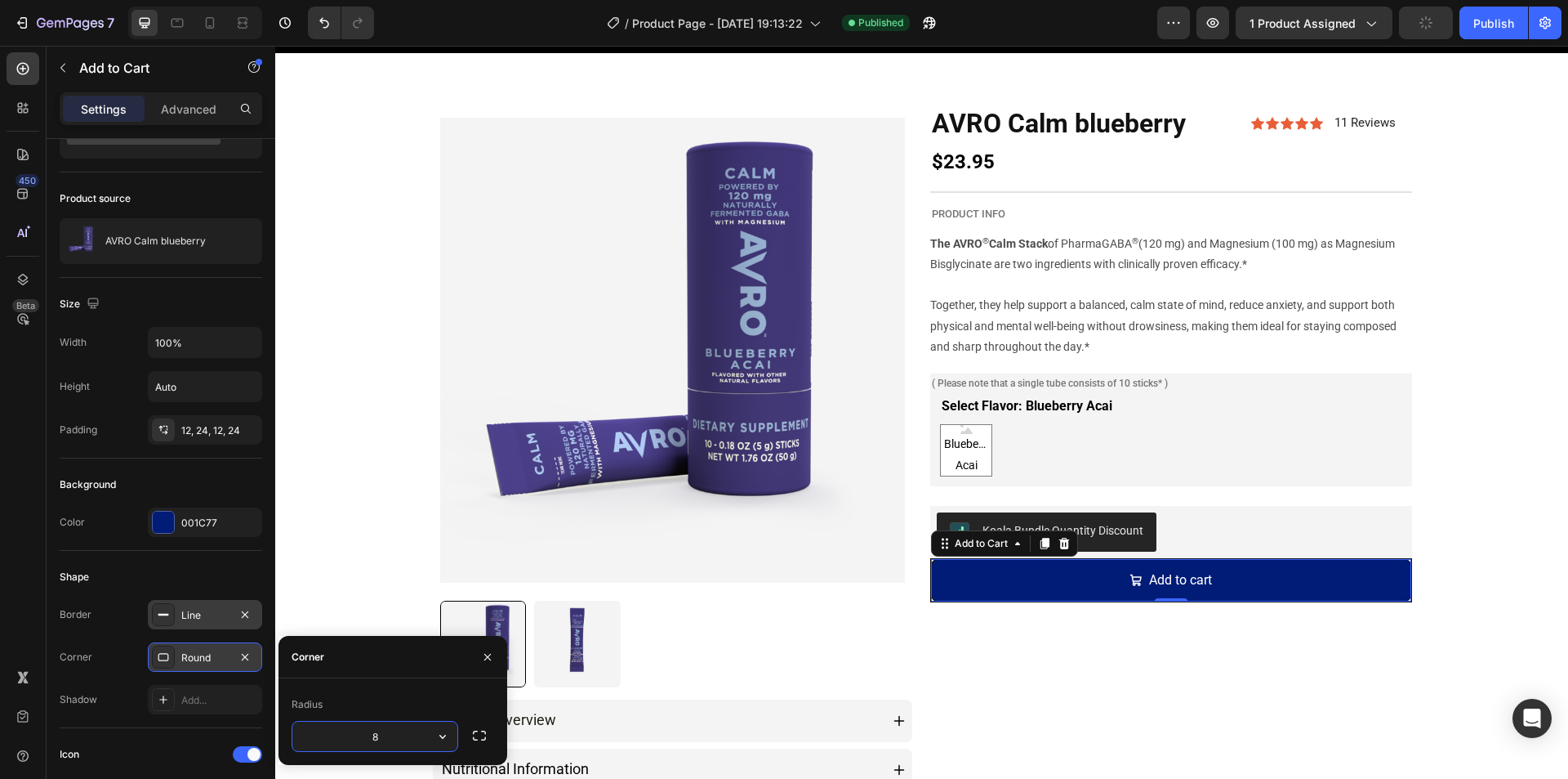
click at [375, 744] on input "8" at bounding box center [375, 735] width 165 height 29
type input "15"
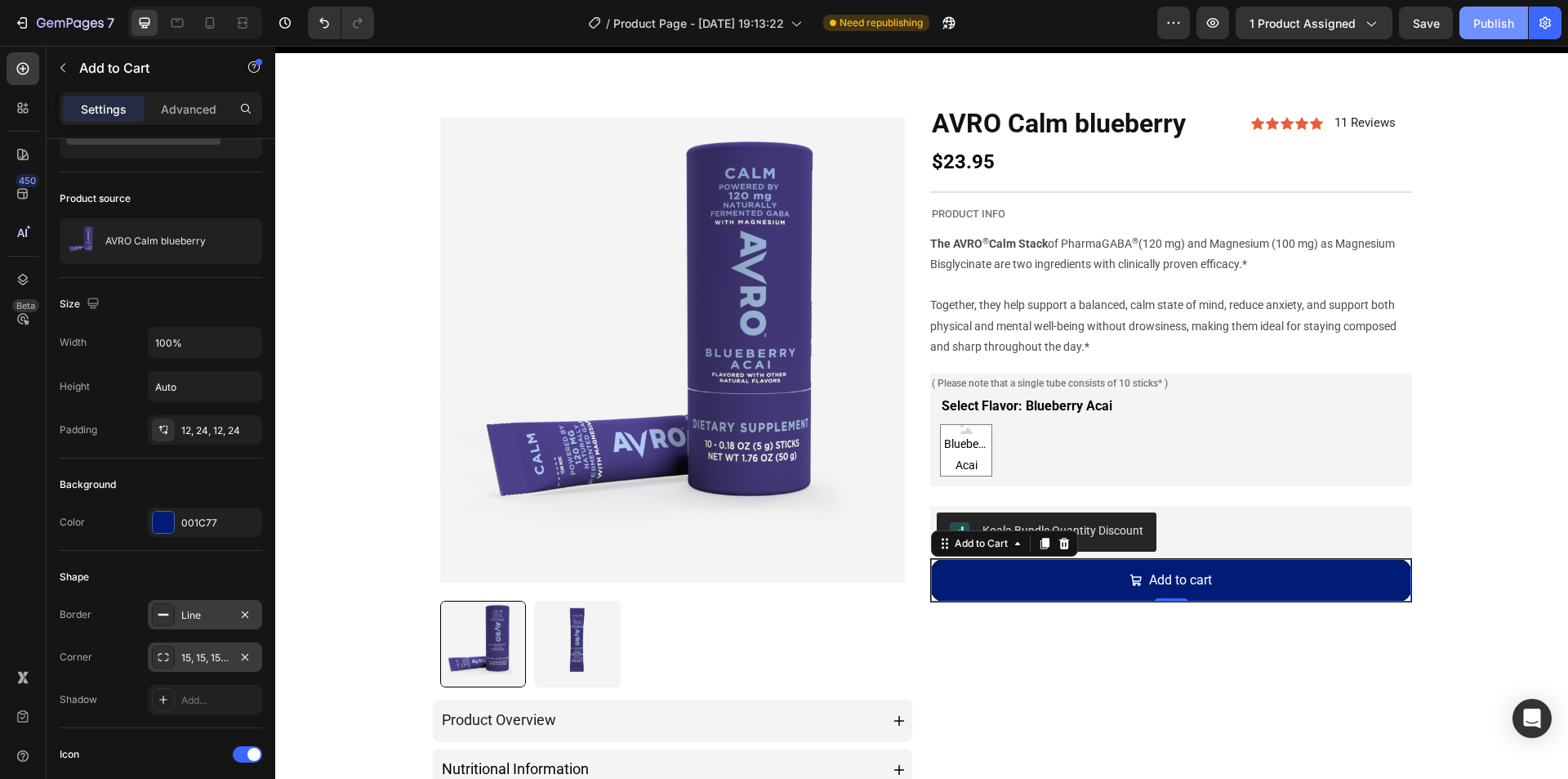
click at [1491, 30] on div "Publish" at bounding box center [1494, 23] width 41 height 18
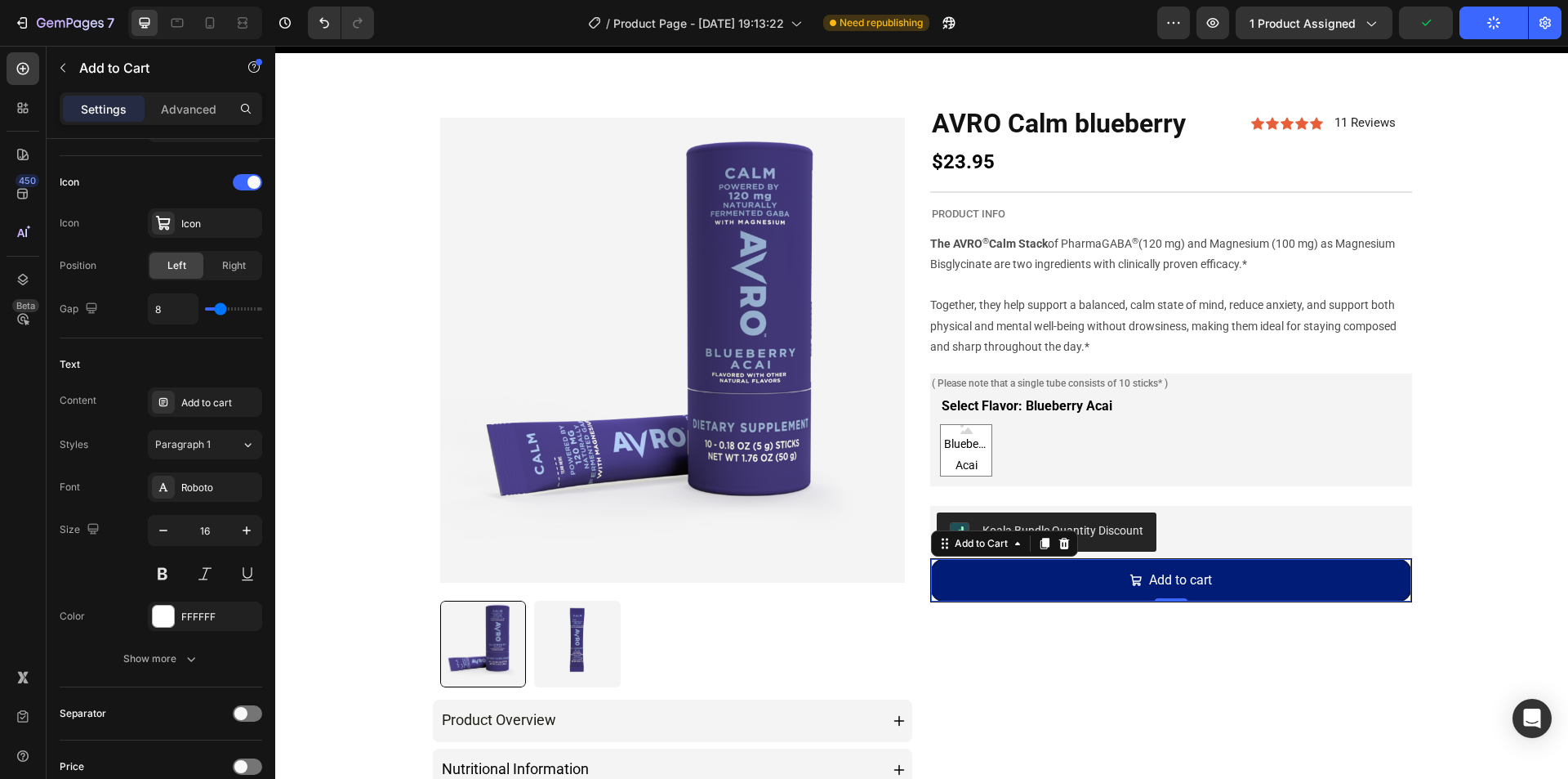
scroll to position [1194, 0]
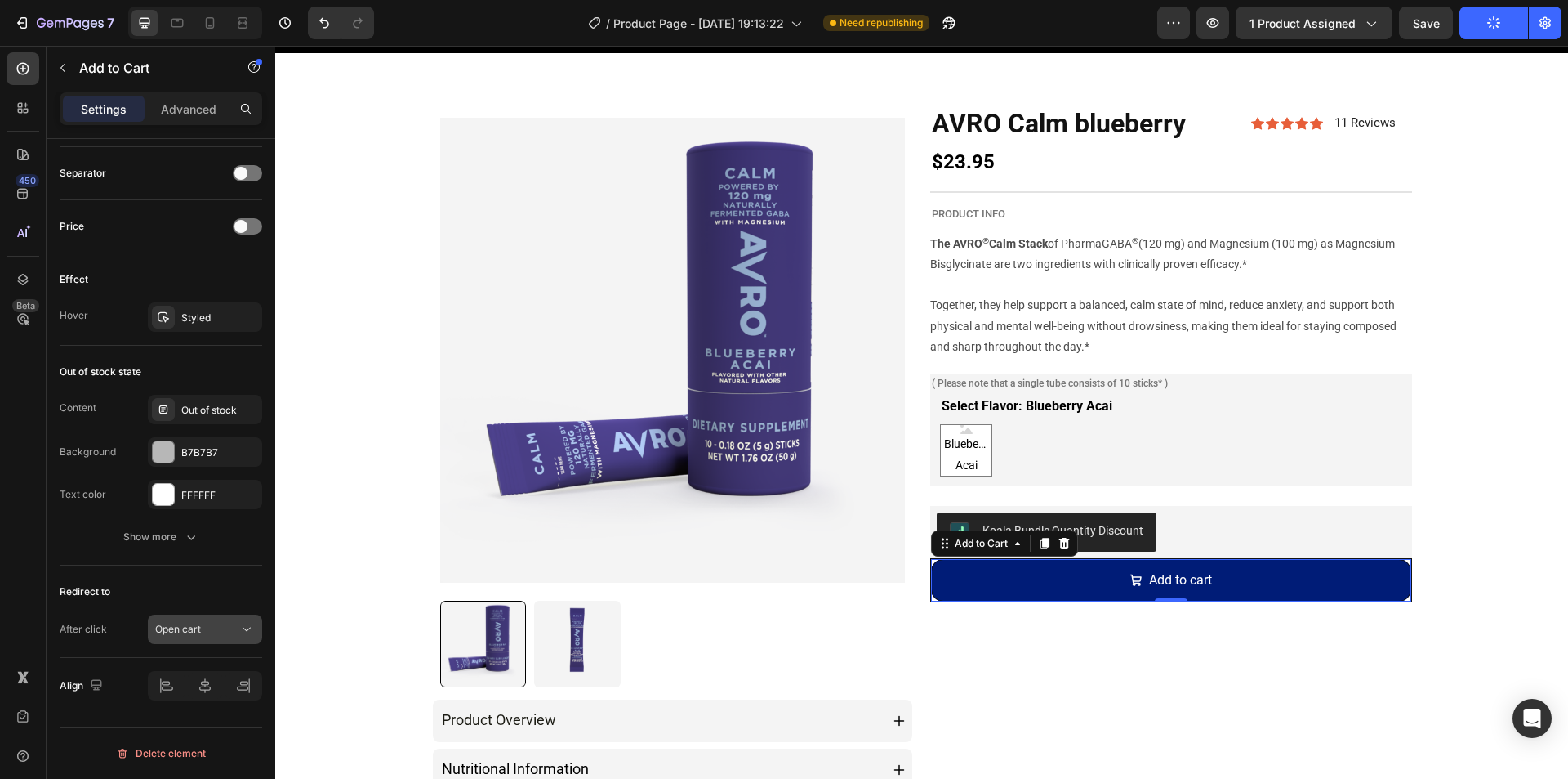
click at [190, 619] on button "Open cart" at bounding box center [205, 628] width 115 height 29
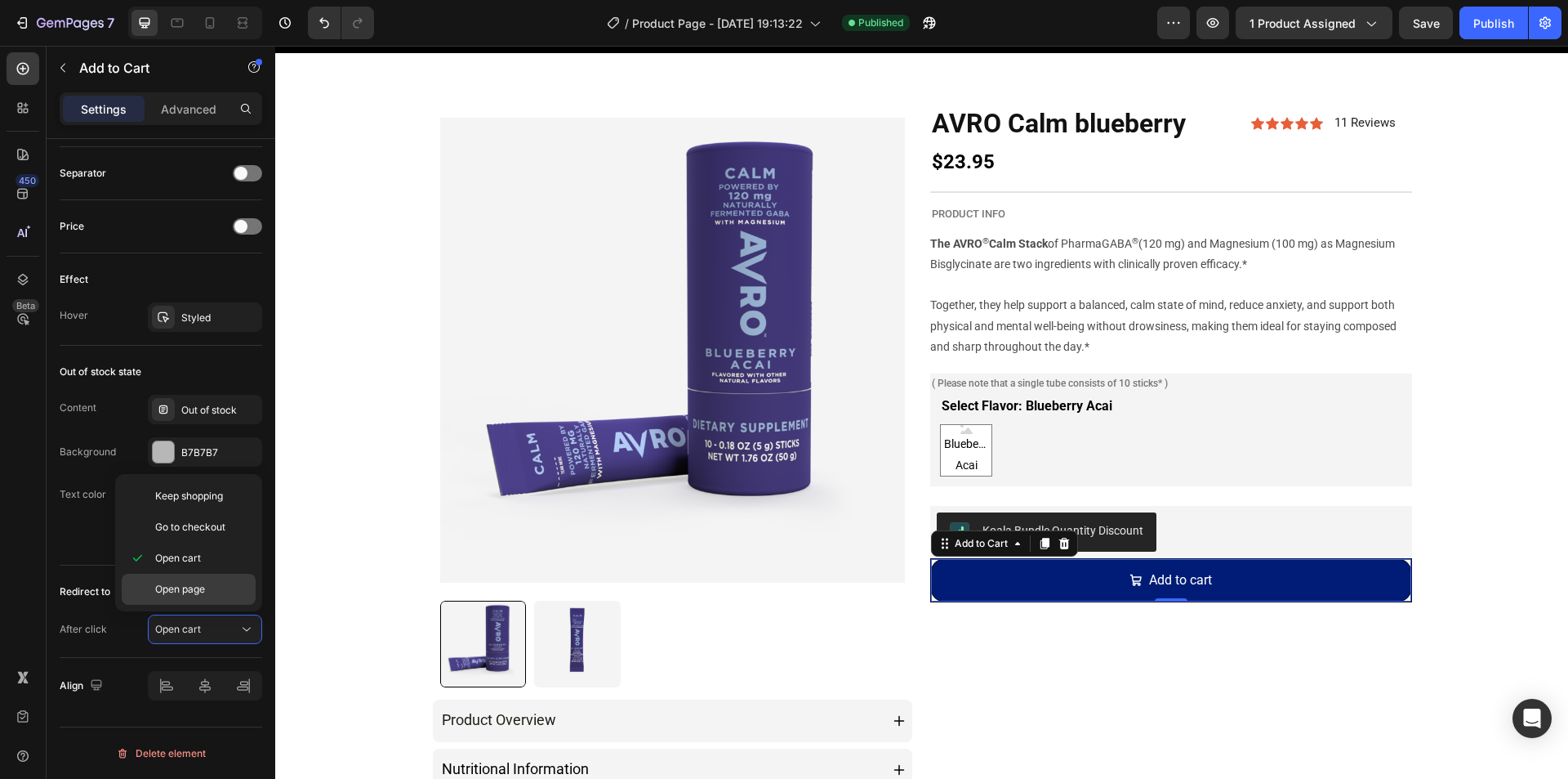
click at [180, 597] on div "Open page" at bounding box center [188, 588] width 134 height 31
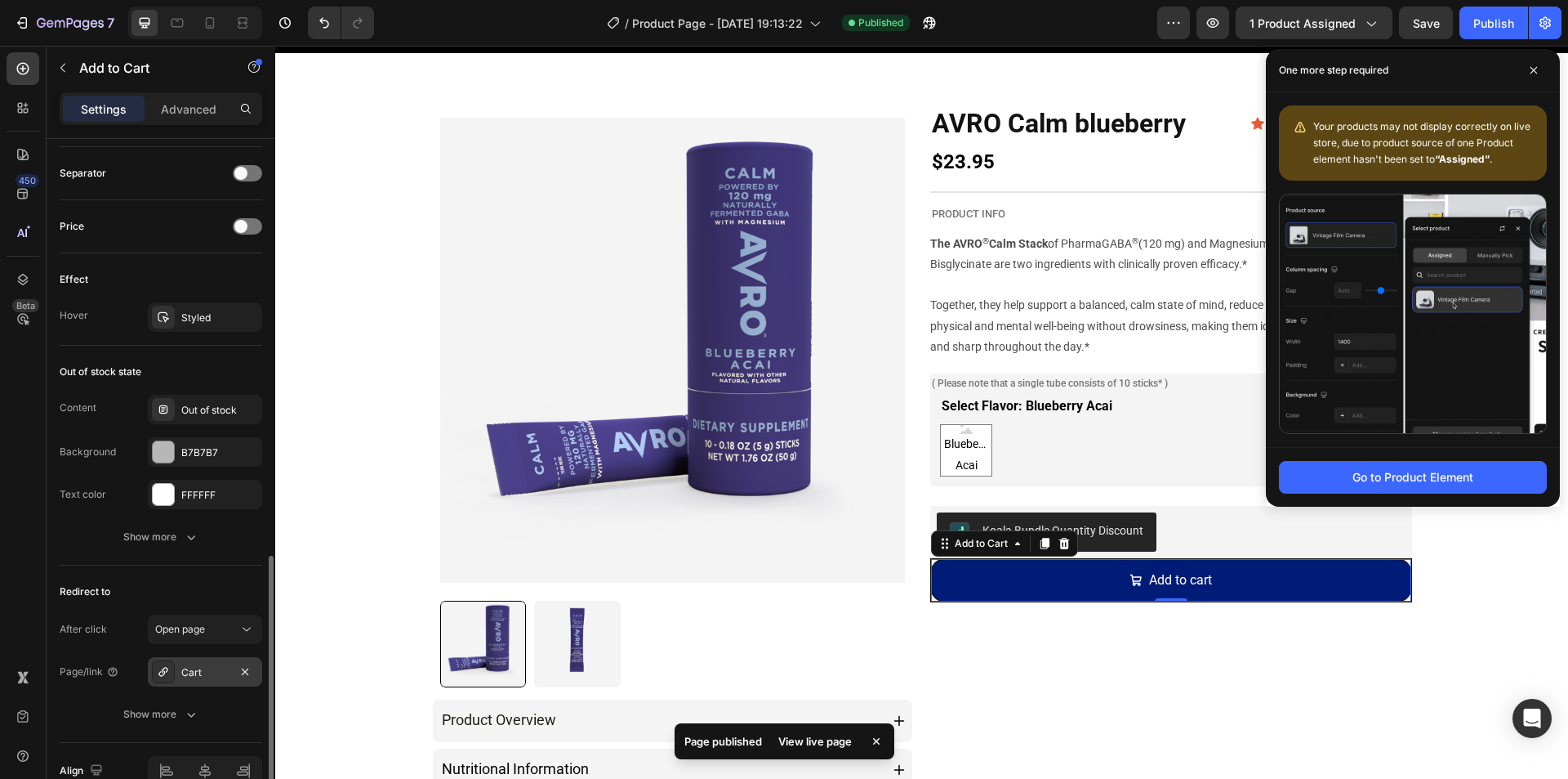
click at [194, 675] on div "Cart" at bounding box center [205, 673] width 48 height 15
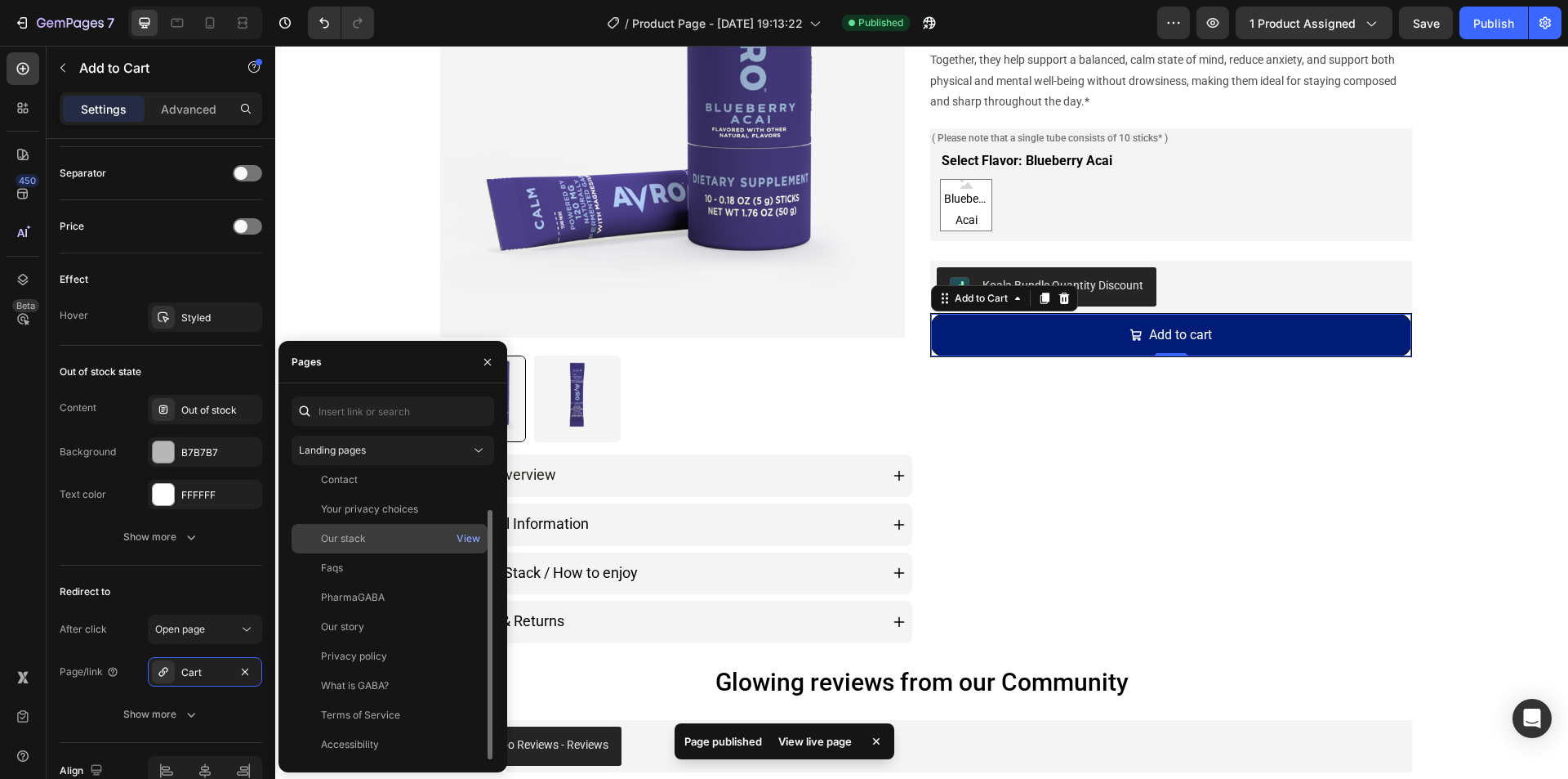
scroll to position [0, 0]
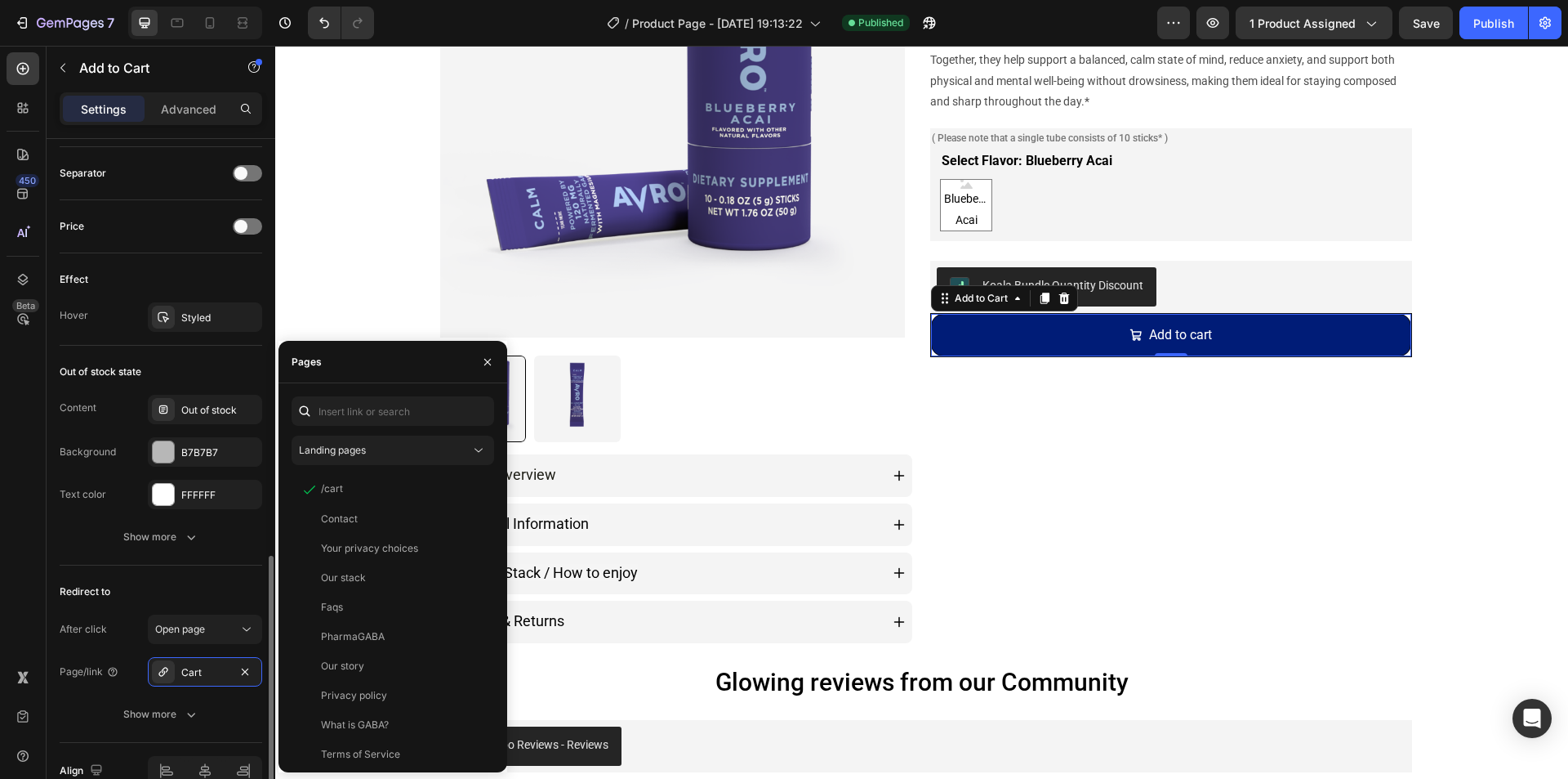
click at [155, 608] on div "Redirect to After click Open page Page/link Cart Show more" at bounding box center [161, 654] width 202 height 177
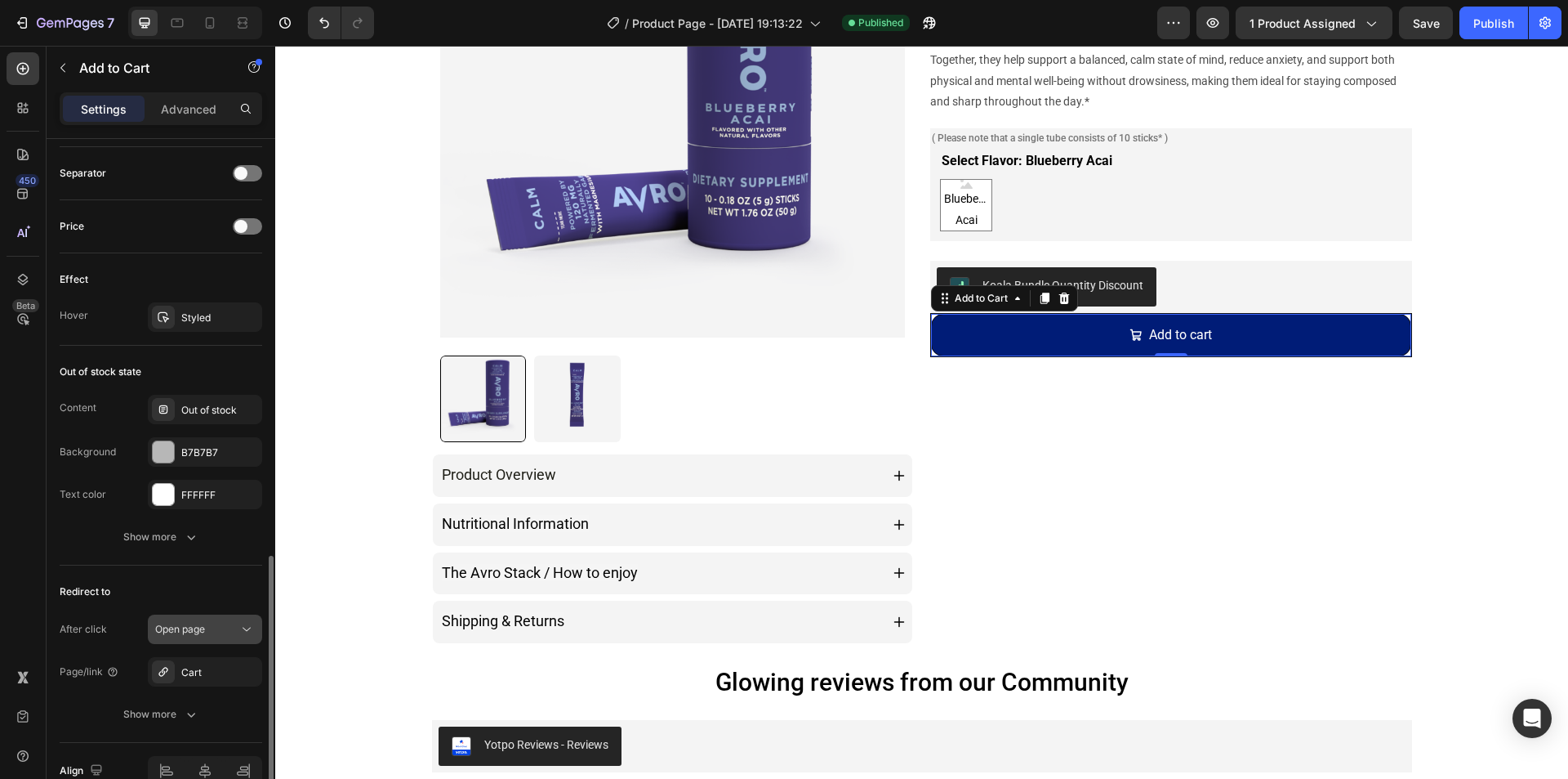
click at [176, 631] on span "Open page" at bounding box center [181, 628] width 50 height 13
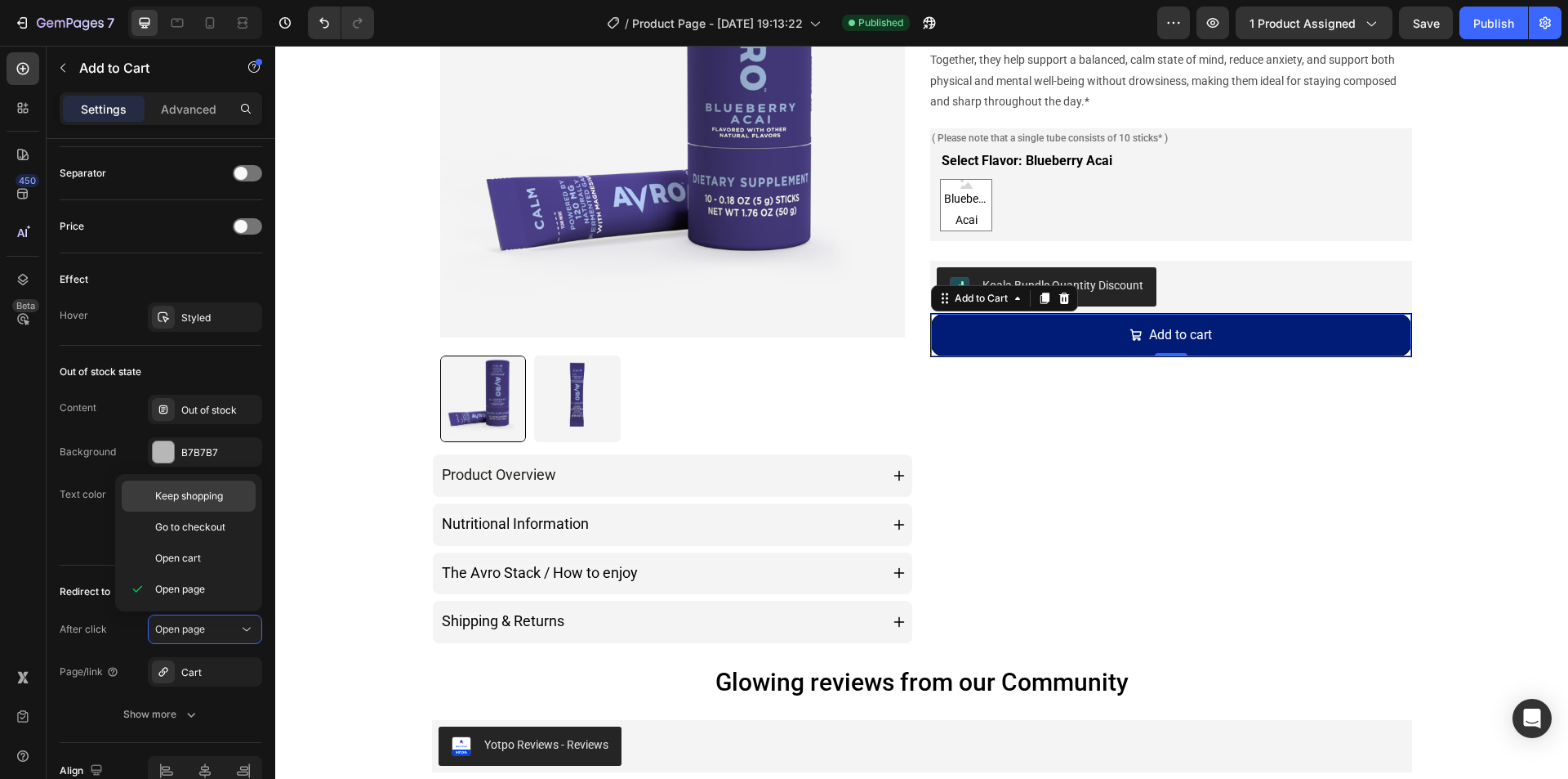
click at [160, 495] on span "Keep shopping" at bounding box center [189, 496] width 68 height 15
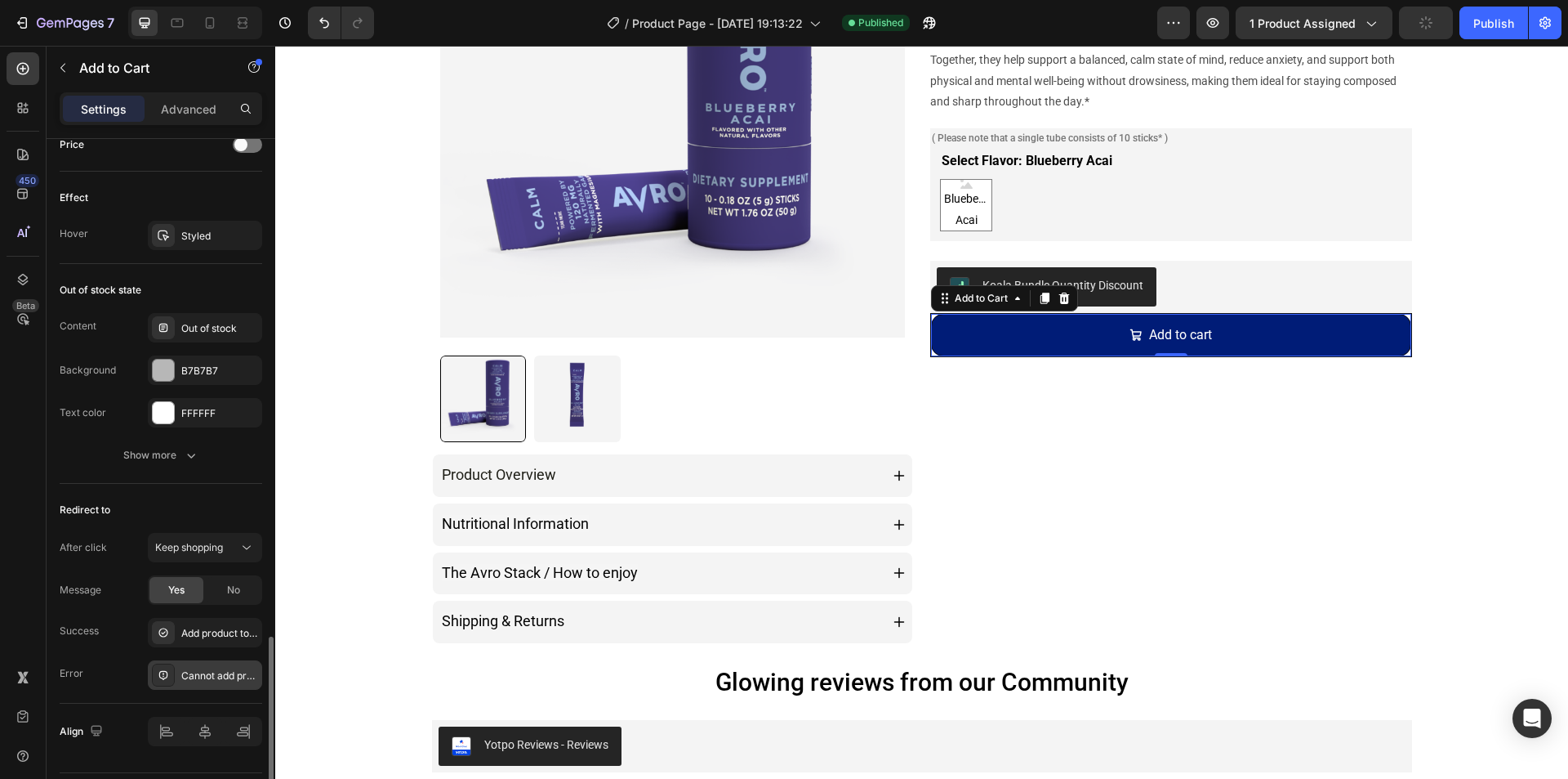
scroll to position [1321, 0]
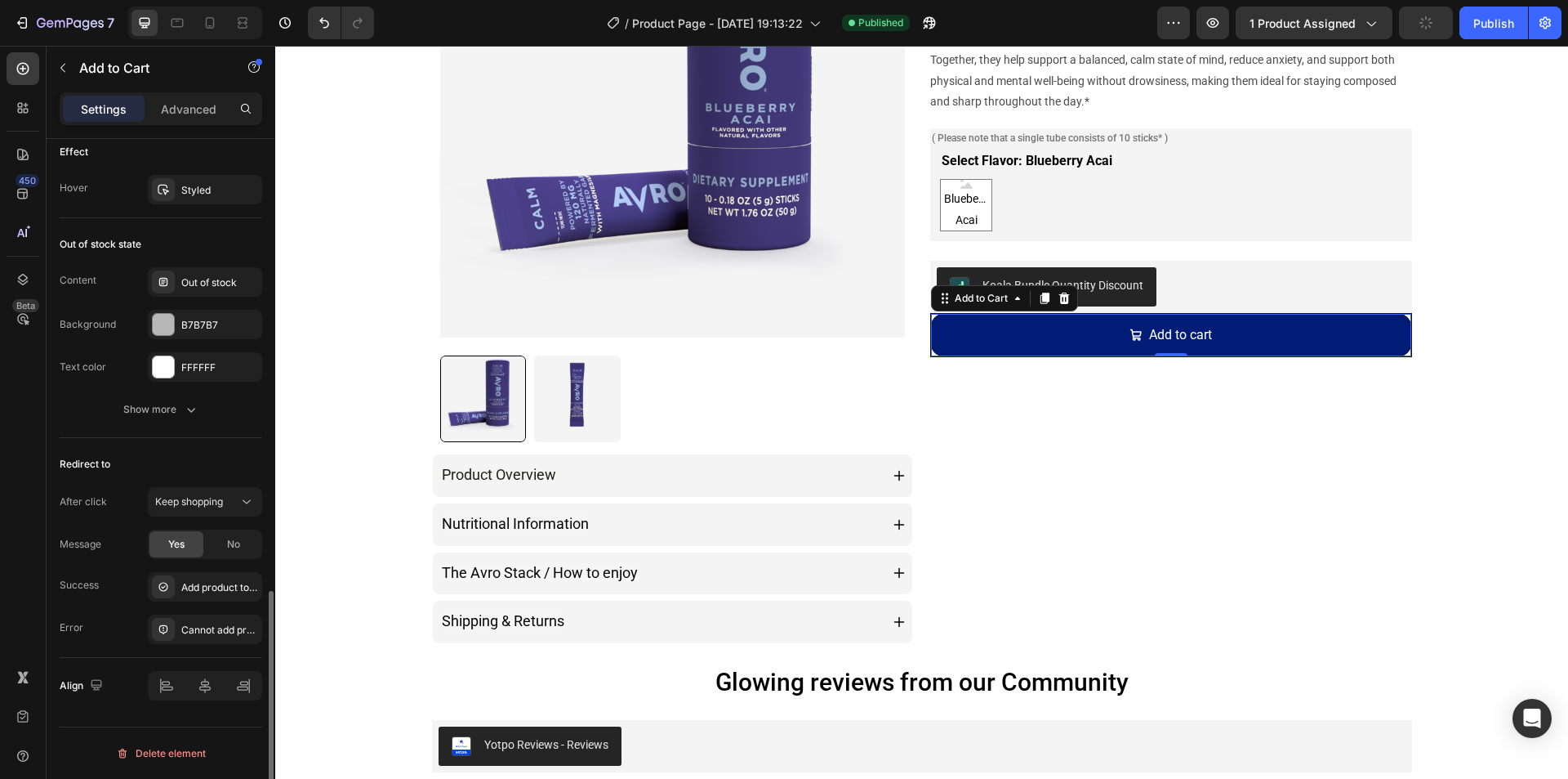
click at [232, 549] on span "No" at bounding box center [233, 545] width 13 height 15
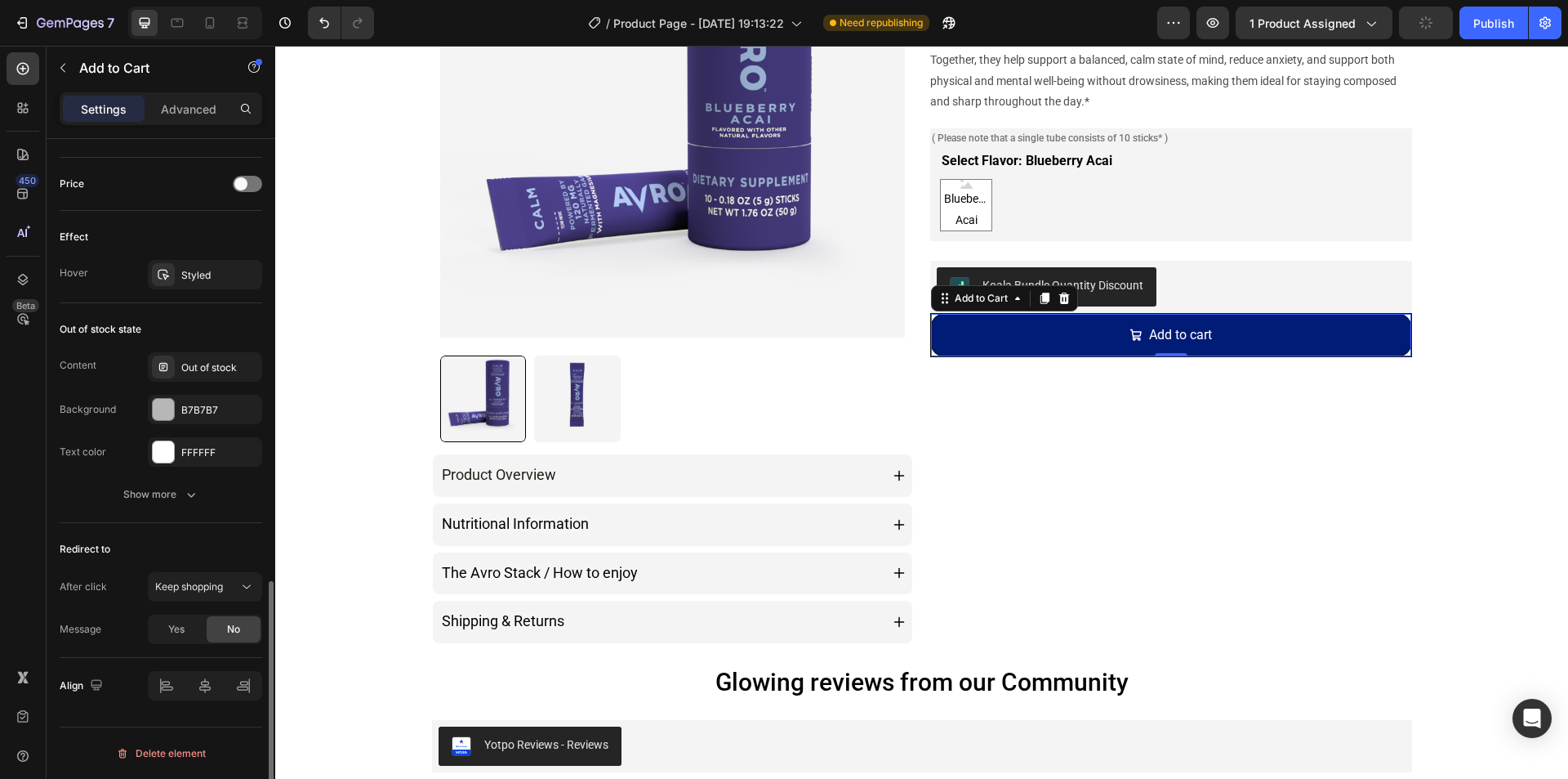
scroll to position [1236, 0]
click at [182, 629] on span "Yes" at bounding box center [176, 629] width 17 height 15
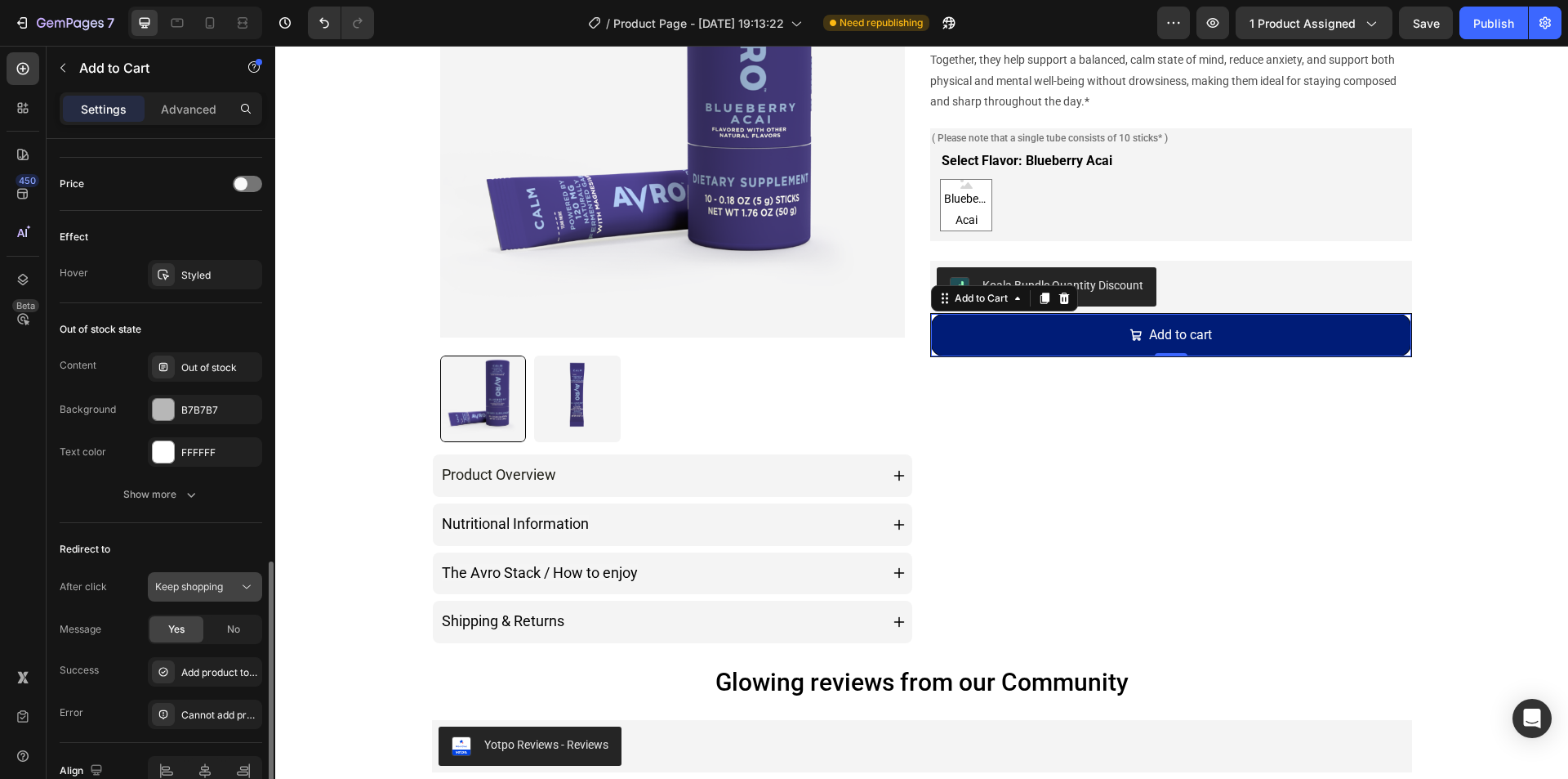
click at [186, 593] on span "Keep shopping" at bounding box center [189, 587] width 68 height 15
click at [191, 590] on span "Keep shopping" at bounding box center [189, 586] width 68 height 13
click at [218, 535] on div "Redirect to After click Keep shopping Message Yes No Success Add product to car…" at bounding box center [161, 633] width 202 height 220
click at [216, 597] on button "Keep shopping" at bounding box center [205, 587] width 115 height 29
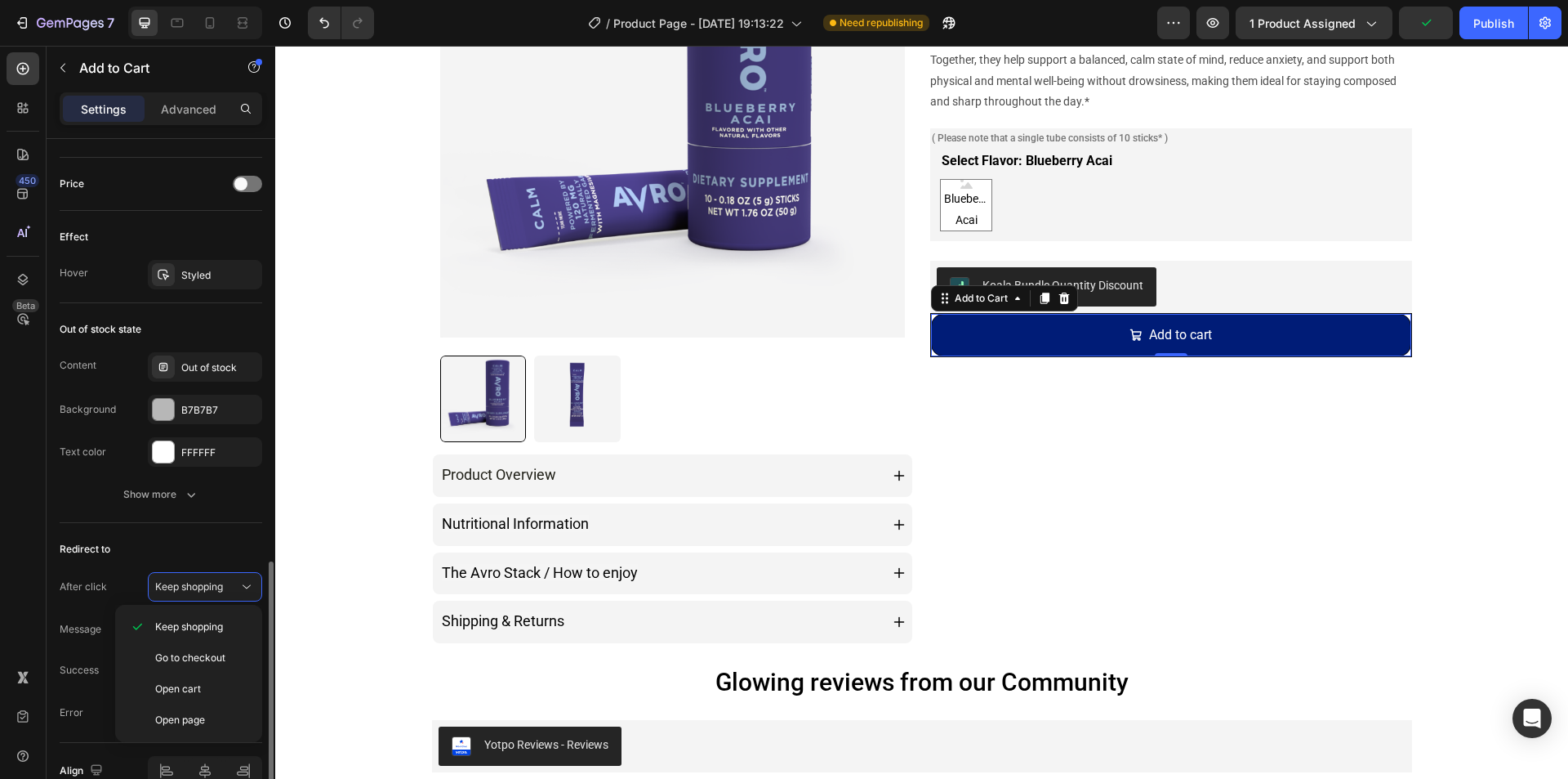
click at [192, 524] on div "Redirect to After click Keep shopping Message Yes No Success Add product to car…" at bounding box center [161, 633] width 202 height 220
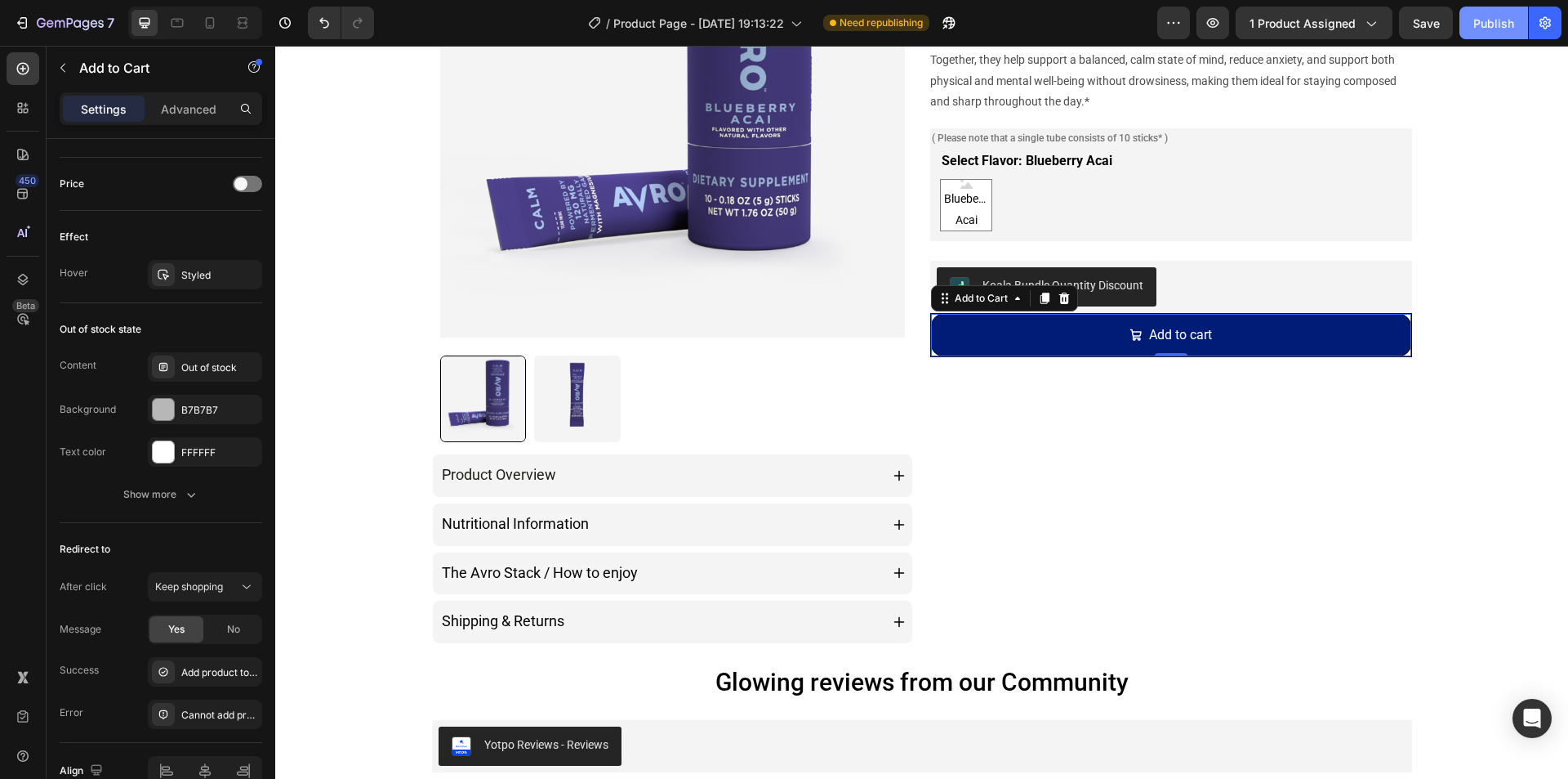
click at [1475, 29] on div "Publish" at bounding box center [1494, 23] width 41 height 18
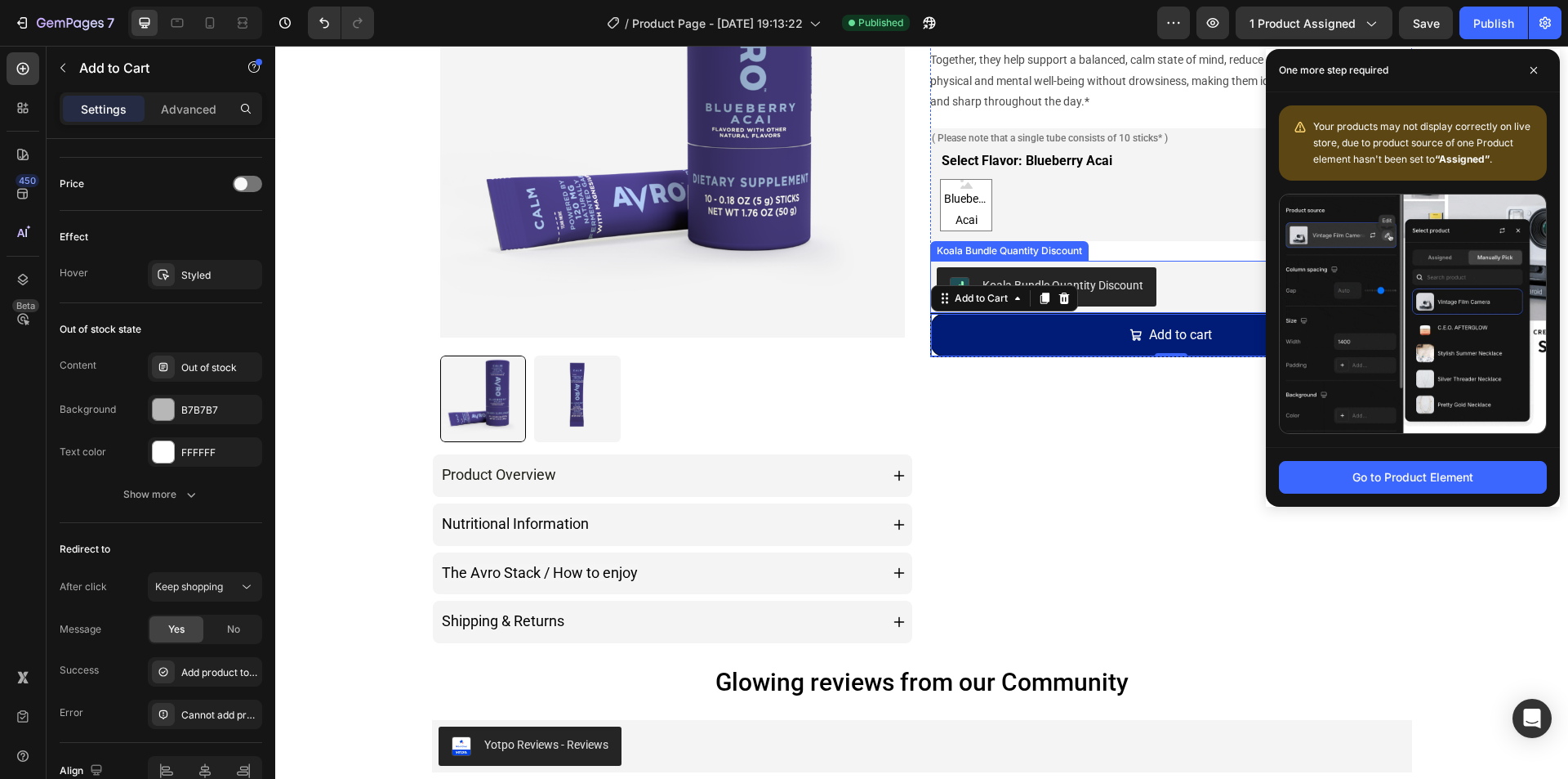
scroll to position [0, 0]
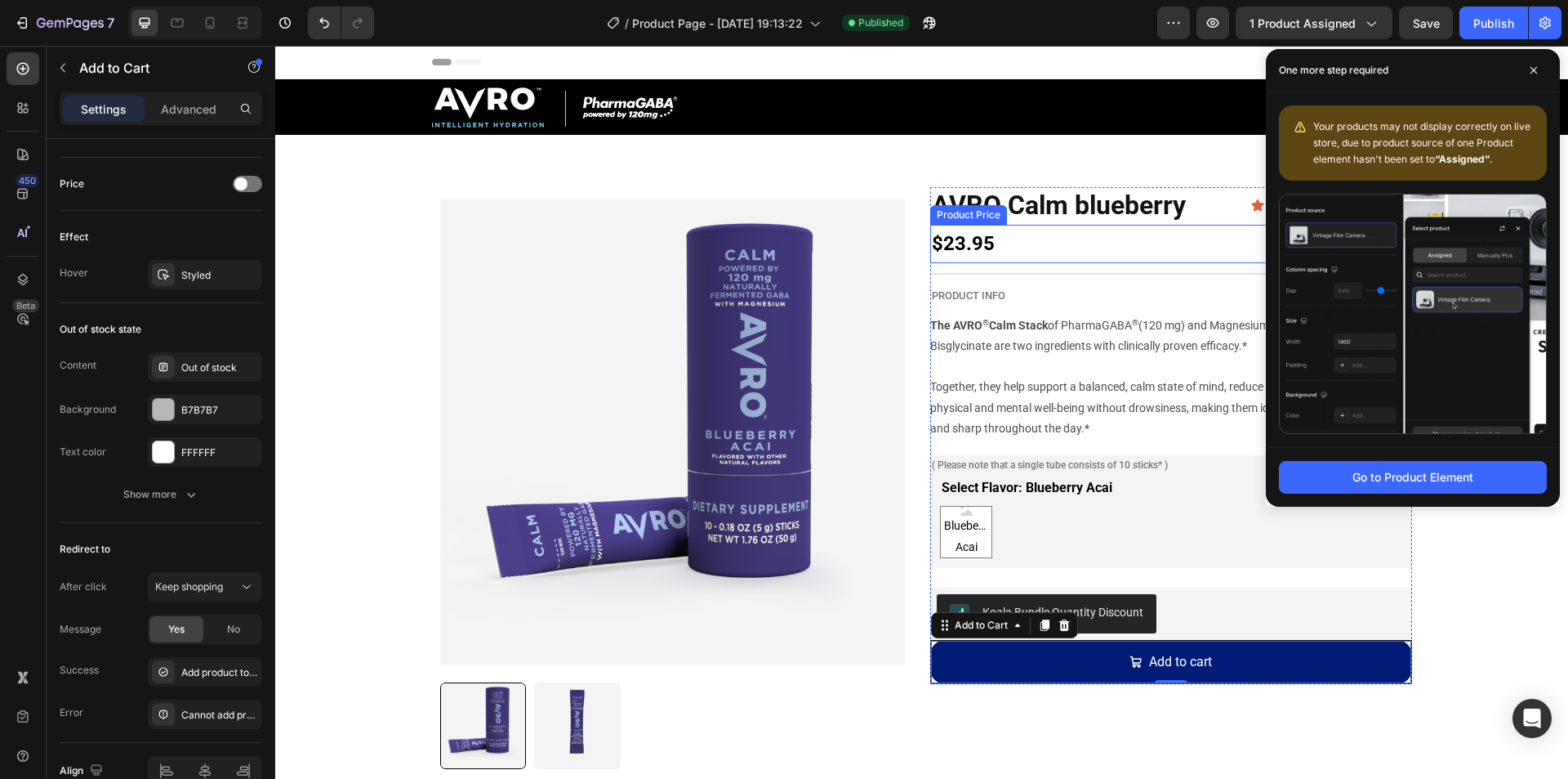
click at [994, 249] on div "$23.95" at bounding box center [1171, 244] width 482 height 38
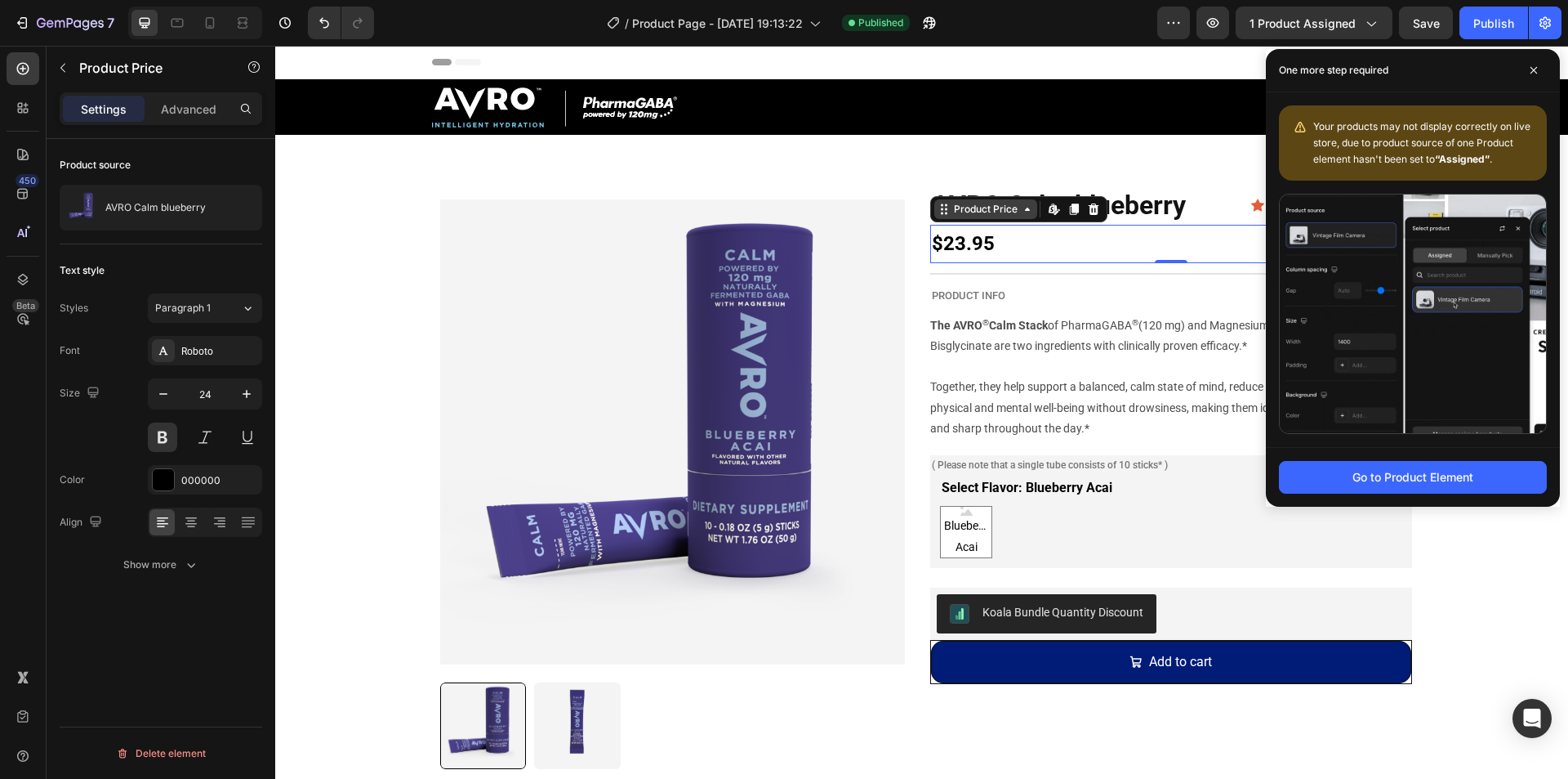
click at [996, 213] on div "Product Price" at bounding box center [986, 209] width 70 height 15
click at [1049, 240] on div "$23.95" at bounding box center [1171, 244] width 482 height 38
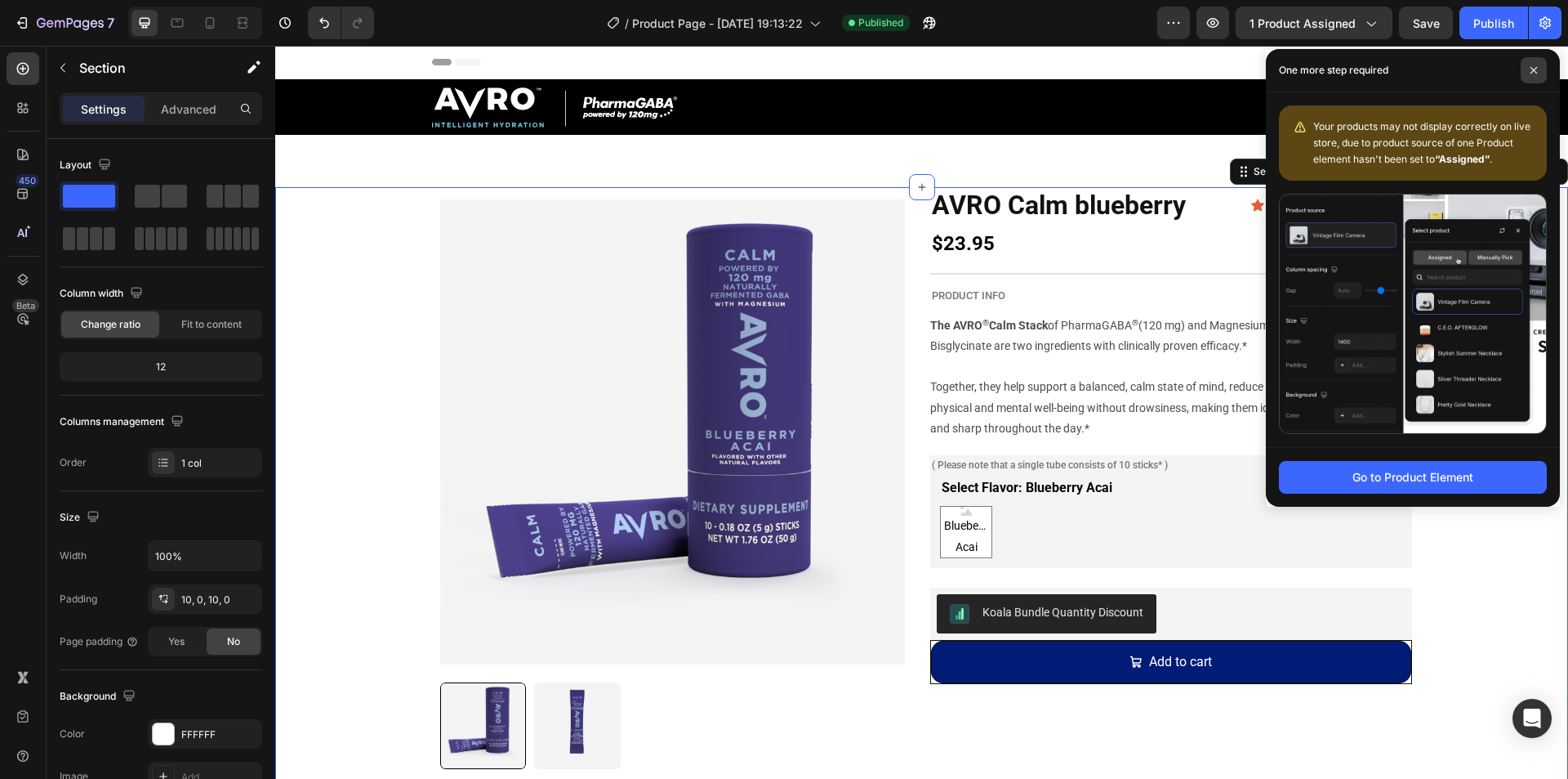
click at [1536, 62] on span at bounding box center [1533, 69] width 26 height 26
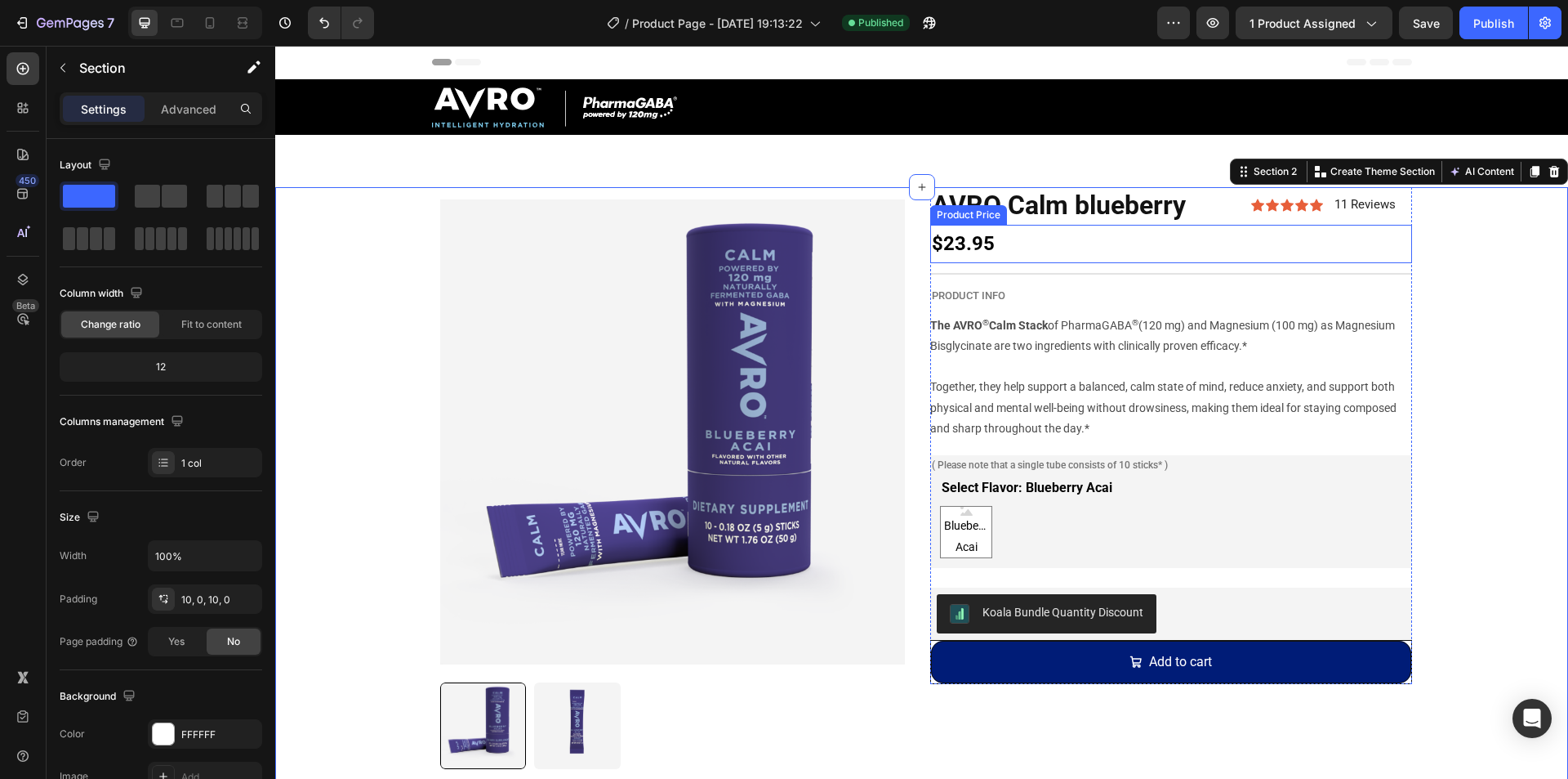
click at [1110, 250] on div "$23.95" at bounding box center [1171, 244] width 482 height 38
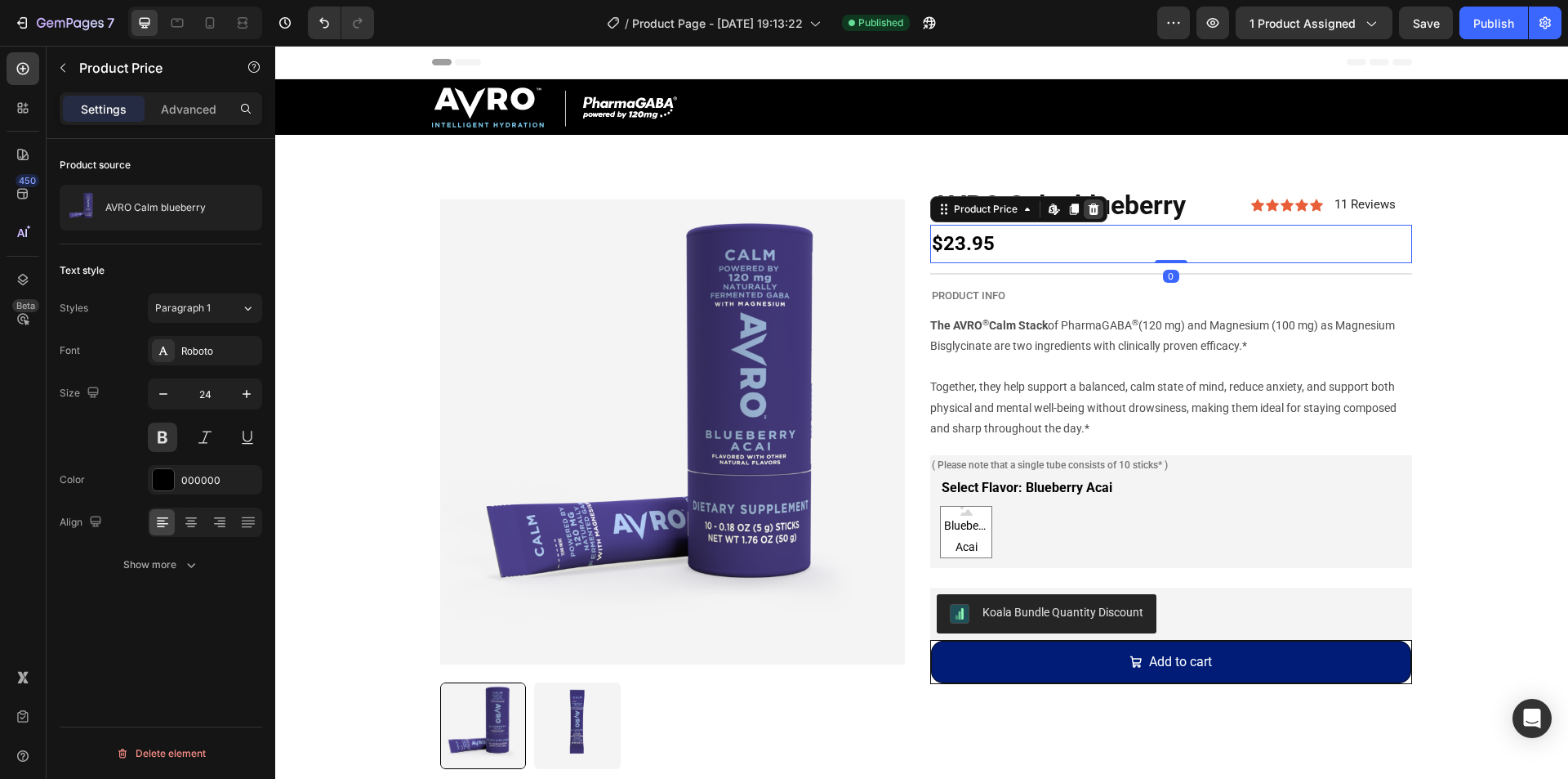
click at [1090, 206] on icon at bounding box center [1094, 209] width 11 height 12
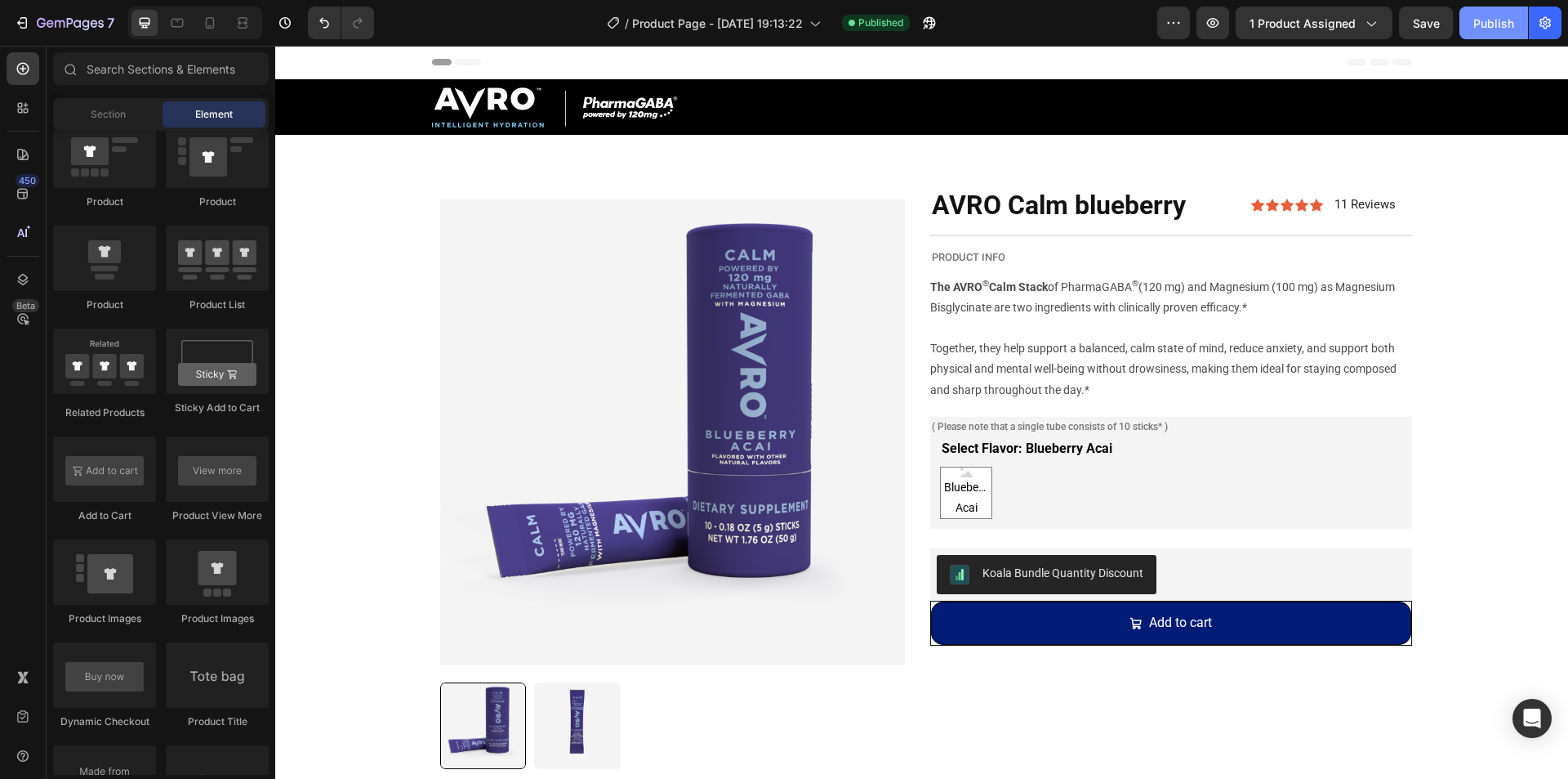
click at [1514, 29] on button "Publish" at bounding box center [1494, 23] width 69 height 33
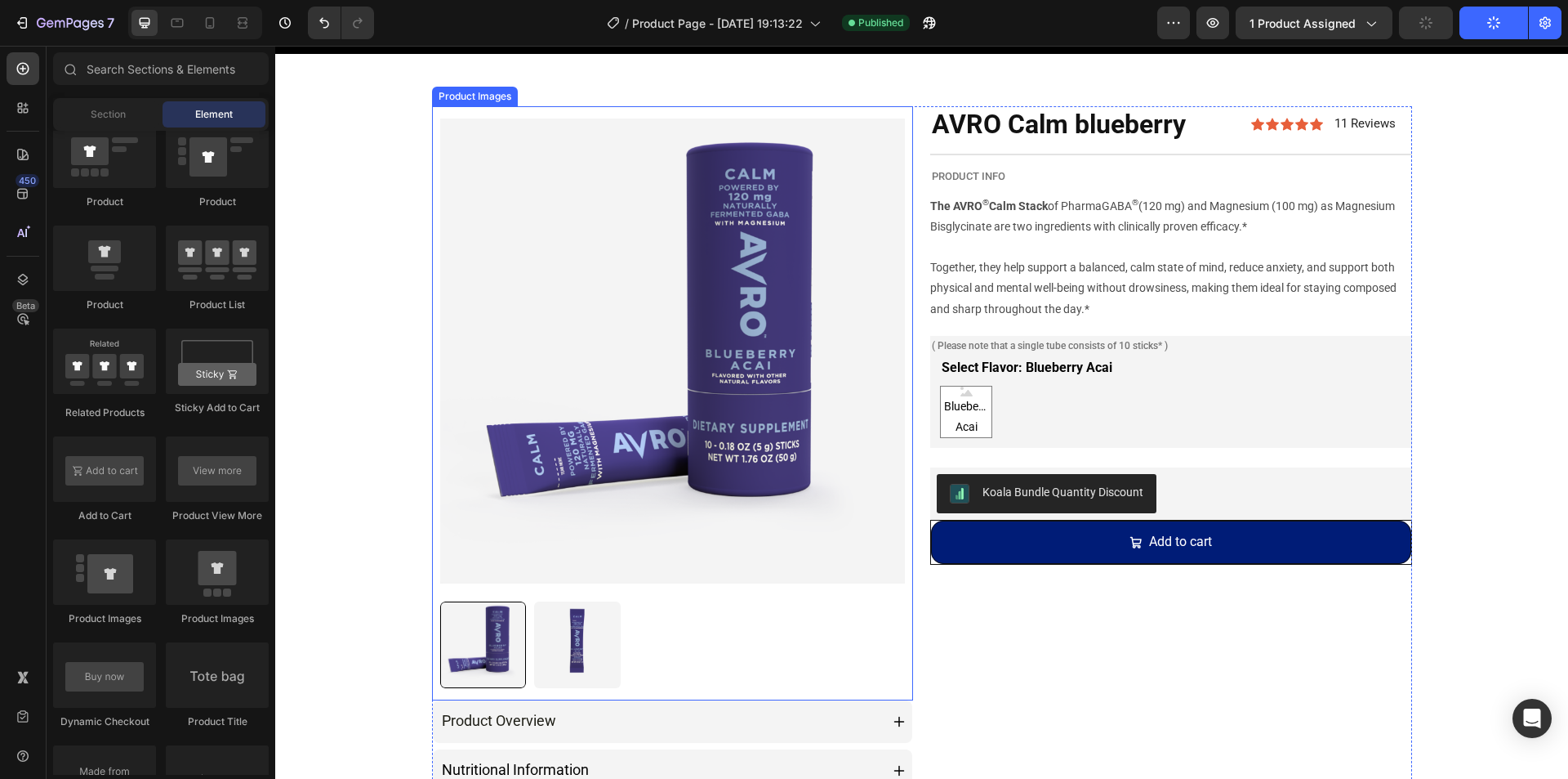
scroll to position [82, 0]
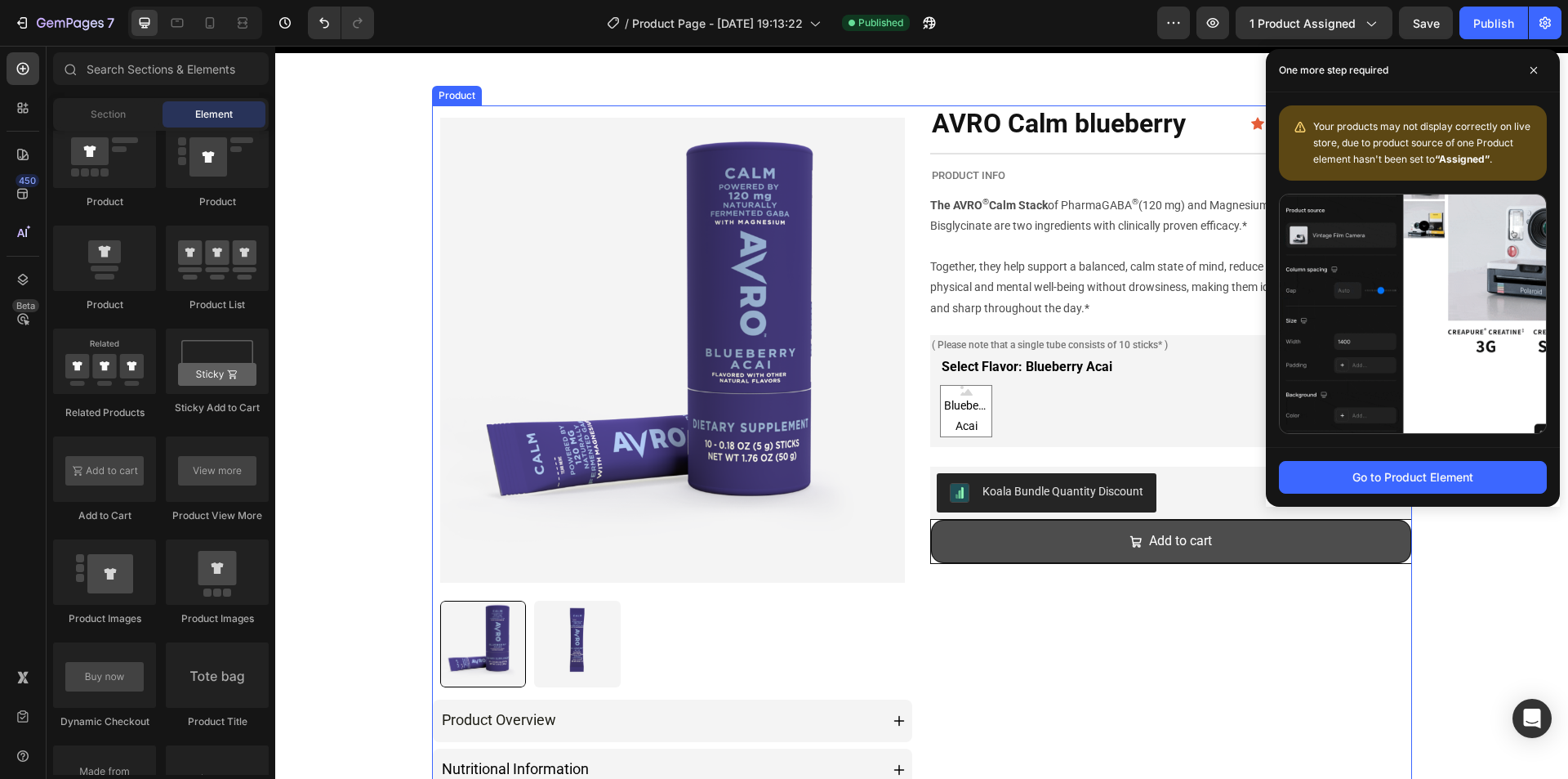
click at [1046, 556] on button "Add to cart" at bounding box center [1171, 541] width 480 height 44
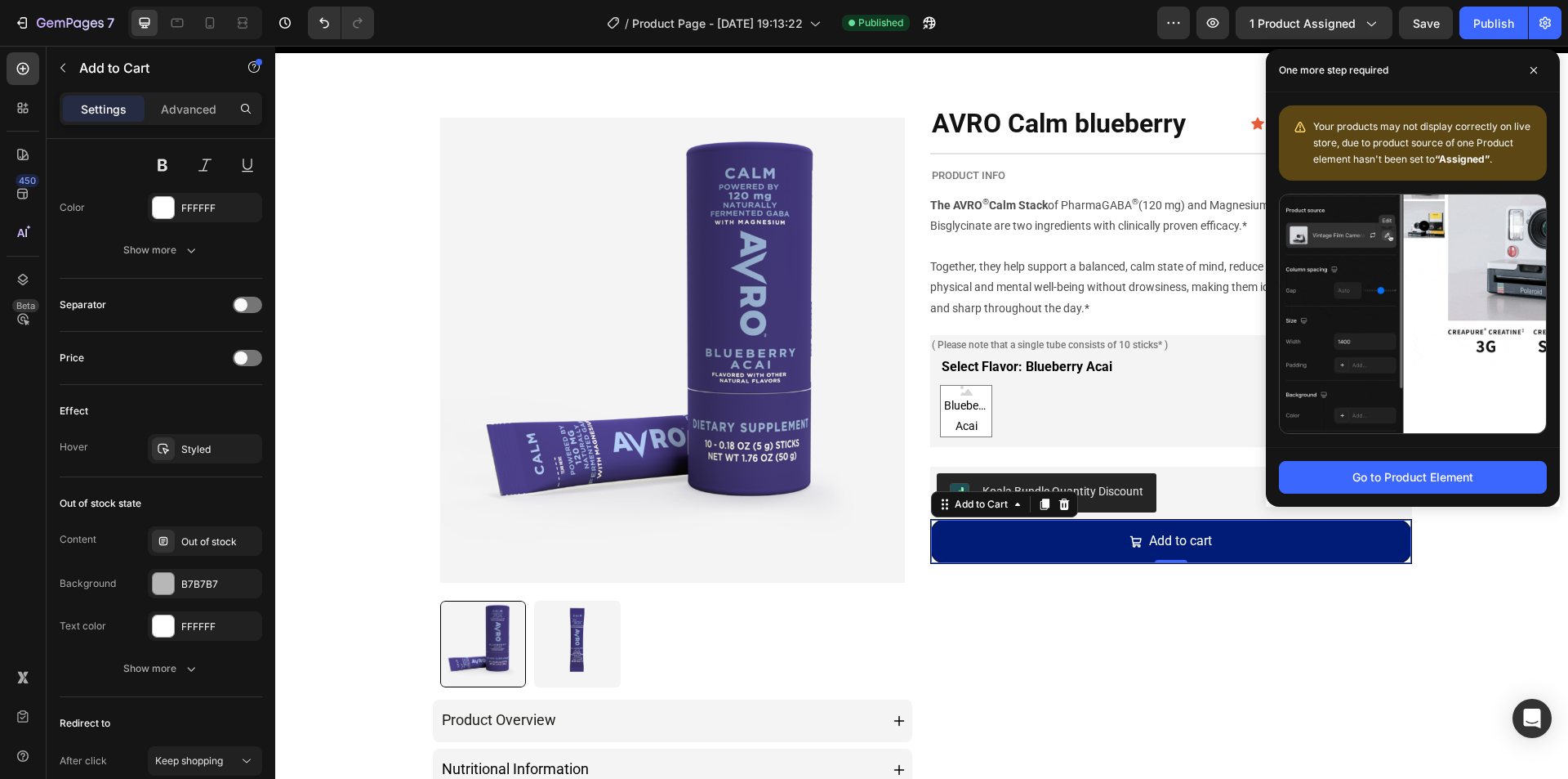
scroll to position [1321, 0]
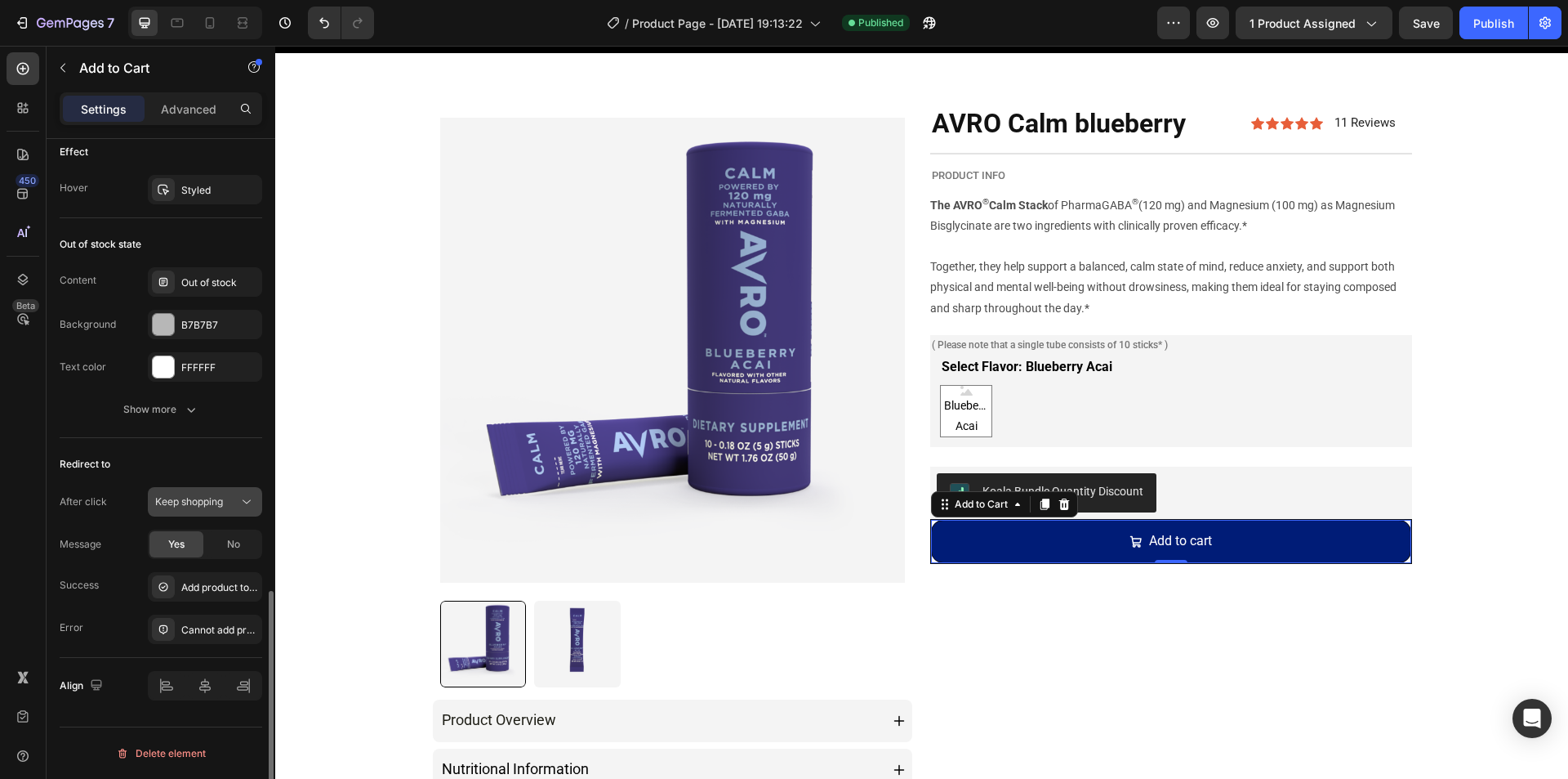
click at [202, 508] on span "Keep shopping" at bounding box center [189, 502] width 68 height 15
click at [199, 469] on div "Redirect to" at bounding box center [161, 464] width 202 height 26
click at [210, 504] on span "Keep shopping" at bounding box center [189, 501] width 68 height 13
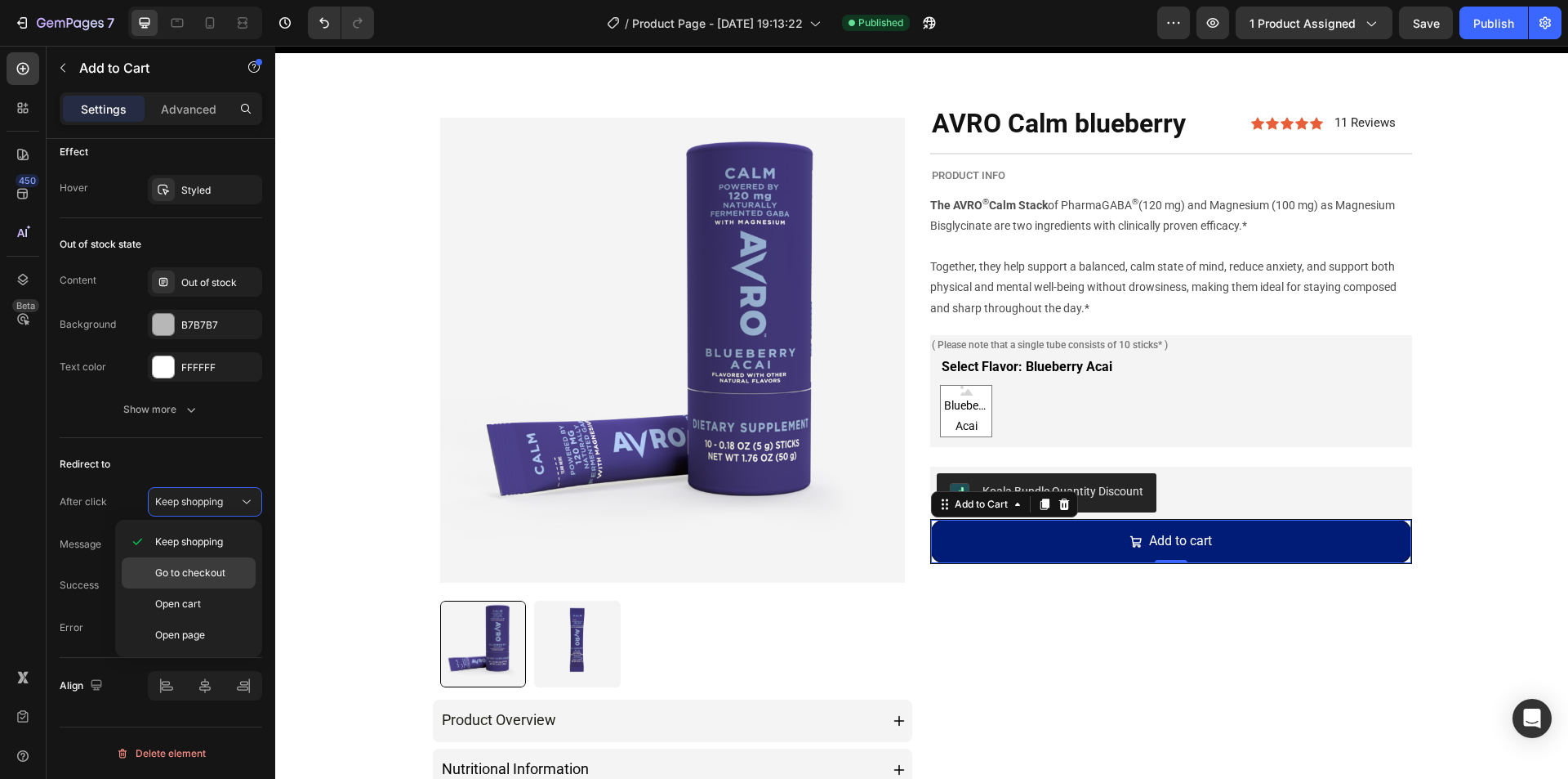
click at [190, 588] on div "Go to checkout" at bounding box center [188, 603] width 134 height 31
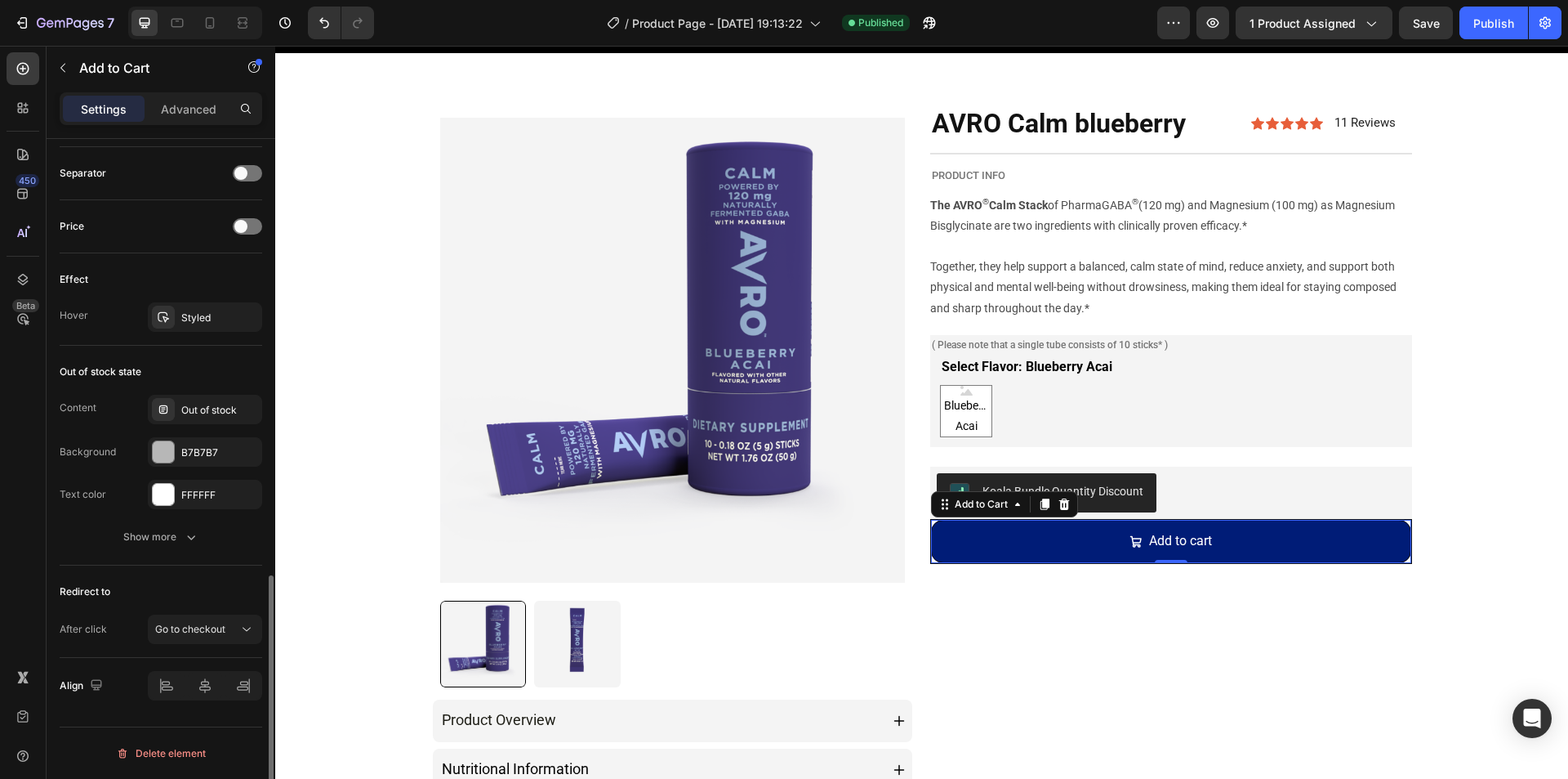
scroll to position [1194, 0]
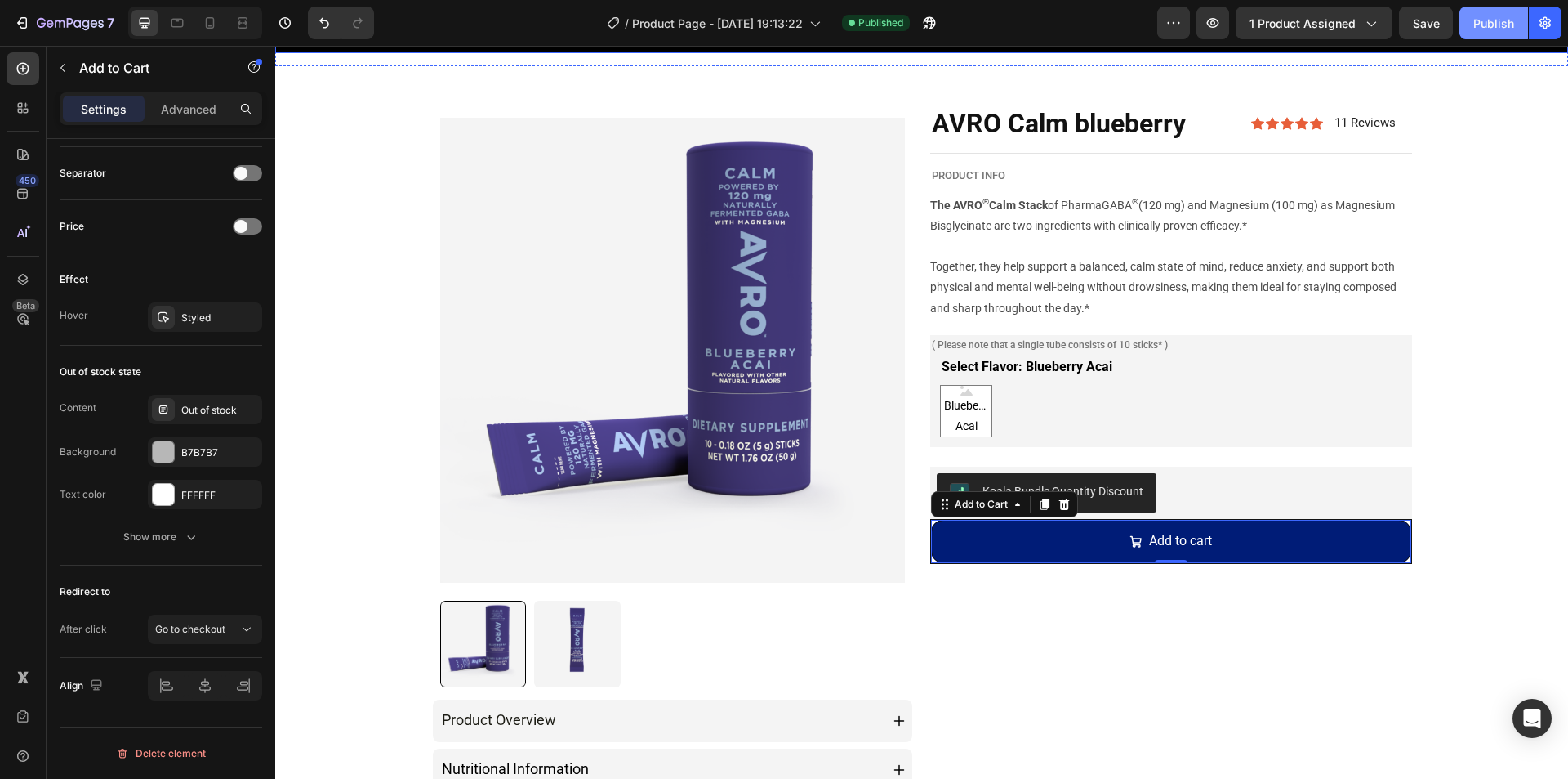
click at [1493, 26] on div "Publish" at bounding box center [1494, 23] width 41 height 18
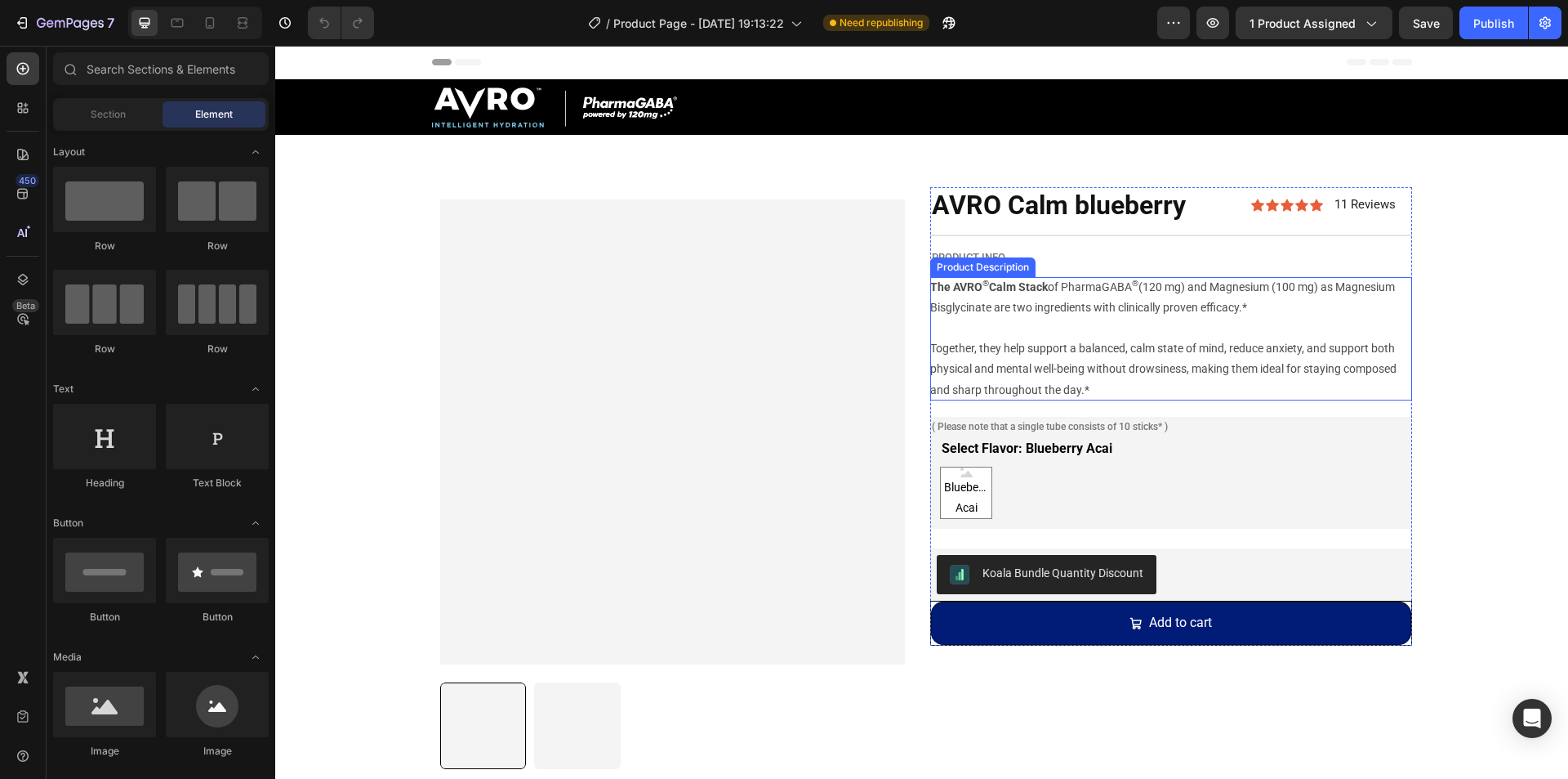
scroll to position [82, 0]
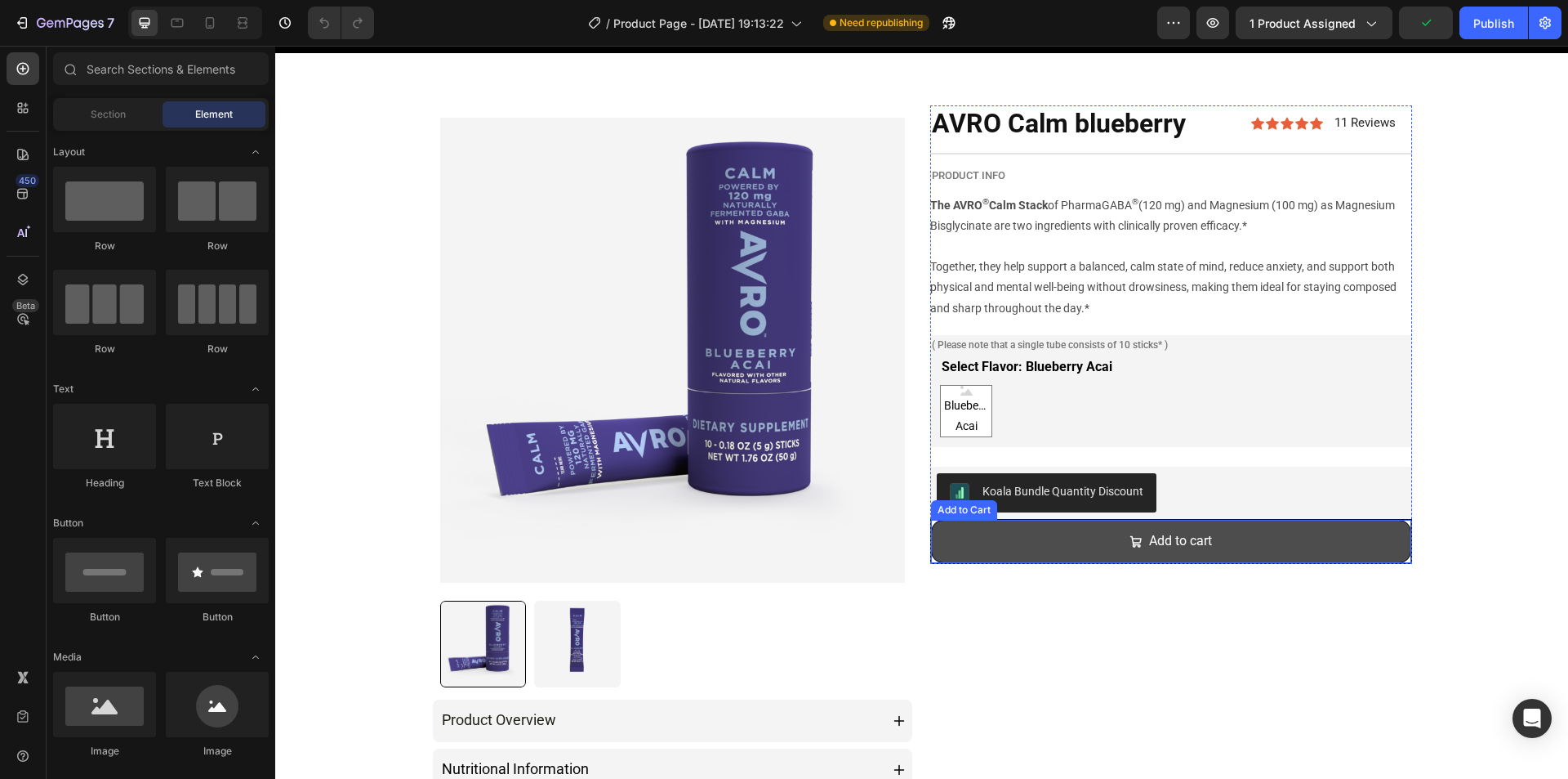
click at [1024, 542] on button "Add to cart" at bounding box center [1171, 541] width 480 height 44
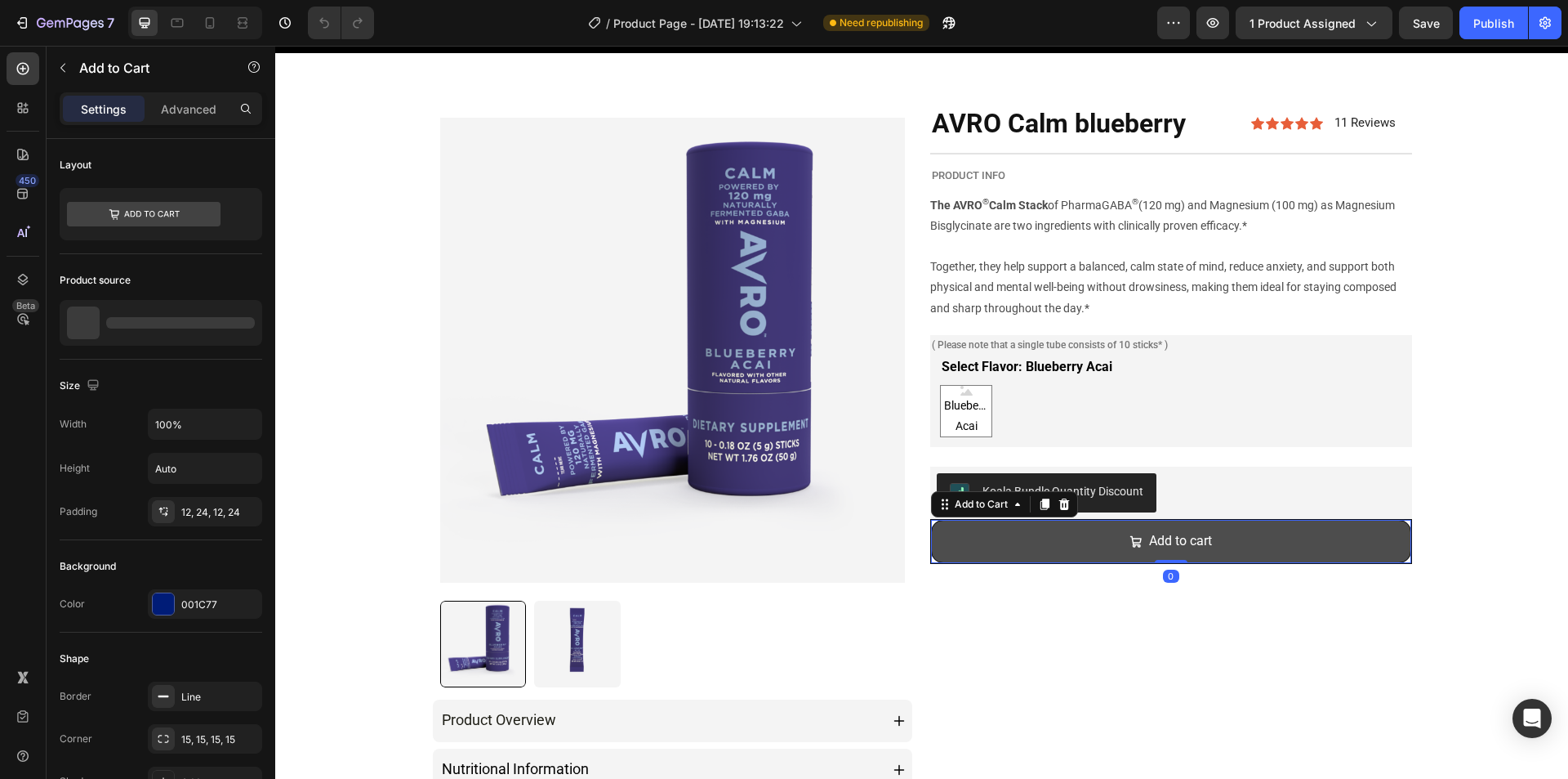
scroll to position [1194, 0]
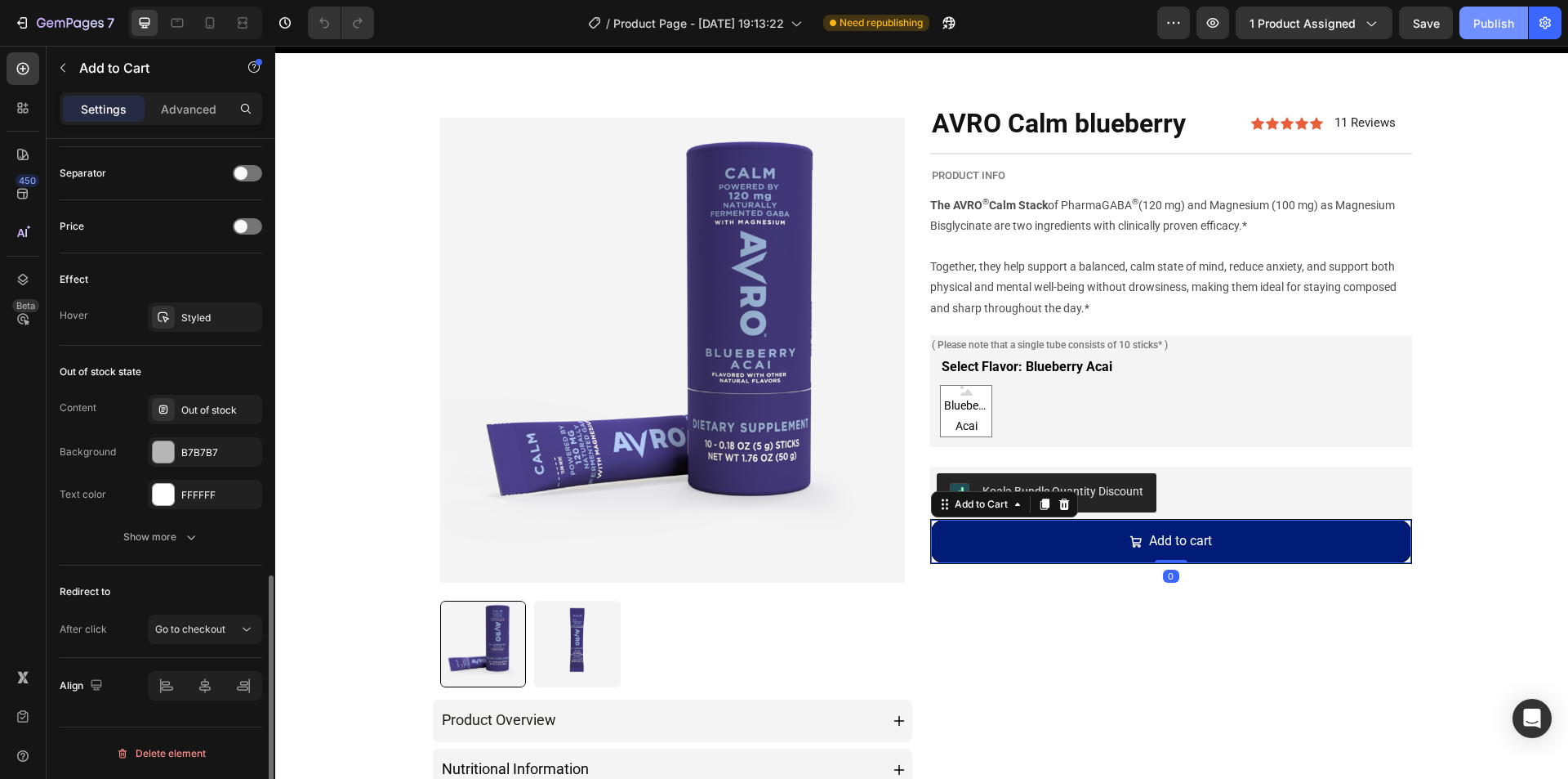
click at [1516, 13] on button "Publish" at bounding box center [1494, 23] width 69 height 33
click at [212, 632] on span "Go to checkout" at bounding box center [191, 628] width 70 height 13
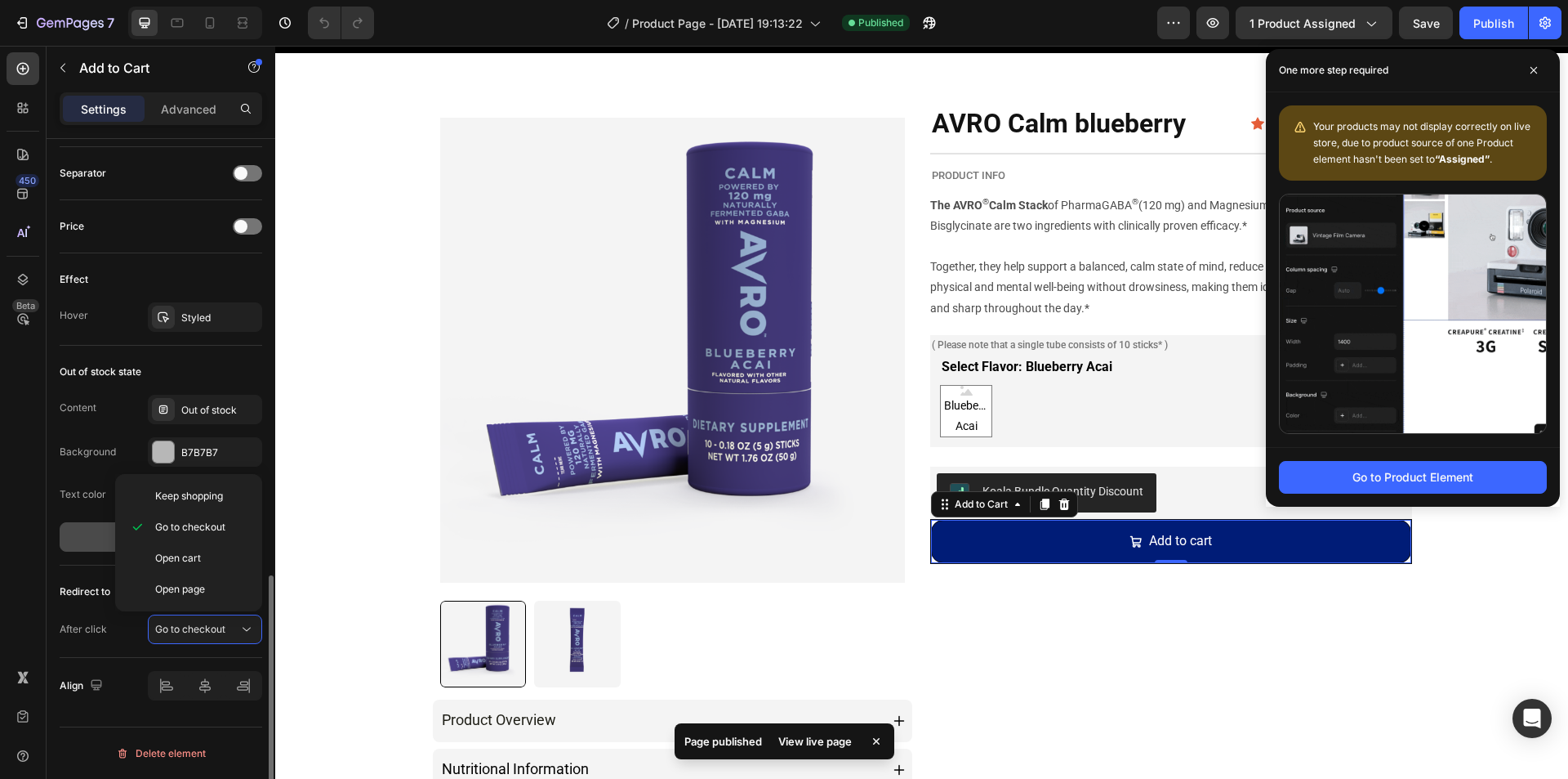
click at [100, 536] on button "Show more" at bounding box center [161, 536] width 202 height 29
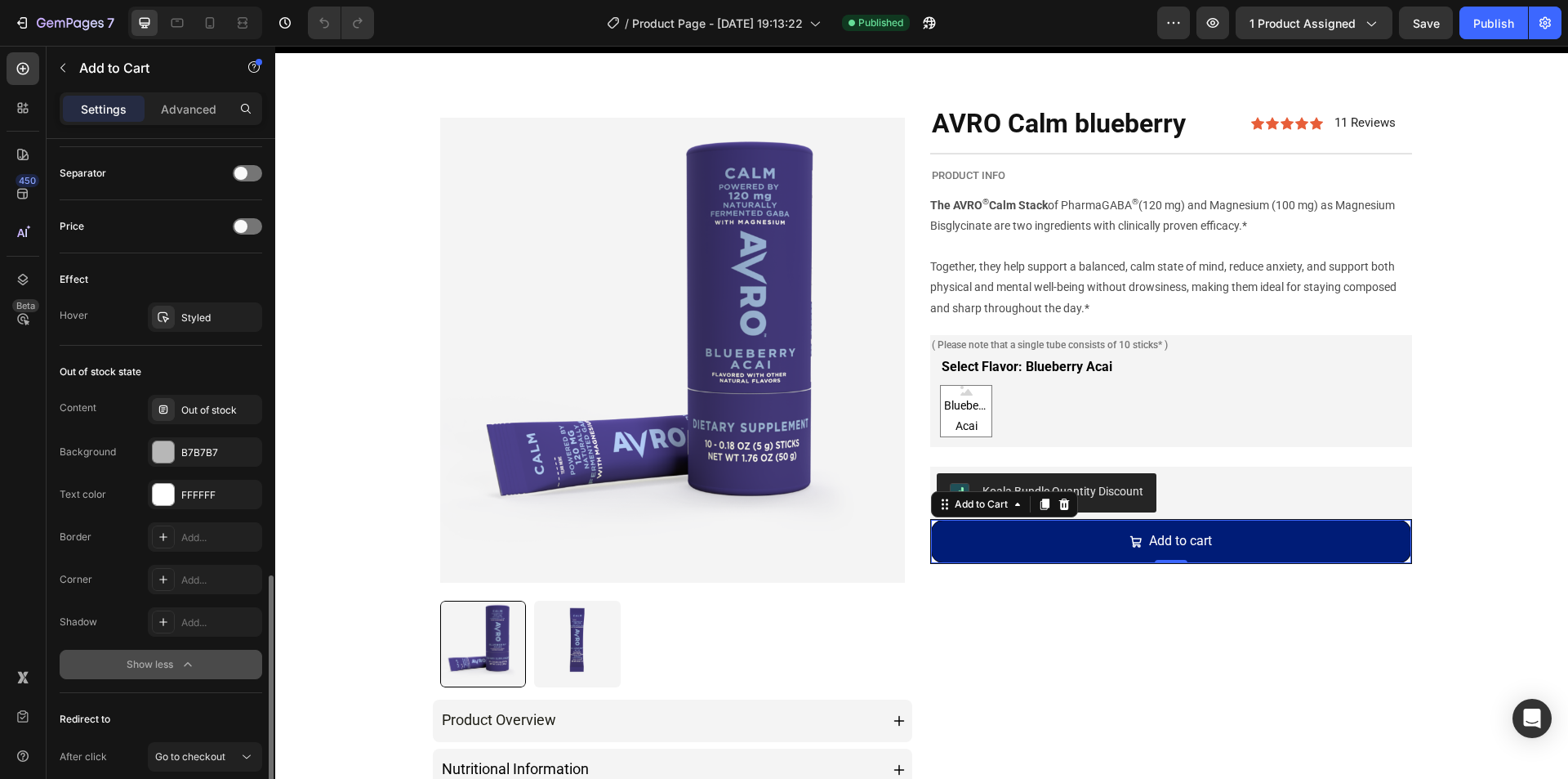
scroll to position [1321, 0]
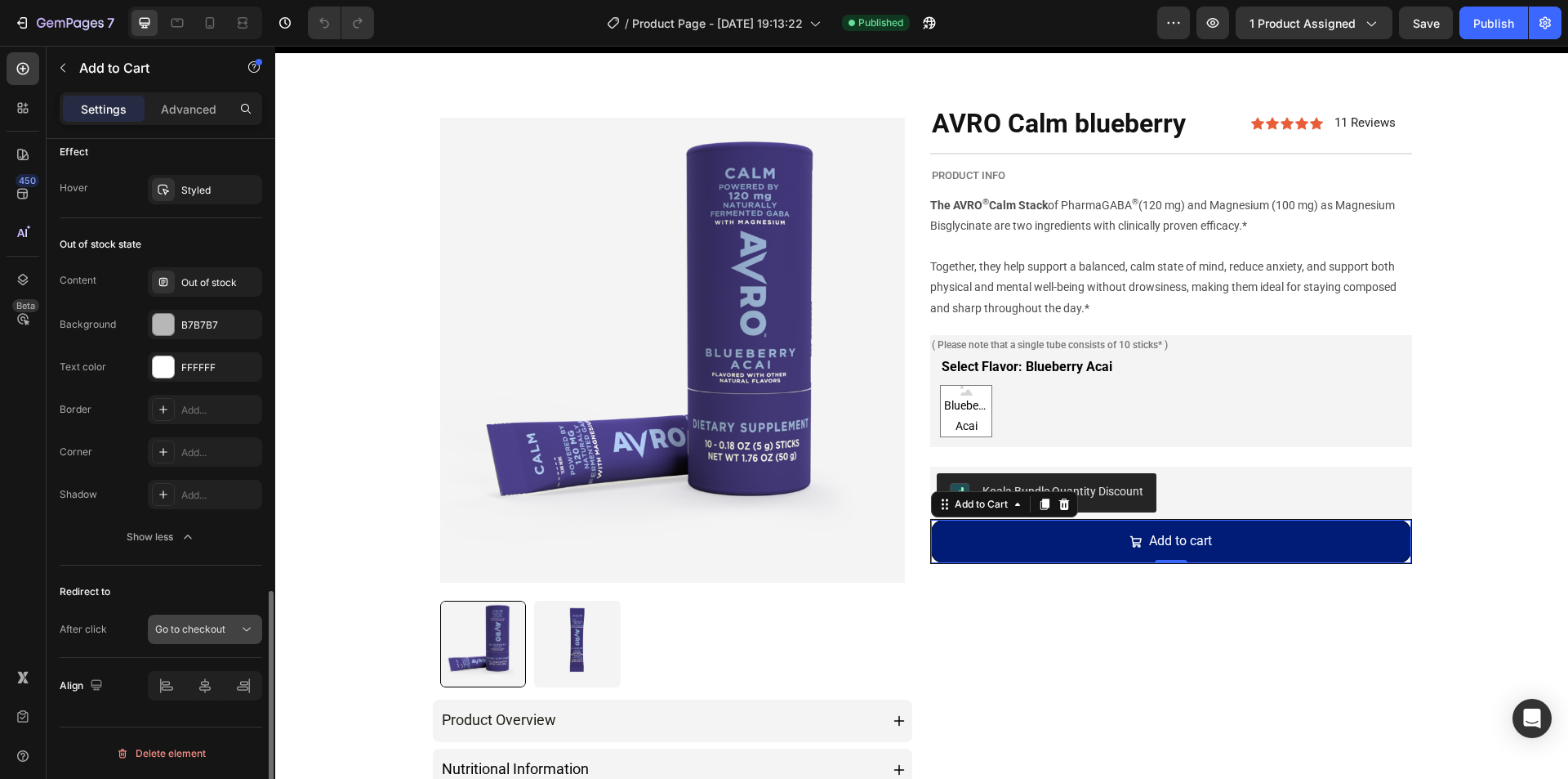
click at [195, 630] on span "Go to checkout" at bounding box center [191, 628] width 70 height 13
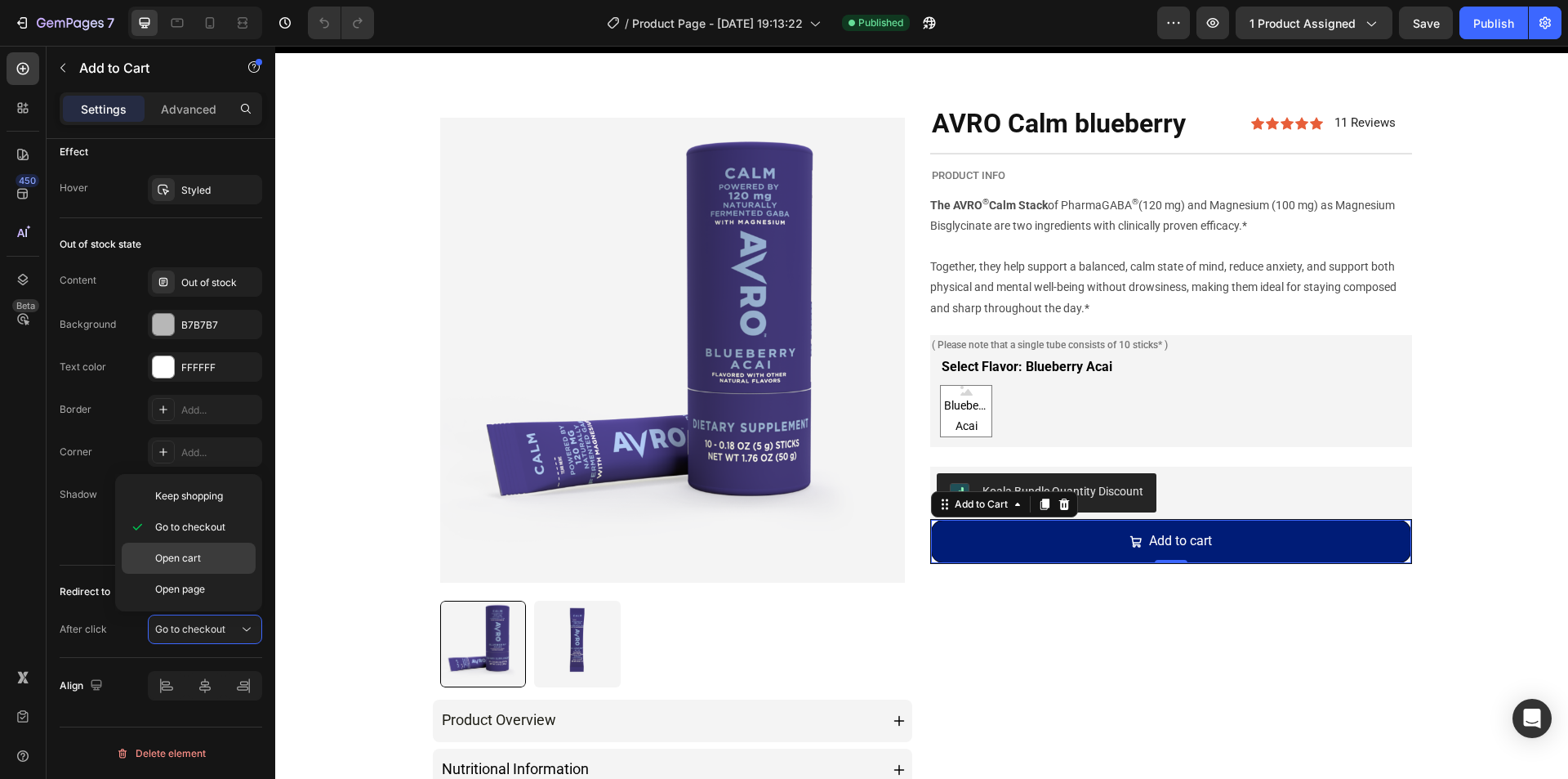
drag, startPoint x: 178, startPoint y: 559, endPoint x: 304, endPoint y: 396, distance: 206.0
click at [178, 559] on span "Open cart" at bounding box center [178, 558] width 46 height 15
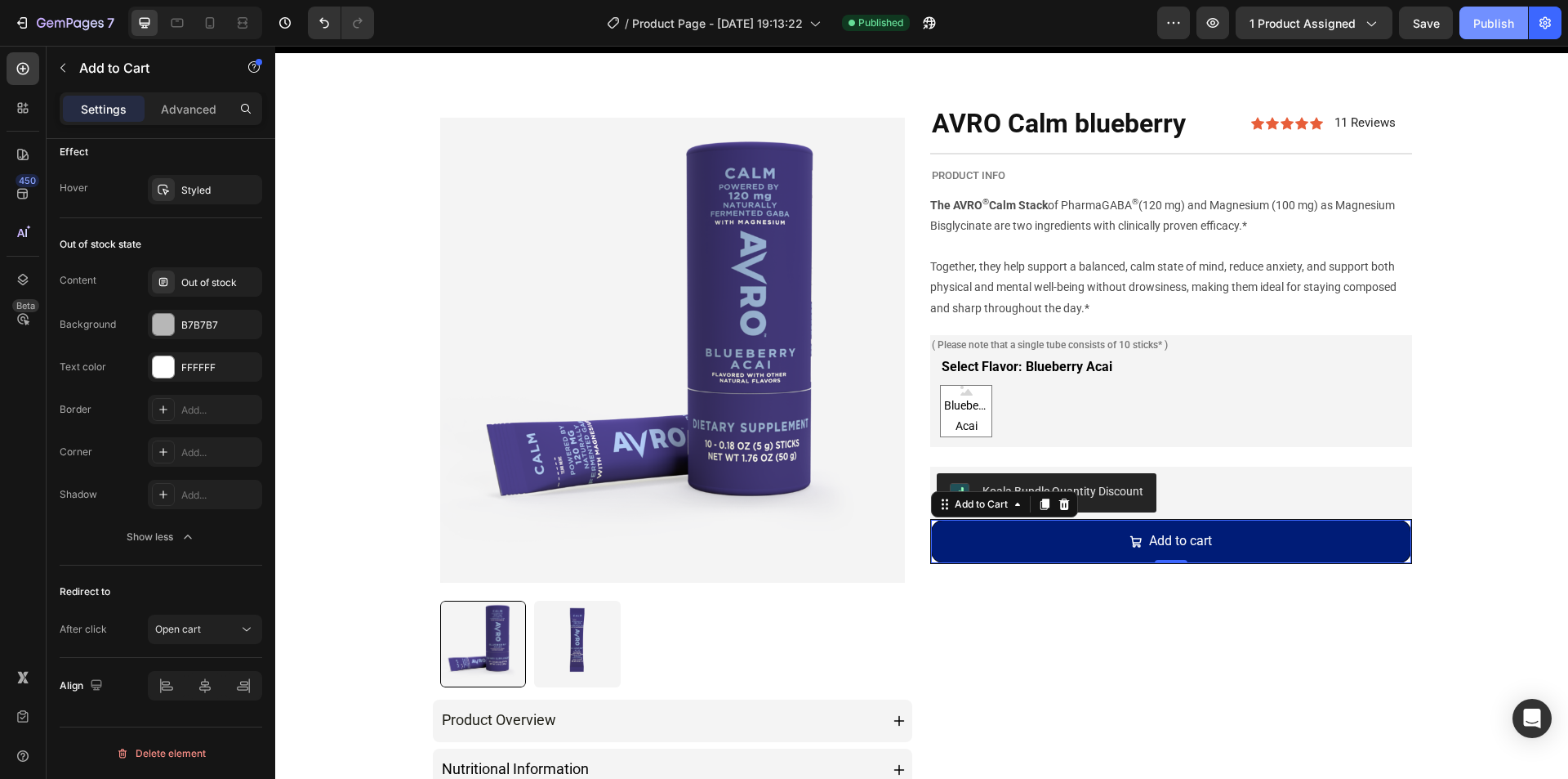
click at [1501, 22] on div "Publish" at bounding box center [1494, 23] width 41 height 18
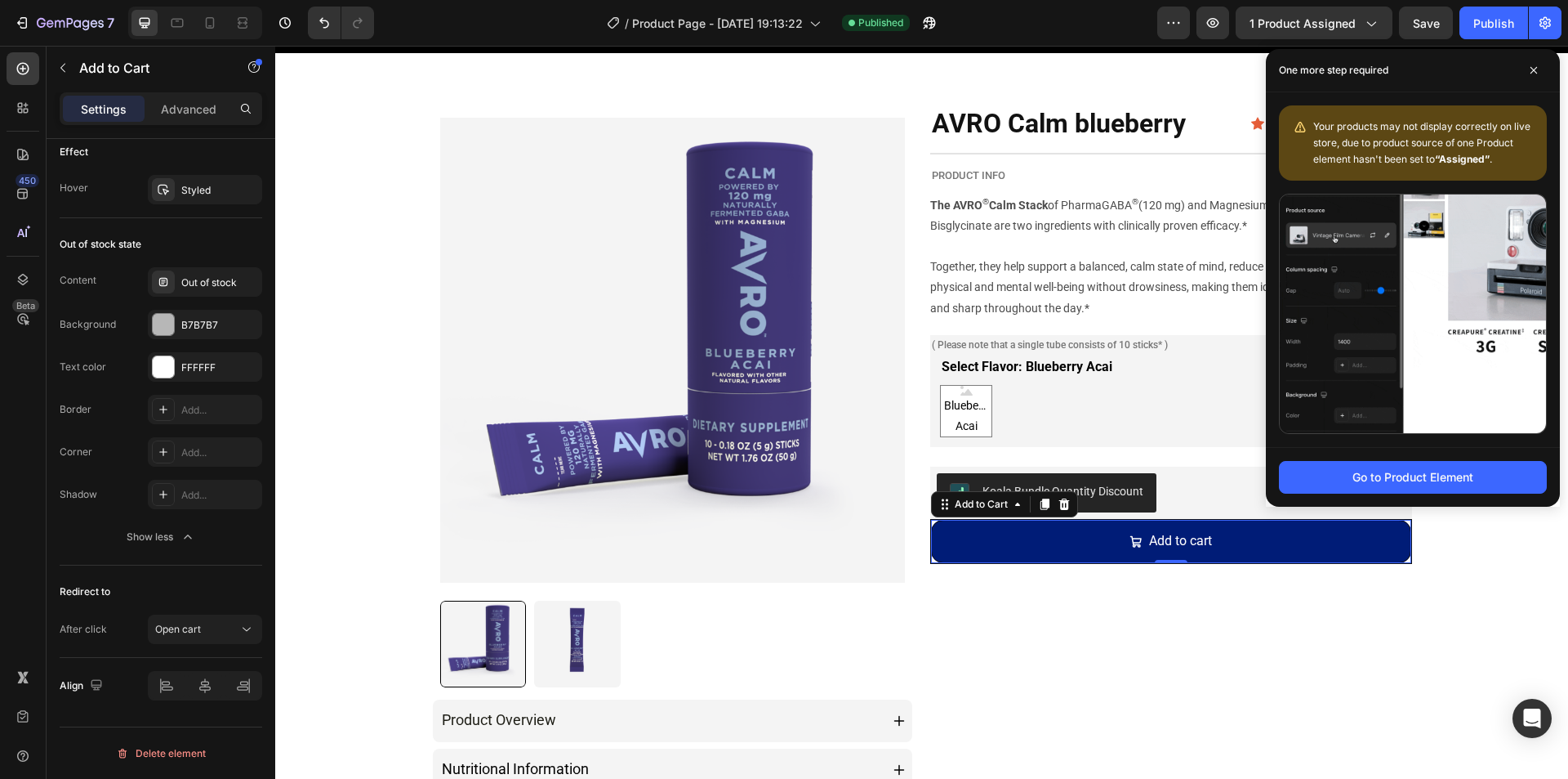
click at [961, 598] on div "AVRO Calm blueberry Product Title Icon Icon Icon Icon Icon Icon List 11 Reviews…" at bounding box center [1171, 508] width 482 height 805
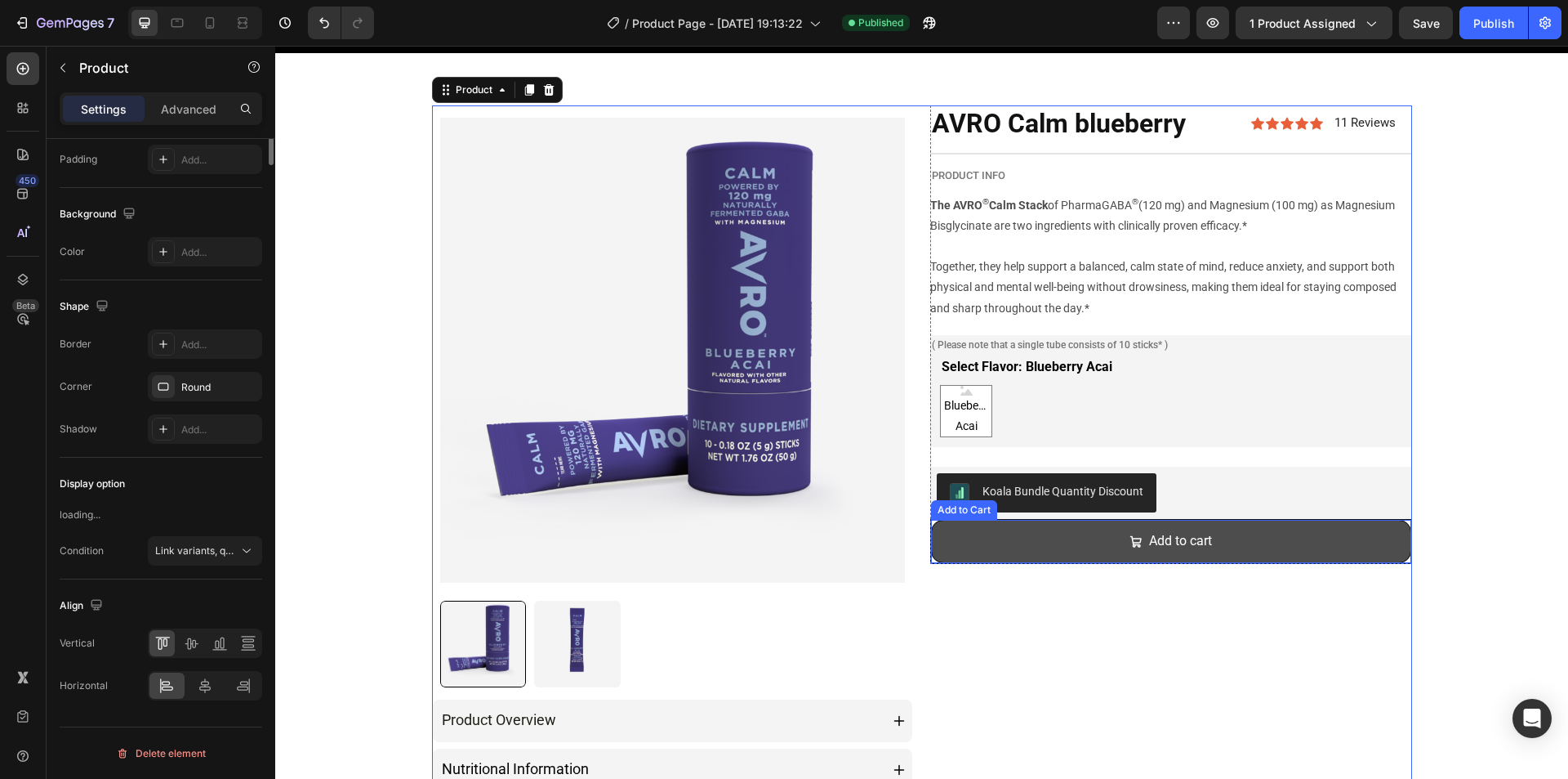
scroll to position [0, 0]
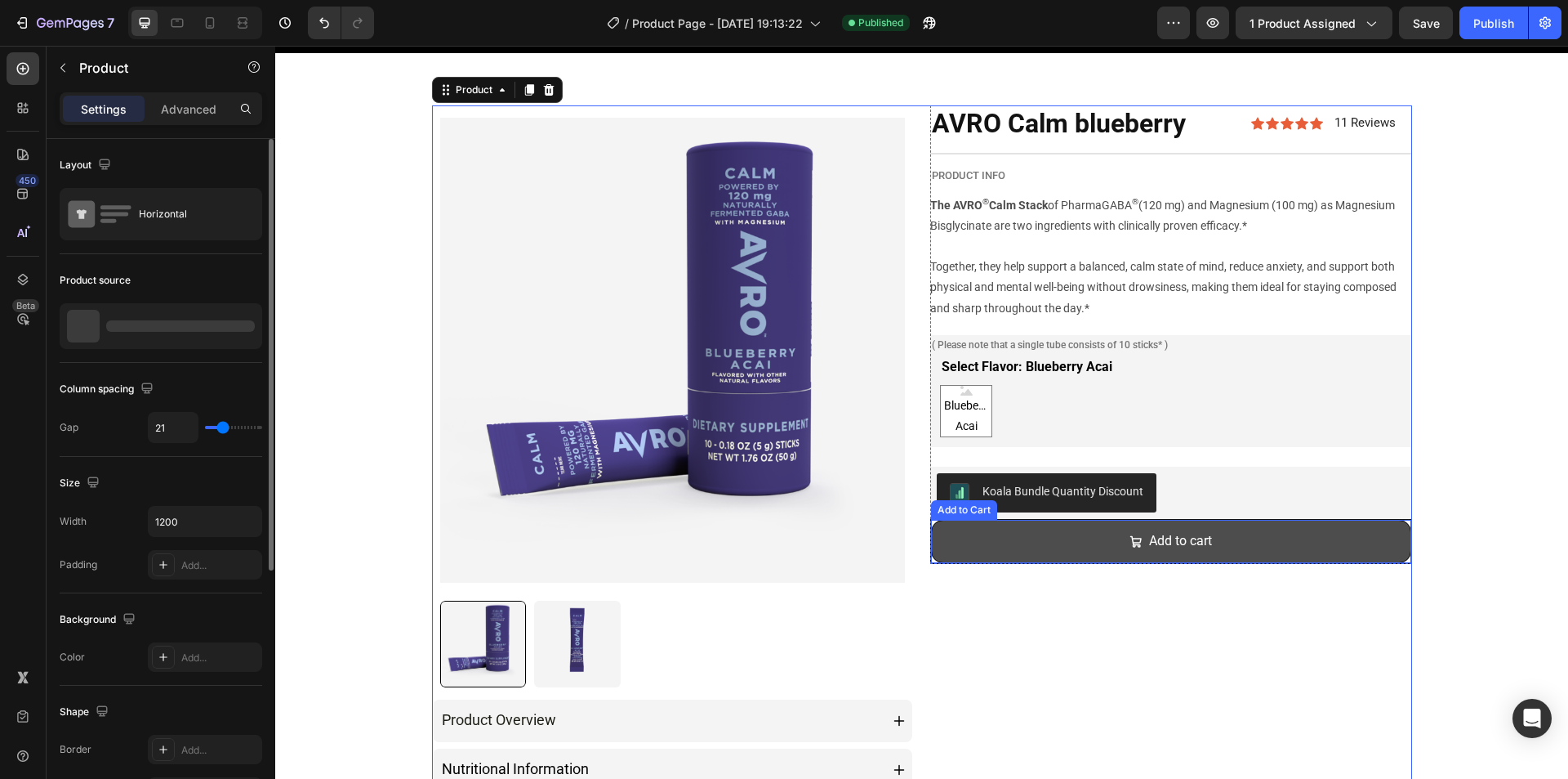
click at [981, 552] on button "Add to cart" at bounding box center [1171, 541] width 480 height 44
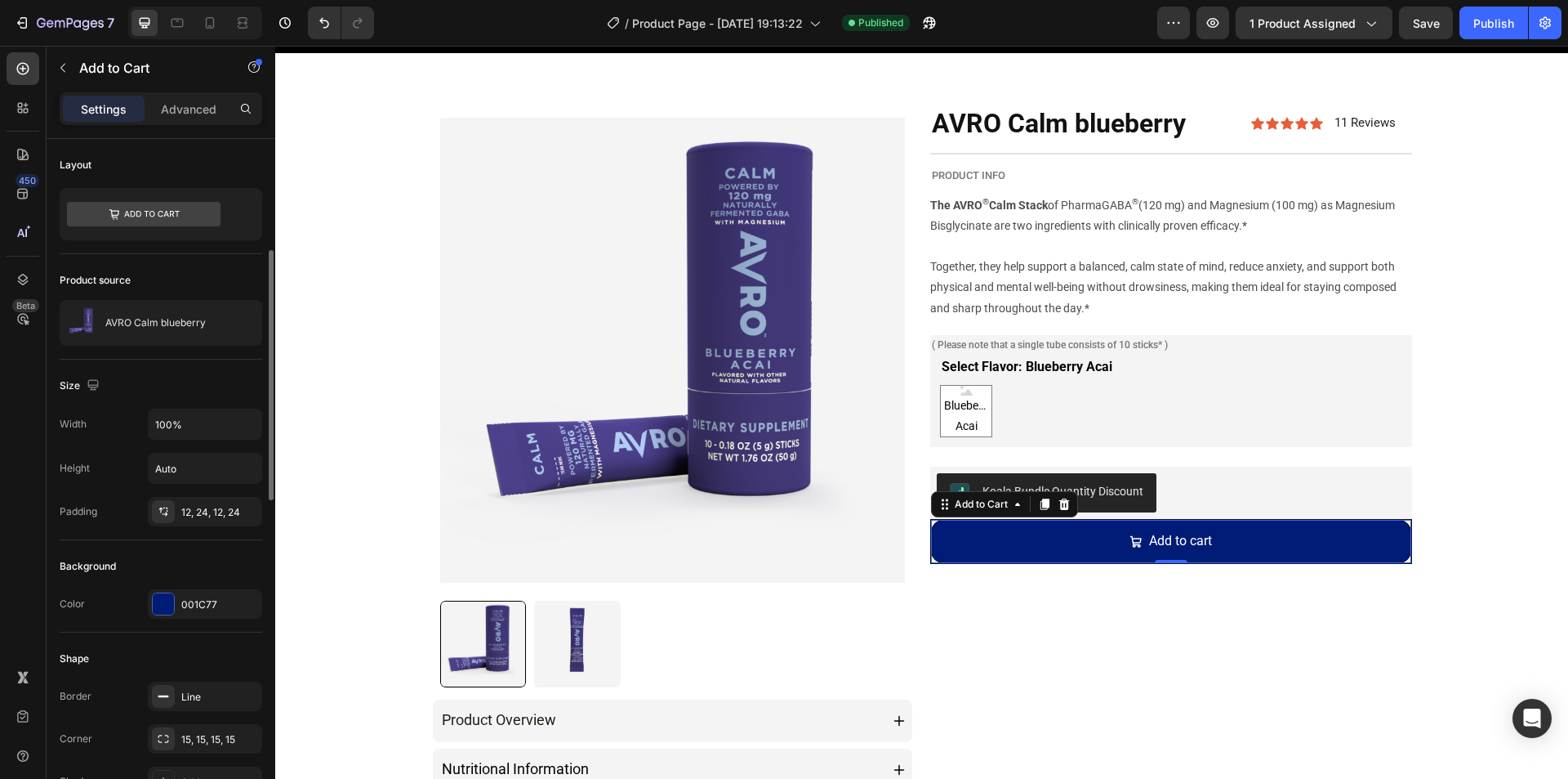
scroll to position [82, 0]
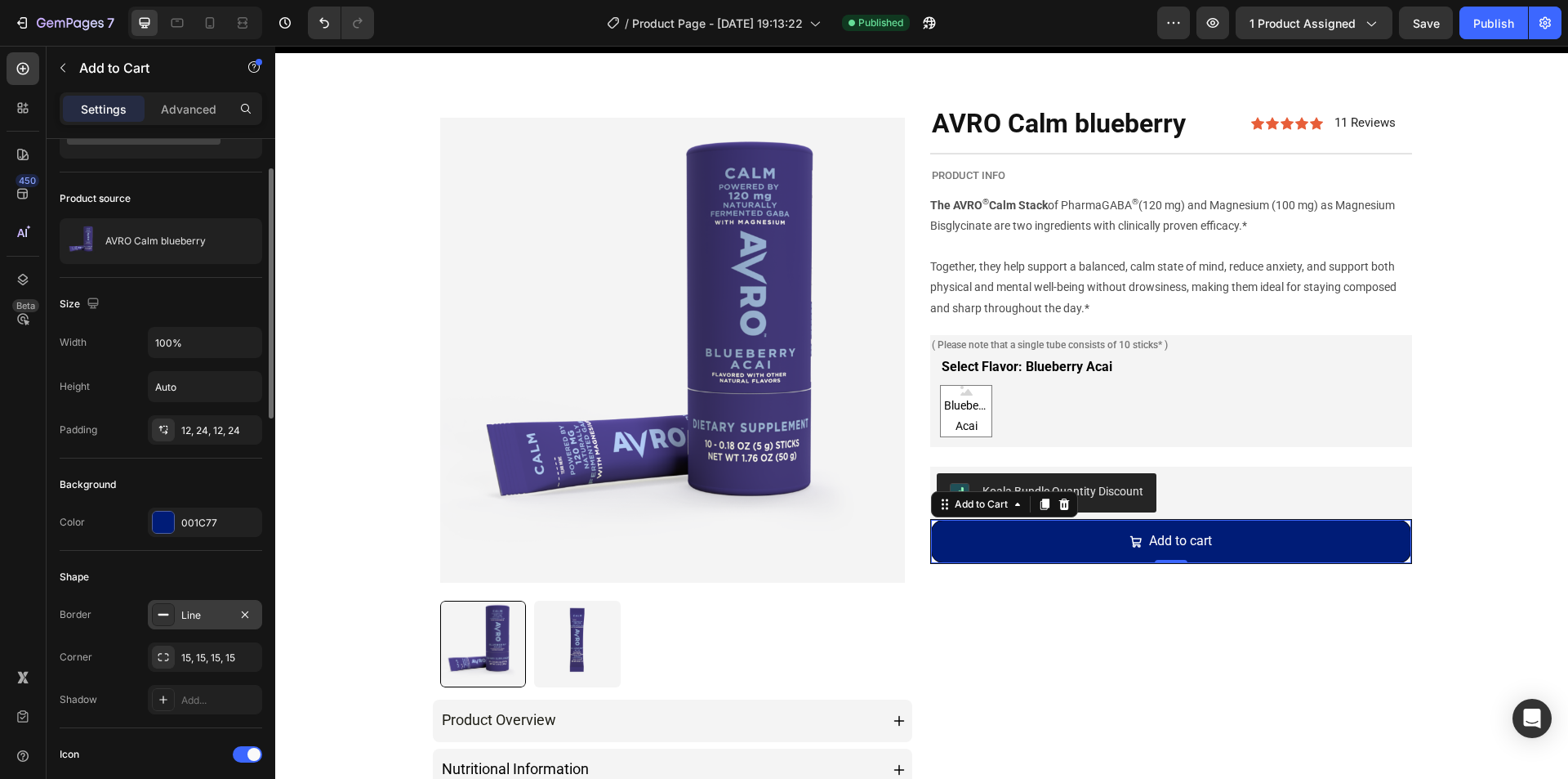
click at [165, 608] on icon at bounding box center [163, 615] width 13 height 13
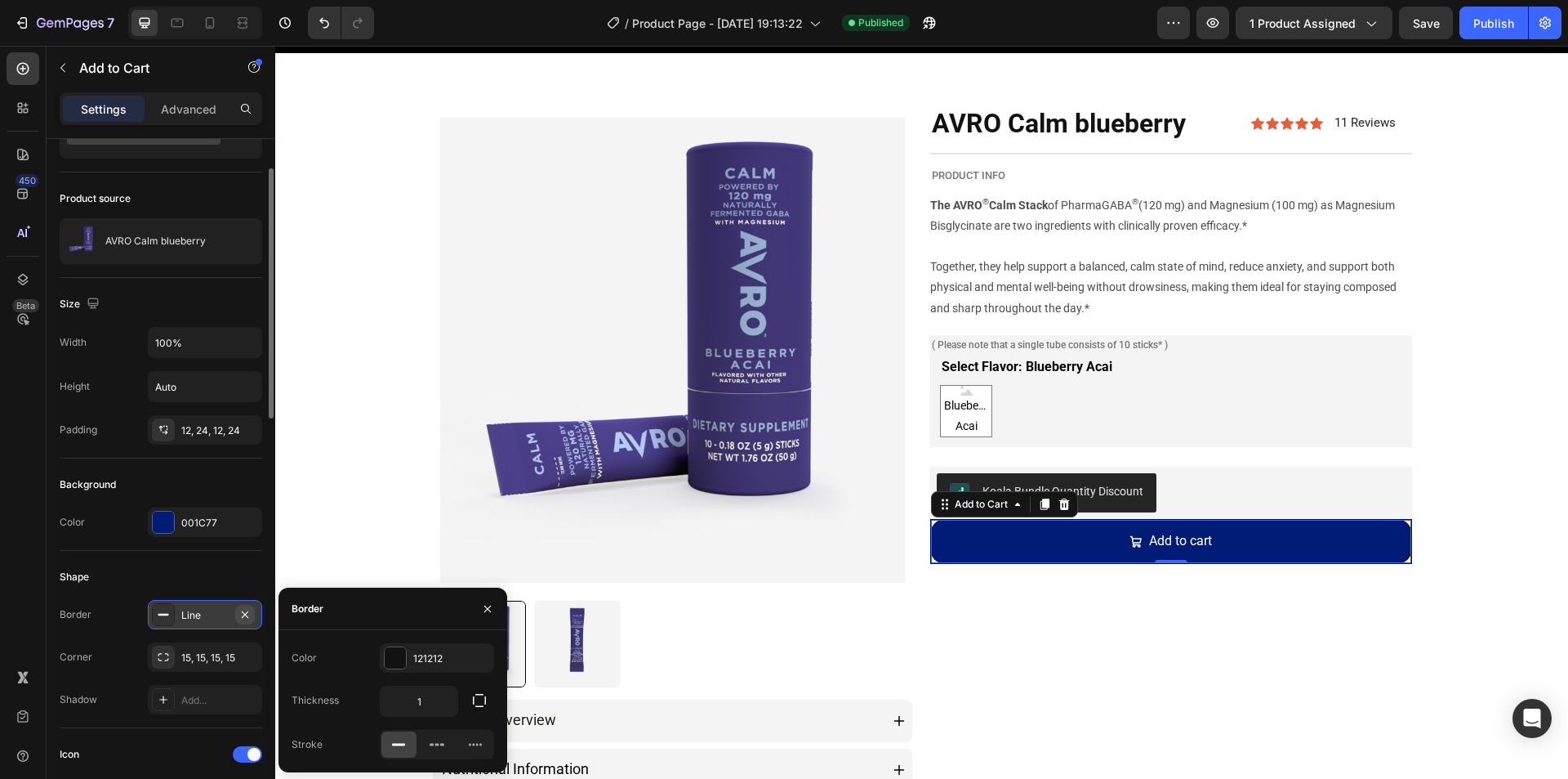
click at [243, 614] on icon "button" at bounding box center [245, 615] width 13 height 13
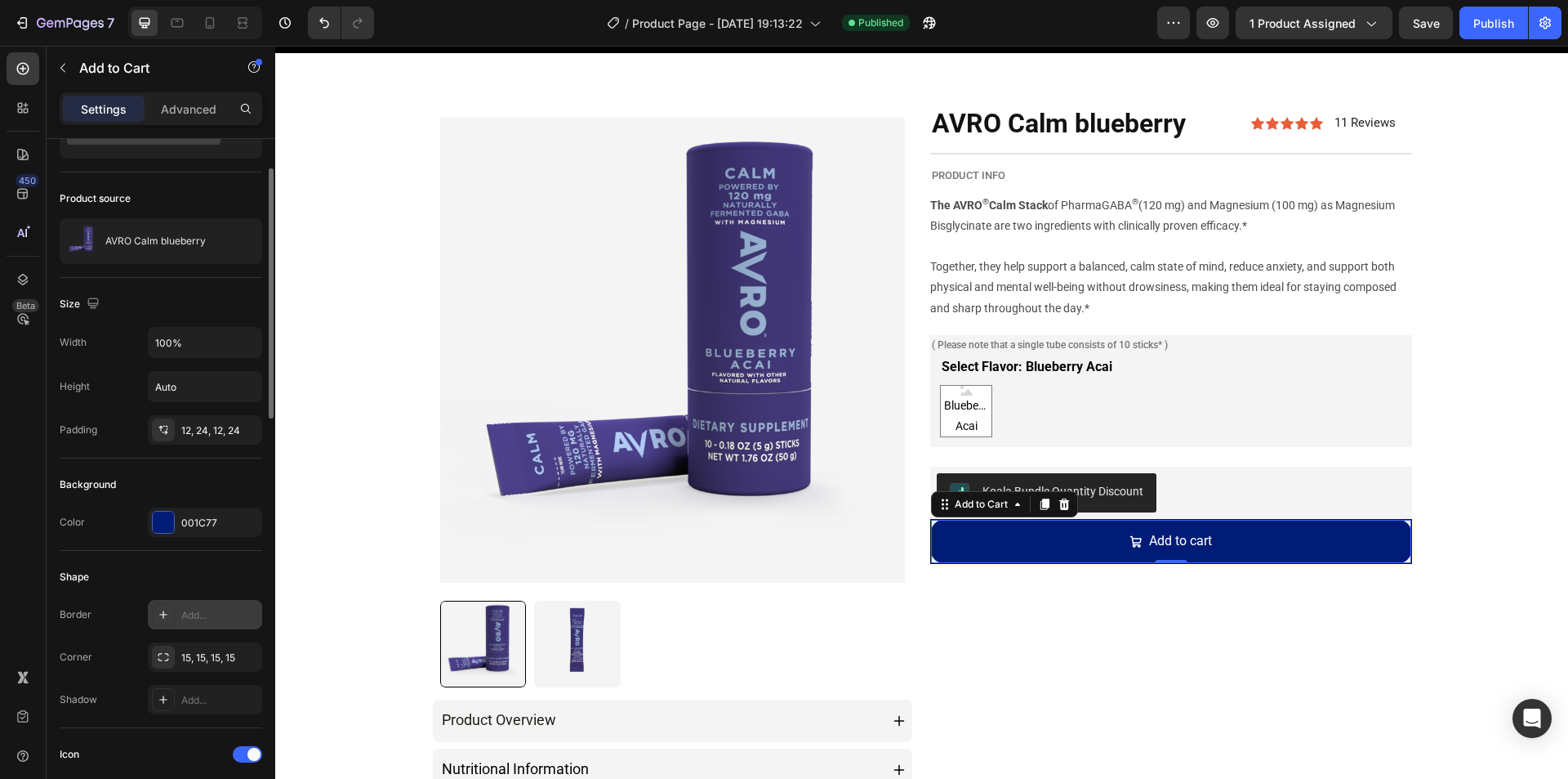
click at [178, 575] on div "Shape" at bounding box center [161, 577] width 202 height 26
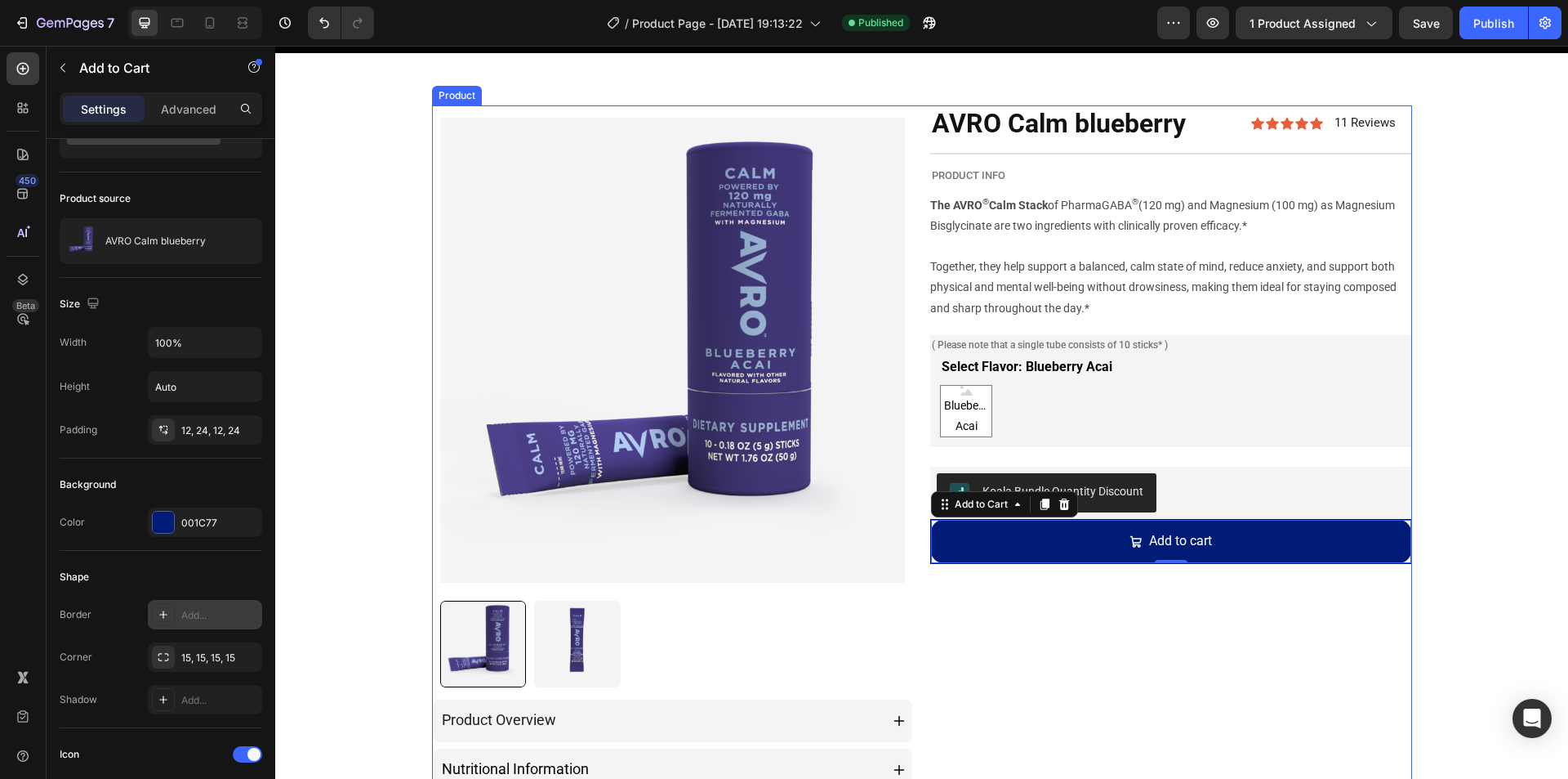
click at [1146, 704] on div "AVRO Calm blueberry Product Title Icon Icon Icon Icon Icon Icon List 11 Reviews…" at bounding box center [1171, 508] width 482 height 805
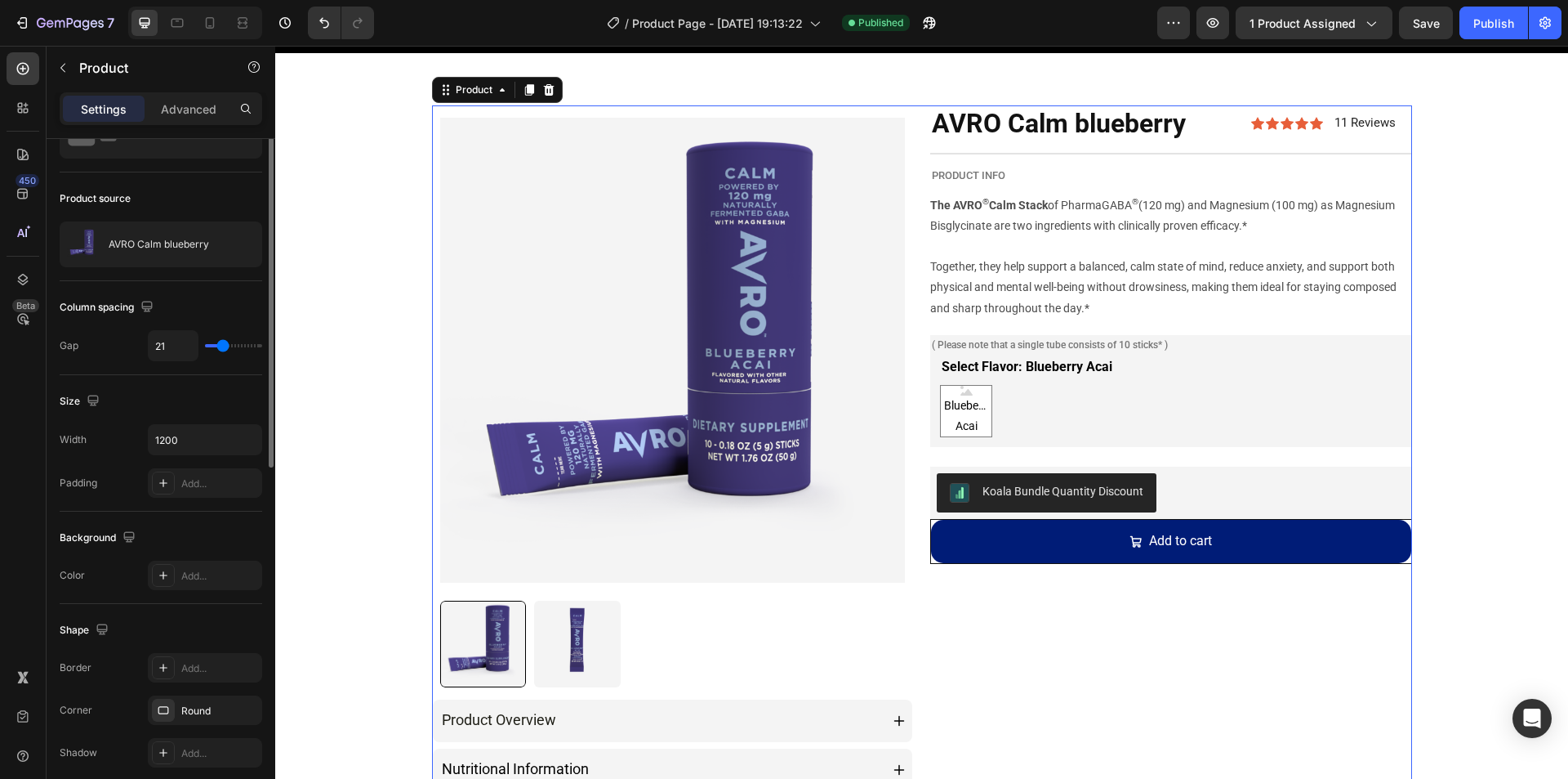
scroll to position [0, 0]
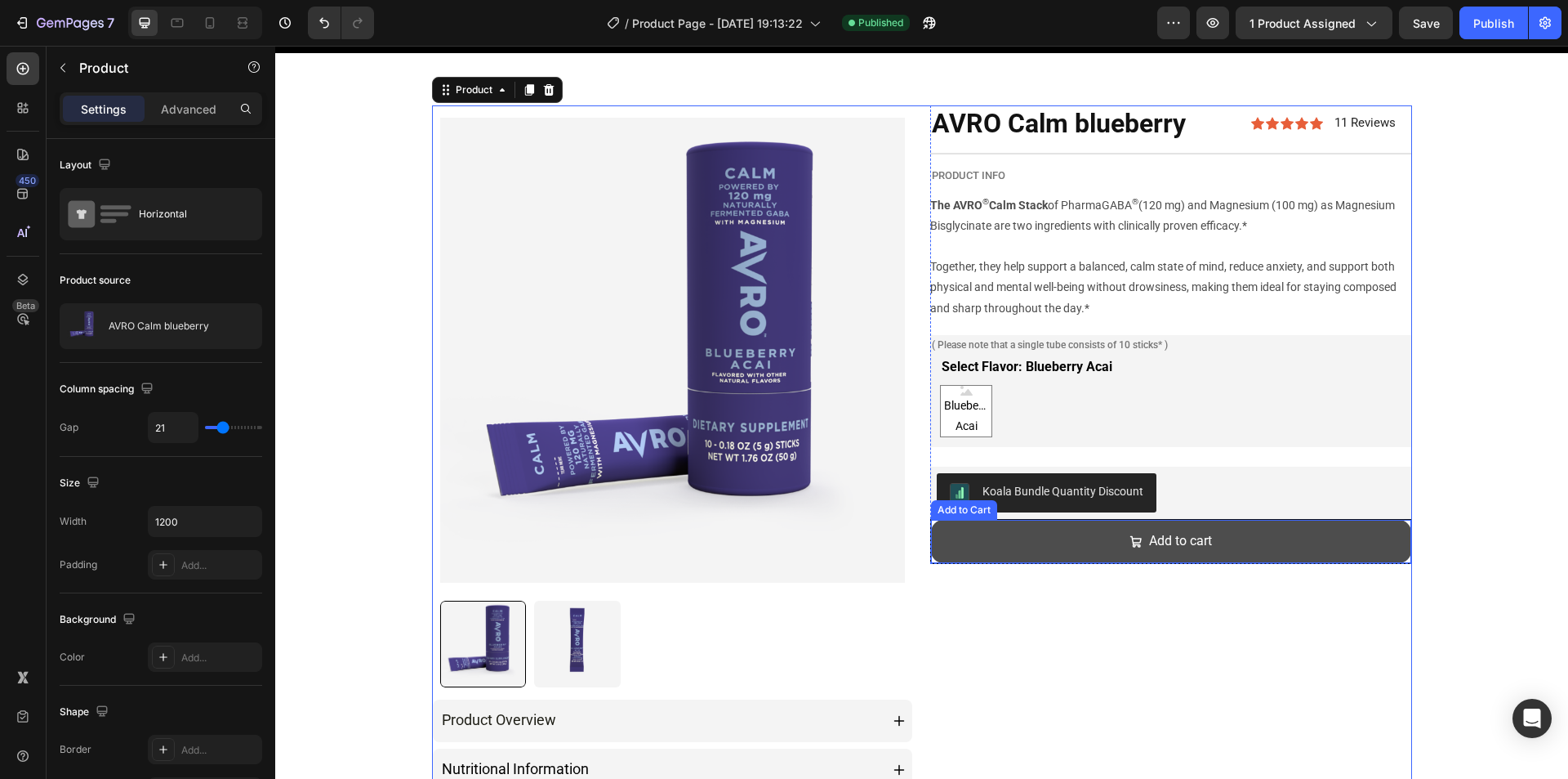
click at [945, 542] on button "Add to cart" at bounding box center [1171, 541] width 480 height 44
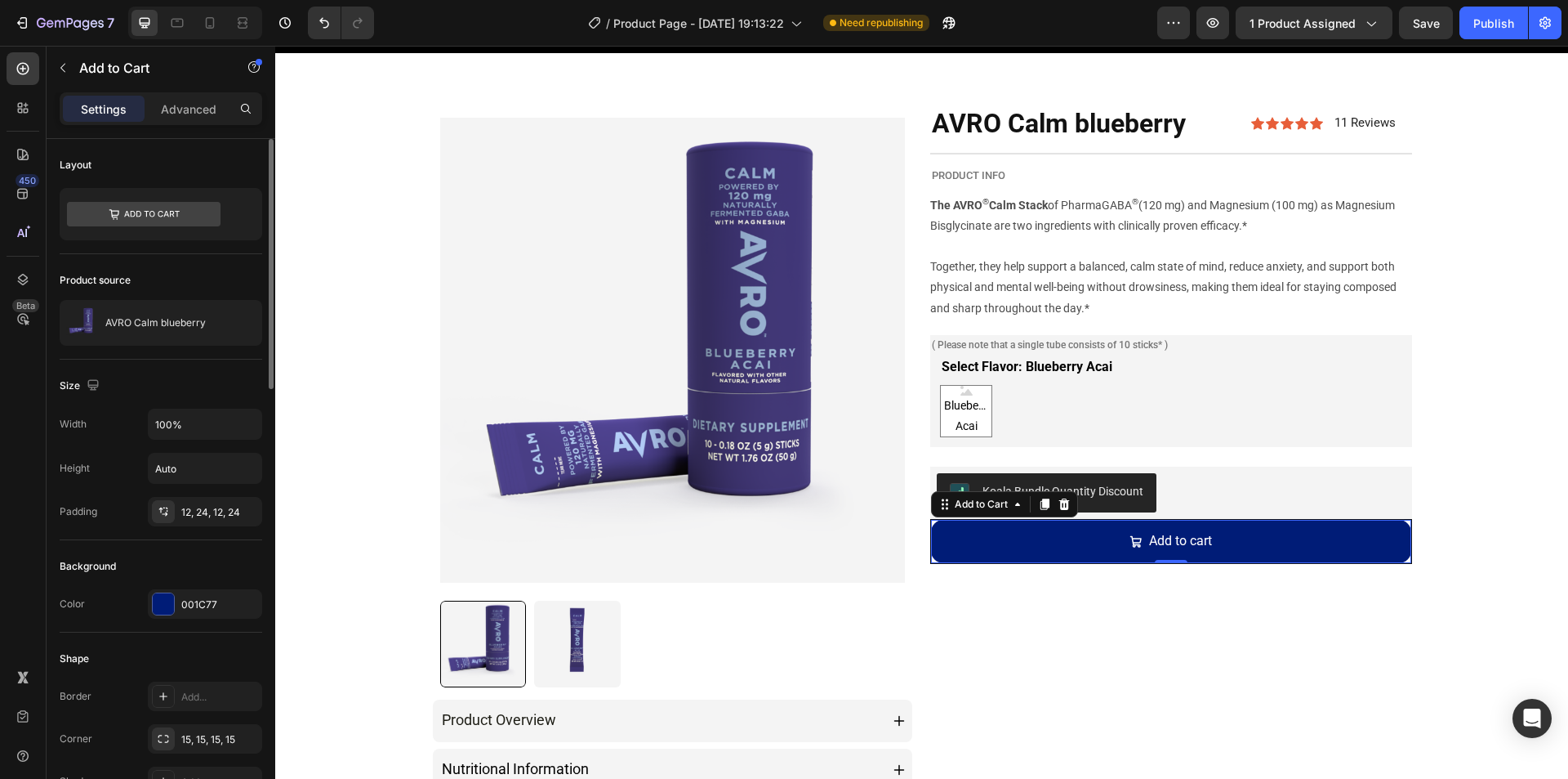
scroll to position [82, 0]
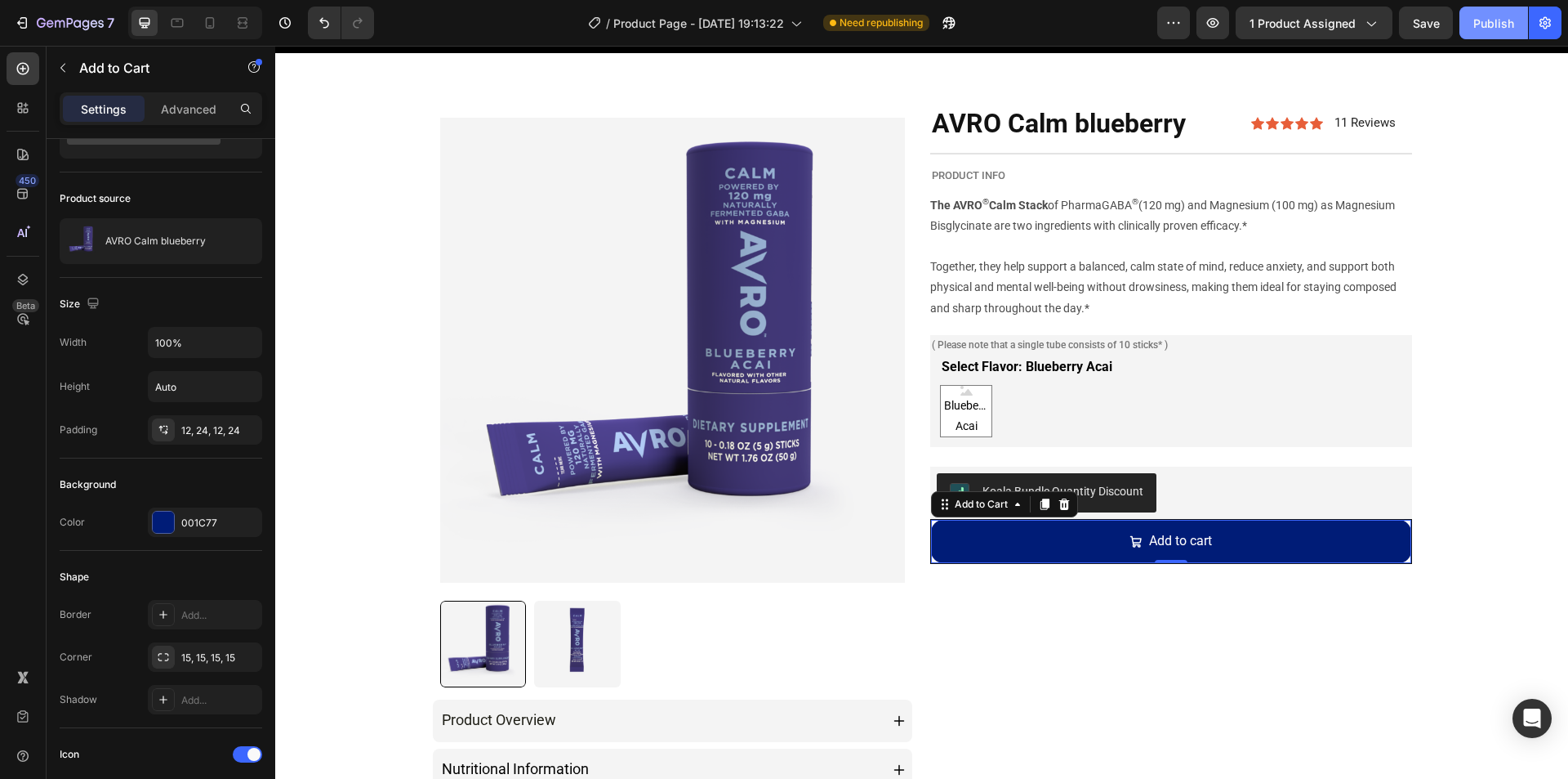
click at [1477, 29] on div "Publish" at bounding box center [1494, 23] width 41 height 18
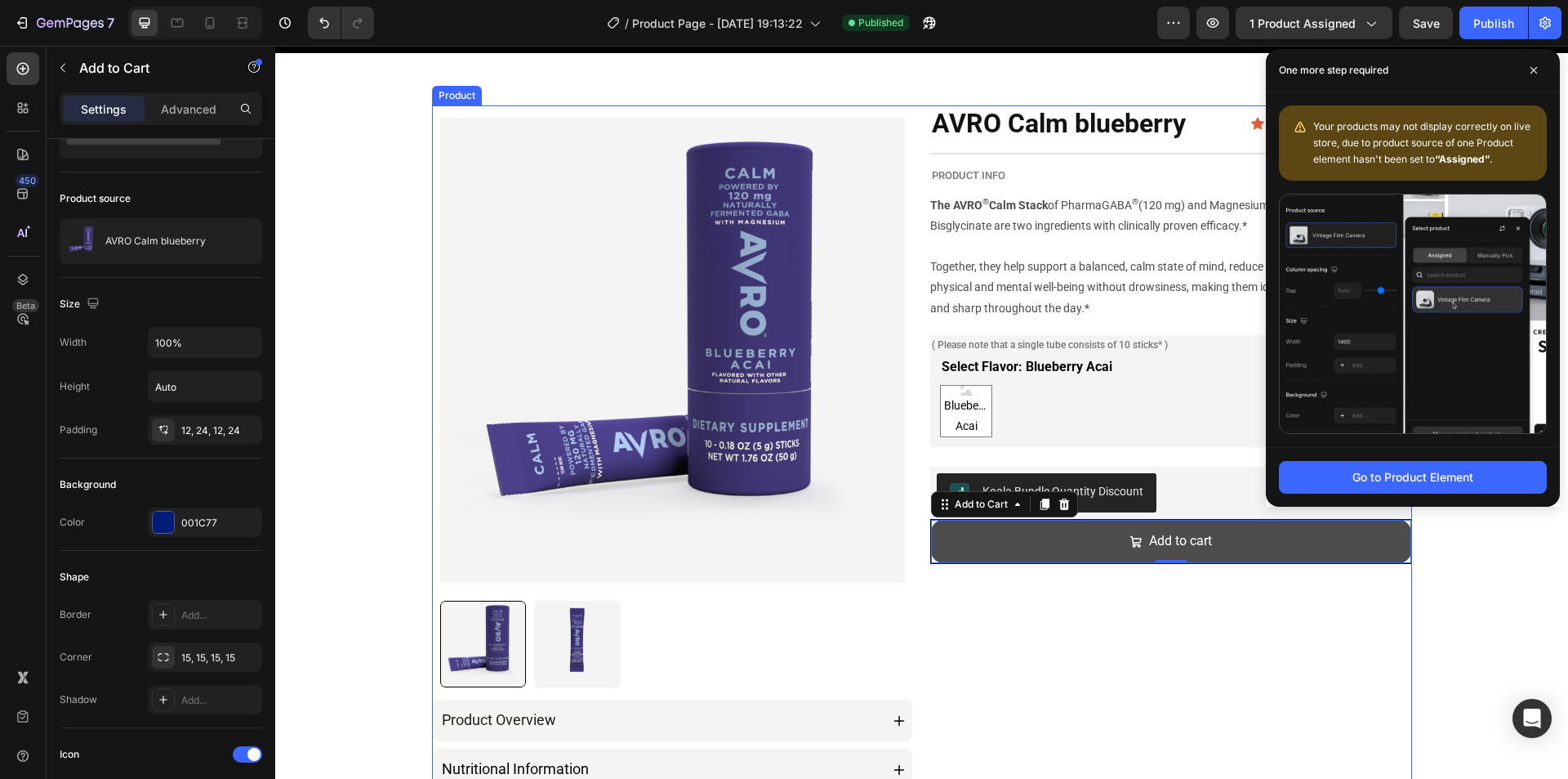
click at [978, 628] on div "AVRO Calm blueberry Product Title Icon Icon Icon Icon Icon Icon List 11 Reviews…" at bounding box center [1171, 508] width 482 height 805
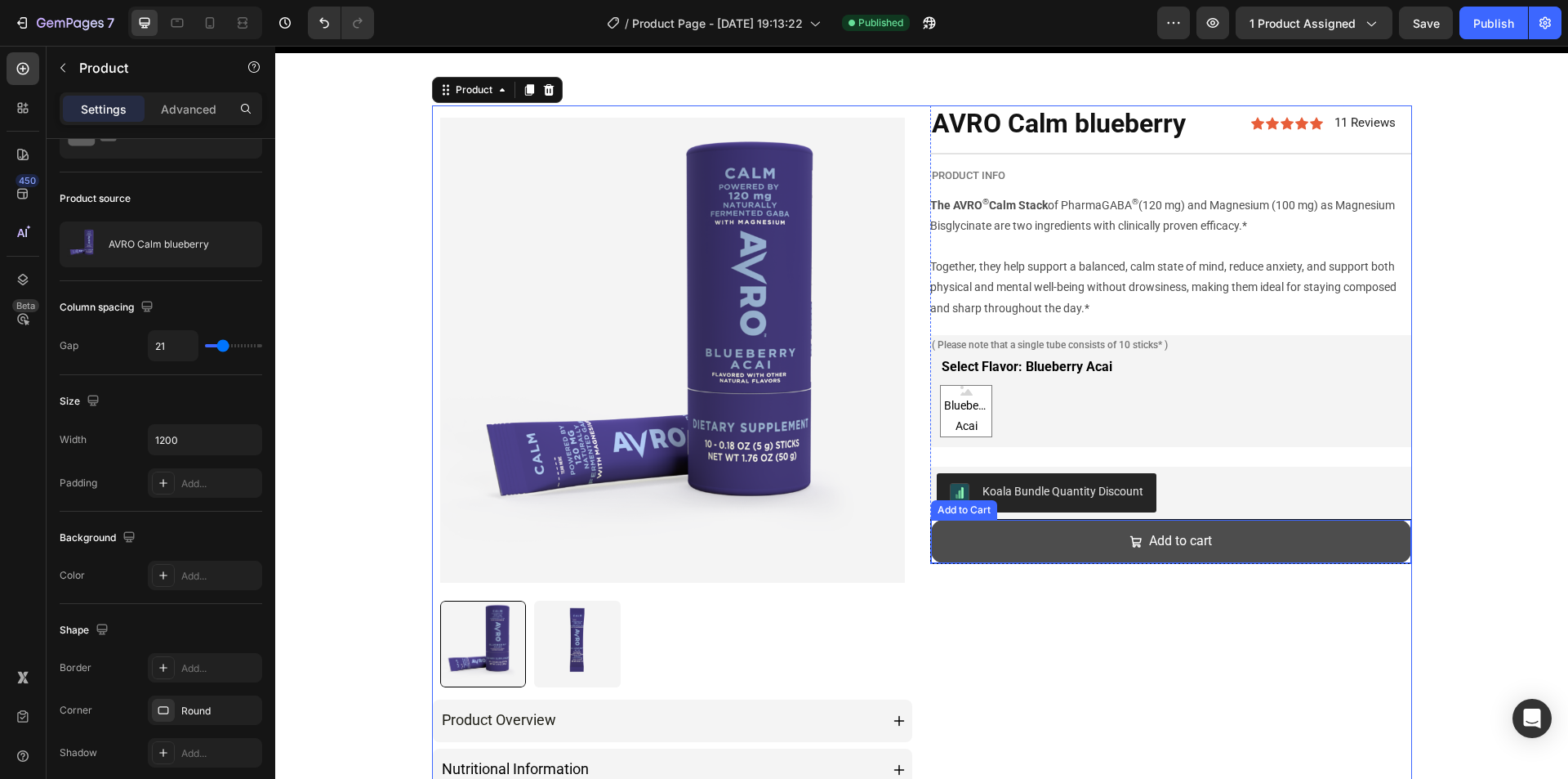
scroll to position [0, 0]
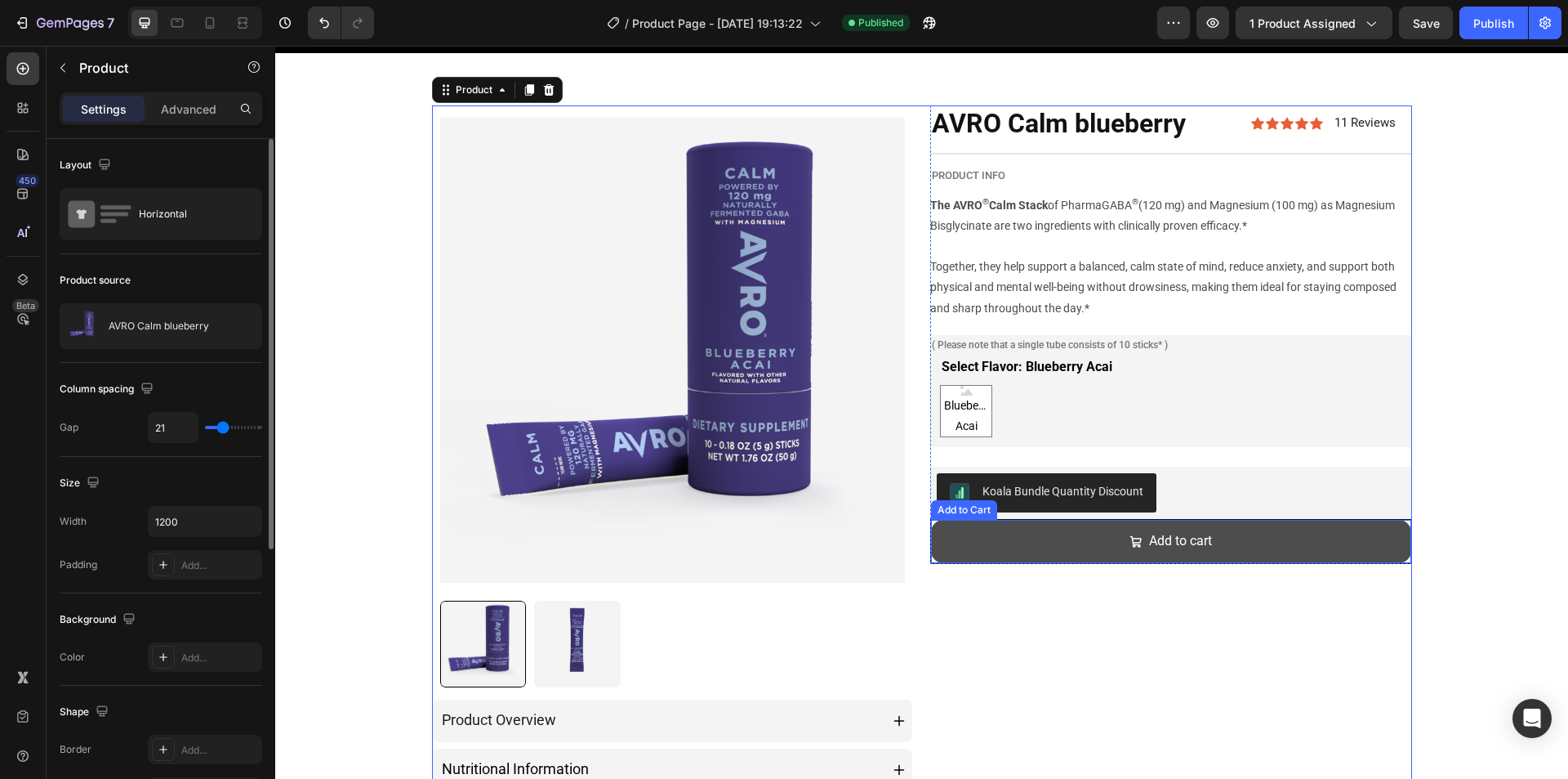
click at [931, 551] on button "Add to cart" at bounding box center [1171, 541] width 480 height 44
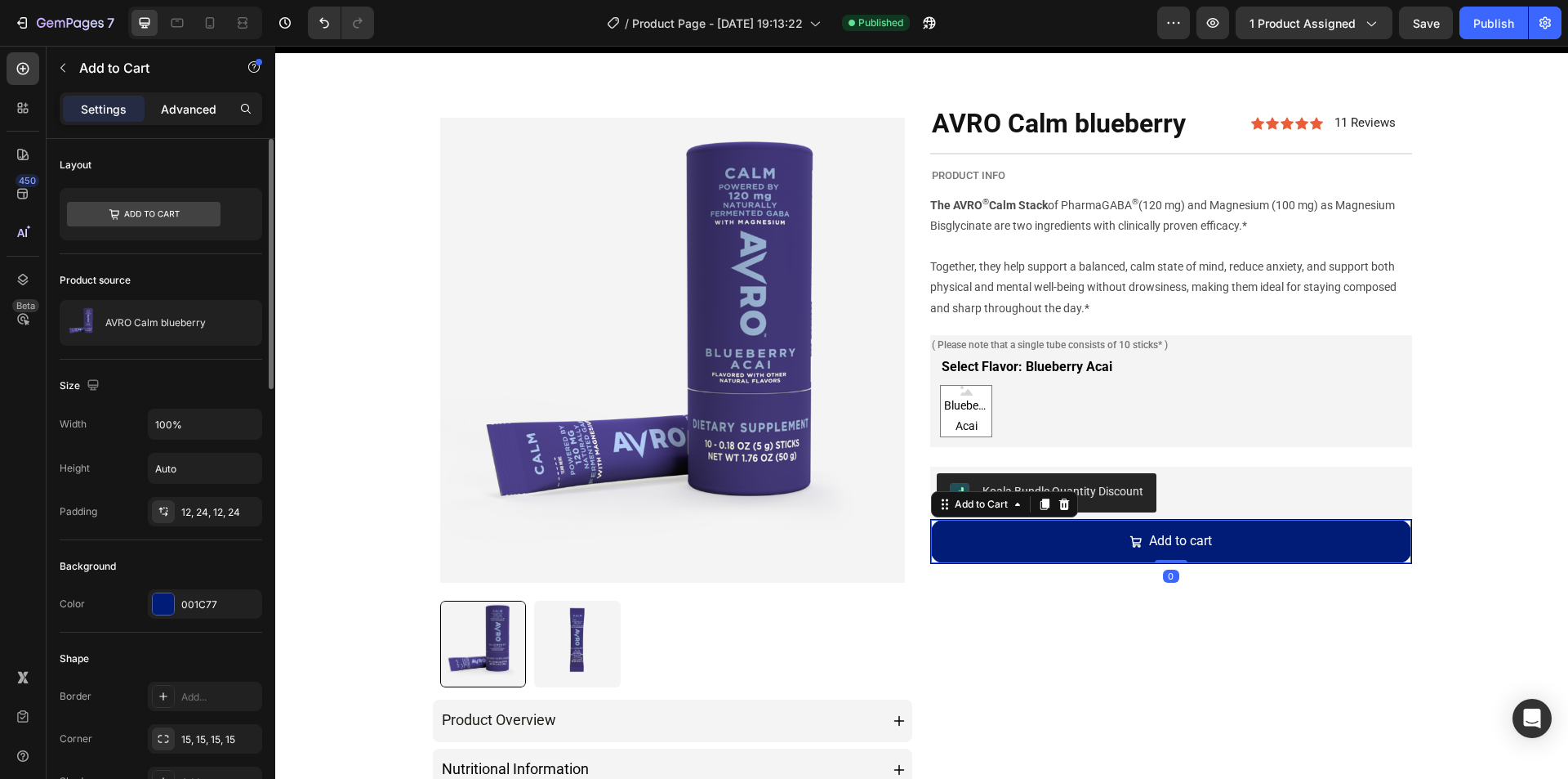
click at [199, 103] on p "Advanced" at bounding box center [188, 109] width 55 height 18
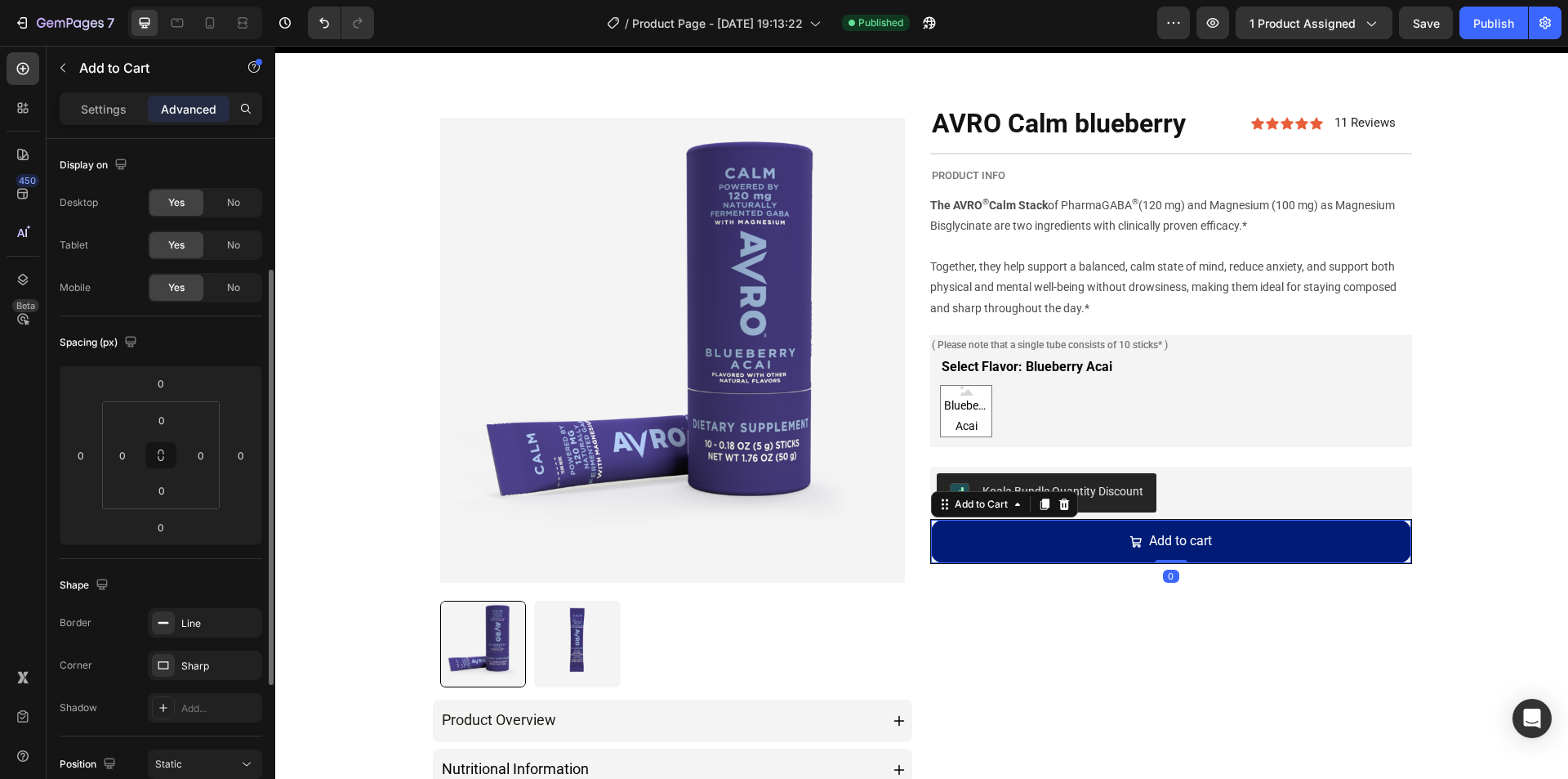
scroll to position [82, 0]
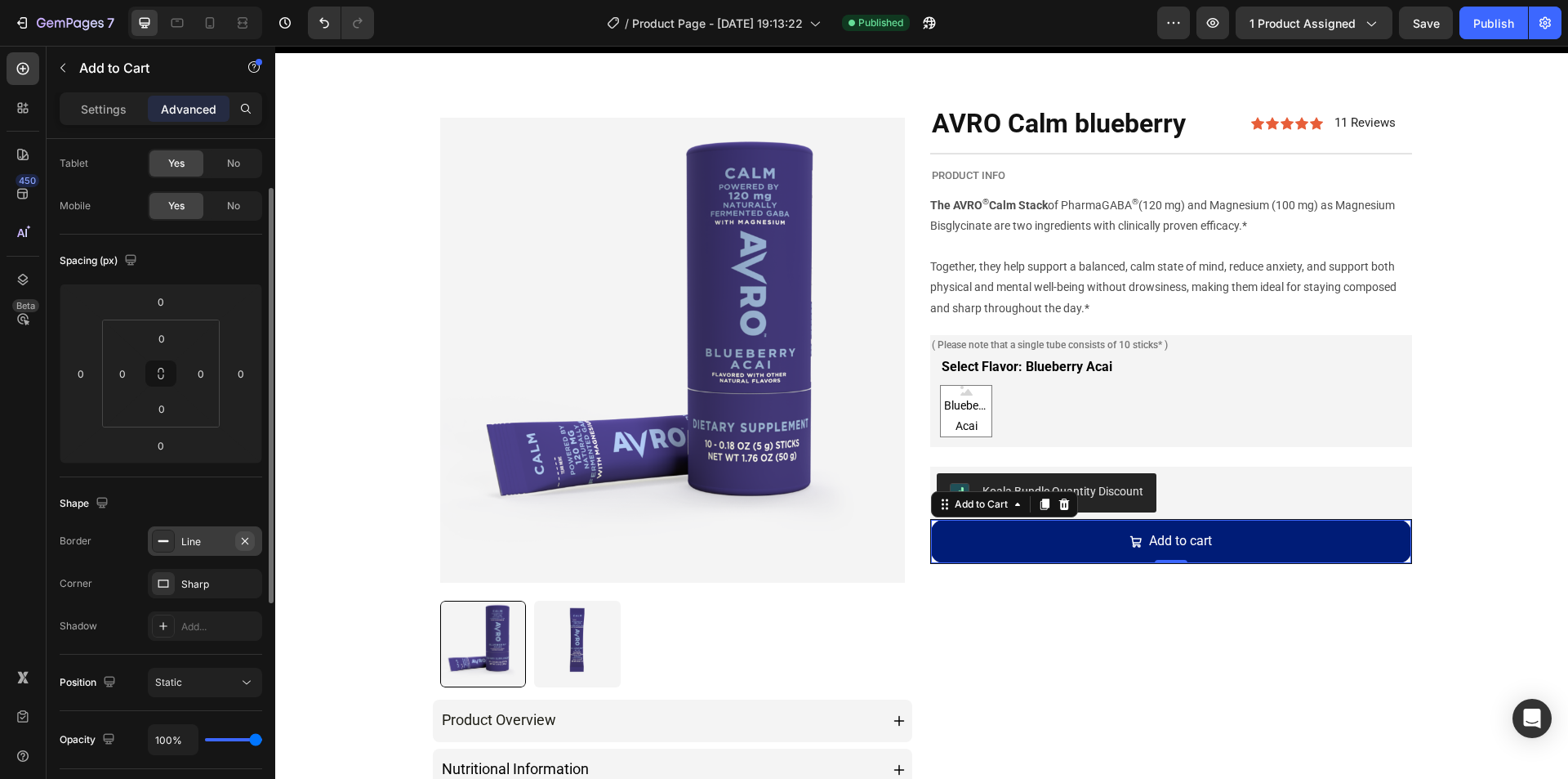
click at [245, 541] on icon "button" at bounding box center [245, 541] width 13 height 13
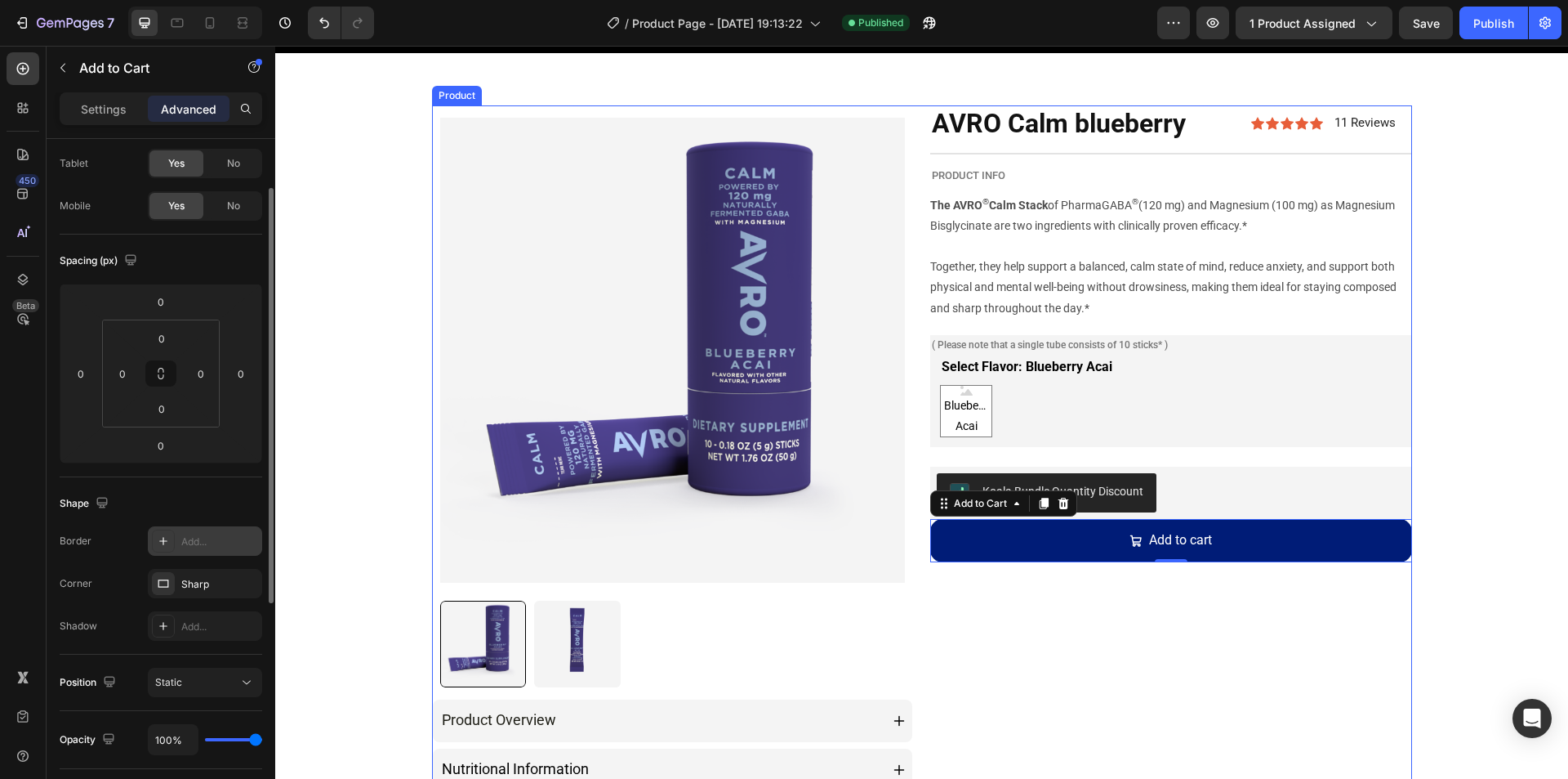
click at [967, 668] on div "AVRO Calm blueberry Product Title Icon Icon Icon Icon Icon Icon List 11 Reviews…" at bounding box center [1171, 508] width 482 height 805
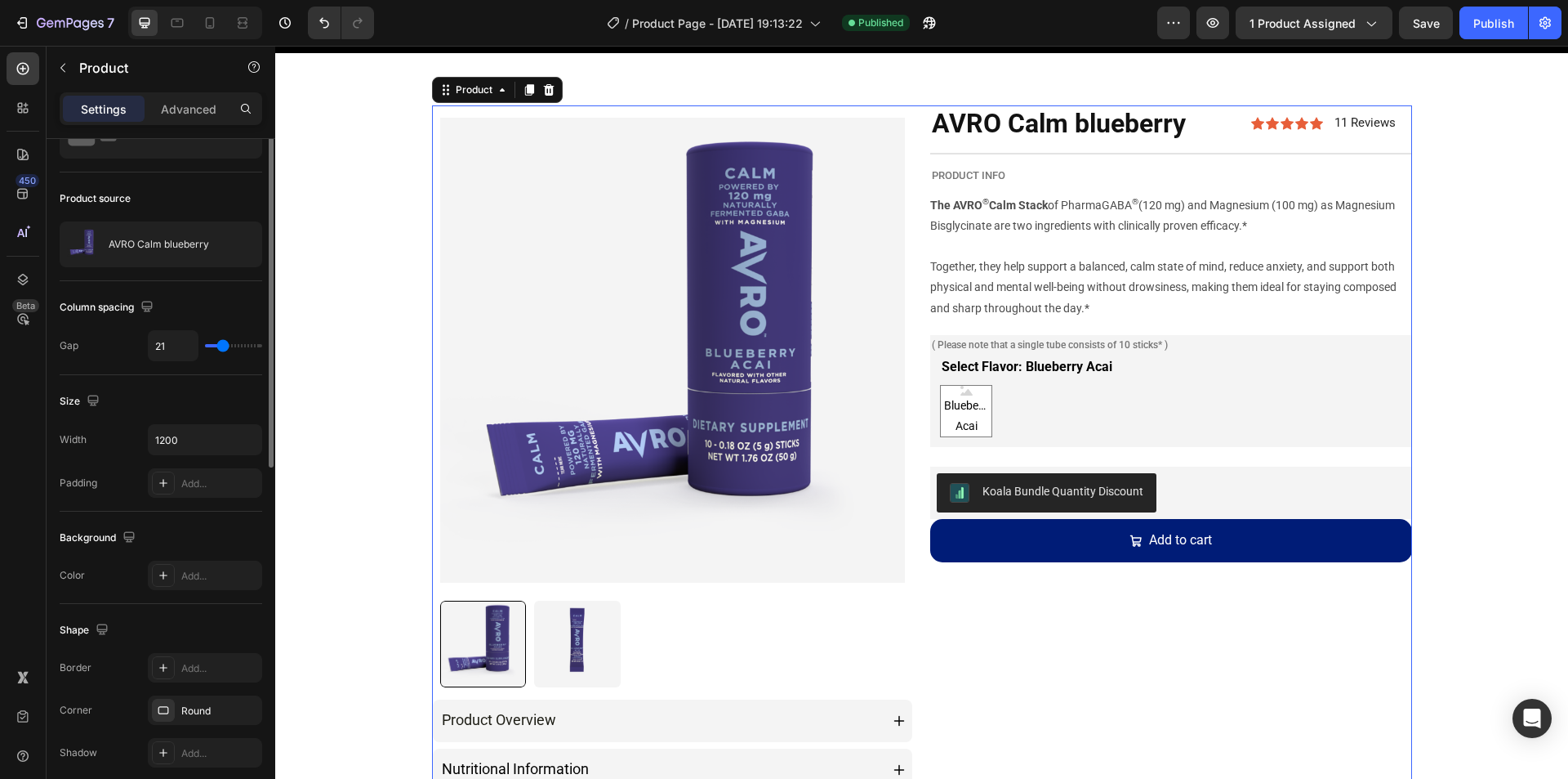
scroll to position [0, 0]
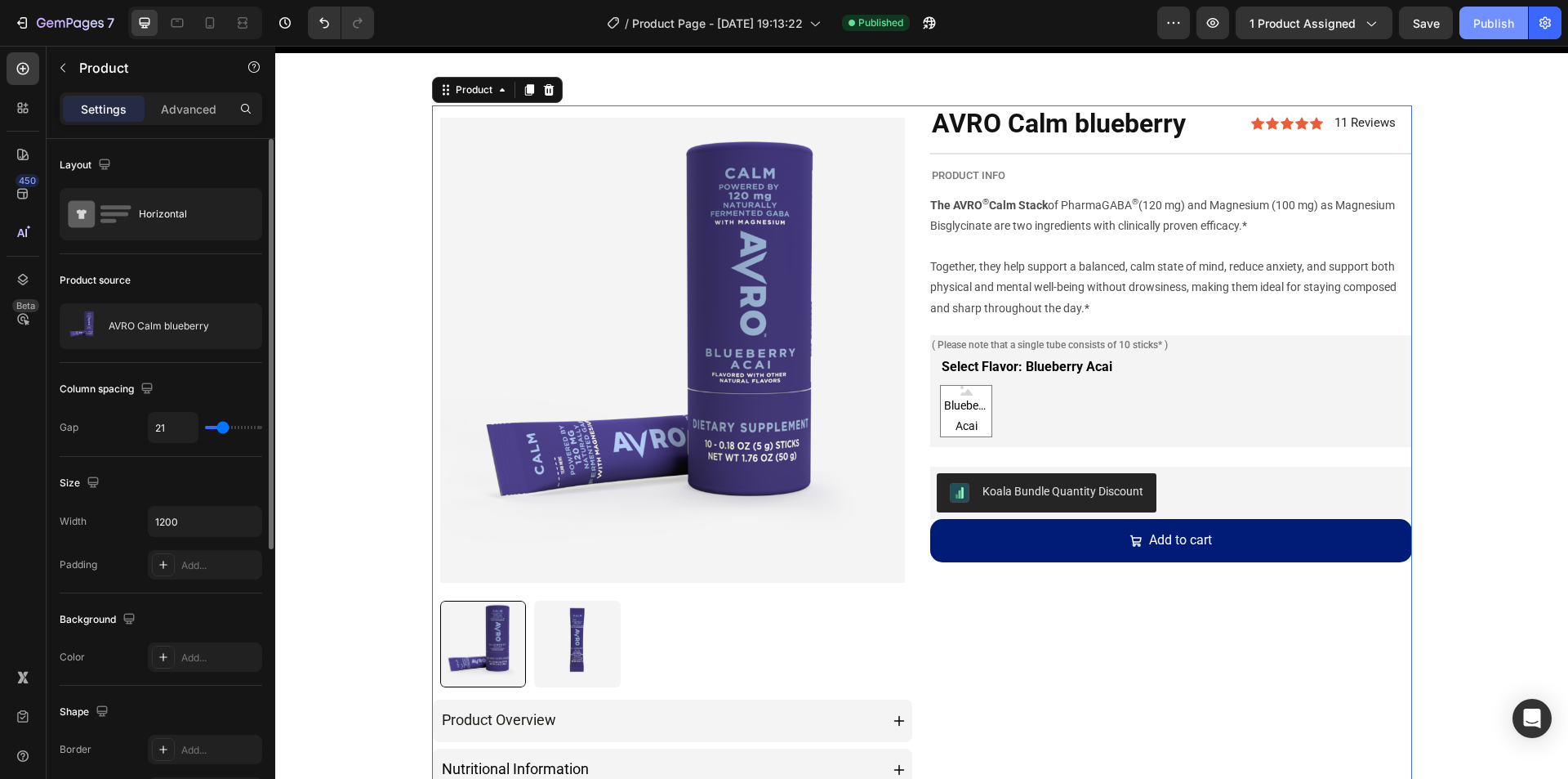
click at [1479, 19] on div "Publish" at bounding box center [1494, 23] width 41 height 18
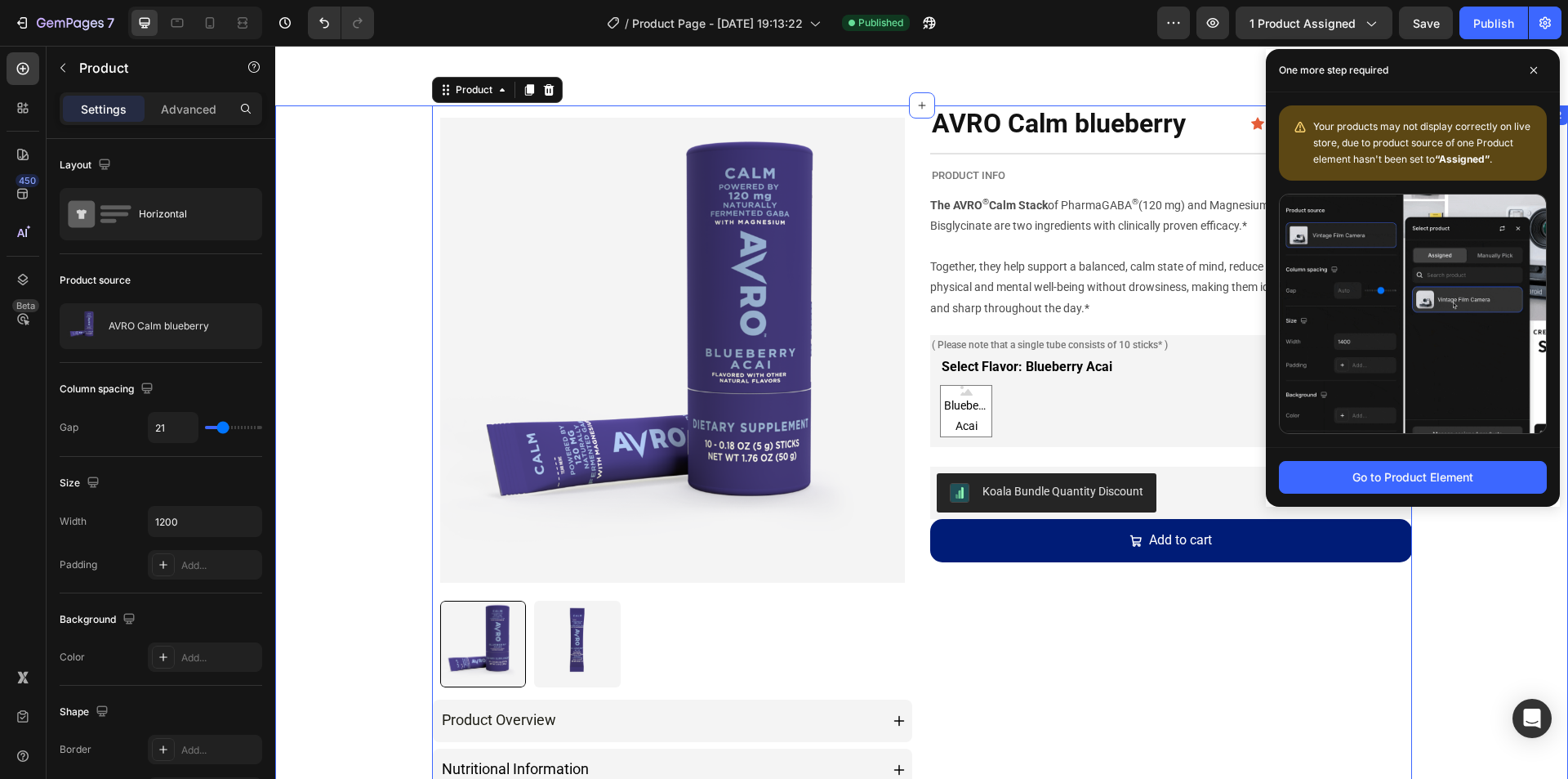
scroll to position [490, 0]
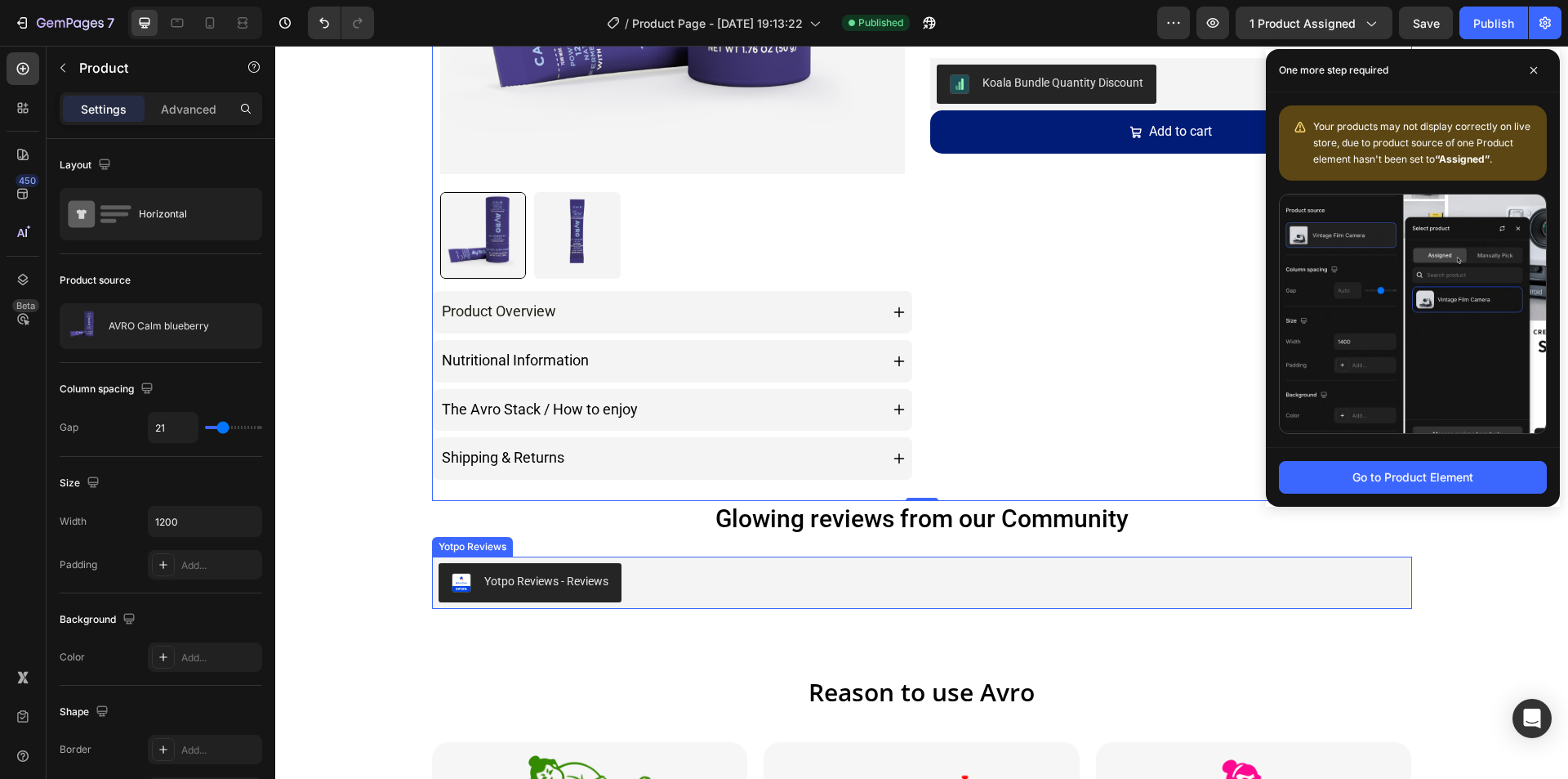
click at [726, 594] on div "Yotpo Reviews - Reviews" at bounding box center [922, 582] width 967 height 39
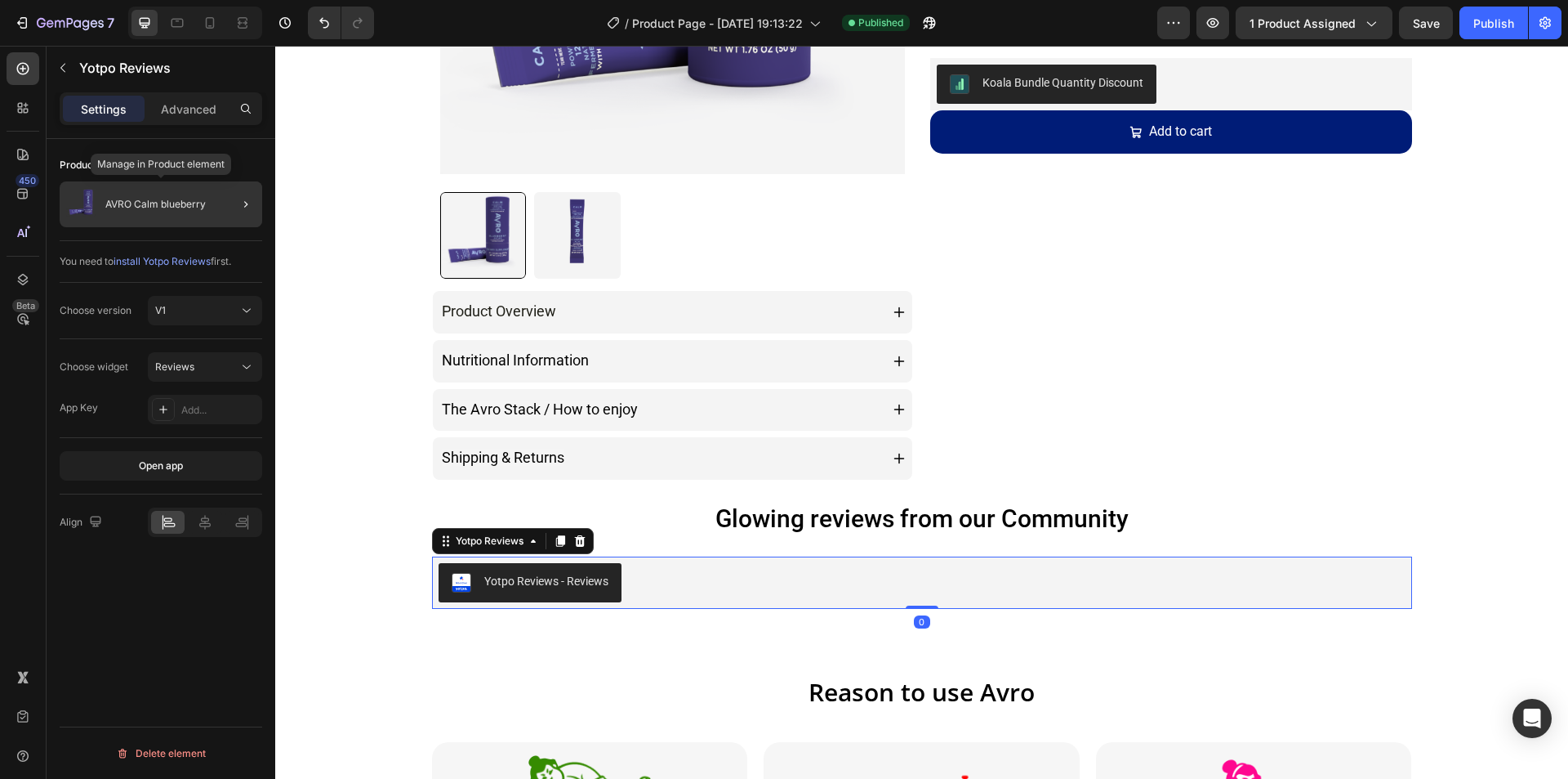
click at [164, 200] on p "AVRO Calm blueberry" at bounding box center [156, 204] width 100 height 12
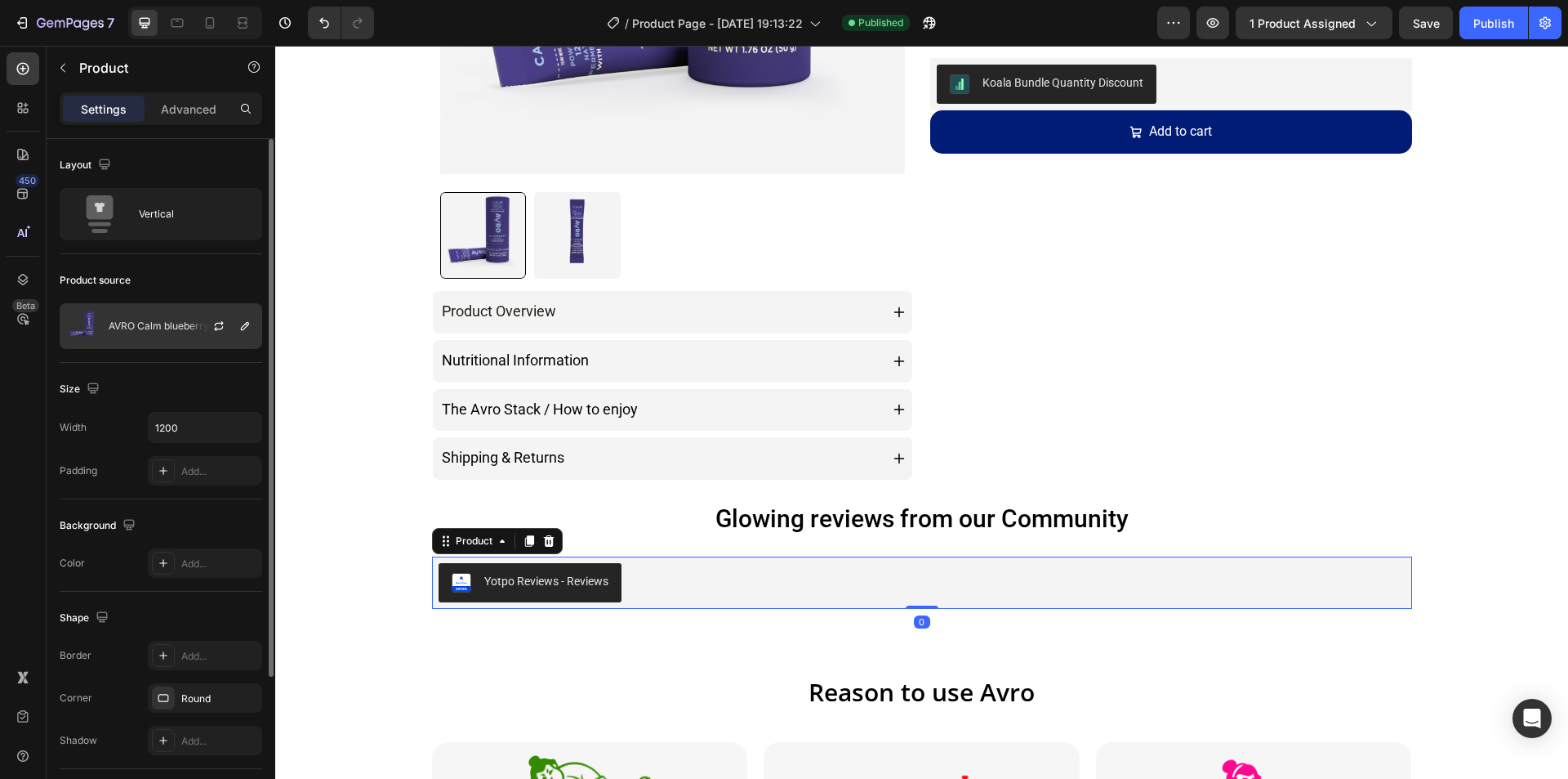
click at [182, 327] on p "AVRO Calm blueberry" at bounding box center [159, 326] width 100 height 12
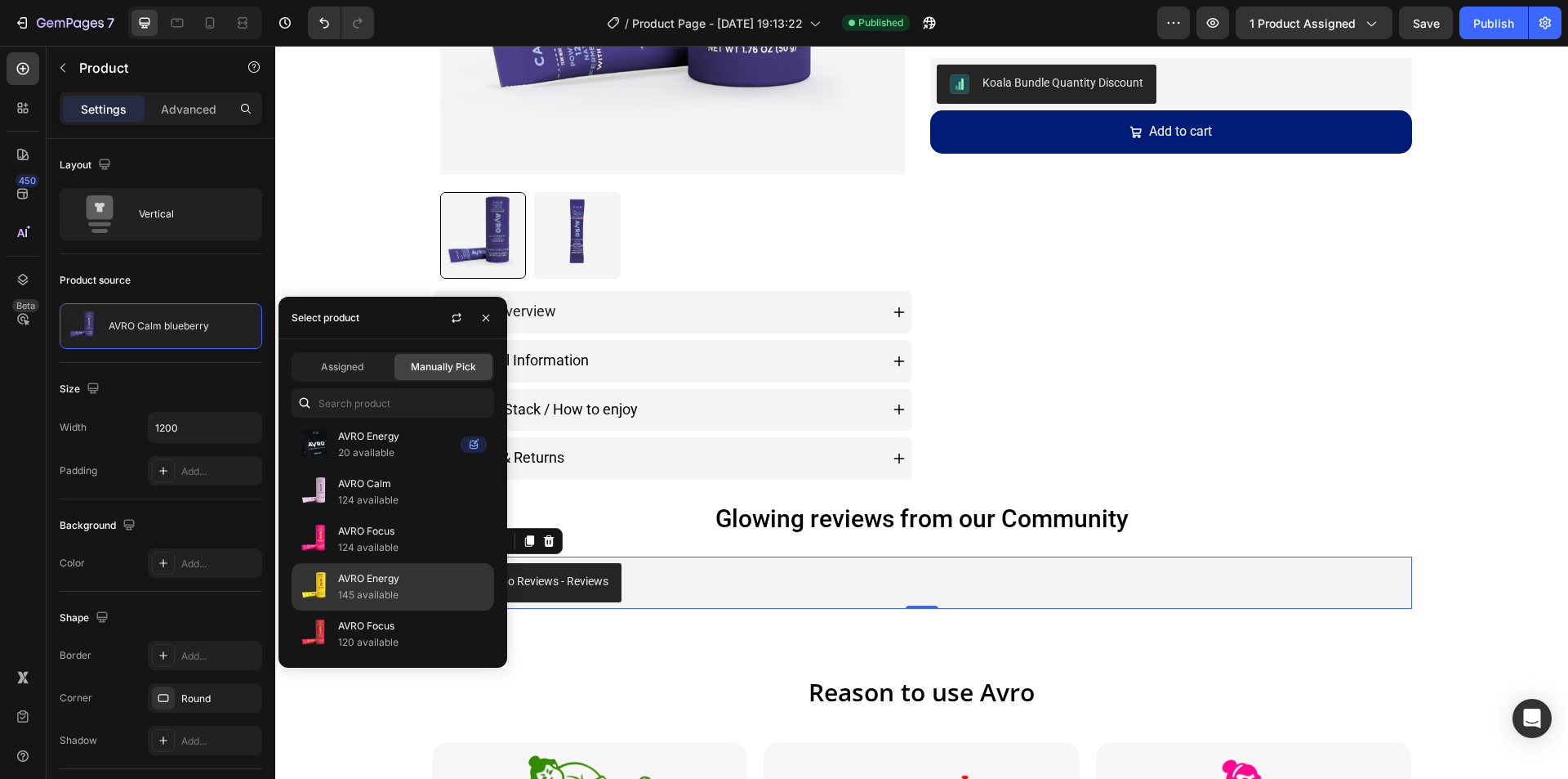
scroll to position [670, 0]
click at [412, 607] on div "AVRO Calm 112 available" at bounding box center [393, 631] width 202 height 48
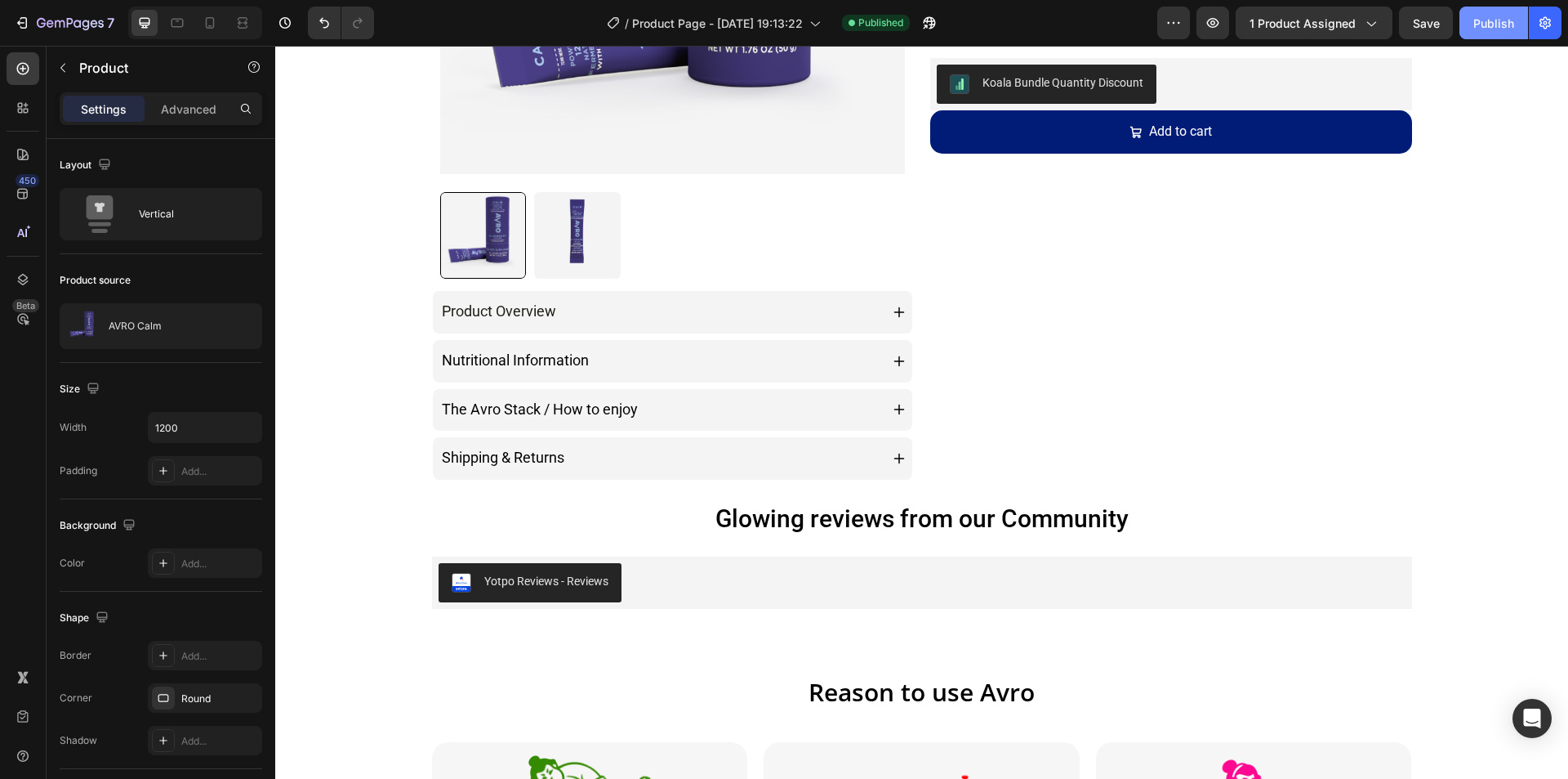
click at [1482, 25] on div "Publish" at bounding box center [1494, 23] width 41 height 18
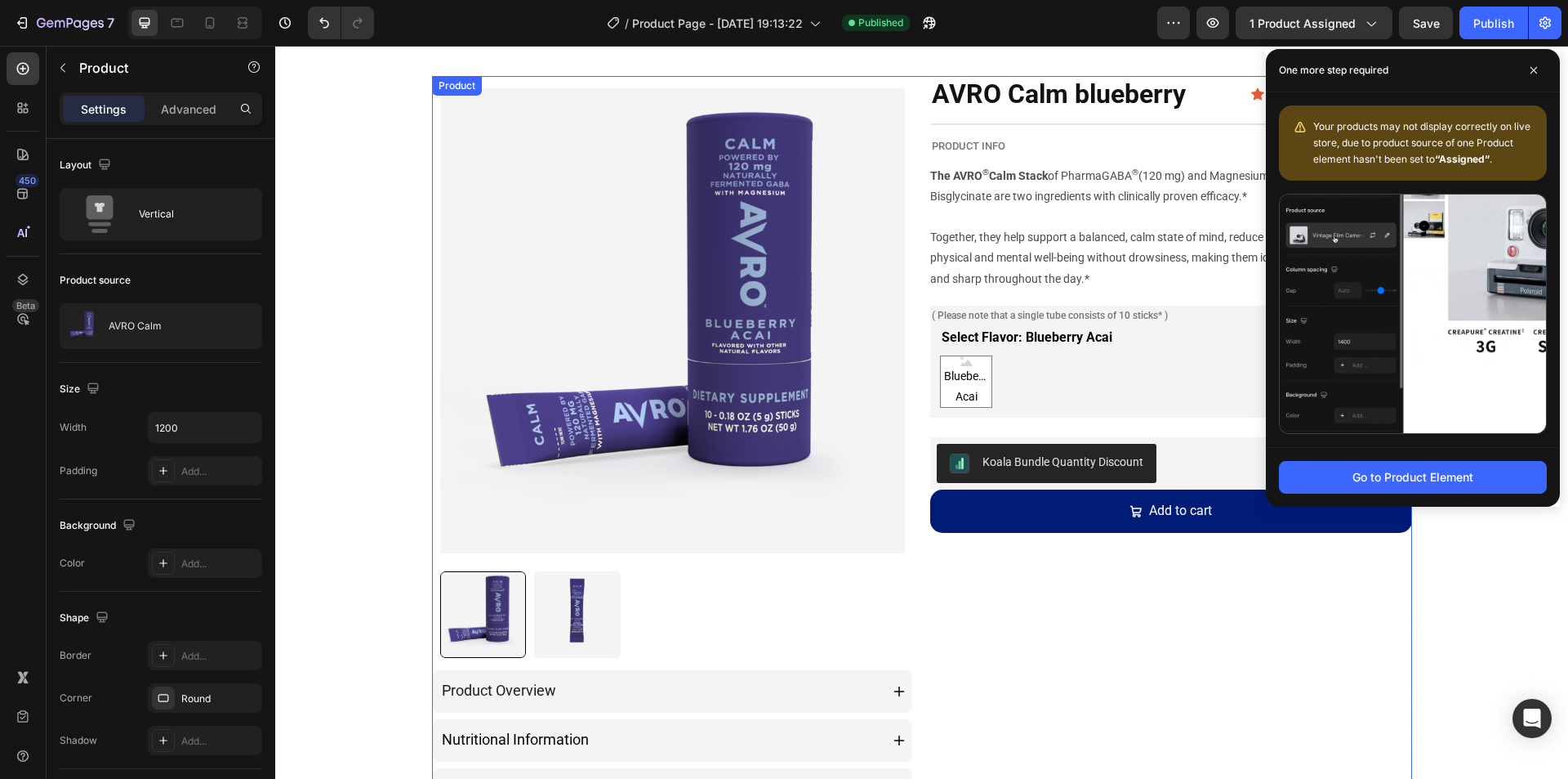
scroll to position [0, 0]
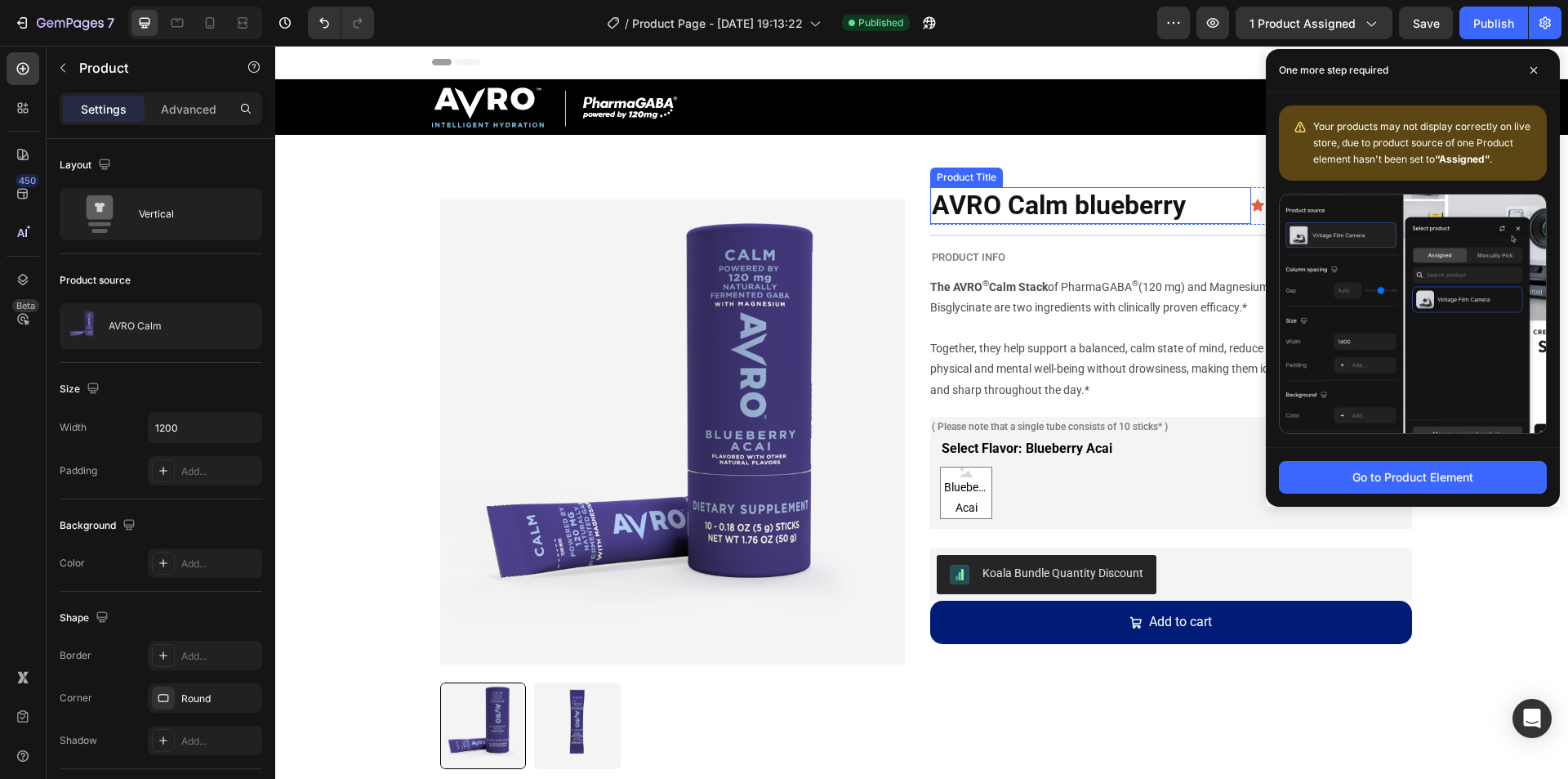
click at [1220, 197] on h2 "AVRO Calm blueberry" at bounding box center [1090, 206] width 321 height 38
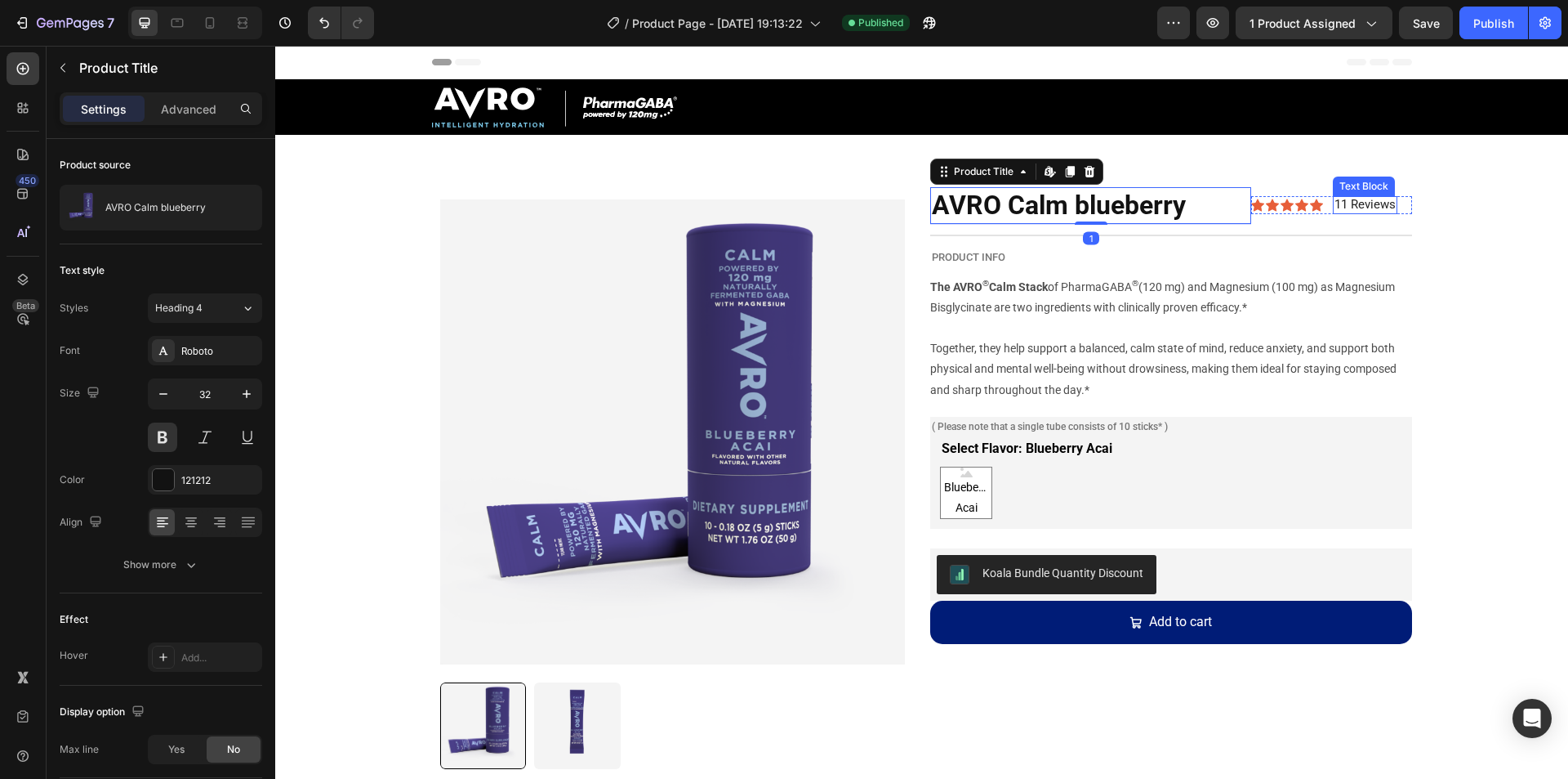
click at [1356, 208] on span "11 Reviews" at bounding box center [1365, 204] width 61 height 15
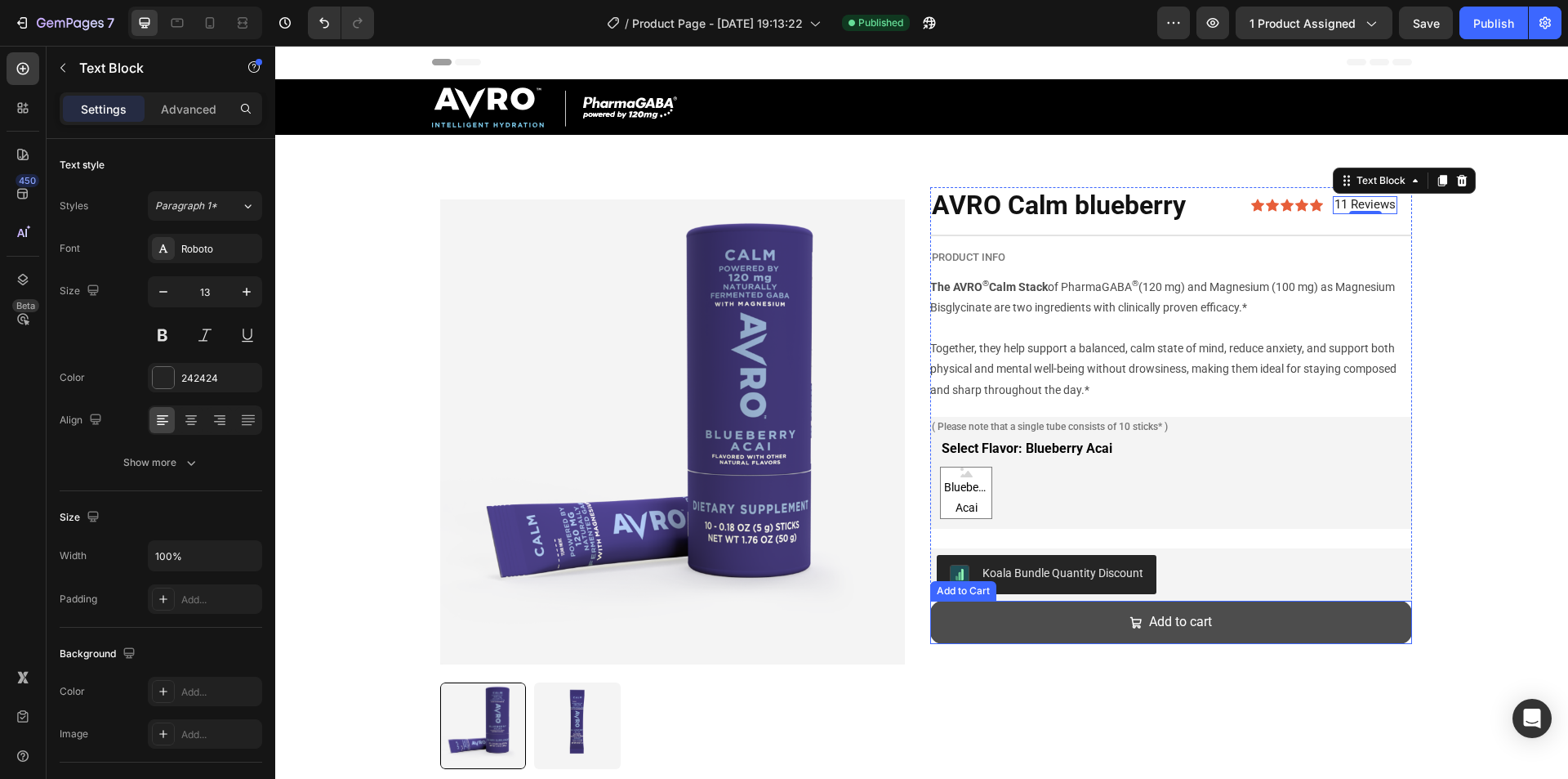
click at [1031, 608] on button "Add to cart" at bounding box center [1171, 623] width 482 height 44
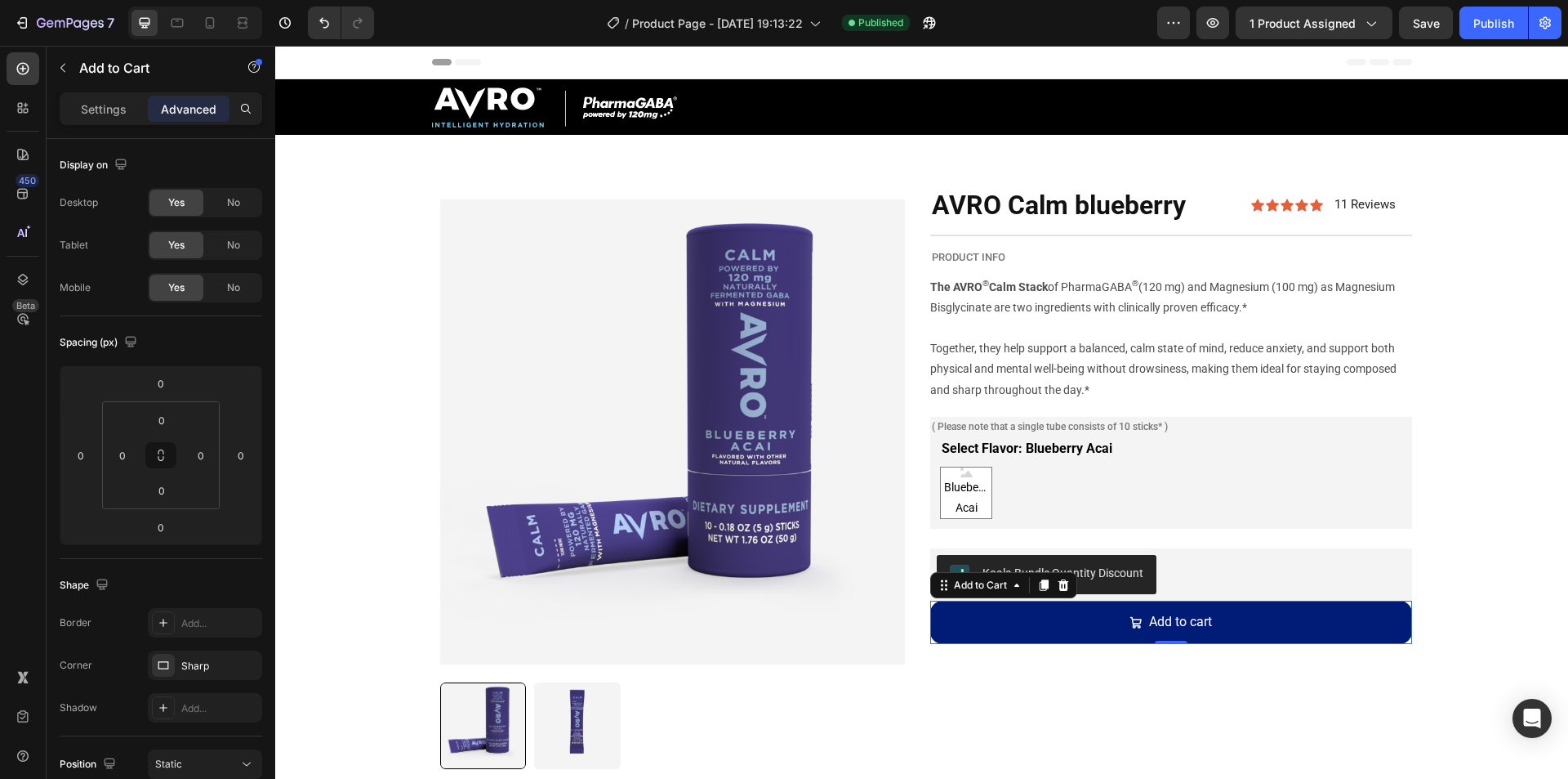
scroll to position [448, 0]
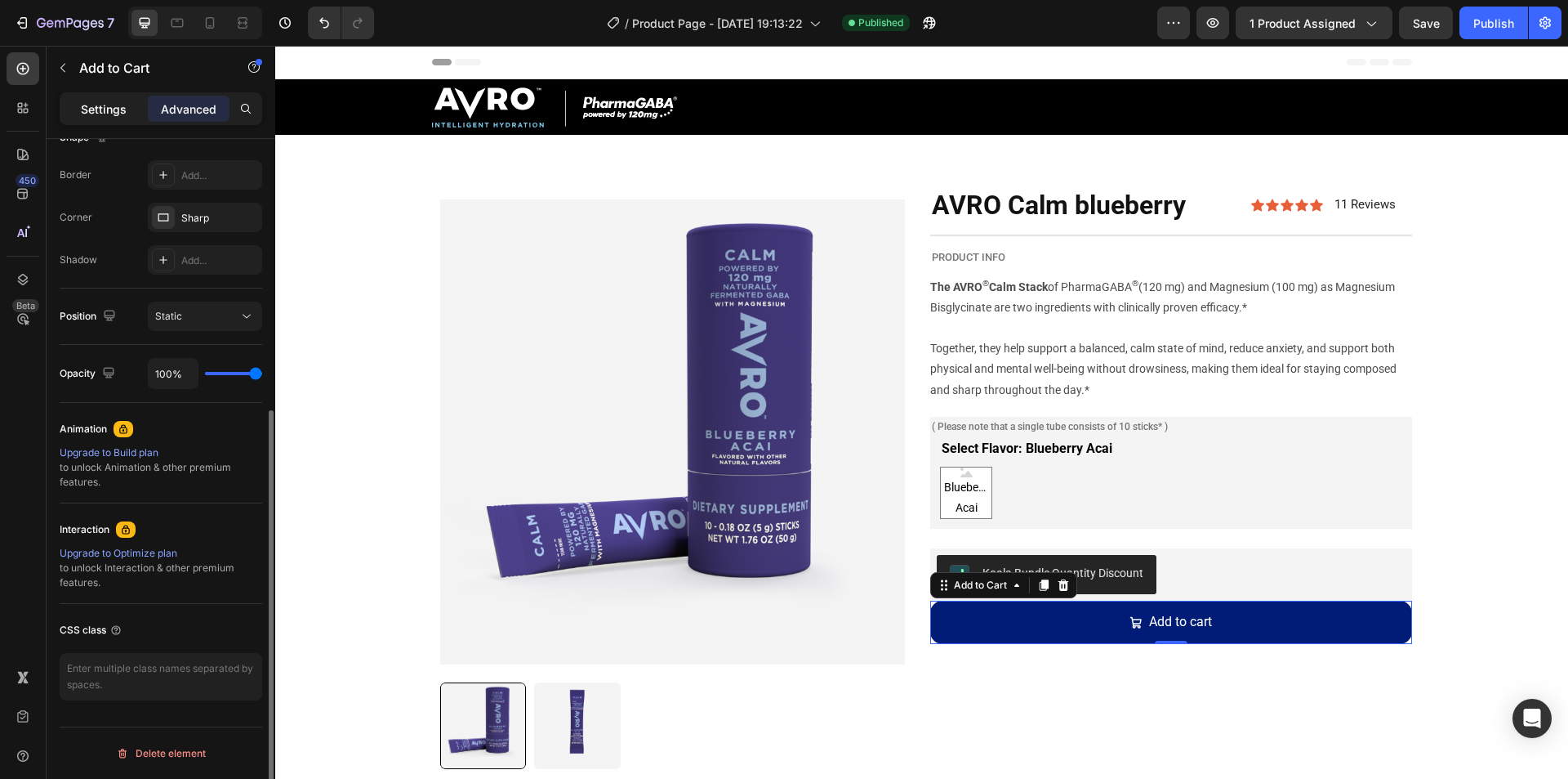
click at [102, 116] on p "Settings" at bounding box center [104, 109] width 46 height 18
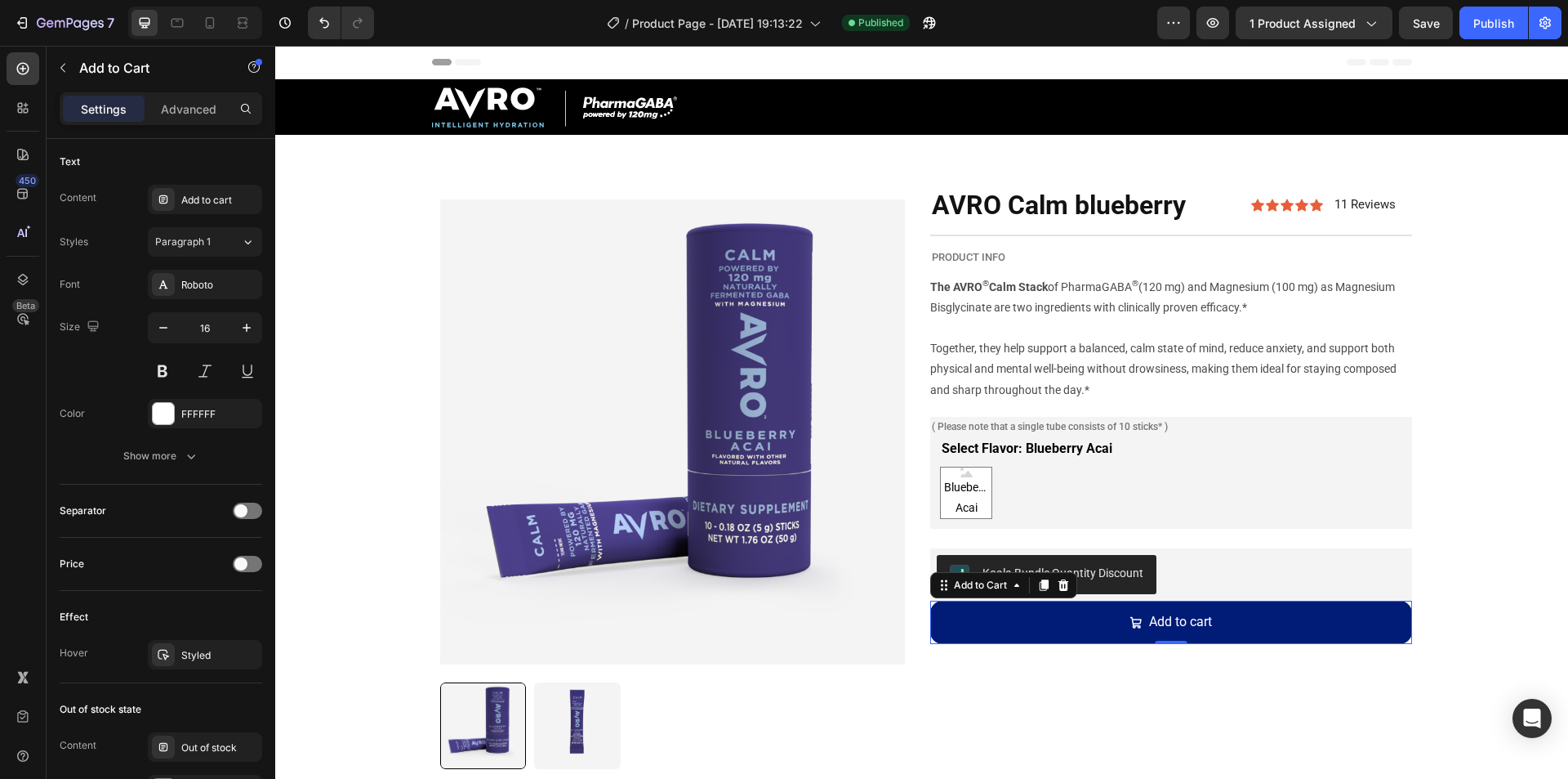
scroll to position [1194, 0]
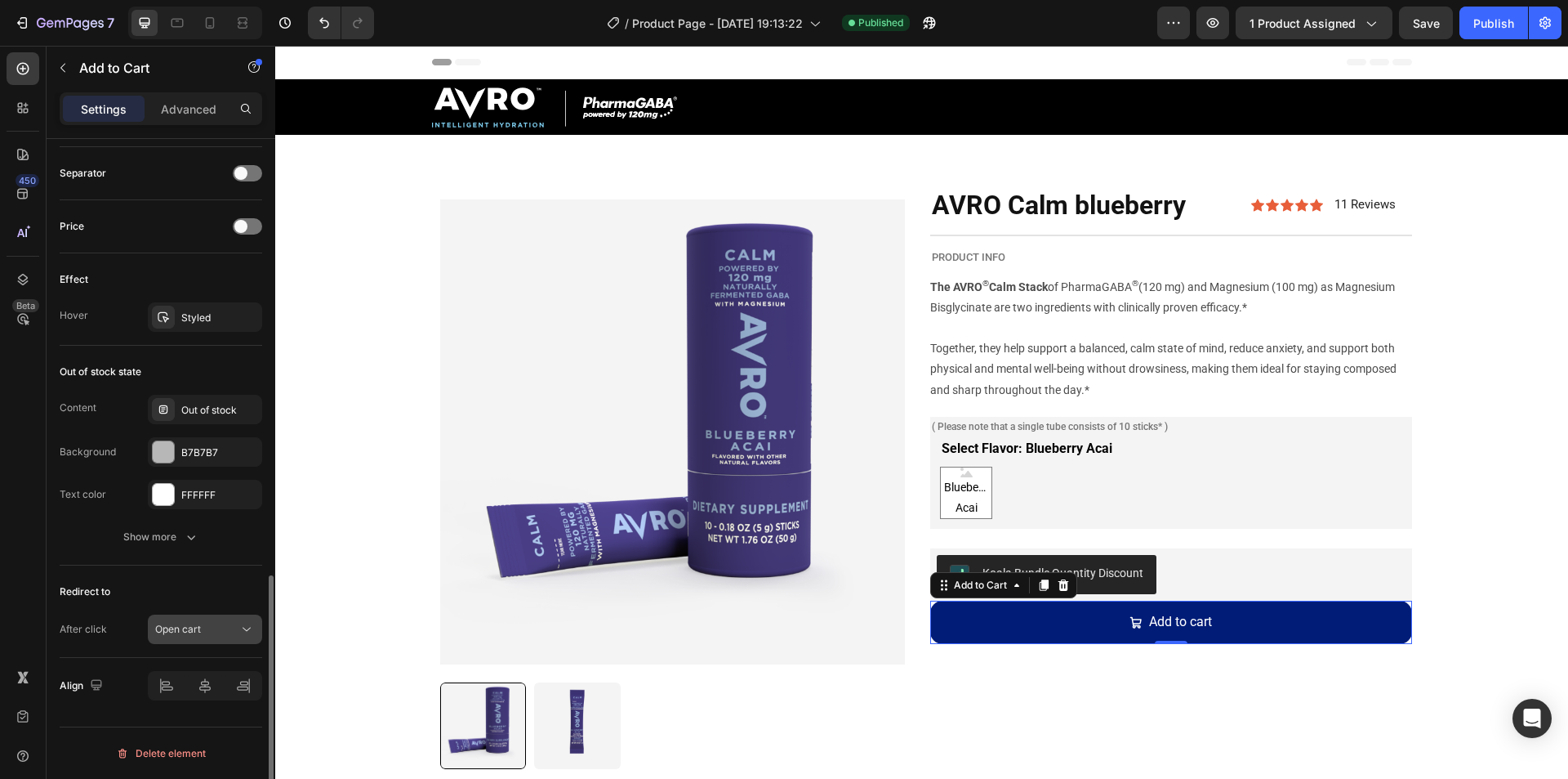
click at [207, 623] on div "Open cart" at bounding box center [197, 629] width 84 height 15
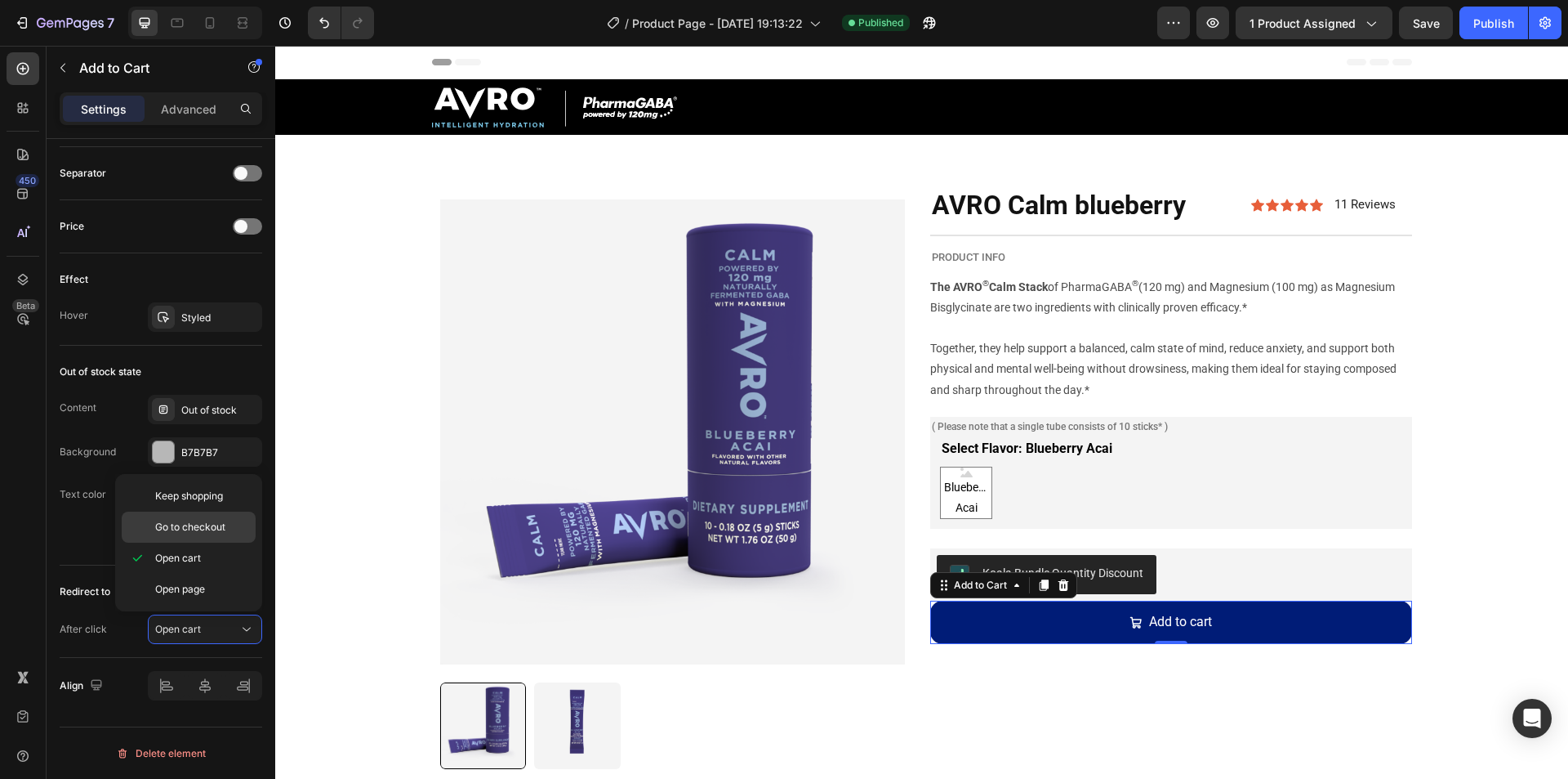
click at [197, 525] on span "Go to checkout" at bounding box center [191, 527] width 70 height 15
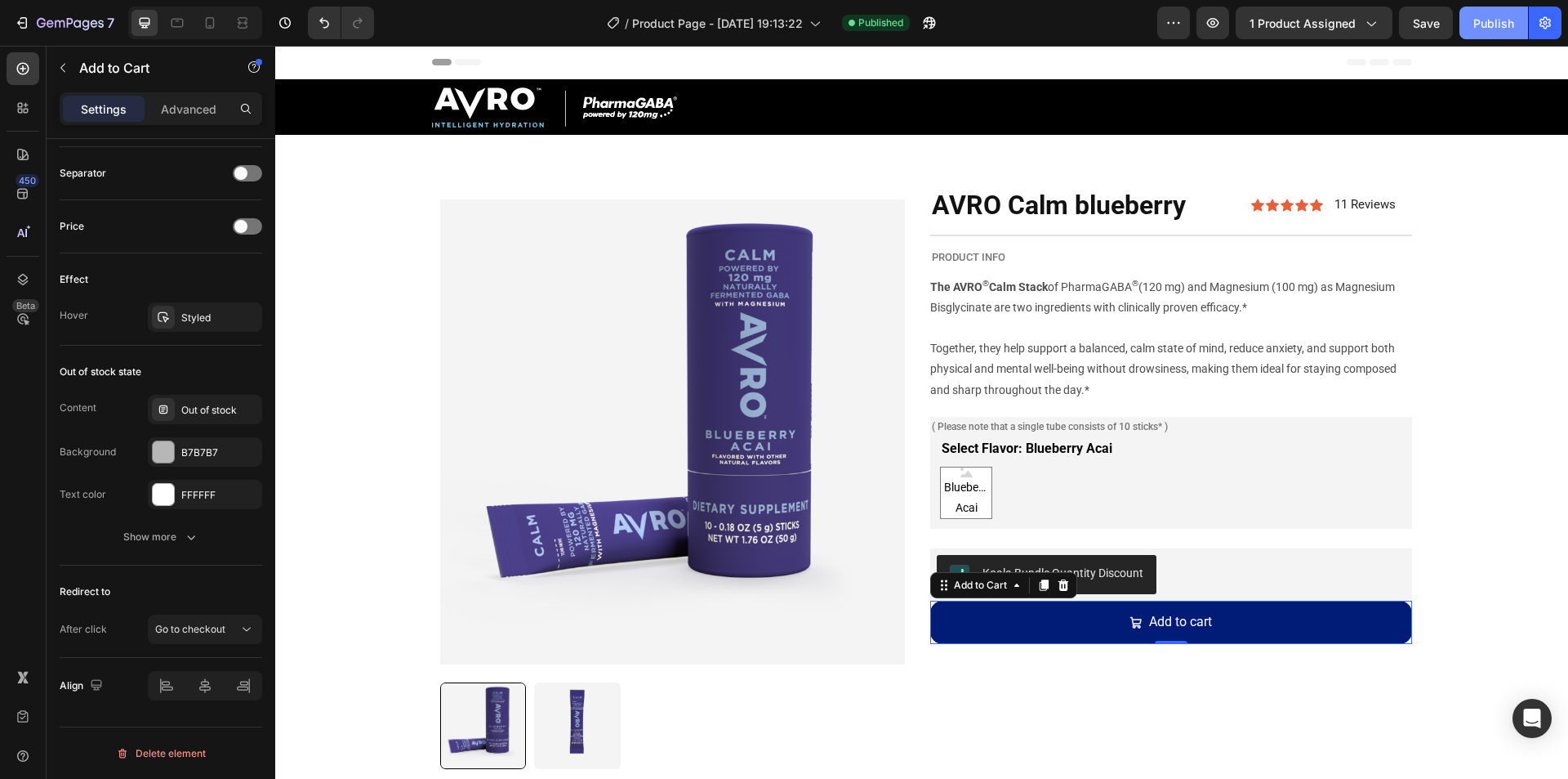
click at [1485, 31] on div "Publish" at bounding box center [1494, 23] width 41 height 18
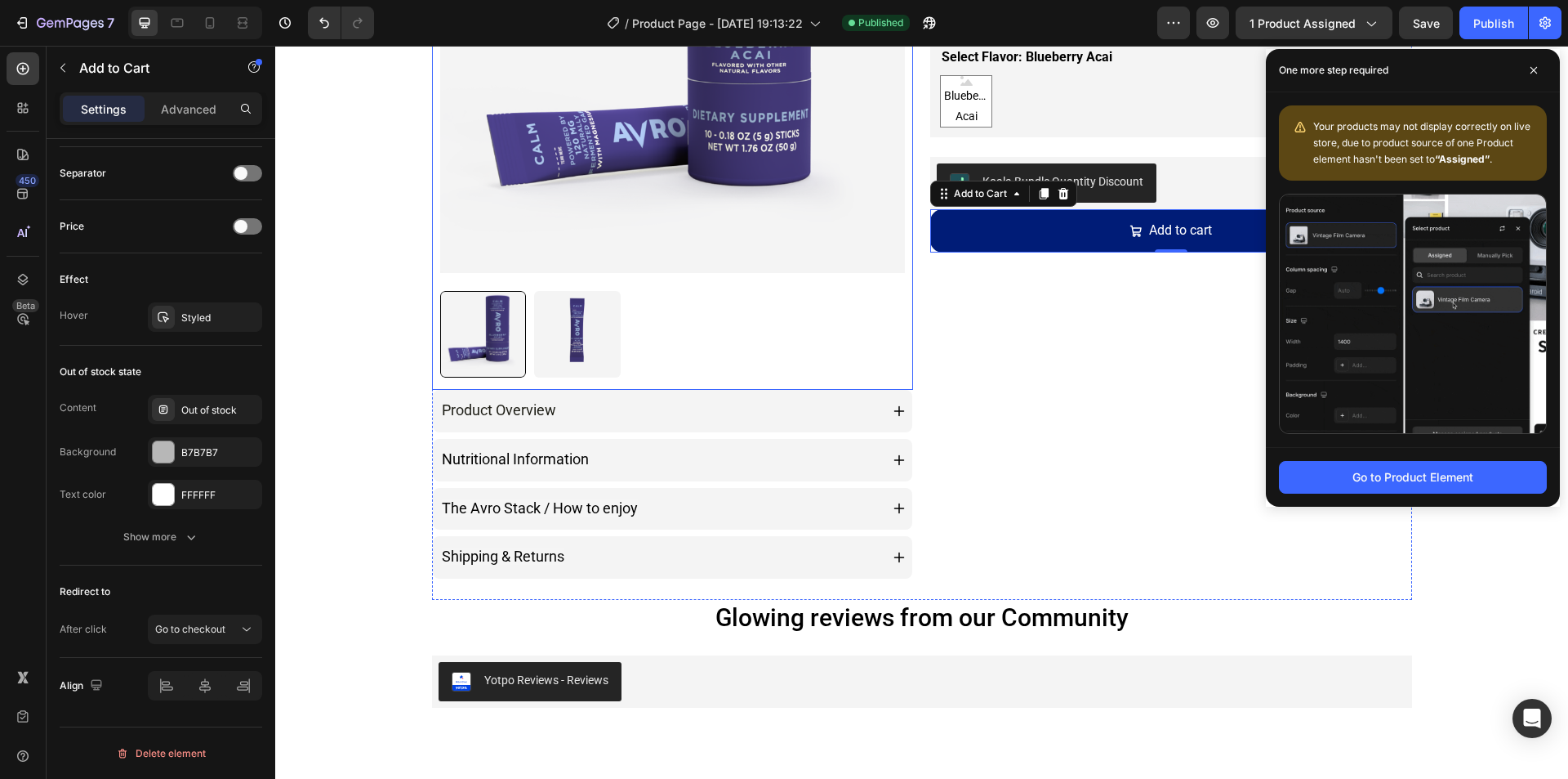
scroll to position [408, 0]
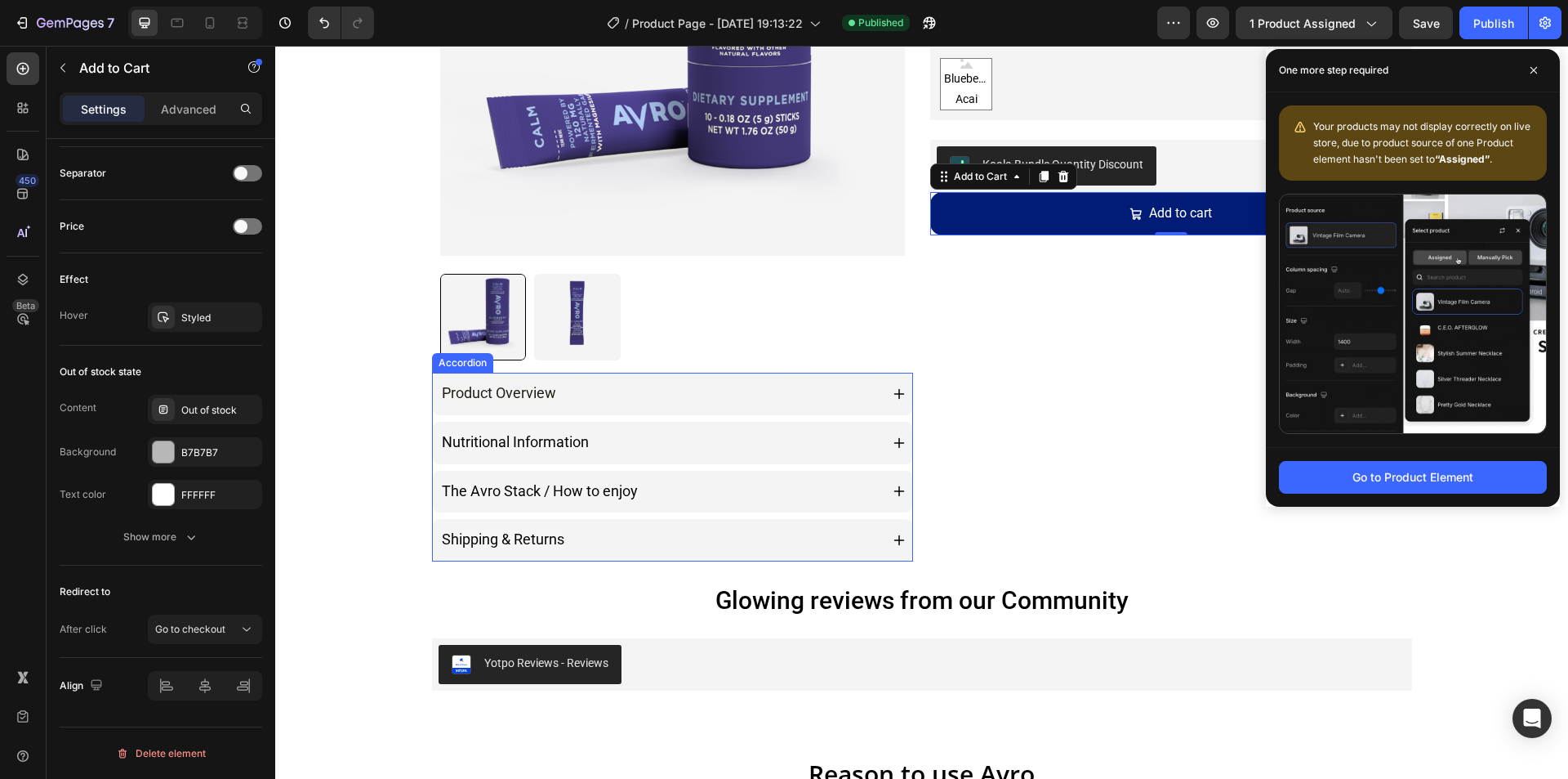
click at [822, 444] on div "Nutritional Information" at bounding box center [659, 443] width 441 height 29
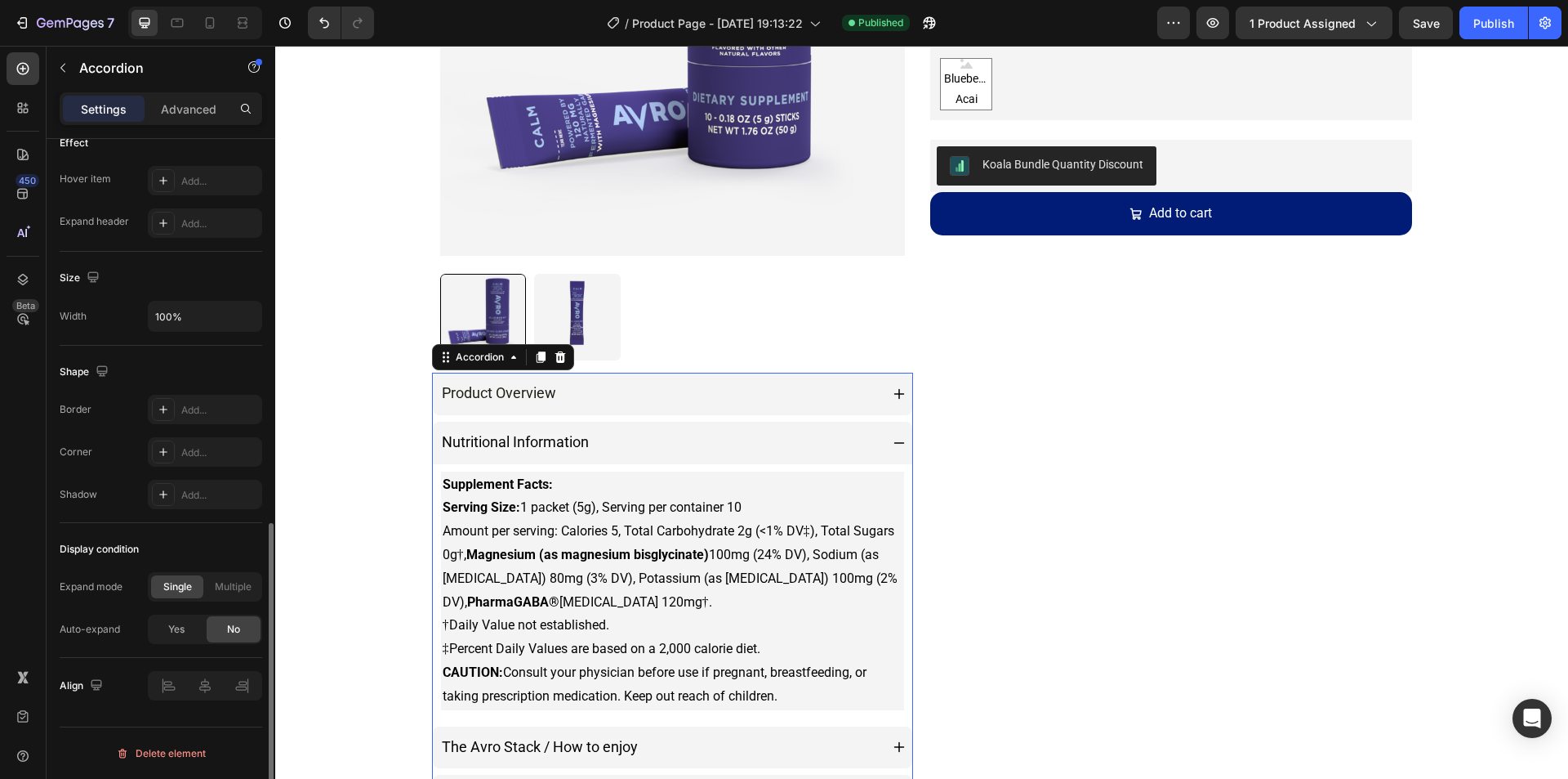
scroll to position [0, 0]
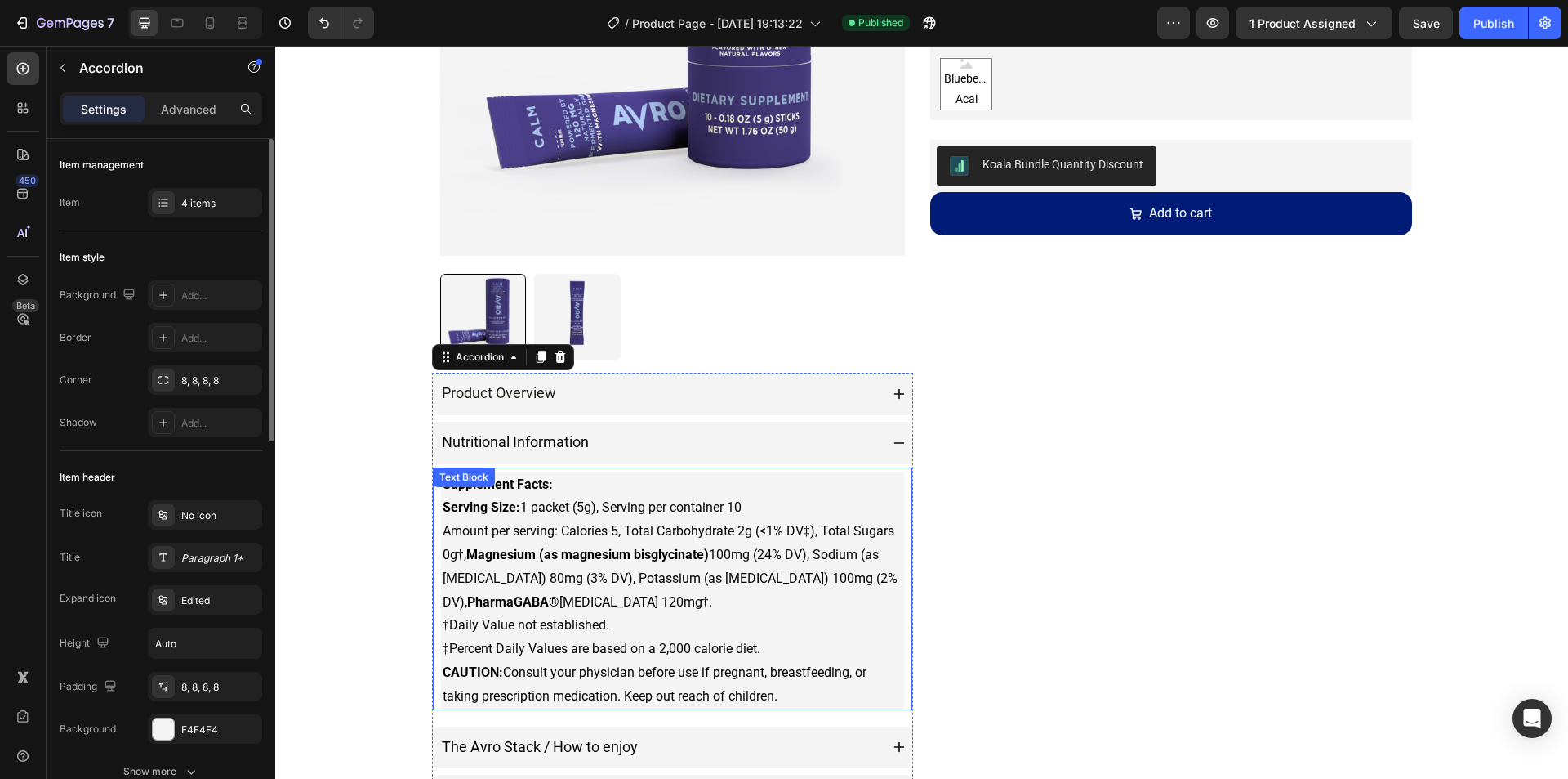
click at [873, 489] on p "Supplement Facts: Serving Size: 1 packet (5g), Serving per container 10 Amount …" at bounding box center [672, 590] width 461 height 235
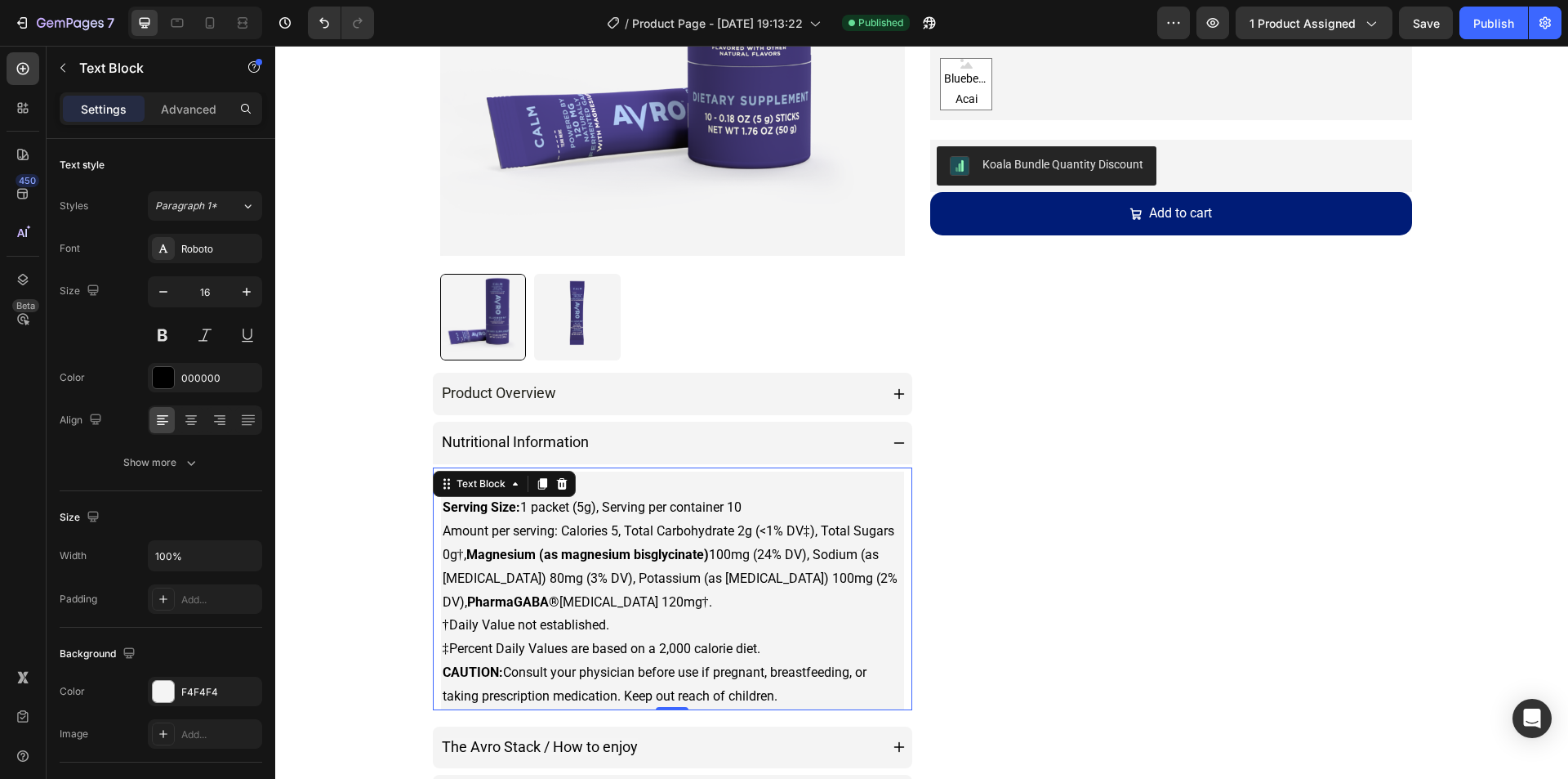
click at [848, 482] on p "Supplement Facts: Serving Size: 1 packet (5g), Serving per container 10 Amount …" at bounding box center [672, 590] width 461 height 235
click at [887, 487] on p "Supplement Facts: Serving Size: 1 packet (5g), Serving per container 10 Amount …" at bounding box center [672, 590] width 461 height 235
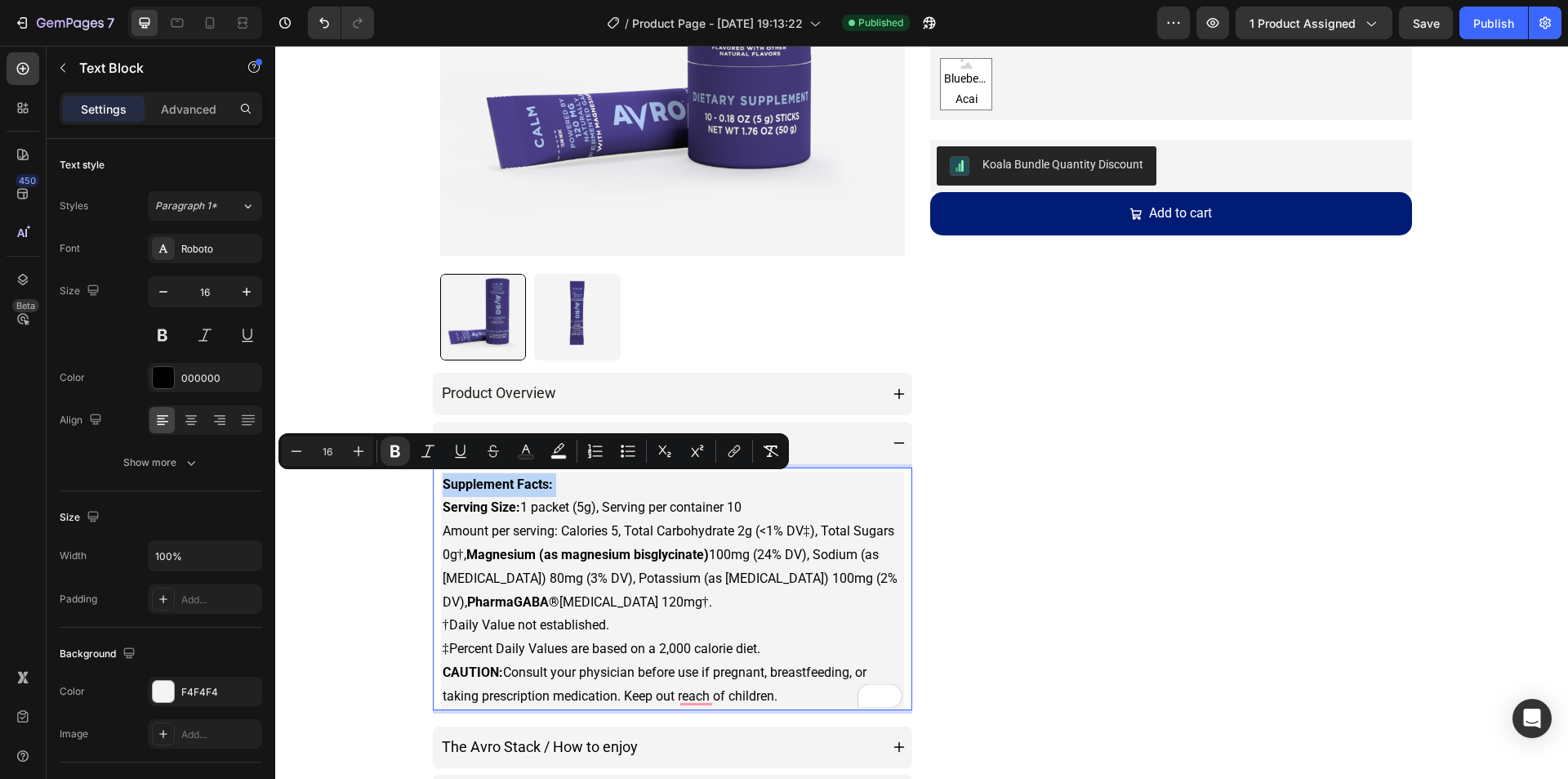
click at [860, 410] on div "Product Overview" at bounding box center [673, 393] width 480 height 43
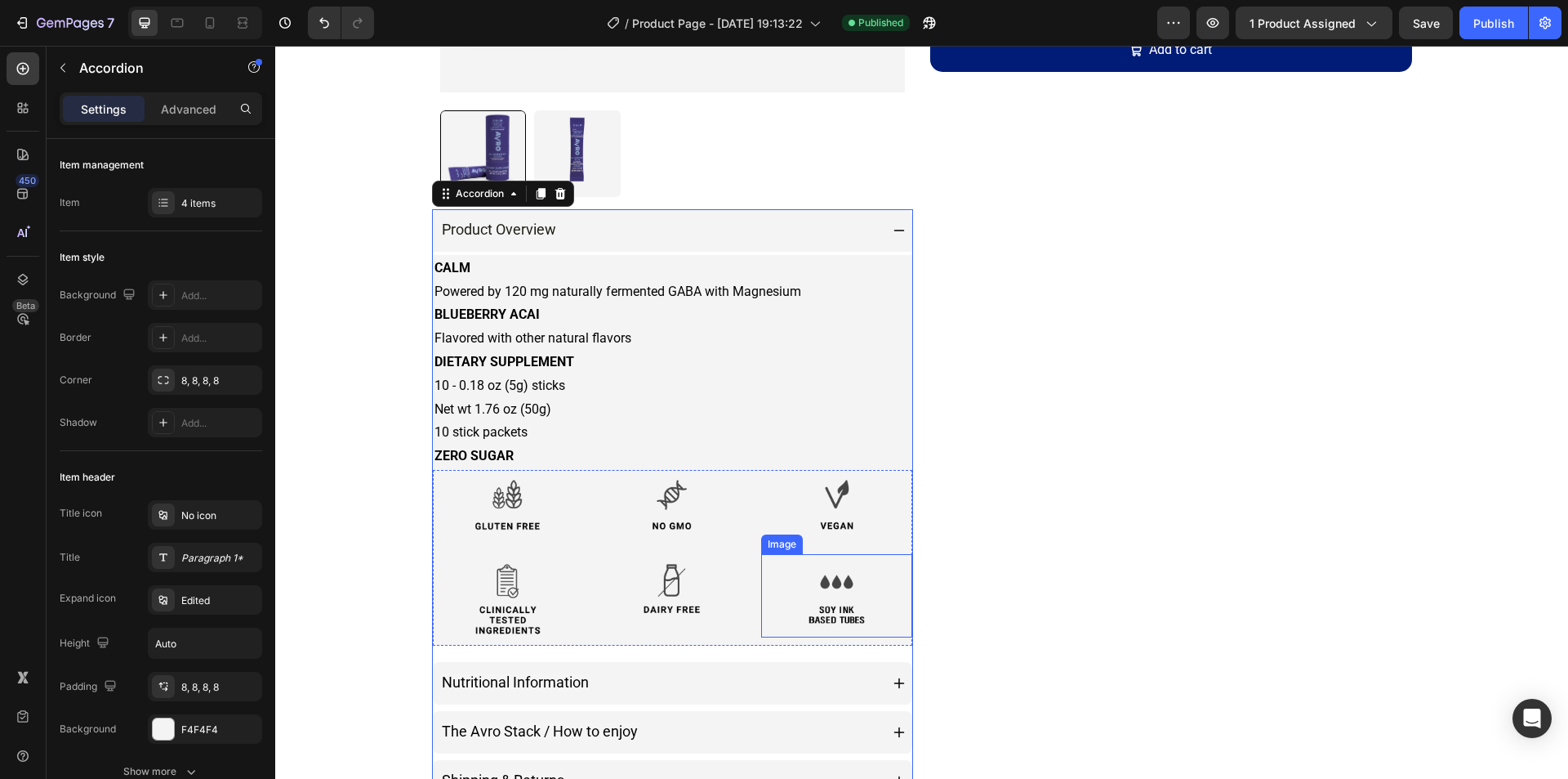
scroll to position [735, 0]
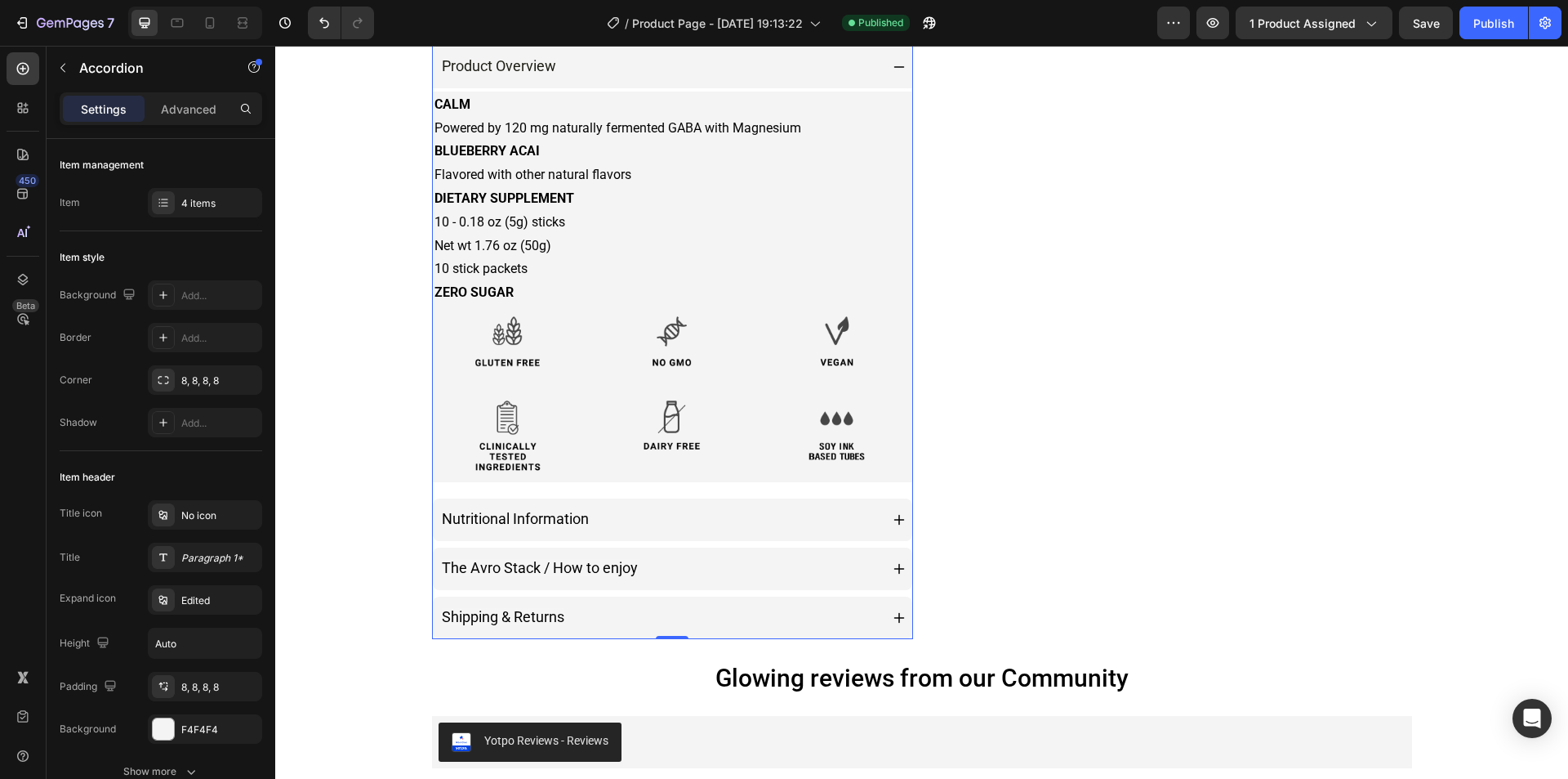
click at [835, 548] on div "The Avro Stack / How to enjoy" at bounding box center [673, 568] width 480 height 43
click at [832, 513] on div "Product Images Product Overview CALM Powered by 120 mg naturally fermented GABA…" at bounding box center [922, 110] width 980 height 1316
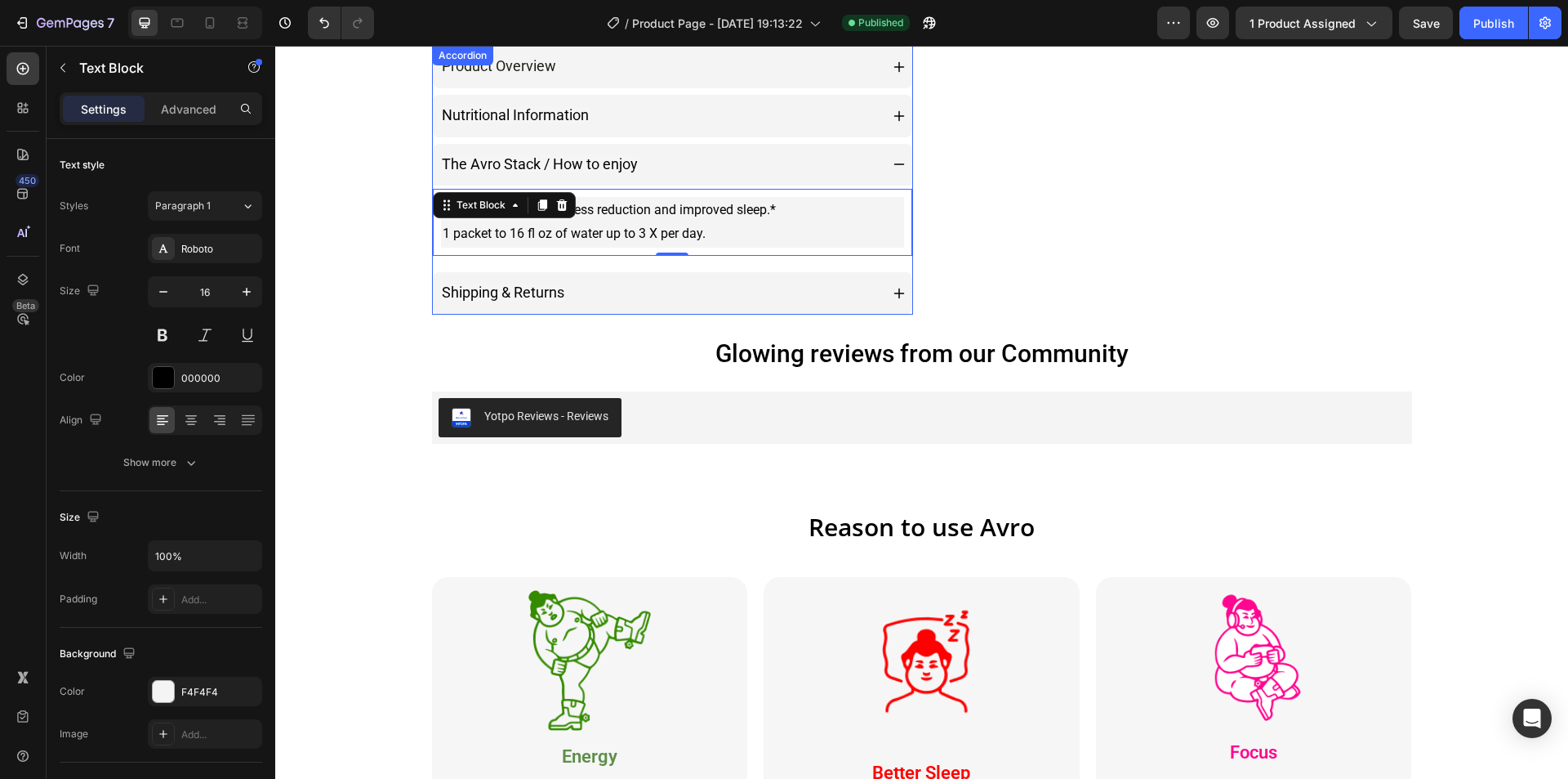
scroll to position [572, 0]
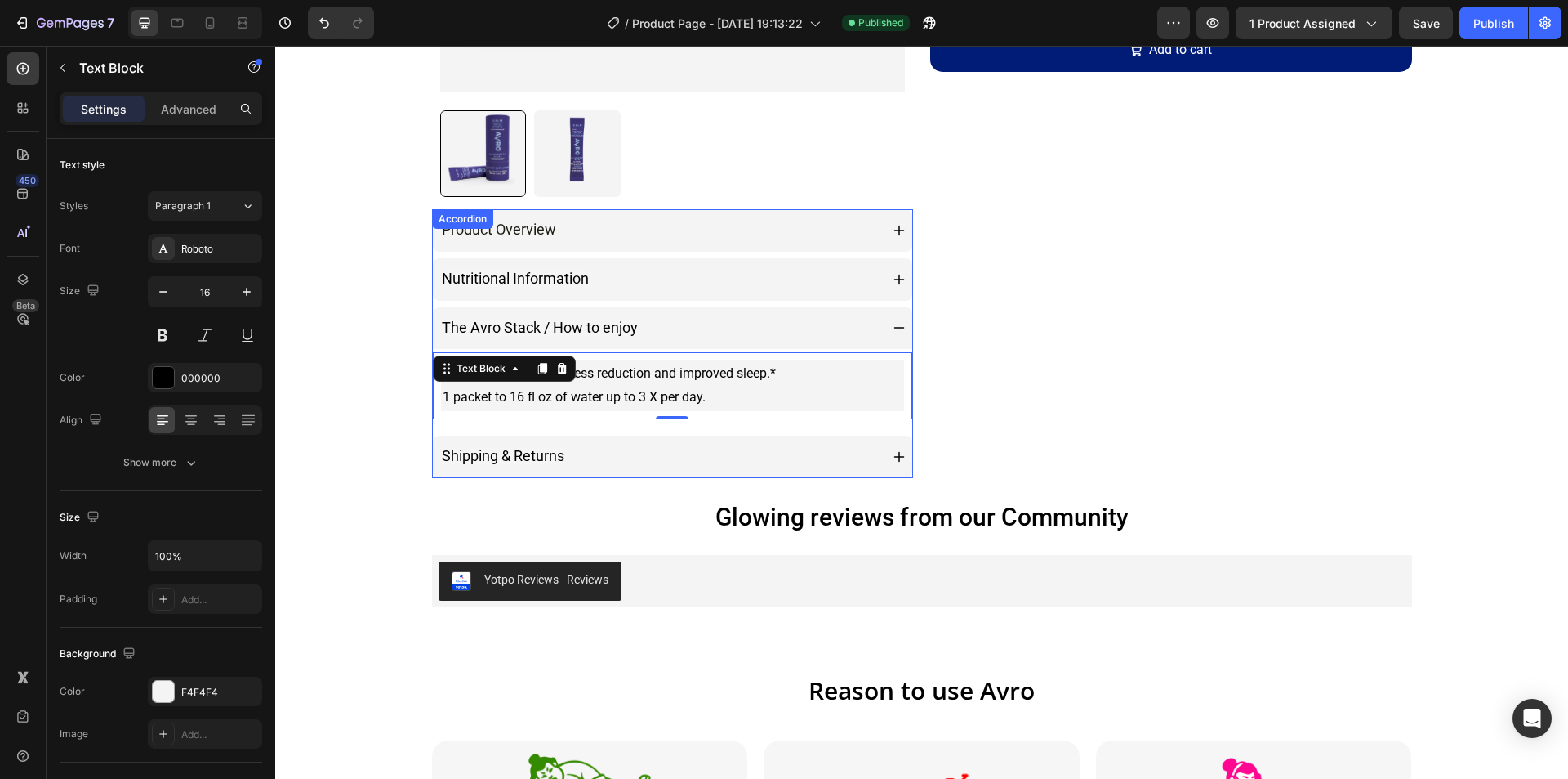
click at [850, 289] on div "Nutritional Information" at bounding box center [659, 279] width 441 height 29
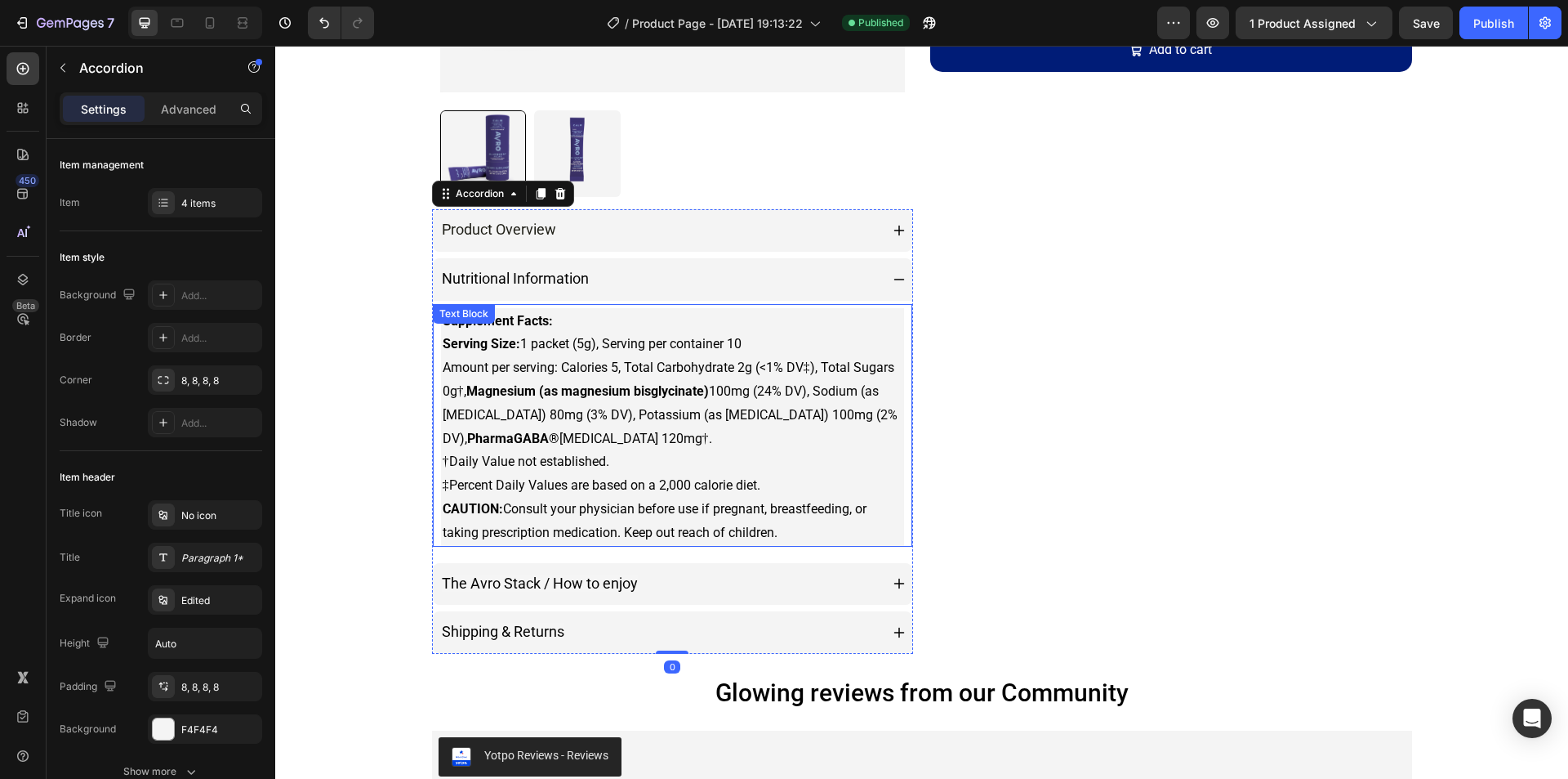
click at [891, 351] on p "Supplement Facts: Serving Size: 1 packet (5g), Serving per container 10 Amount …" at bounding box center [672, 427] width 461 height 235
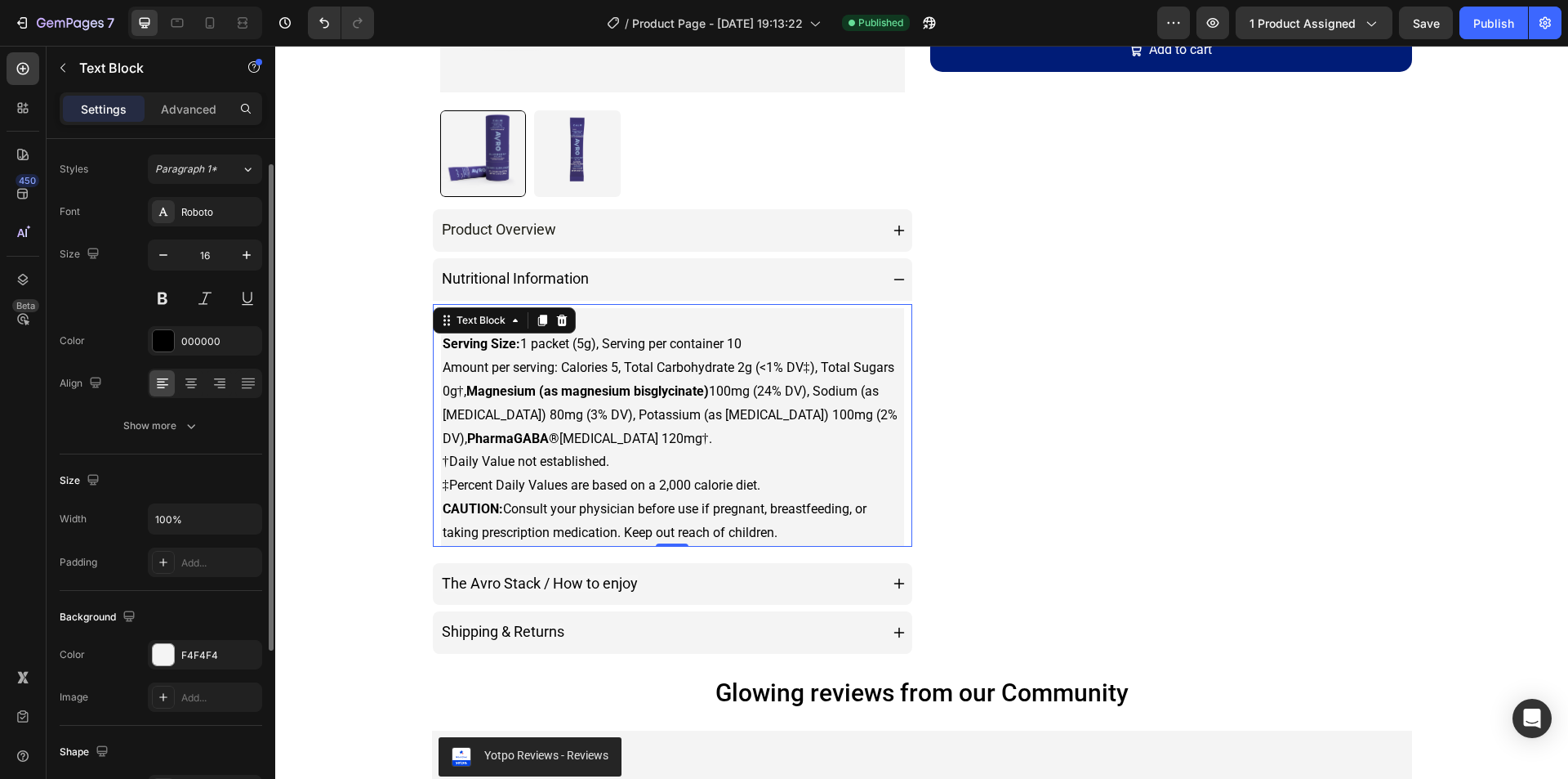
scroll to position [0, 0]
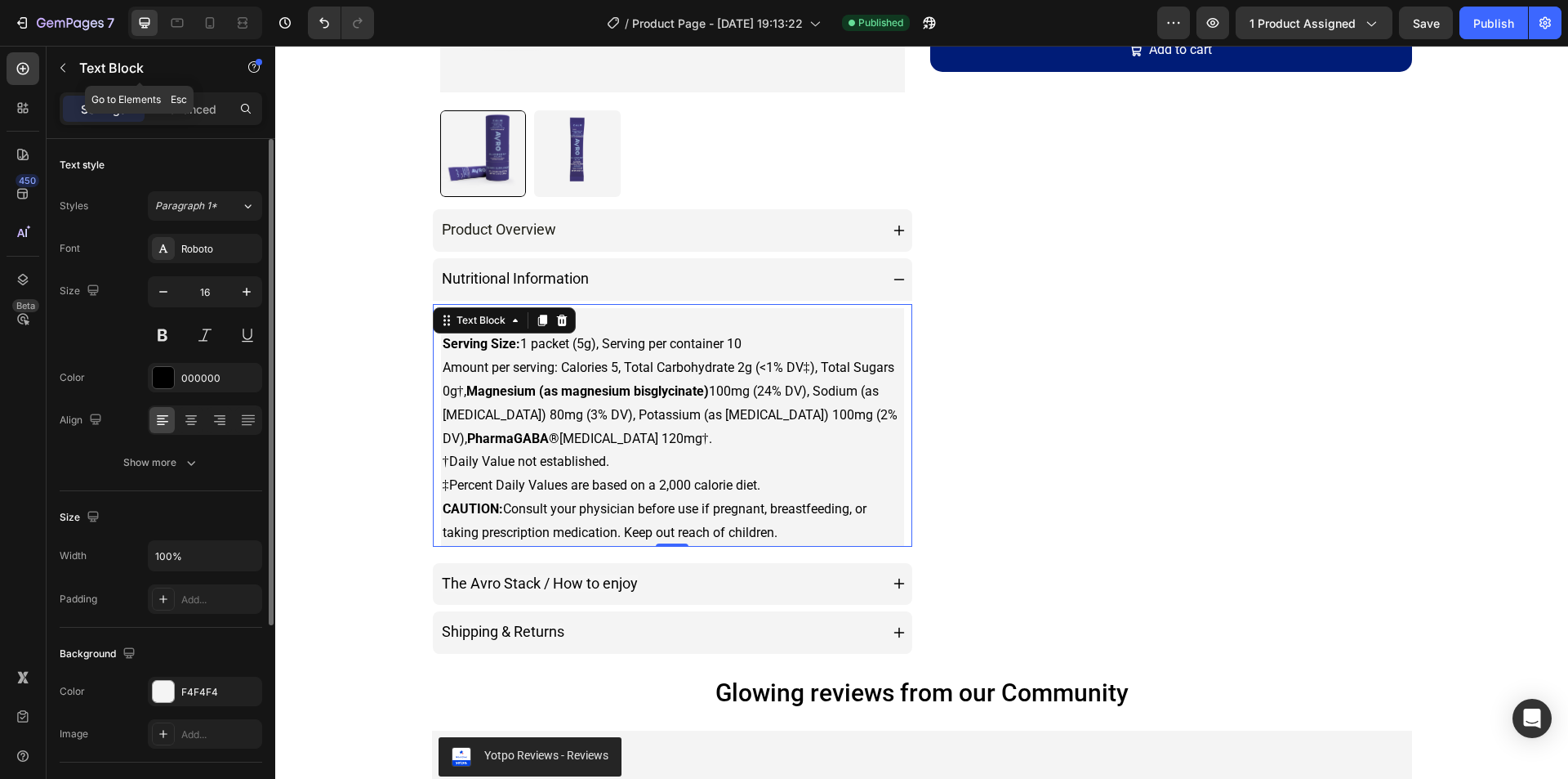
click at [196, 92] on div "Settings Advanced" at bounding box center [161, 108] width 202 height 33
click at [198, 100] on p "Advanced" at bounding box center [188, 109] width 55 height 18
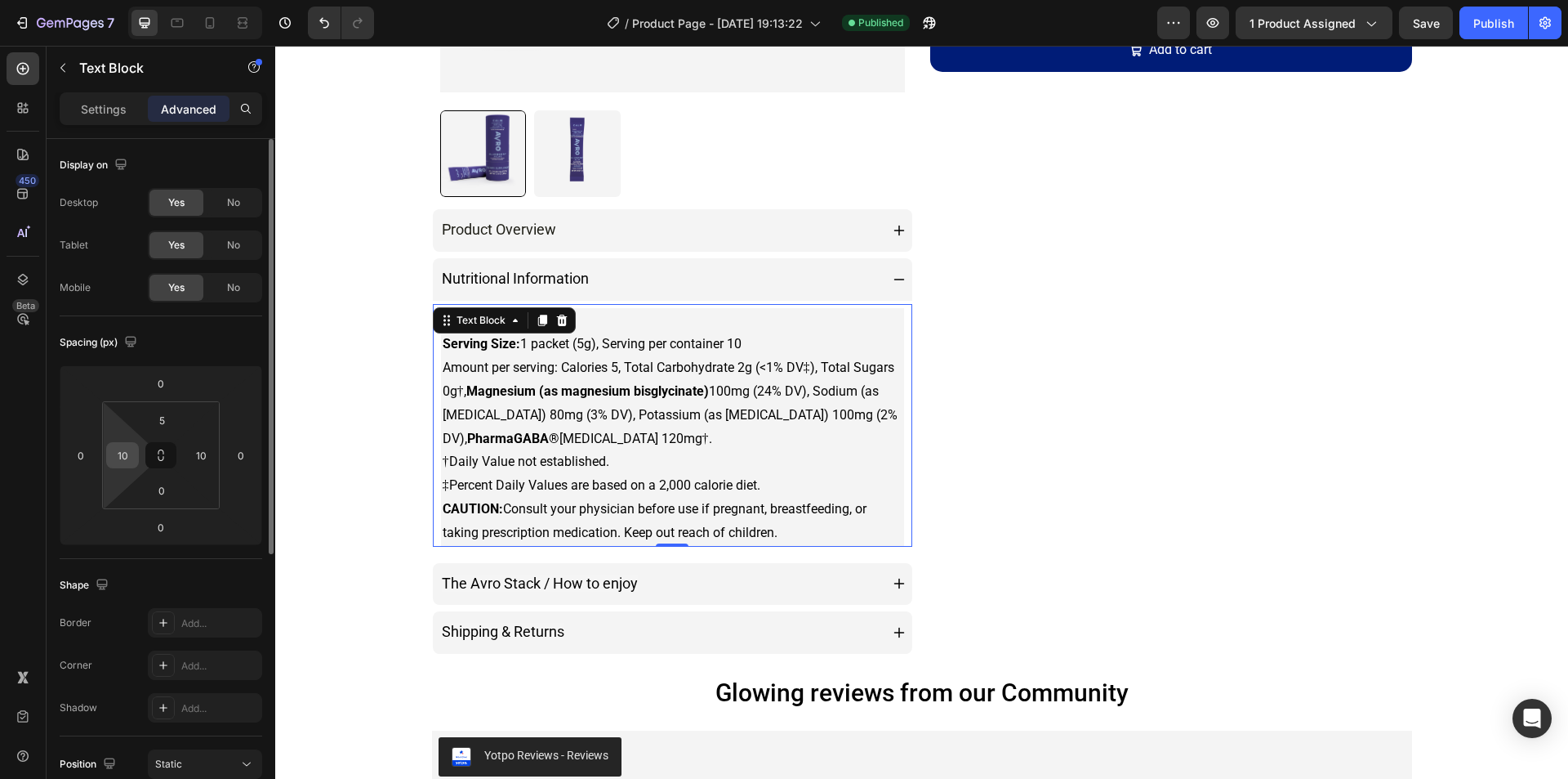
click at [128, 459] on input "10" at bounding box center [122, 454] width 24 height 24
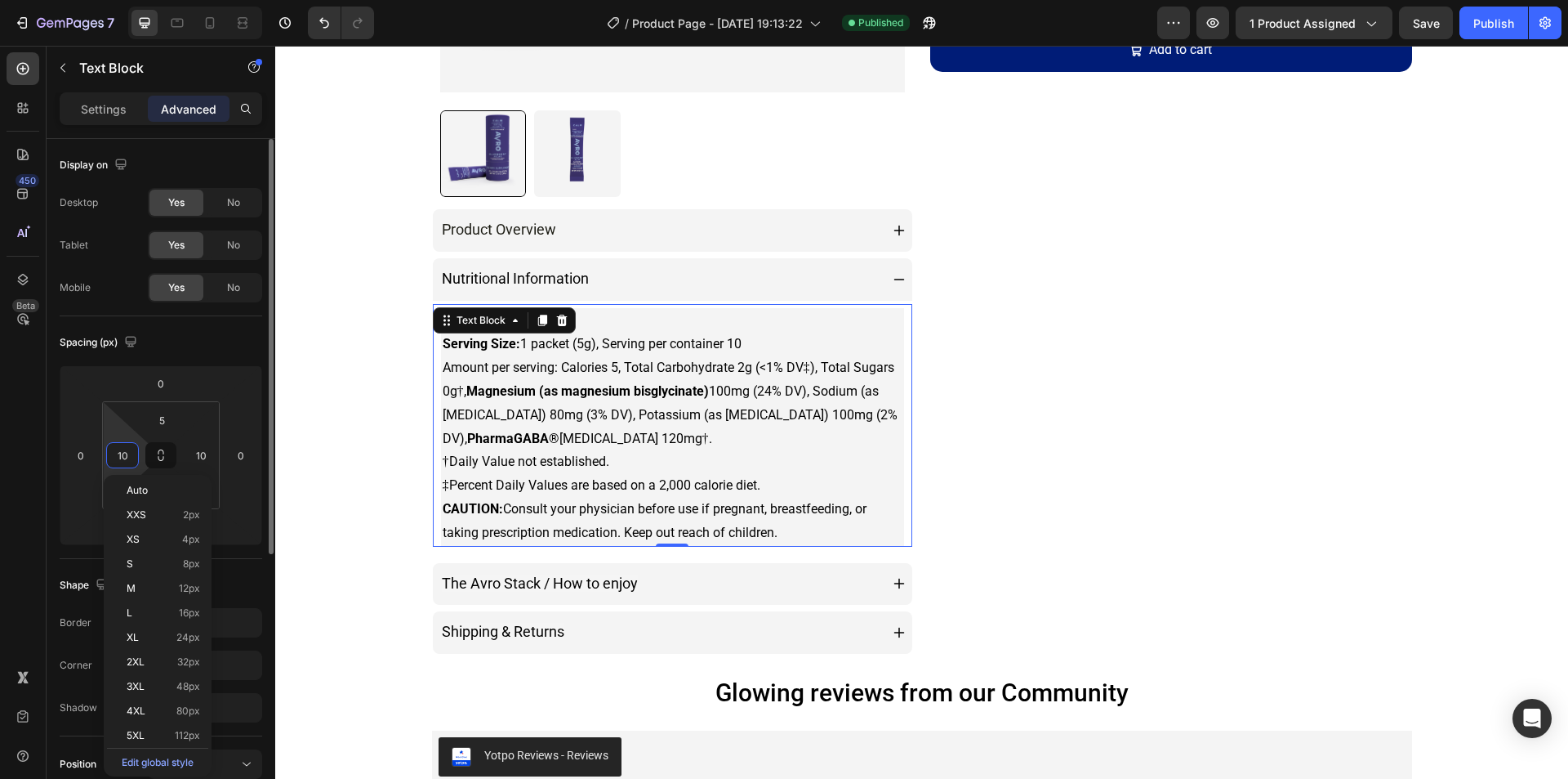
click at [128, 459] on input "10" at bounding box center [122, 454] width 24 height 24
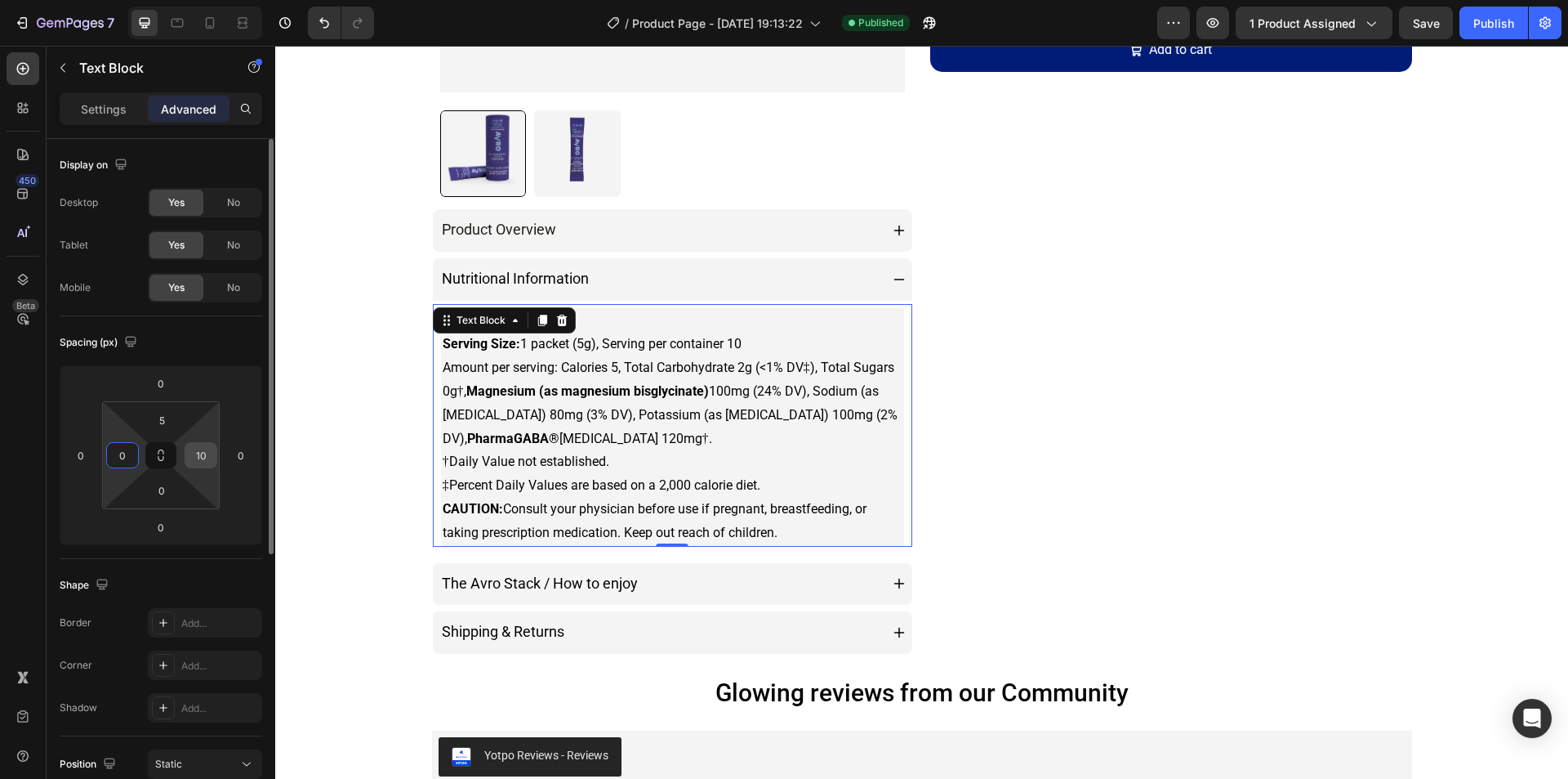
type input "0"
click at [202, 459] on input "10" at bounding box center [201, 454] width 24 height 24
type input "0"
click at [202, 342] on div "Spacing (px)" at bounding box center [161, 342] width 202 height 26
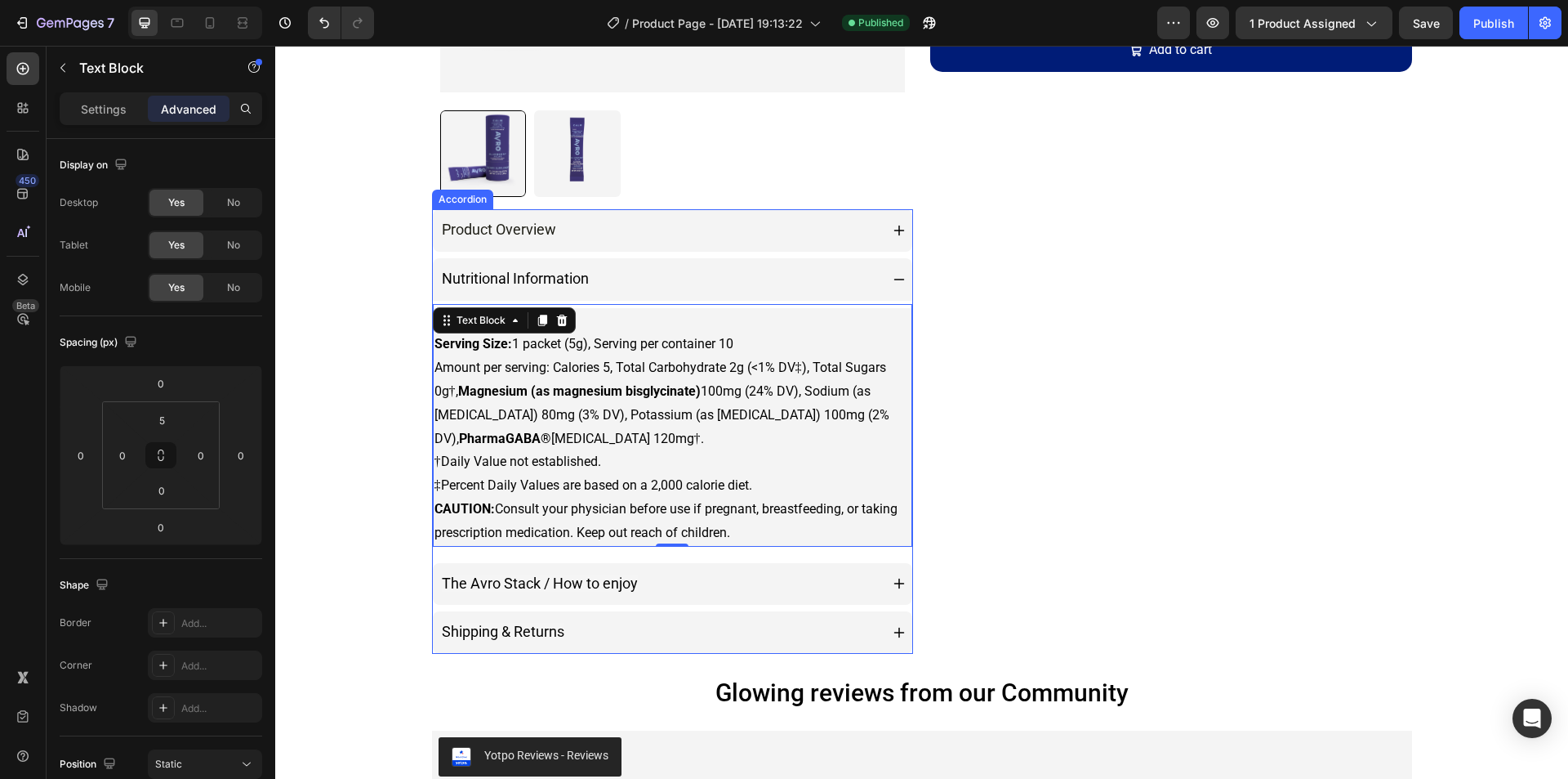
click at [818, 595] on div "The Avro Stack / How to enjoy" at bounding box center [659, 584] width 441 height 29
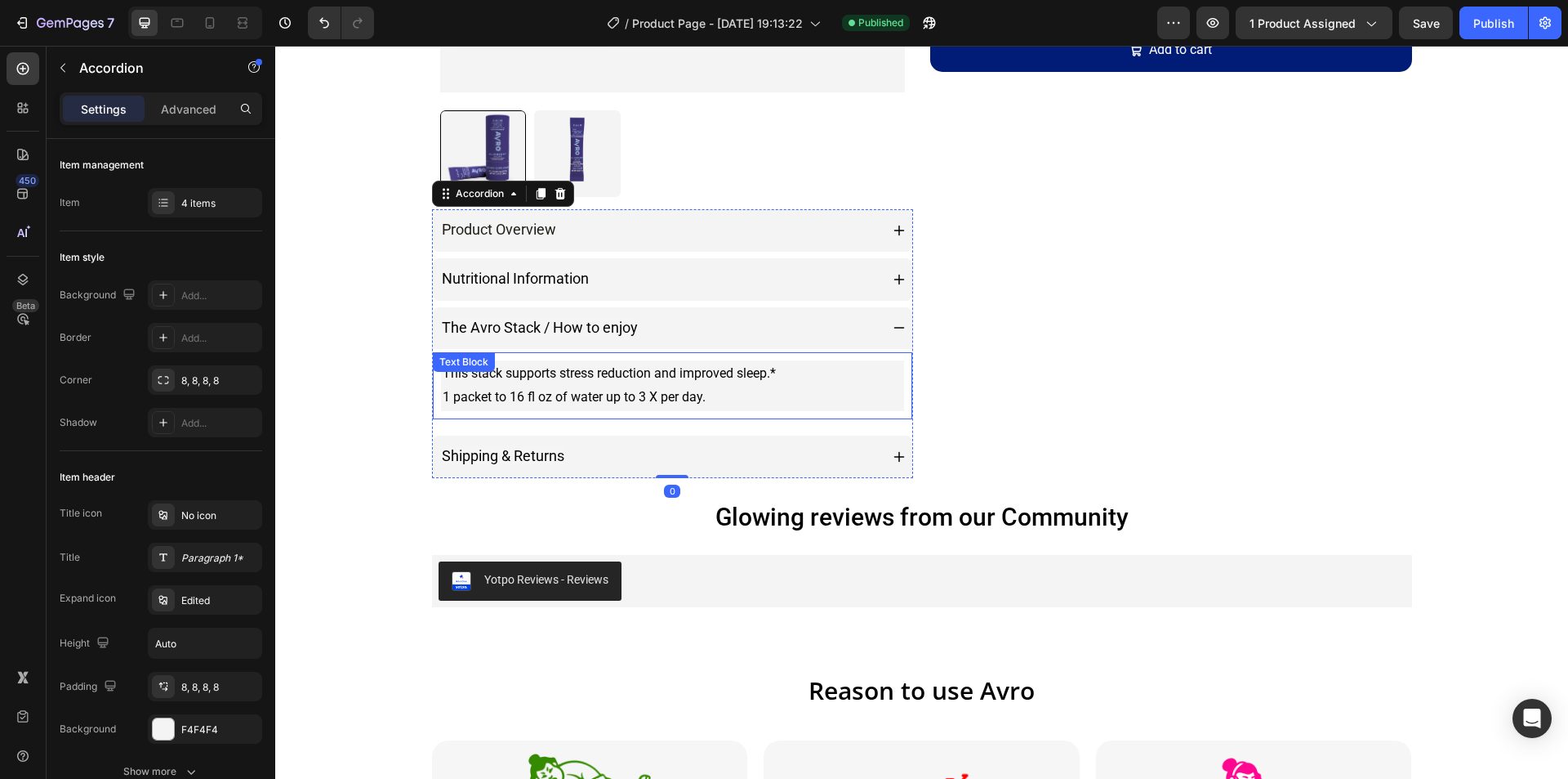
click at [880, 384] on p "This stack supports stress reduction and improved sleep.* 1 packet to 16 fl oz …" at bounding box center [672, 386] width 461 height 48
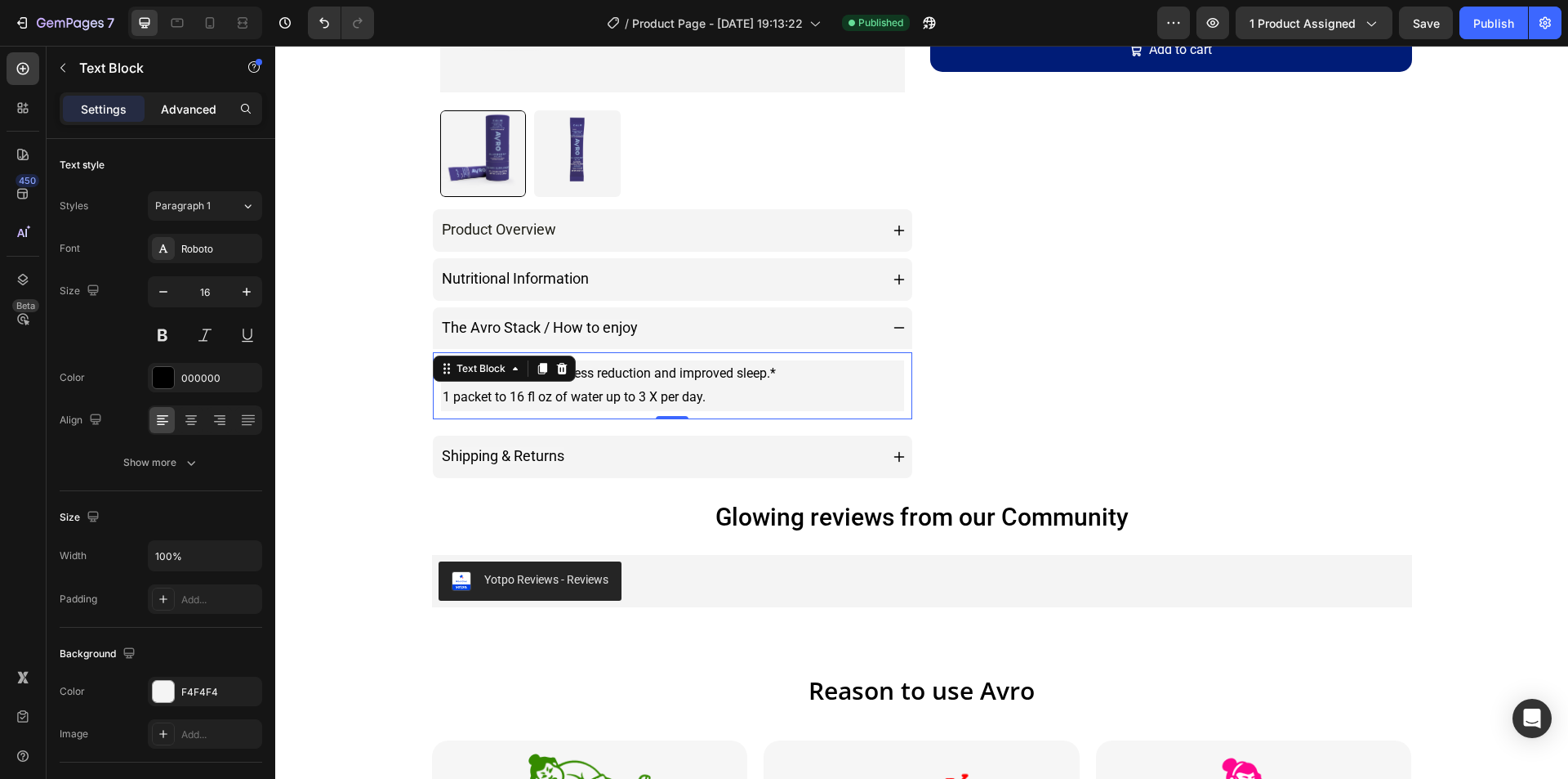
click at [183, 102] on p "Advanced" at bounding box center [188, 109] width 55 height 18
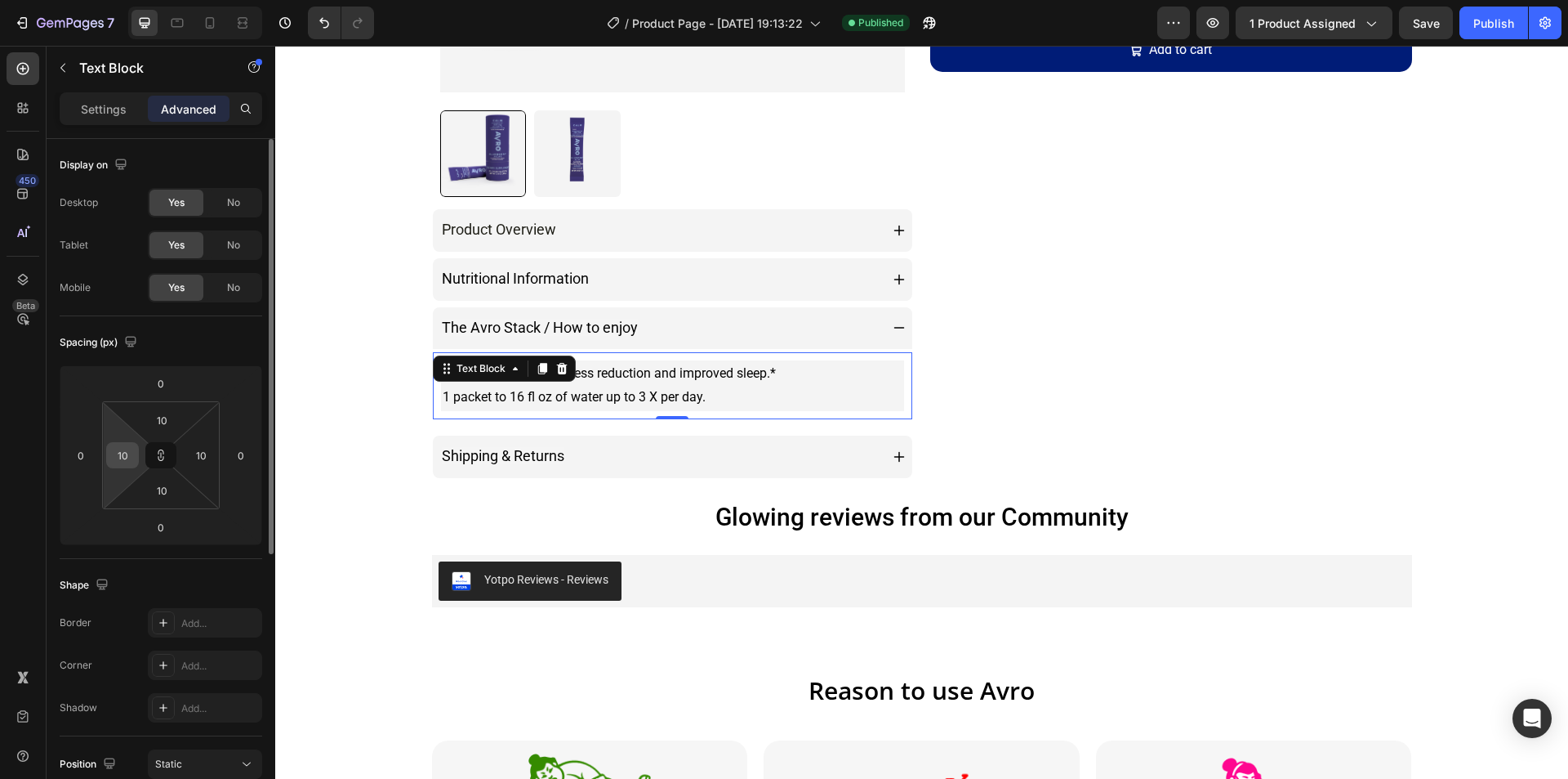
click at [122, 465] on input "10" at bounding box center [122, 454] width 24 height 24
type input "0"
click at [199, 459] on input "10" at bounding box center [201, 454] width 24 height 24
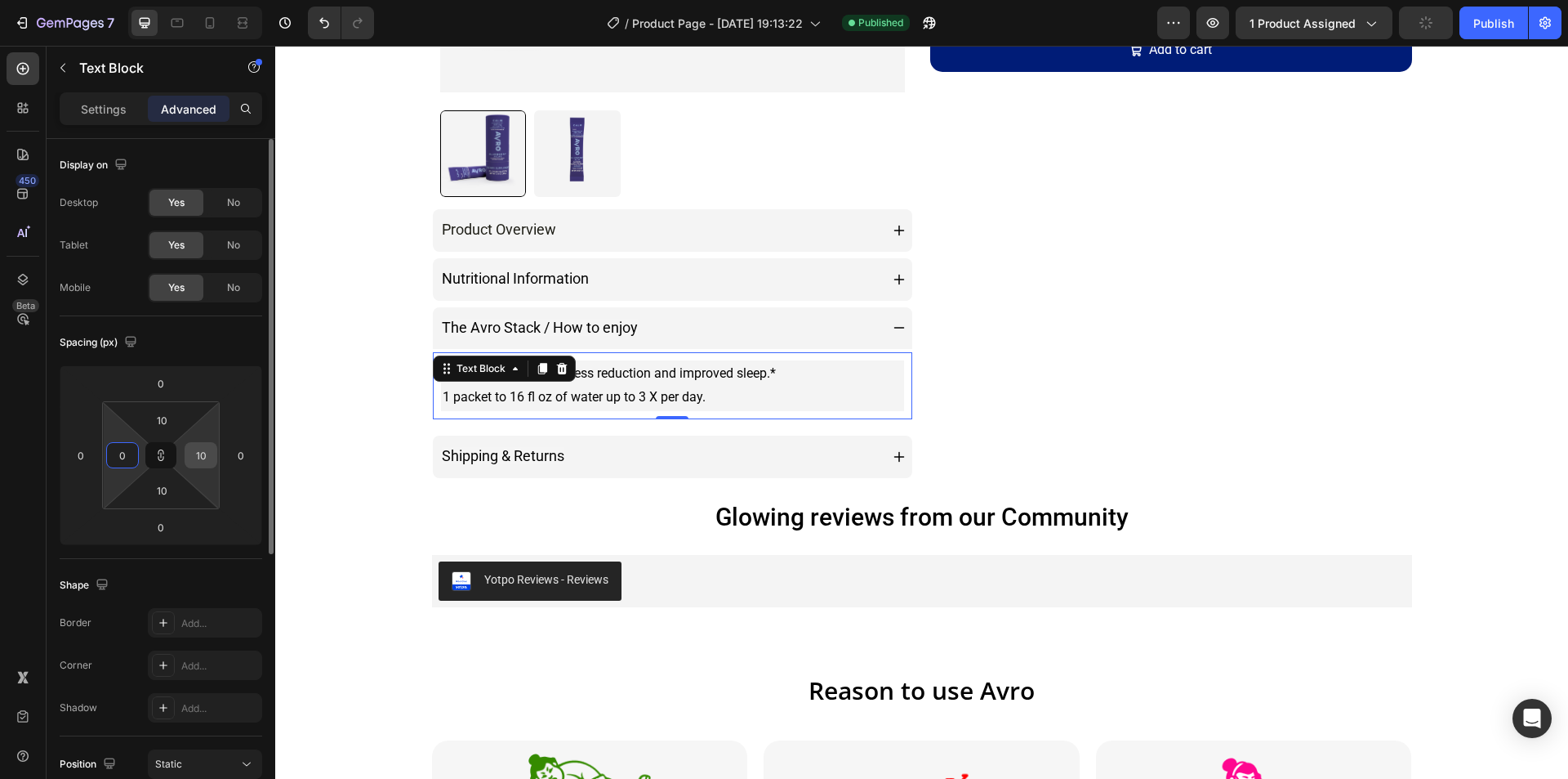
type input "0"
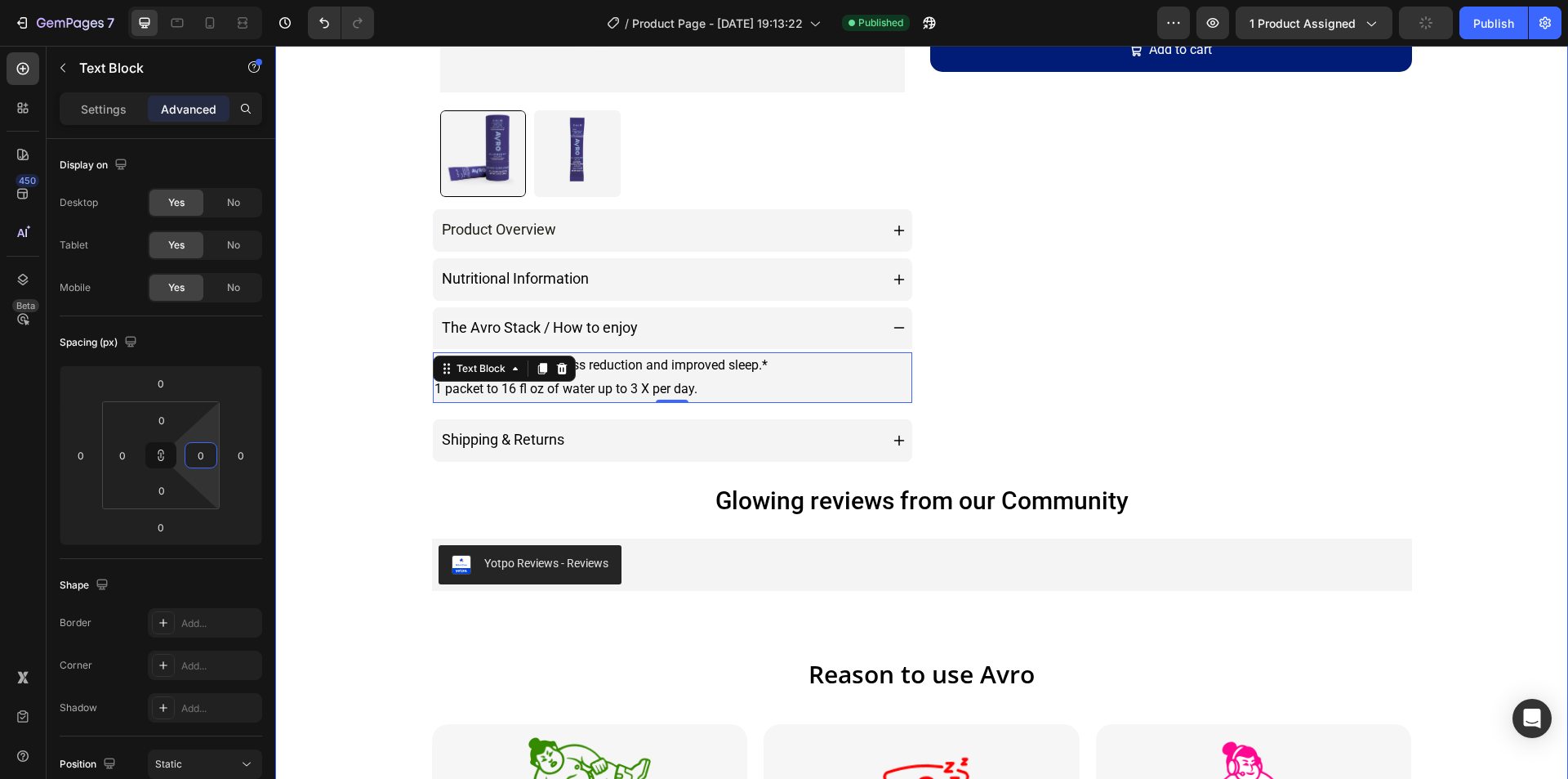
click at [319, 420] on div "Product Images Product Overview Nutritional Information The Avro Stack / How to…" at bounding box center [922, 435] width 1293 height 1640
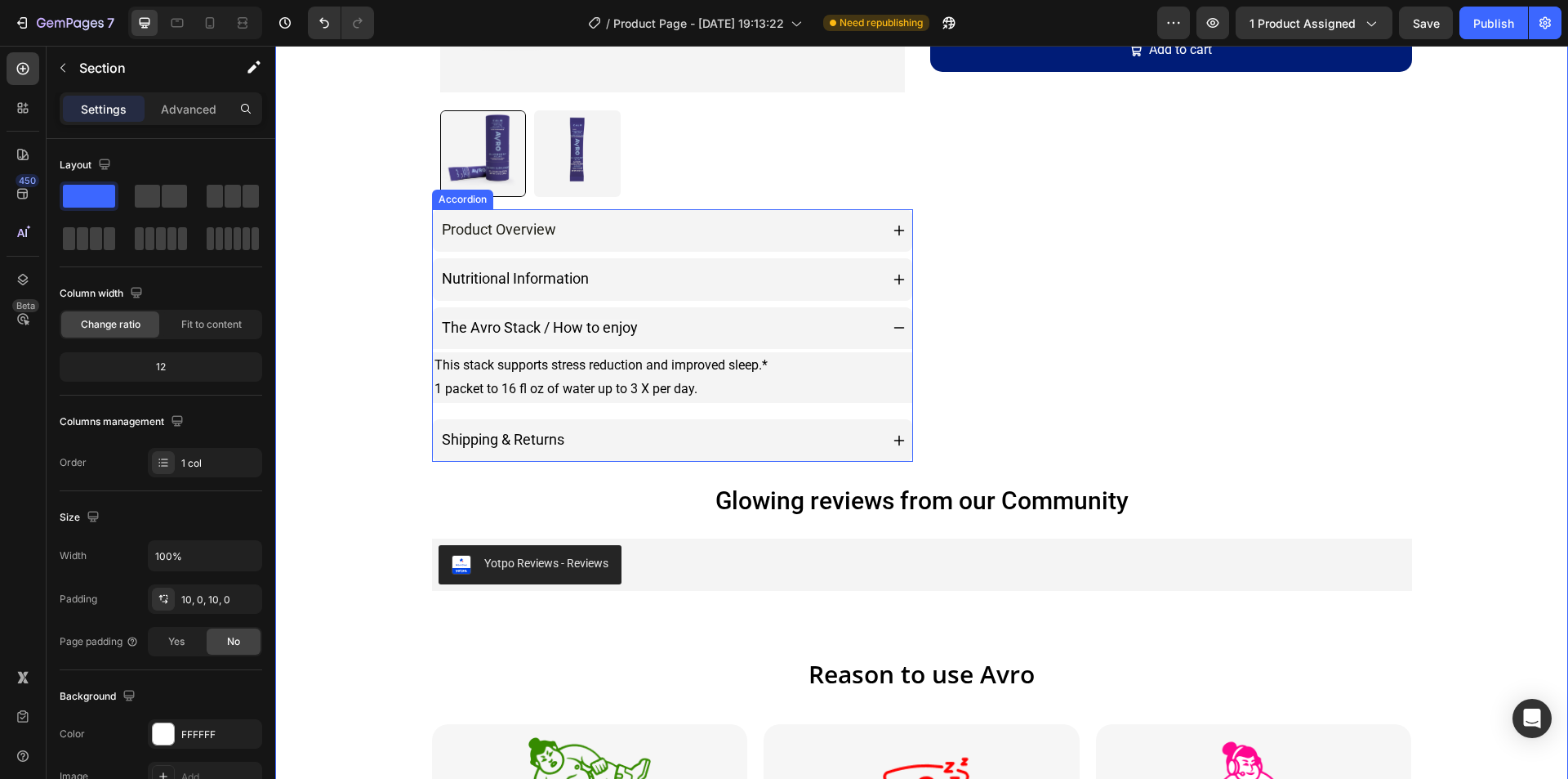
click at [641, 271] on div "Nutritional Information" at bounding box center [659, 279] width 441 height 29
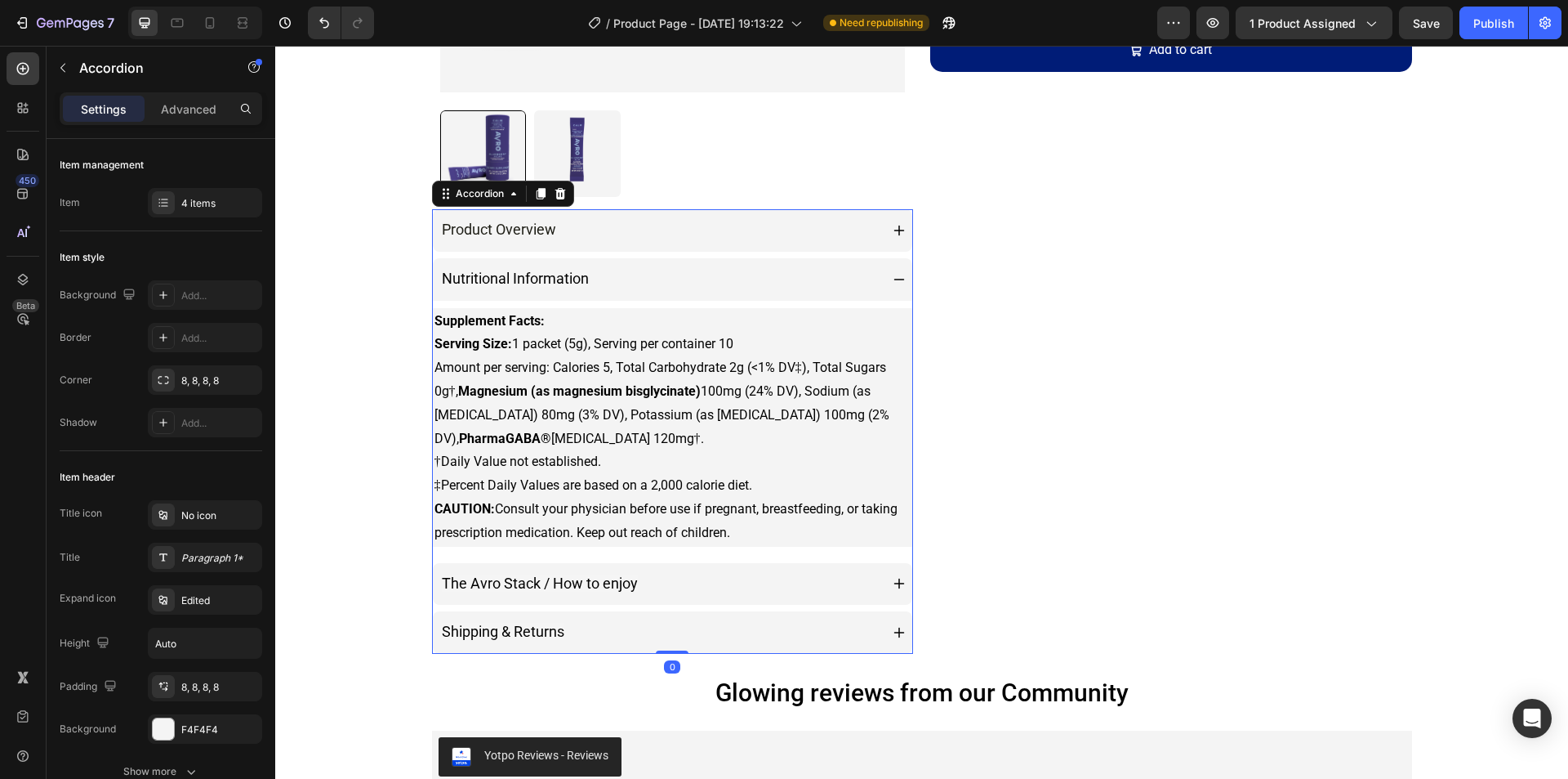
click at [670, 235] on div "Product Overview" at bounding box center [659, 230] width 441 height 29
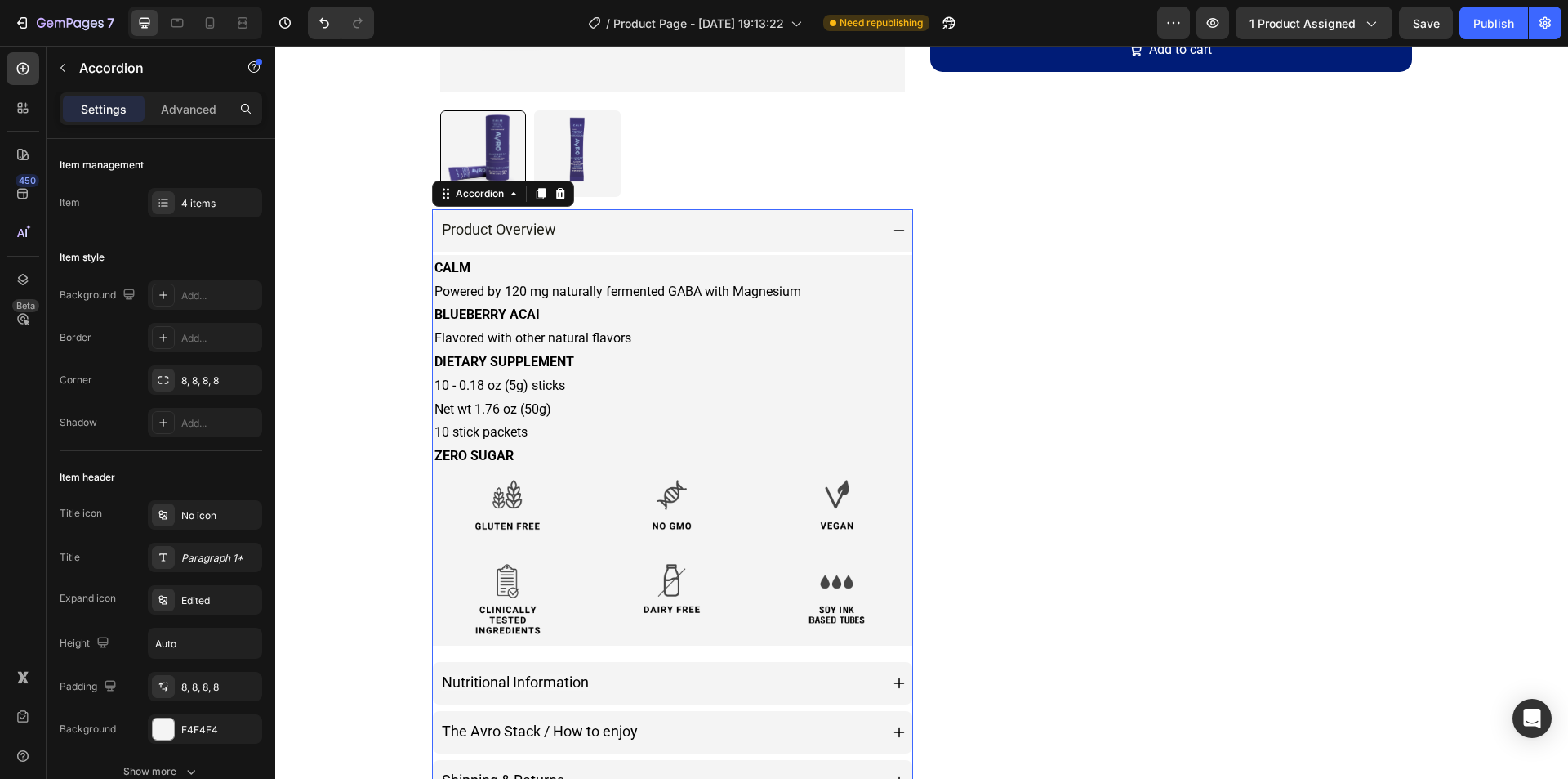
click at [670, 235] on div "Product Overview" at bounding box center [659, 230] width 441 height 29
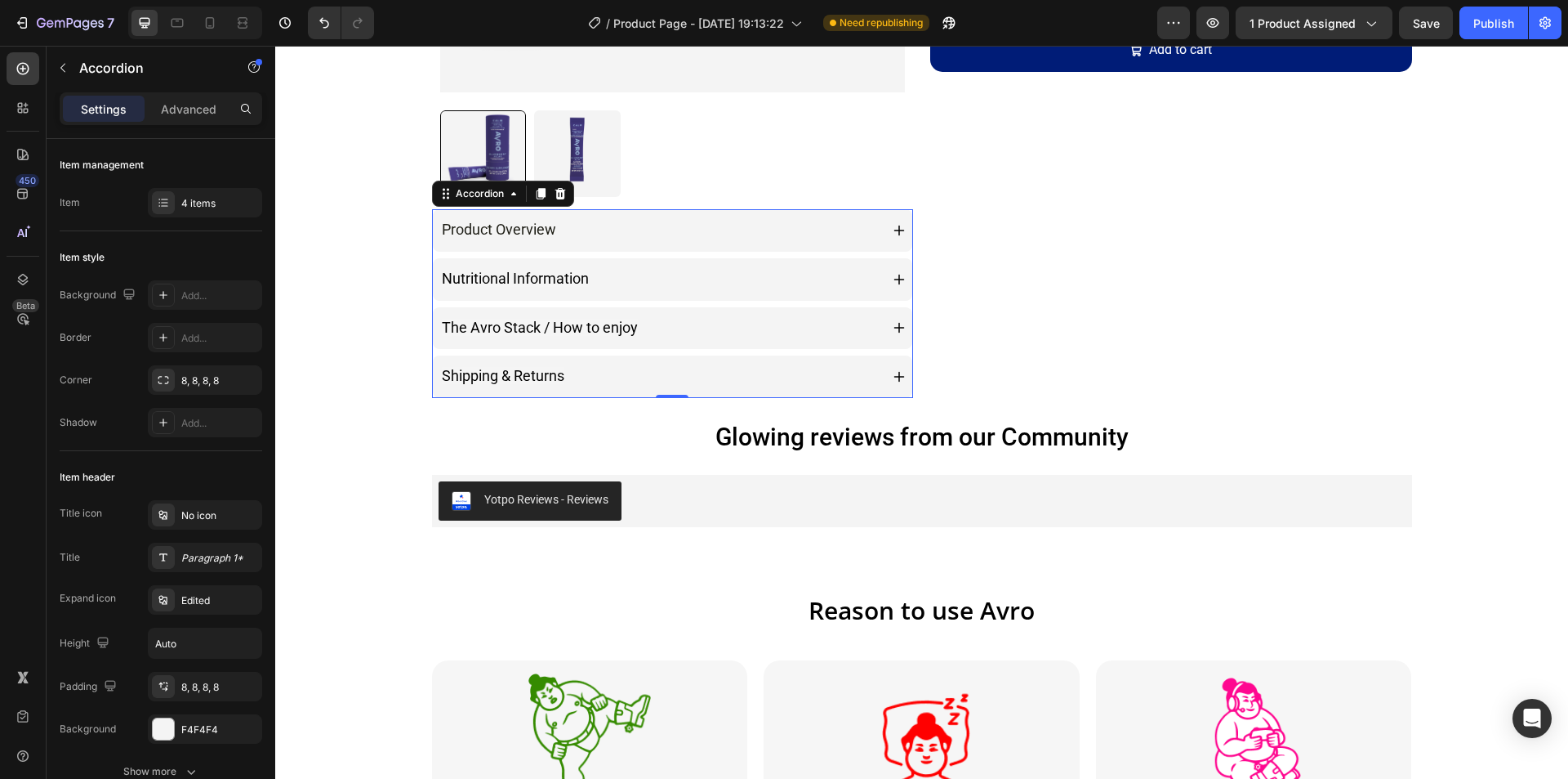
click at [678, 268] on div "Nutritional Information" at bounding box center [659, 279] width 441 height 29
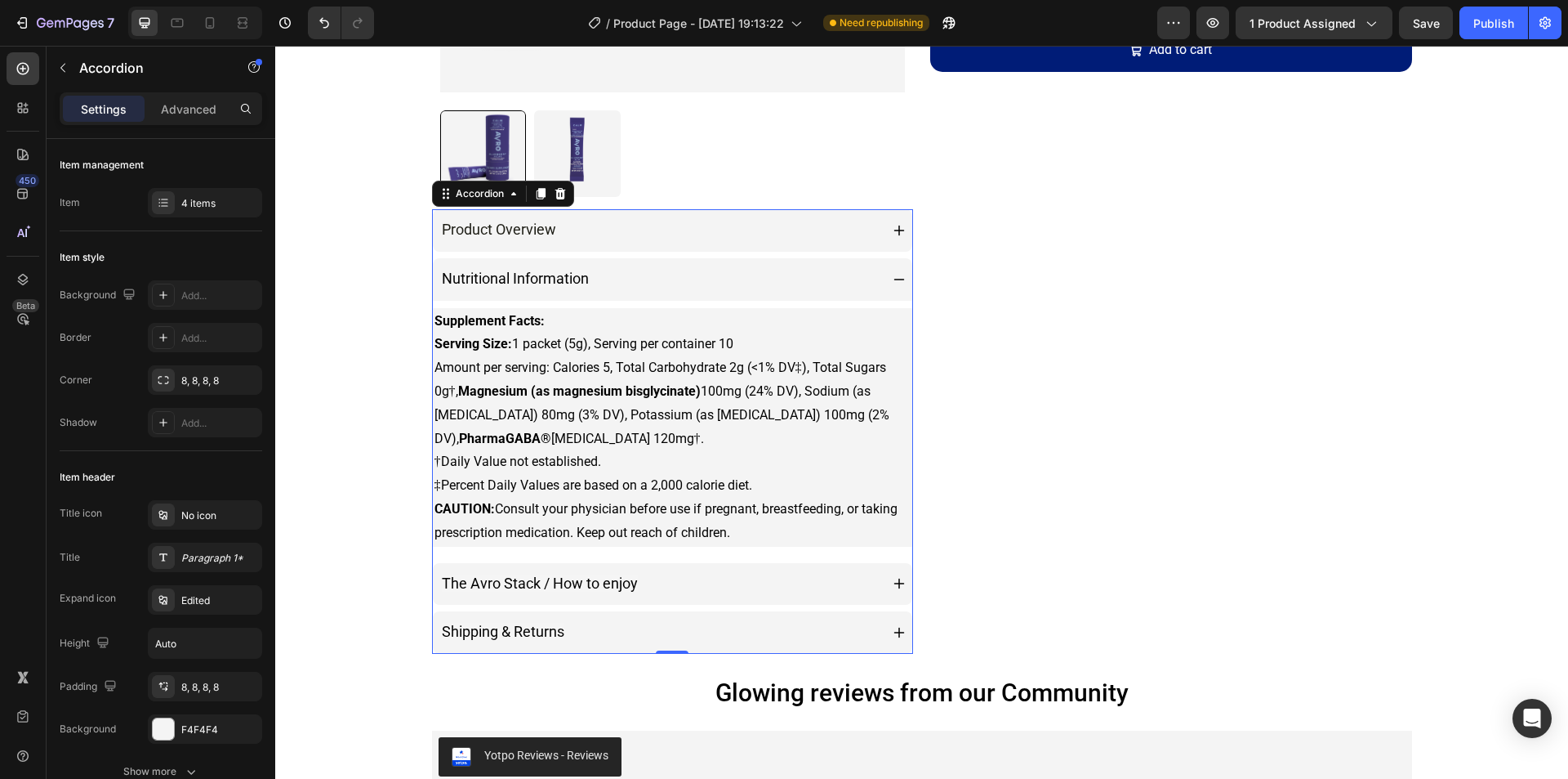
click at [678, 268] on div "Nutritional Information" at bounding box center [659, 279] width 441 height 29
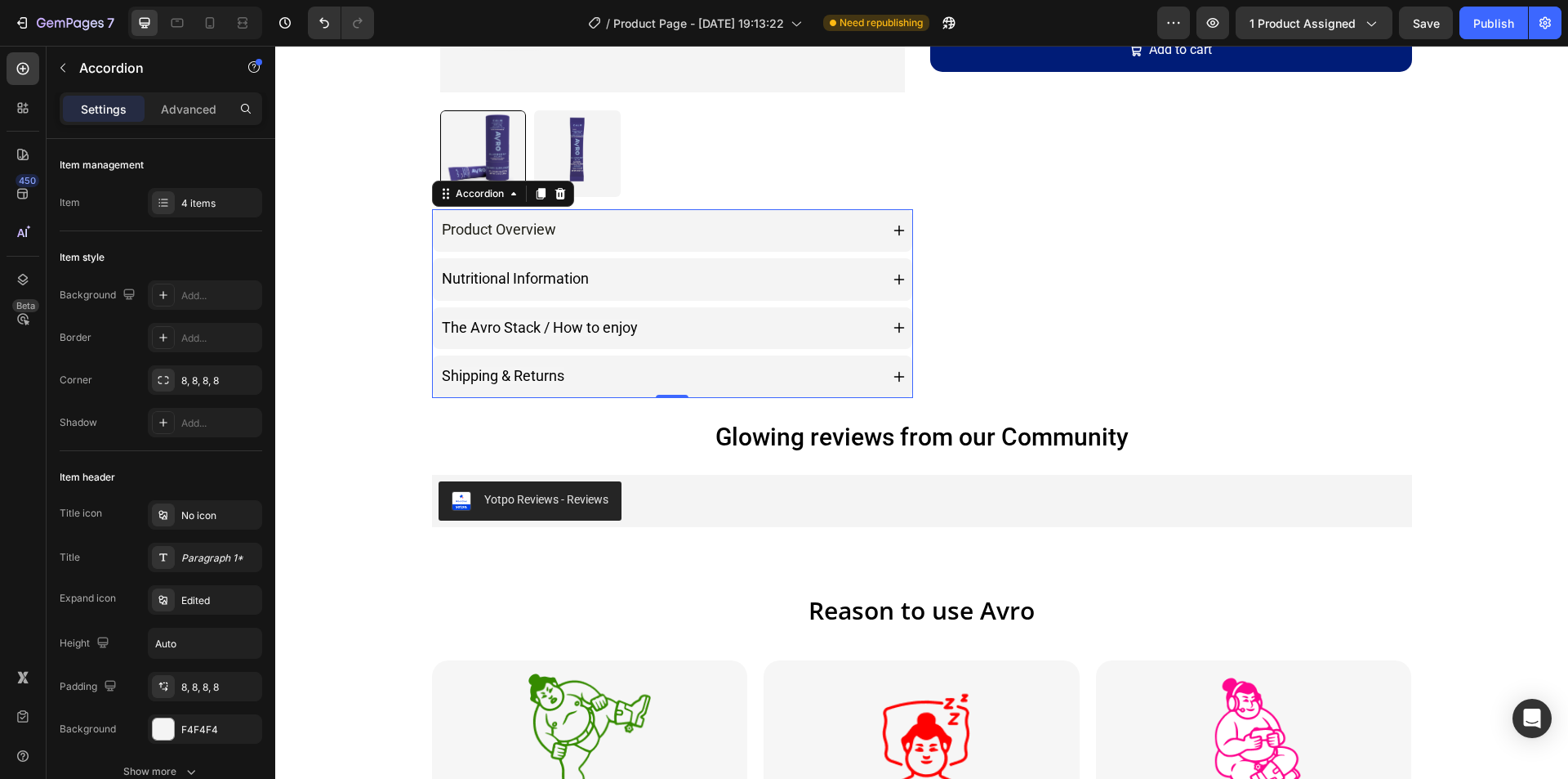
click at [683, 332] on div "The Avro Stack / How to enjoy" at bounding box center [659, 328] width 441 height 29
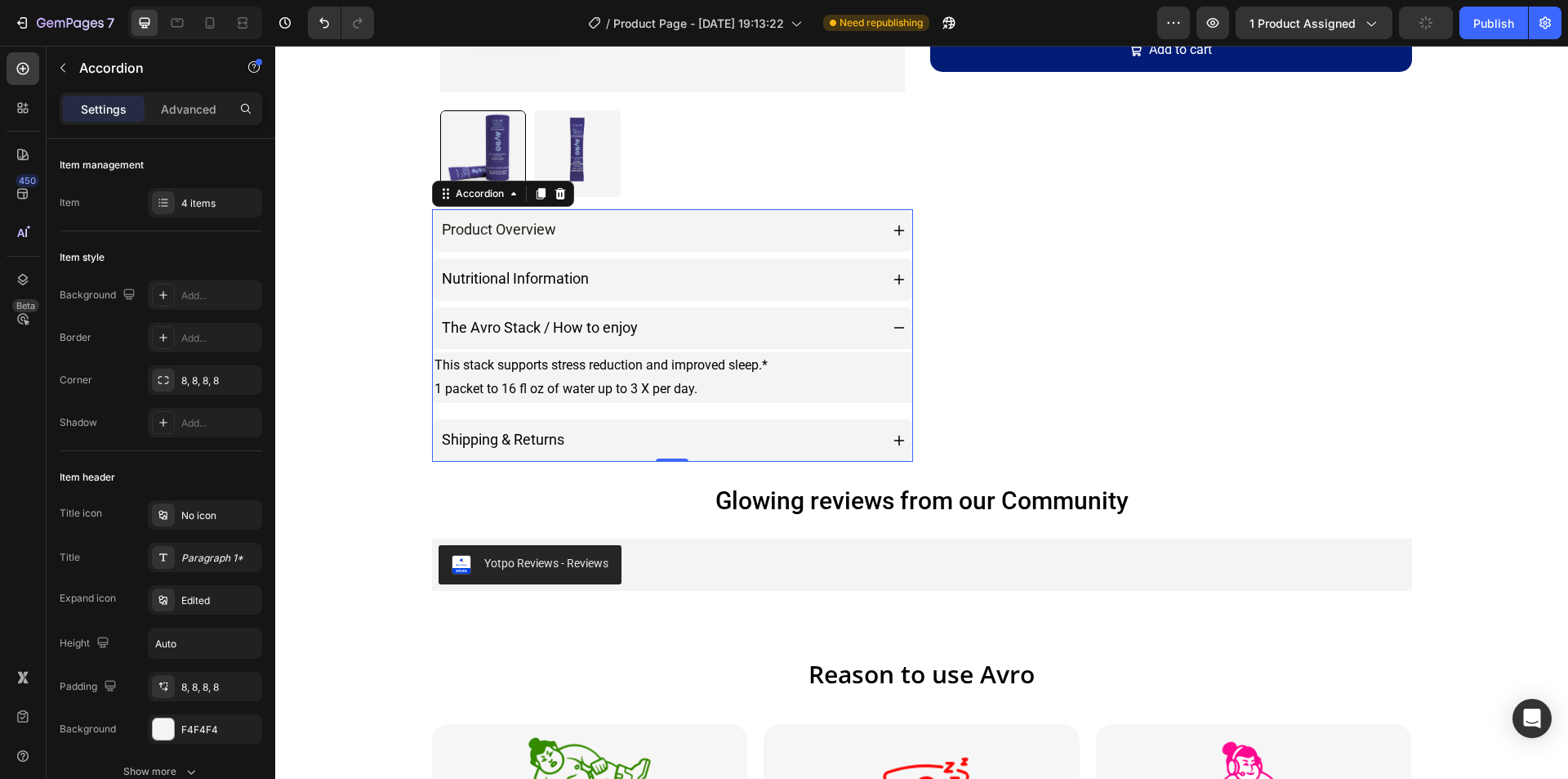
click at [683, 332] on div "The Avro Stack / How to enjoy" at bounding box center [659, 328] width 441 height 29
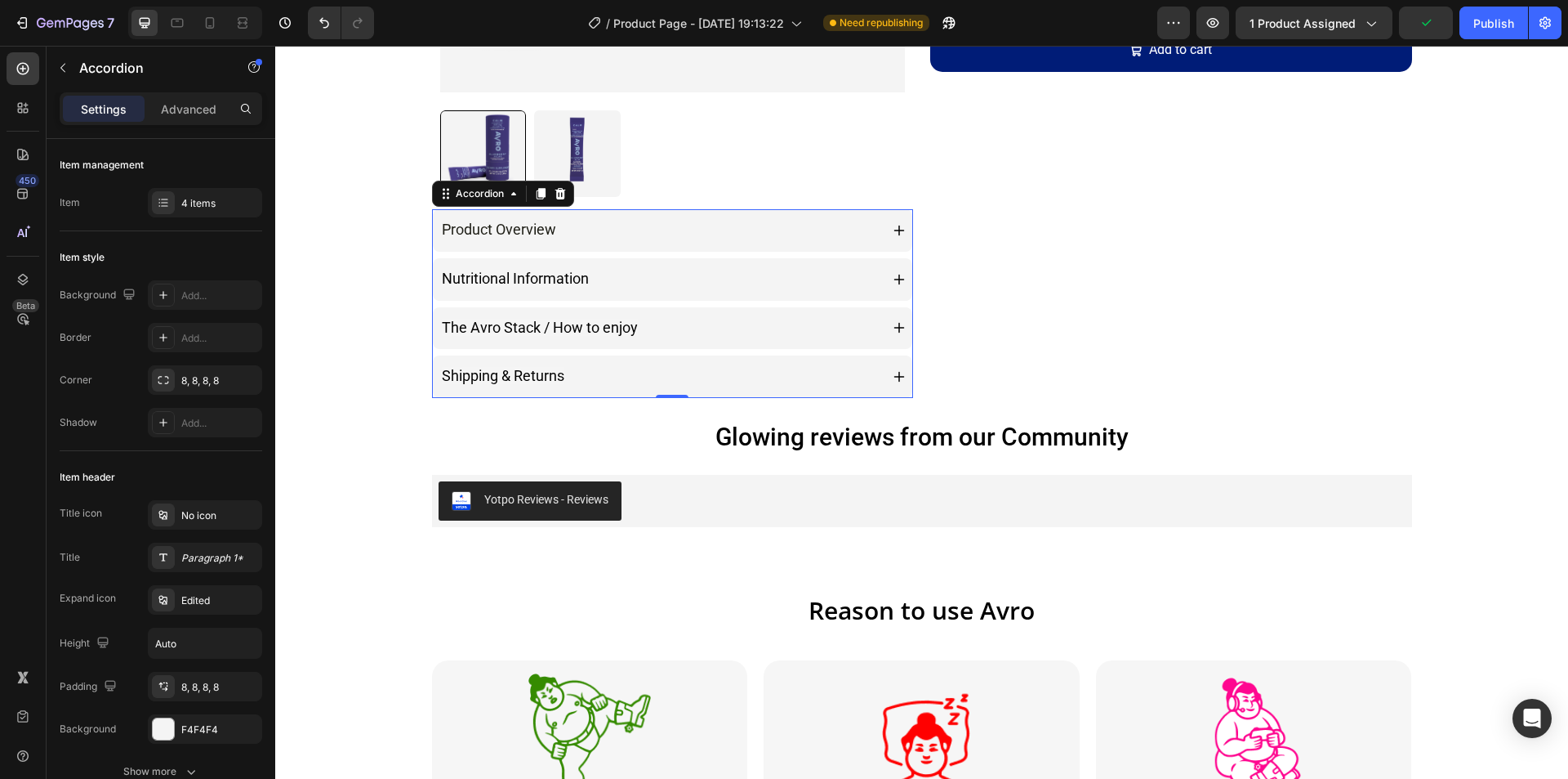
click at [682, 277] on div "Nutritional Information" at bounding box center [659, 279] width 441 height 29
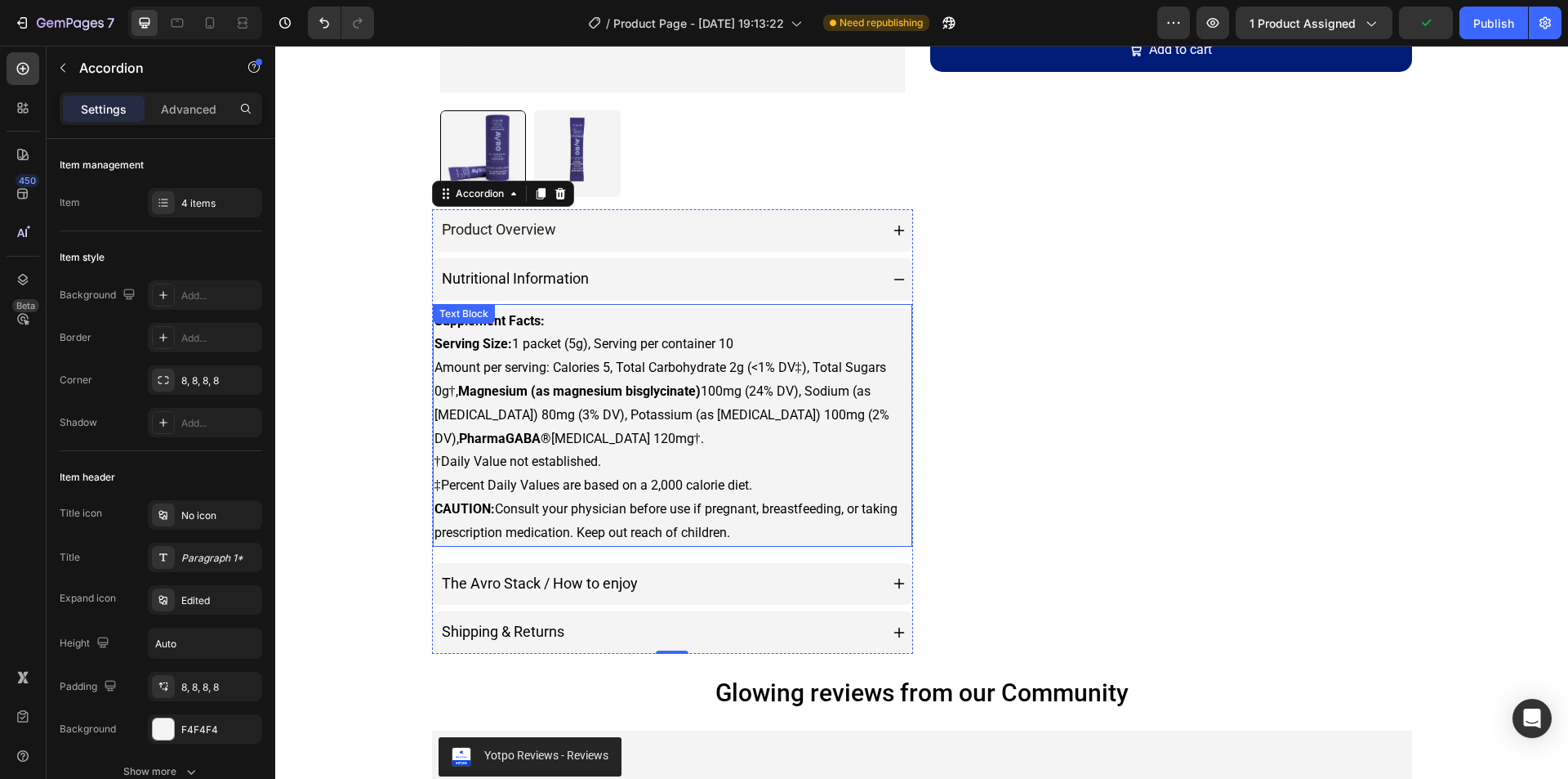
click at [702, 324] on p "Supplement Facts: Serving Size: 1 packet (5g), Serving per container 10 Amount …" at bounding box center [672, 427] width 477 height 235
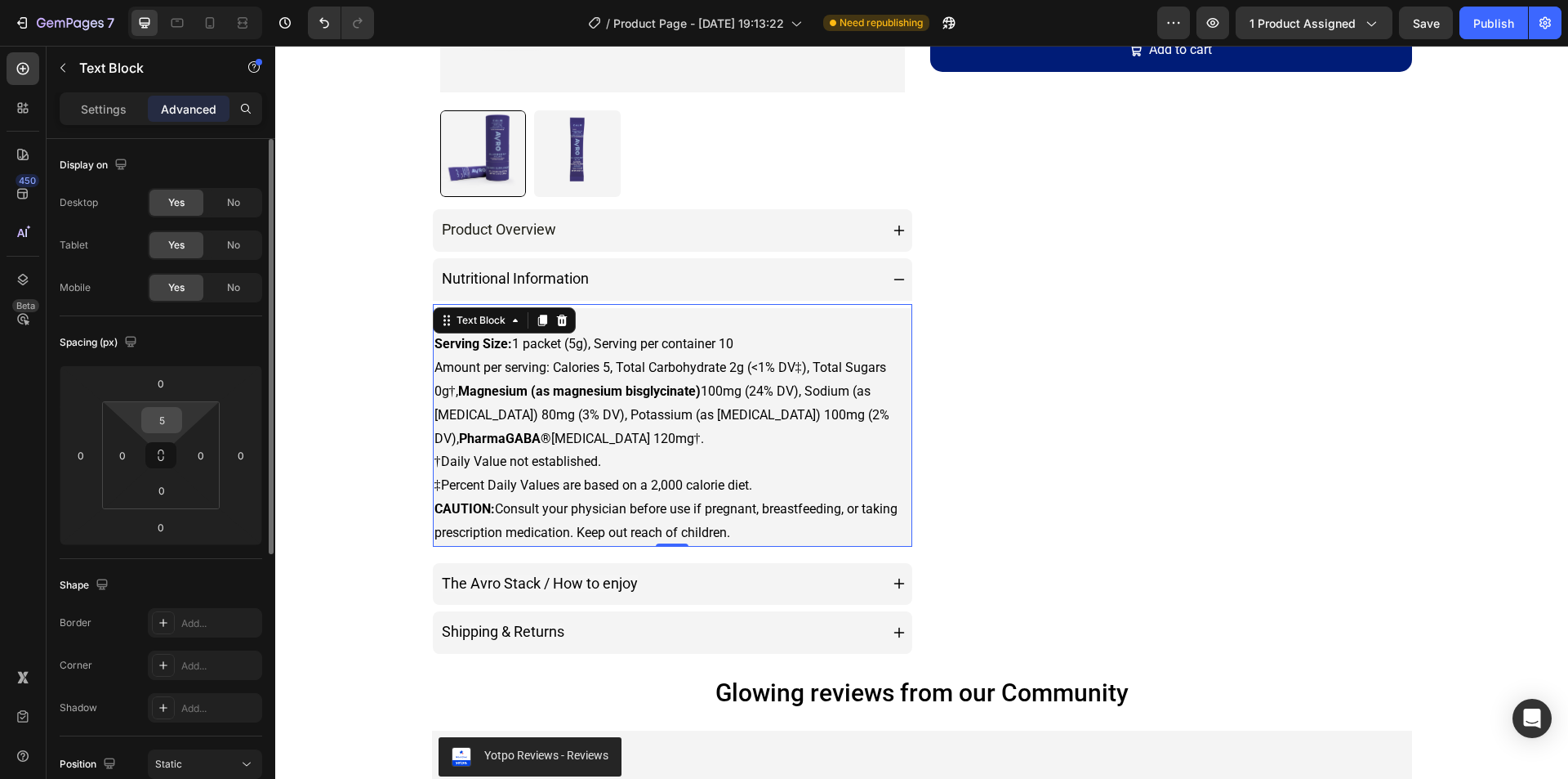
click at [175, 417] on input "5" at bounding box center [161, 419] width 33 height 24
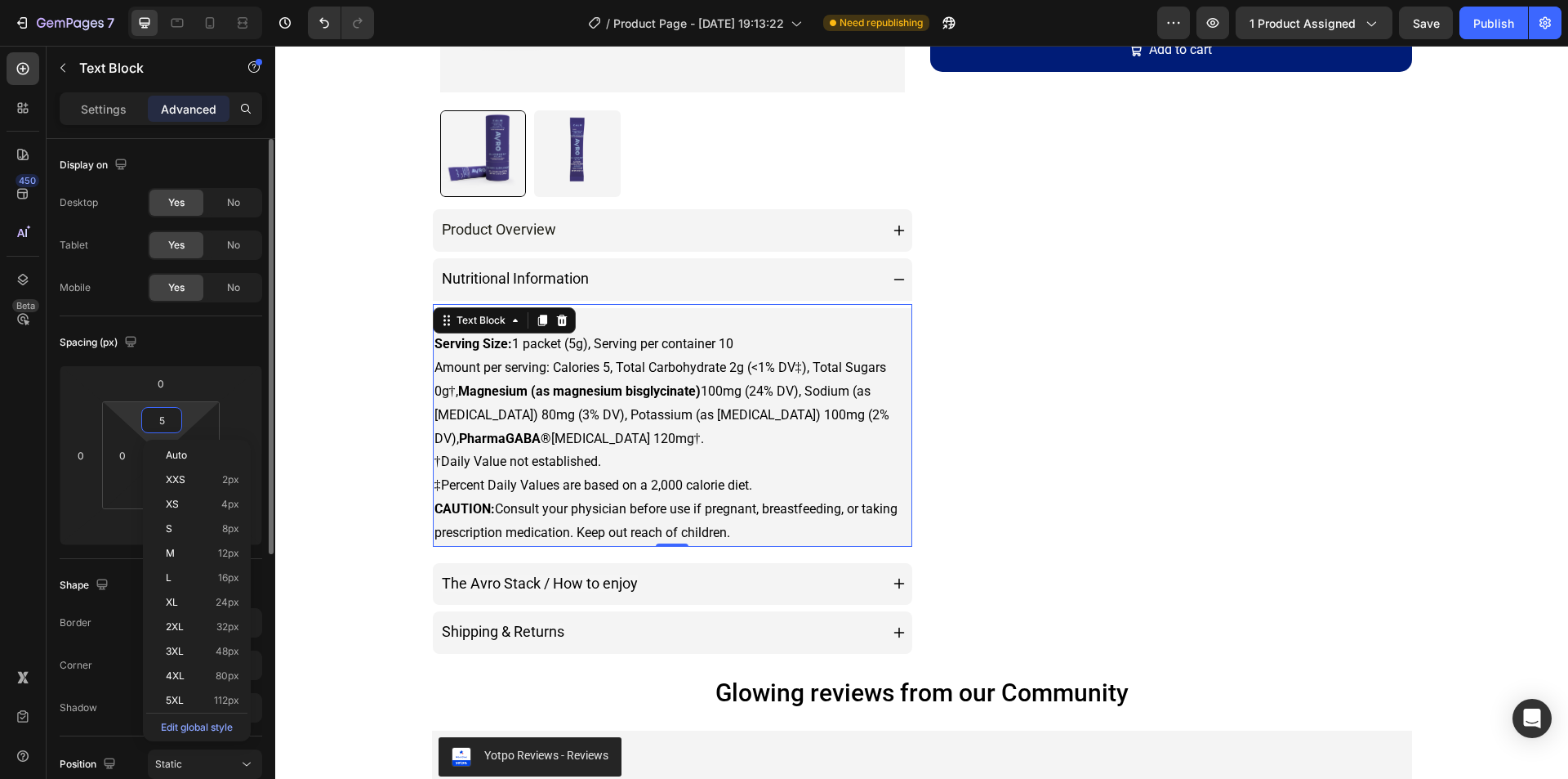
click at [175, 417] on input "5" at bounding box center [161, 419] width 33 height 24
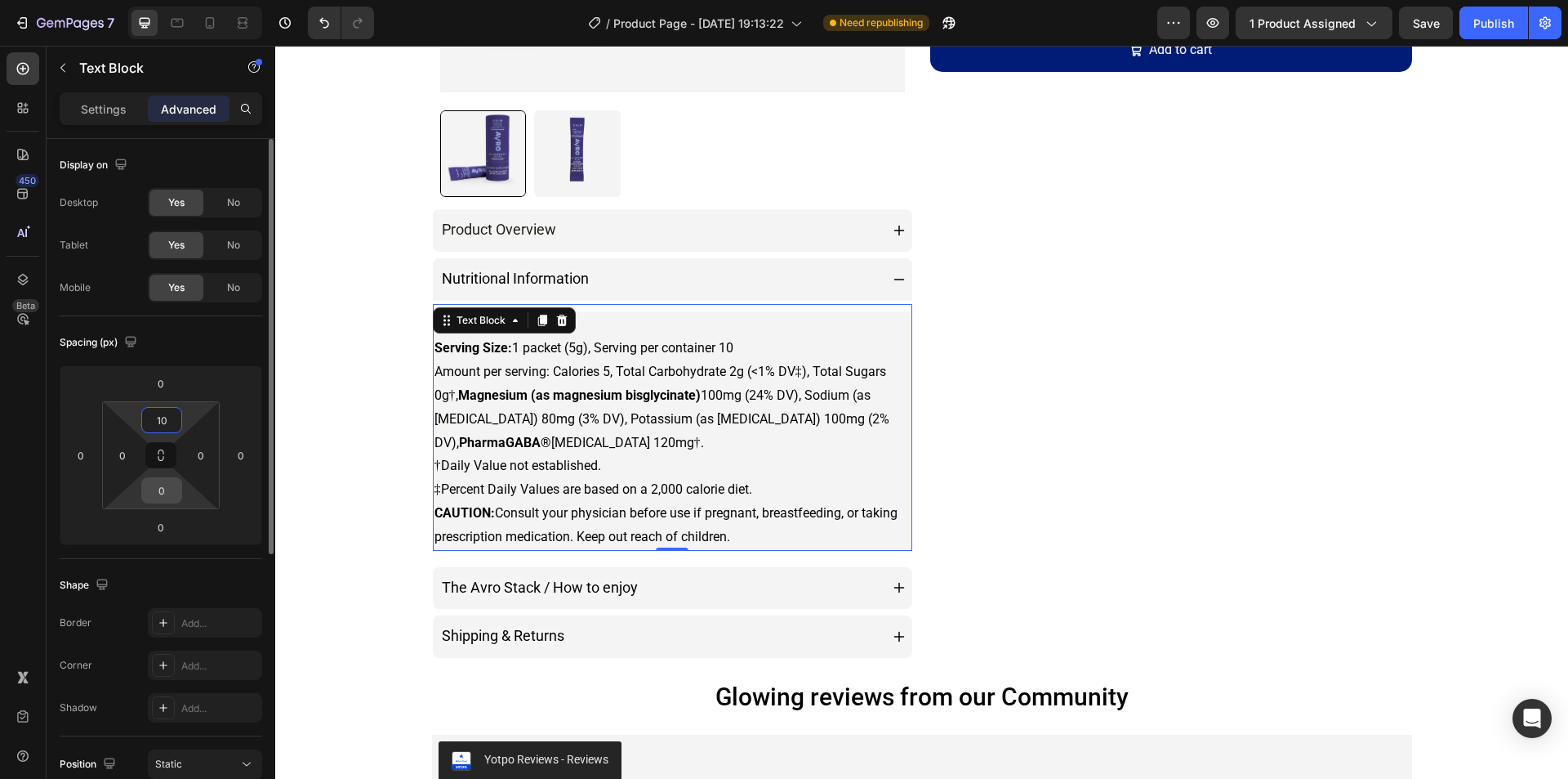
type input "10"
click at [166, 501] on input "0" at bounding box center [161, 489] width 33 height 24
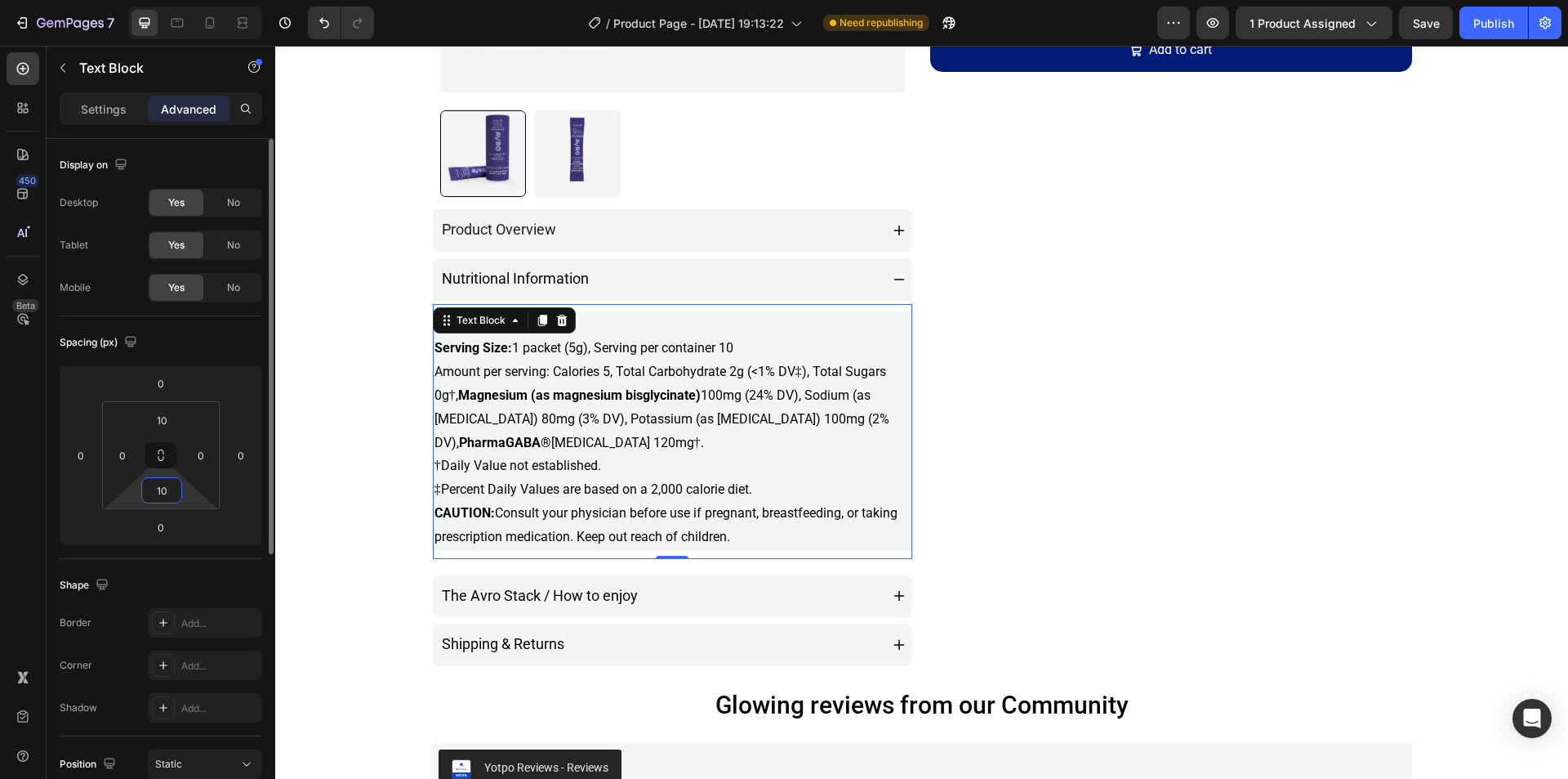
type input "10"
click at [191, 334] on div "Spacing (px)" at bounding box center [161, 342] width 202 height 26
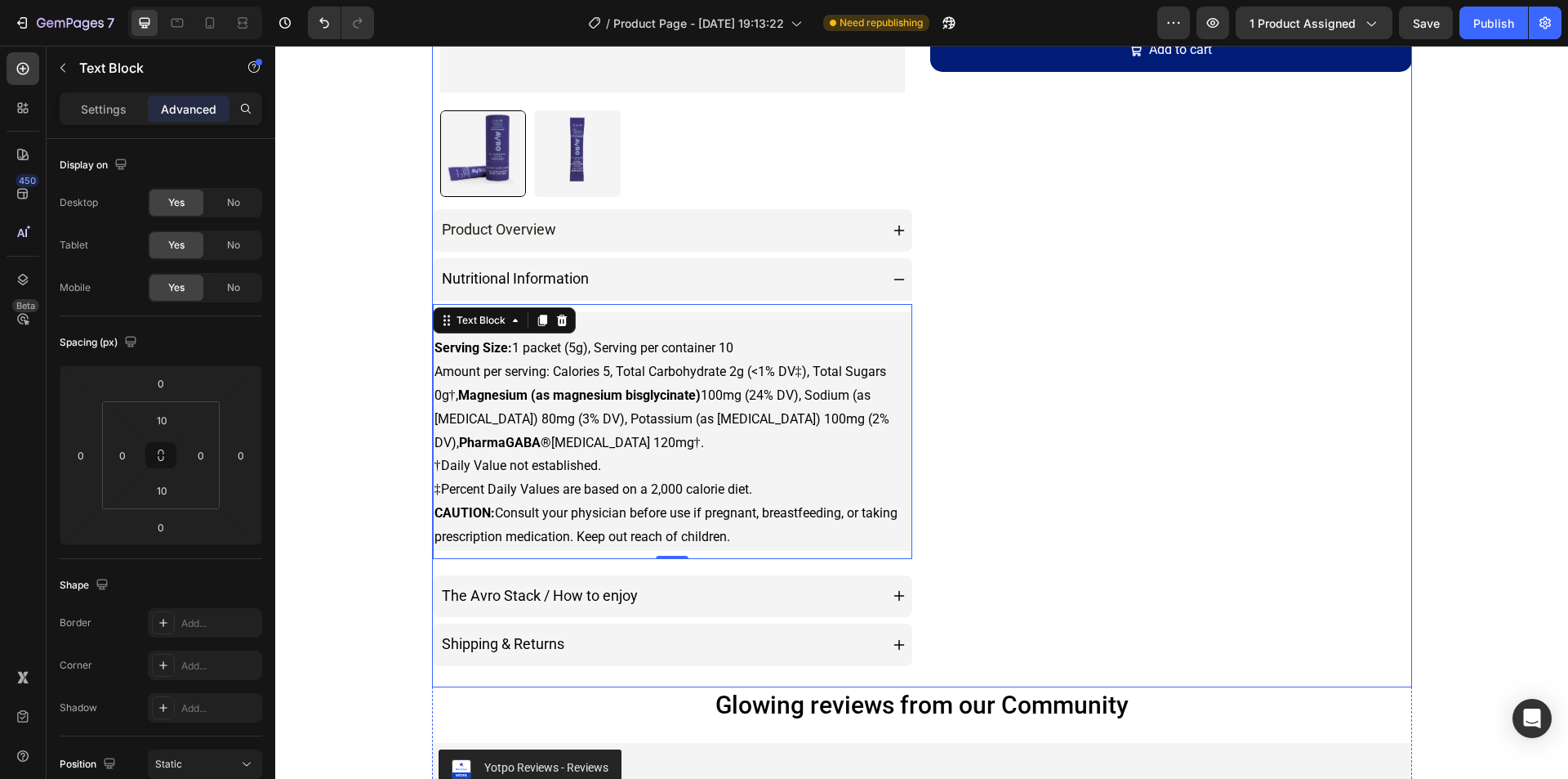
click at [1235, 425] on div "AVRO Calm blueberry Product Title Icon Icon Icon Icon Icon Icon List 11 Reviews…" at bounding box center [1171, 151] width 482 height 1073
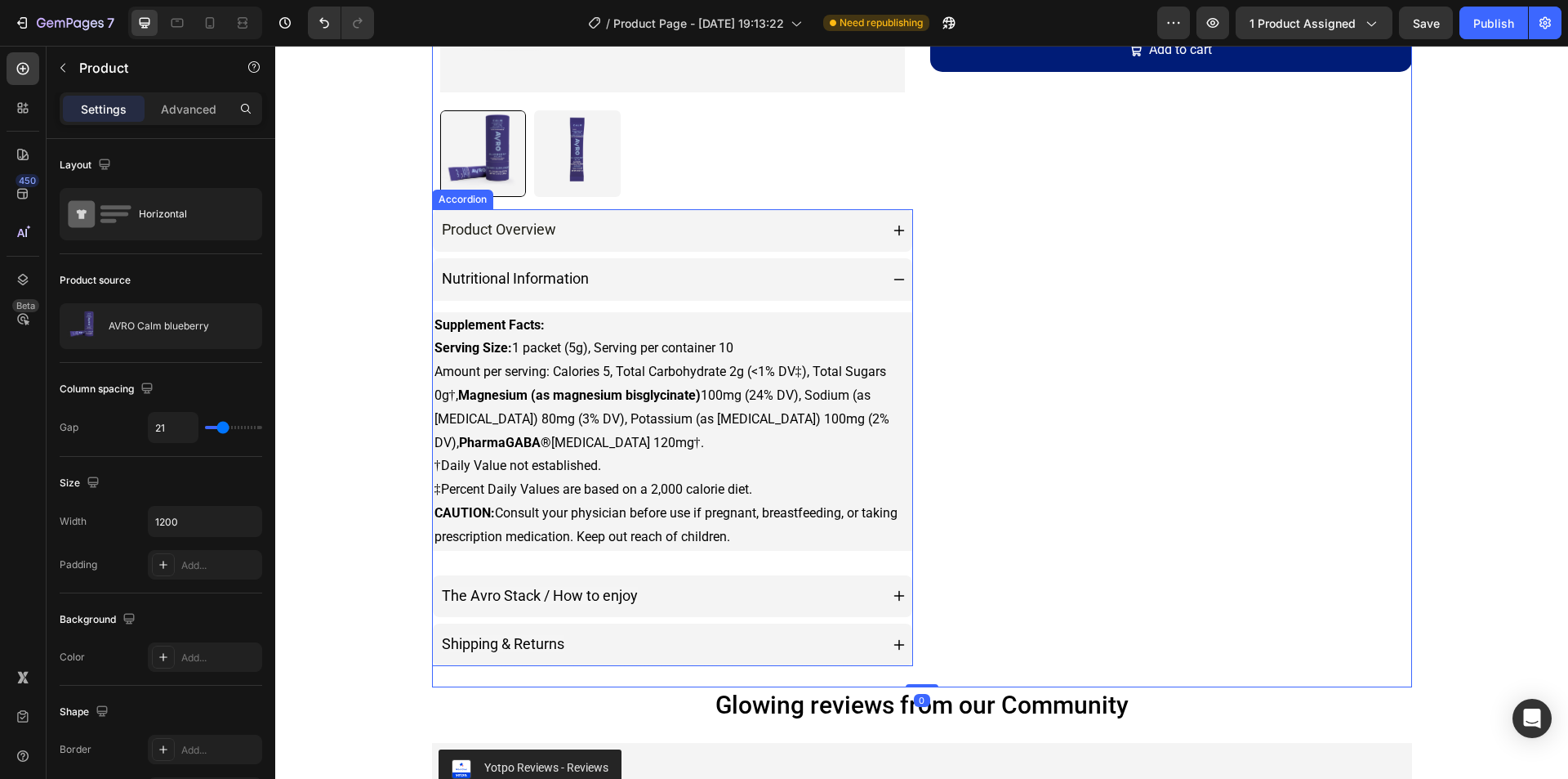
click at [822, 280] on div "Nutritional Information" at bounding box center [659, 279] width 441 height 29
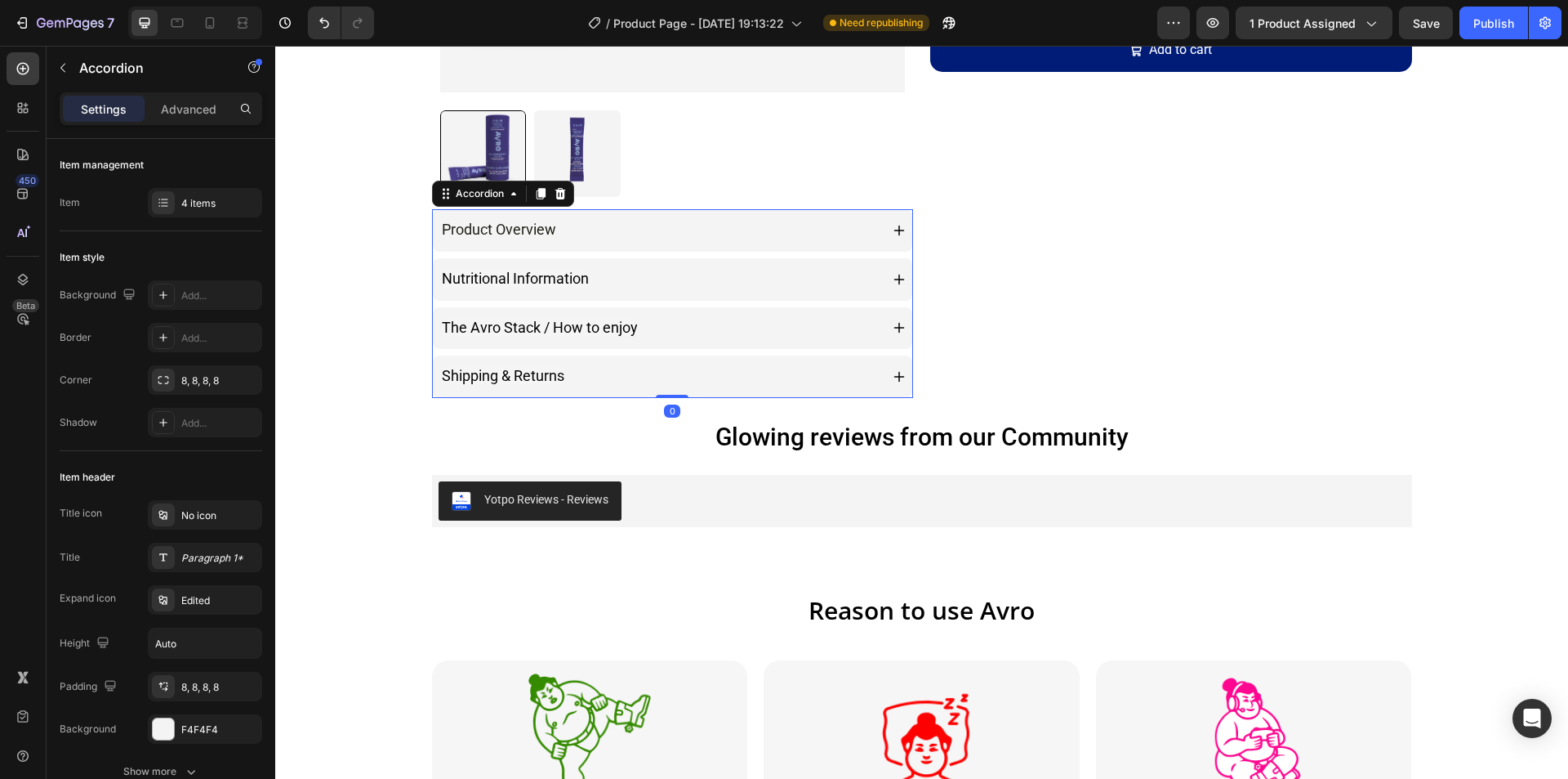
click at [822, 280] on div "Nutritional Information" at bounding box center [659, 279] width 441 height 29
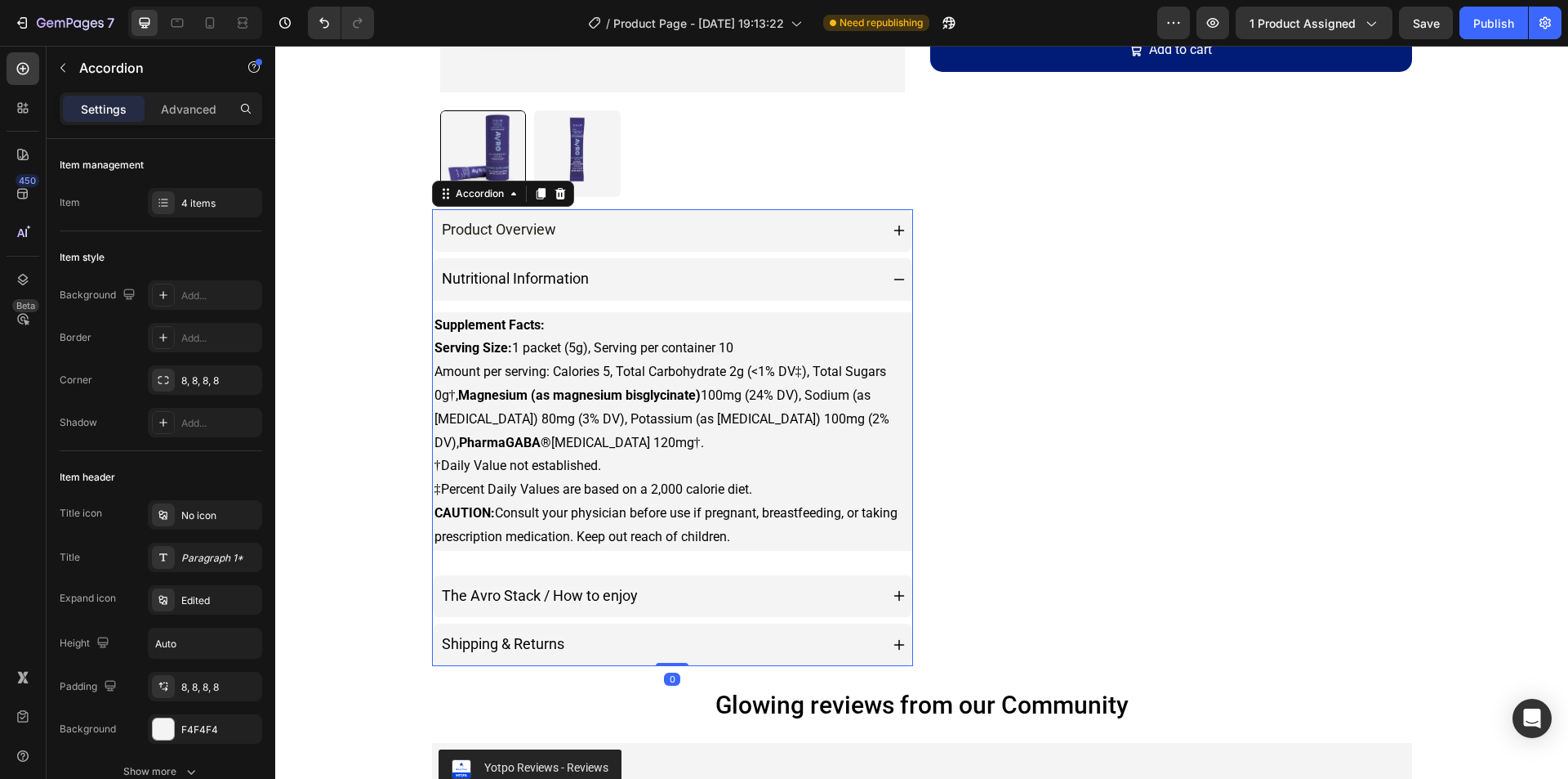
click at [822, 280] on div "Nutritional Information" at bounding box center [659, 279] width 441 height 29
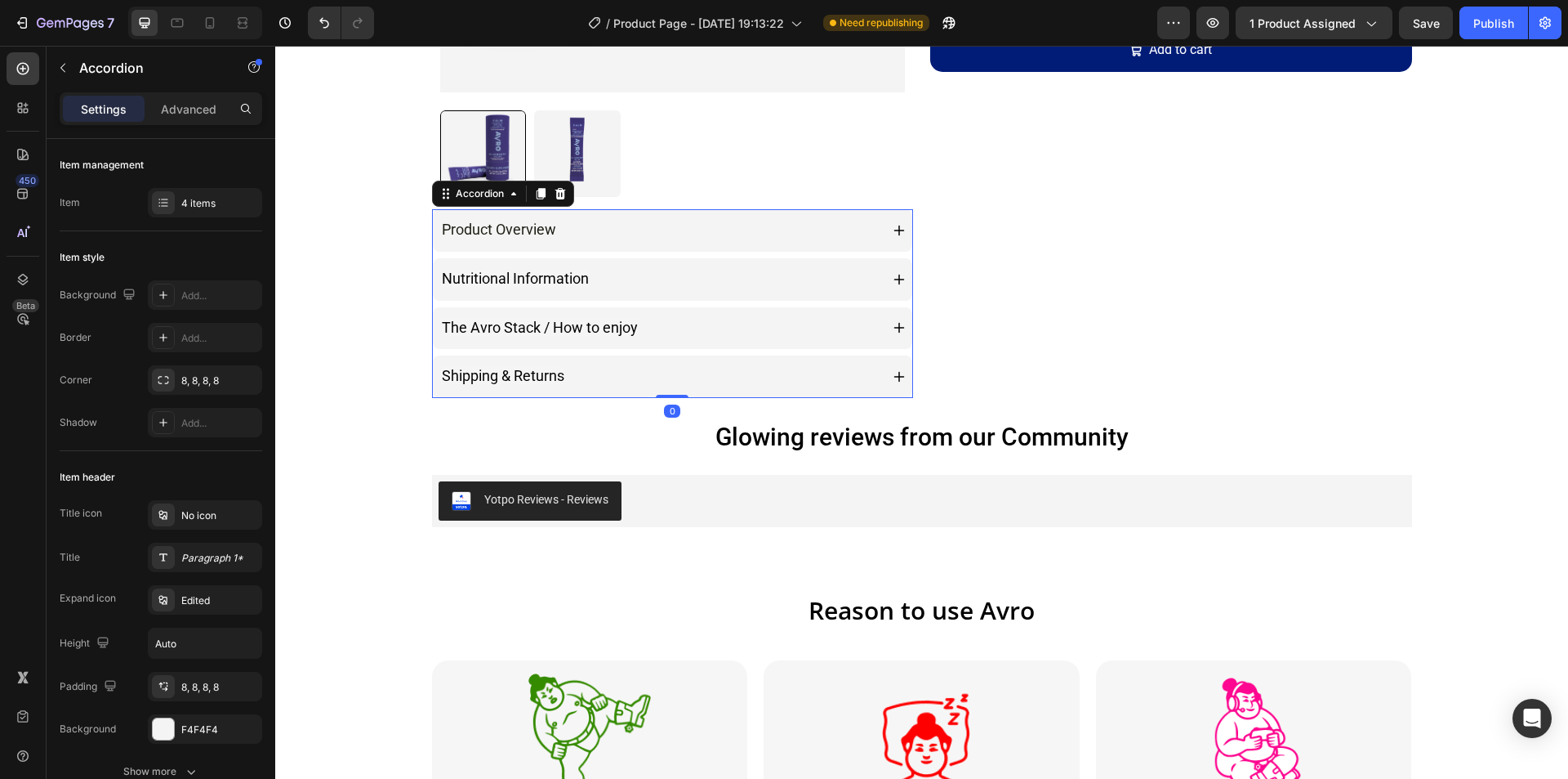
click at [826, 226] on div "Product Overview" at bounding box center [659, 230] width 441 height 29
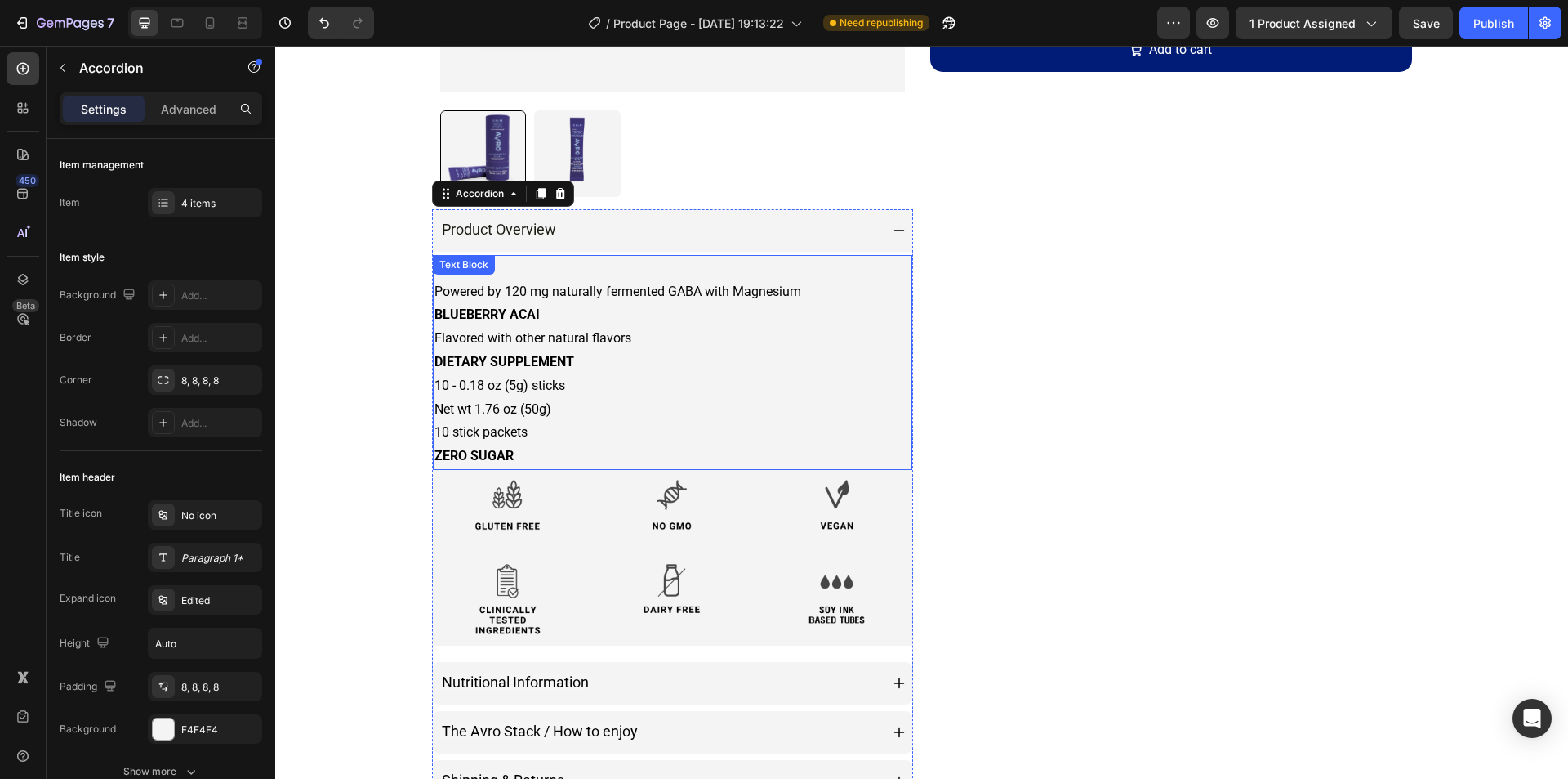
click at [833, 282] on p "CALM Powered by 120 mg naturally fermented GABA with Magnesium BLUEBERRY ACAI F…" at bounding box center [672, 362] width 477 height 212
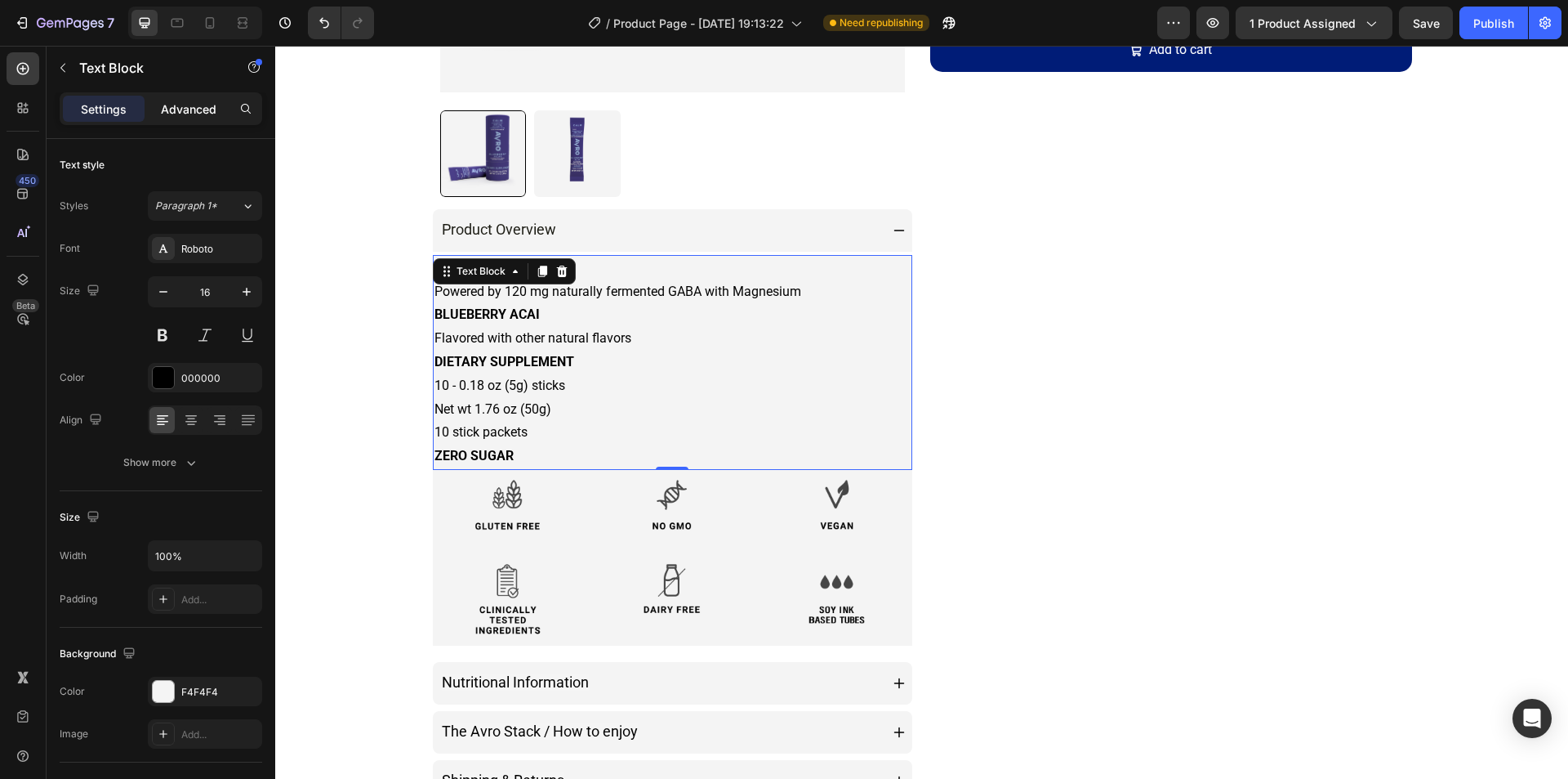
click at [174, 101] on p "Advanced" at bounding box center [188, 109] width 55 height 18
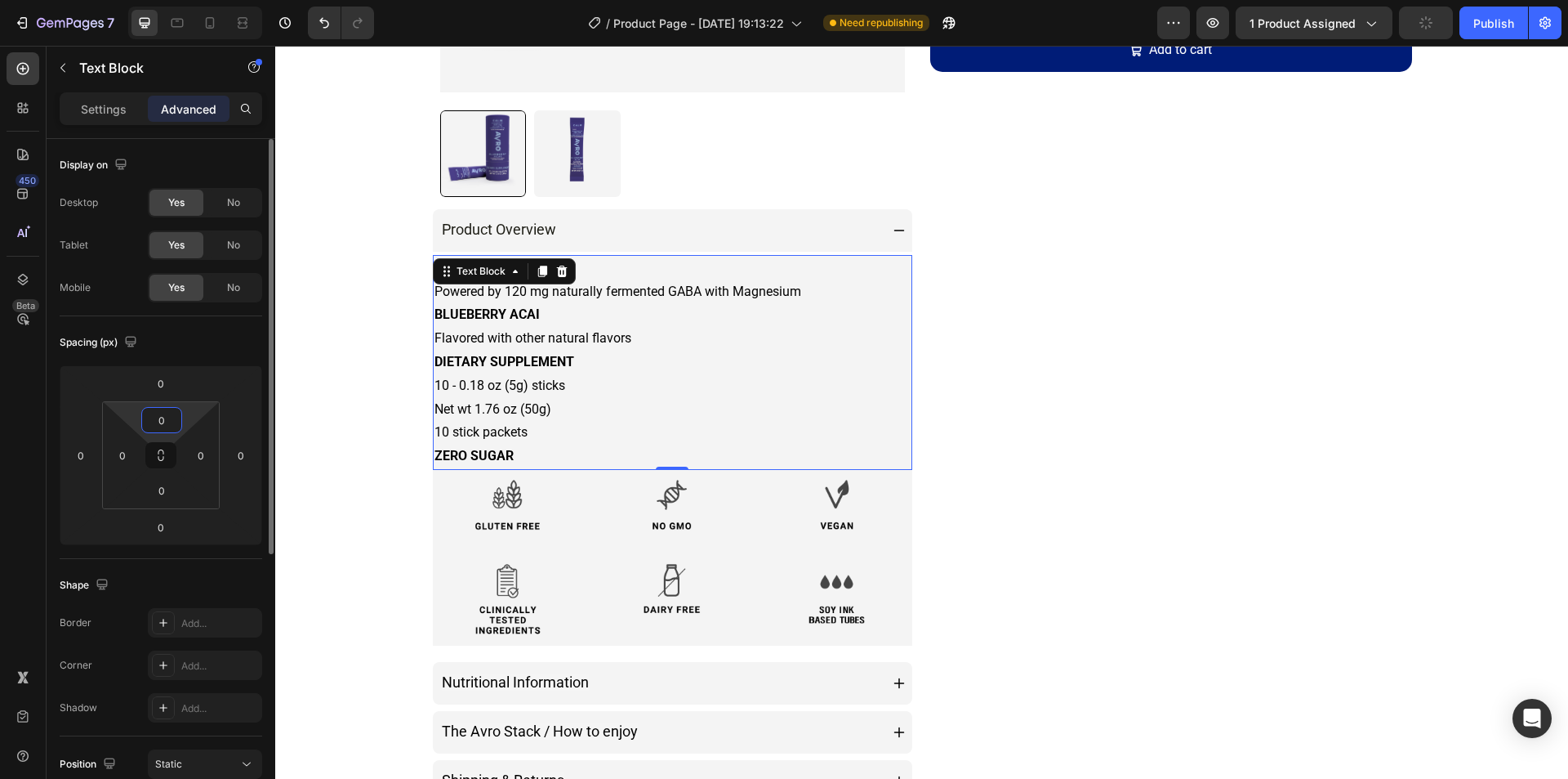
click at [160, 421] on input "0" at bounding box center [161, 419] width 33 height 24
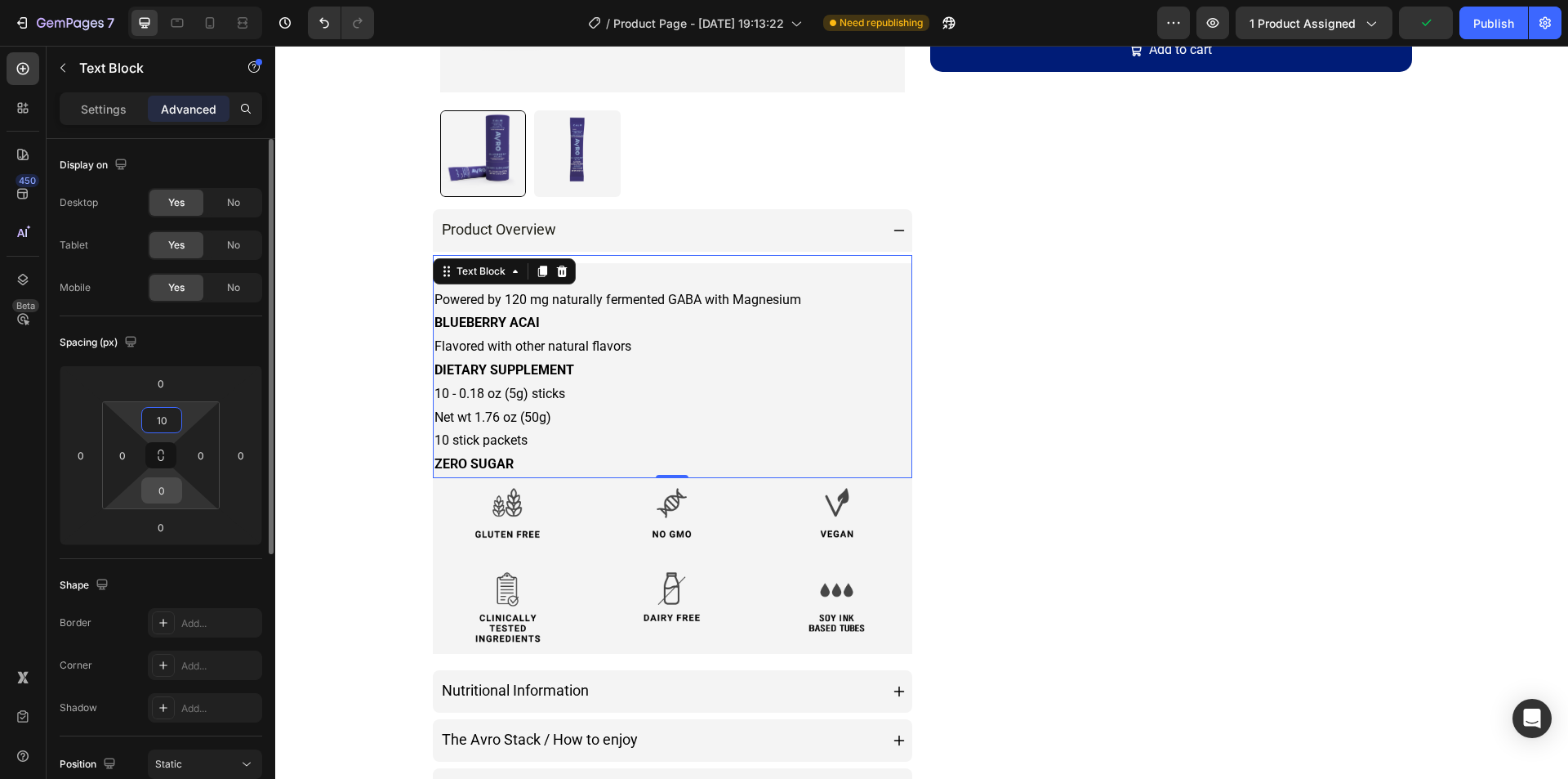
type input "10"
click at [163, 490] on input "0" at bounding box center [161, 489] width 33 height 24
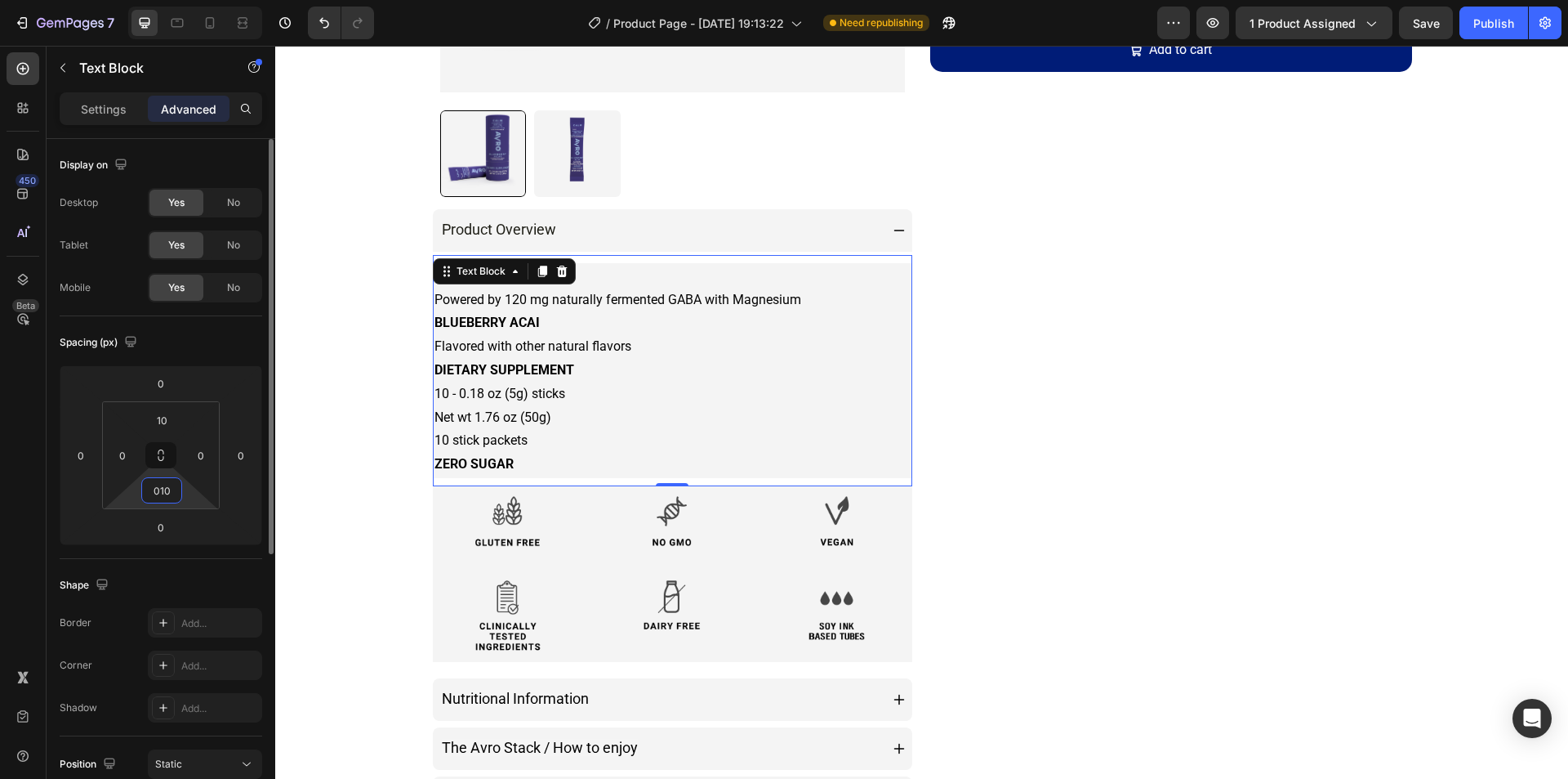
click at [163, 490] on input "010" at bounding box center [161, 489] width 33 height 24
type input "0"
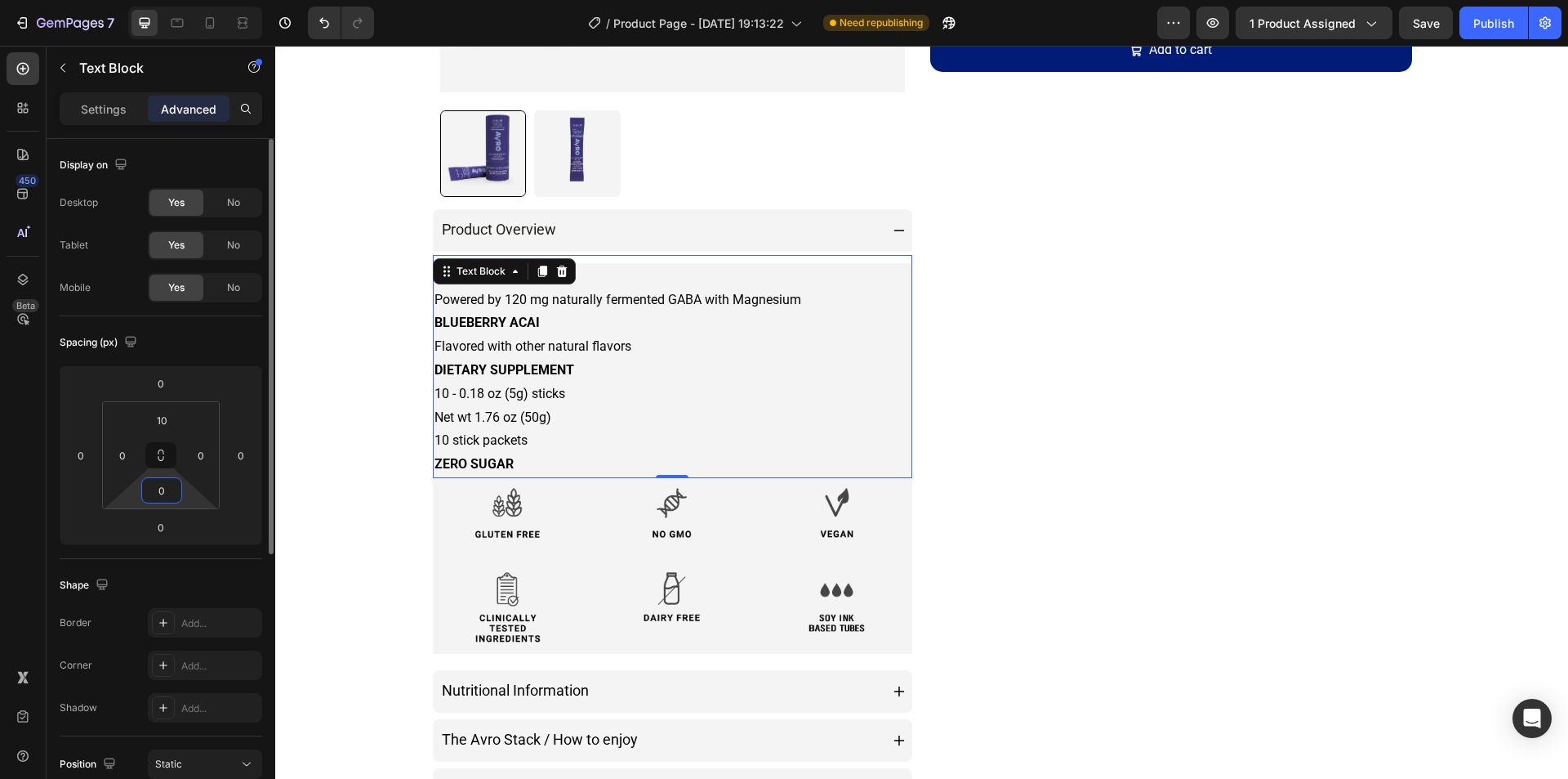
click at [0, 0] on div "Spacing (px) 0 0 0 0 10 0 0 0" at bounding box center [0, 0] width 0 height 0
click at [900, 225] on div "Product Overview" at bounding box center [673, 230] width 480 height 43
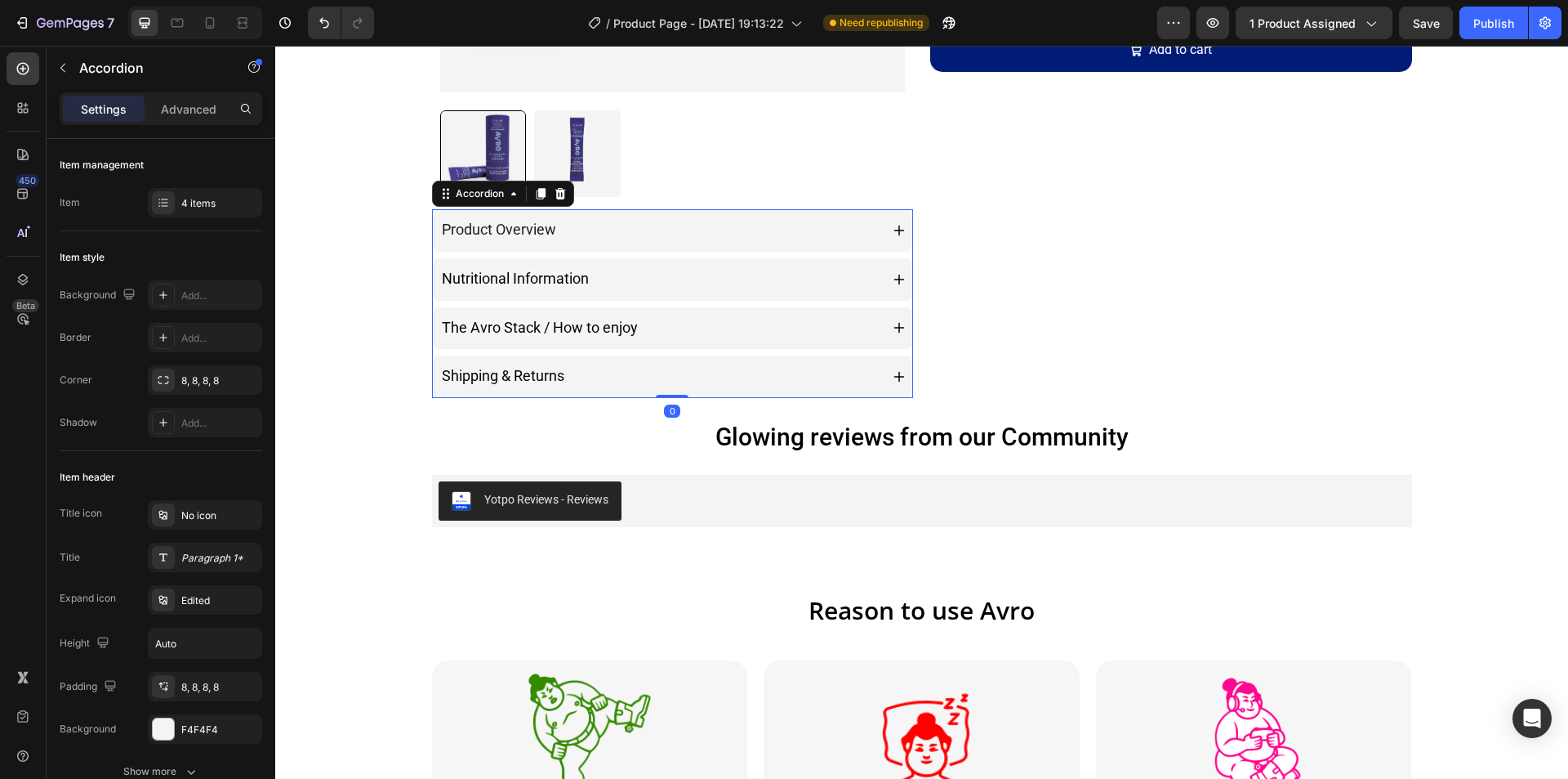
click at [892, 326] on icon at bounding box center [899, 328] width 13 height 13
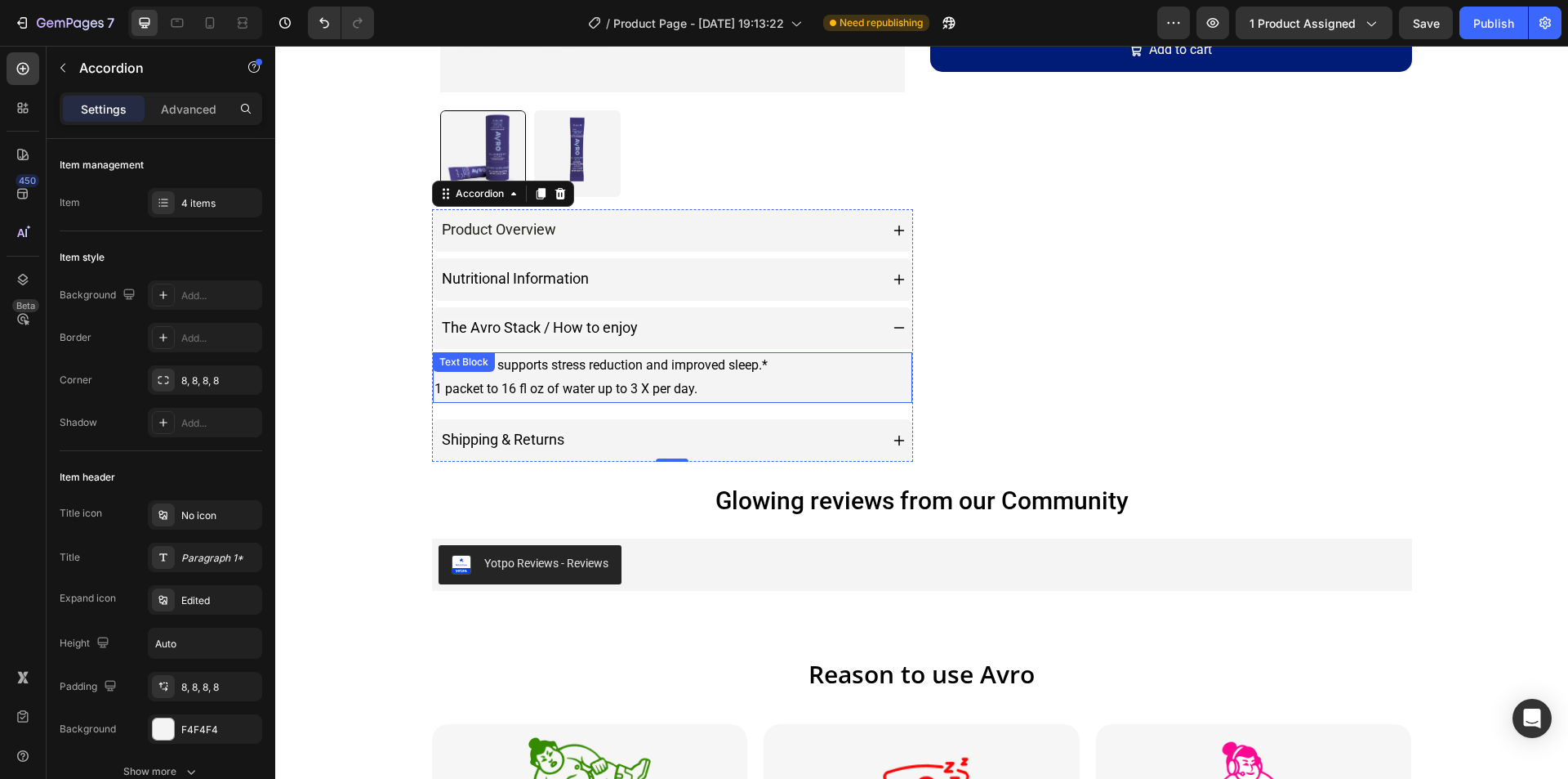
click at [863, 374] on p "This stack supports stress reduction and improved sleep.* 1 packet to 16 fl oz …" at bounding box center [672, 377] width 477 height 48
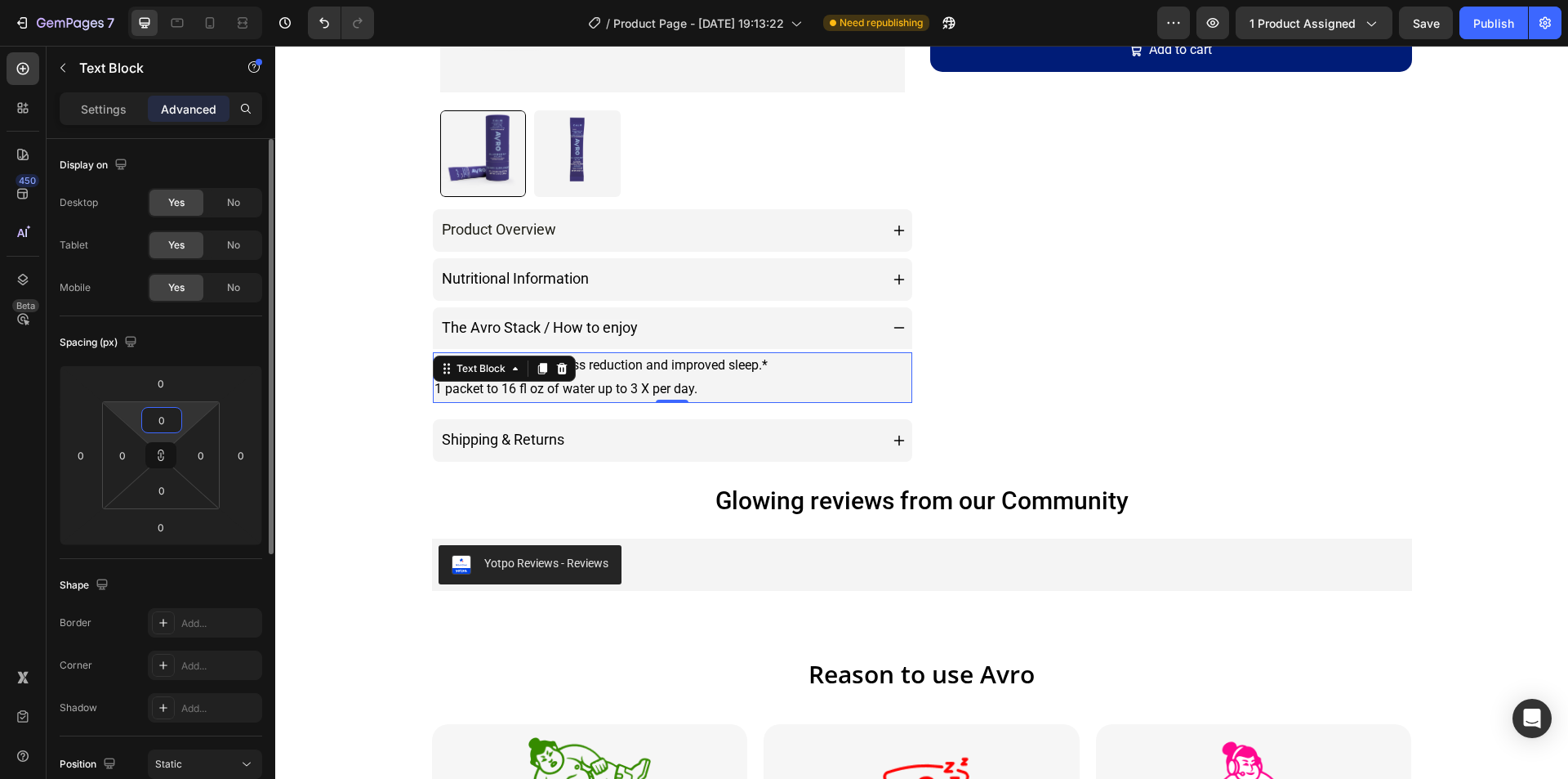
click at [165, 428] on input "0" at bounding box center [161, 419] width 33 height 24
type input "1"
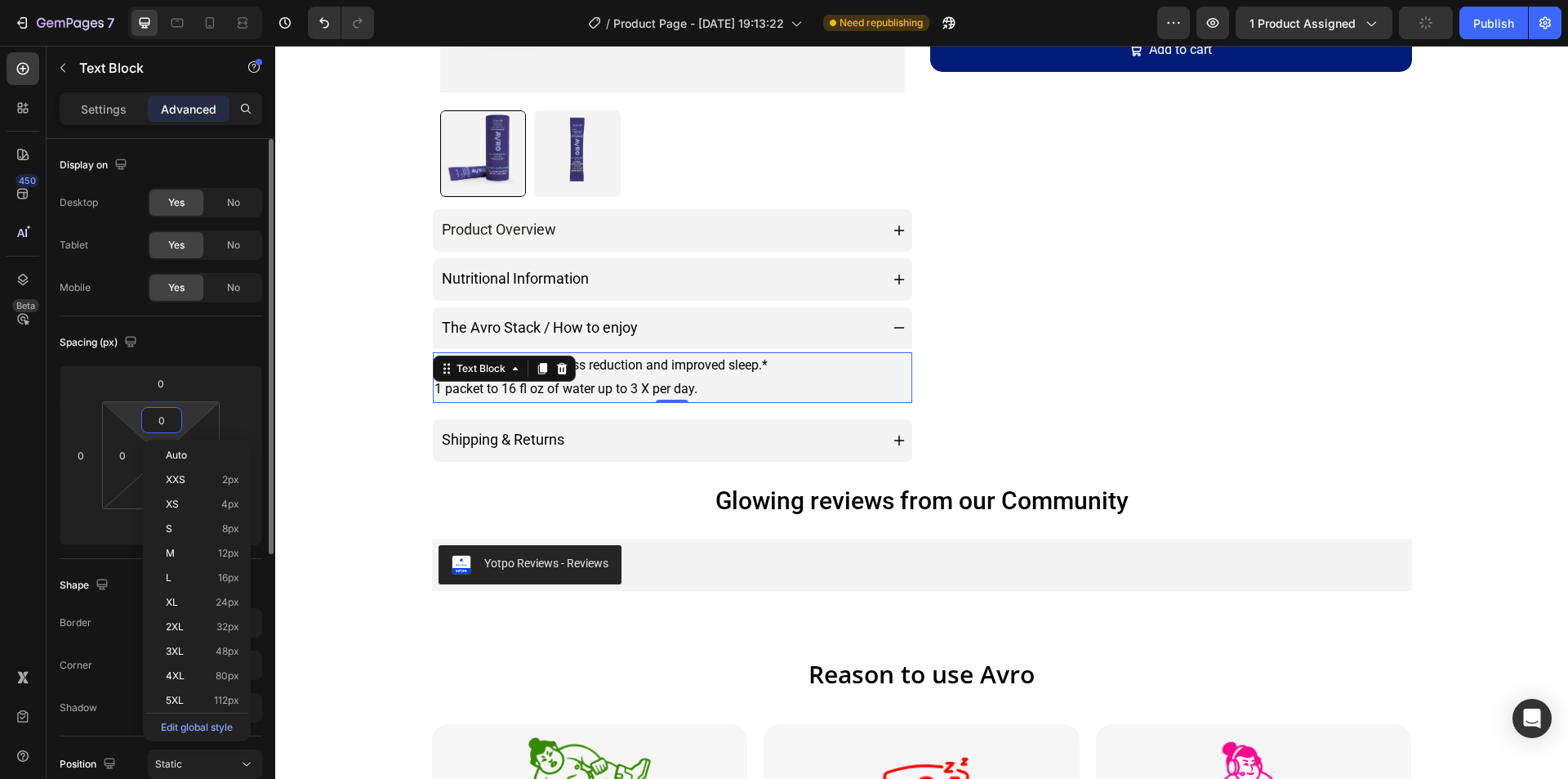
type input "1"
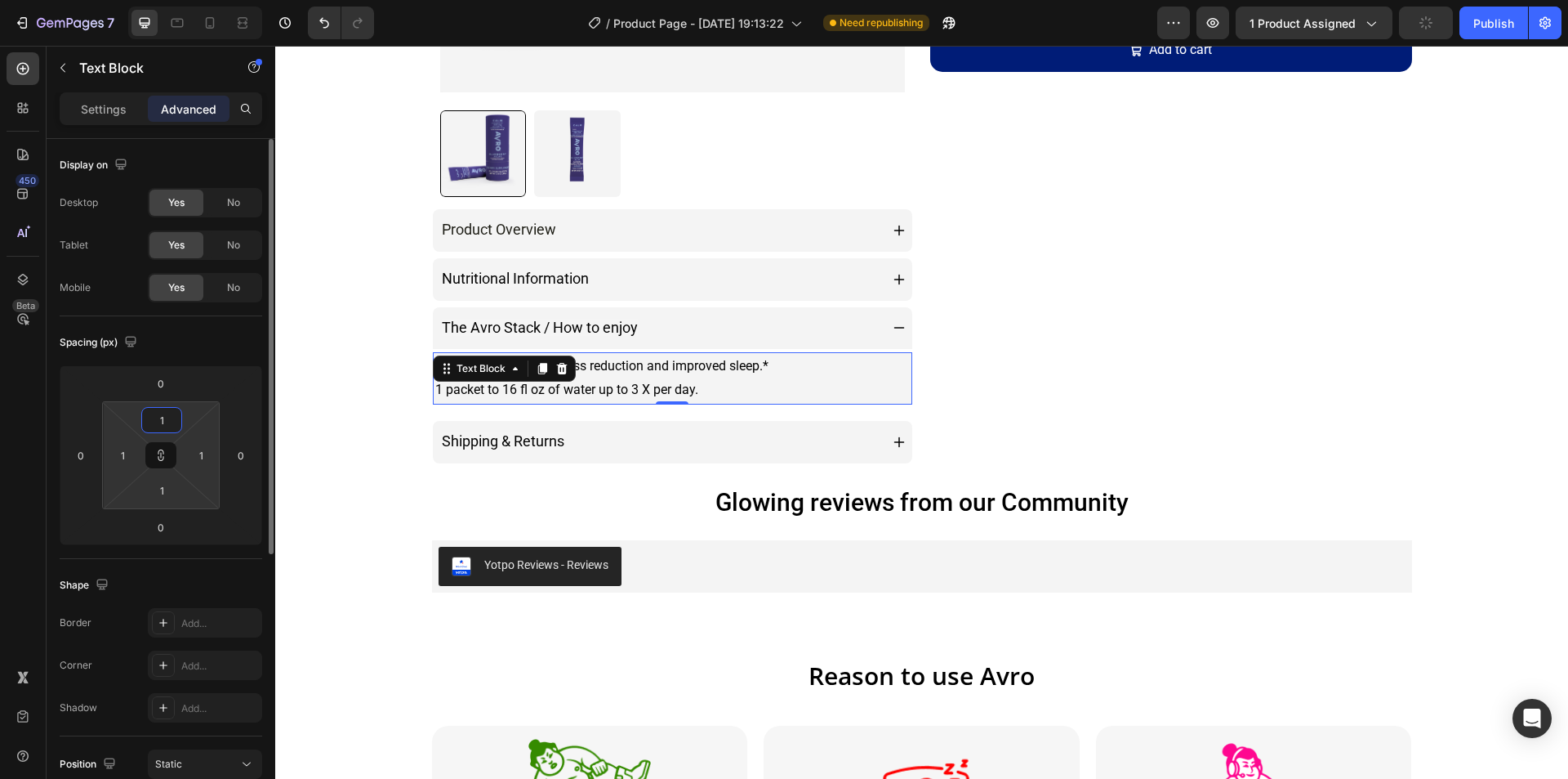
type input "10"
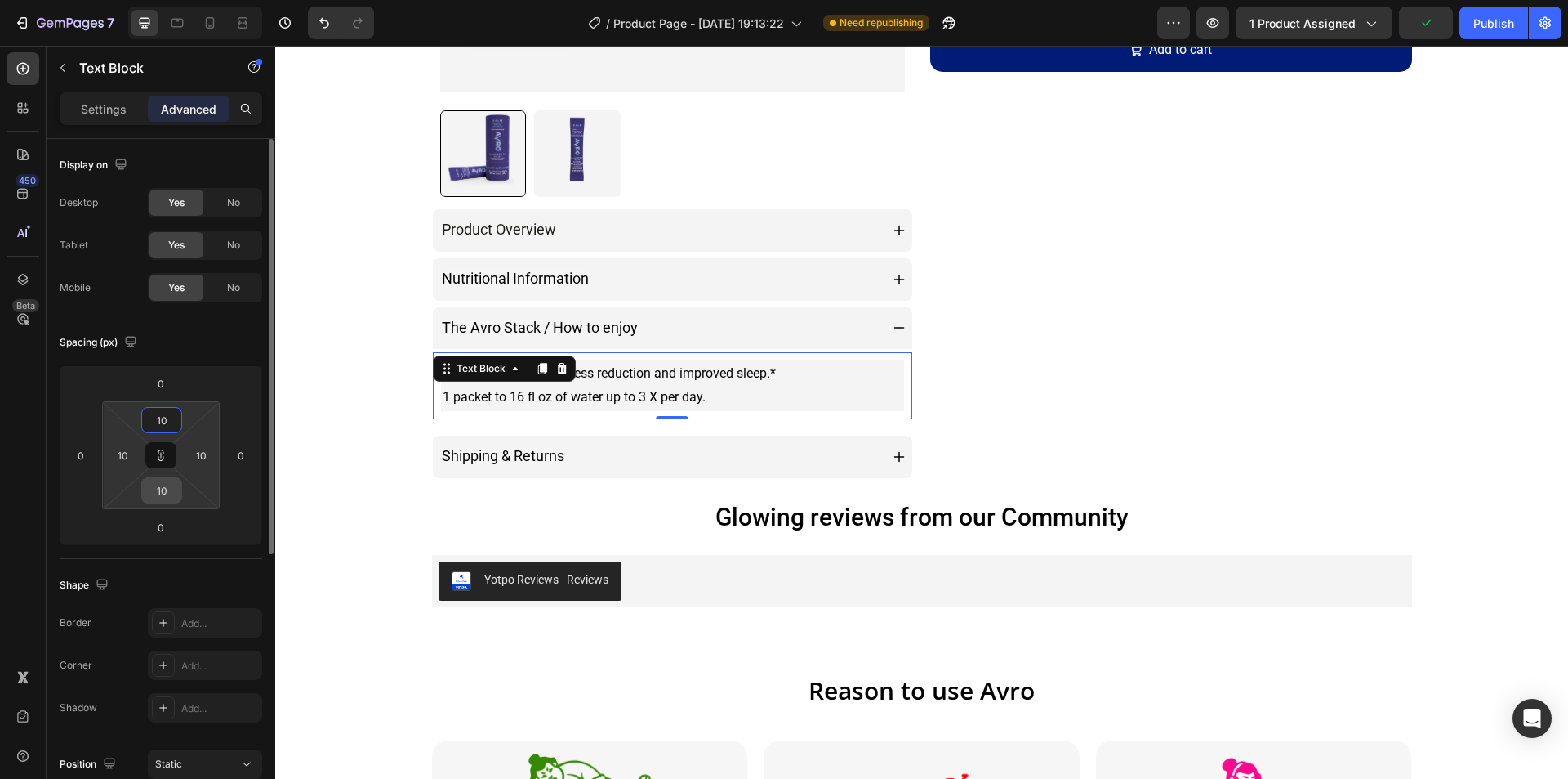
click at [163, 480] on input "10" at bounding box center [161, 489] width 33 height 24
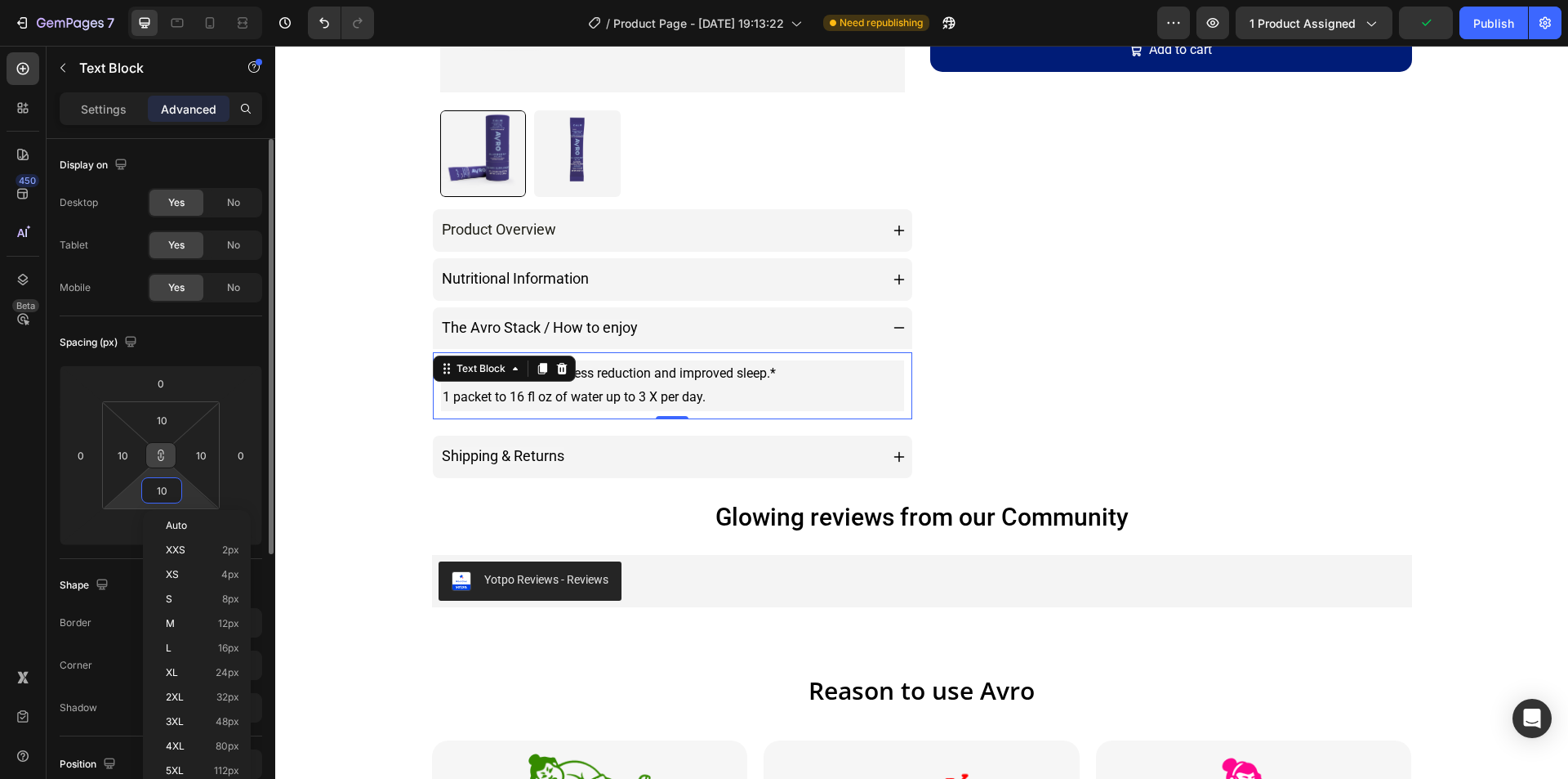
click at [161, 459] on icon at bounding box center [161, 455] width 13 height 13
click at [167, 454] on button at bounding box center [161, 454] width 31 height 26
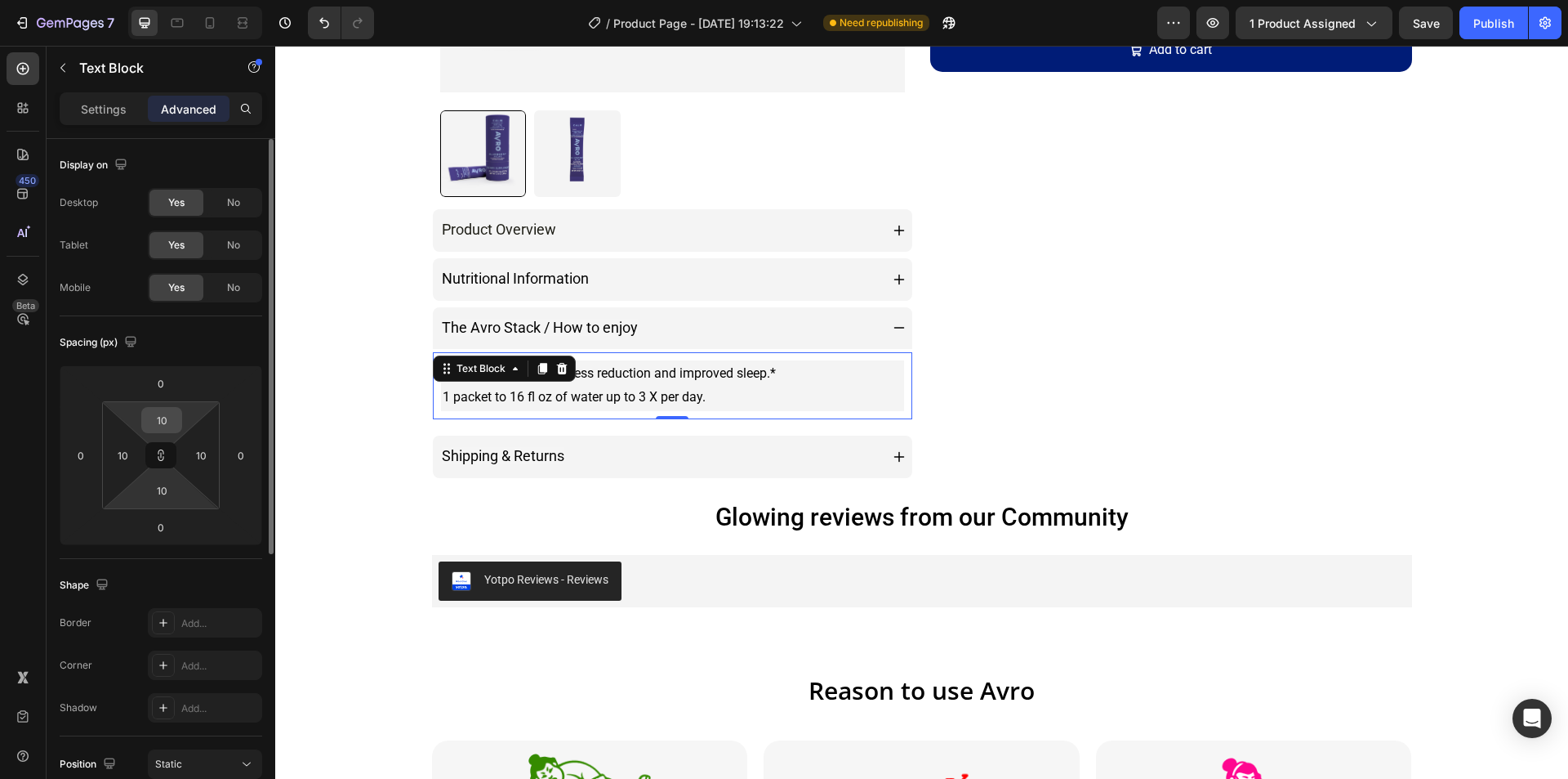
click at [166, 412] on input "10" at bounding box center [161, 419] width 33 height 24
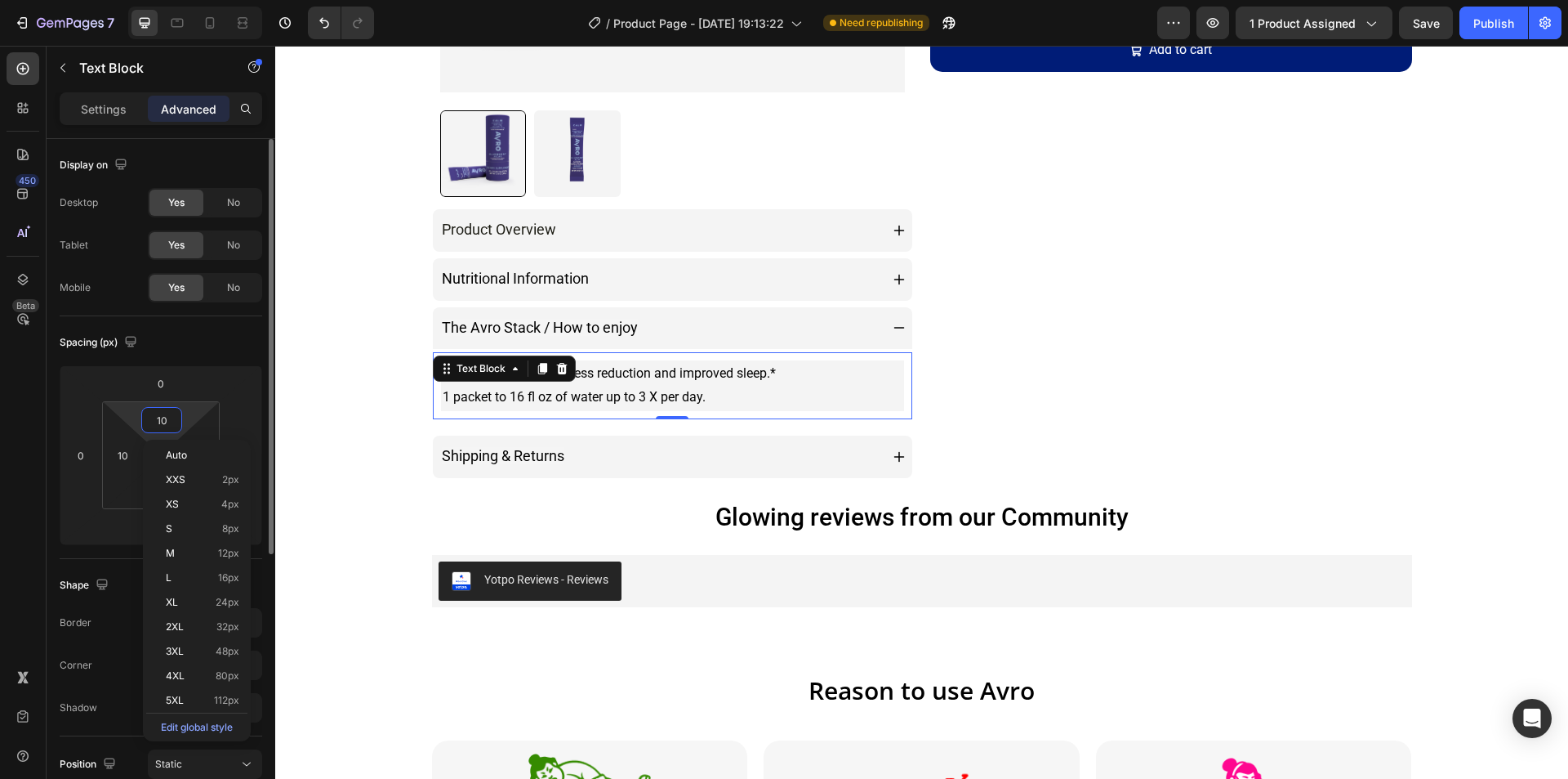
click at [166, 412] on input "10" at bounding box center [161, 419] width 33 height 24
type input "0"
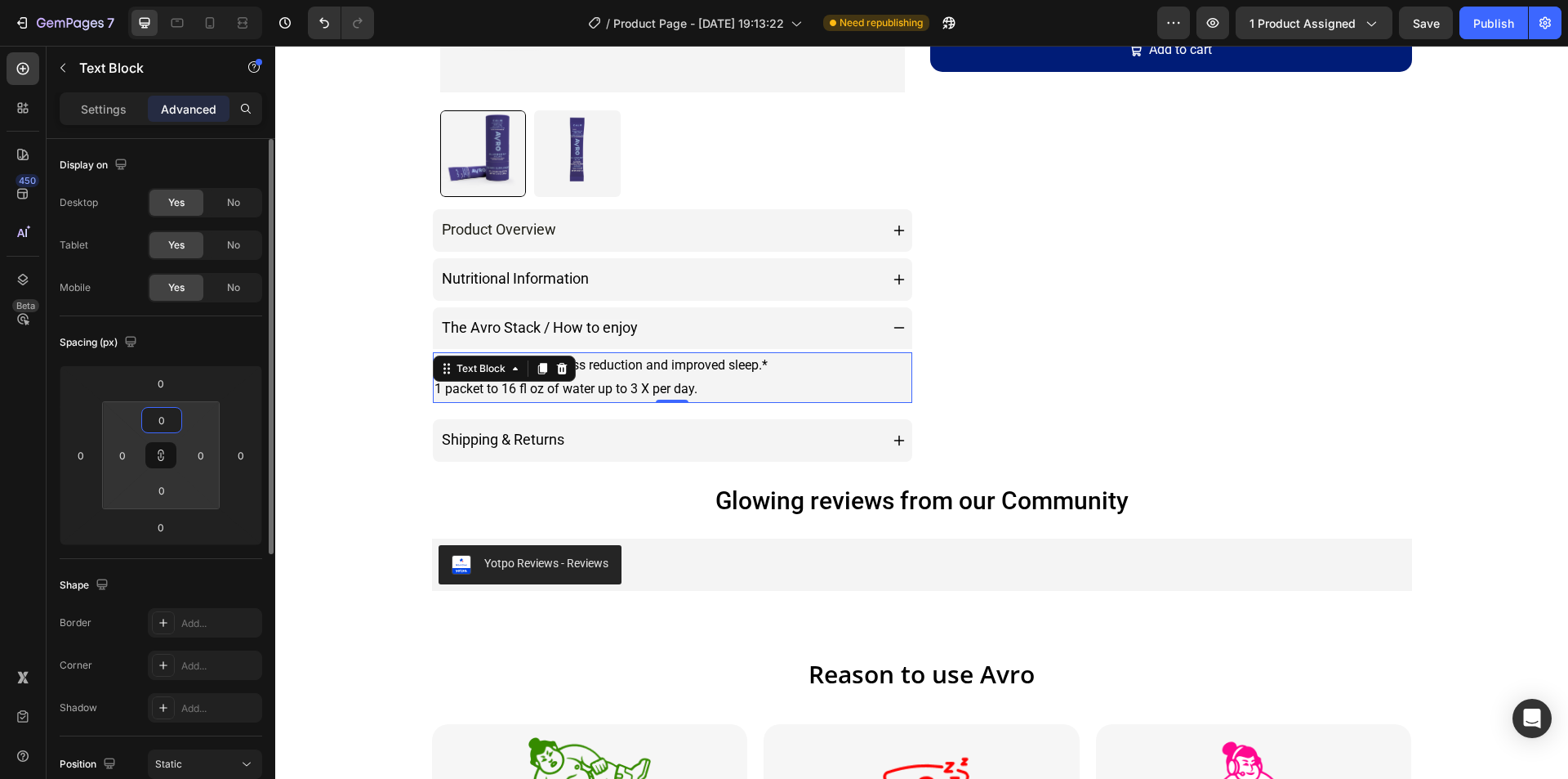
click at [200, 349] on div "Spacing (px)" at bounding box center [161, 342] width 202 height 26
click at [156, 456] on icon at bounding box center [161, 455] width 13 height 13
click at [159, 422] on input "0" at bounding box center [161, 419] width 33 height 24
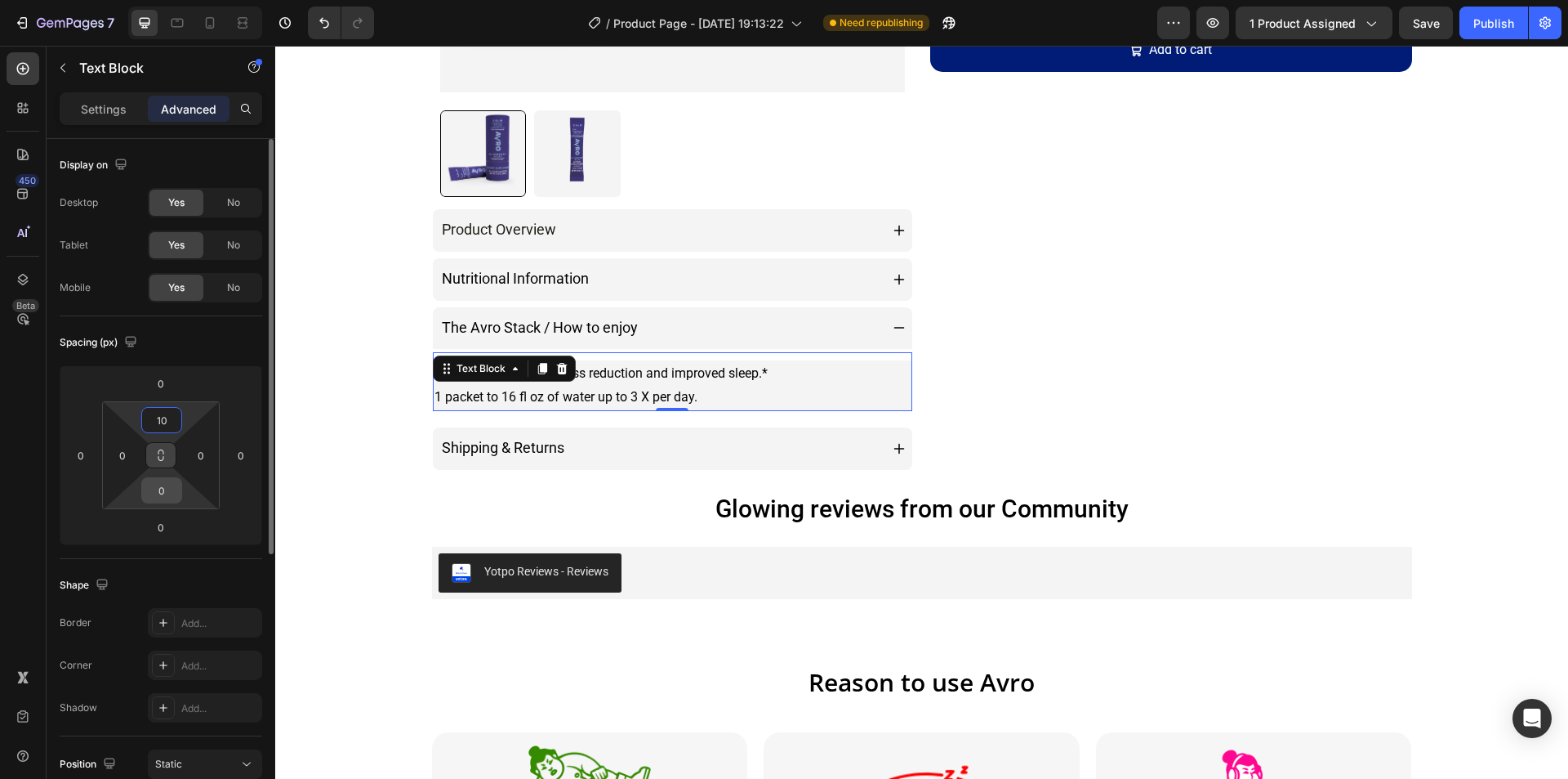
type input "10"
click at [165, 482] on input "0" at bounding box center [161, 489] width 33 height 24
type input "0"
click at [171, 334] on div "Spacing (px)" at bounding box center [161, 342] width 202 height 26
click at [809, 309] on div "The Avro Stack / How to enjoy" at bounding box center [673, 328] width 480 height 43
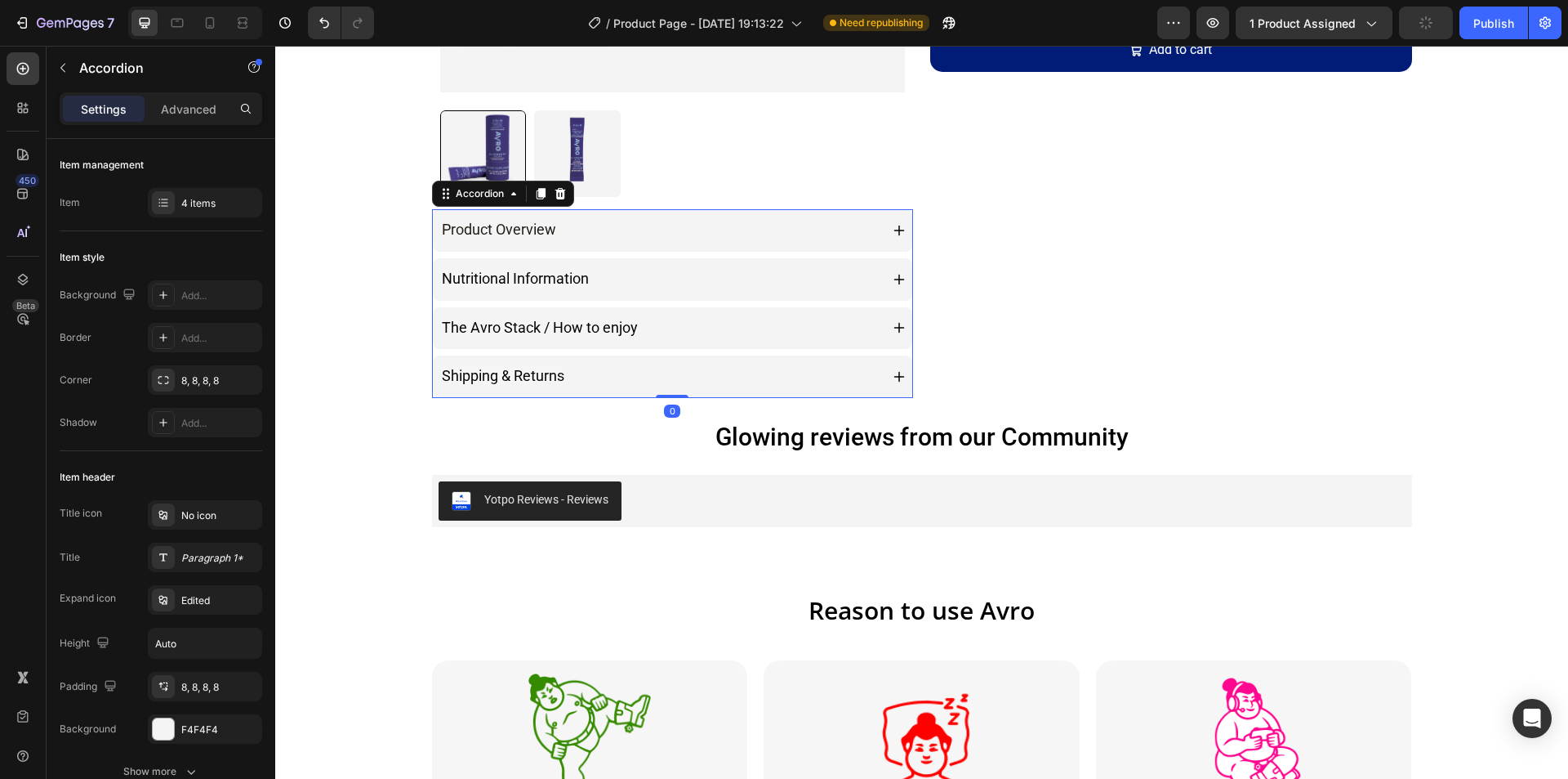
click at [838, 321] on div "The Avro Stack / How to enjoy" at bounding box center [659, 328] width 441 height 29
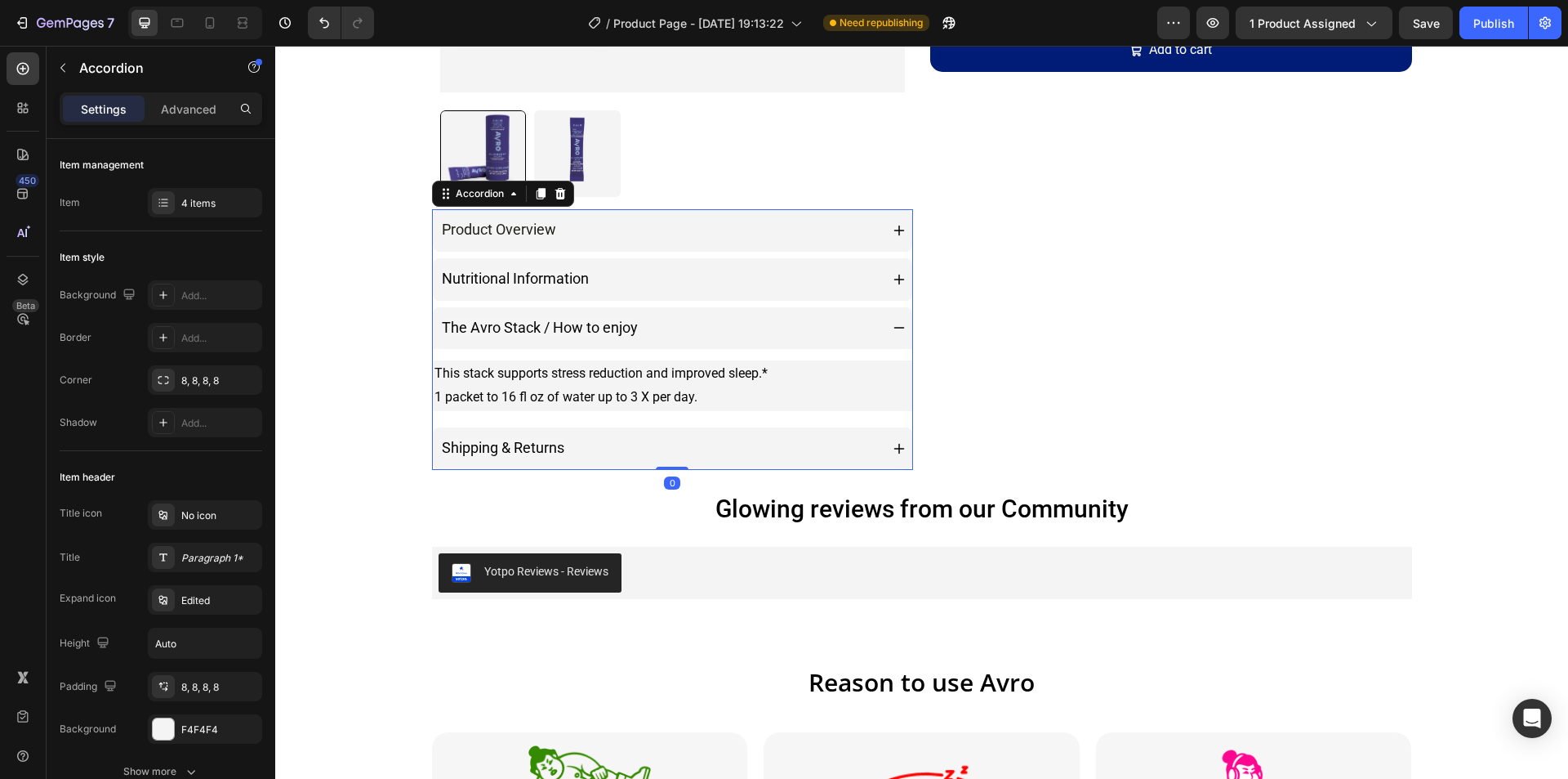
click at [838, 321] on div "The Avro Stack / How to enjoy" at bounding box center [659, 328] width 441 height 29
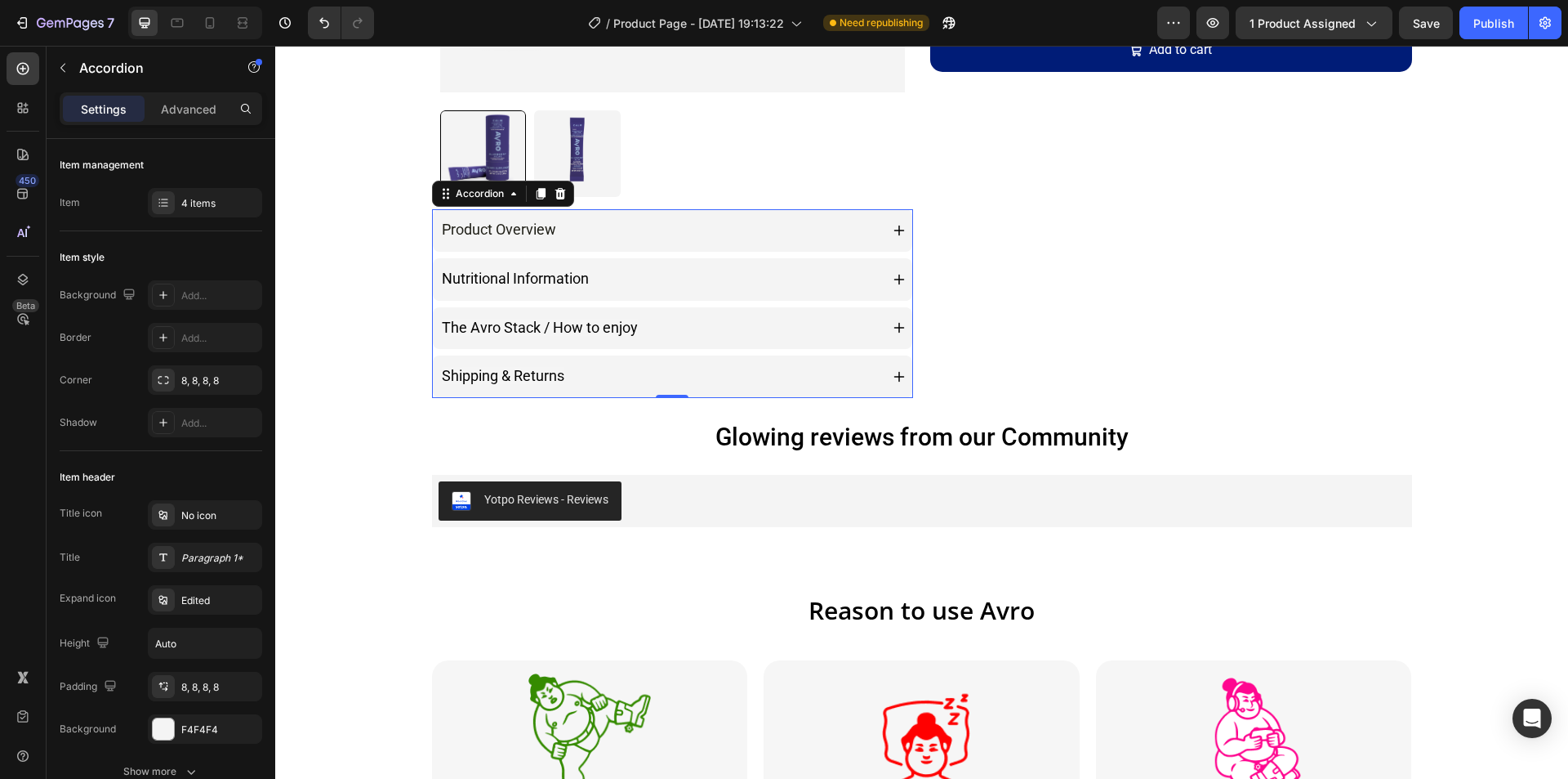
click at [839, 379] on div "Shipping & Returns" at bounding box center [659, 377] width 441 height 29
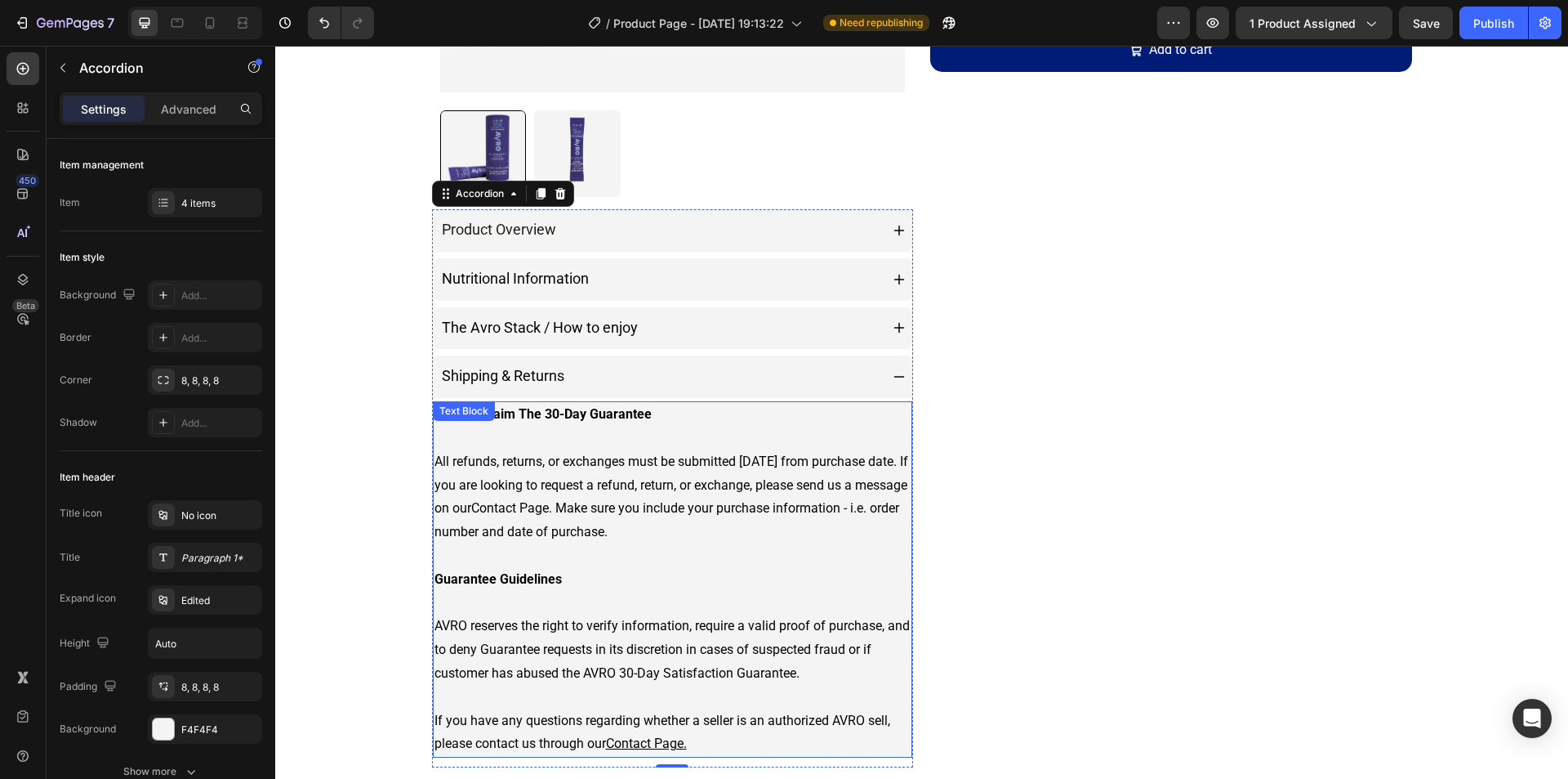
click at [840, 407] on p "How To Claim The 30-Day Guarantee All refunds, returns, or exchanges must be su…" at bounding box center [672, 579] width 477 height 353
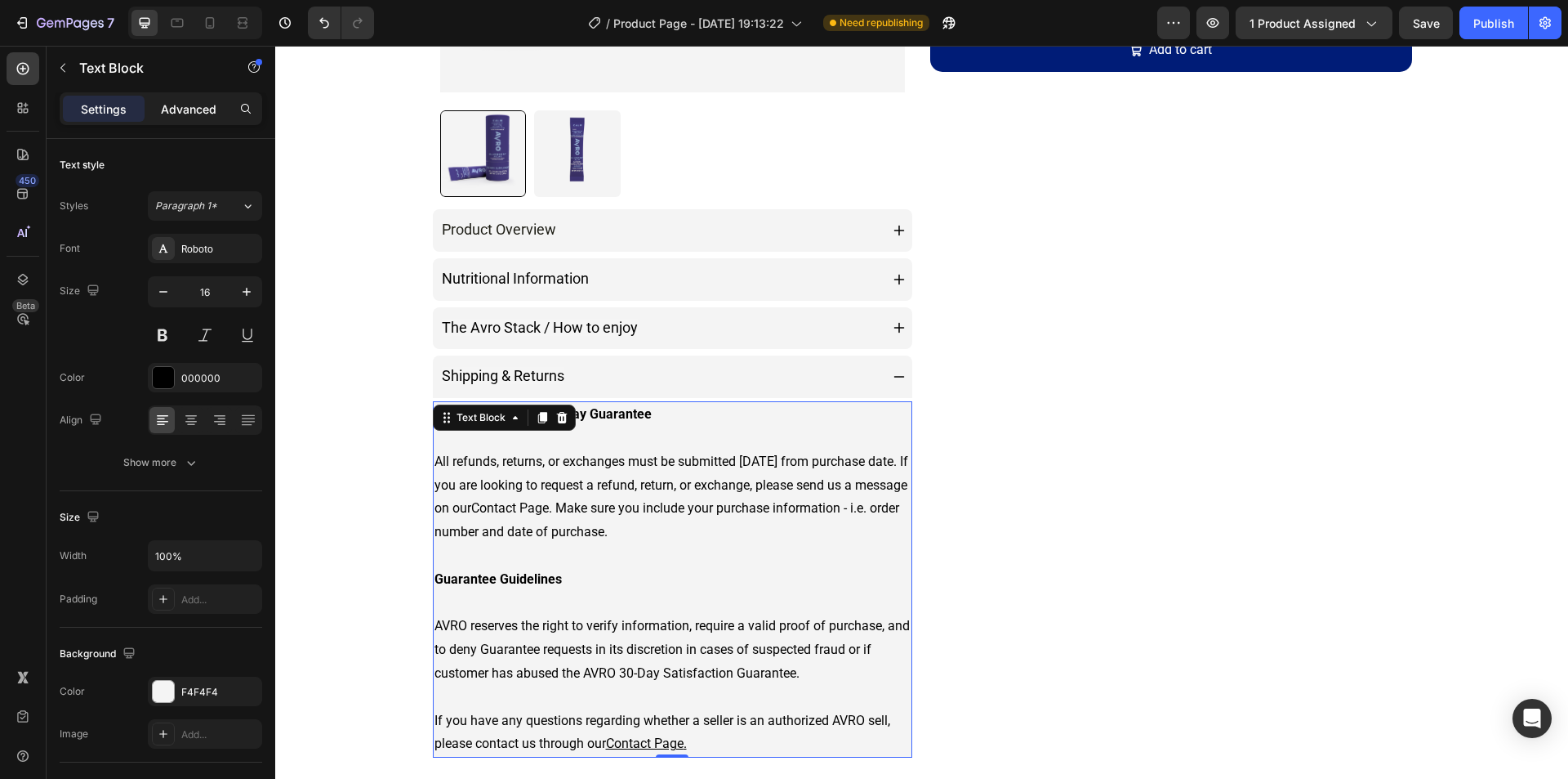
click at [199, 100] on p "Advanced" at bounding box center [188, 109] width 55 height 18
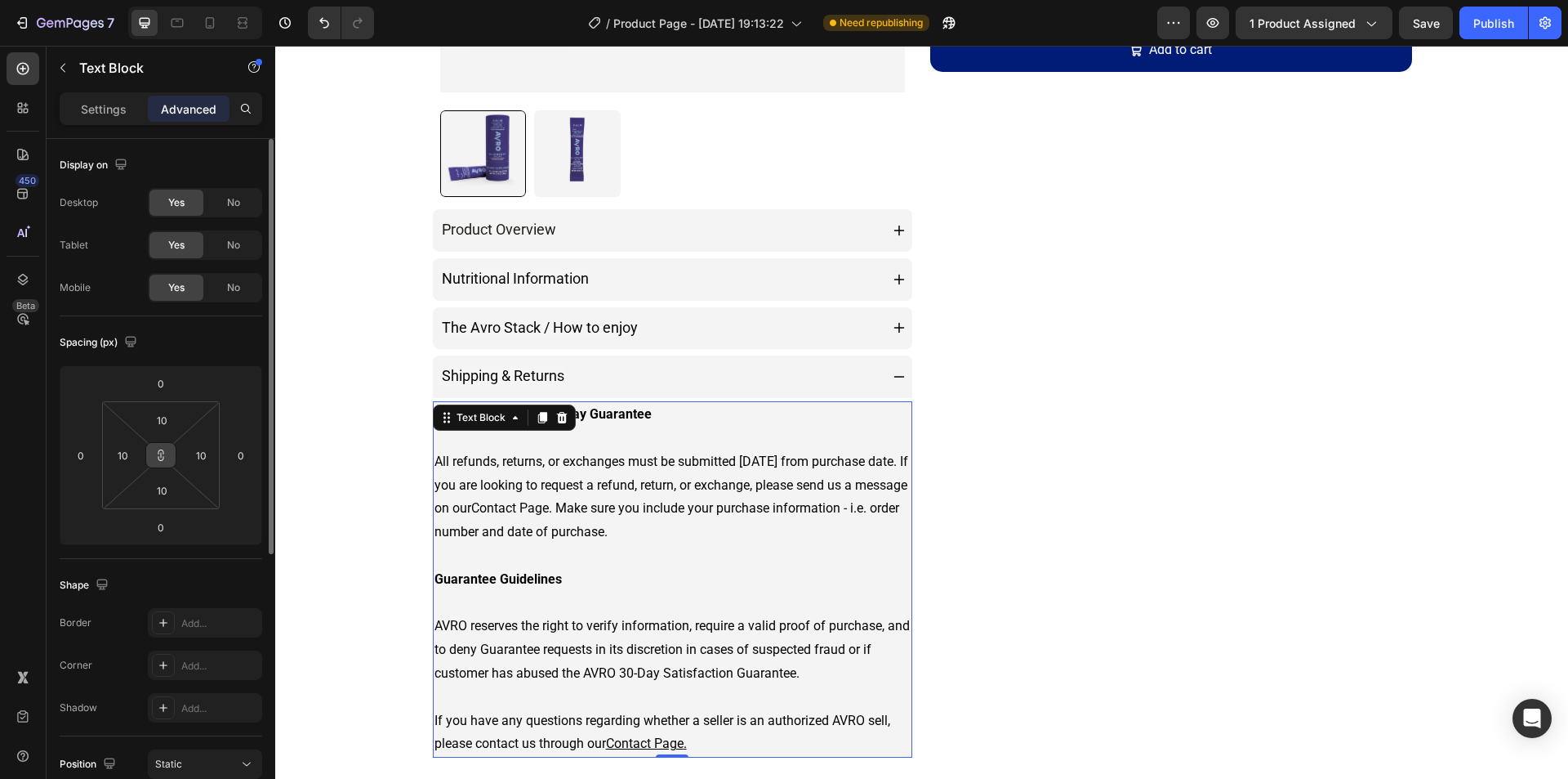
click at [161, 452] on icon at bounding box center [161, 455] width 13 height 13
click at [157, 451] on icon at bounding box center [161, 455] width 13 height 13
click at [162, 424] on input "10" at bounding box center [161, 419] width 33 height 24
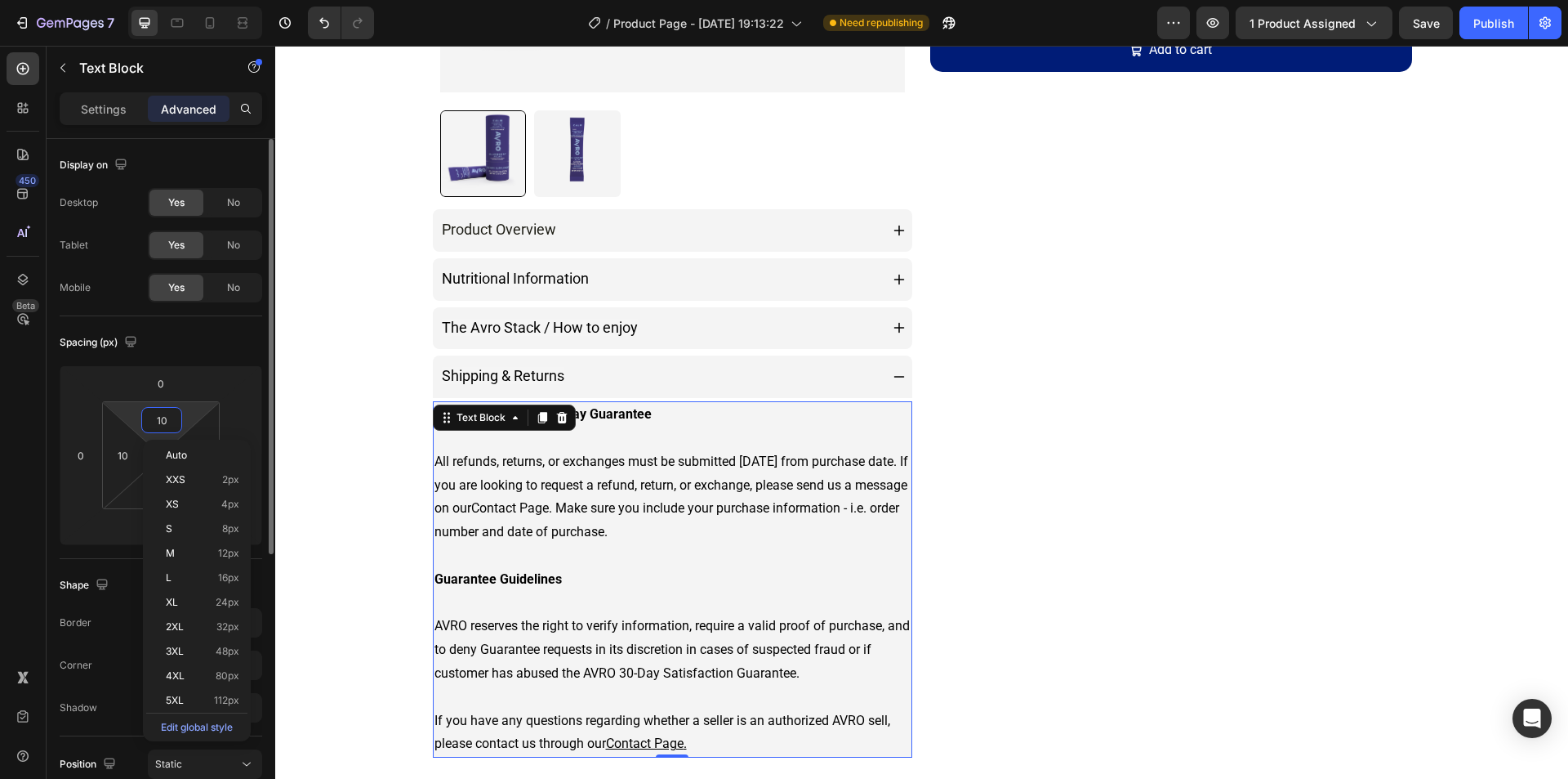
type input "0"
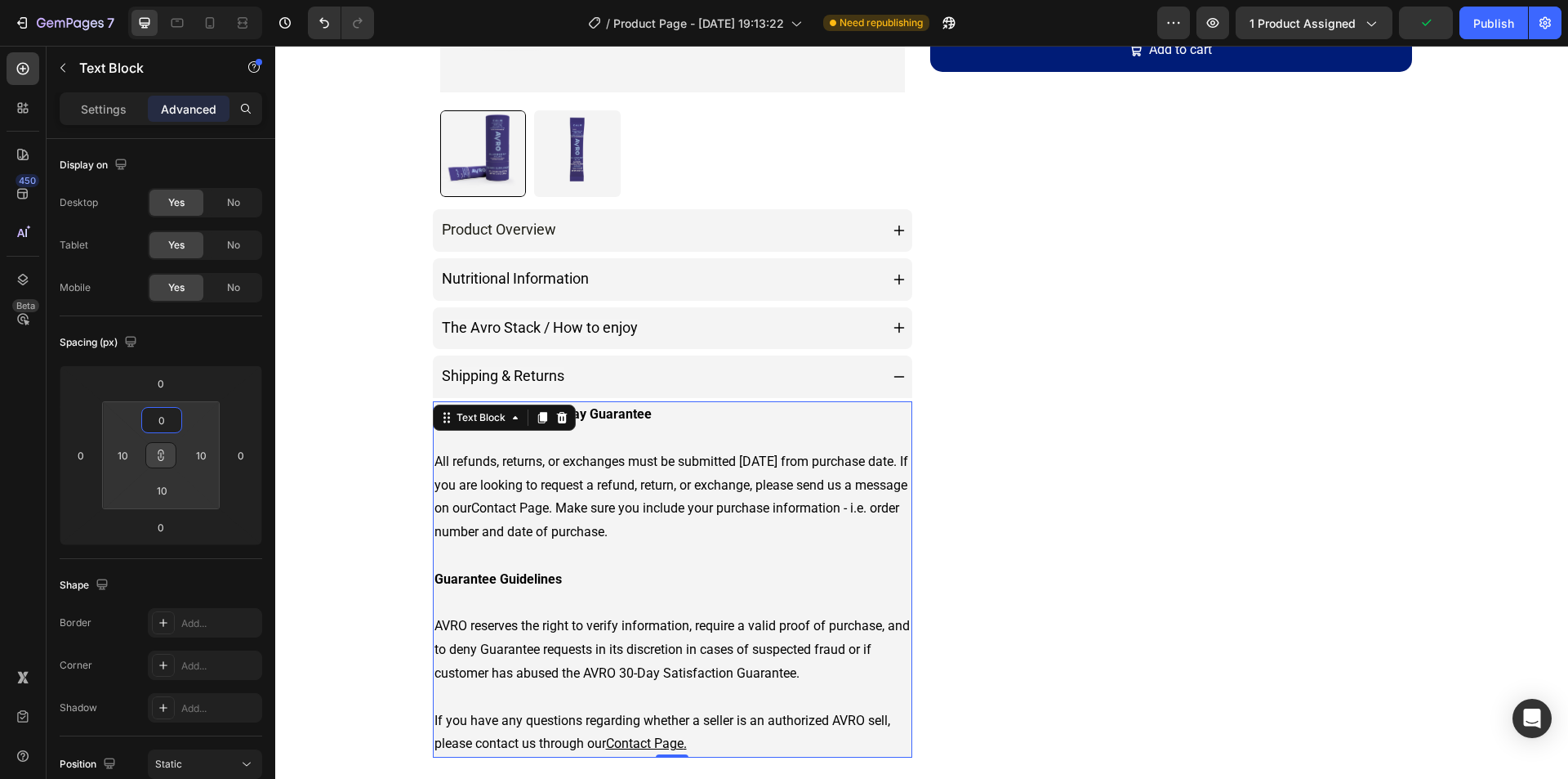
type input "0"
click at [166, 455] on icon at bounding box center [161, 455] width 13 height 13
click at [159, 425] on input "0" at bounding box center [161, 419] width 33 height 24
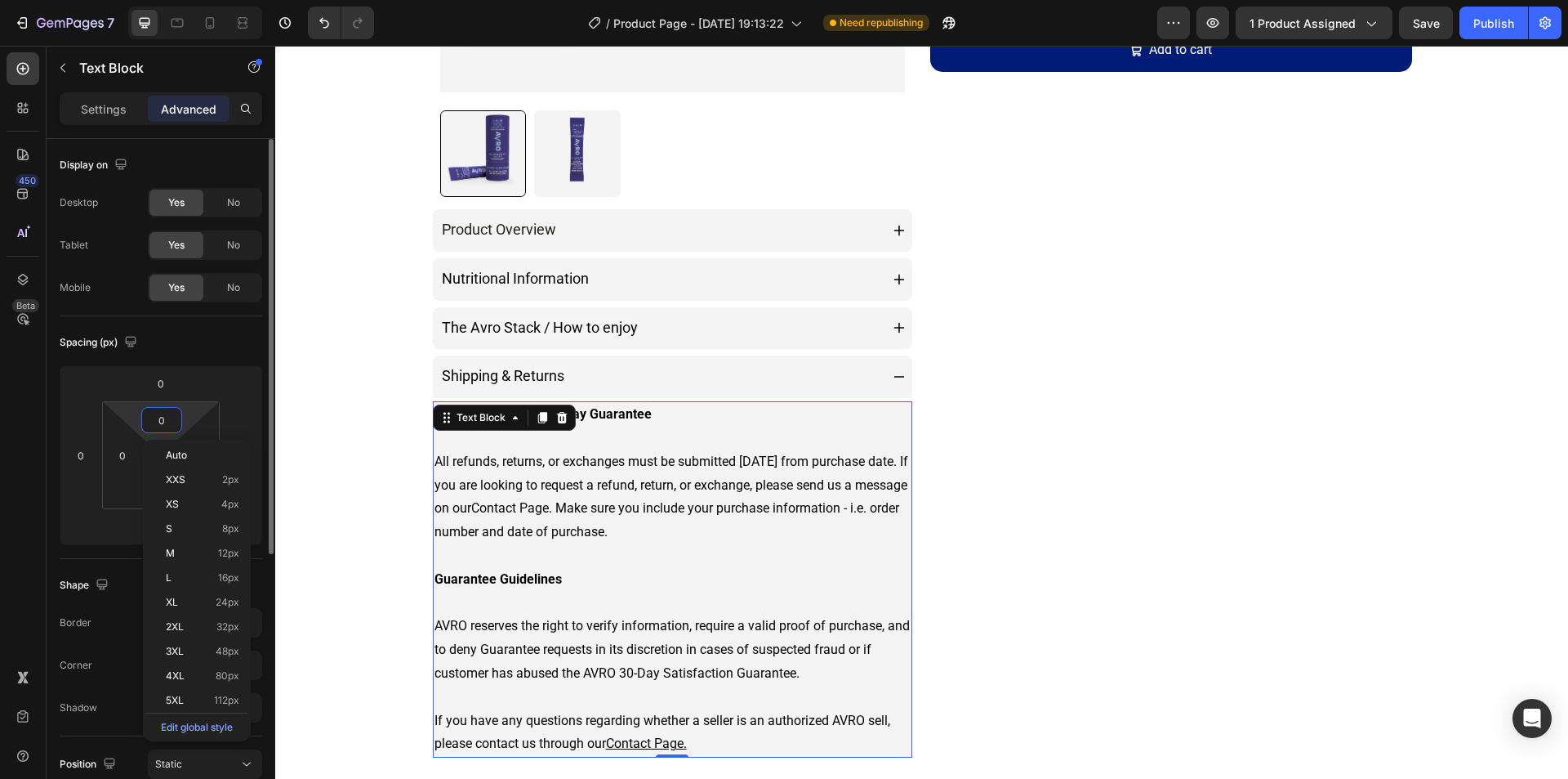
click at [165, 421] on input "0" at bounding box center [161, 419] width 33 height 24
type input "10"
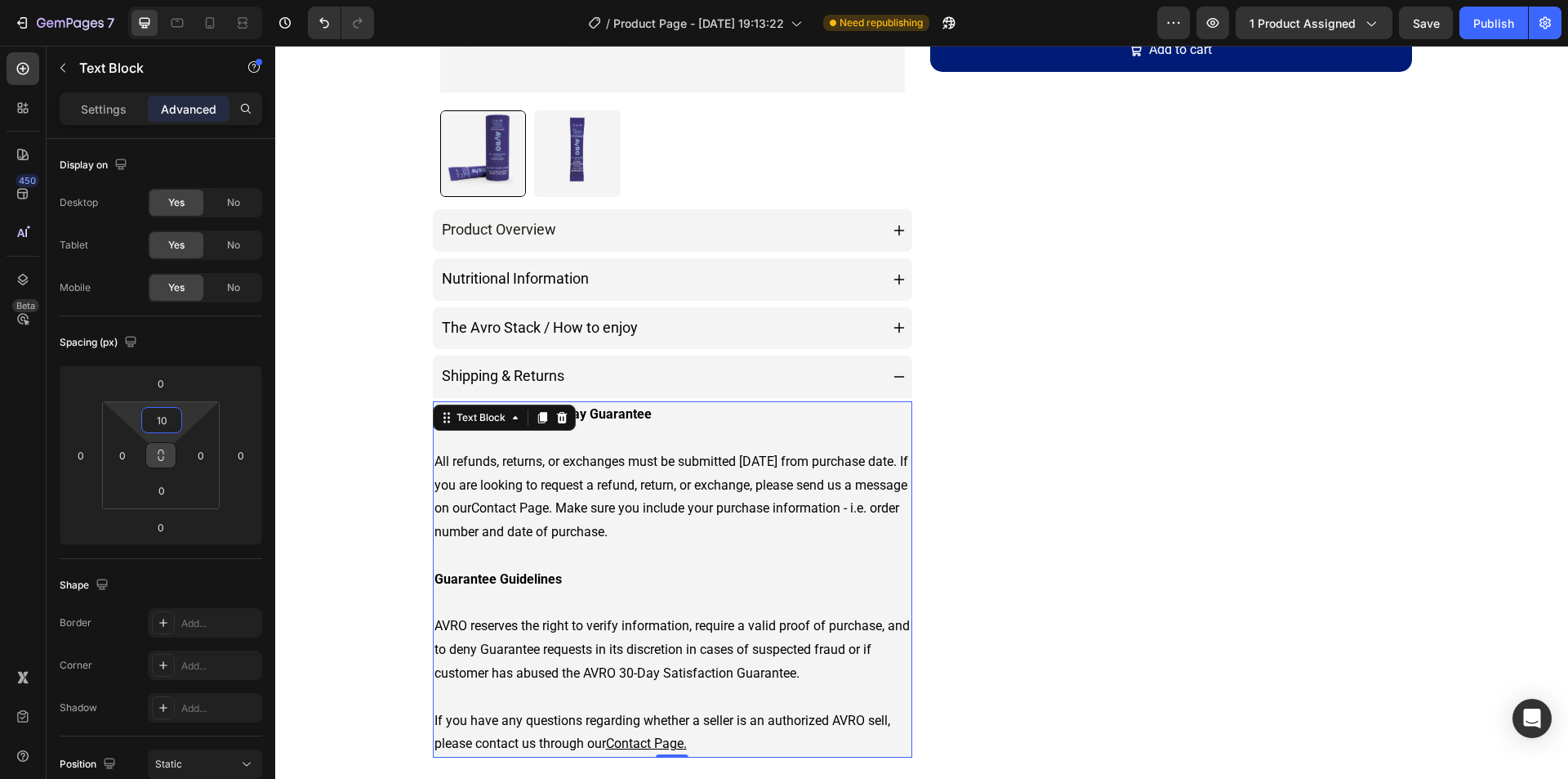
click at [337, 405] on div "Product Images Product Overview Nutritional Information The Avro Stack / How to…" at bounding box center [922, 587] width 1293 height 1945
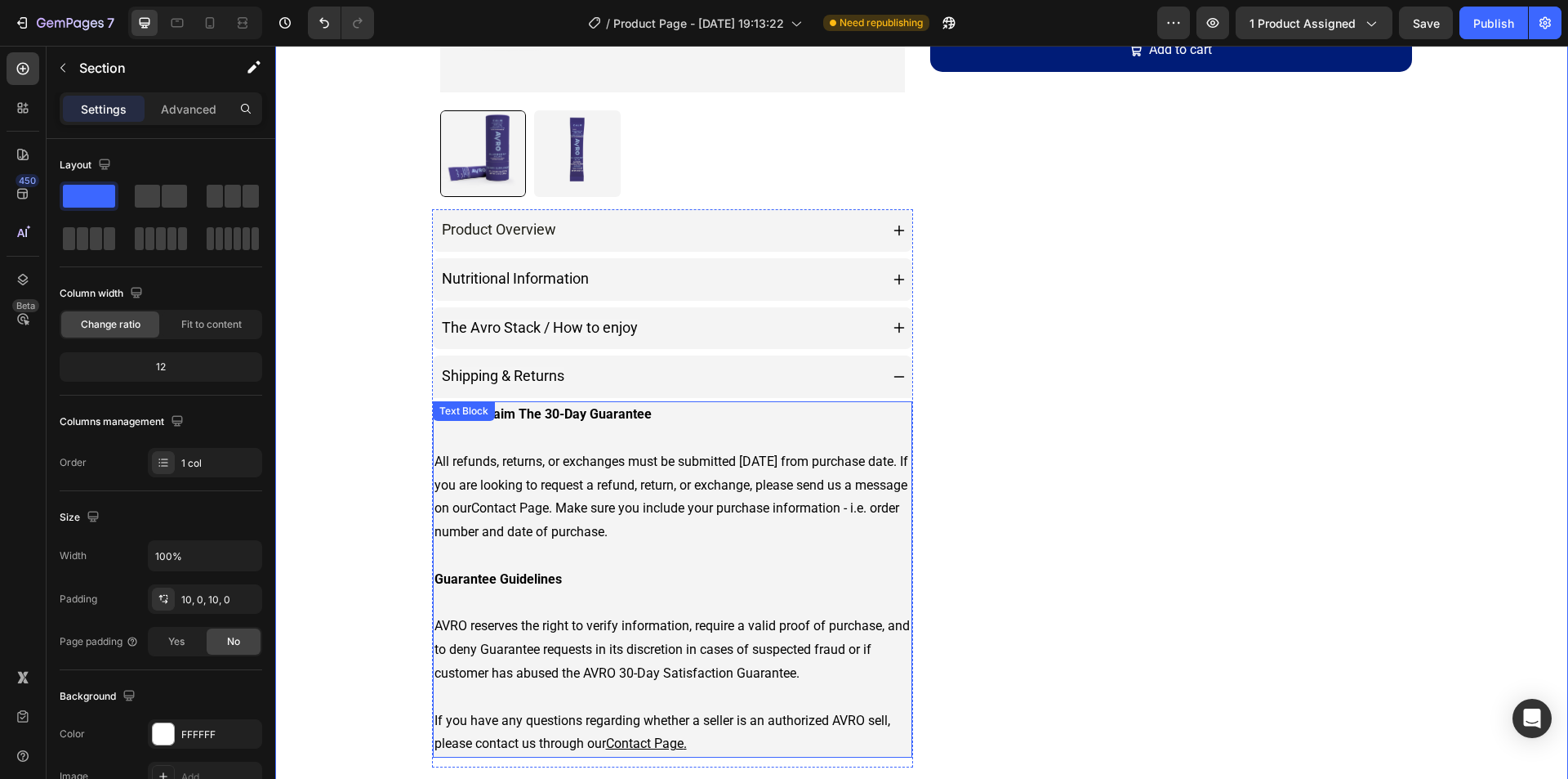
click at [781, 410] on p "How To Claim The 30-Day Guarantee All refunds, returns, or exchanges must be su…" at bounding box center [672, 579] width 477 height 353
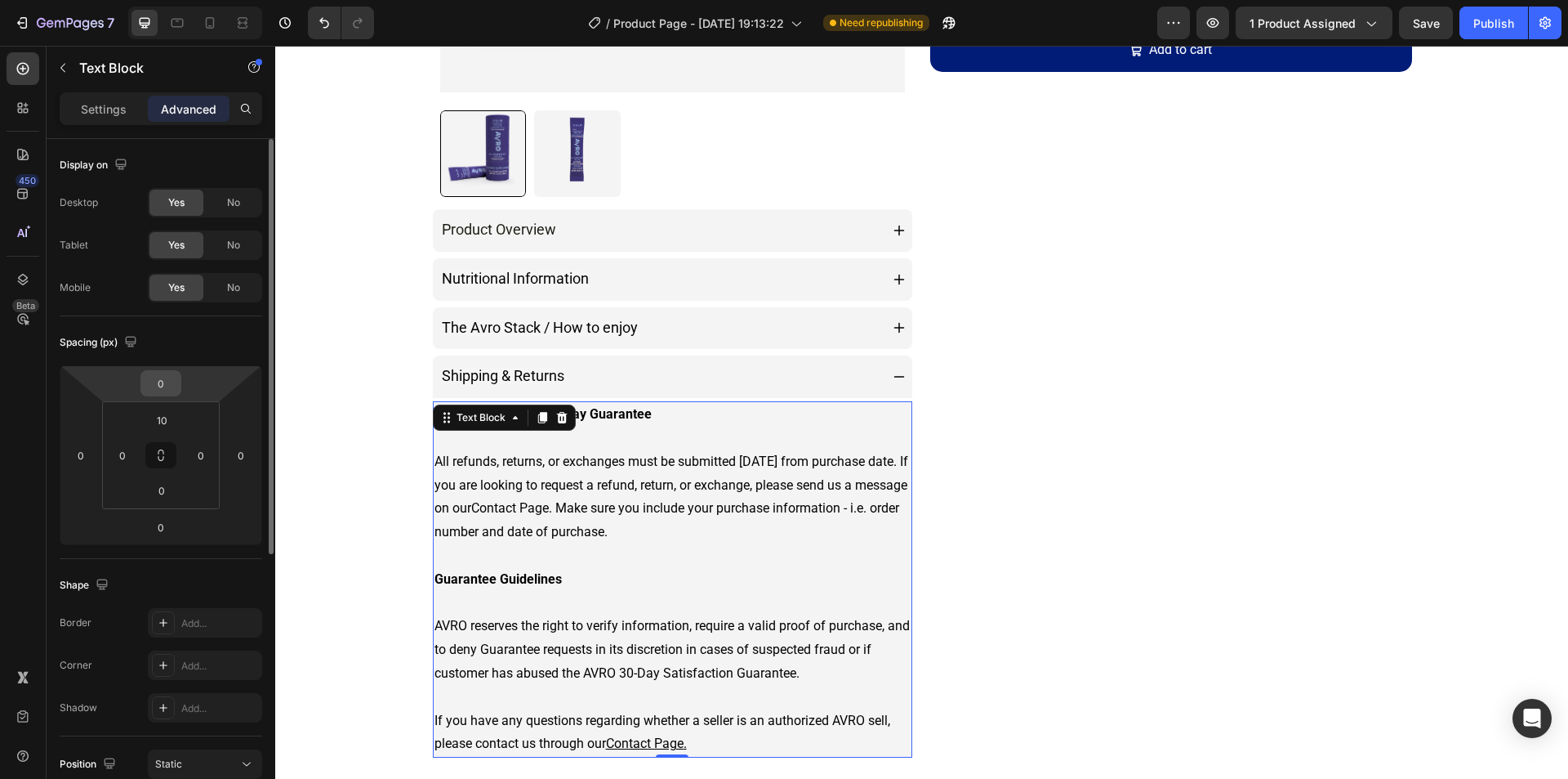
click at [156, 392] on input "0" at bounding box center [161, 382] width 33 height 24
type input "10"
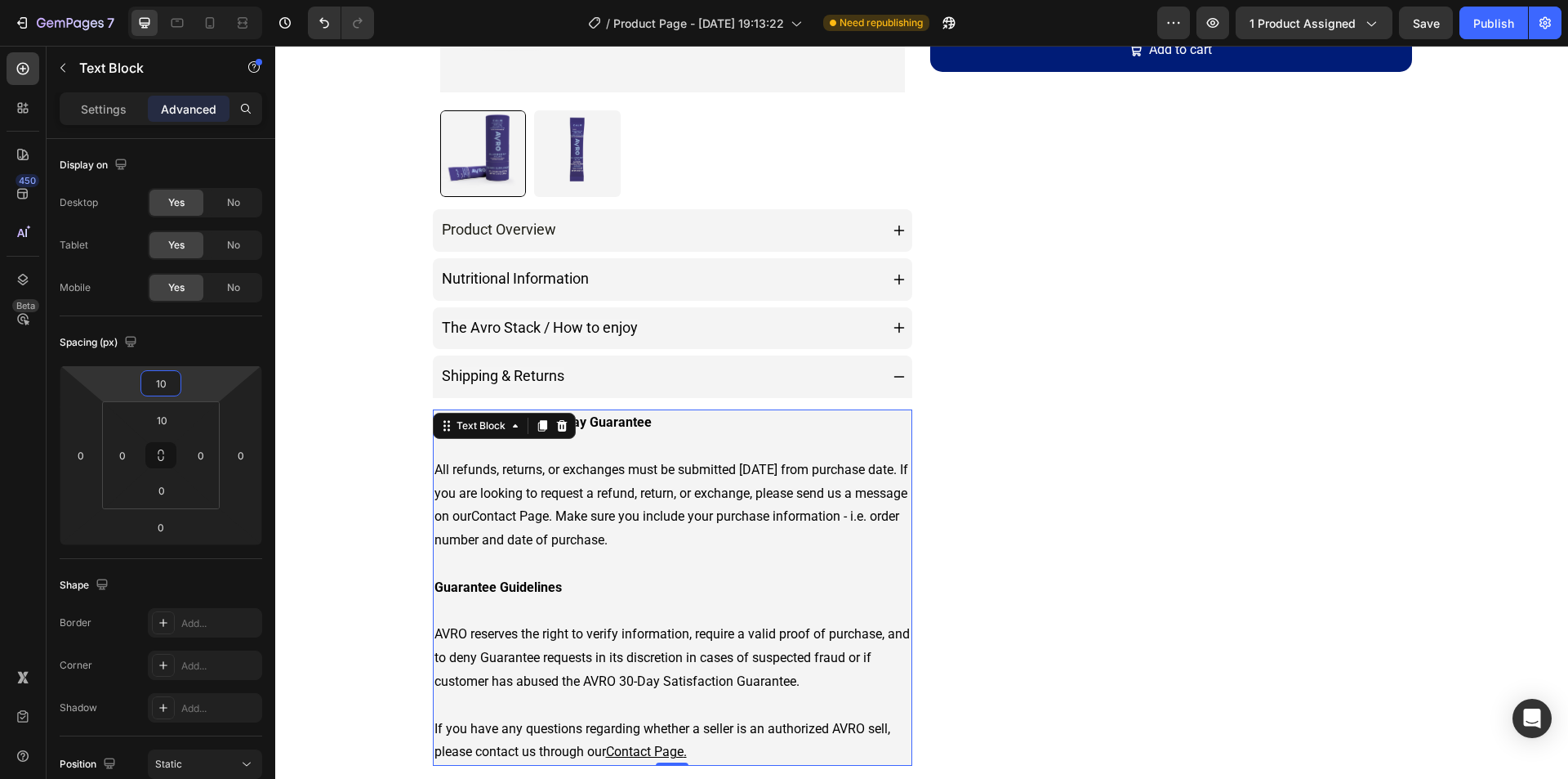
click at [327, 358] on div "Product Images Product Overview Nutritional Information The Avro Stack / How to…" at bounding box center [922, 592] width 1293 height 1954
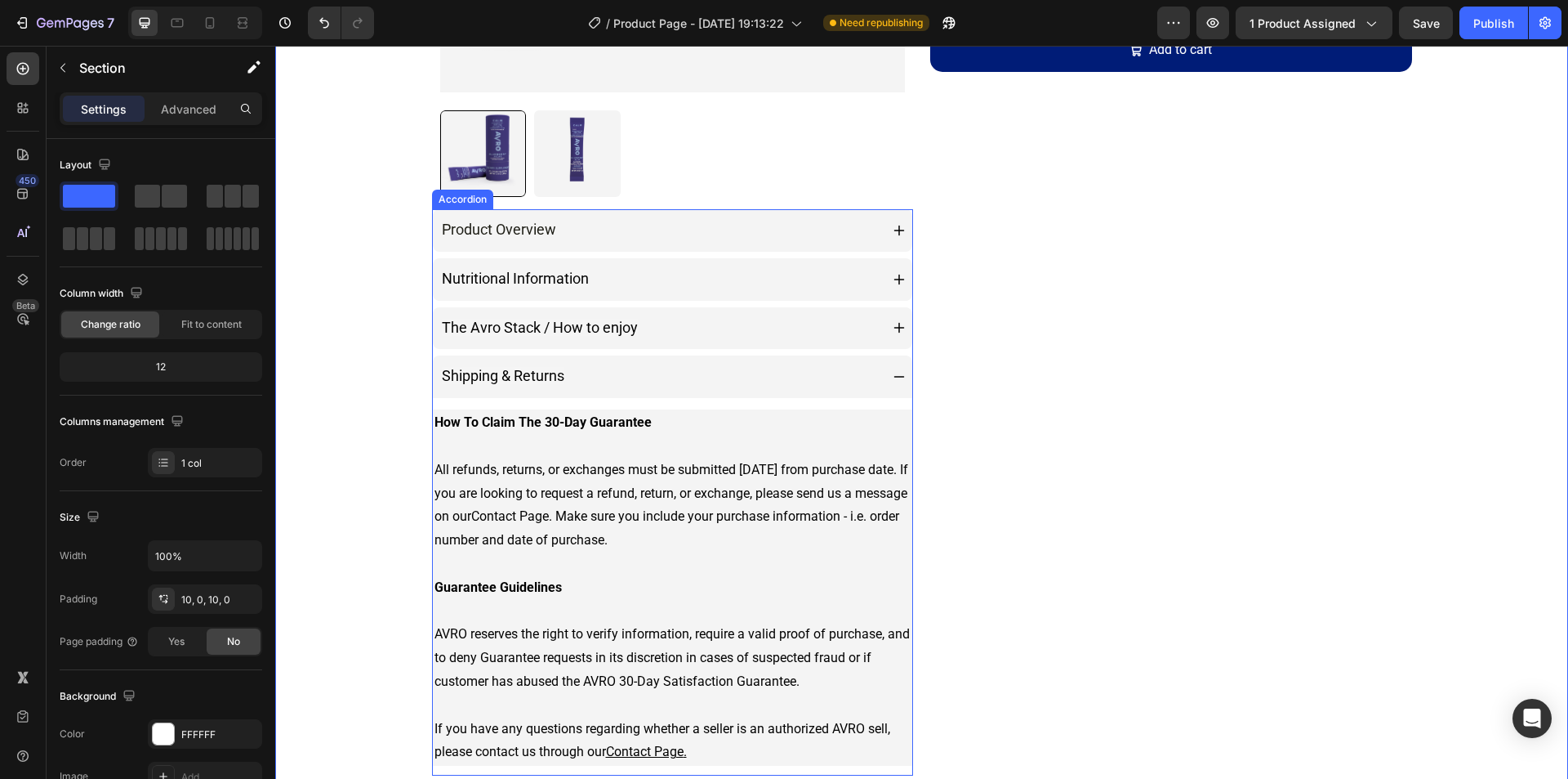
click at [877, 384] on div "Shipping & Returns" at bounding box center [673, 377] width 480 height 43
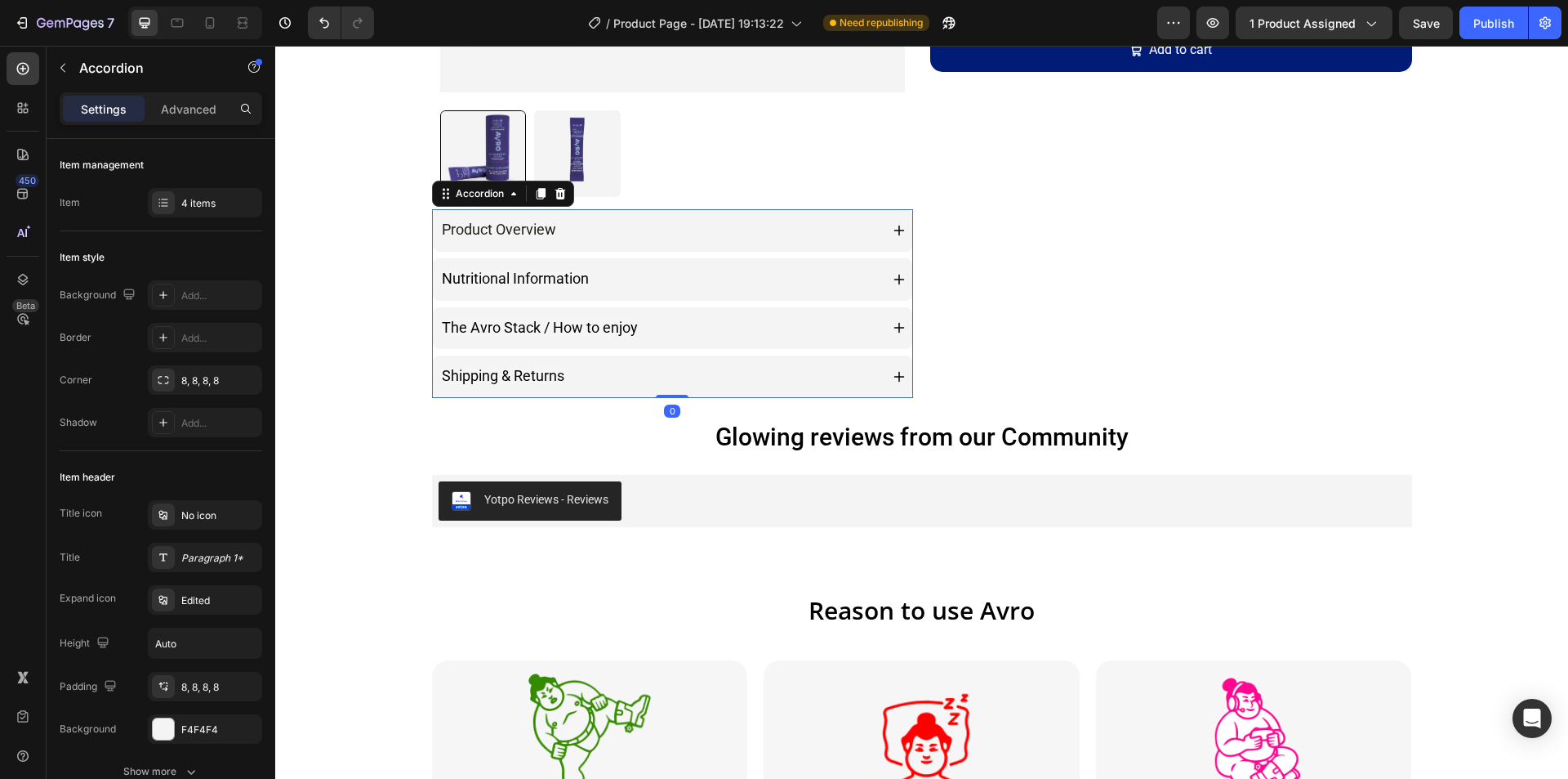
click at [896, 379] on icon at bounding box center [899, 377] width 13 height 13
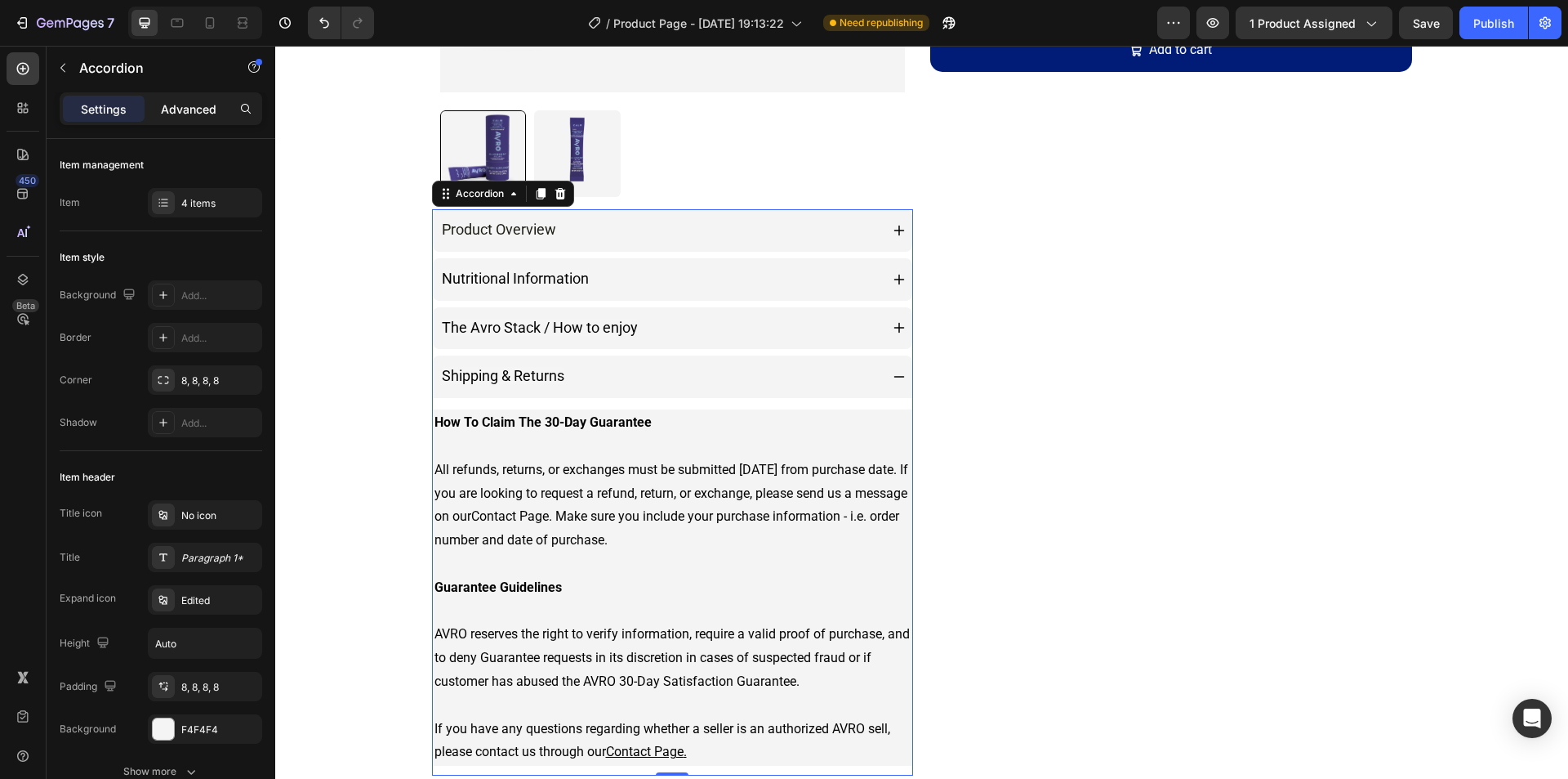
click at [187, 119] on div "Advanced" at bounding box center [189, 108] width 82 height 26
type input "100%"
type input "100"
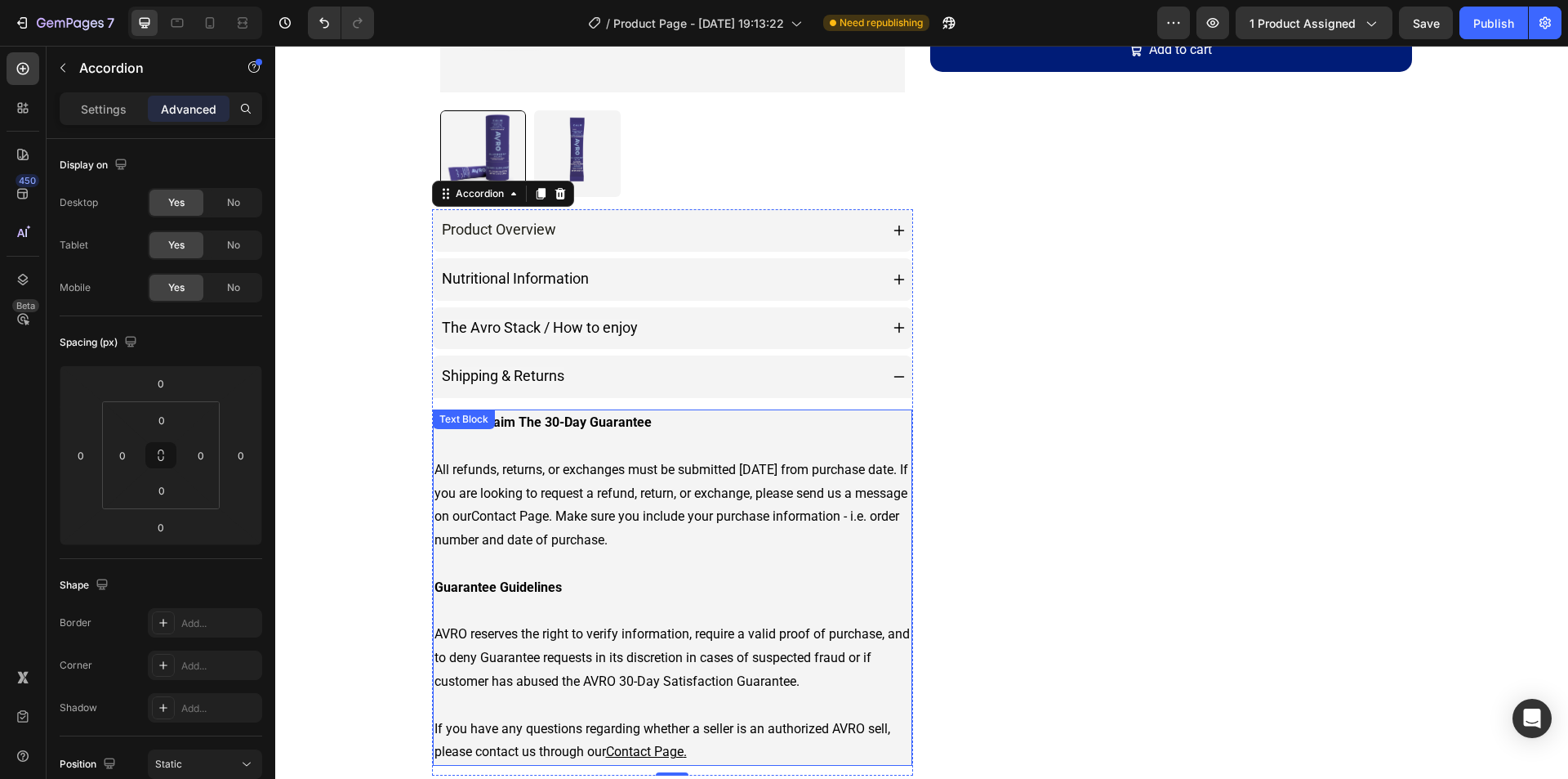
click at [866, 428] on p "How To Claim The 30-Day Guarantee All refunds, returns, or exchanges must be su…" at bounding box center [672, 587] width 477 height 353
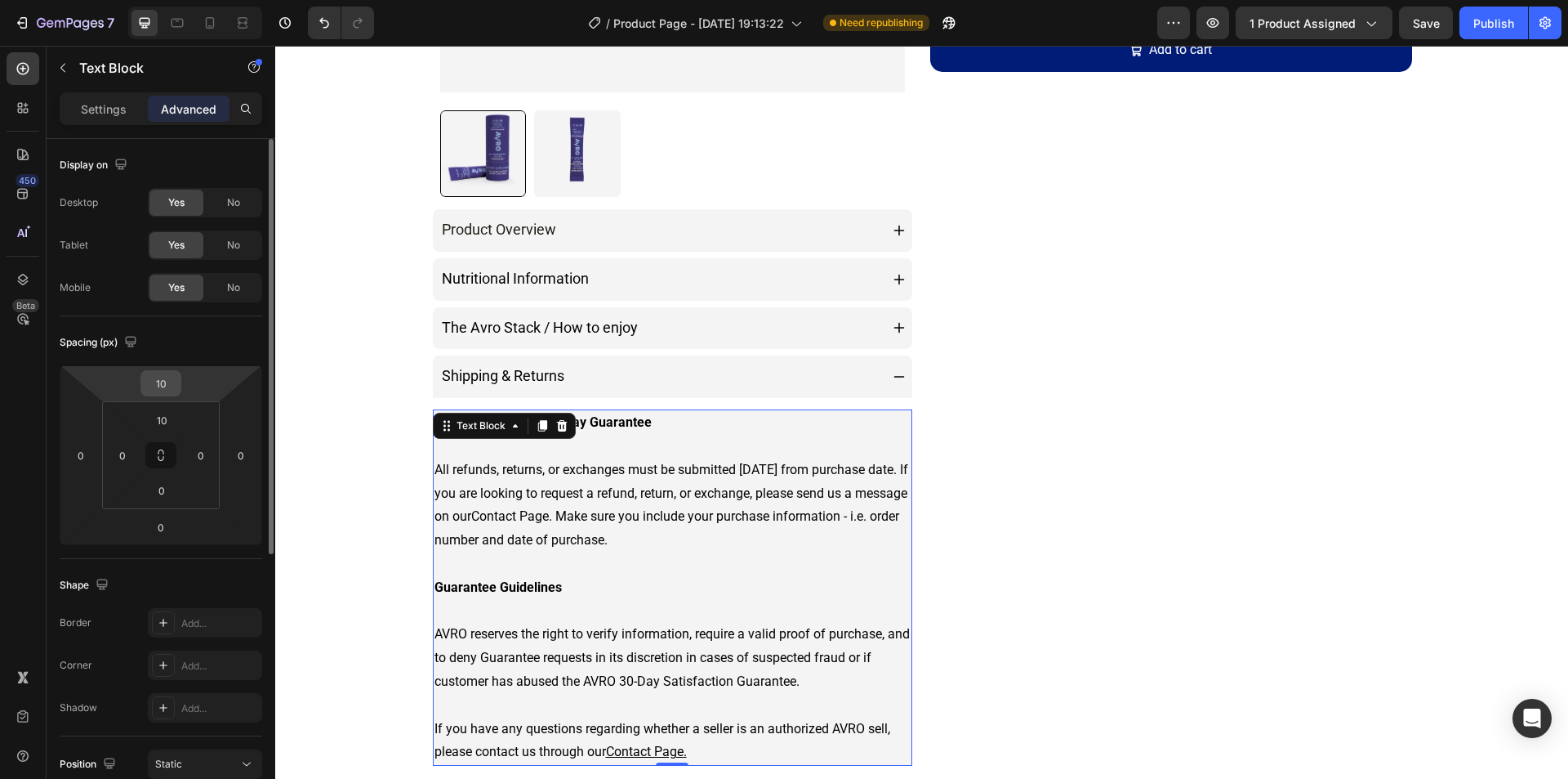
click at [166, 376] on input "10" at bounding box center [161, 382] width 33 height 24
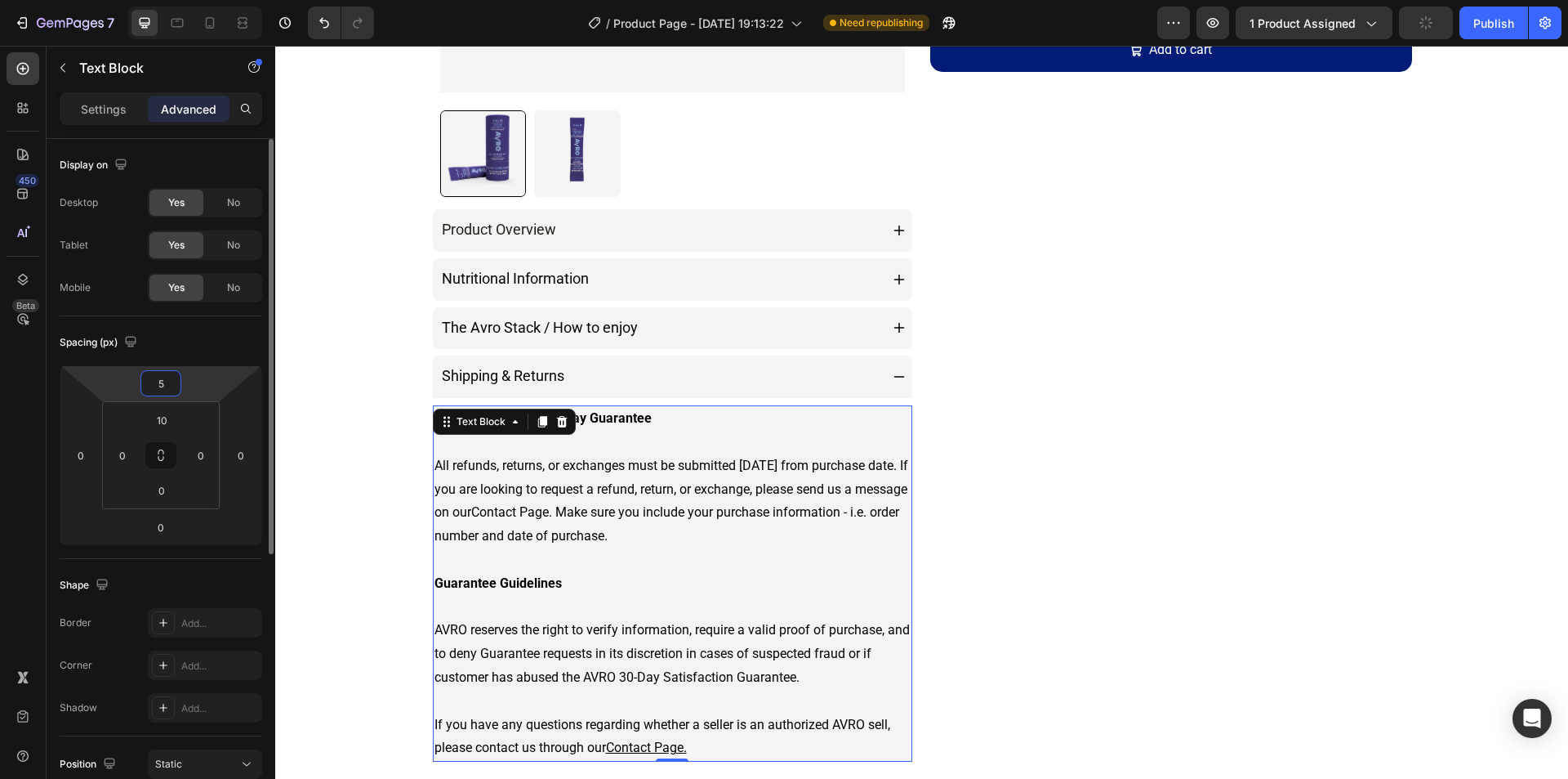
type input "5"
click at [242, 334] on div "Spacing (px)" at bounding box center [161, 342] width 202 height 26
click at [1472, 10] on button "Publish" at bounding box center [1494, 23] width 69 height 33
